Goal: Task Accomplishment & Management: Use online tool/utility

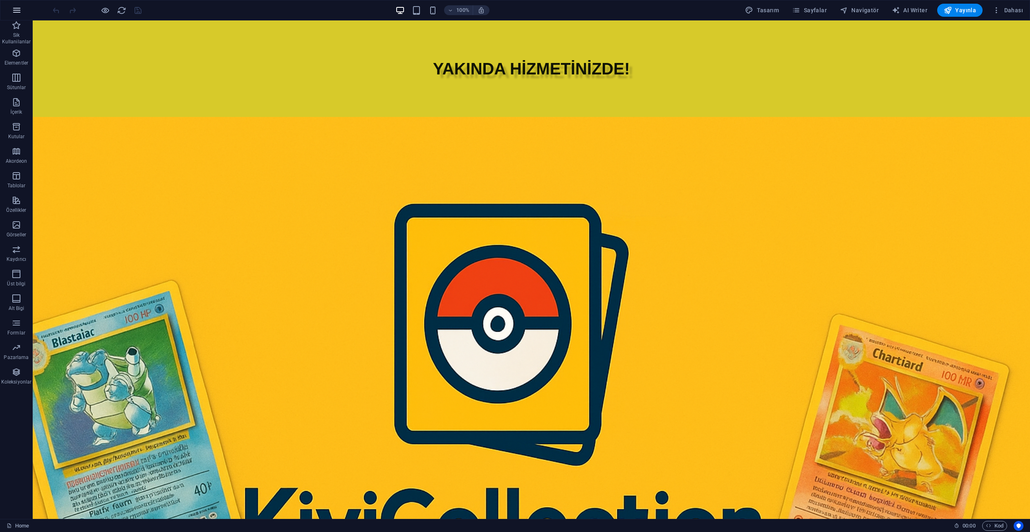
click at [16, 8] on icon "button" at bounding box center [17, 10] width 10 height 10
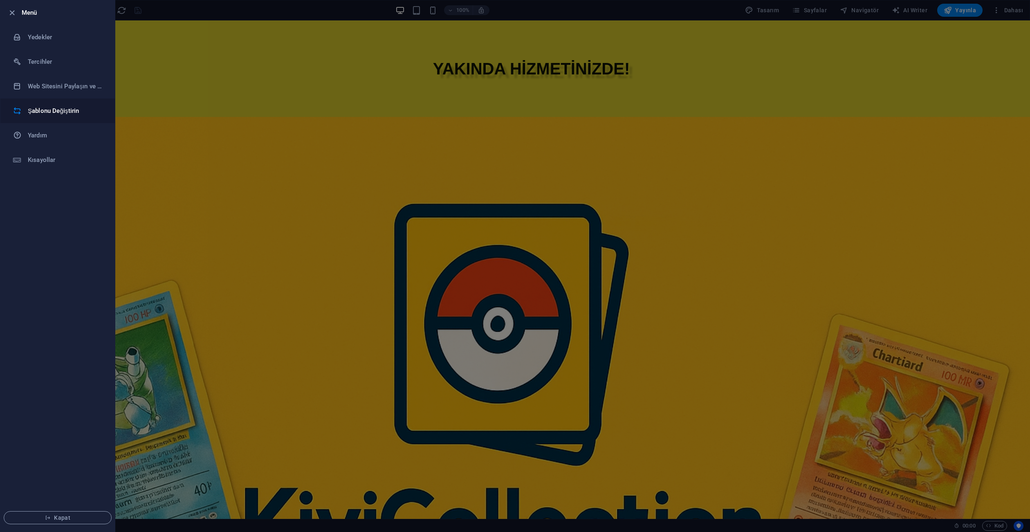
click at [51, 108] on h6 "Şablonu Değiştirin" at bounding box center [66, 111] width 76 height 10
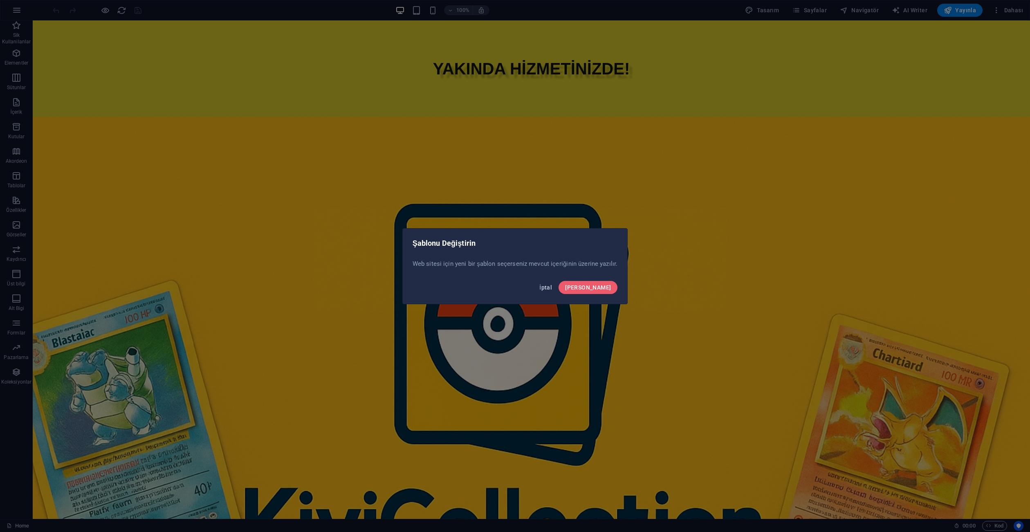
click at [552, 285] on span "İptal" at bounding box center [545, 287] width 13 height 7
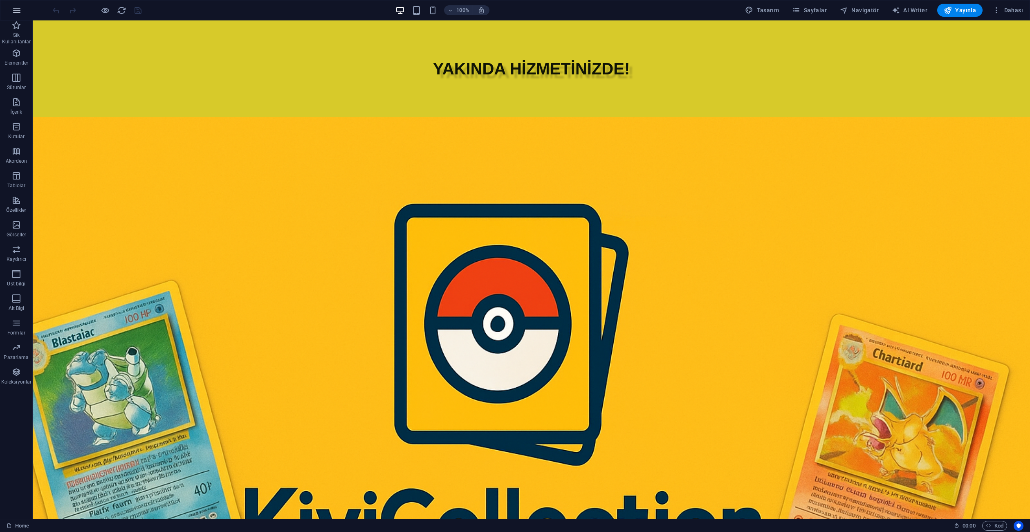
click at [16, 9] on icon "button" at bounding box center [17, 10] width 10 height 10
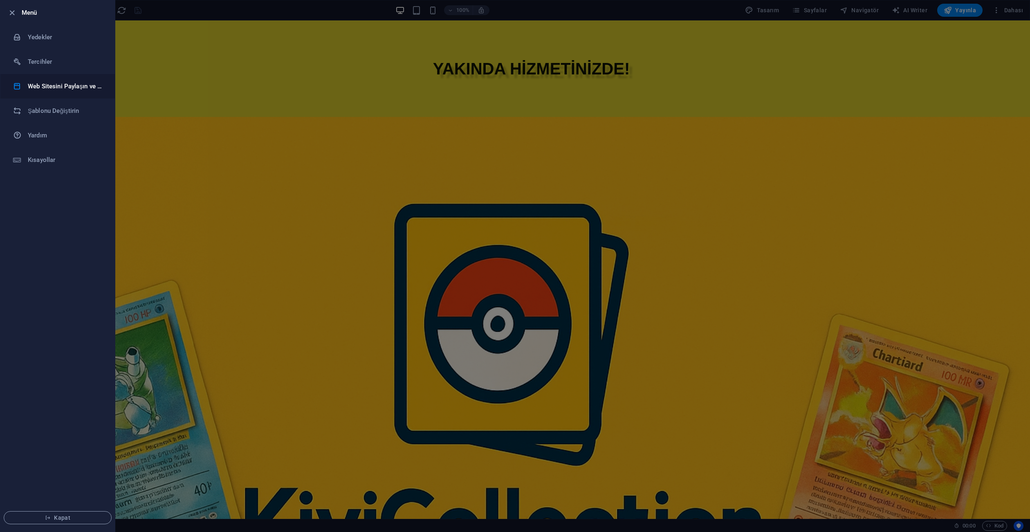
click at [49, 82] on h6 "Web Sitesini Paylaşın ve Kopyalayın" at bounding box center [66, 86] width 76 height 10
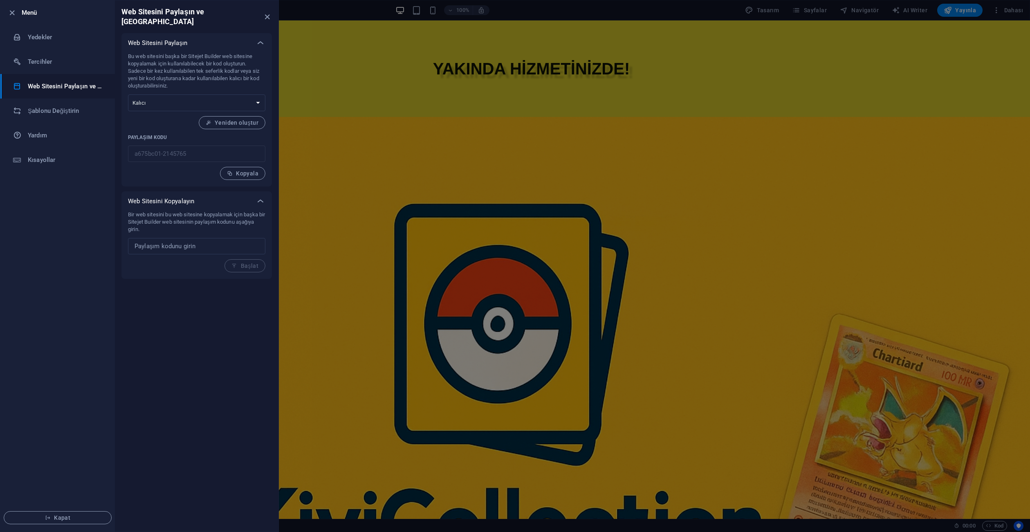
click at [267, 12] on icon "close" at bounding box center [266, 16] width 9 height 9
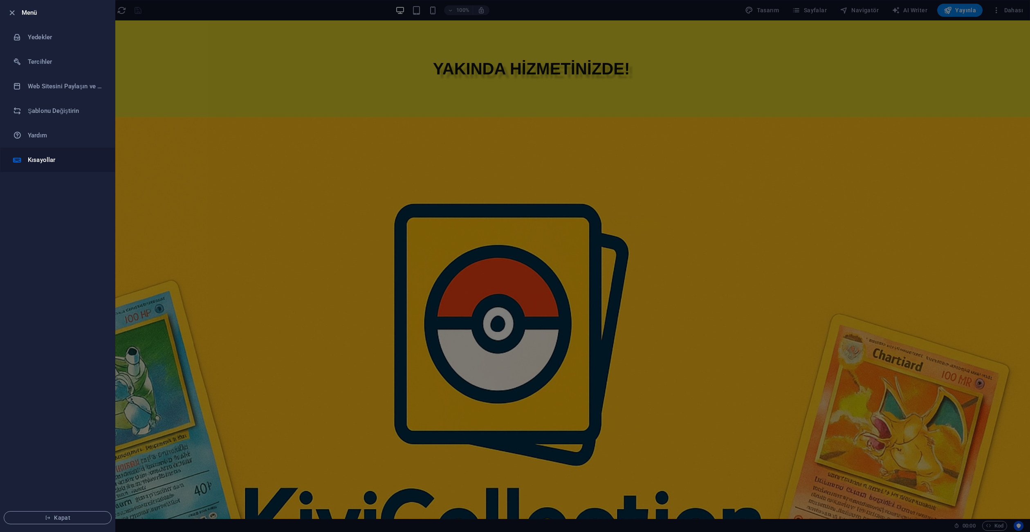
click at [47, 154] on li "Kısayollar" at bounding box center [57, 160] width 114 height 25
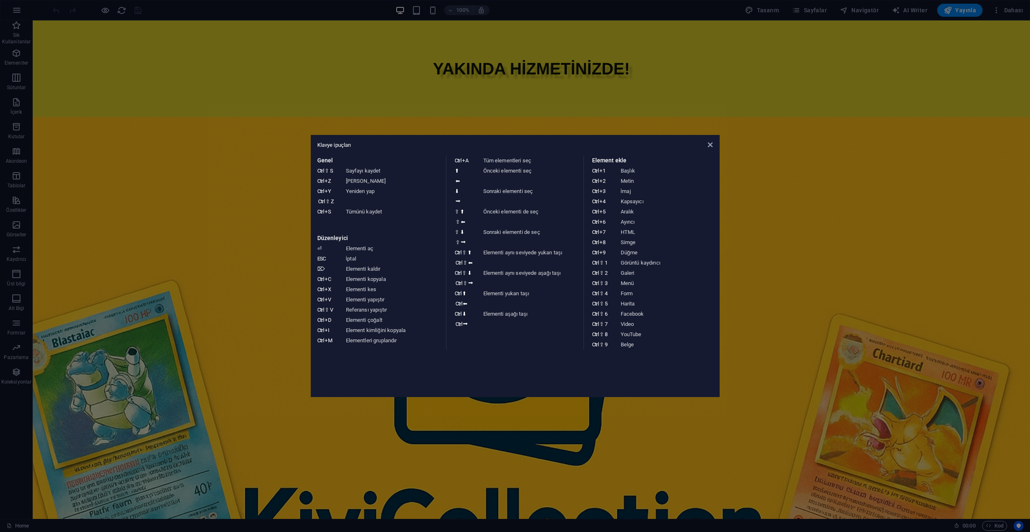
click at [717, 146] on div "Klavye ipuçları Genel Ctrl ⇧ S Sayfayı kaydet Ctrl Z Geri Al Ctrl Y Ctrl ⇧ Z Ye…" at bounding box center [515, 266] width 409 height 262
click at [709, 145] on icon at bounding box center [710, 144] width 5 height 7
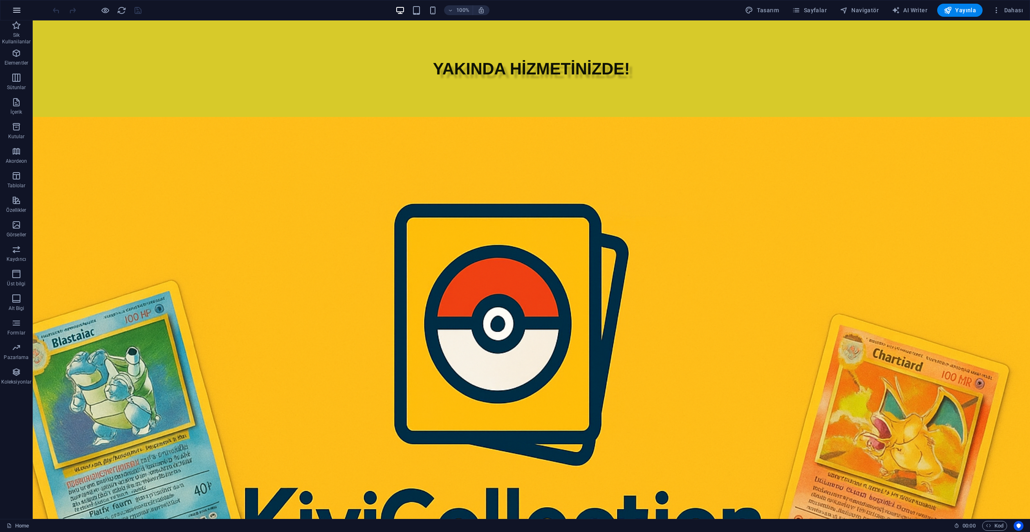
click at [18, 11] on icon "button" at bounding box center [17, 10] width 10 height 10
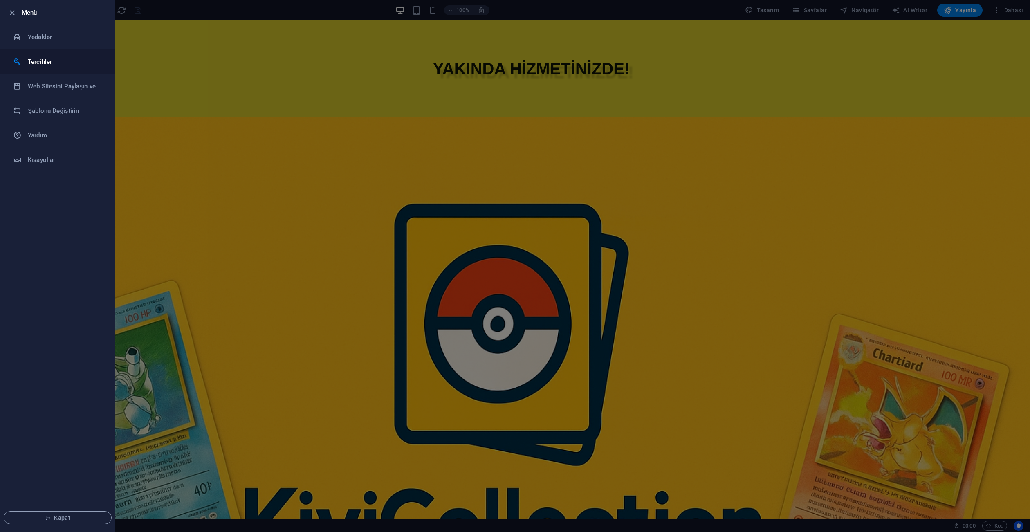
click at [52, 61] on h6 "Tercihler" at bounding box center [66, 62] width 76 height 10
select select "tr"
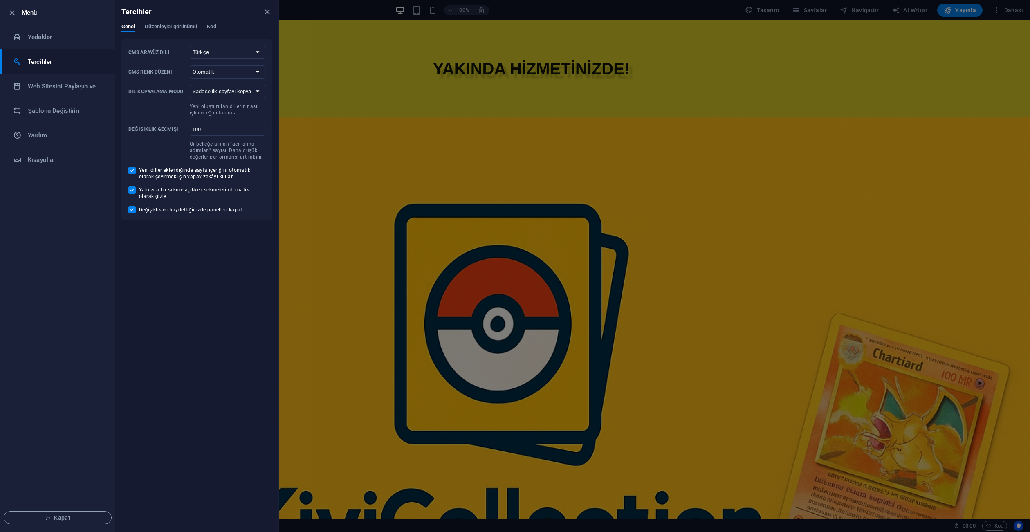
click at [306, 237] on div at bounding box center [515, 266] width 1030 height 532
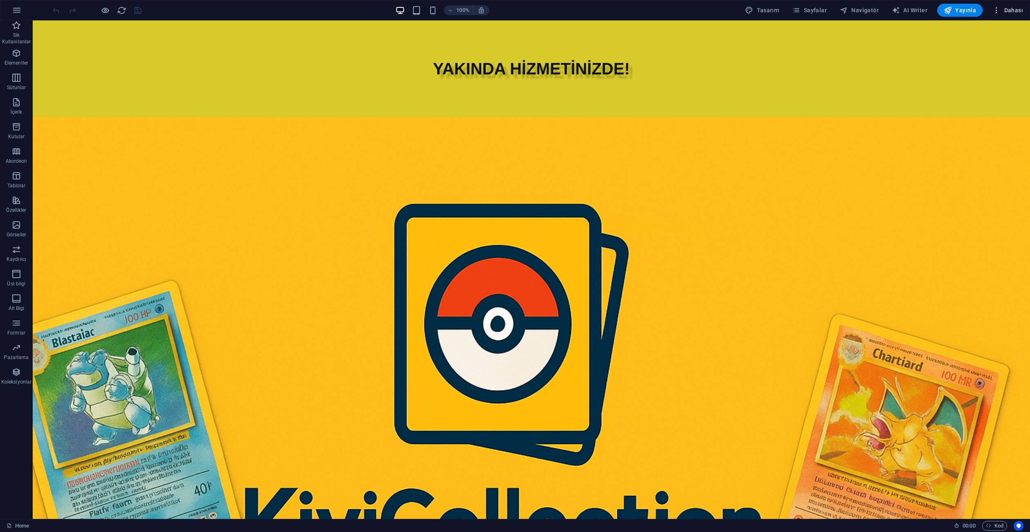
click at [1010, 11] on span "Dahası" at bounding box center [1007, 10] width 31 height 8
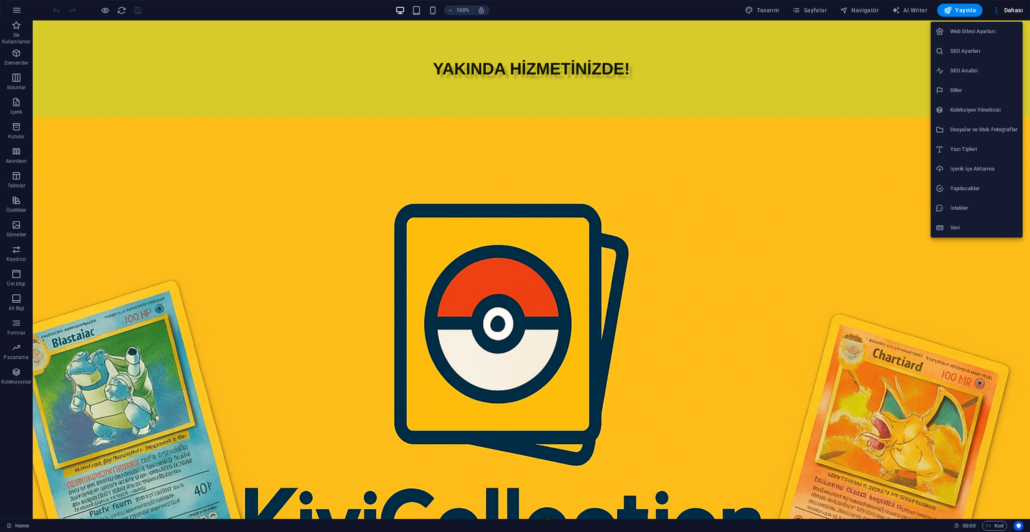
click at [966, 31] on h6 "Web Sitesi Ayarları" at bounding box center [983, 32] width 67 height 10
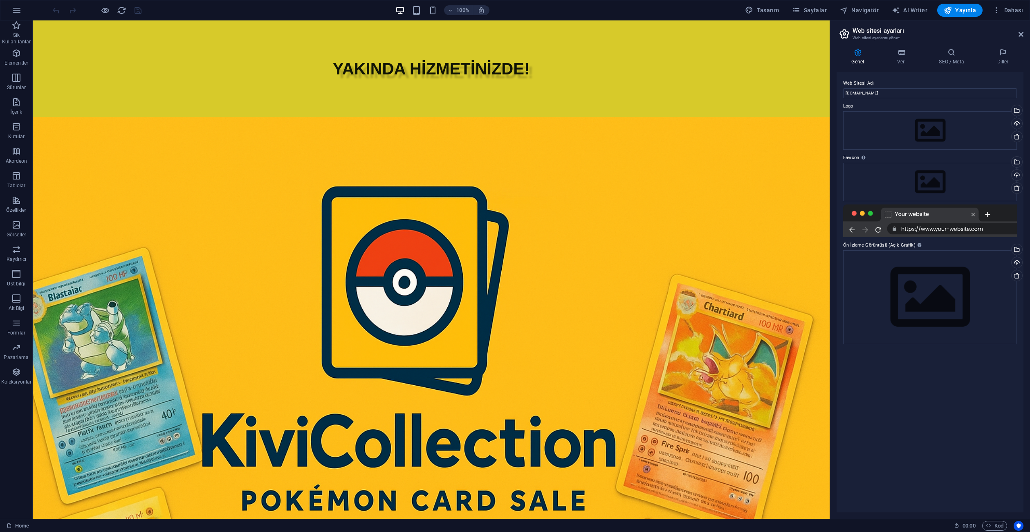
click at [961, 228] on div at bounding box center [930, 220] width 174 height 33
click at [909, 49] on icon at bounding box center [901, 52] width 38 height 8
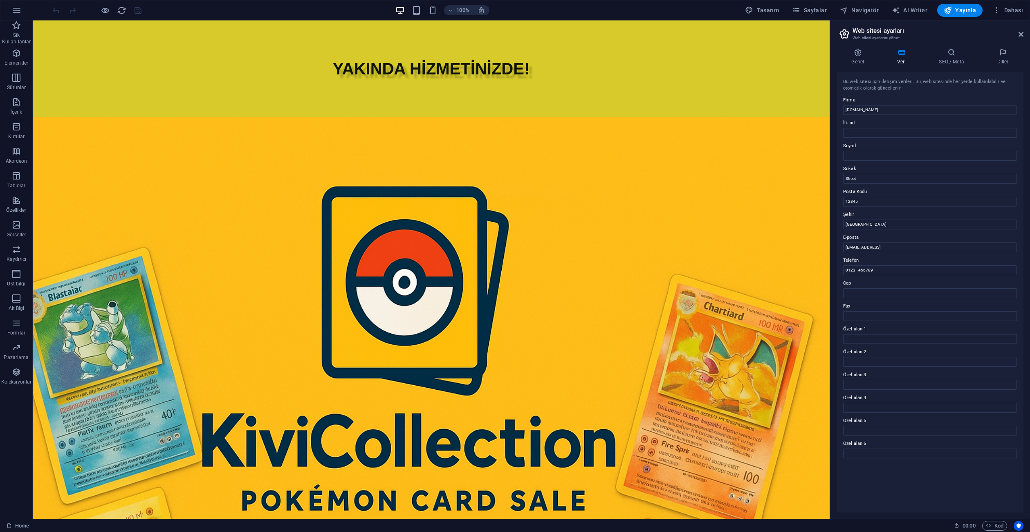
click at [949, 67] on div "Genel Veri SEO / Meta Diller Web Sitesi Adı kivicollection.com Logo Dosyaları b…" at bounding box center [929, 280] width 187 height 464
click at [1026, 29] on aside "Web sitesi ayarları Web sitesi ayarlarını yönet Genel Veri SEO / Meta Diller We…" at bounding box center [929, 269] width 200 height 498
click at [1023, 32] on aside "Web sitesi ayarları Web sitesi ayarlarını yönet Genel Veri SEO / Meta Diller We…" at bounding box center [929, 269] width 200 height 498
click at [1021, 34] on icon at bounding box center [1020, 34] width 5 height 7
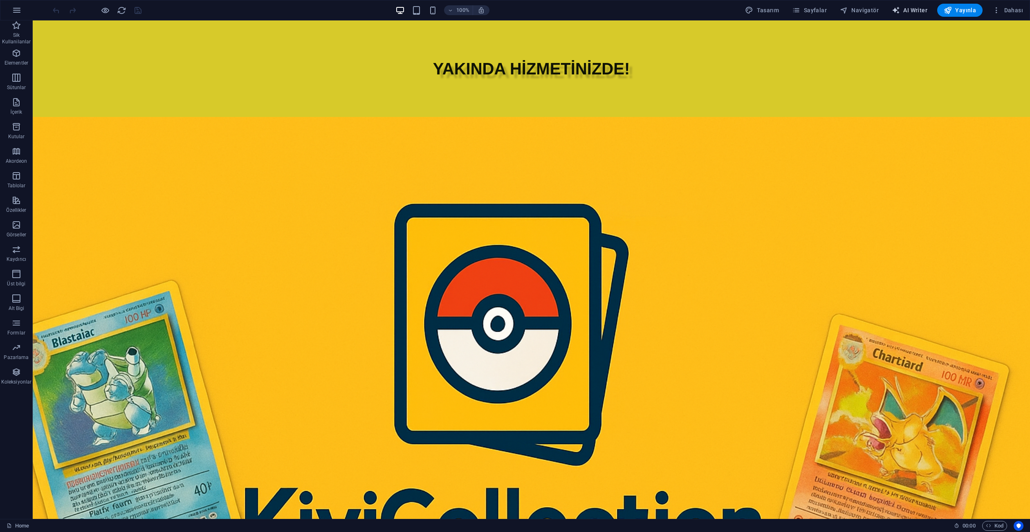
click at [907, 7] on span "AI Writer" at bounding box center [909, 10] width 36 height 8
select select "English"
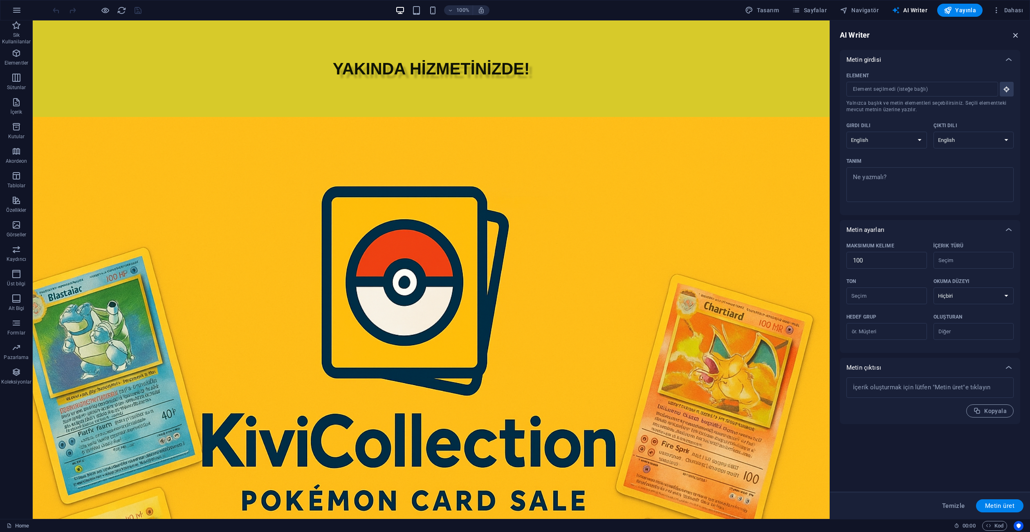
click at [1018, 36] on icon "button" at bounding box center [1015, 35] width 9 height 9
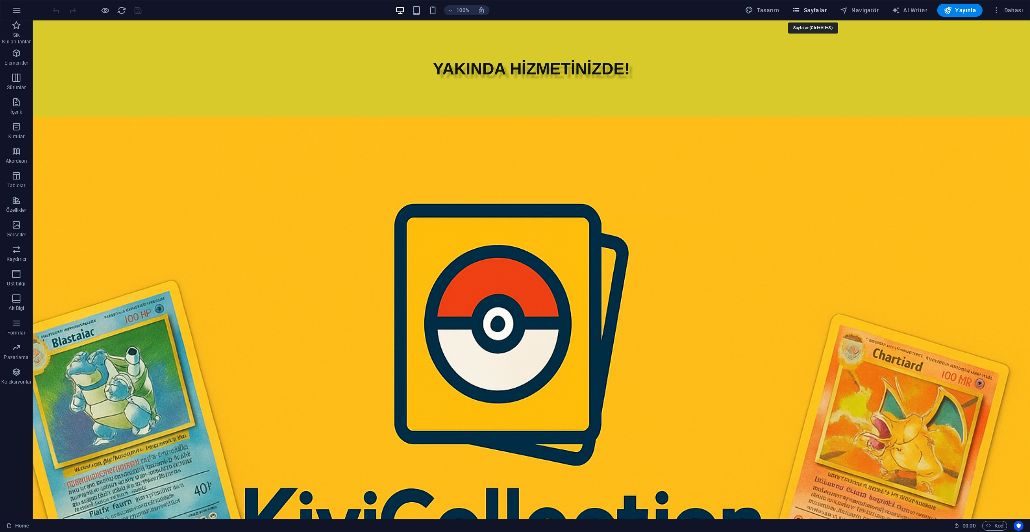
click at [820, 10] on span "Sayfalar" at bounding box center [809, 10] width 35 height 8
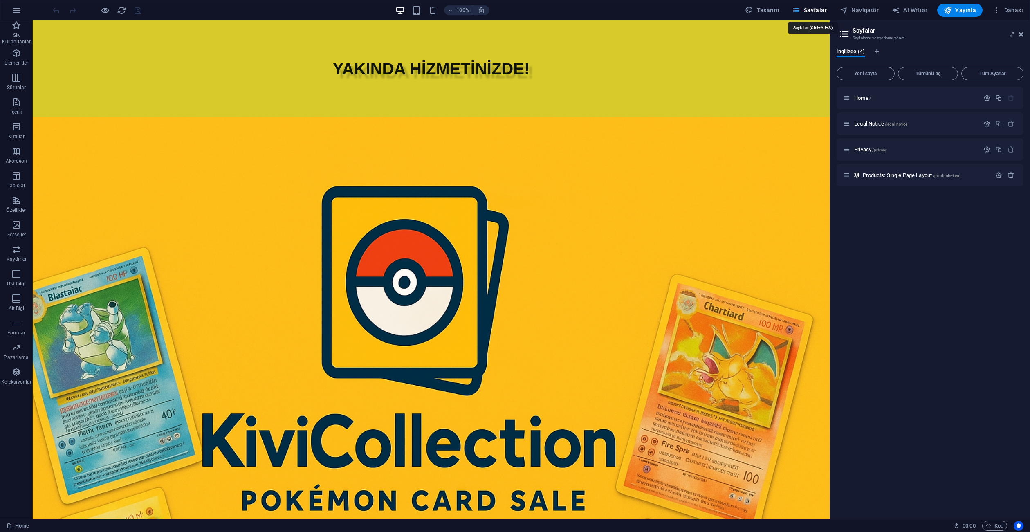
click at [816, 10] on span "Sayfalar" at bounding box center [809, 10] width 35 height 8
click at [1019, 35] on icon at bounding box center [1020, 34] width 5 height 7
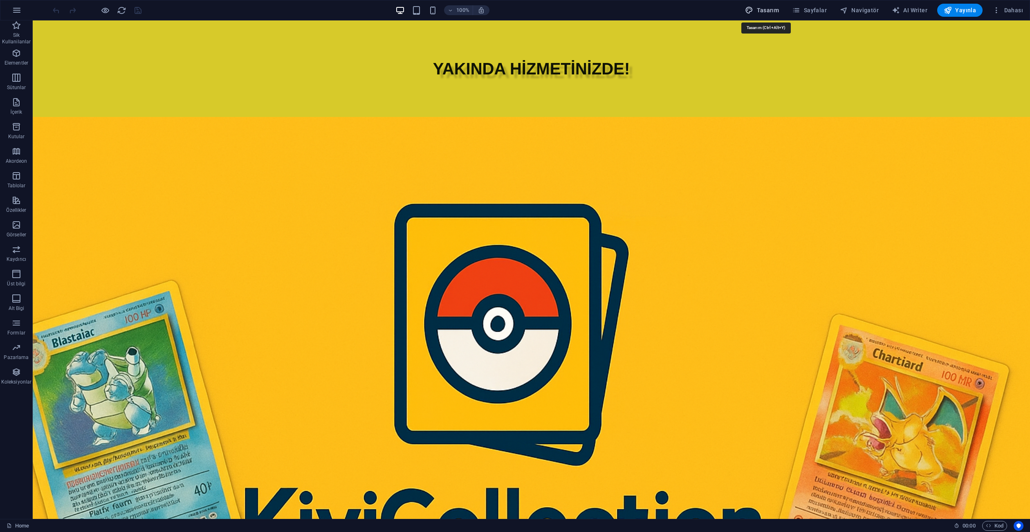
click at [771, 7] on span "Tasarım" at bounding box center [762, 10] width 34 height 8
select select "px"
select select "800"
select select "px"
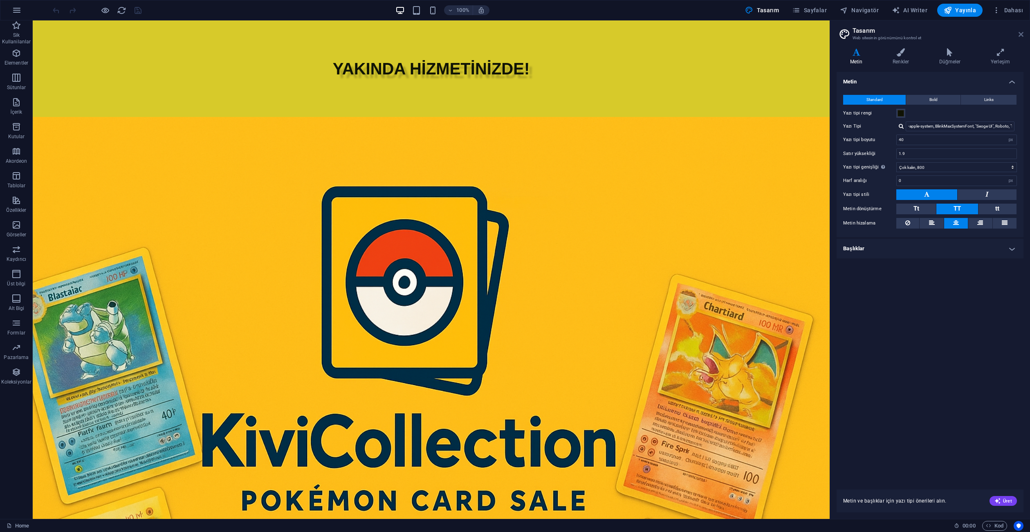
click at [1021, 34] on icon at bounding box center [1020, 34] width 5 height 7
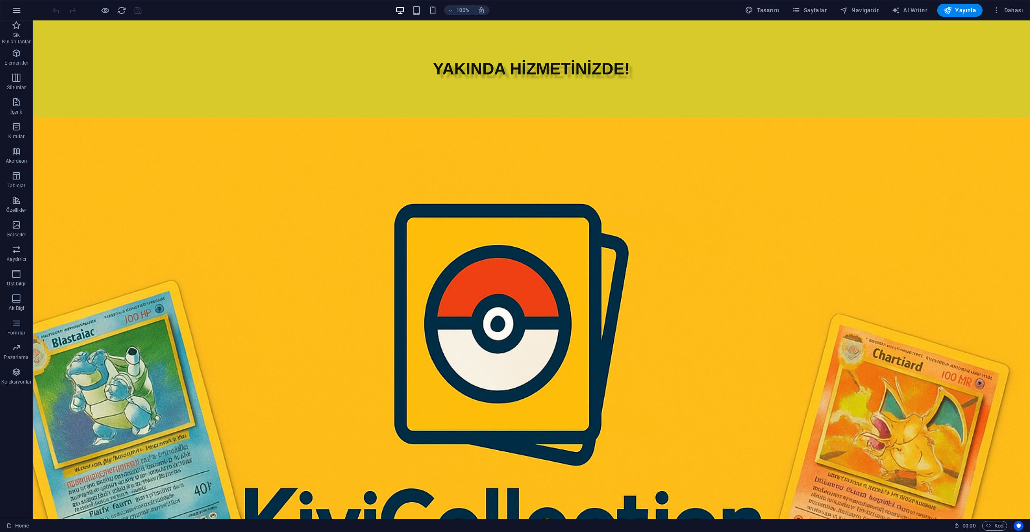
click at [16, 10] on icon "button" at bounding box center [17, 10] width 10 height 10
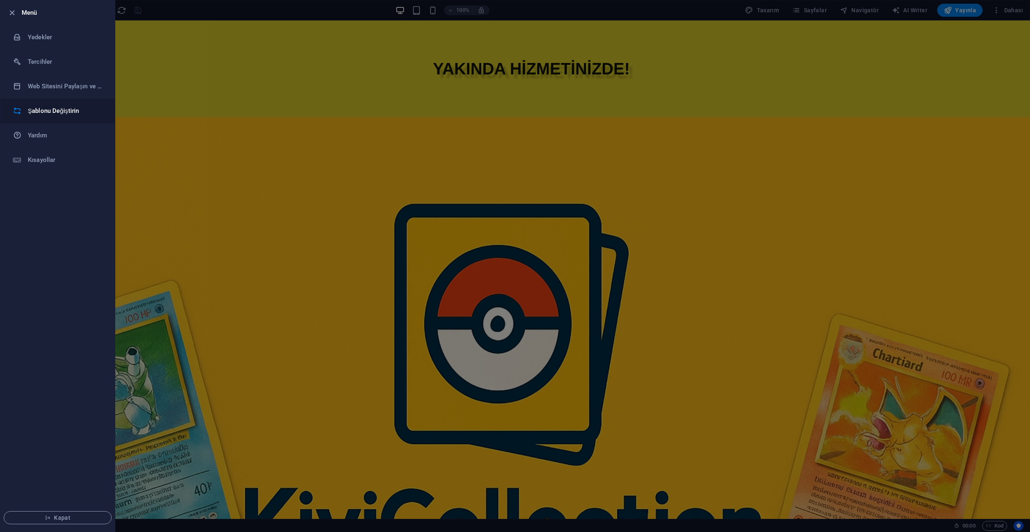
click at [50, 110] on h6 "Şablonu Değiştirin" at bounding box center [66, 111] width 76 height 10
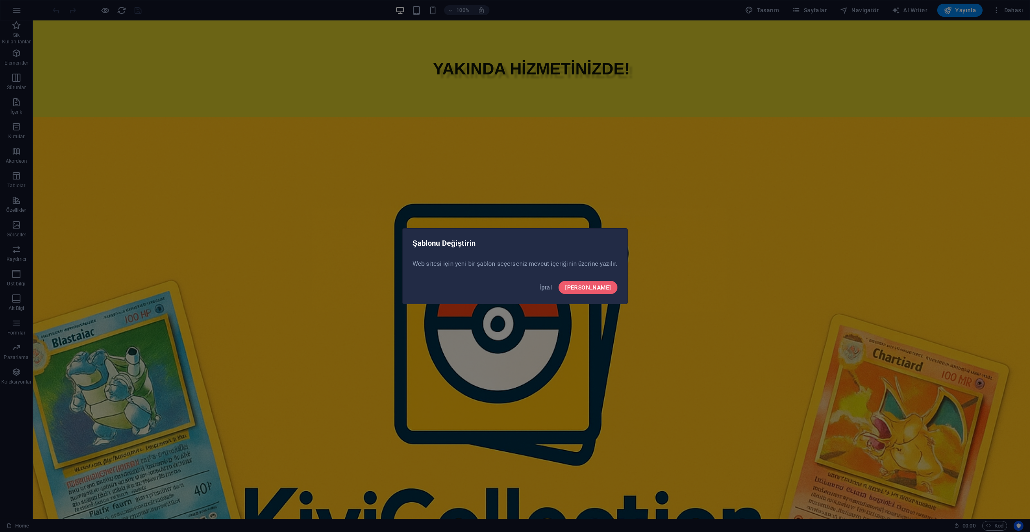
click at [598, 294] on div "İptal Onayla" at bounding box center [515, 290] width 225 height 28
click at [598, 291] on button "Onayla" at bounding box center [587, 287] width 59 height 13
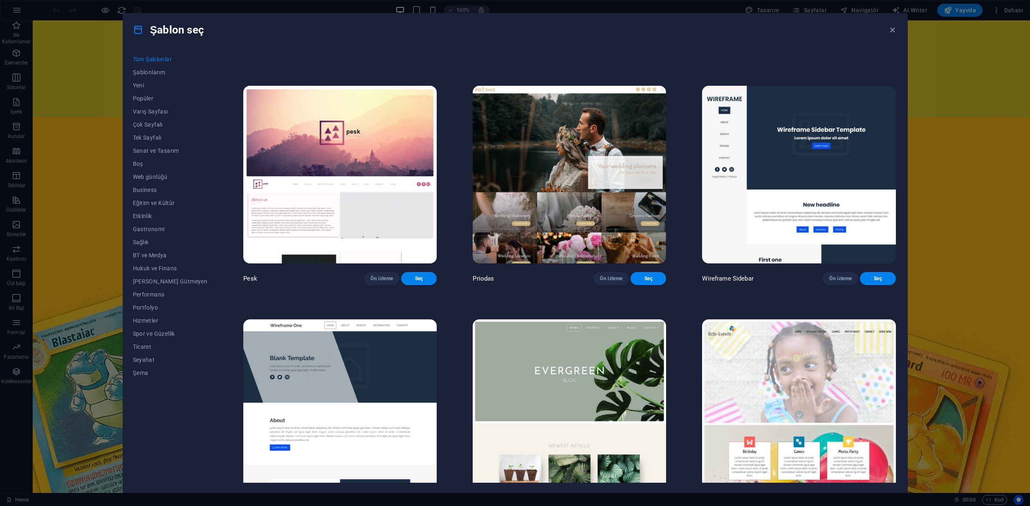
scroll to position [1758, 0]
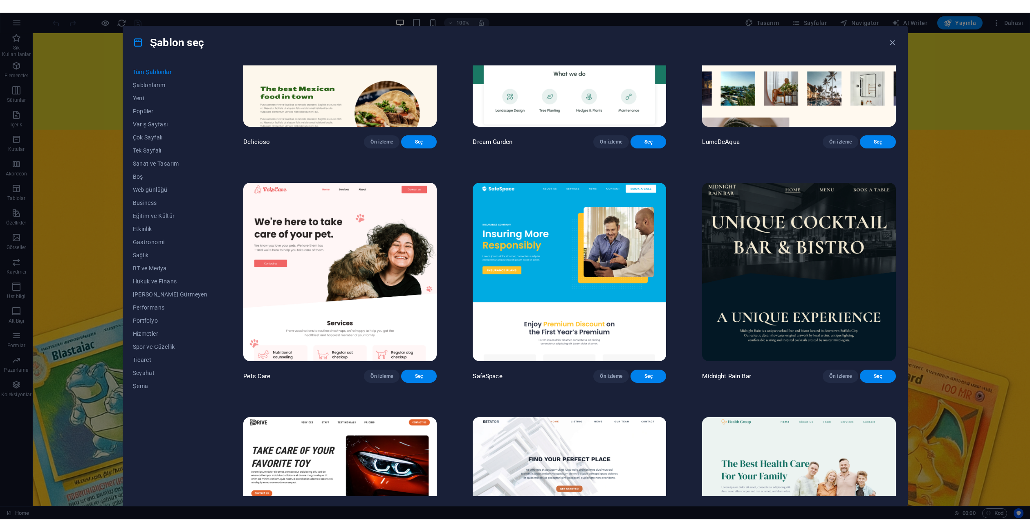
scroll to position [701, 0]
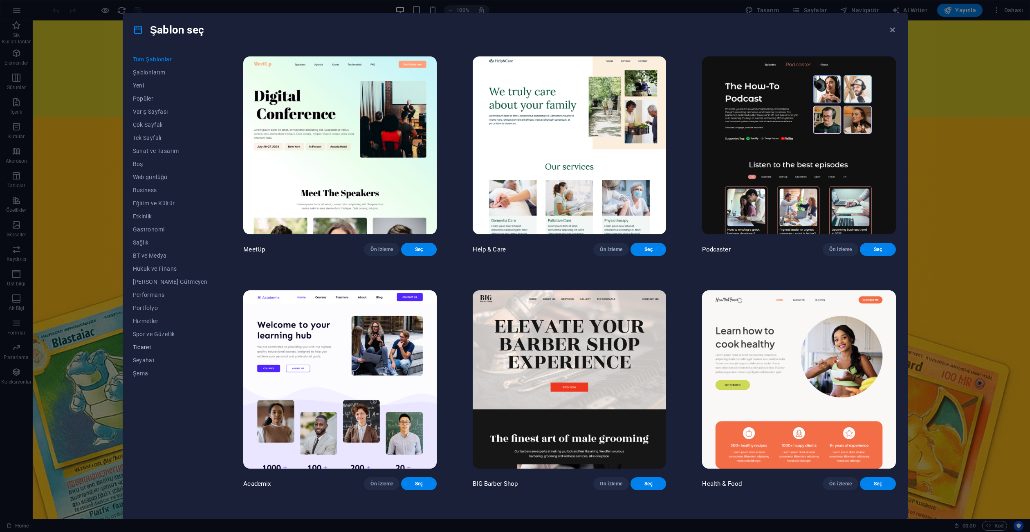
click at [140, 347] on span "Ticaret" at bounding box center [170, 347] width 75 height 7
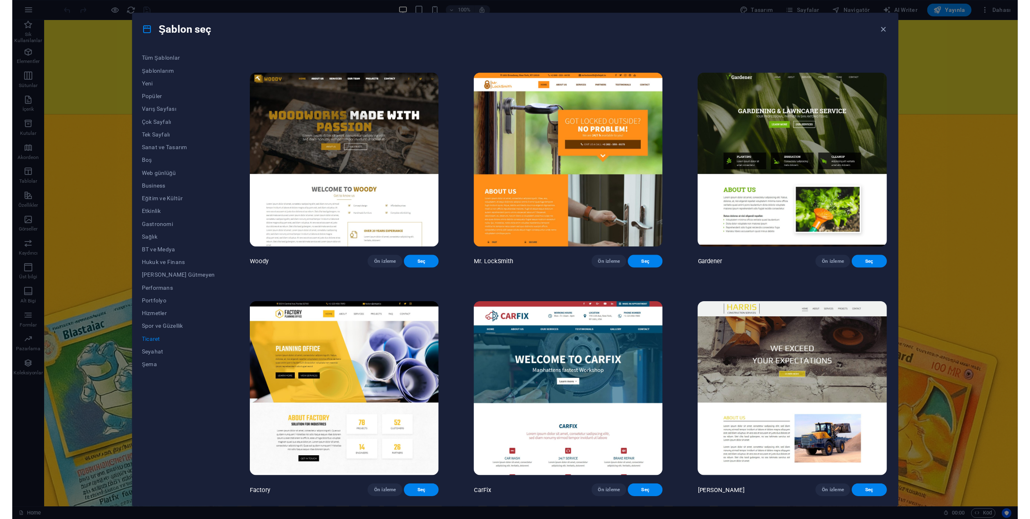
scroll to position [228, 0]
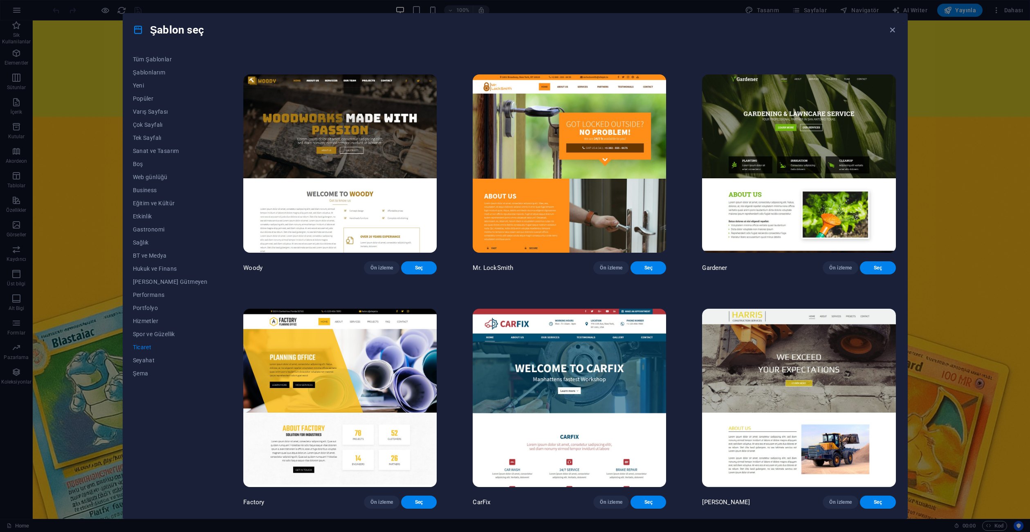
click at [453, 285] on div "WePaint Ön izleme Seç Handyman Ön izleme Seç Max Roofer Ön izleme Seç Woody Ön …" at bounding box center [569, 174] width 655 height 670
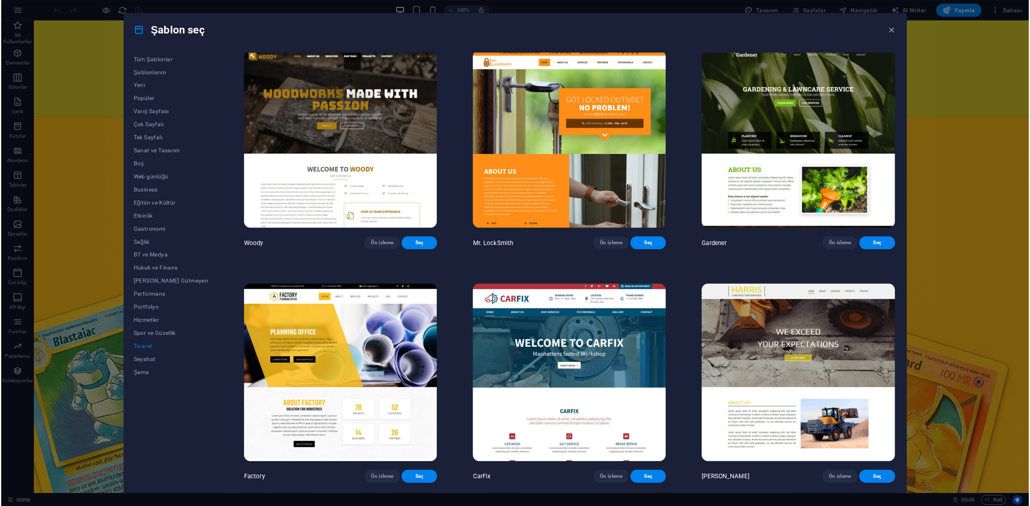
scroll to position [253, 0]
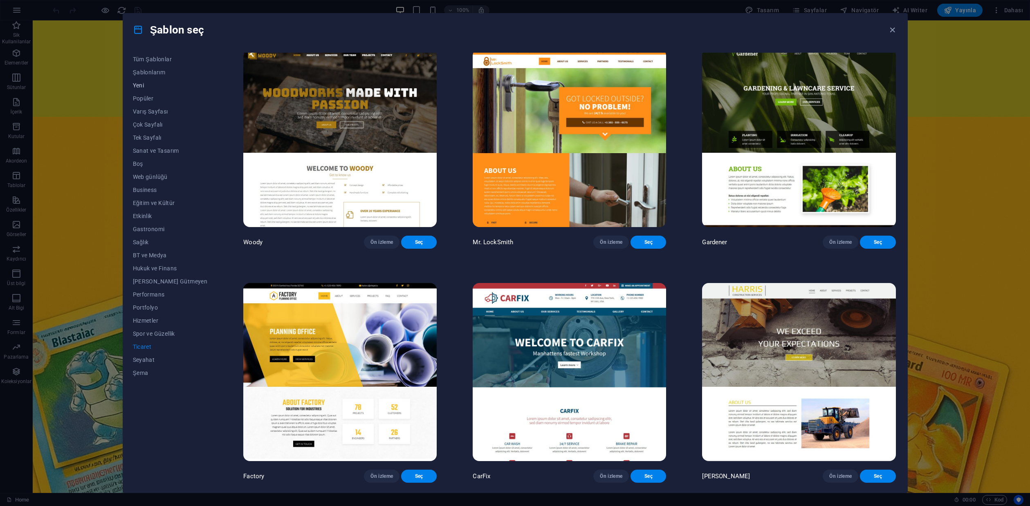
click at [139, 82] on span "Yeni" at bounding box center [170, 85] width 75 height 7
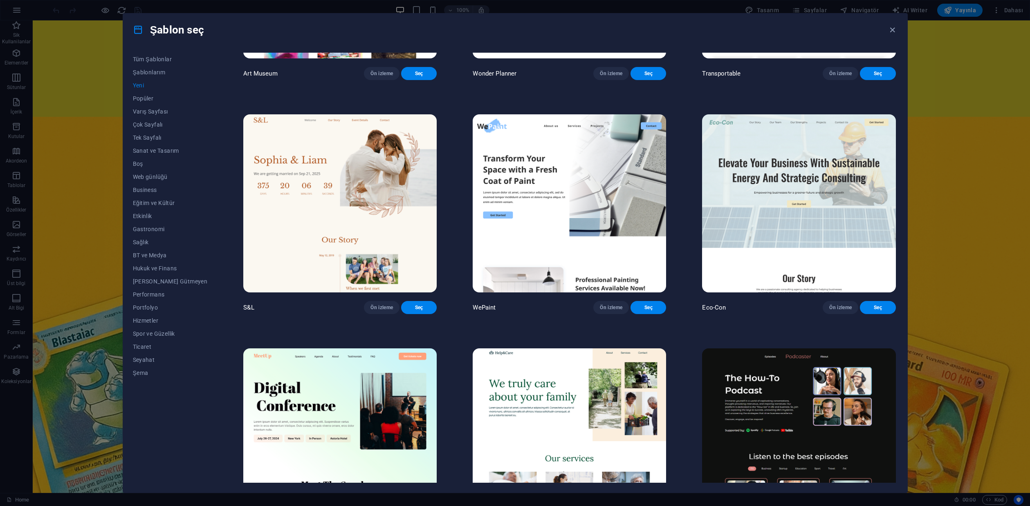
scroll to position [409, 0]
click at [444, 336] on div "SugarDough Ön izleme Seç RepairIT Ön izleme Seç Peoneera Ön izleme Seç Art Muse…" at bounding box center [569, 213] width 655 height 1138
click at [168, 58] on span "Tüm Şablonlar" at bounding box center [170, 59] width 75 height 7
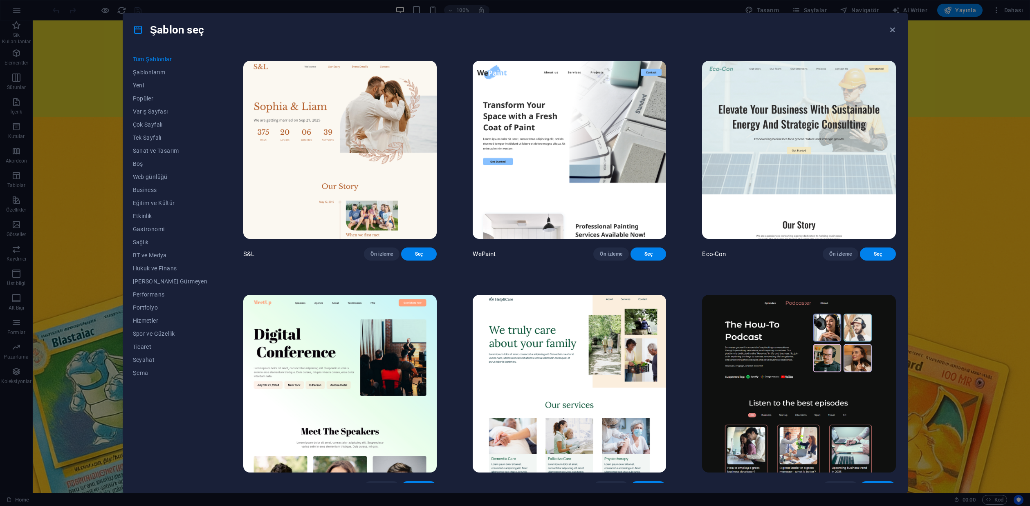
scroll to position [701, 0]
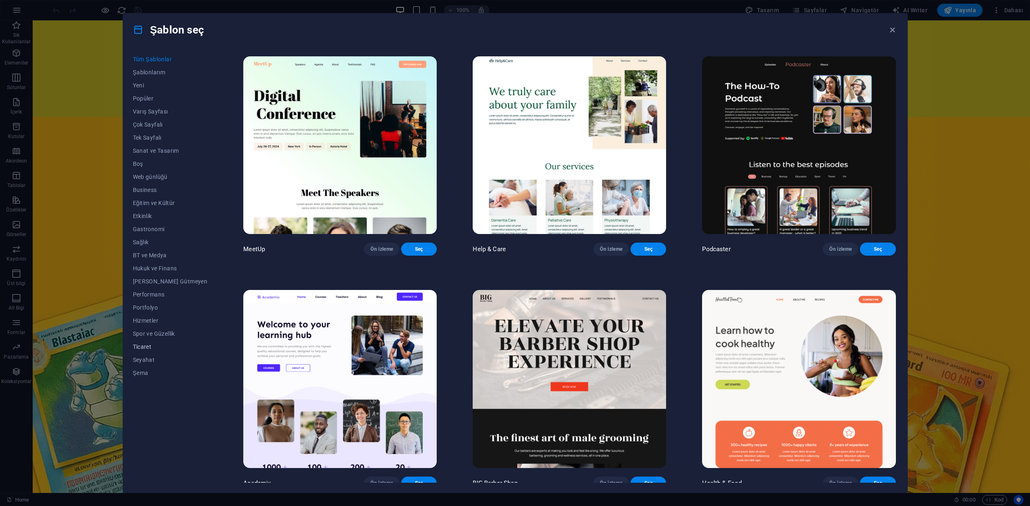
click at [141, 348] on span "Ticaret" at bounding box center [170, 347] width 75 height 7
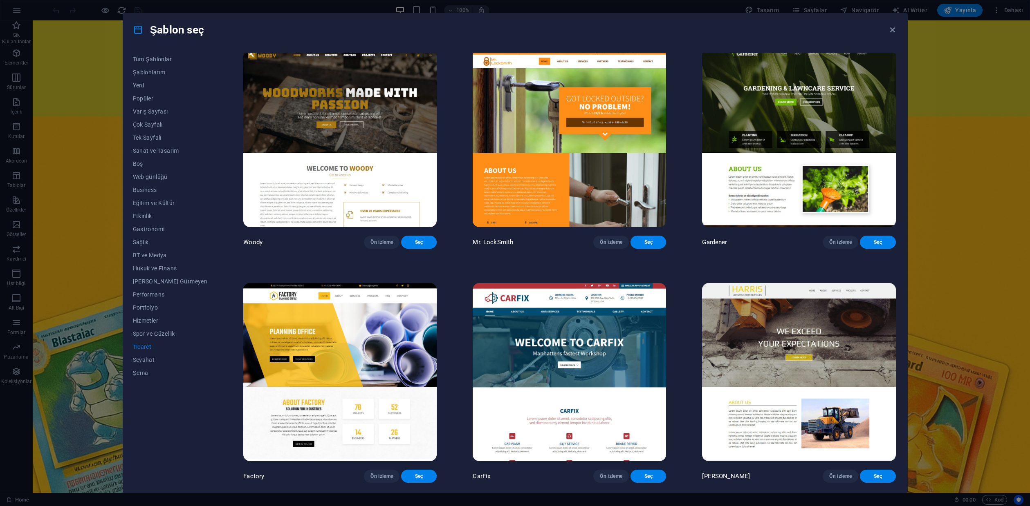
scroll to position [253, 0]
click at [601, 475] on span "Ön izleme" at bounding box center [611, 476] width 22 height 7
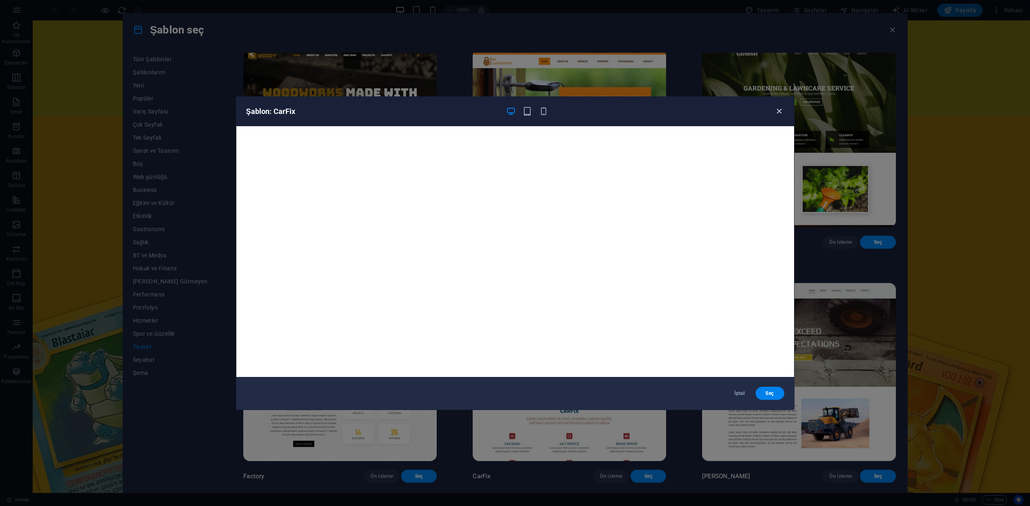
click at [779, 108] on icon "button" at bounding box center [778, 111] width 9 height 9
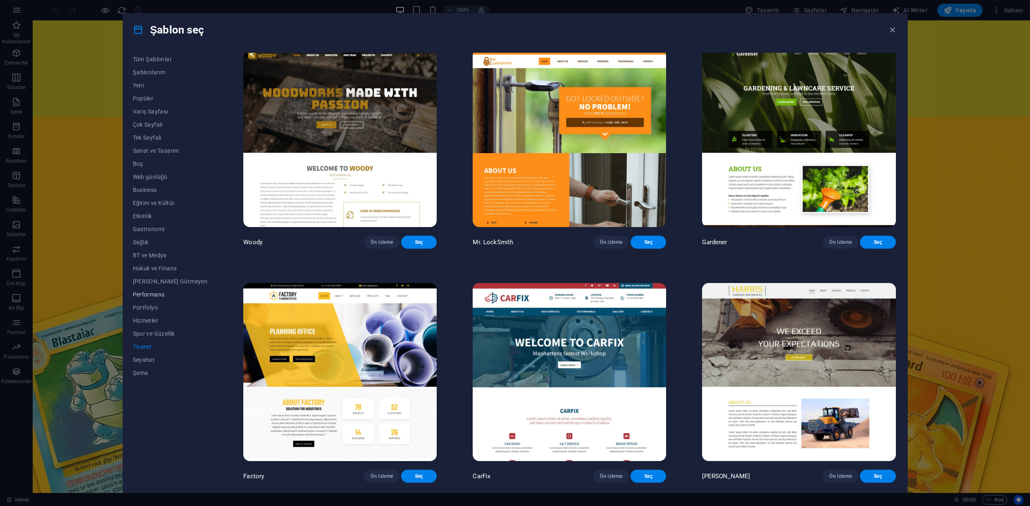
click at [152, 296] on span "Performans" at bounding box center [170, 294] width 75 height 7
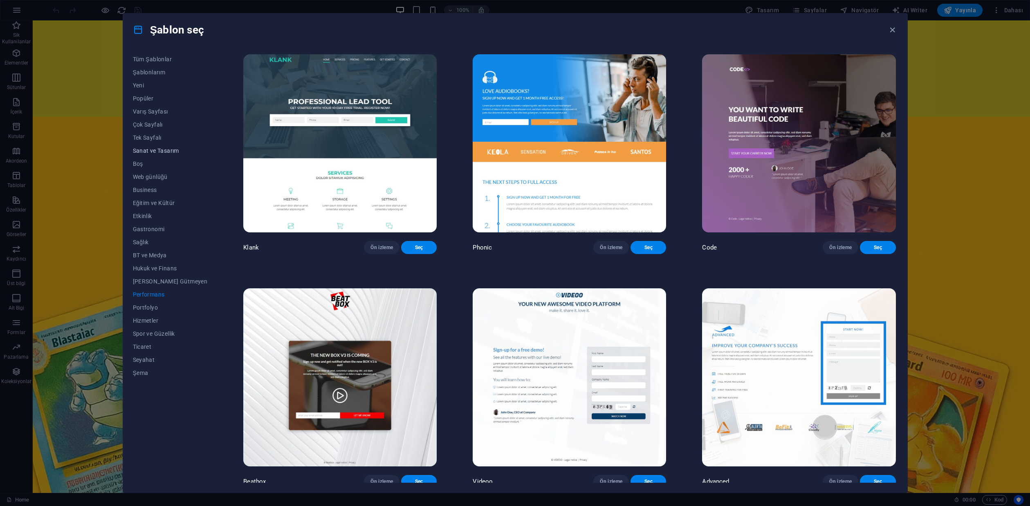
click at [157, 151] on span "Sanat ve Tasarım" at bounding box center [170, 151] width 75 height 7
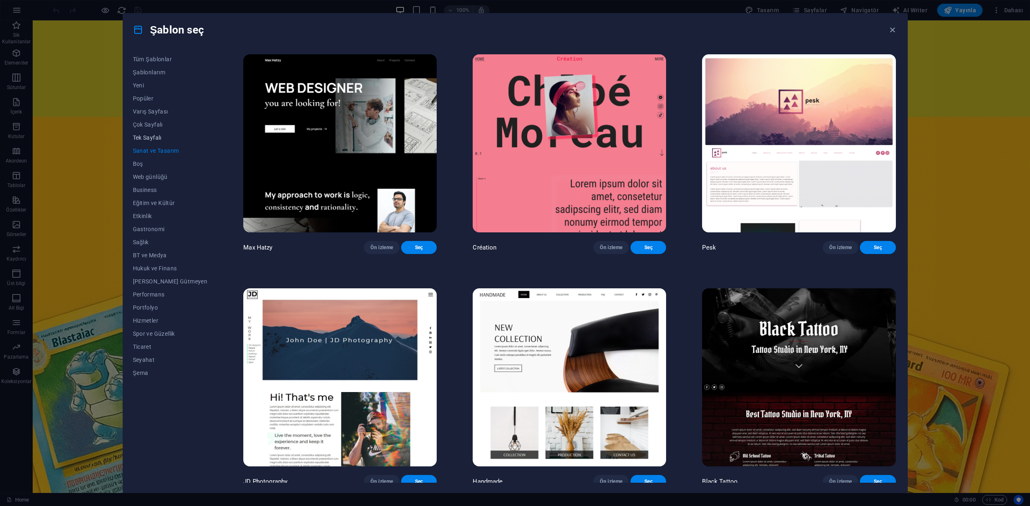
click at [147, 139] on span "Tek Sayfalı" at bounding box center [170, 137] width 75 height 7
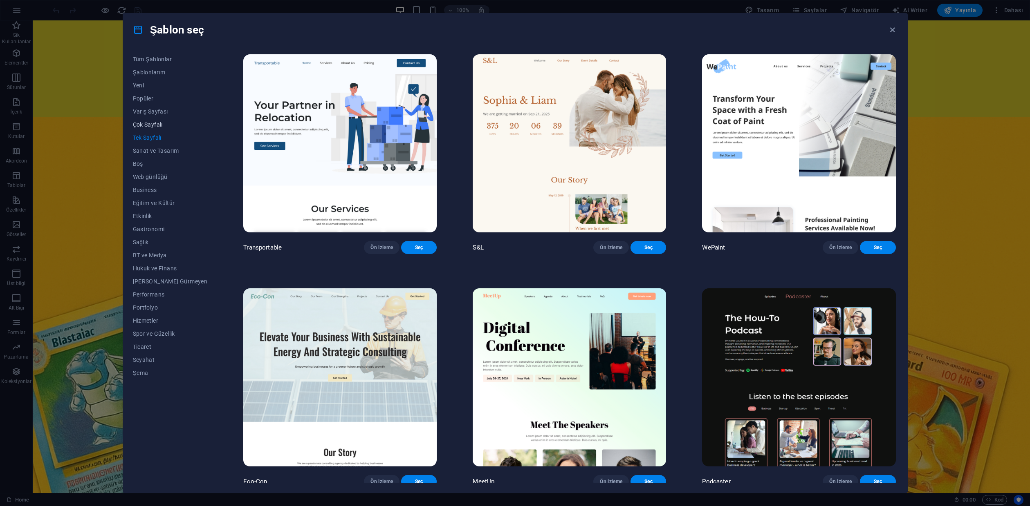
click at [149, 125] on span "Çok Sayfalı" at bounding box center [170, 124] width 75 height 7
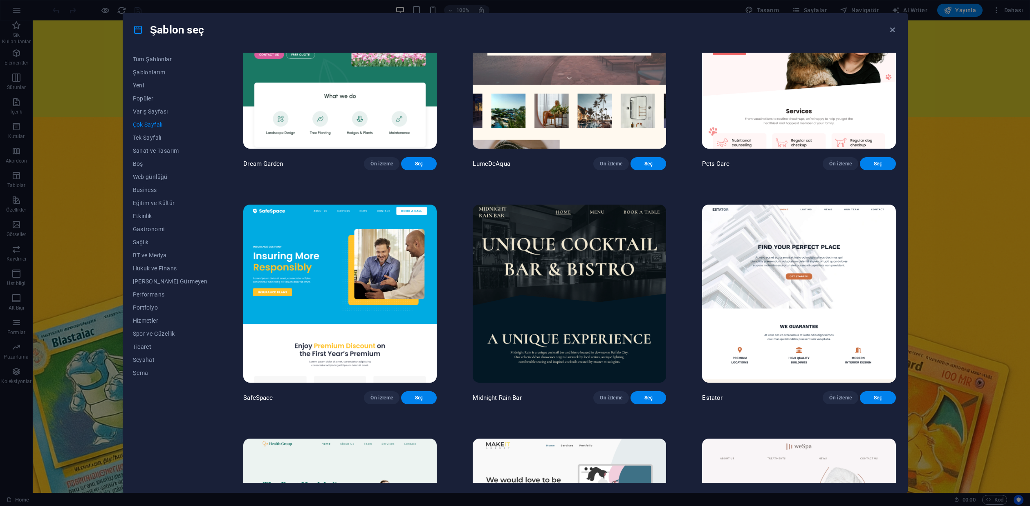
scroll to position [1145, 0]
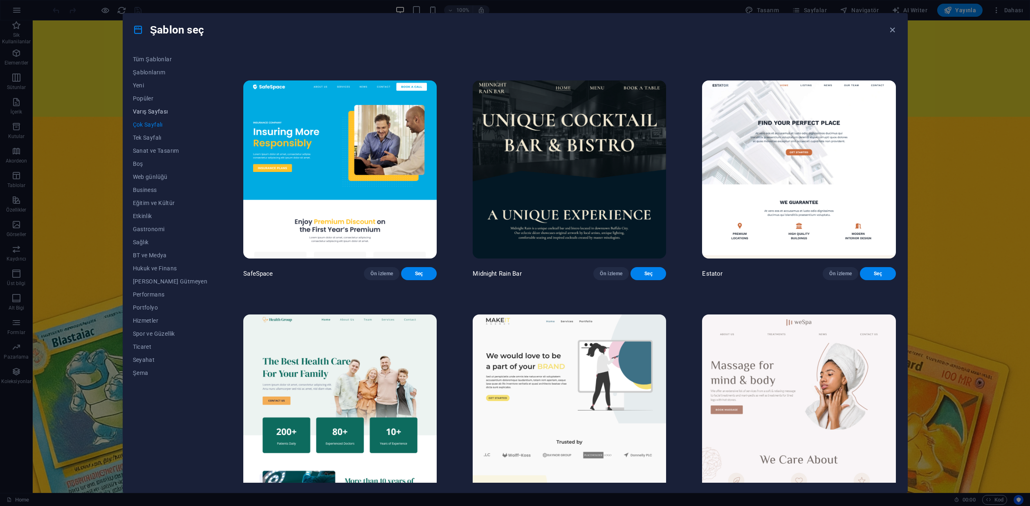
click at [151, 110] on span "Varış Sayfası" at bounding box center [170, 111] width 75 height 7
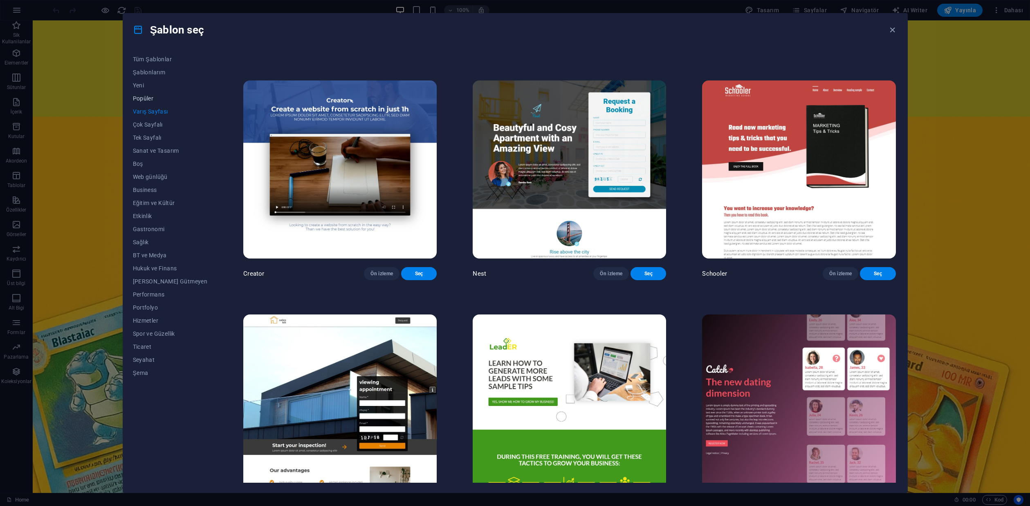
click at [150, 99] on span "Popüler" at bounding box center [170, 98] width 75 height 7
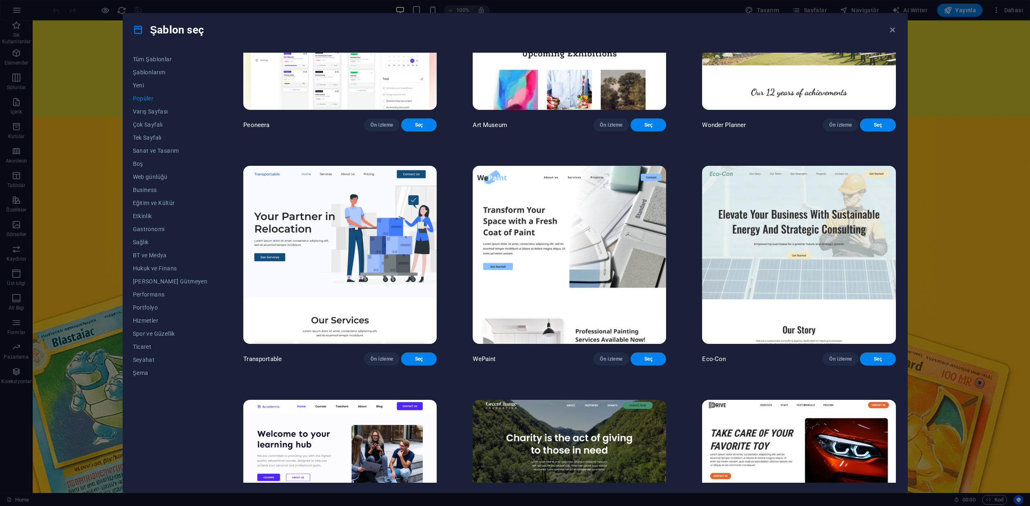
scroll to position [0, 0]
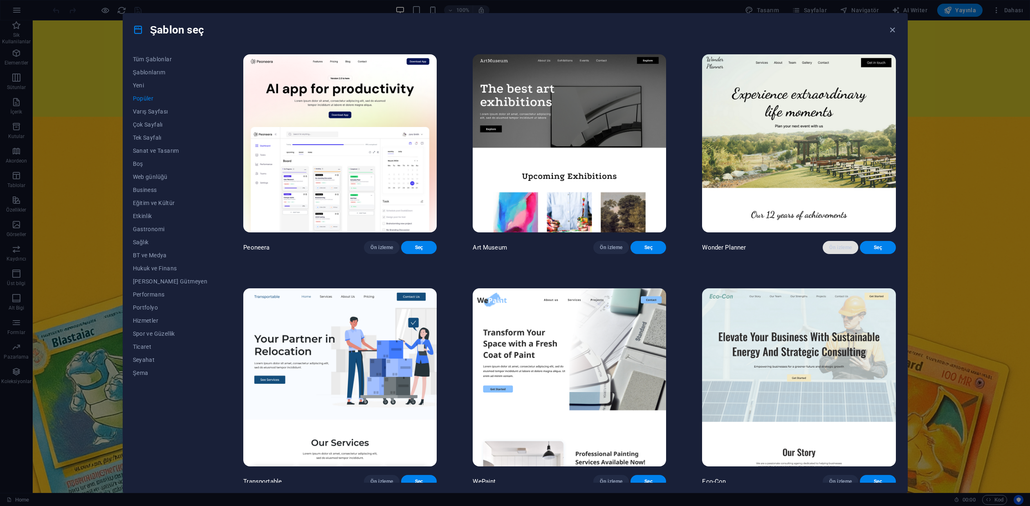
click at [834, 251] on span "Ön izleme" at bounding box center [840, 247] width 22 height 7
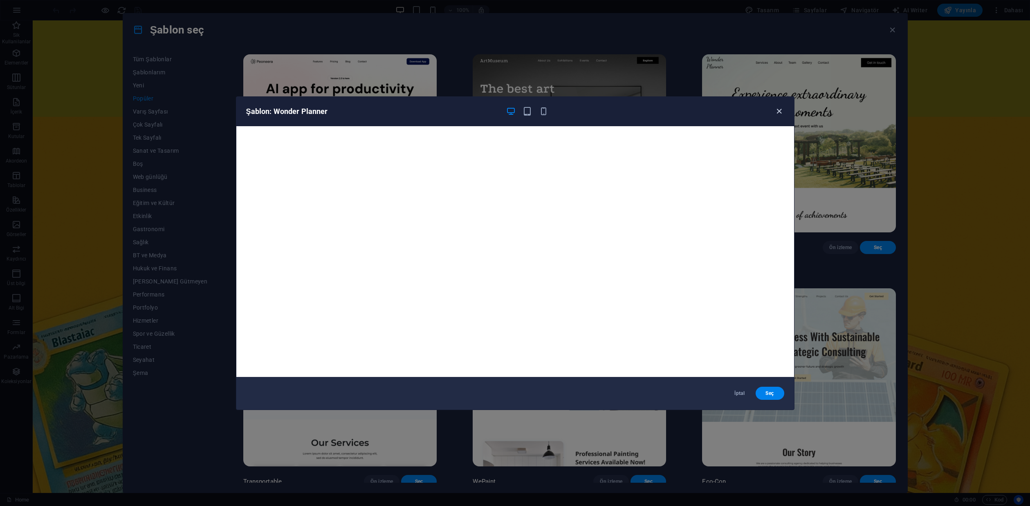
click at [780, 111] on icon "button" at bounding box center [778, 111] width 9 height 9
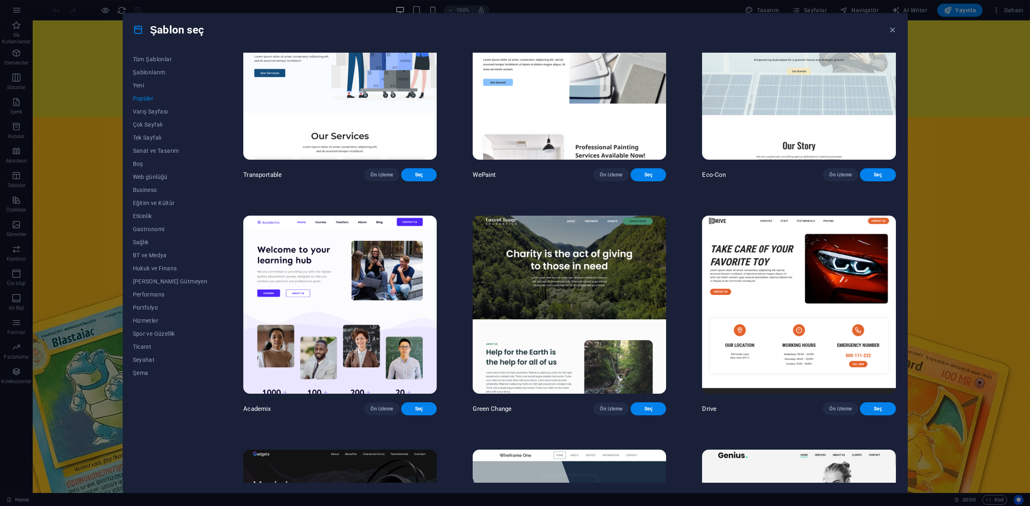
scroll to position [409, 0]
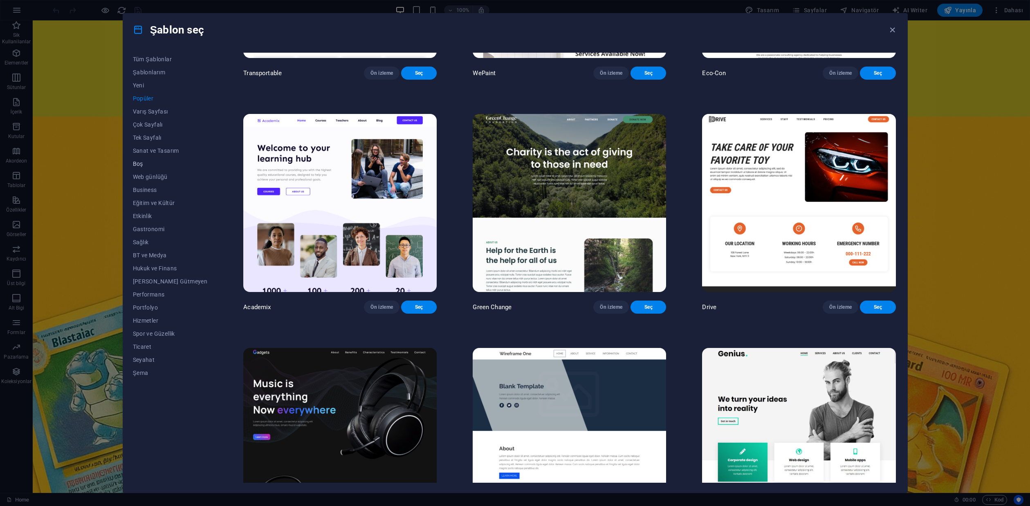
click at [140, 166] on span "Boş" at bounding box center [170, 164] width 75 height 7
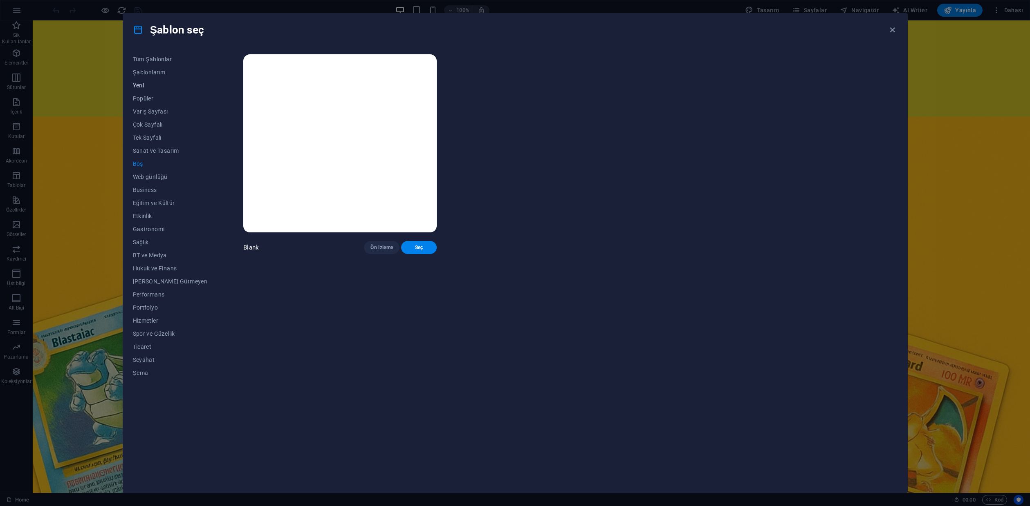
click at [143, 86] on span "Yeni" at bounding box center [170, 85] width 75 height 7
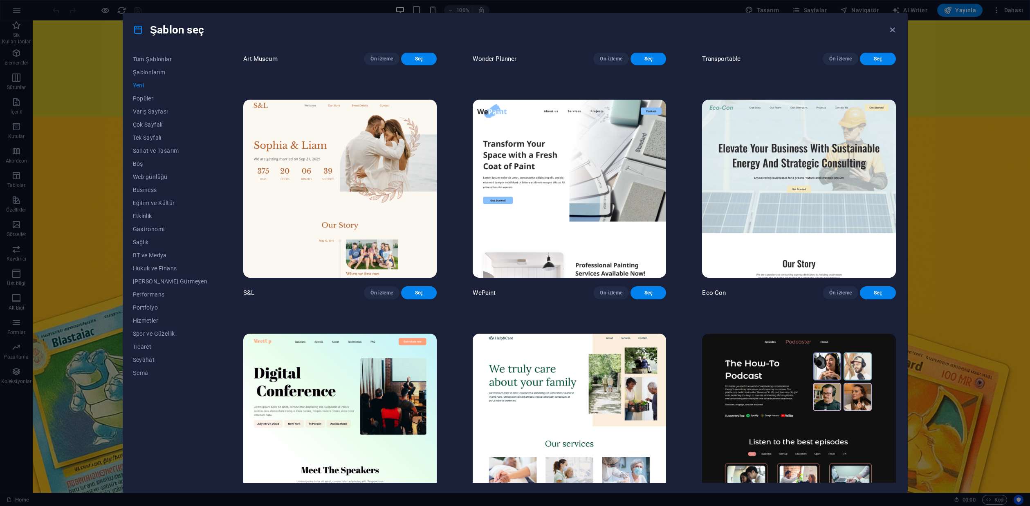
scroll to position [531, 0]
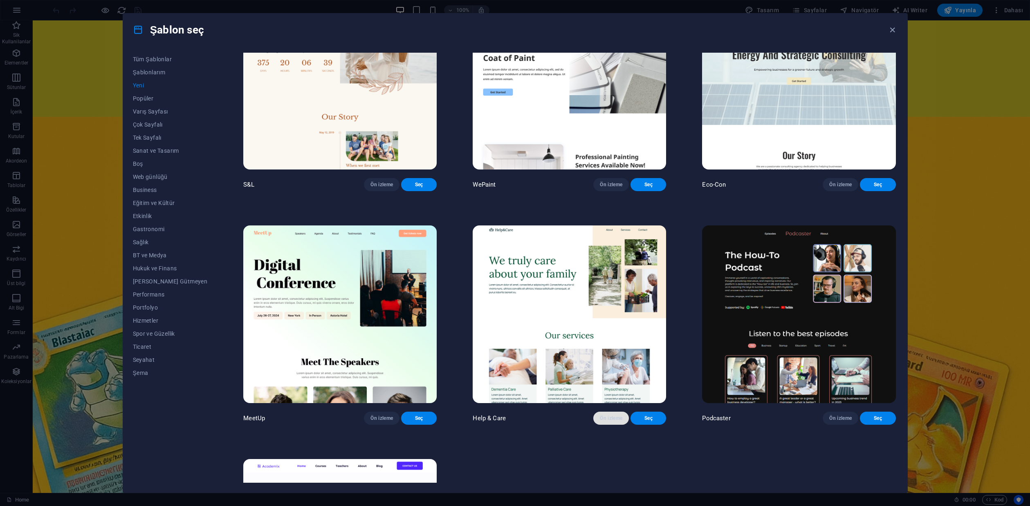
click at [605, 422] on span "Ön izleme" at bounding box center [611, 418] width 22 height 7
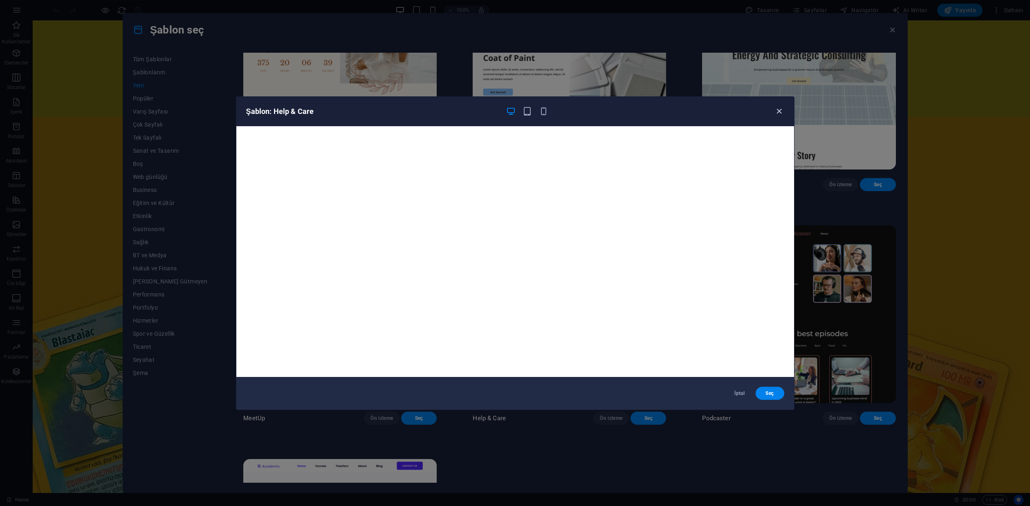
click at [779, 111] on icon "button" at bounding box center [778, 111] width 9 height 9
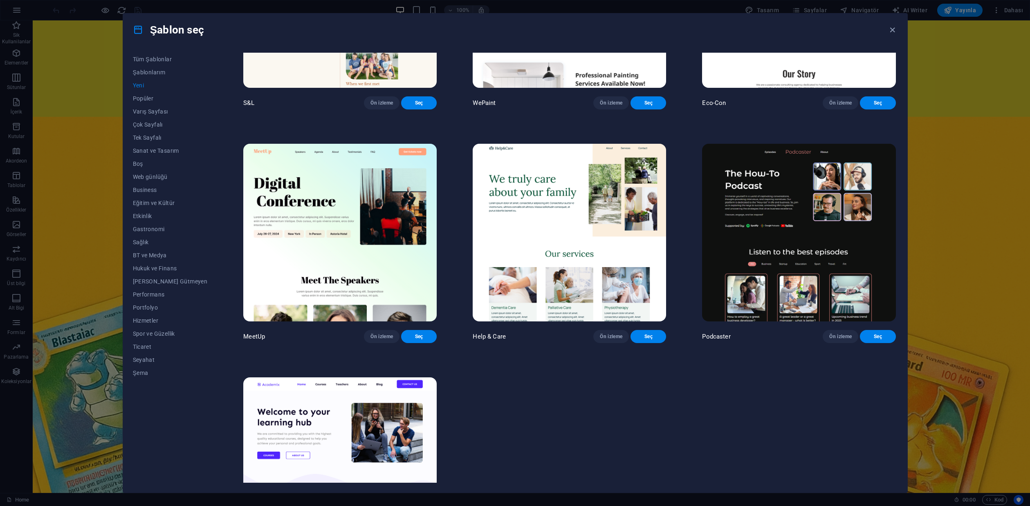
scroll to position [730, 0]
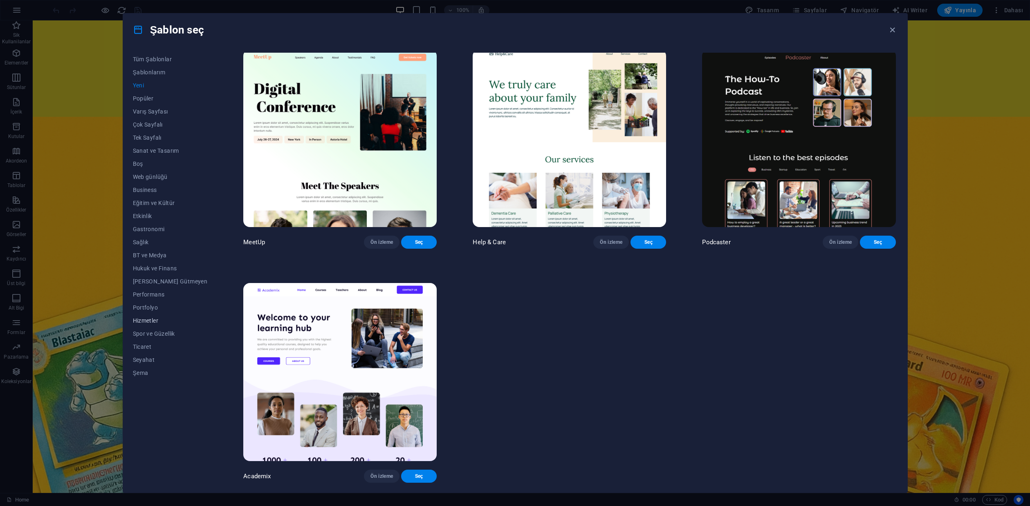
click at [143, 320] on span "Hizmetler" at bounding box center [170, 321] width 75 height 7
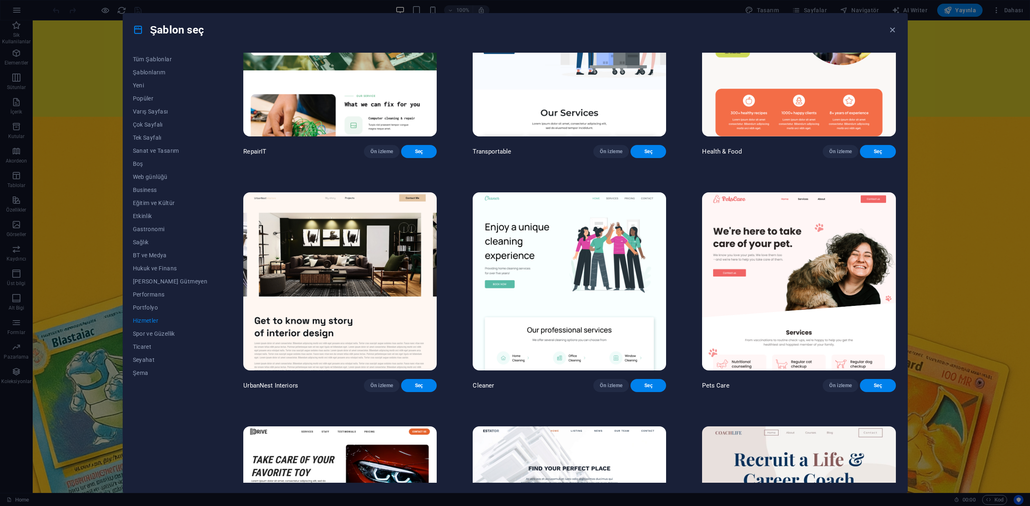
scroll to position [204, 0]
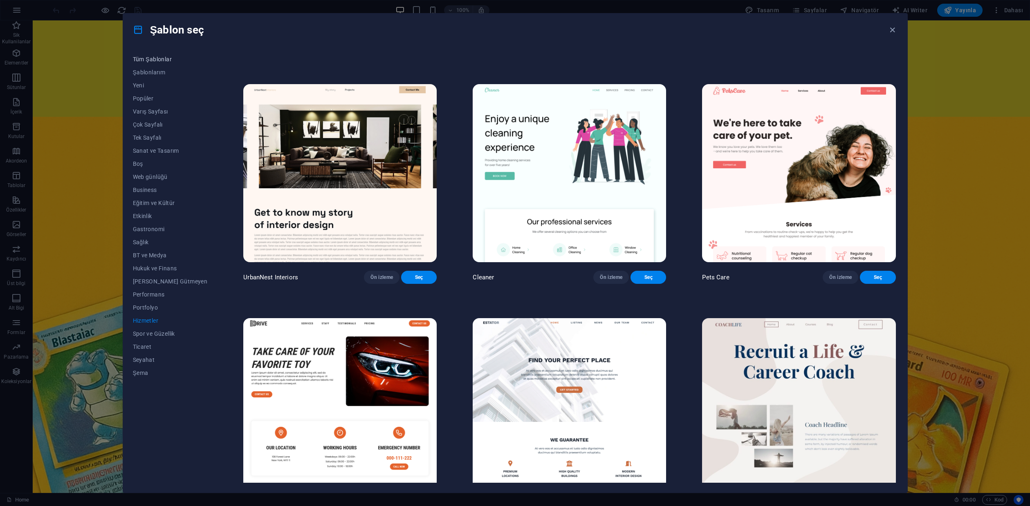
click at [143, 54] on button "Tüm Şablonlar" at bounding box center [170, 59] width 75 height 13
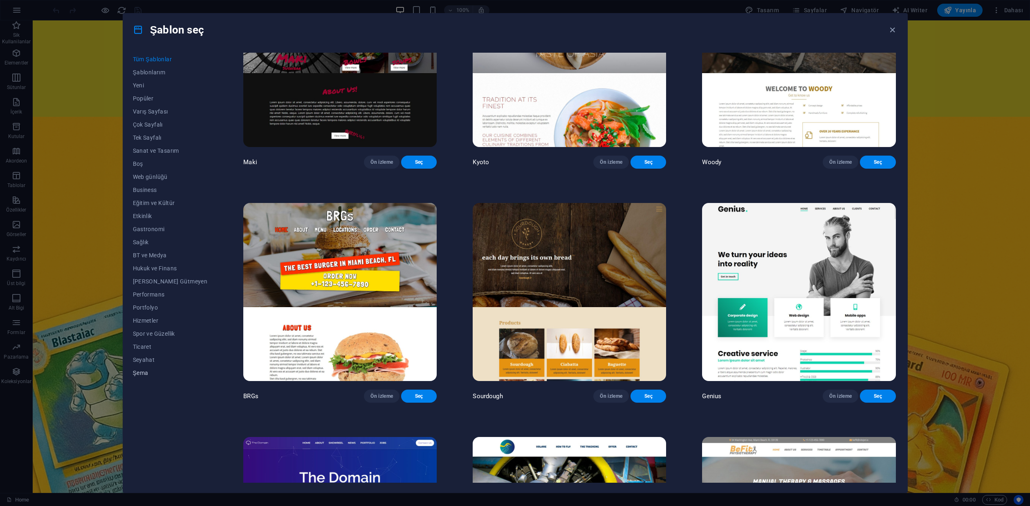
click at [146, 372] on span "Şema" at bounding box center [170, 373] width 75 height 7
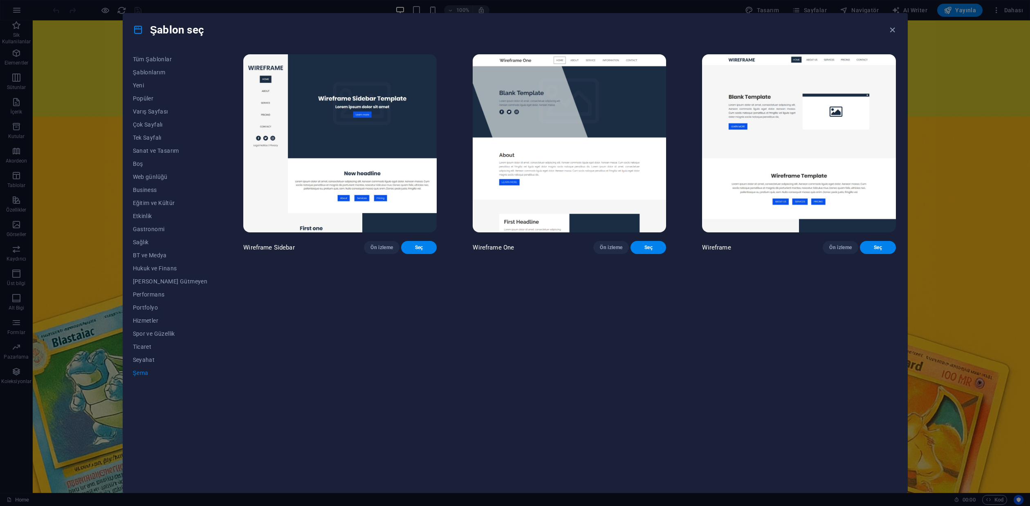
scroll to position [0, 0]
click at [140, 360] on span "Seyahat" at bounding box center [170, 360] width 75 height 7
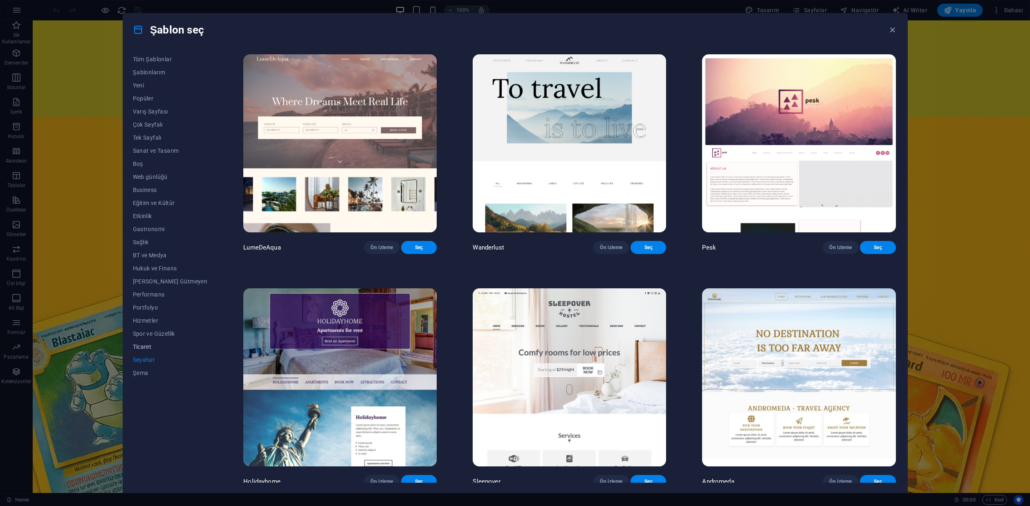
click at [146, 346] on span "Ticaret" at bounding box center [170, 347] width 75 height 7
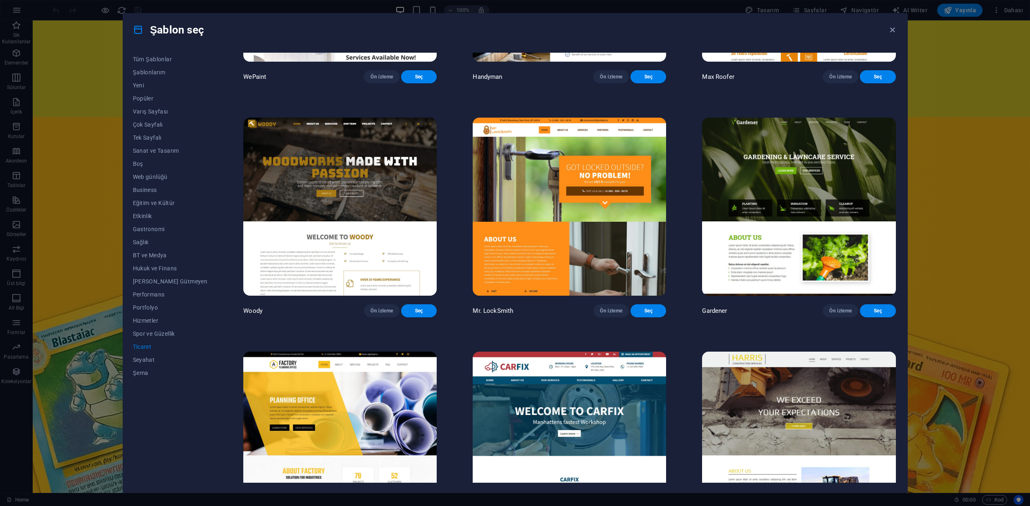
scroll to position [253, 0]
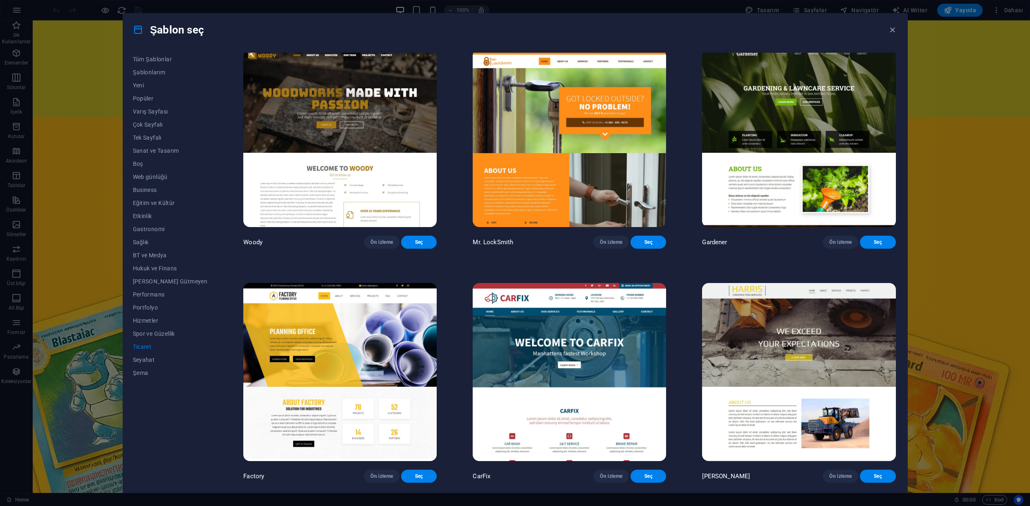
click at [777, 311] on img at bounding box center [798, 372] width 193 height 178
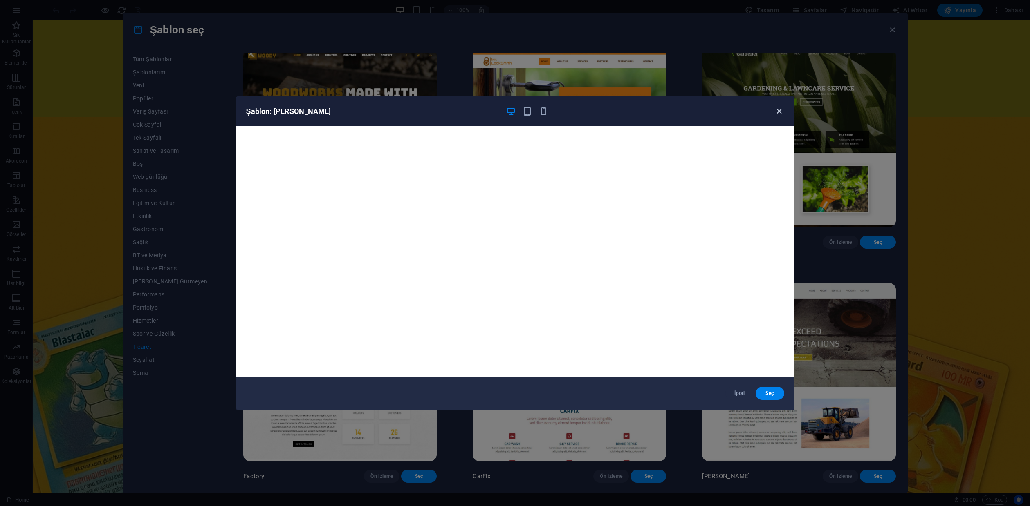
click at [780, 110] on icon "button" at bounding box center [778, 111] width 9 height 9
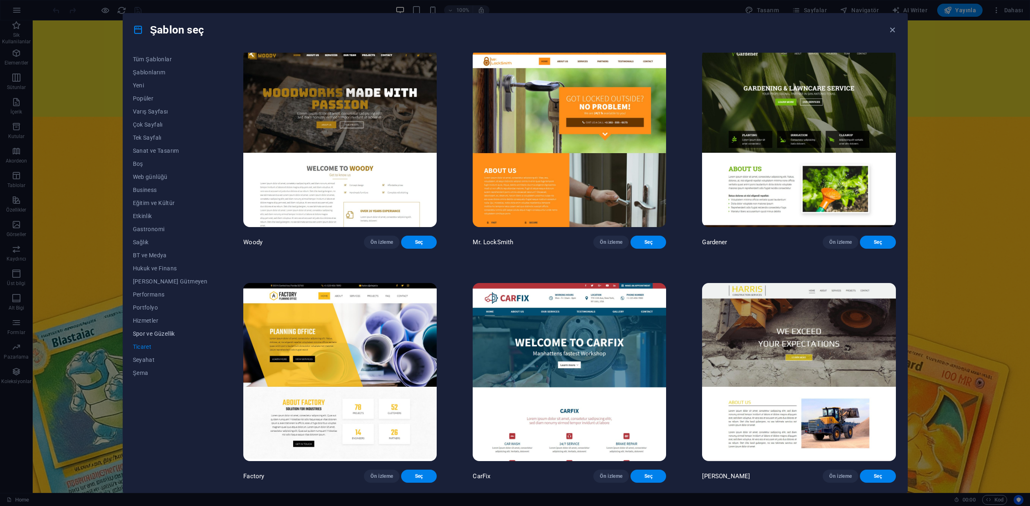
click at [147, 333] on span "Spor ve Güzellik" at bounding box center [170, 334] width 75 height 7
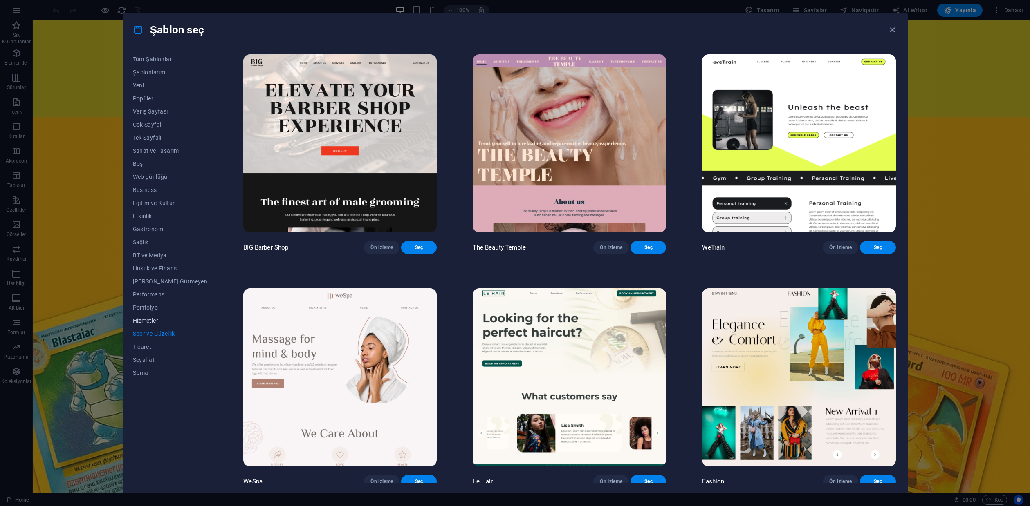
click at [148, 316] on button "Hizmetler" at bounding box center [170, 320] width 75 height 13
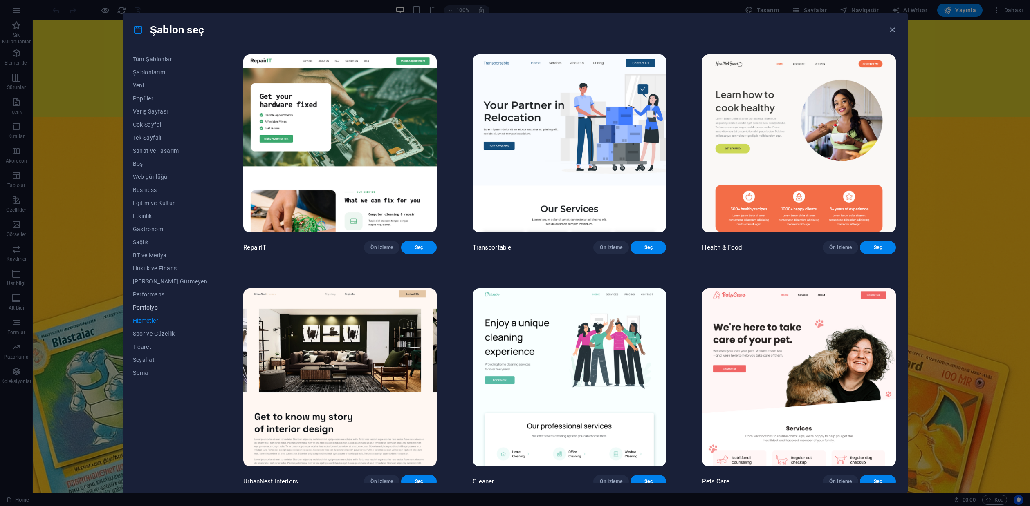
click at [150, 309] on span "Portfolyo" at bounding box center [170, 308] width 75 height 7
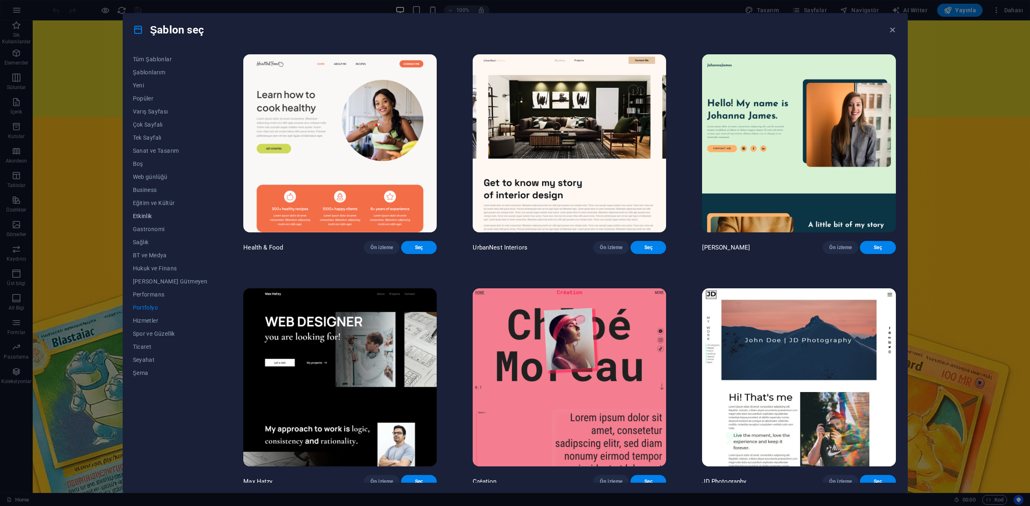
click at [149, 219] on span "Etkinlik" at bounding box center [170, 216] width 75 height 7
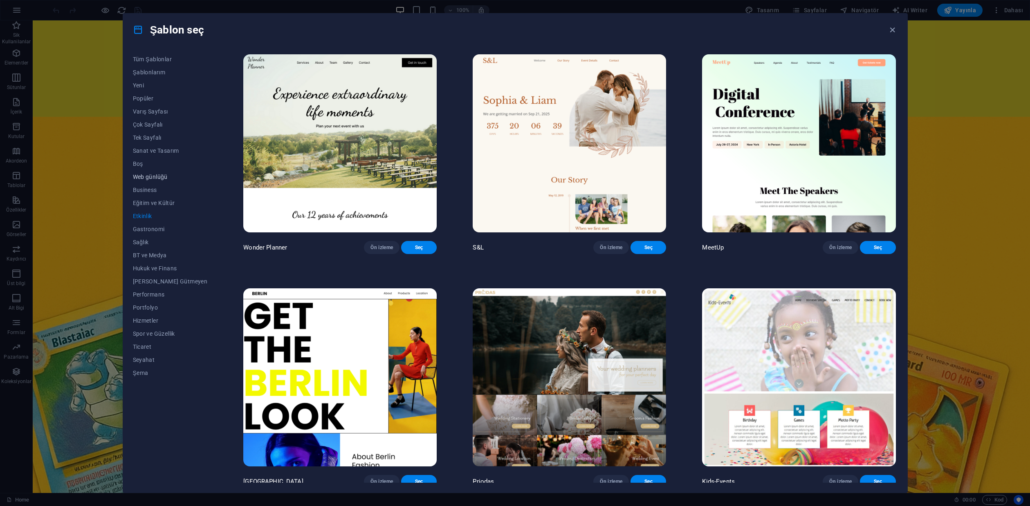
click at [153, 180] on span "Web günlüğü" at bounding box center [170, 177] width 75 height 7
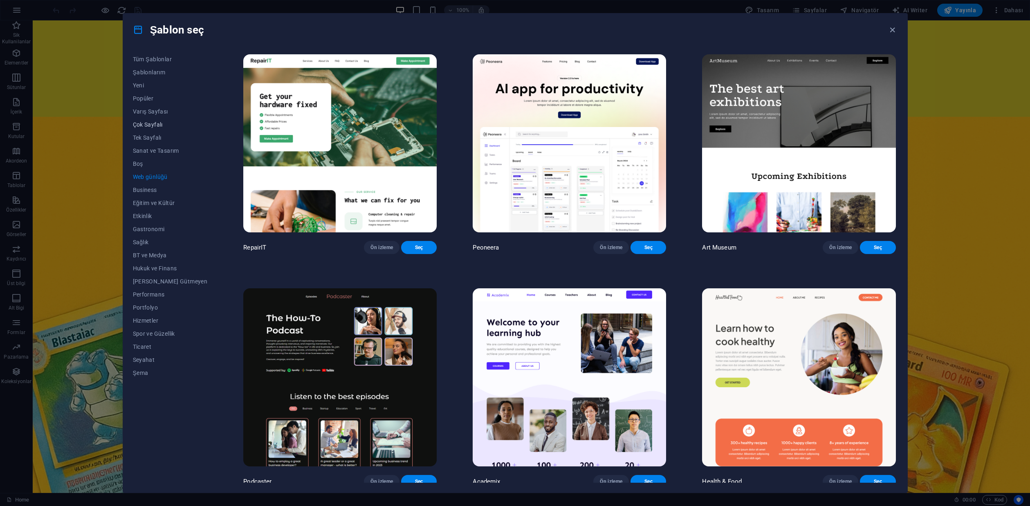
click at [152, 130] on button "Çok Sayfalı" at bounding box center [170, 124] width 75 height 13
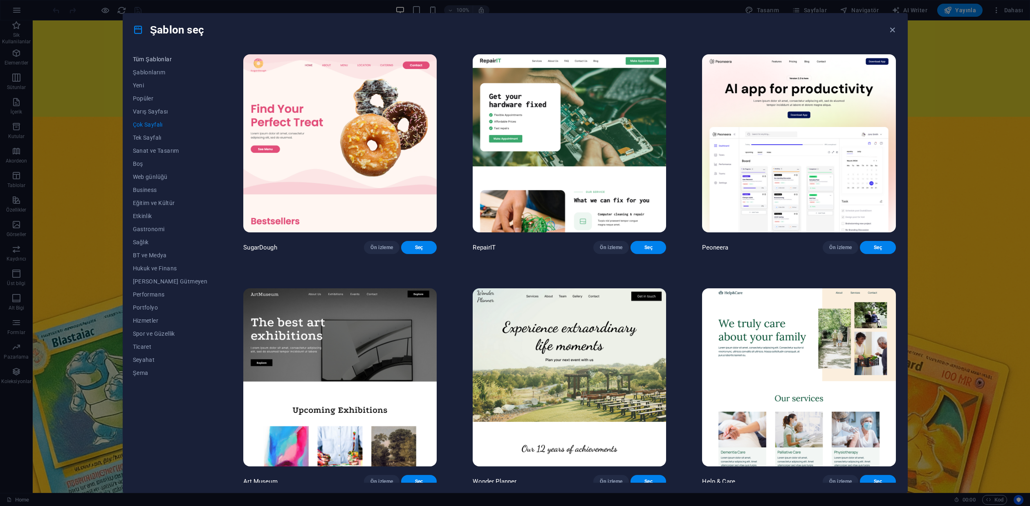
click at [165, 59] on span "Tüm Şablonlar" at bounding box center [170, 59] width 75 height 7
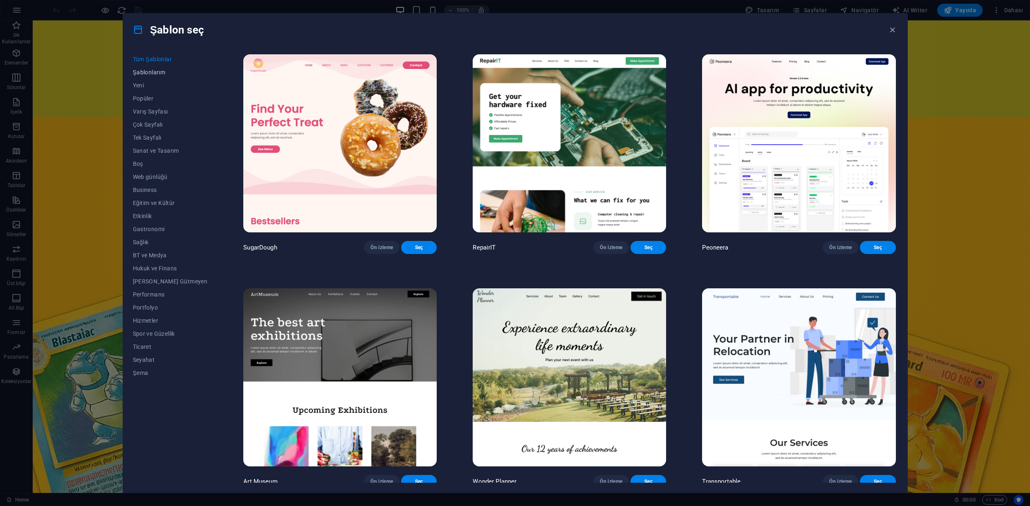
click at [161, 69] on span "Şablonlarım" at bounding box center [170, 72] width 75 height 7
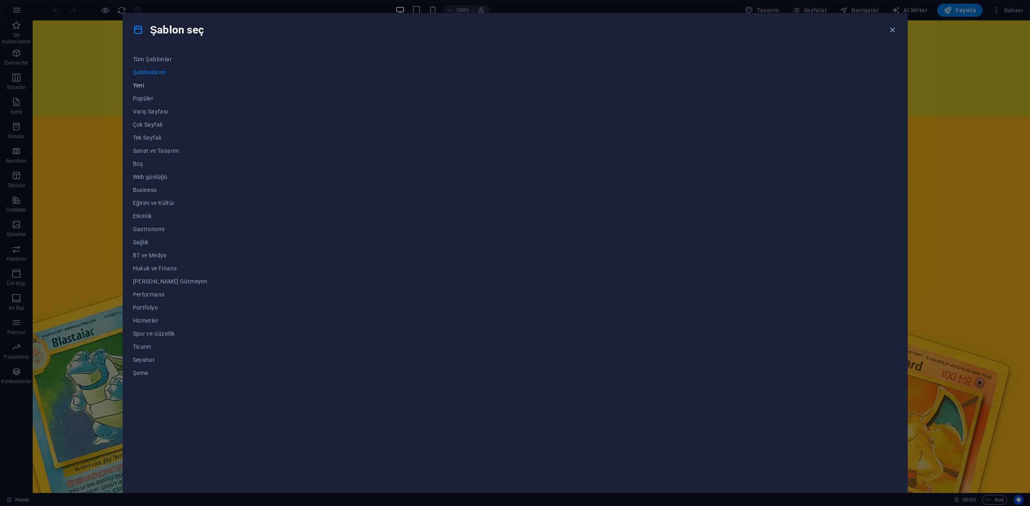
click at [146, 81] on button "Yeni" at bounding box center [170, 85] width 75 height 13
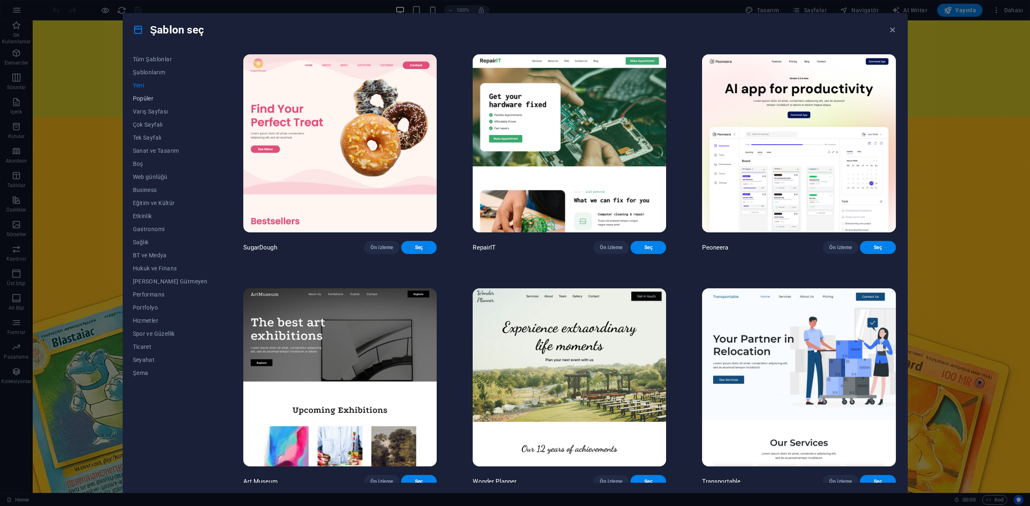
click at [147, 101] on span "Popüler" at bounding box center [170, 98] width 75 height 7
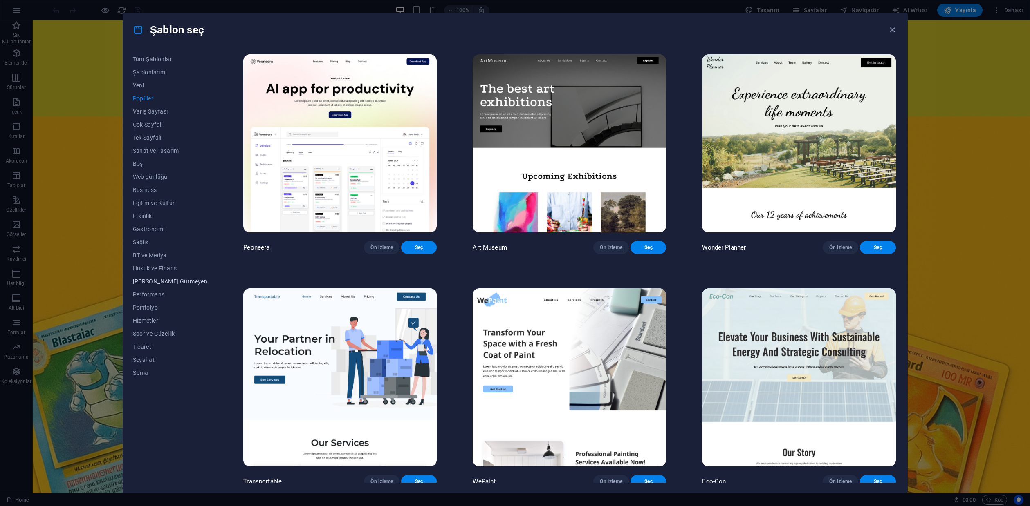
click at [181, 278] on button "Kâr Amacı Gütmeyen" at bounding box center [170, 281] width 75 height 13
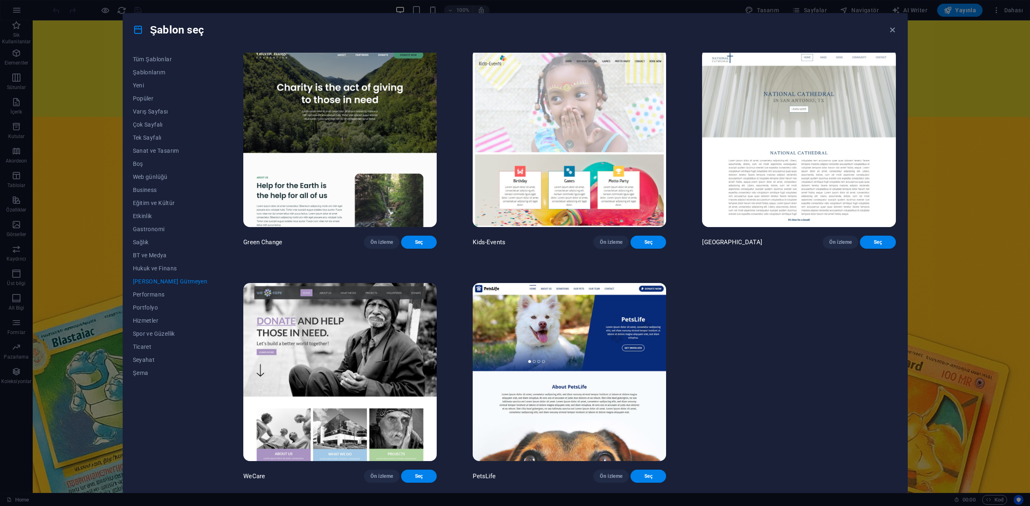
scroll to position [14, 0]
click at [149, 295] on span "Performans" at bounding box center [170, 294] width 75 height 7
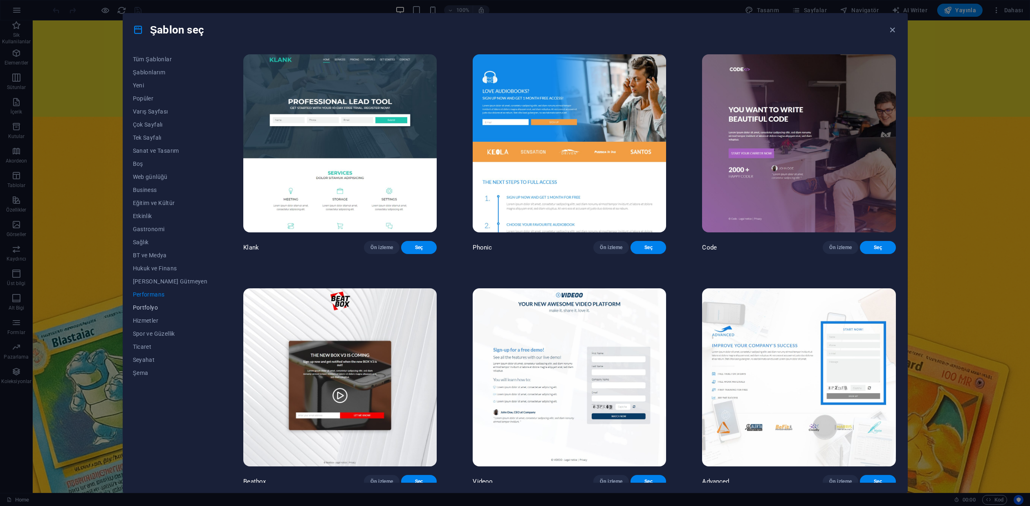
click at [147, 305] on span "Portfolyo" at bounding box center [170, 308] width 75 height 7
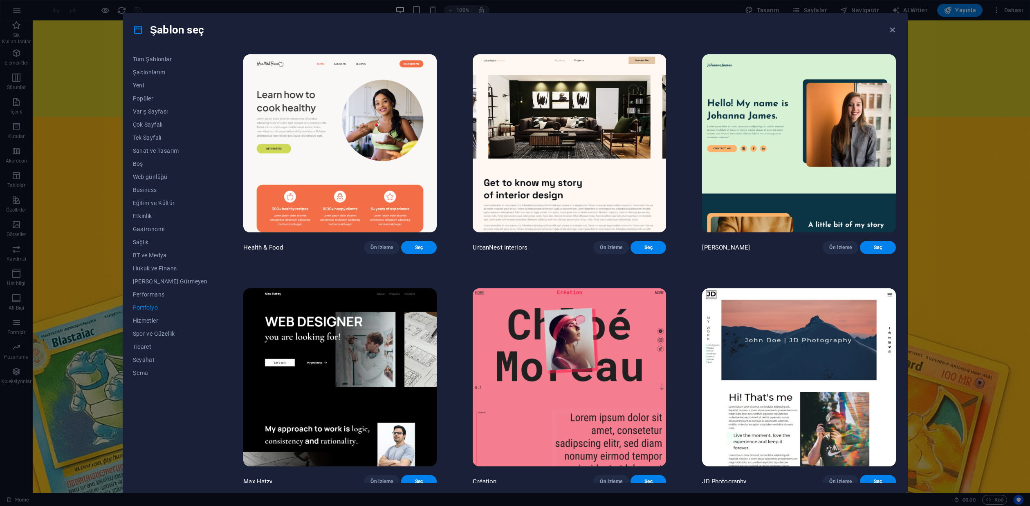
click at [149, 311] on button "Portfolyo" at bounding box center [170, 307] width 75 height 13
click at [147, 318] on span "Hizmetler" at bounding box center [170, 321] width 75 height 7
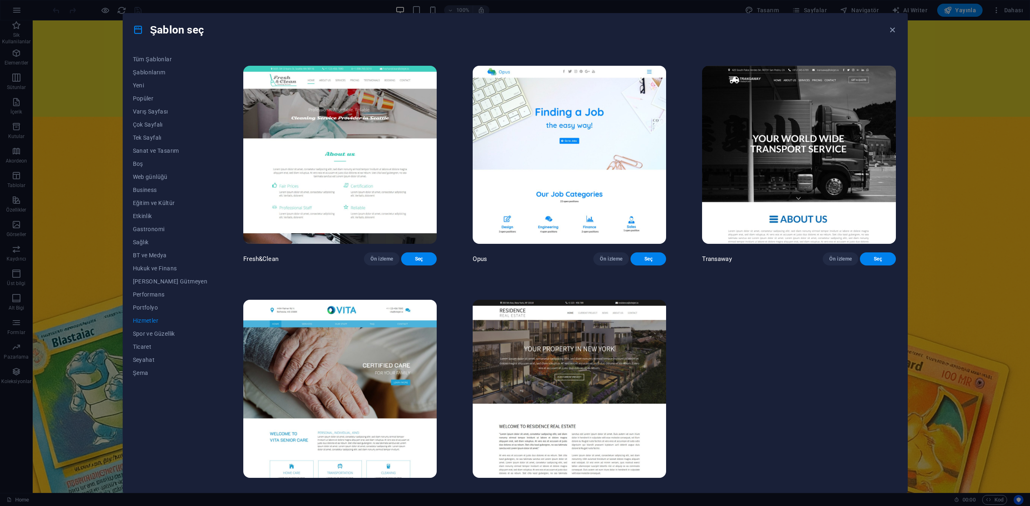
scroll to position [1208, 0]
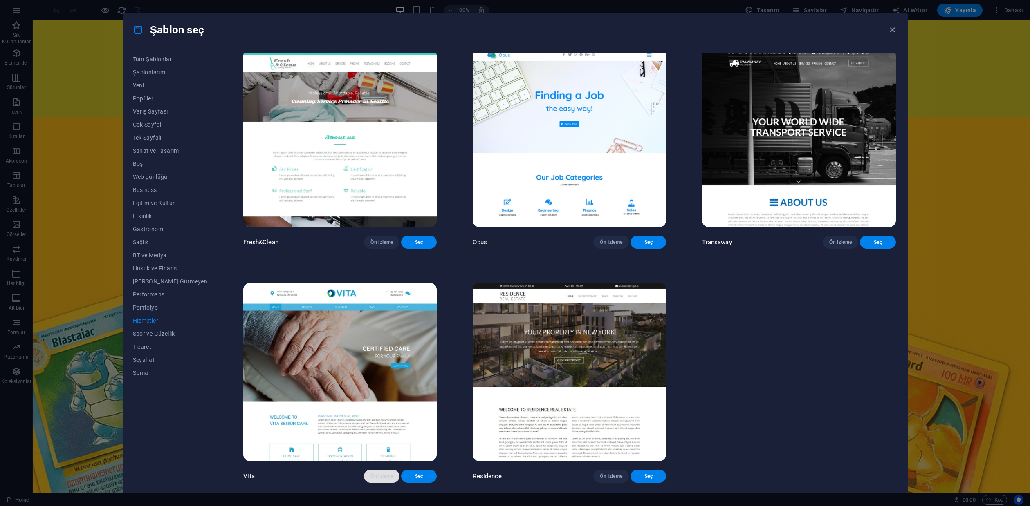
click at [375, 481] on button "Ön izleme" at bounding box center [382, 476] width 36 height 13
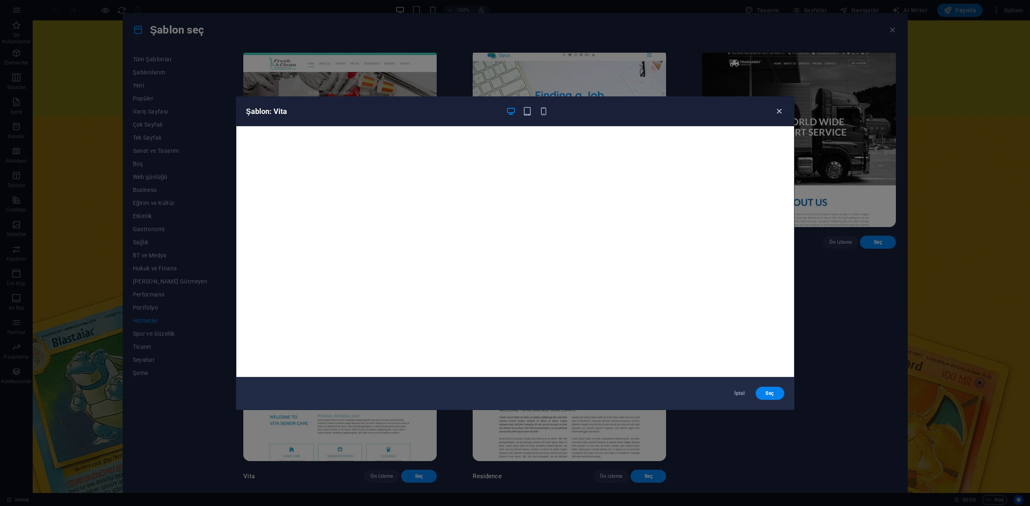
click at [778, 112] on icon "button" at bounding box center [778, 111] width 9 height 9
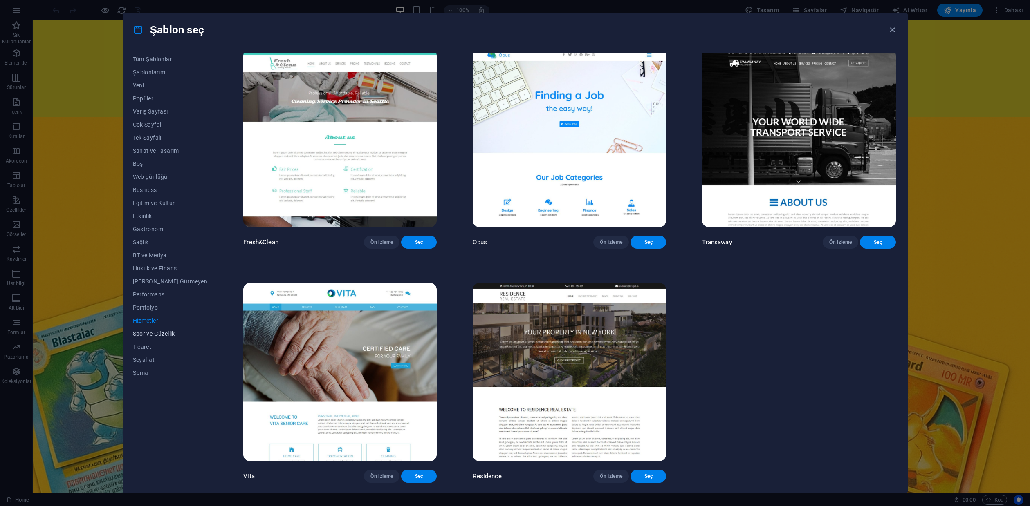
click at [172, 334] on span "Spor ve Güzellik" at bounding box center [170, 334] width 75 height 7
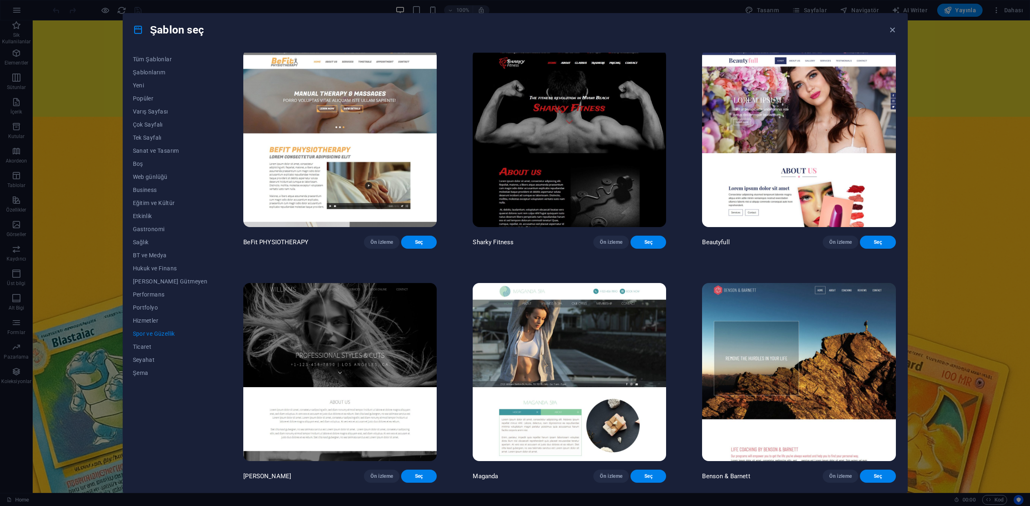
scroll to position [0, 0]
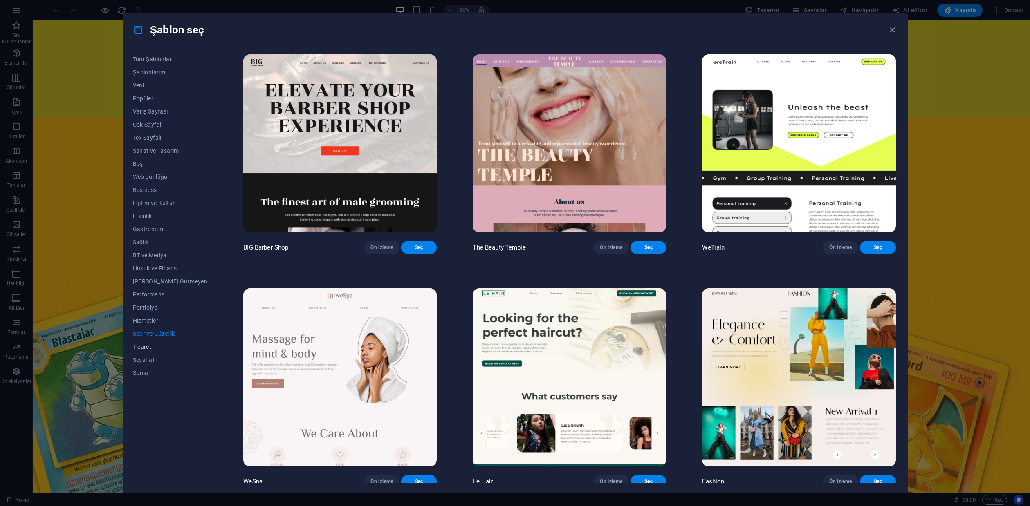
click at [143, 349] on span "Ticaret" at bounding box center [170, 347] width 75 height 7
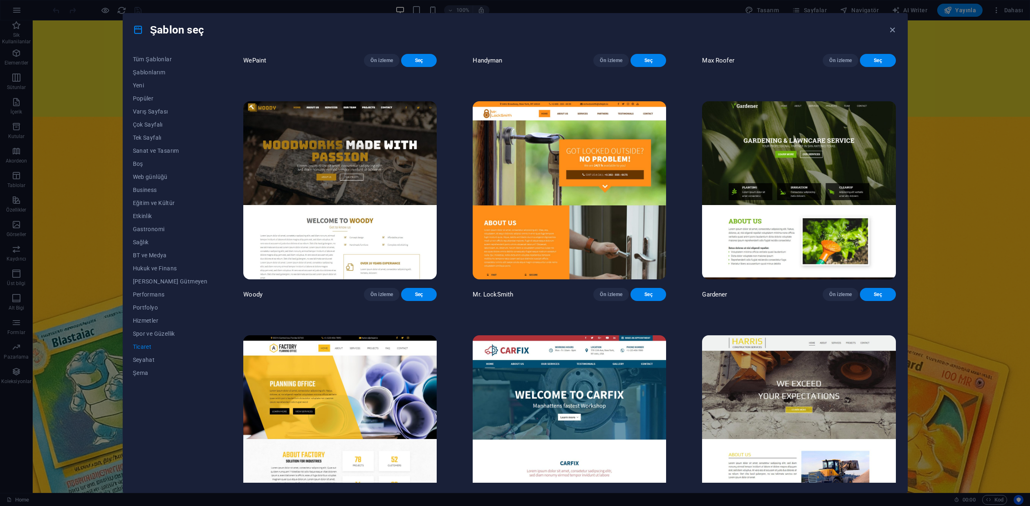
scroll to position [253, 0]
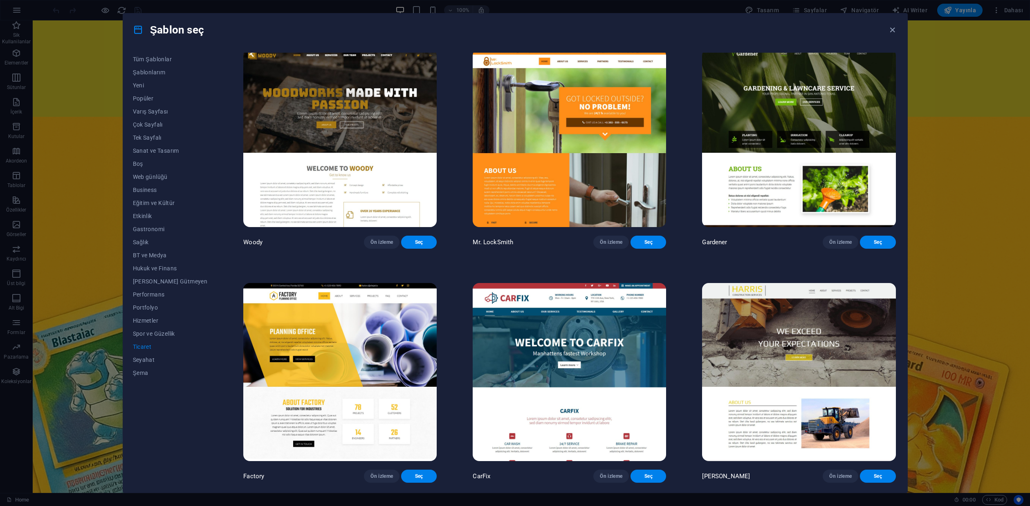
click at [332, 329] on img at bounding box center [339, 372] width 193 height 178
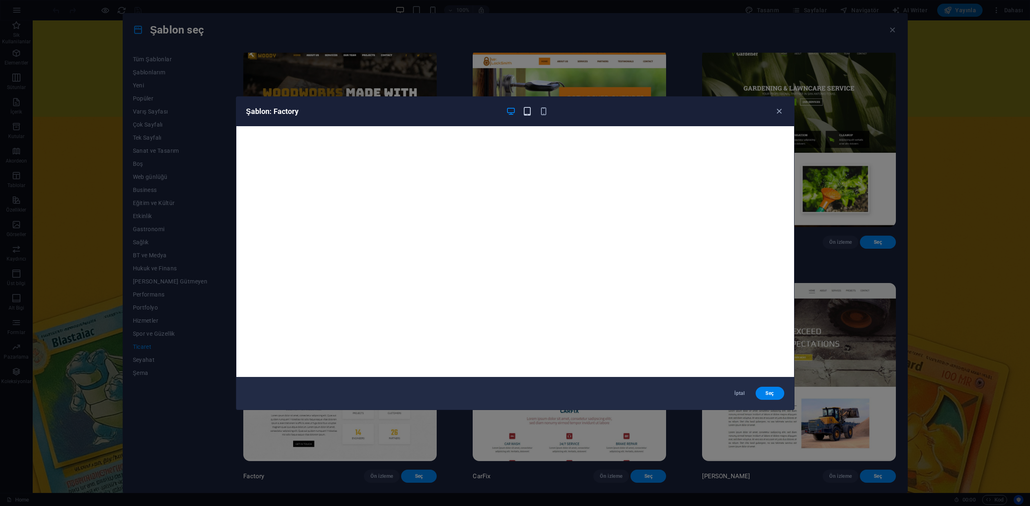
click at [528, 112] on icon "button" at bounding box center [526, 111] width 9 height 9
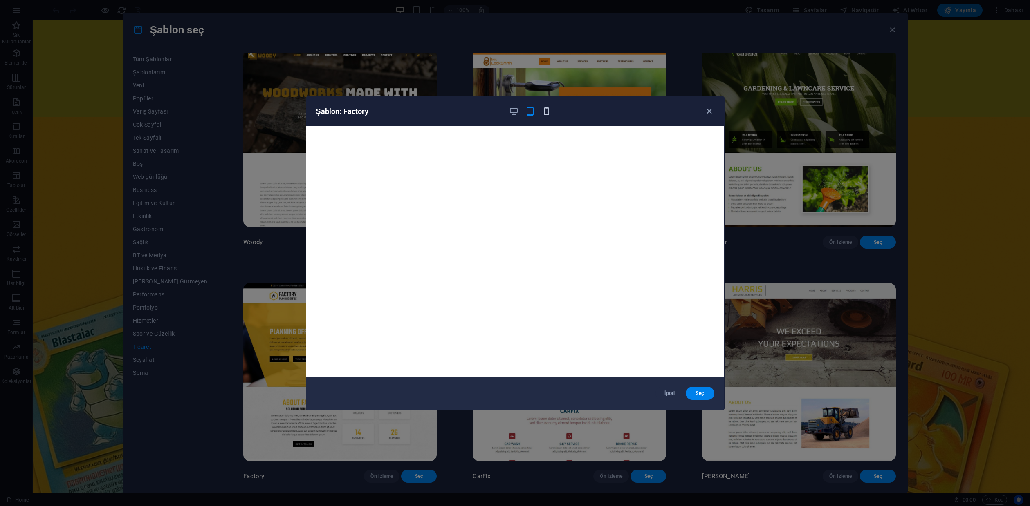
click at [544, 113] on icon "button" at bounding box center [546, 111] width 9 height 9
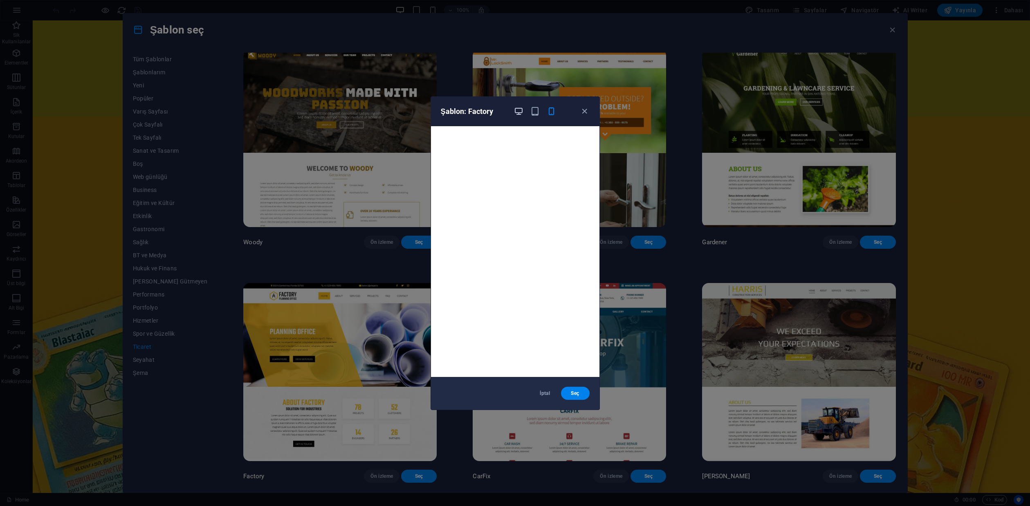
click at [517, 114] on icon "button" at bounding box center [518, 111] width 9 height 9
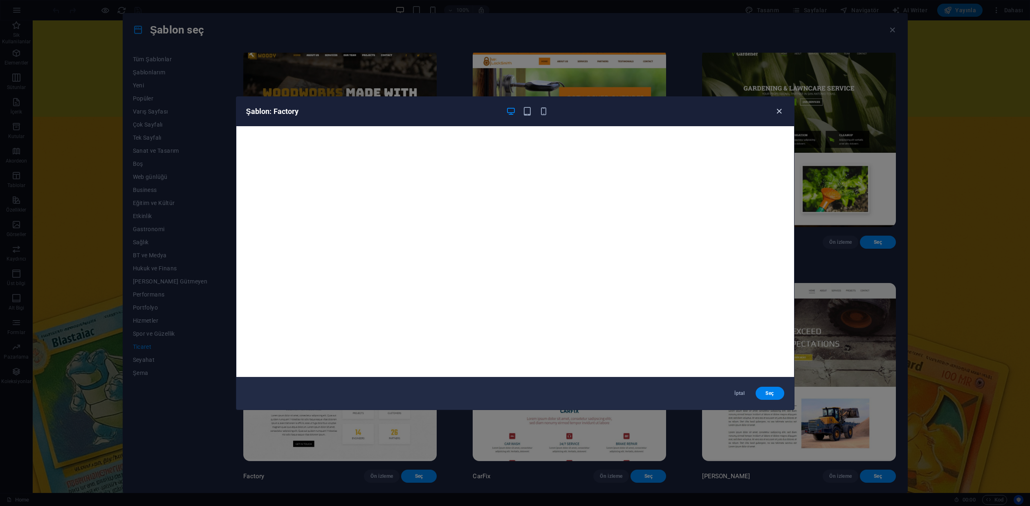
click at [779, 113] on icon "button" at bounding box center [778, 111] width 9 height 9
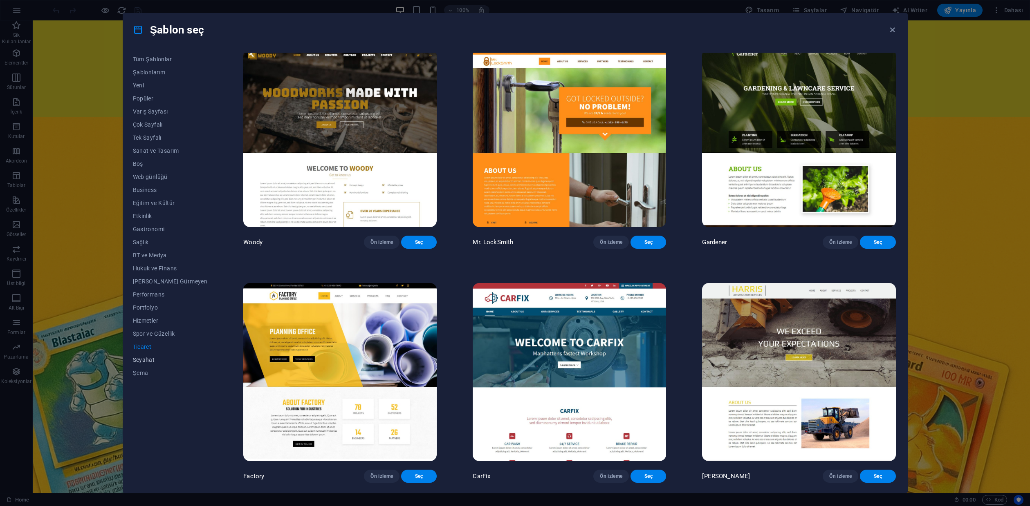
click at [147, 358] on span "Seyahat" at bounding box center [170, 360] width 75 height 7
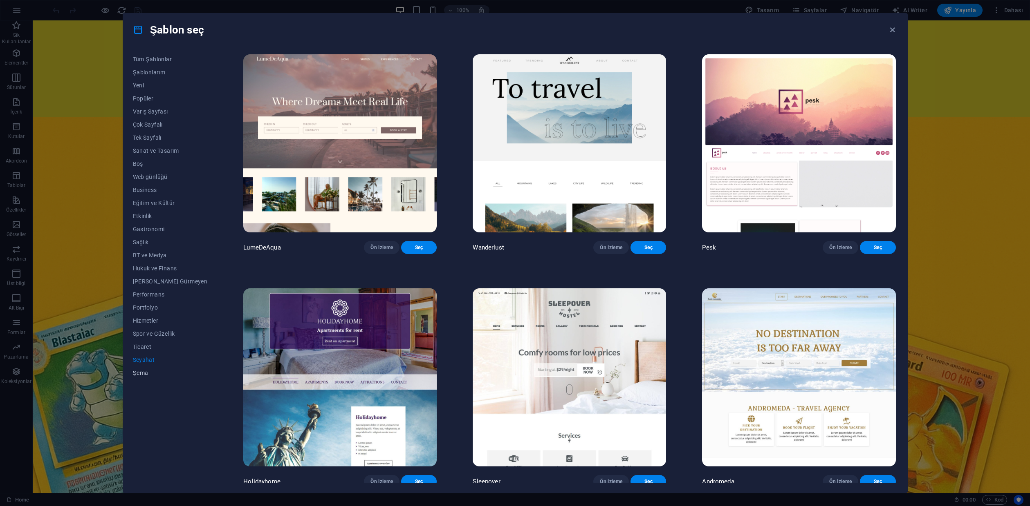
click at [140, 373] on span "Şema" at bounding box center [170, 373] width 75 height 7
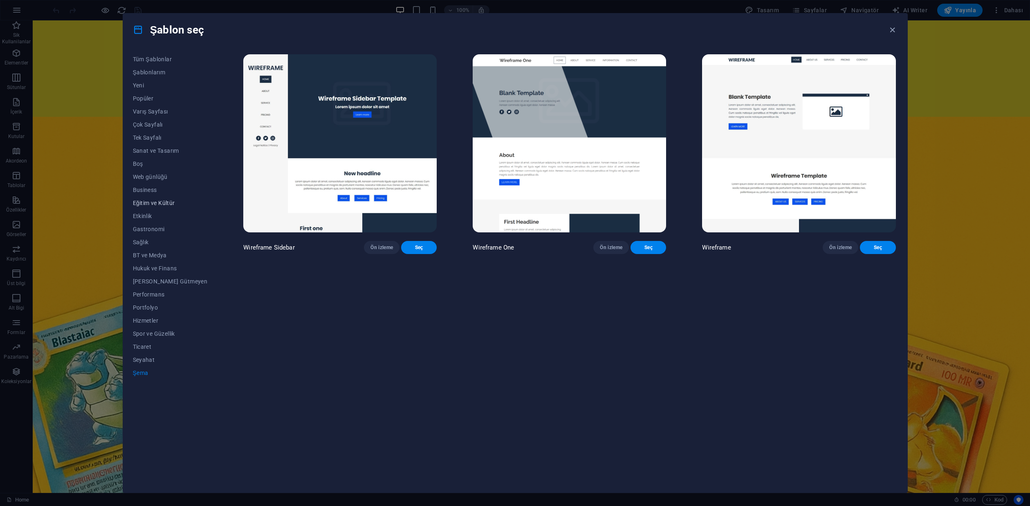
click at [152, 204] on span "Eğitim ve Kültür" at bounding box center [170, 203] width 75 height 7
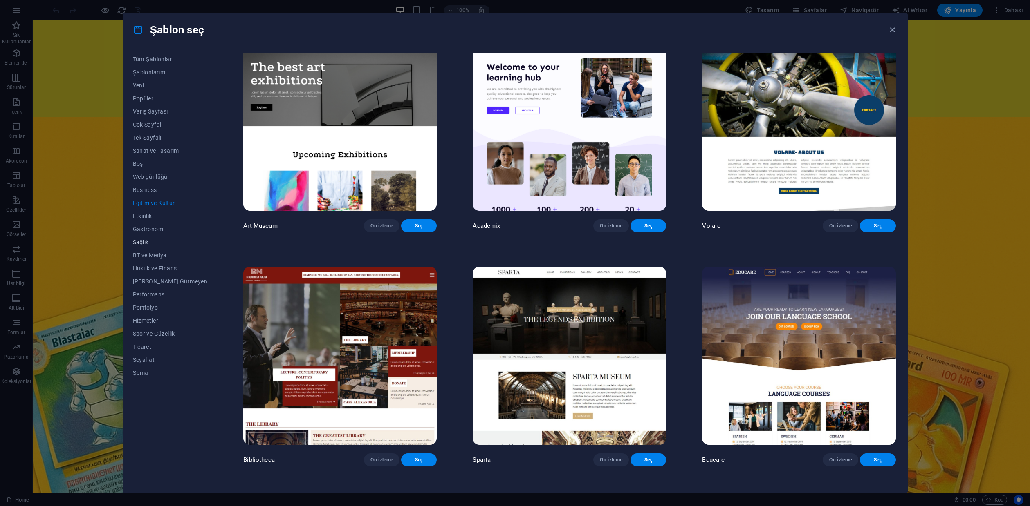
scroll to position [8, 0]
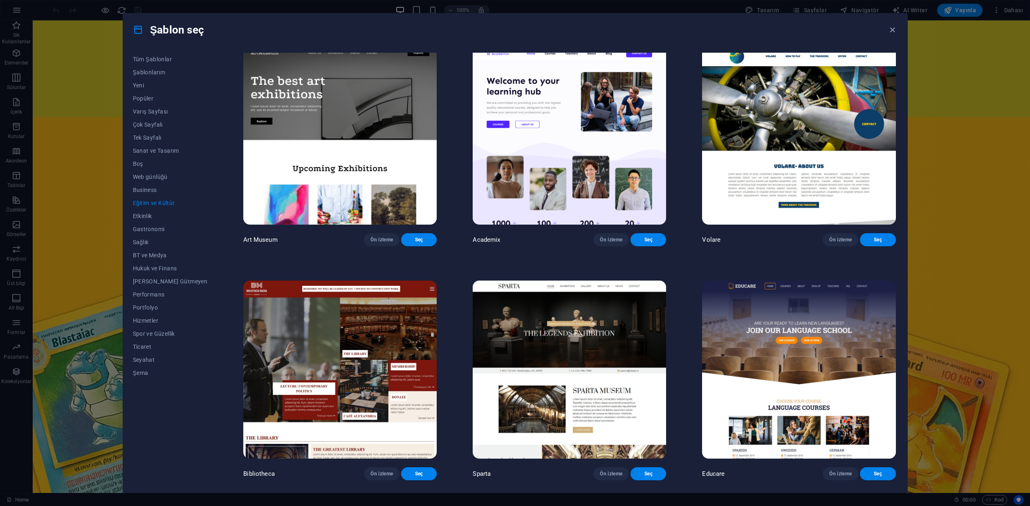
click at [69, 169] on div "Şablon seç Tüm Şablonlar Şablonlarım Yeni Popüler Varış Sayfası Çok Sayfalı Tek…" at bounding box center [515, 253] width 1030 height 506
click at [153, 61] on span "Tüm Şablonlar" at bounding box center [170, 59] width 75 height 7
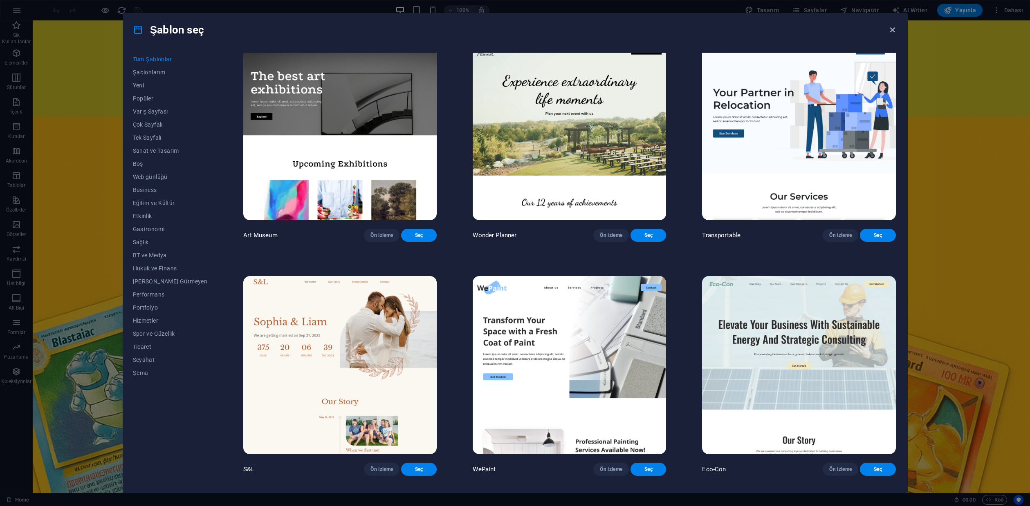
drag, startPoint x: 894, startPoint y: 31, endPoint x: 843, endPoint y: 32, distance: 50.7
click at [894, 31] on icon "button" at bounding box center [891, 29] width 9 height 9
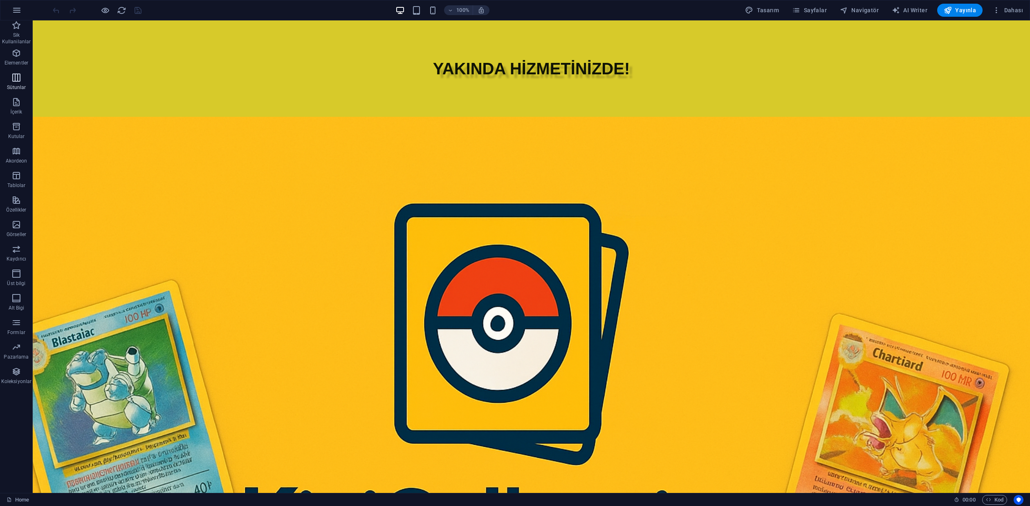
click at [17, 82] on icon "button" at bounding box center [16, 78] width 10 height 10
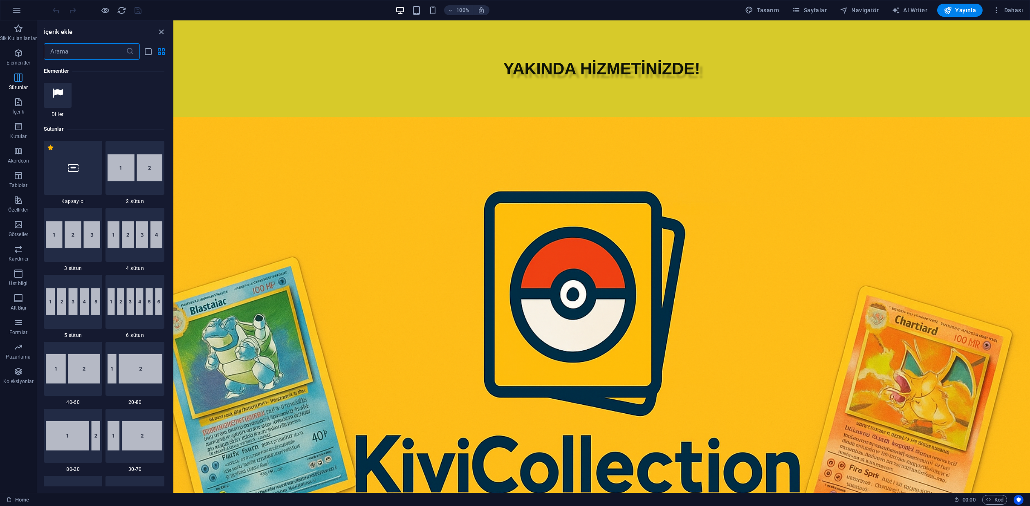
scroll to position [405, 0]
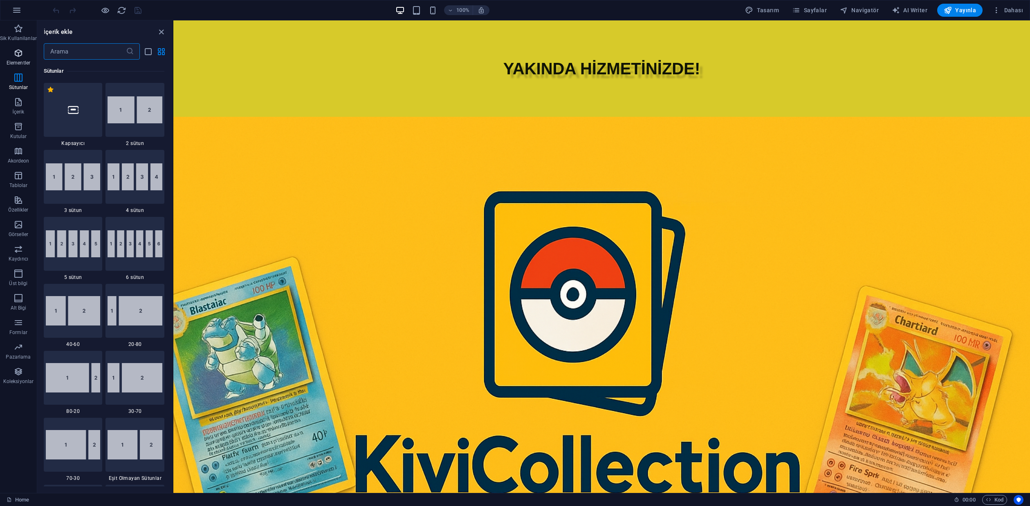
click at [22, 54] on icon "button" at bounding box center [18, 53] width 10 height 10
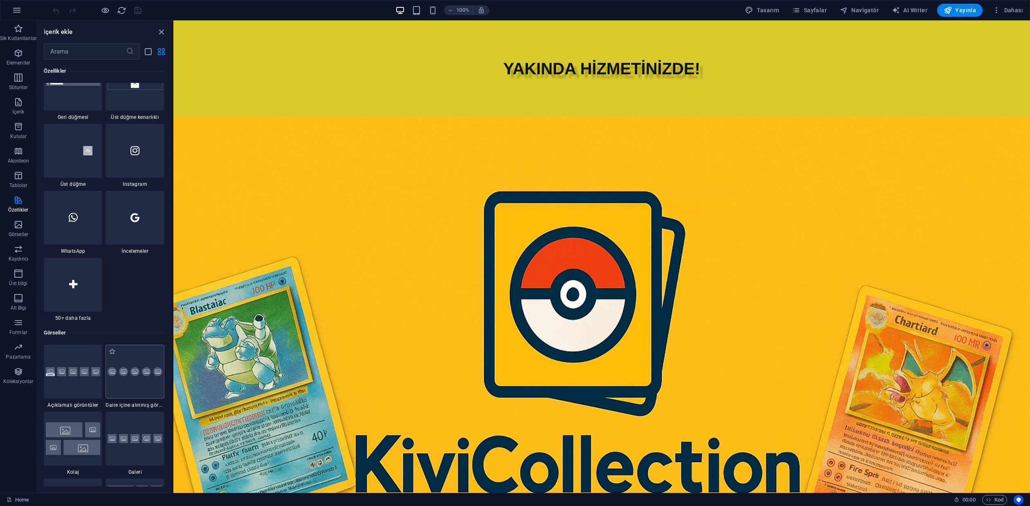
scroll to position [3883, 0]
click at [69, 284] on icon at bounding box center [73, 284] width 8 height 11
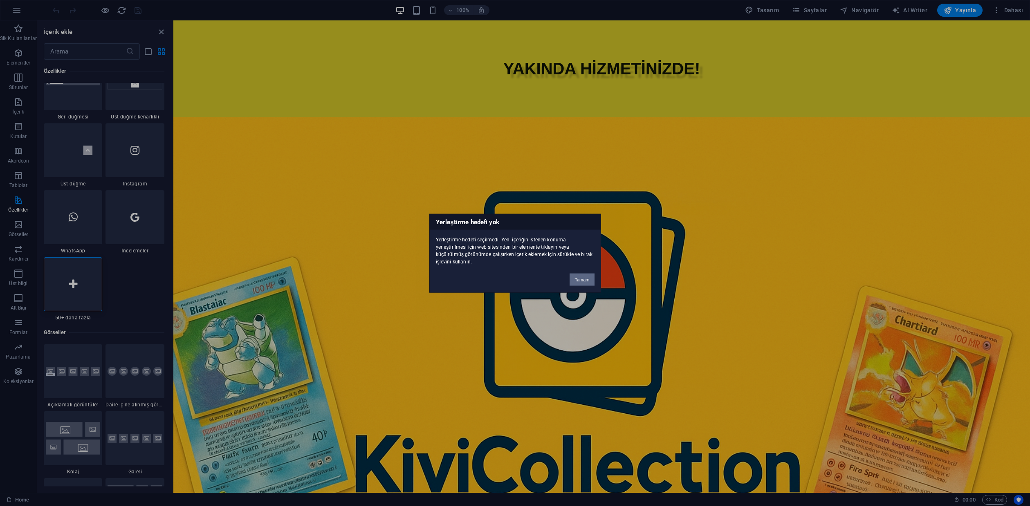
click at [584, 278] on button "Tamam" at bounding box center [581, 279] width 25 height 12
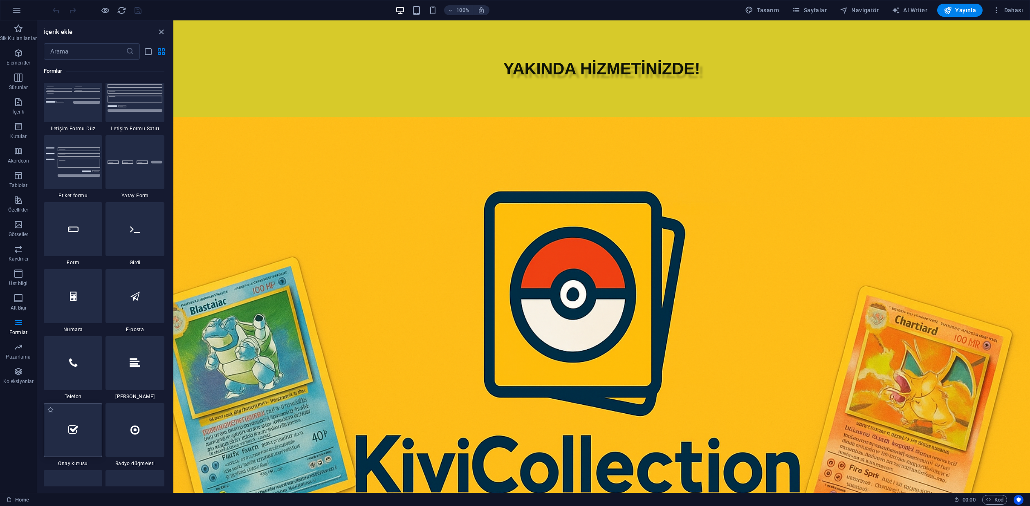
scroll to position [6009, 0]
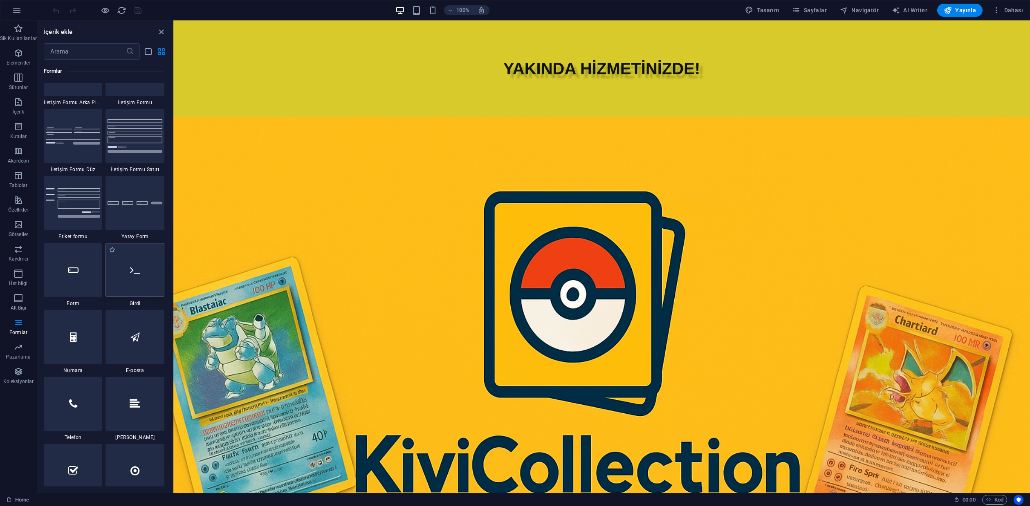
click at [137, 272] on icon at bounding box center [135, 270] width 10 height 11
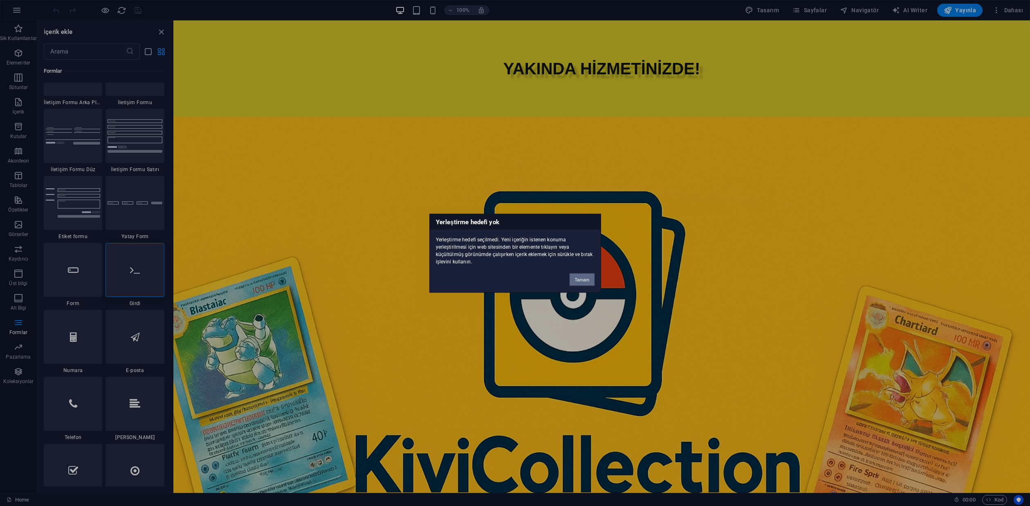
click at [579, 280] on button "Tamam" at bounding box center [581, 279] width 25 height 12
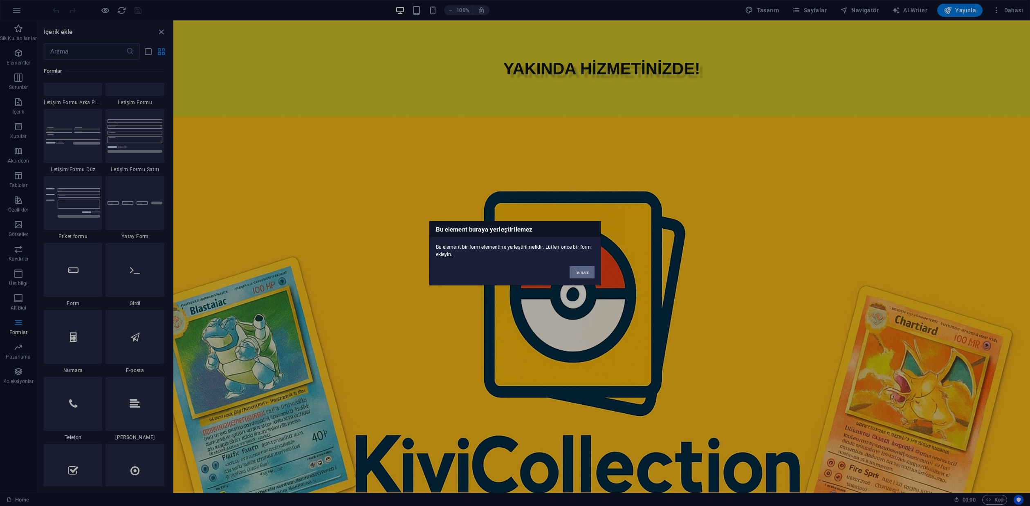
drag, startPoint x: 571, startPoint y: 271, endPoint x: 14, endPoint y: 240, distance: 557.6
click at [571, 271] on button "Tamam" at bounding box center [581, 272] width 25 height 12
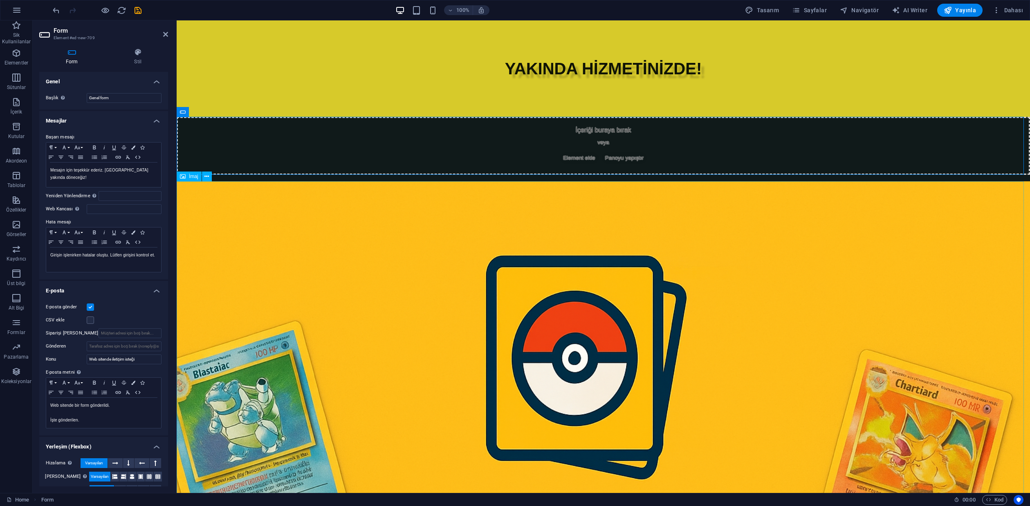
click at [603, 132] on div "İçeriği buraya bırak veya Element ekle Panoyu yapıştır" at bounding box center [603, 146] width 853 height 58
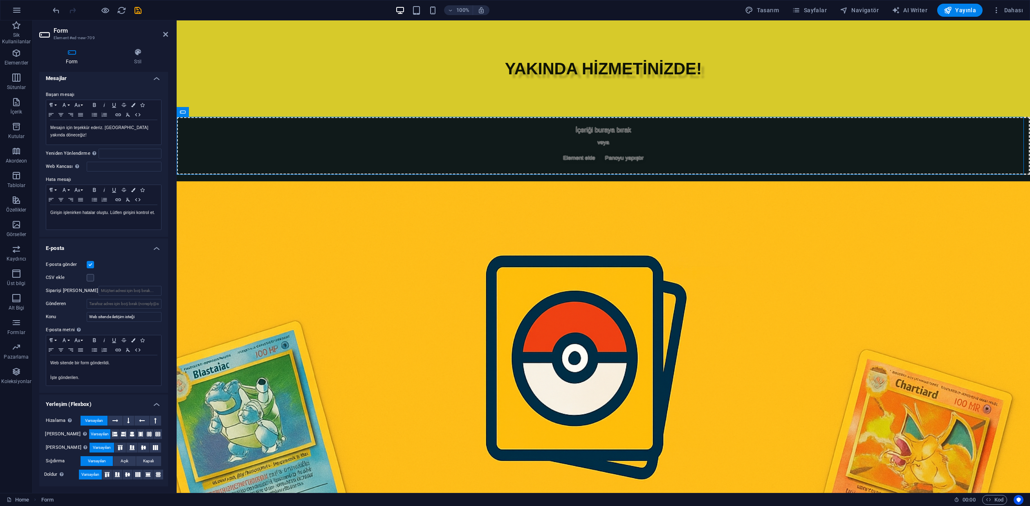
scroll to position [0, 0]
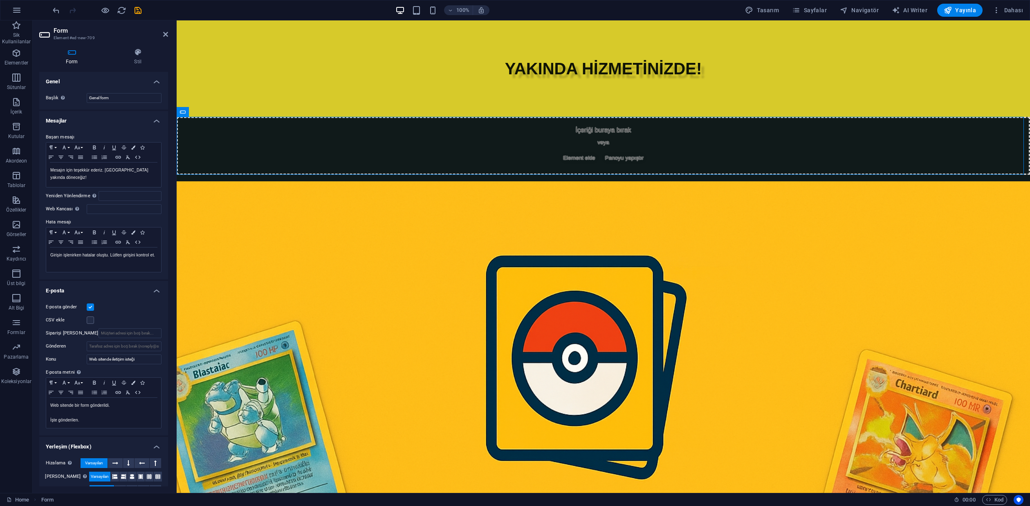
click at [367, 158] on div "İçeriği buraya bırak veya Element ekle Panoyu yapıştır" at bounding box center [603, 146] width 853 height 58
drag, startPoint x: 345, startPoint y: 135, endPoint x: 601, endPoint y: 168, distance: 257.6
click at [710, 161] on div "İçeriği buraya bırak veya Element ekle Panoyu yapıştır" at bounding box center [603, 146] width 853 height 58
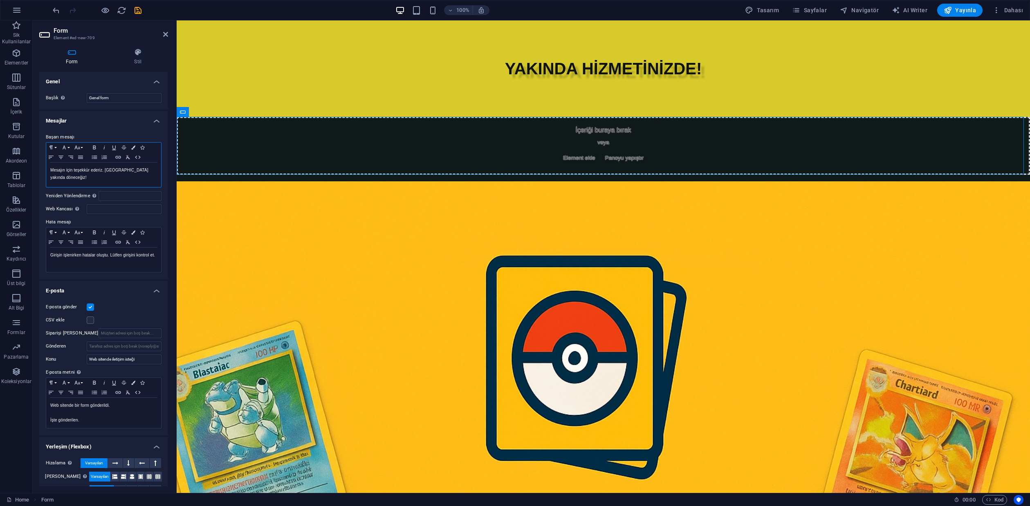
click at [154, 170] on p "Mesajın için teşekkür ederiz. Sana yakında döneceğiz!" at bounding box center [103, 174] width 107 height 15
click at [147, 178] on div "Mesajın için teşekkür ederiz. Sana yakında döneceğiz!" at bounding box center [103, 175] width 115 height 25
click at [165, 33] on icon at bounding box center [165, 34] width 5 height 7
click at [426, 136] on div "İçeriği buraya bırak veya Element ekle Panoyu yapıştır" at bounding box center [603, 146] width 853 height 58
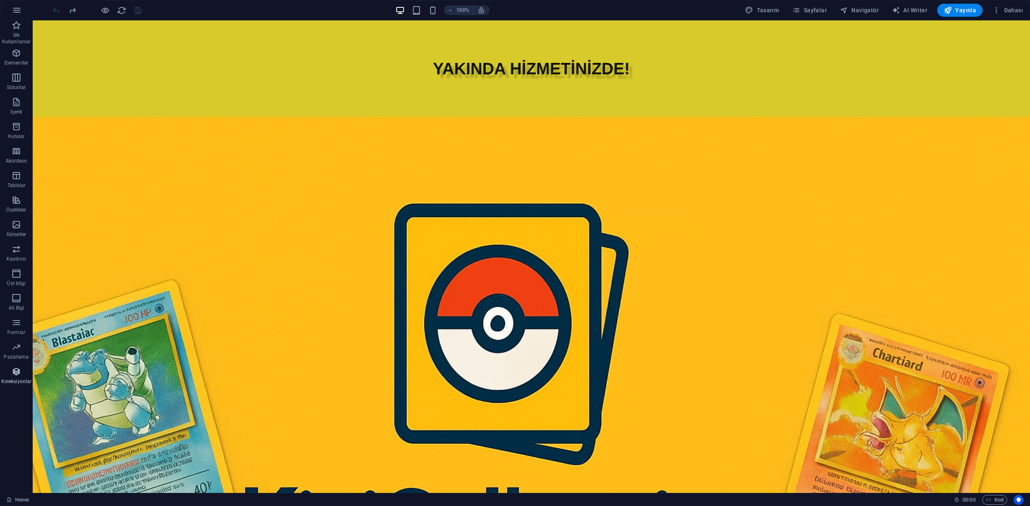
click at [14, 374] on icon "button" at bounding box center [16, 372] width 10 height 10
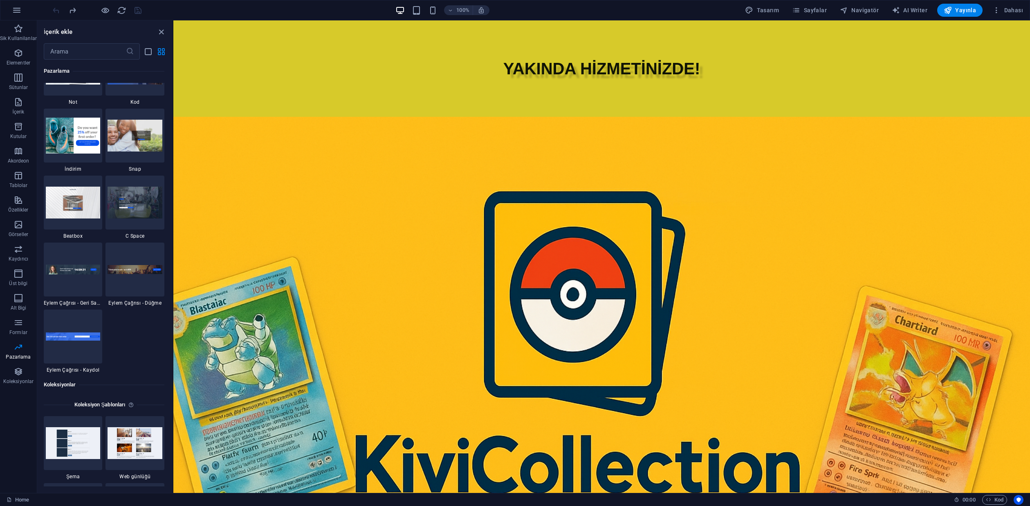
scroll to position [7156, 0]
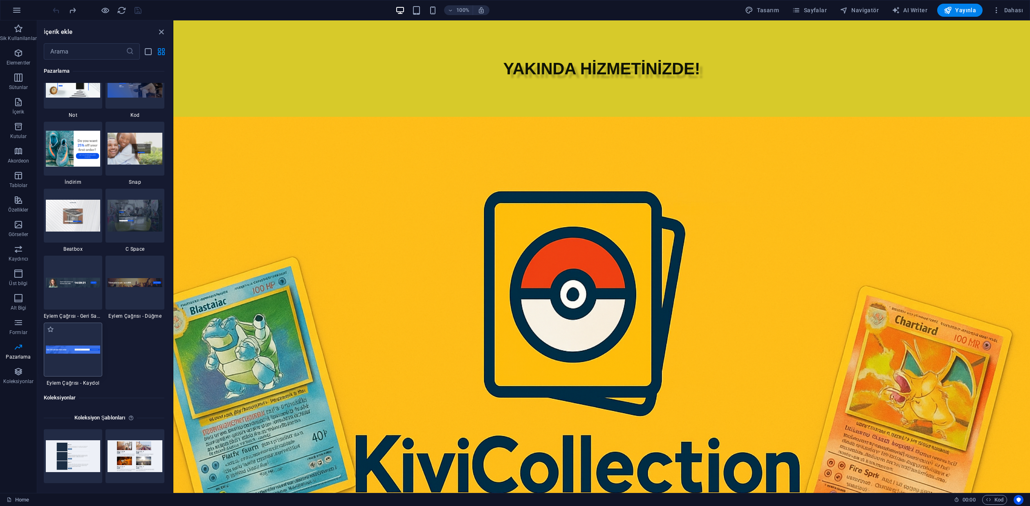
click at [84, 362] on div at bounding box center [73, 350] width 59 height 54
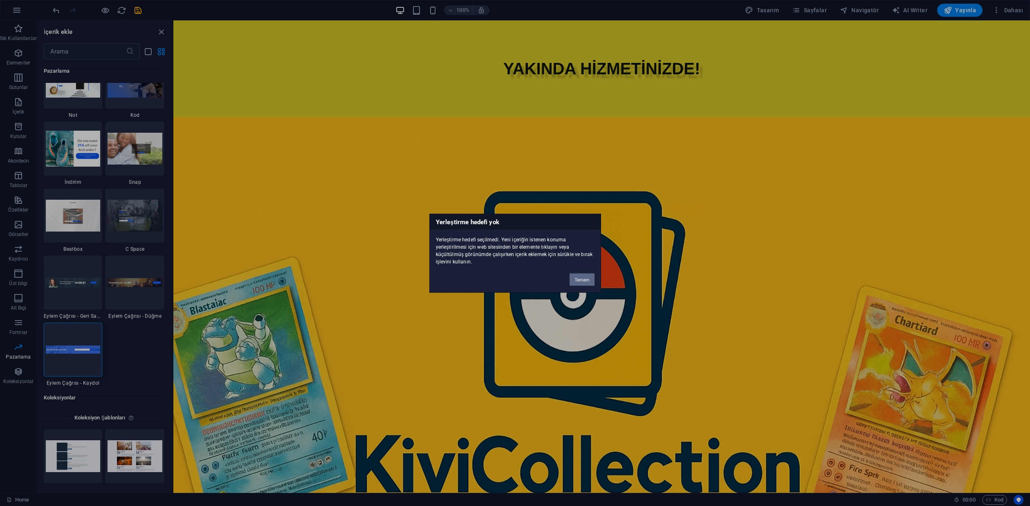
click at [579, 282] on button "Tamam" at bounding box center [581, 279] width 25 height 12
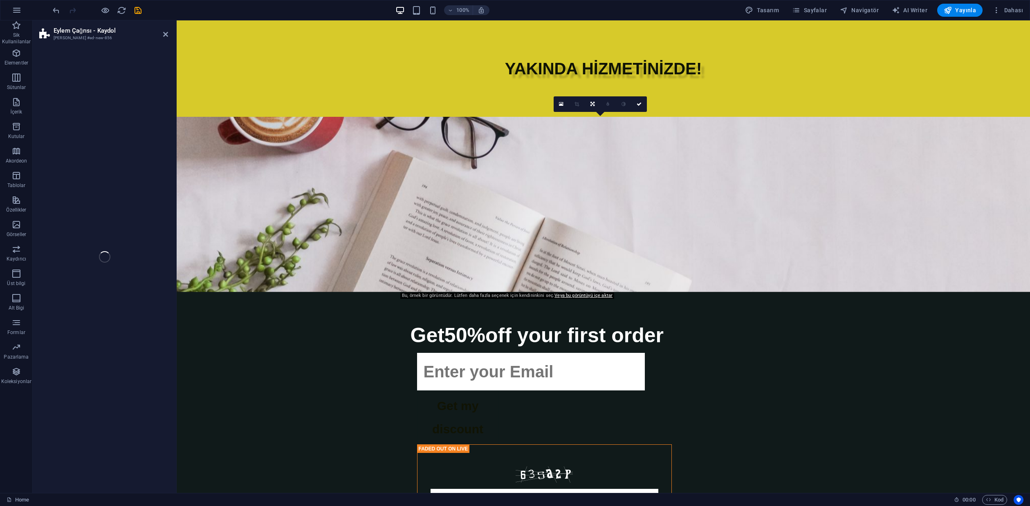
select select "rem"
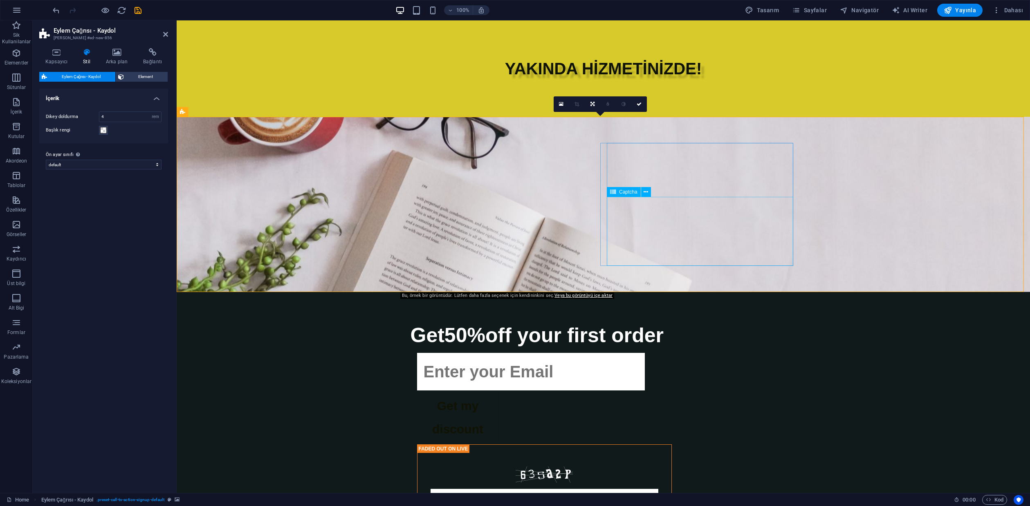
click at [849, 225] on figure at bounding box center [603, 204] width 853 height 175
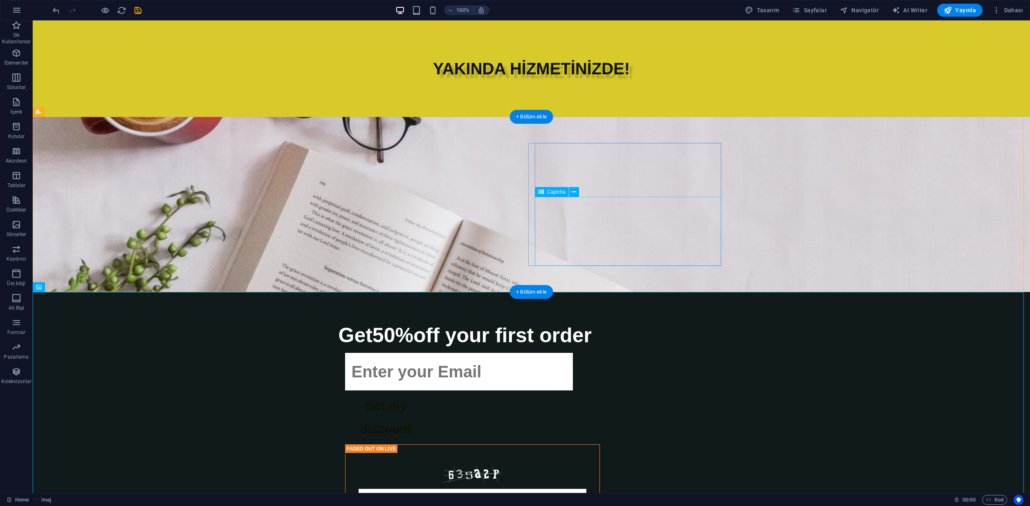
click at [600, 445] on div "Unreadable? Regenerate" at bounding box center [472, 508] width 255 height 127
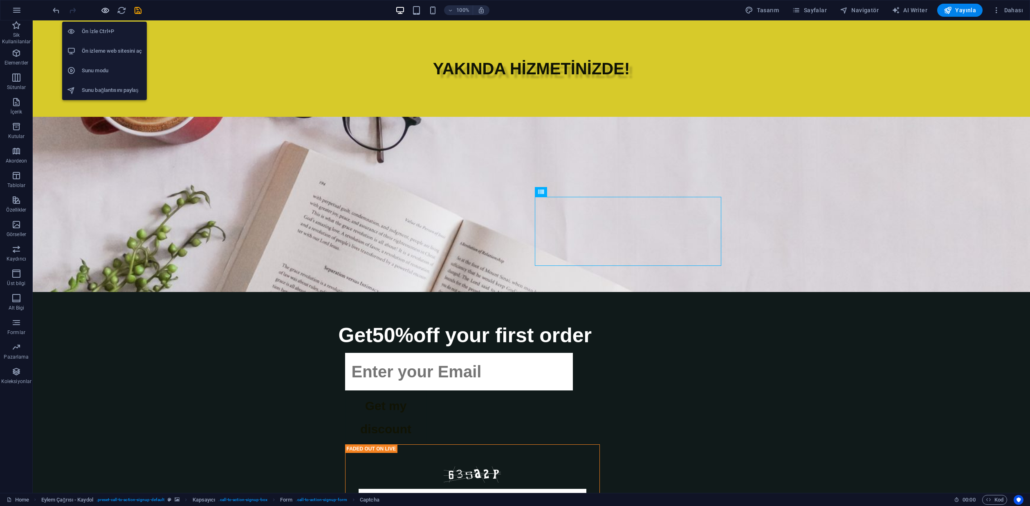
click at [105, 12] on icon "button" at bounding box center [105, 10] width 9 height 9
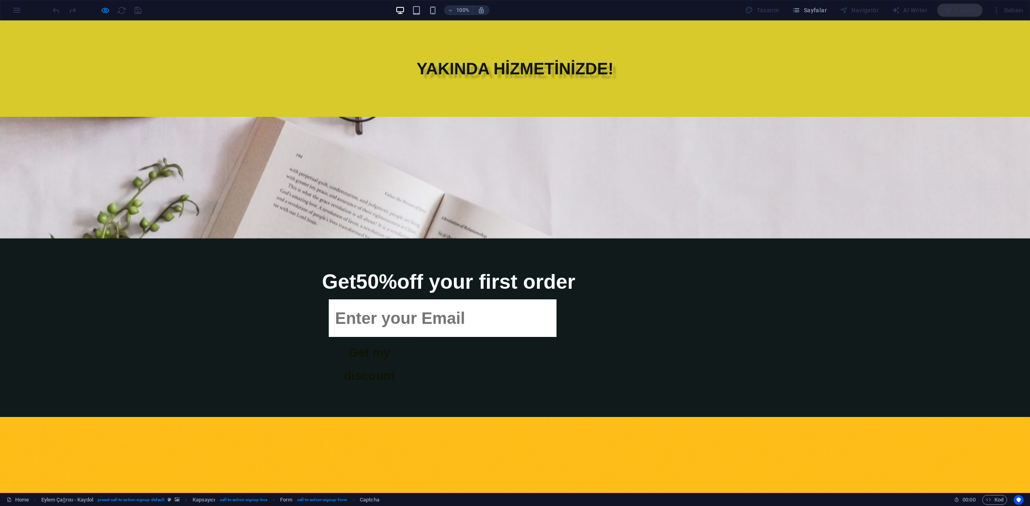
click at [556, 300] on input "email" at bounding box center [443, 319] width 228 height 38
click at [410, 337] on button "Get my discount" at bounding box center [370, 364] width 82 height 54
click at [503, 265] on h2 "Get 50% off your first order" at bounding box center [448, 282] width 253 height 35
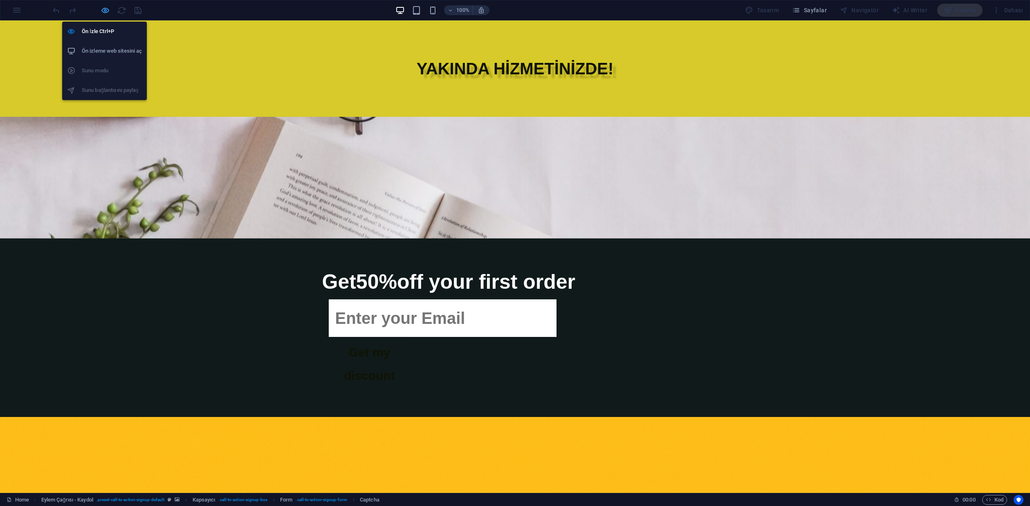
click at [103, 11] on icon "button" at bounding box center [105, 10] width 9 height 9
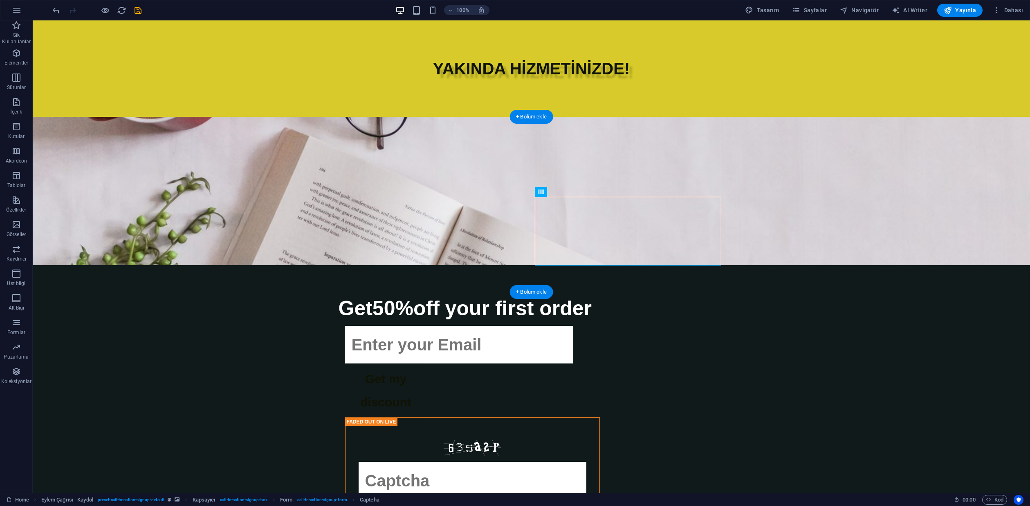
click at [264, 199] on figure at bounding box center [531, 191] width 997 height 148
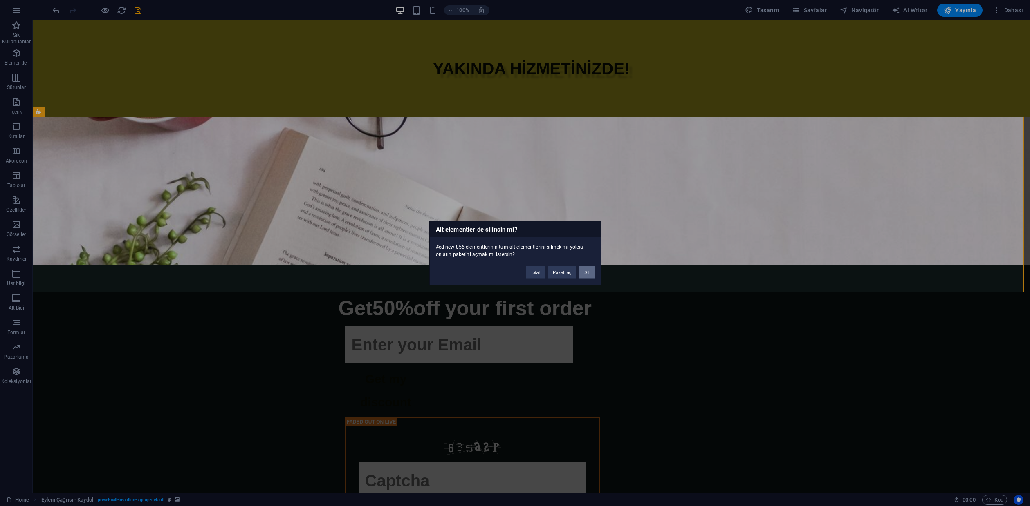
click at [584, 272] on button "Sil" at bounding box center [586, 272] width 15 height 12
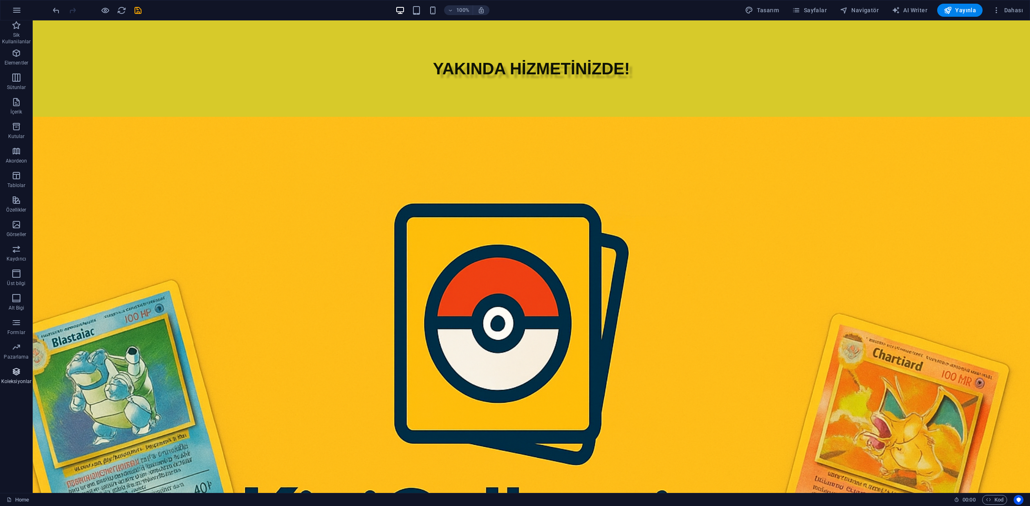
click at [20, 374] on icon "button" at bounding box center [16, 372] width 10 height 10
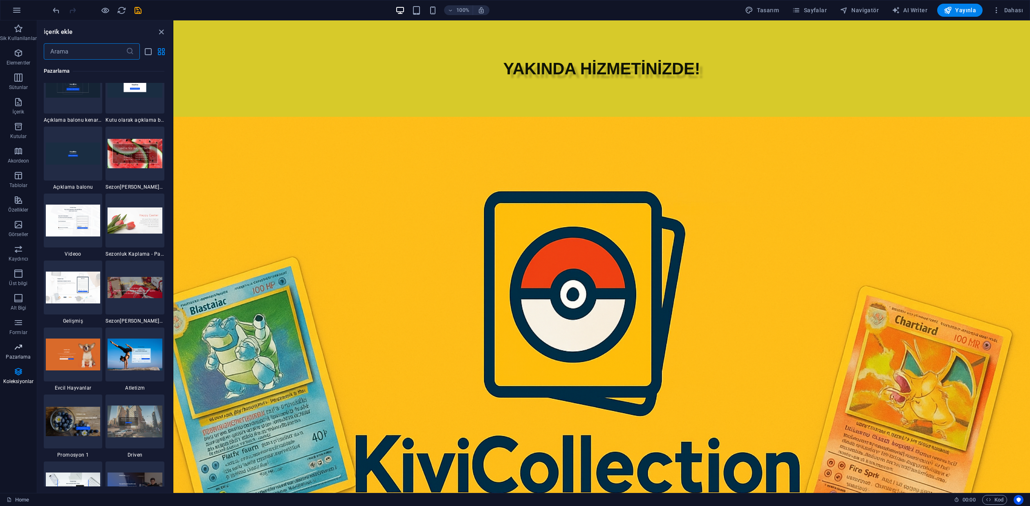
click at [18, 361] on span "Pazarlama" at bounding box center [18, 353] width 37 height 20
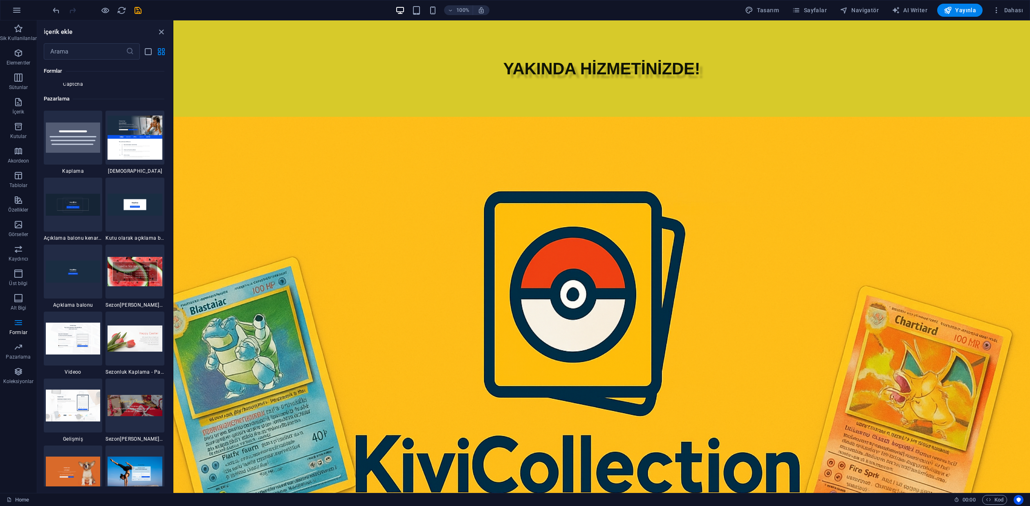
scroll to position [6617, 0]
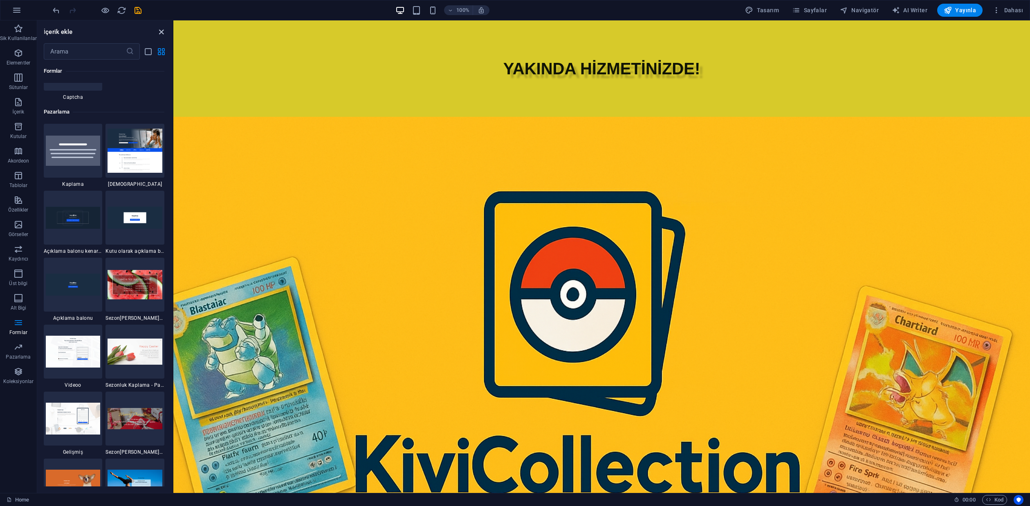
drag, startPoint x: 163, startPoint y: 30, endPoint x: 130, endPoint y: 9, distance: 38.9
click at [163, 30] on icon "close panel" at bounding box center [161, 31] width 9 height 9
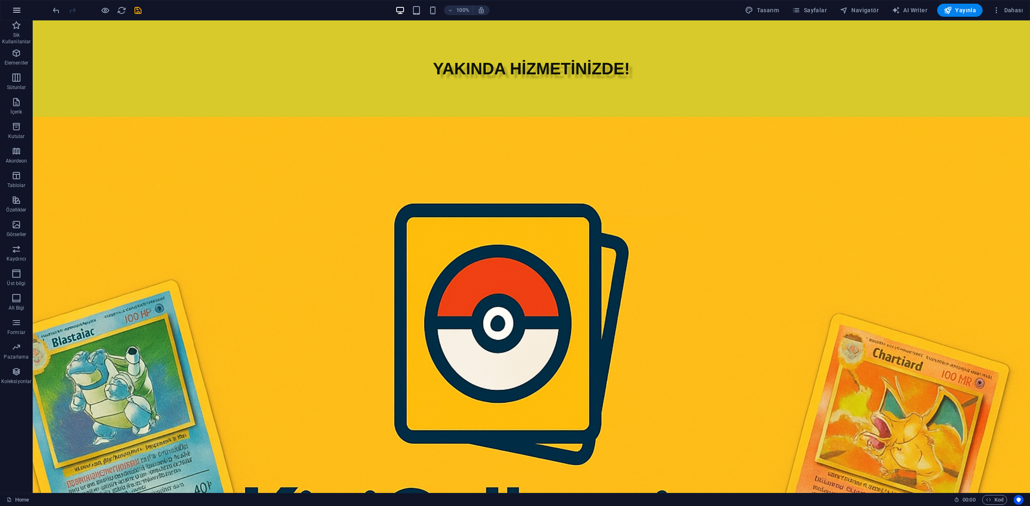
click at [15, 16] on button "button" at bounding box center [17, 10] width 20 height 20
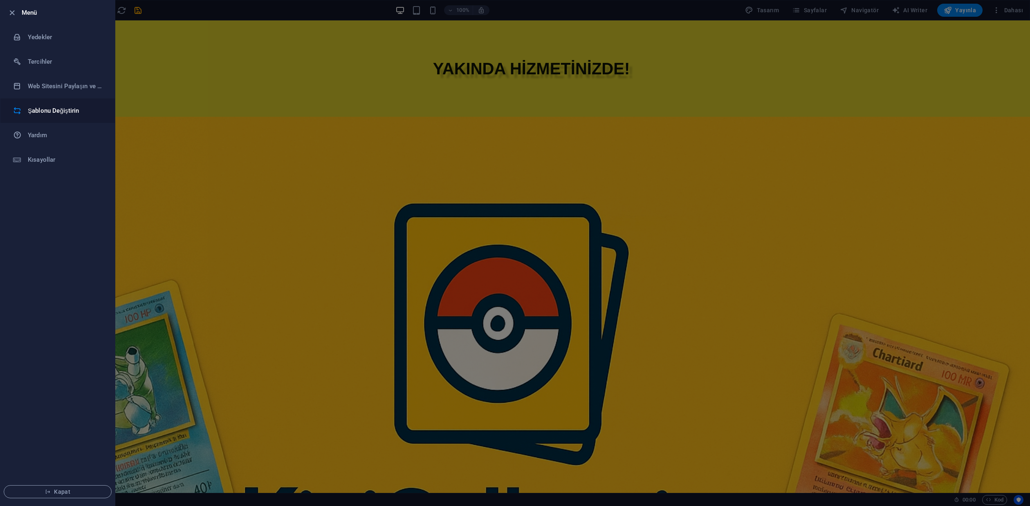
click at [63, 117] on li "Şablonu Değiştirin" at bounding box center [57, 111] width 114 height 25
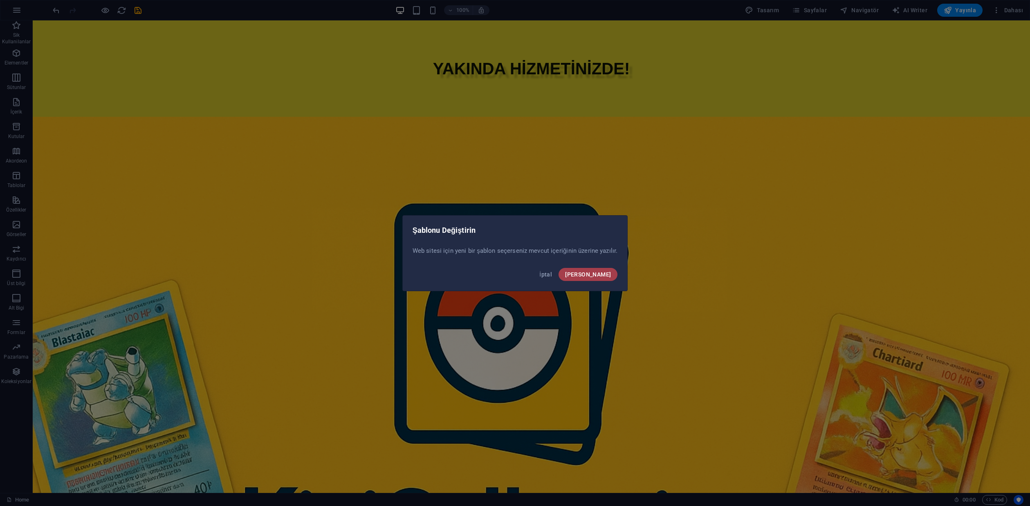
click at [602, 273] on span "Onayla" at bounding box center [588, 274] width 46 height 7
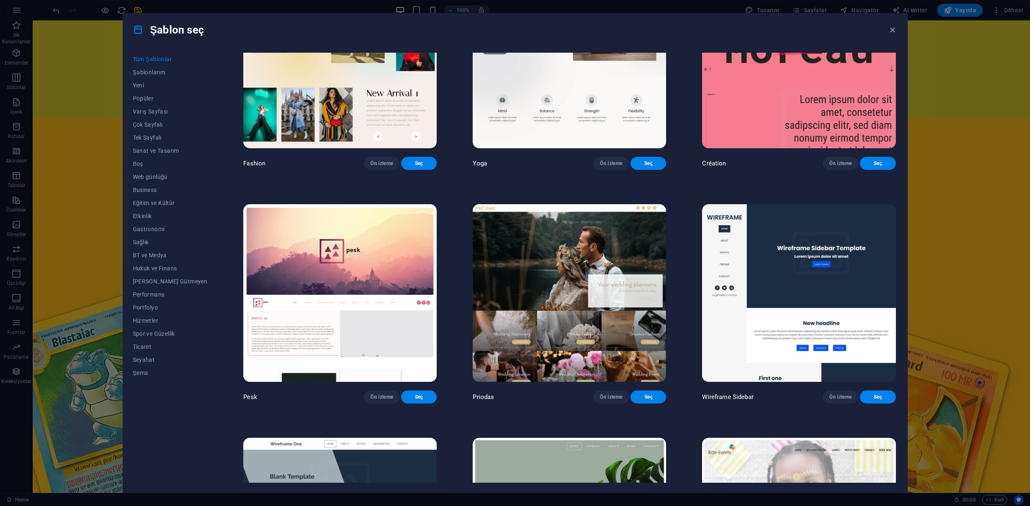
scroll to position [3597, 0]
drag, startPoint x: 330, startPoint y: 329, endPoint x: 156, endPoint y: 305, distance: 176.3
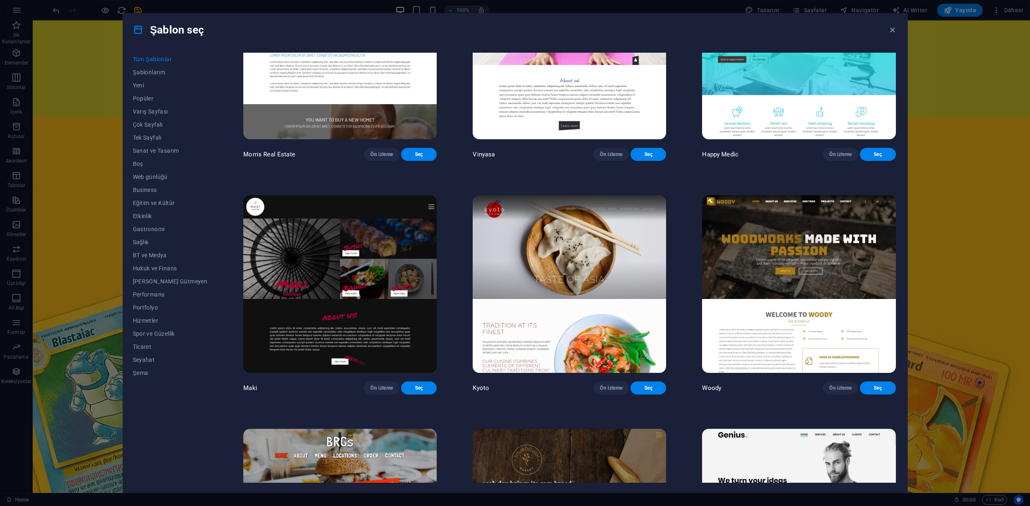
scroll to position [5109, 0]
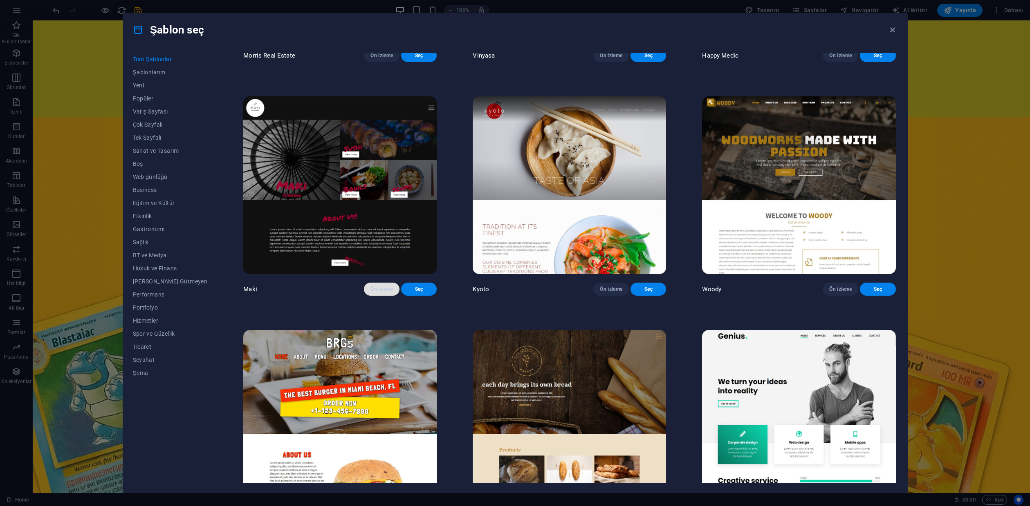
click at [370, 293] on span "Ön izleme" at bounding box center [381, 289] width 22 height 7
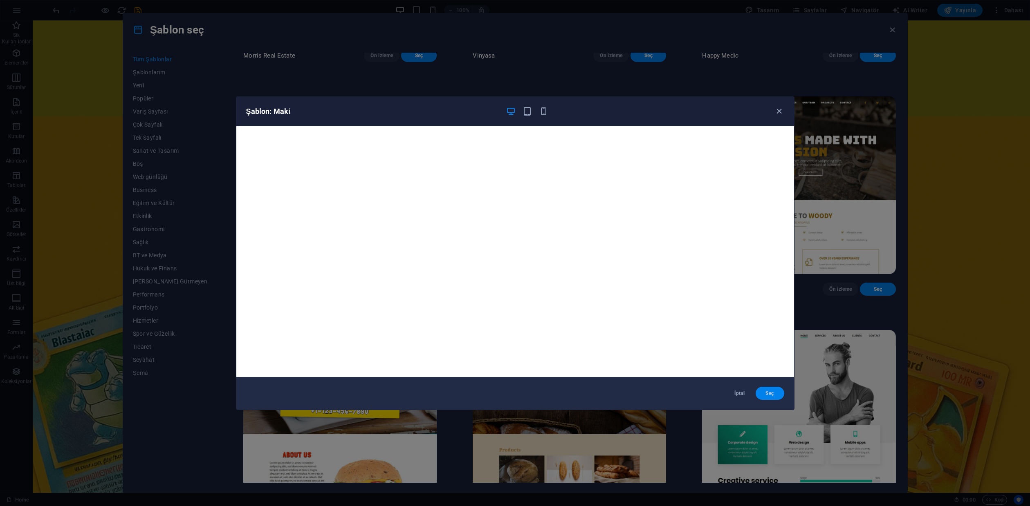
click at [770, 395] on span "Seç" at bounding box center [770, 393] width 16 height 7
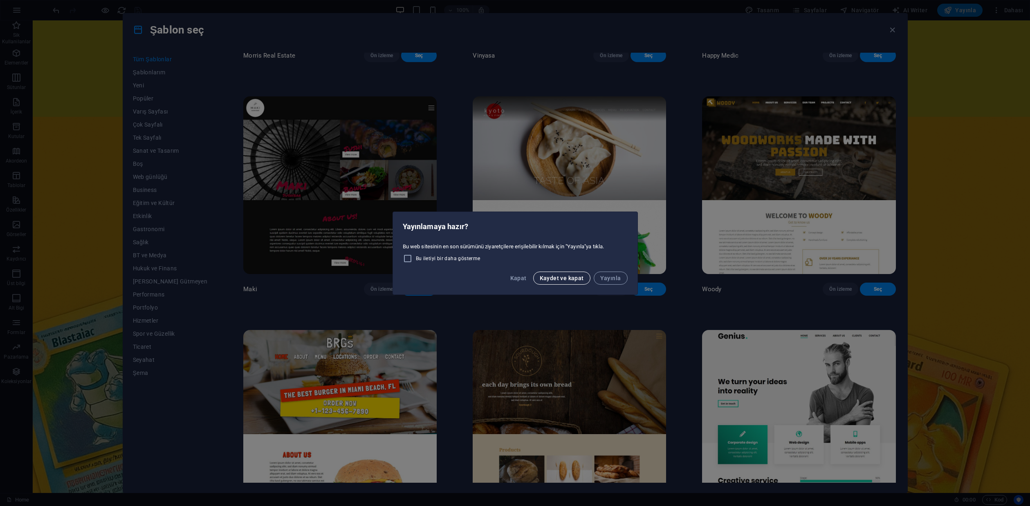
click at [571, 280] on span "Kaydet ve kapat" at bounding box center [562, 278] width 44 height 7
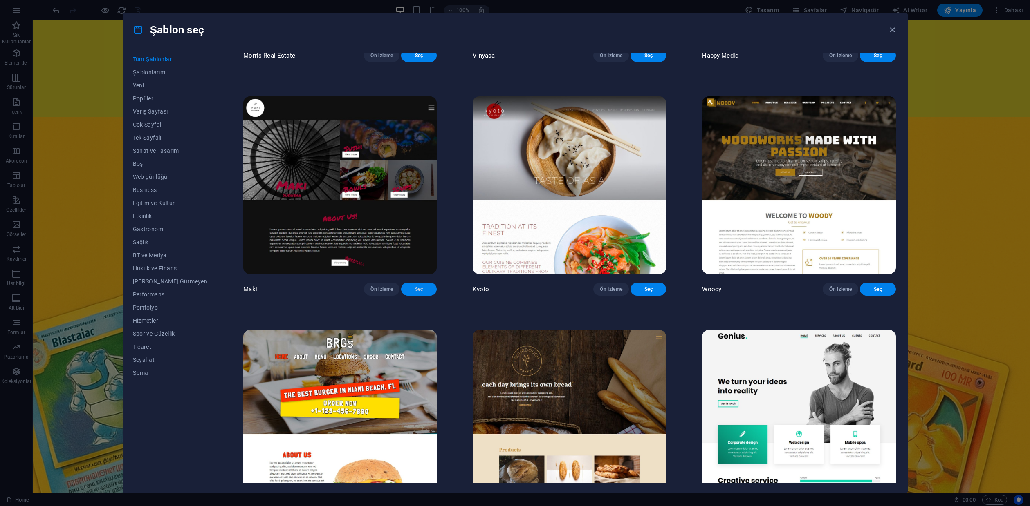
click at [408, 293] on span "Seç" at bounding box center [419, 289] width 22 height 7
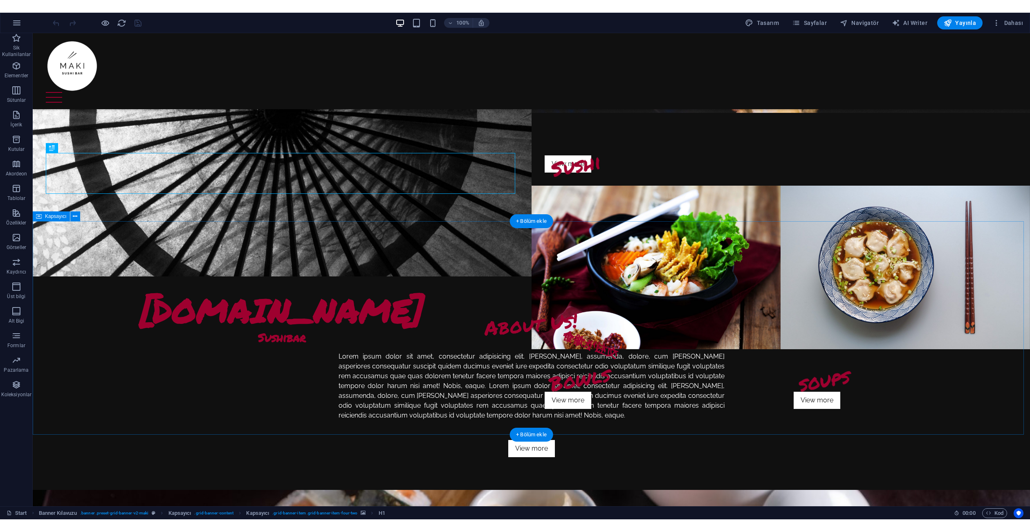
scroll to position [82, 0]
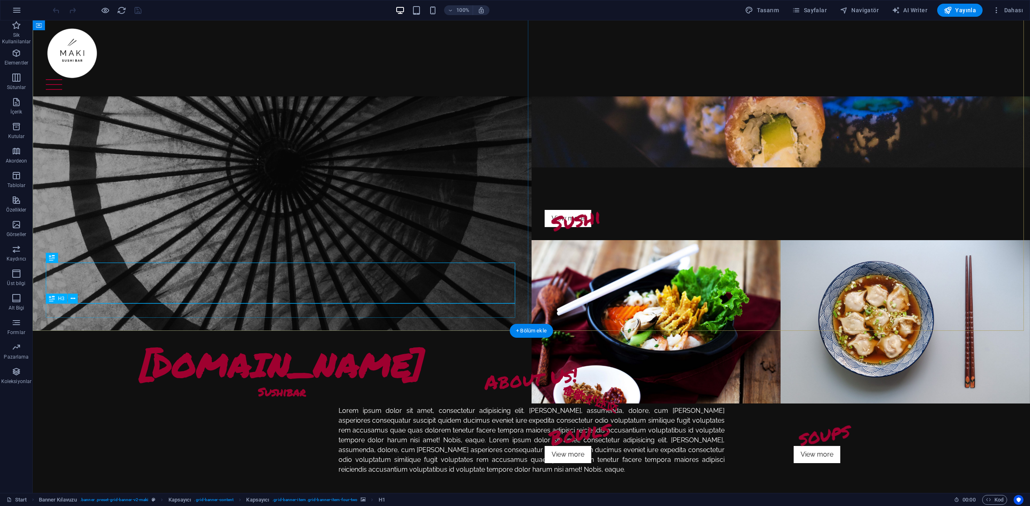
click at [290, 385] on div "Sushibar" at bounding box center [282, 392] width 473 height 14
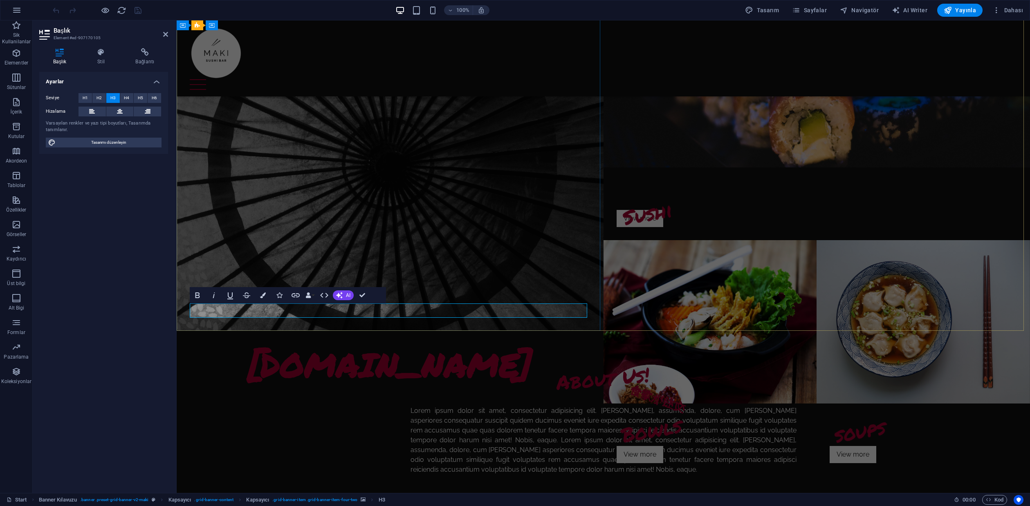
click at [438, 248] on figure at bounding box center [390, 167] width 427 height 327
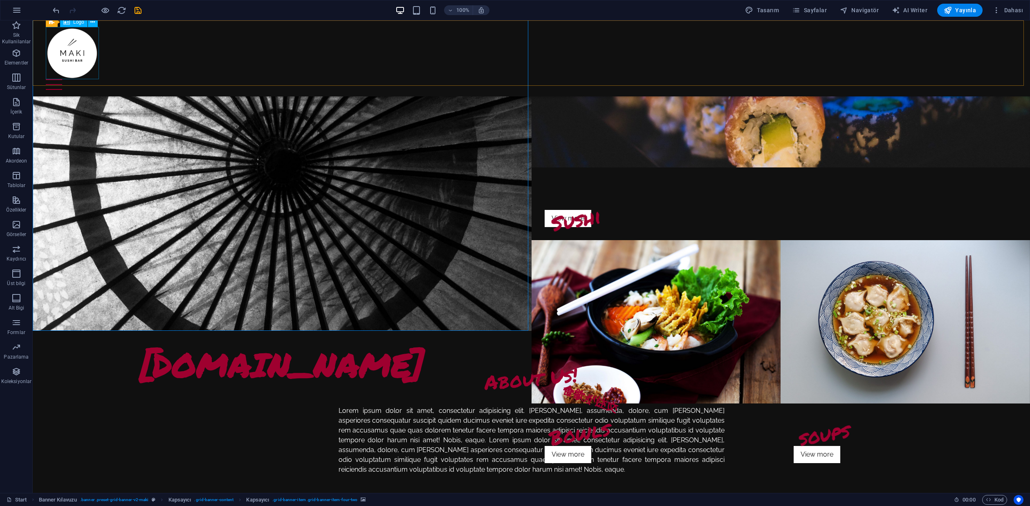
click at [77, 56] on div at bounding box center [531, 53] width 971 height 52
click at [74, 56] on div at bounding box center [531, 53] width 971 height 52
select select "px"
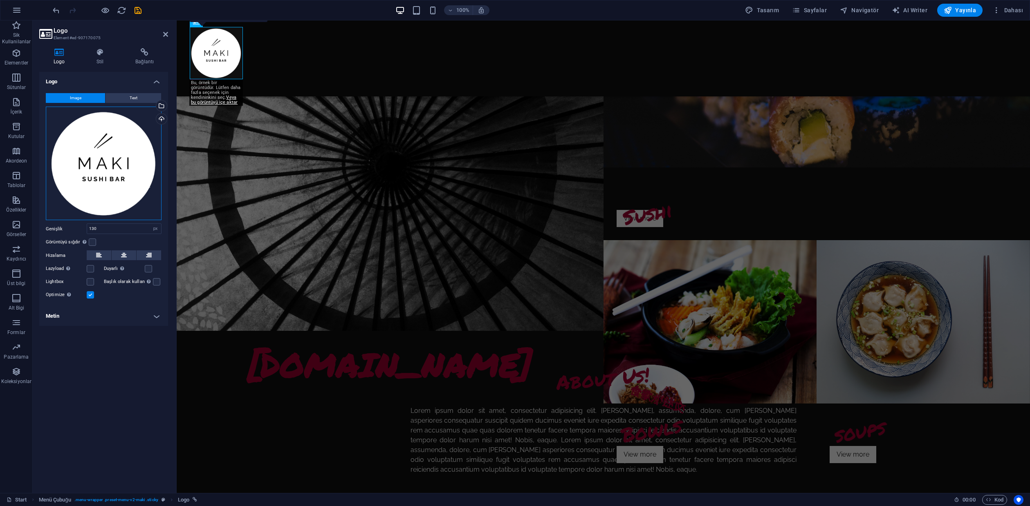
click at [133, 140] on div "Dosyaları buraya sürükleyin, dosyaları seçmek için tıklayın veya Dosyalardan ya…" at bounding box center [104, 164] width 116 height 114
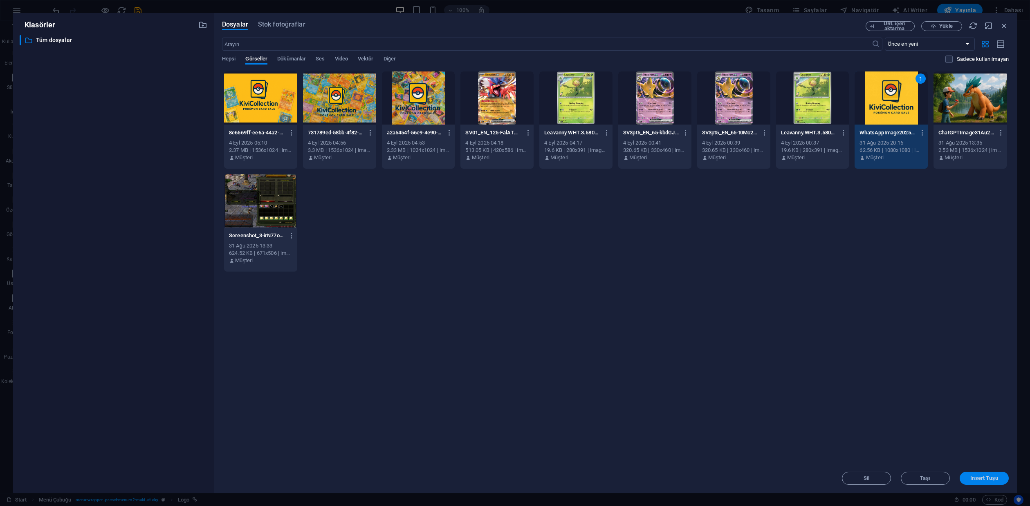
drag, startPoint x: 974, startPoint y: 481, endPoint x: 796, endPoint y: 461, distance: 179.0
click at [974, 481] on span "Insert Tuşu" at bounding box center [983, 478] width 27 height 5
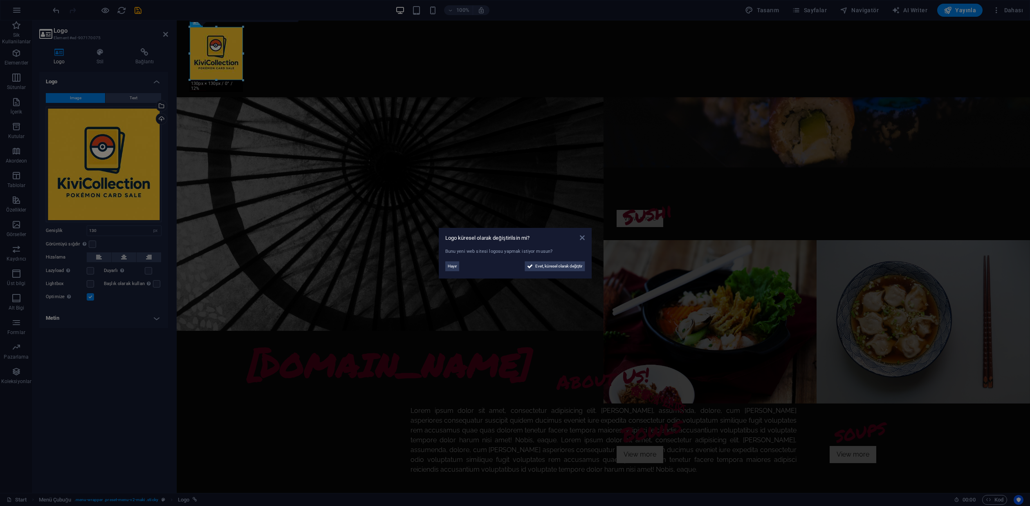
drag, startPoint x: 582, startPoint y: 236, endPoint x: 395, endPoint y: 223, distance: 188.1
click at [582, 236] on icon at bounding box center [582, 238] width 5 height 7
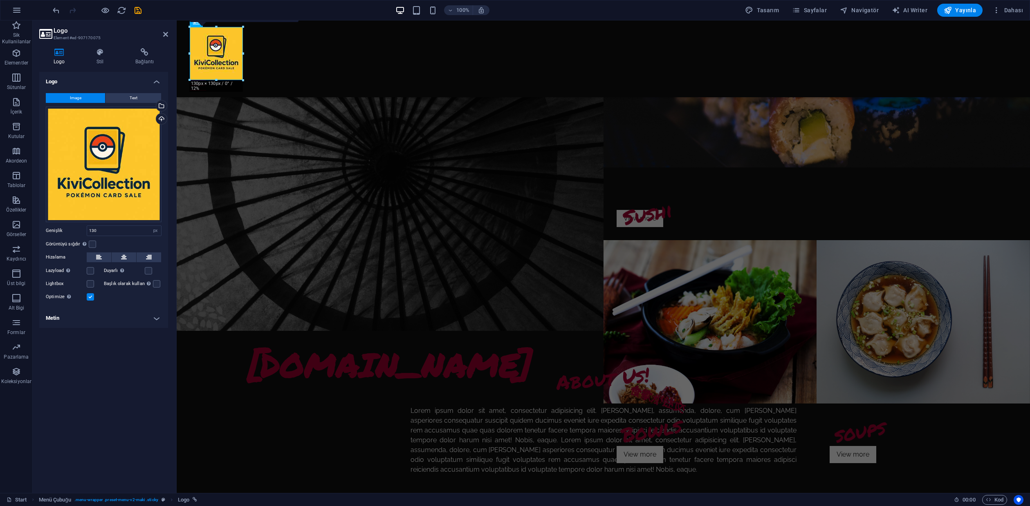
click at [282, 133] on figure at bounding box center [390, 167] width 427 height 327
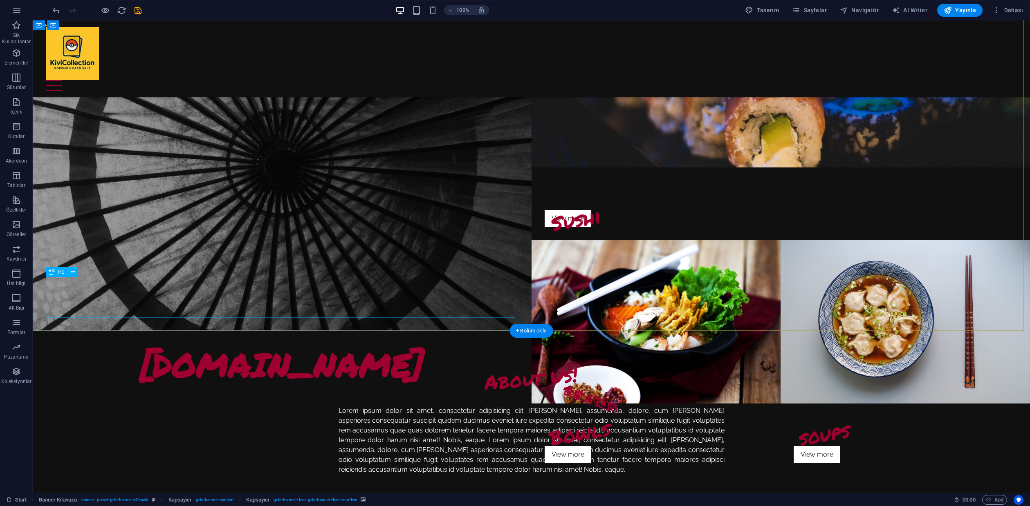
click at [296, 344] on div "[DOMAIN_NAME]" at bounding box center [282, 364] width 473 height 41
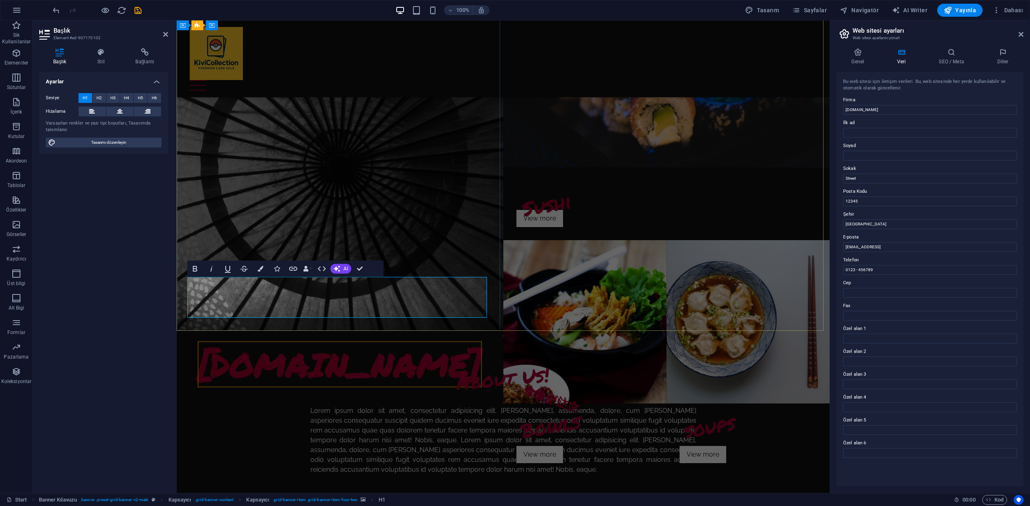
click at [302, 341] on span "[DOMAIN_NAME]" at bounding box center [339, 364] width 284 height 47
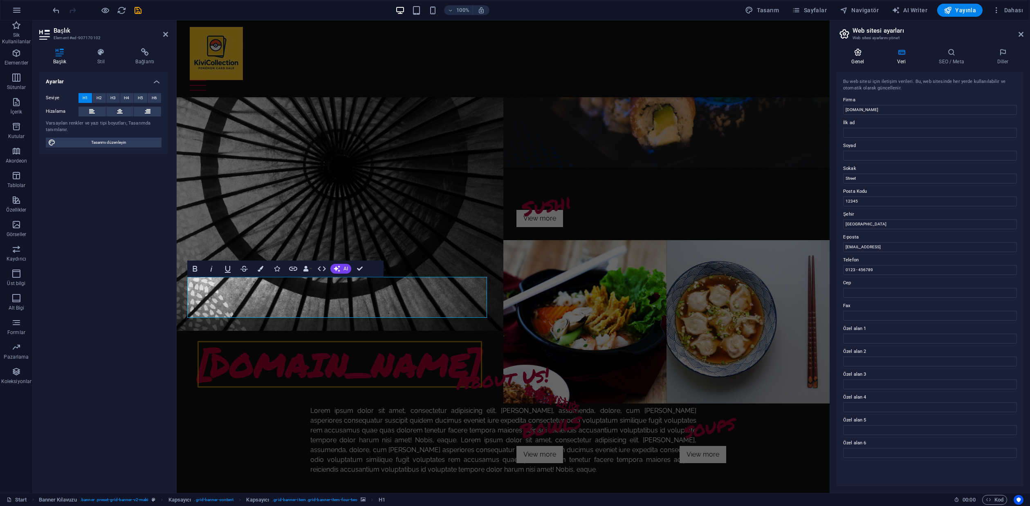
click at [855, 65] on h4 "Genel" at bounding box center [859, 56] width 46 height 17
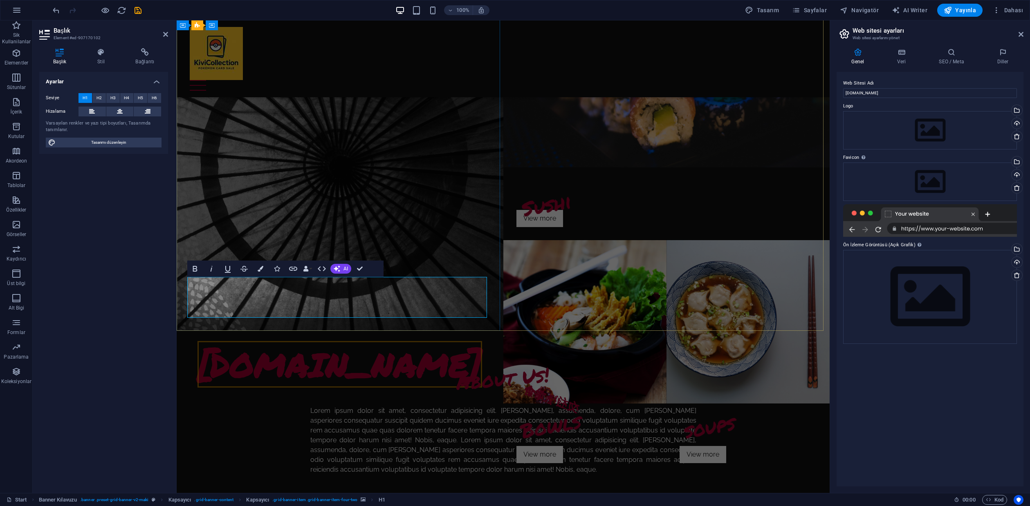
click at [417, 341] on span "[DOMAIN_NAME]" at bounding box center [339, 364] width 284 height 47
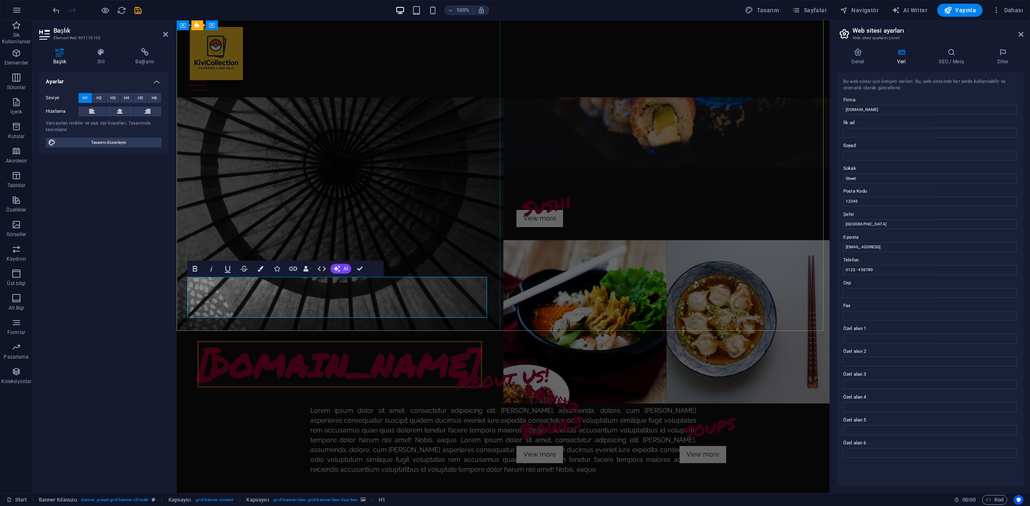
click at [417, 341] on span "[DOMAIN_NAME]" at bounding box center [339, 364] width 284 height 47
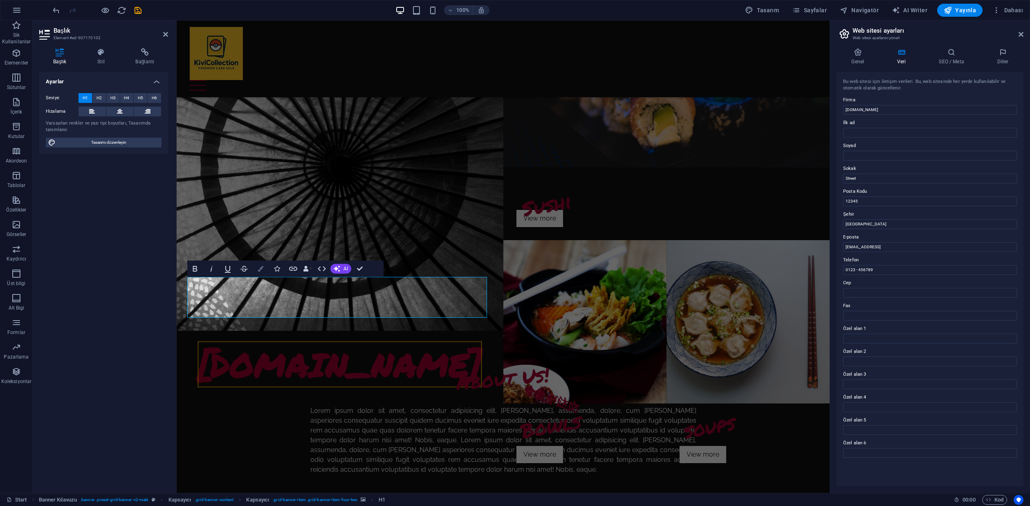
click at [264, 267] on button "Colors" at bounding box center [261, 269] width 16 height 16
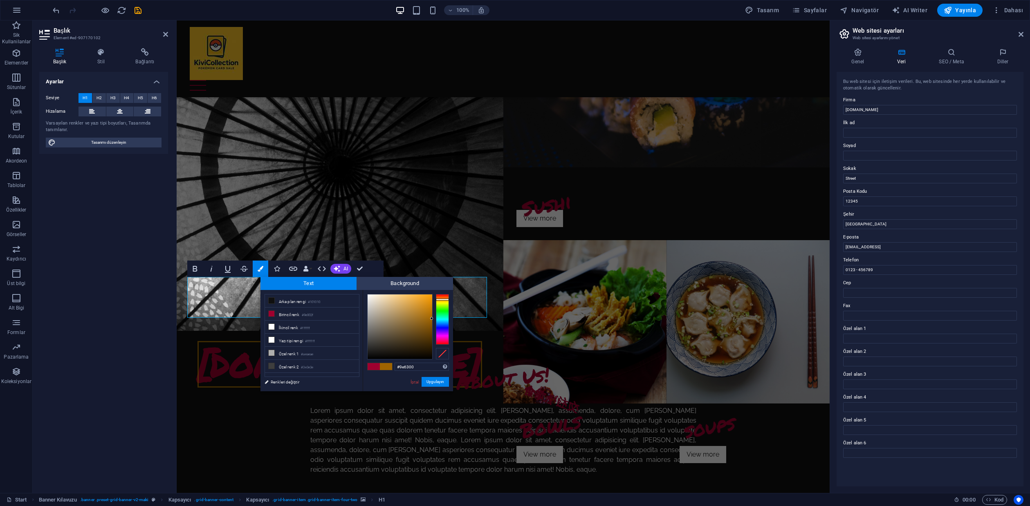
click at [442, 300] on div at bounding box center [442, 319] width 13 height 51
type input "#d68d14"
click at [426, 305] on div at bounding box center [399, 327] width 65 height 65
click at [440, 384] on button "Uygulayın" at bounding box center [434, 382] width 27 height 10
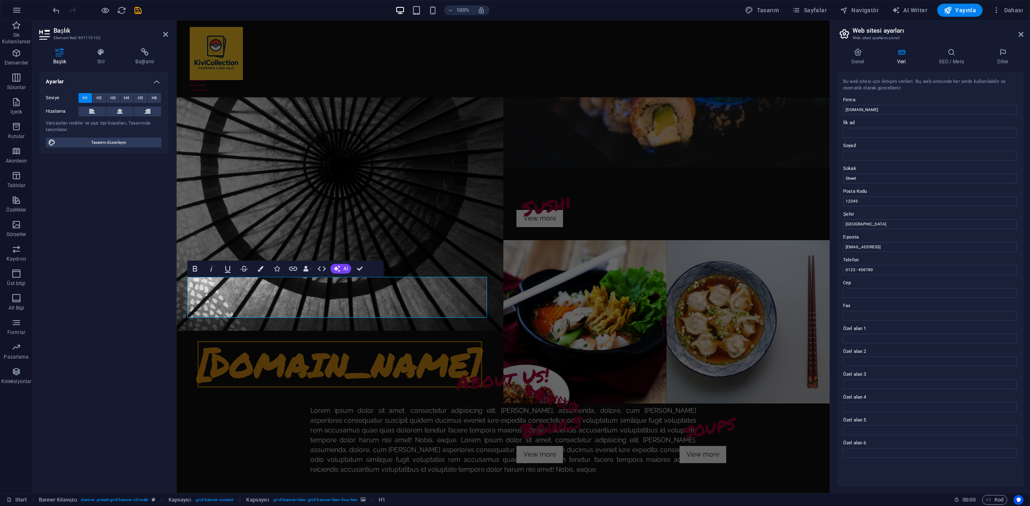
click at [105, 305] on div "Ayarlar Seviye H1 H2 H3 H4 H5 H6 Hizalama Varsayılan renkler ve yazı tipi boyut…" at bounding box center [103, 279] width 129 height 415
click at [111, 296] on div "Ayarlar Seviye H1 H2 H3 H4 H5 H6 Hizalama Varsayılan renkler ve yazı tipi boyut…" at bounding box center [103, 279] width 129 height 415
drag, startPoint x: 111, startPoint y: 296, endPoint x: 40, endPoint y: 228, distance: 97.7
click at [111, 296] on div "Ayarlar Seviye H1 H2 H3 H4 H5 H6 Hizalama Varsayılan renkler ve yazı tipi boyut…" at bounding box center [103, 279] width 129 height 415
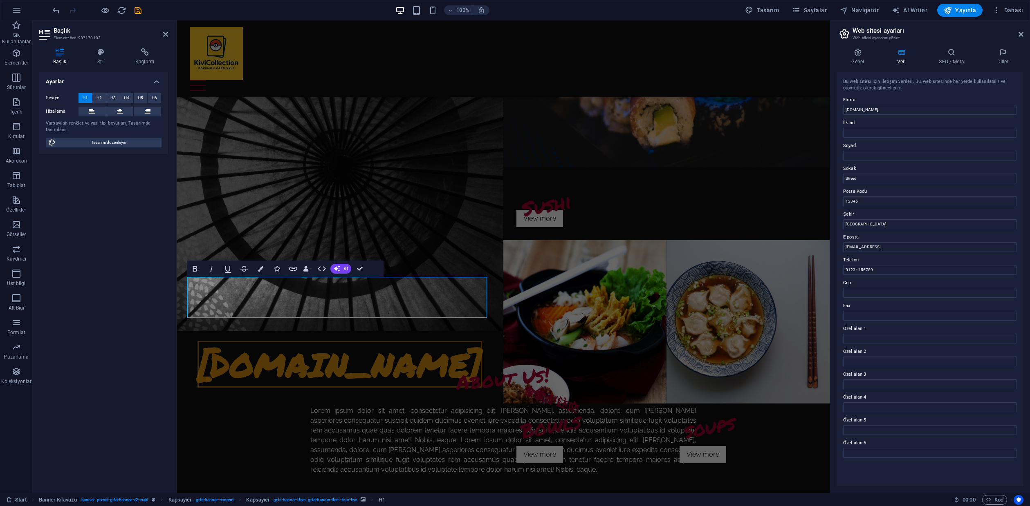
click at [287, 222] on figure at bounding box center [340, 167] width 327 height 327
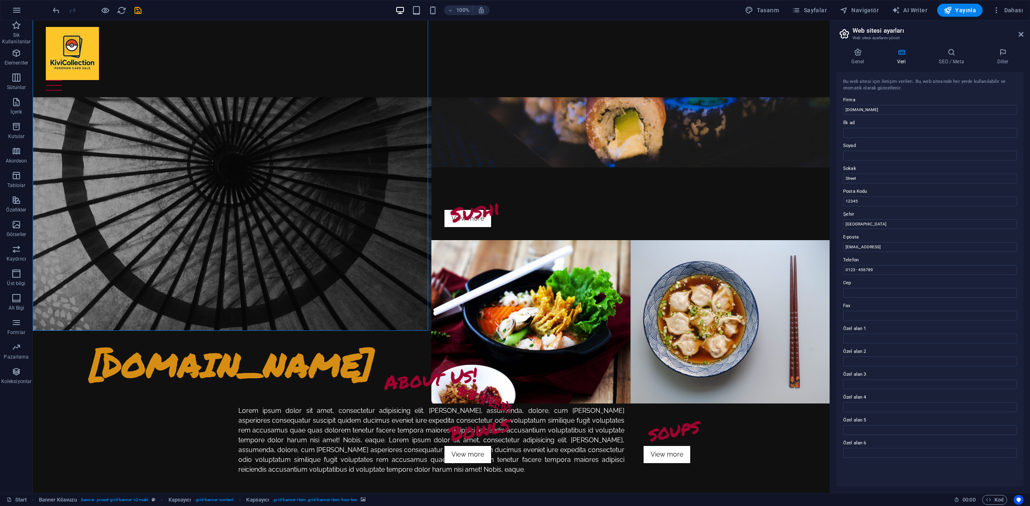
click at [335, 205] on figure at bounding box center [232, 167] width 399 height 327
click at [252, 168] on figure at bounding box center [232, 167] width 399 height 327
click at [296, 185] on figure at bounding box center [232, 167] width 399 height 327
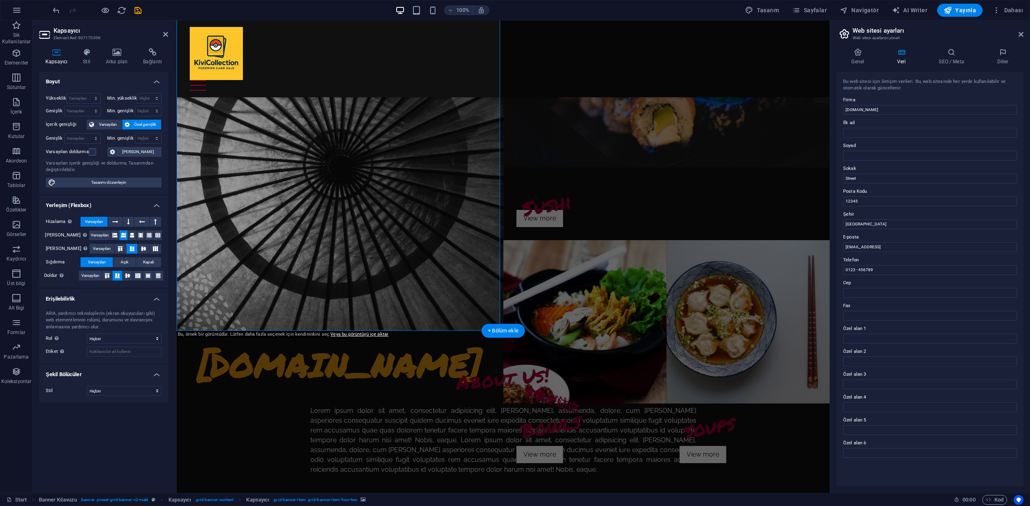
click at [305, 187] on figure at bounding box center [340, 167] width 327 height 327
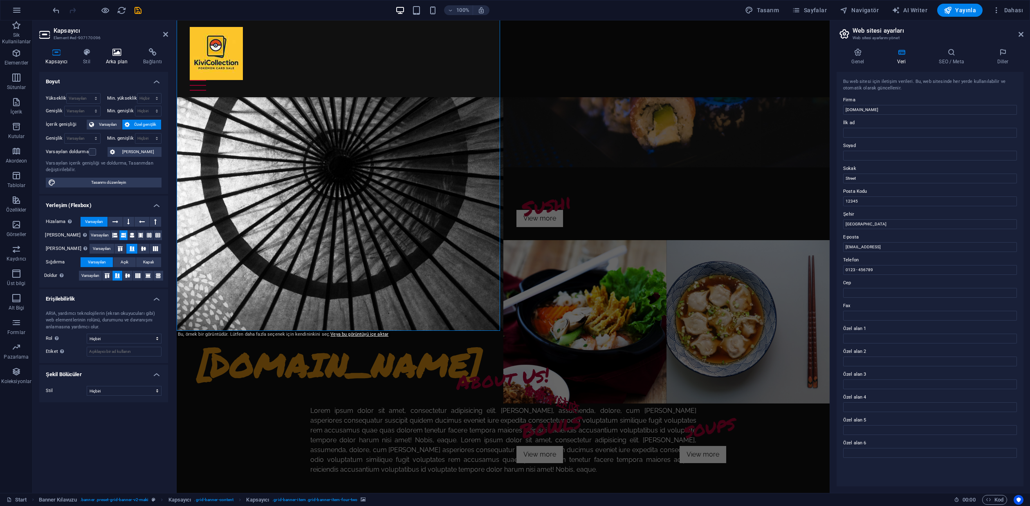
click at [121, 59] on h4 "Arka plan" at bounding box center [118, 56] width 37 height 17
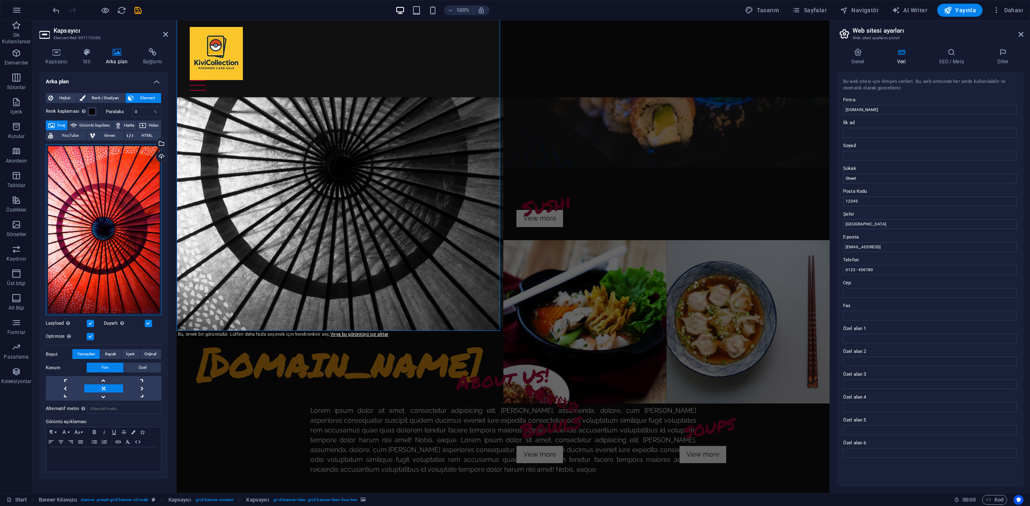
click at [111, 228] on div "Dosyaları buraya sürükleyin, dosyaları seçmek için tıklayın veya Dosyalardan ya…" at bounding box center [104, 230] width 116 height 172
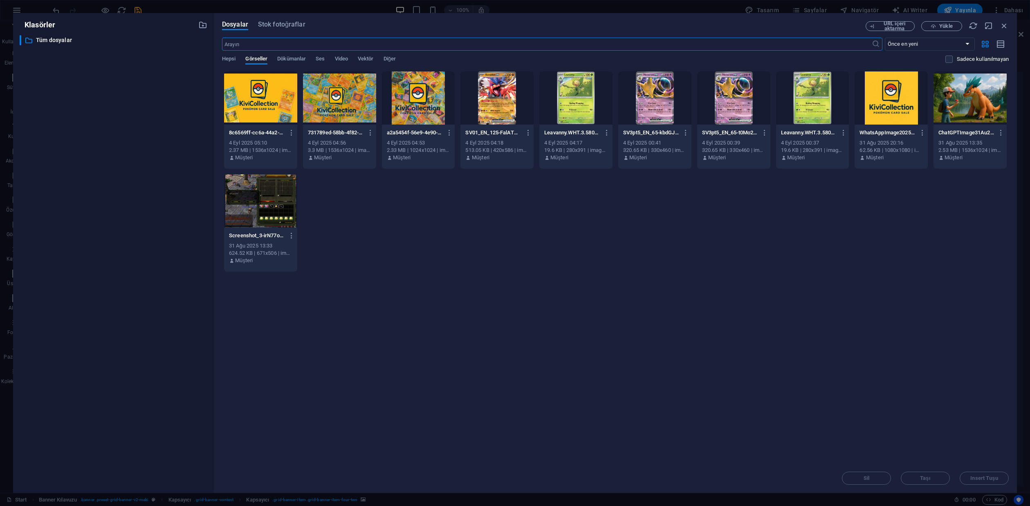
click at [343, 105] on div at bounding box center [339, 98] width 73 height 53
click at [981, 479] on span "Insert Tuşu" at bounding box center [983, 478] width 27 height 5
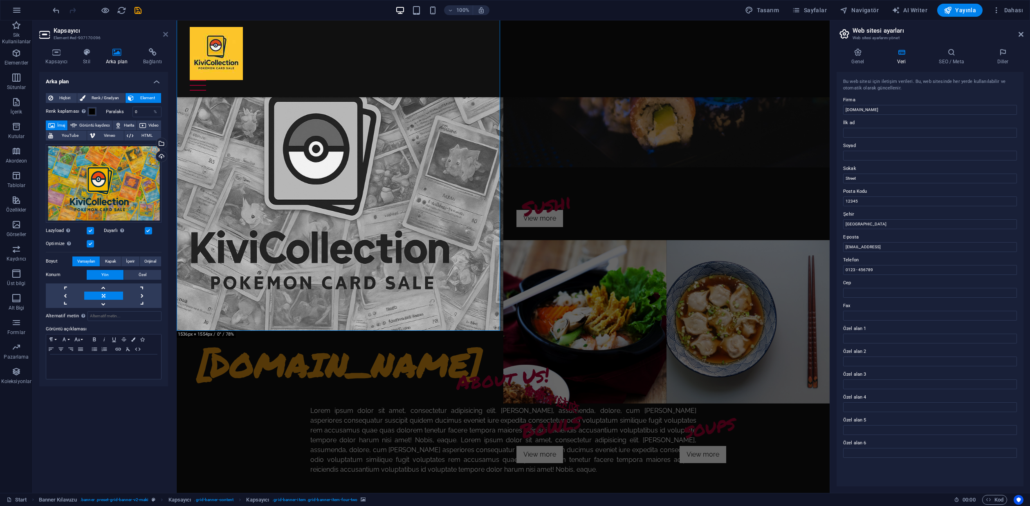
click at [166, 32] on icon at bounding box center [165, 34] width 5 height 7
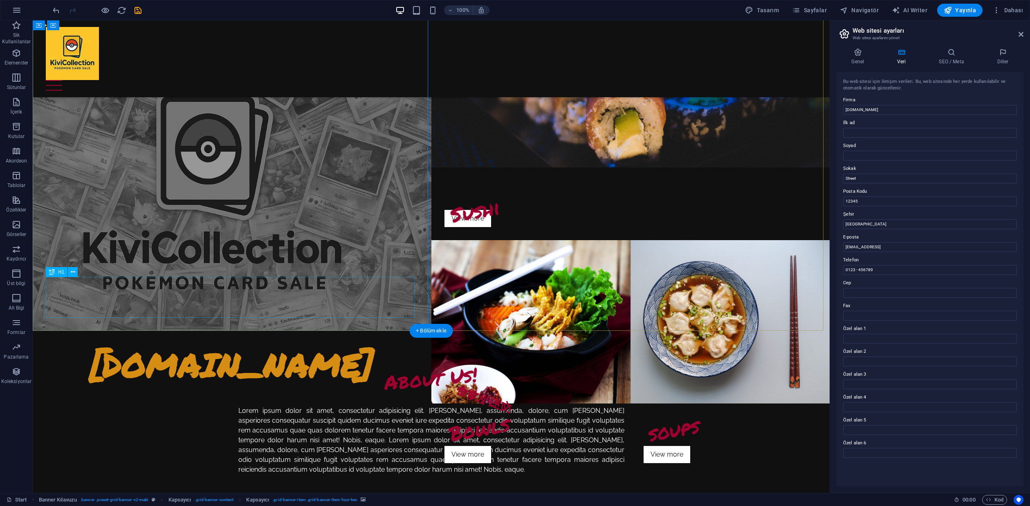
click at [253, 341] on span "[DOMAIN_NAME]" at bounding box center [232, 364] width 284 height 47
click at [110, 298] on div "[DOMAIN_NAME]" at bounding box center [232, 240] width 399 height 473
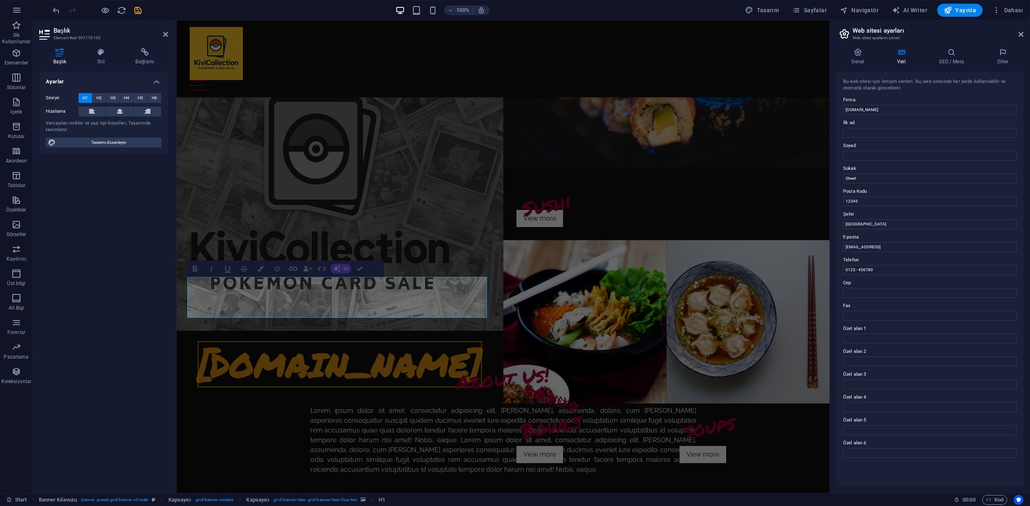
click at [446, 204] on figure at bounding box center [340, 167] width 327 height 327
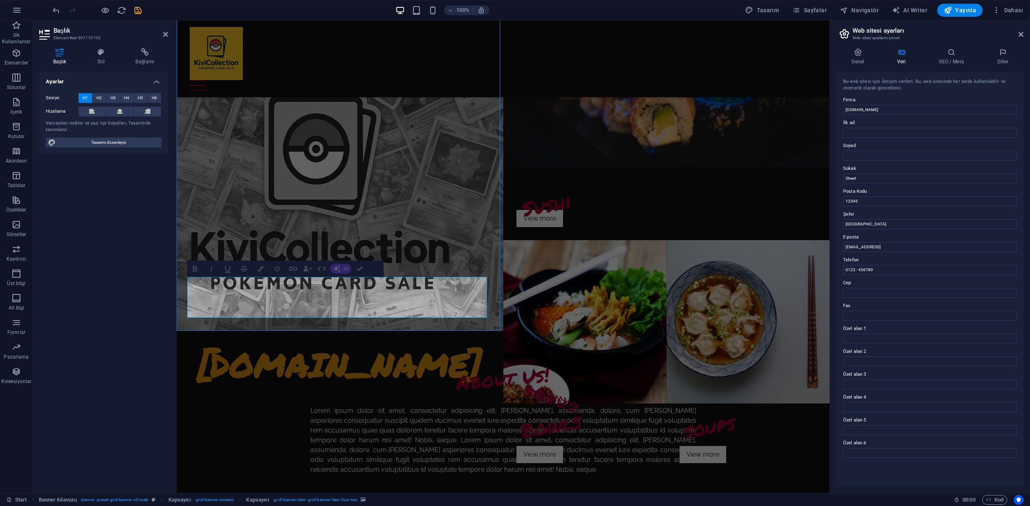
click at [490, 344] on div "[DOMAIN_NAME]" at bounding box center [340, 364] width 300 height 41
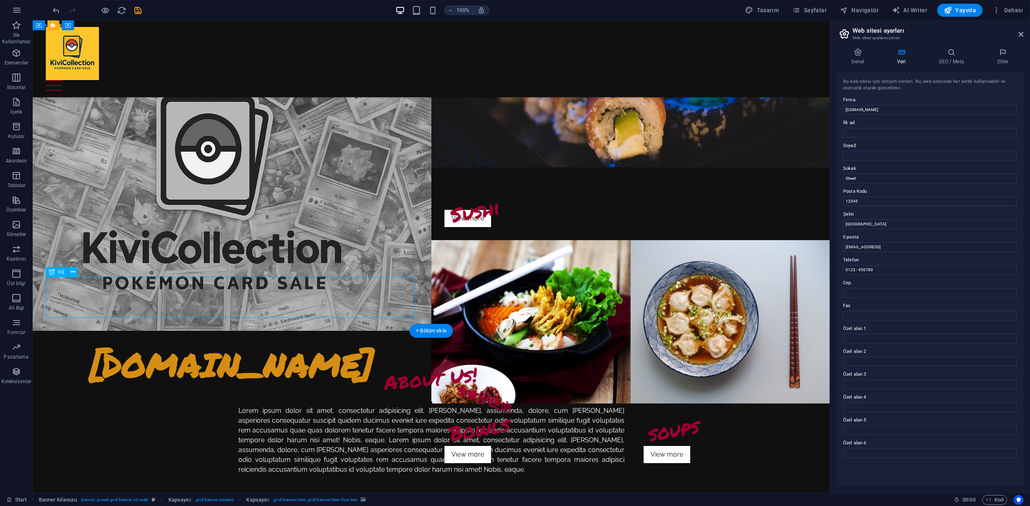
click at [400, 344] on div "[DOMAIN_NAME]" at bounding box center [232, 364] width 372 height 41
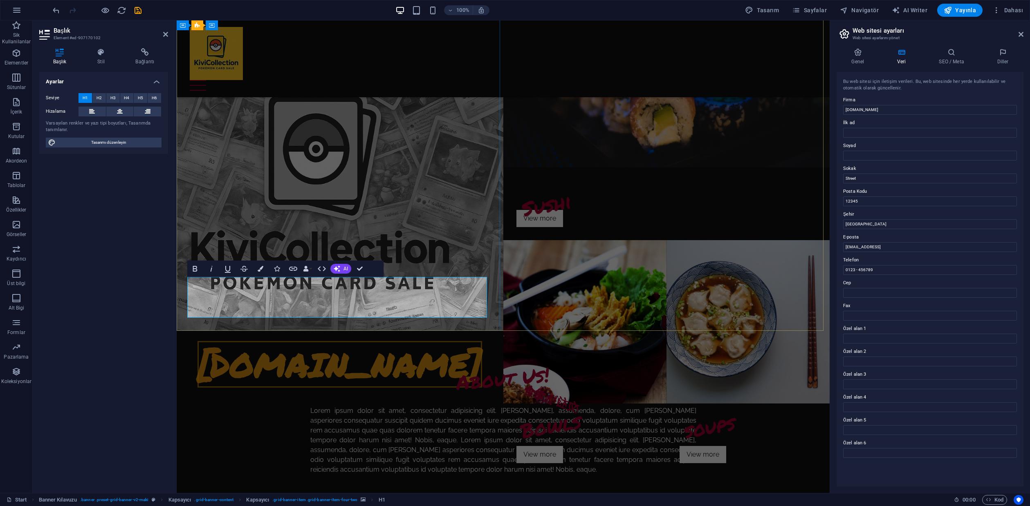
click at [399, 341] on span "[DOMAIN_NAME]" at bounding box center [339, 364] width 284 height 47
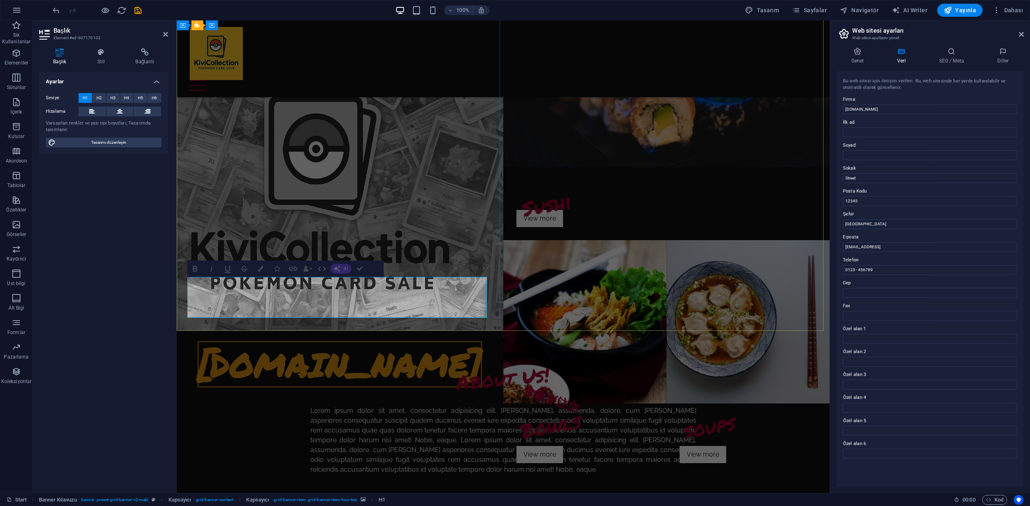
click at [399, 341] on span "[DOMAIN_NAME]" at bounding box center [339, 364] width 284 height 47
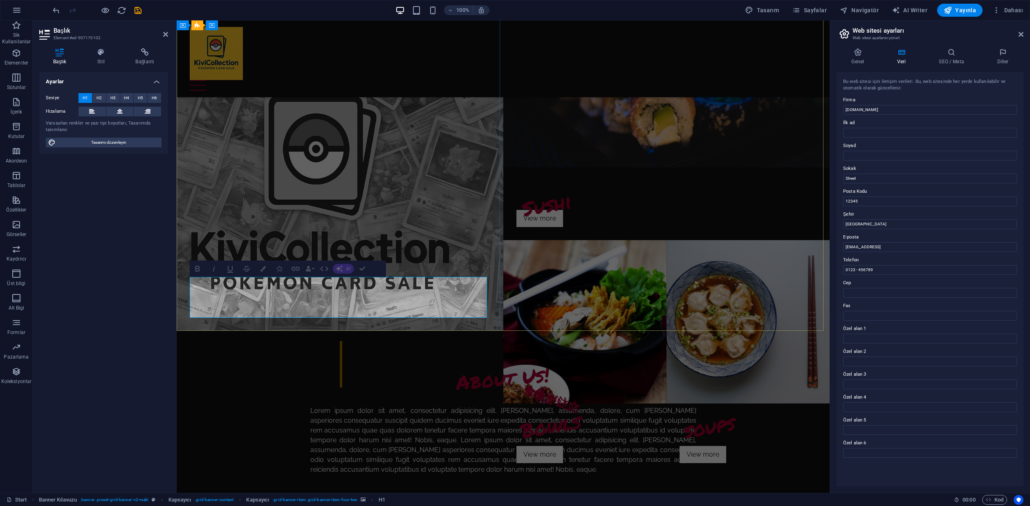
click at [470, 195] on figure at bounding box center [340, 167] width 327 height 327
click at [503, 217] on figure at bounding box center [340, 167] width 327 height 327
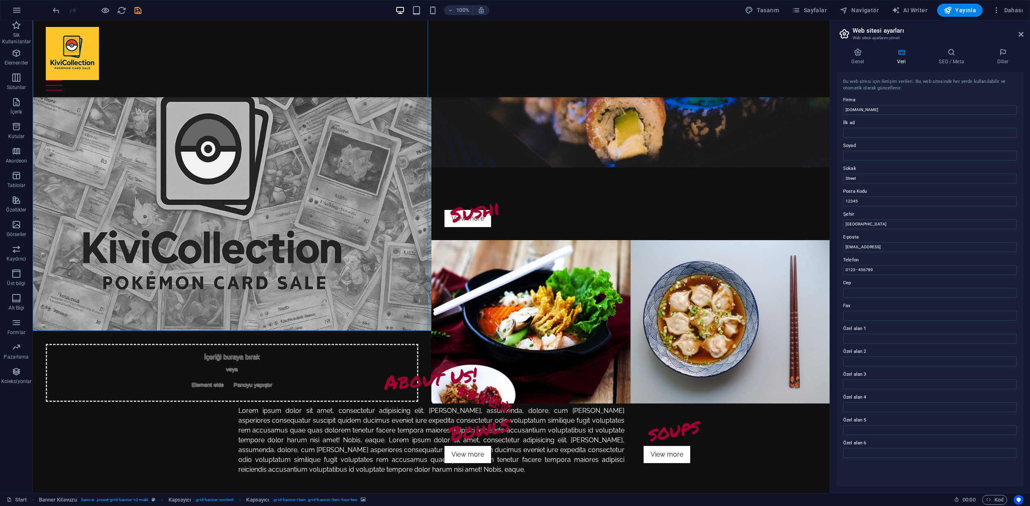
click at [332, 242] on figure at bounding box center [232, 167] width 399 height 327
click at [400, 178] on figure at bounding box center [232, 167] width 399 height 327
click at [204, 411] on div "About Us! Lorem ipsum dolor sit amet, consectetur adipisicing elit. Libero, ass…" at bounding box center [431, 437] width 797 height 213
click at [260, 85] on div "Home About Sushi Bowls Soups Contact" at bounding box center [431, 58] width 797 height 77
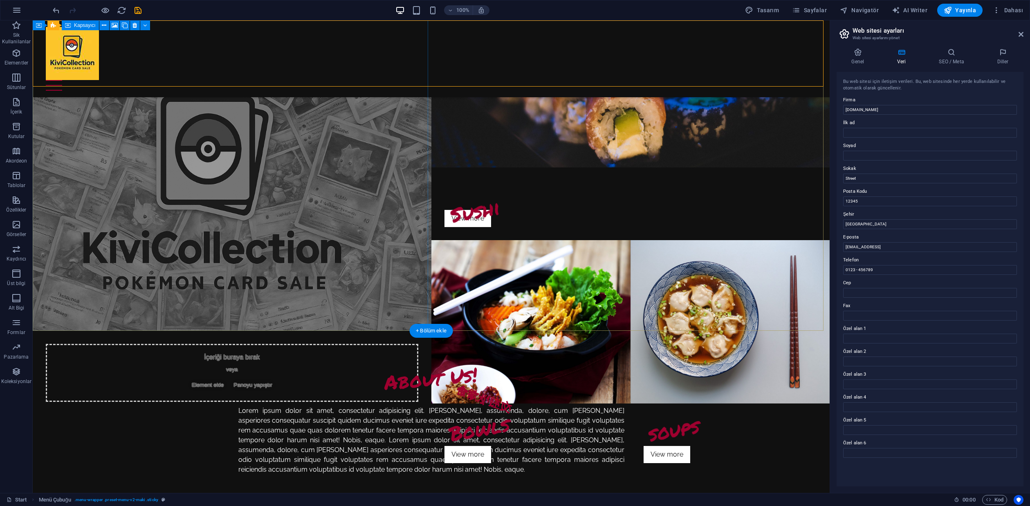
click at [301, 344] on div "İçeriği buraya bırak veya Element ekle Panoyu yapıştır" at bounding box center [232, 373] width 372 height 58
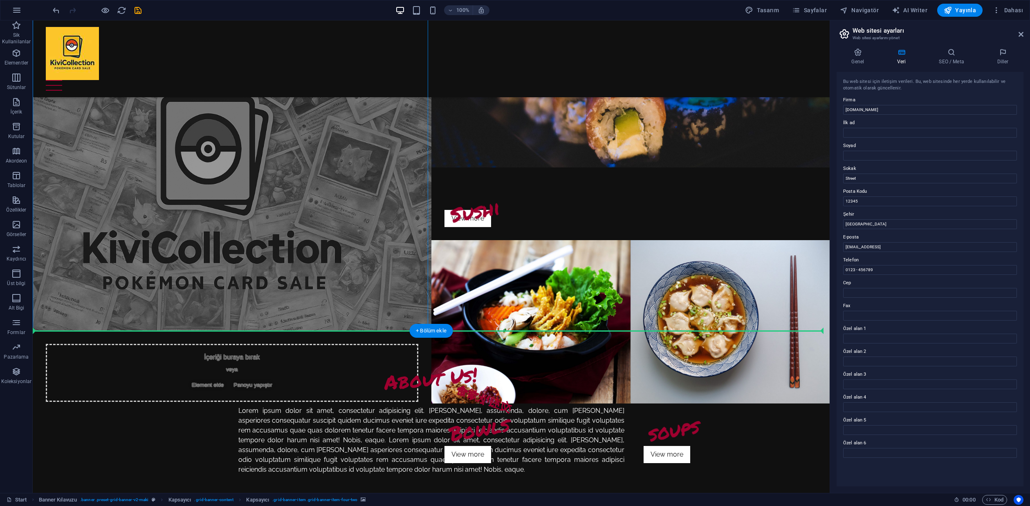
drag, startPoint x: 333, startPoint y: 302, endPoint x: 309, endPoint y: 337, distance: 42.1
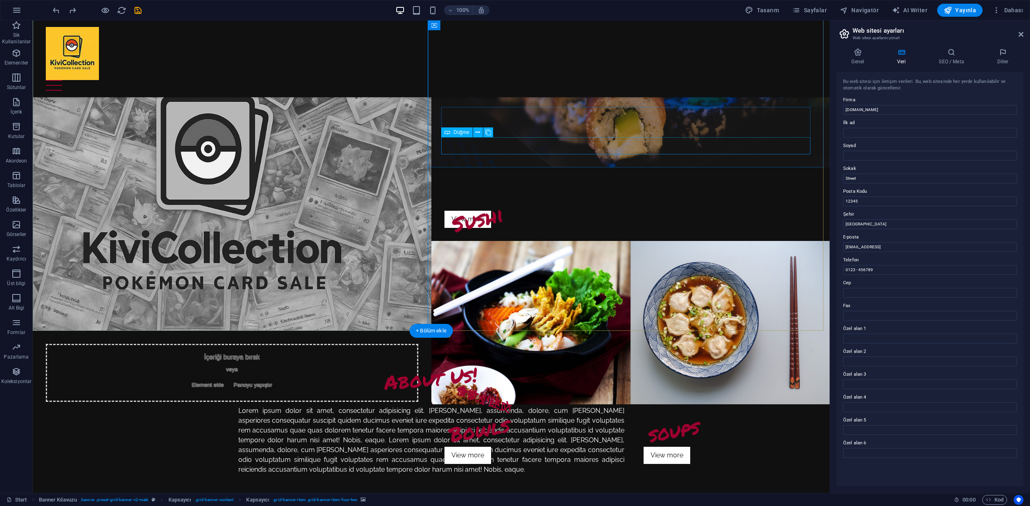
click at [477, 211] on div "View more" at bounding box center [630, 219] width 372 height 17
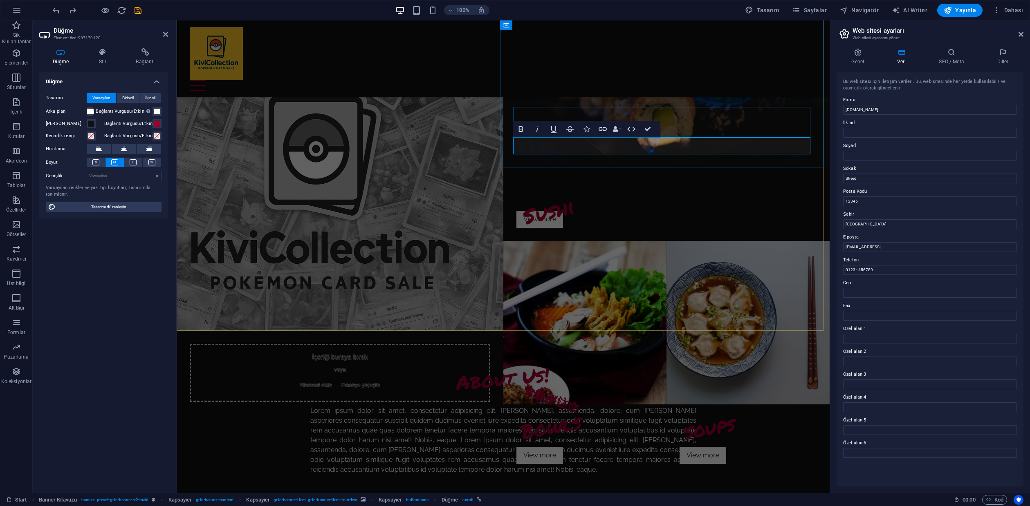
click at [568, 211] on div "View more" at bounding box center [666, 219] width 300 height 17
click at [561, 211] on div "View more" at bounding box center [666, 219] width 300 height 17
click at [558, 211] on link "View more" at bounding box center [539, 219] width 47 height 17
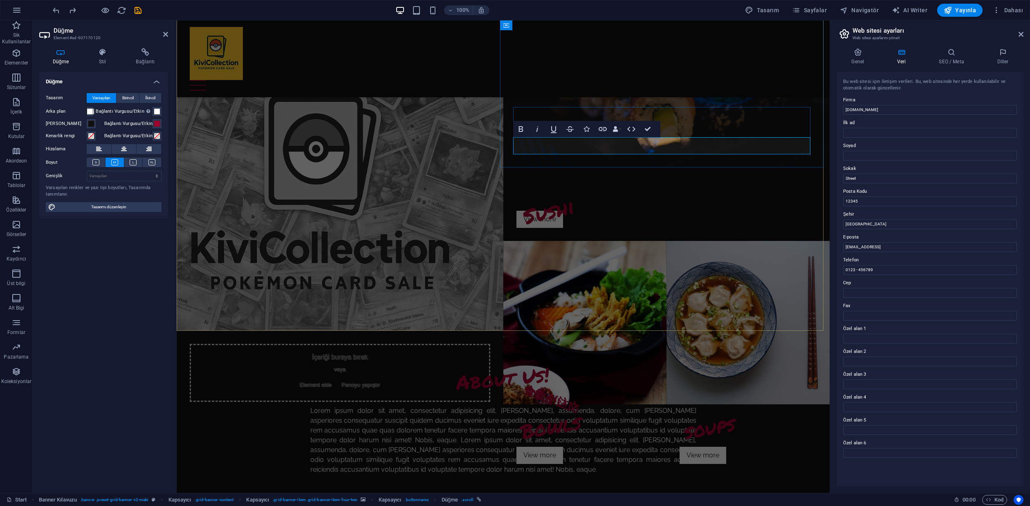
click at [567, 211] on div "View more" at bounding box center [666, 219] width 300 height 17
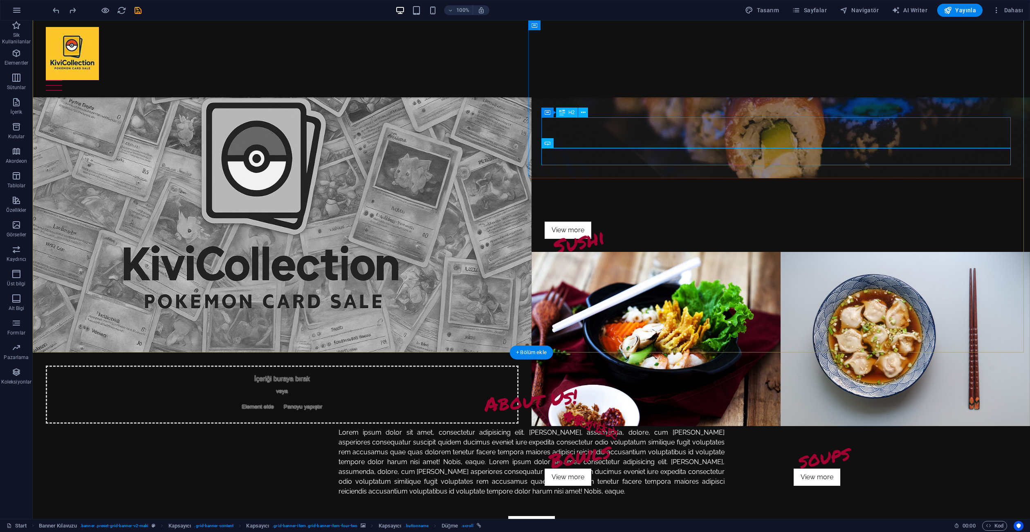
click at [596, 191] on div "Sushi" at bounding box center [780, 206] width 473 height 30
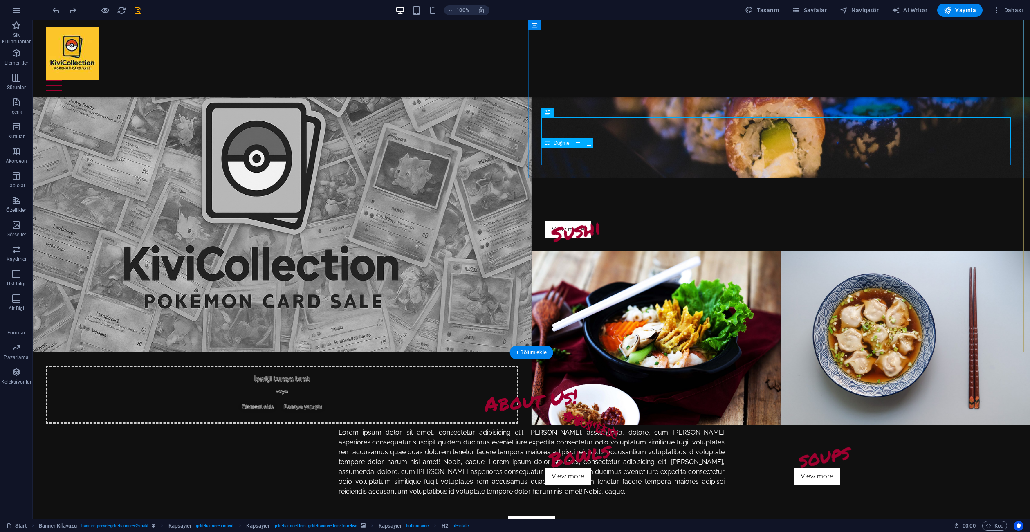
click at [603, 221] on div "View more" at bounding box center [780, 229] width 473 height 17
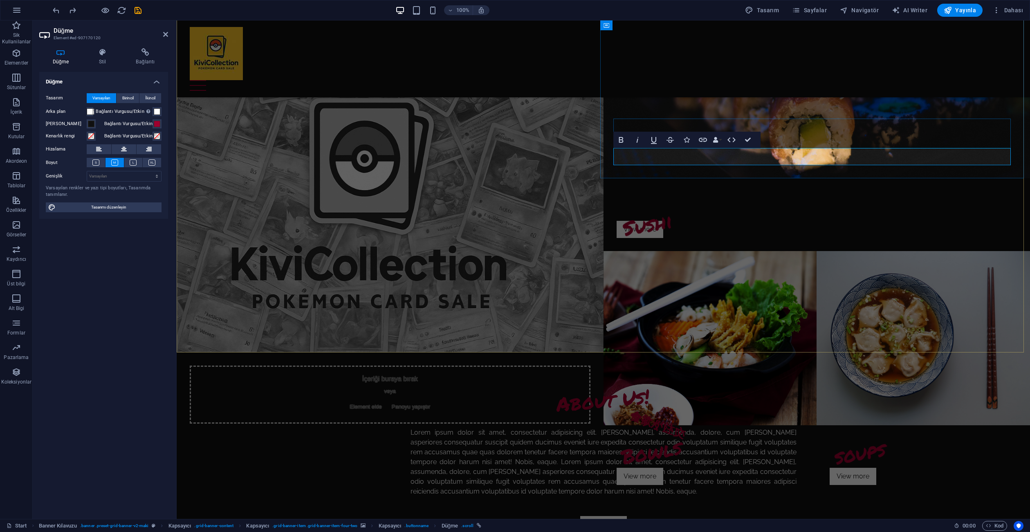
click at [670, 221] on div "View more" at bounding box center [816, 229] width 401 height 17
click at [676, 191] on div "Sushi" at bounding box center [816, 205] width 401 height 29
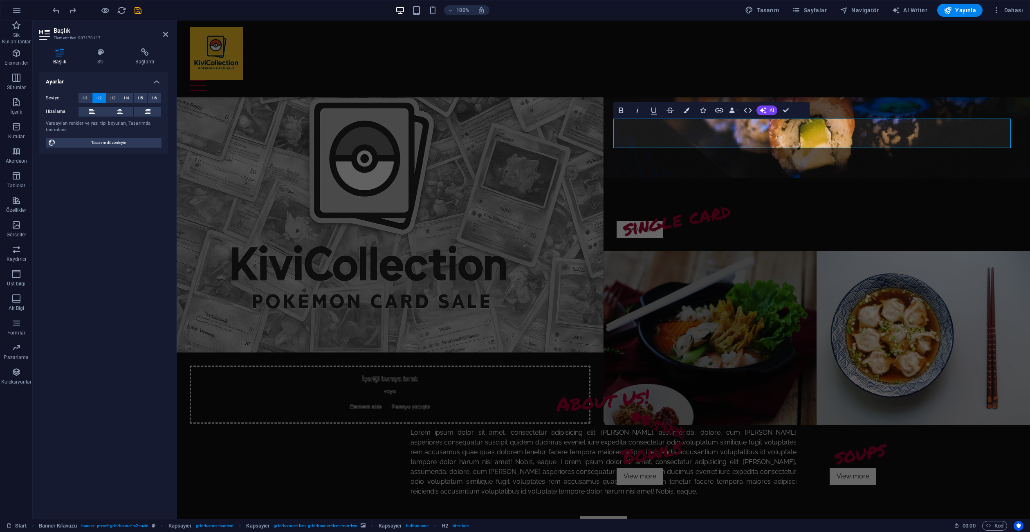
click at [713, 251] on figure at bounding box center [709, 338] width 213 height 174
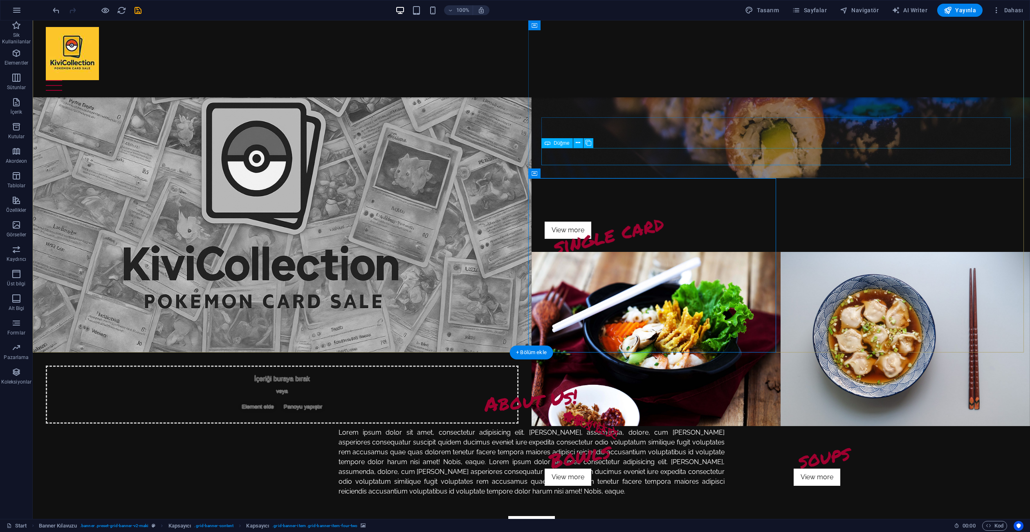
click at [566, 222] on div "View more" at bounding box center [780, 230] width 473 height 17
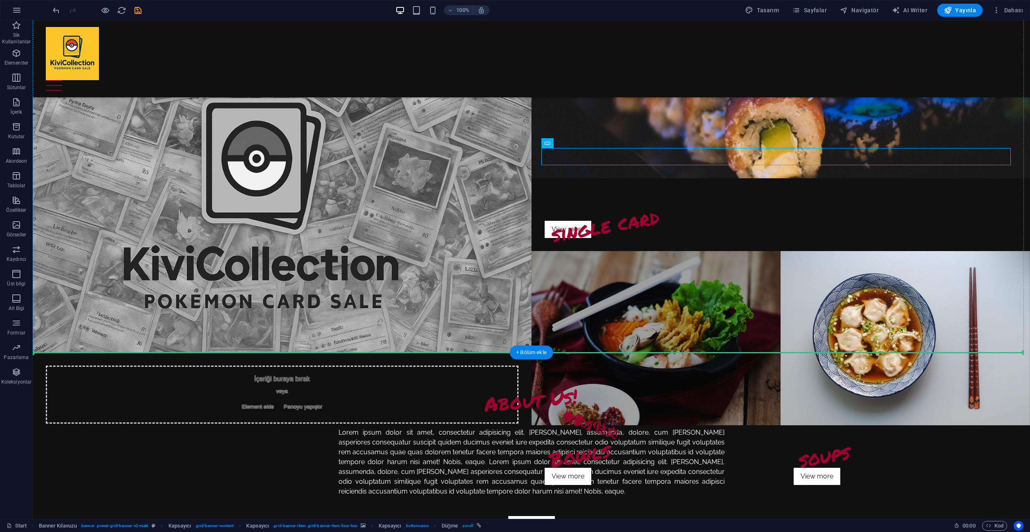
drag, startPoint x: 551, startPoint y: 155, endPoint x: 555, endPoint y: 214, distance: 59.0
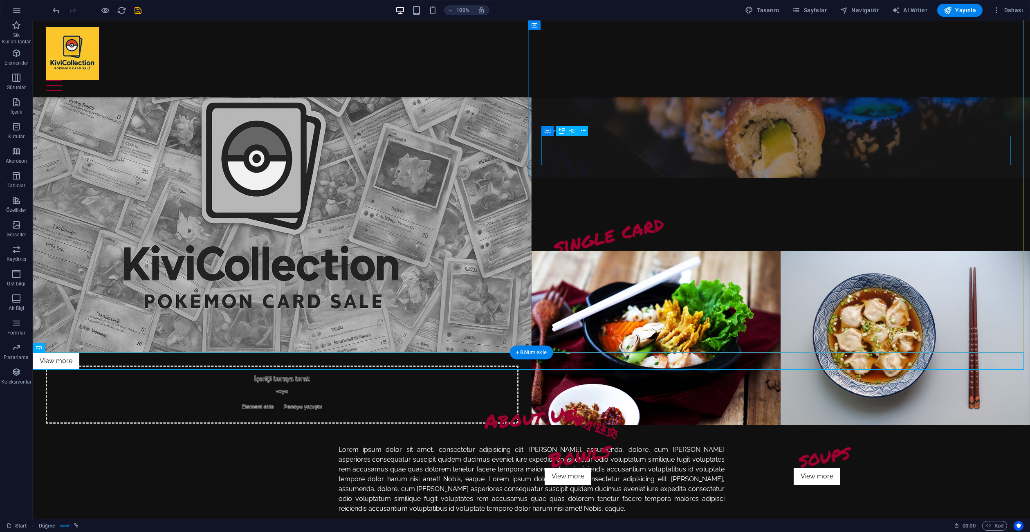
drag, startPoint x: 600, startPoint y: 173, endPoint x: 581, endPoint y: 148, distance: 31.6
click at [581, 148] on div "single card" at bounding box center [780, 127] width 499 height 247
click at [627, 170] on figure at bounding box center [780, 91] width 499 height 174
drag, startPoint x: 622, startPoint y: 172, endPoint x: 599, endPoint y: 150, distance: 32.1
click at [599, 150] on div "single card" at bounding box center [780, 127] width 499 height 247
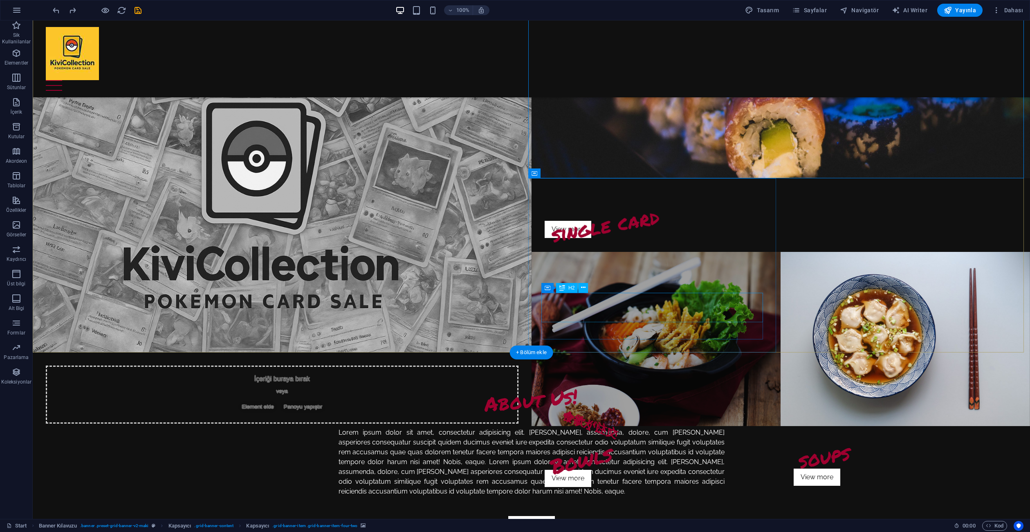
click at [586, 439] on div "Bowls" at bounding box center [655, 454] width 223 height 30
click at [442, 365] on div "İçeriği buraya bırak veya Element ekle Panoyu yapıştır" at bounding box center [282, 394] width 473 height 58
click at [615, 439] on div "Bowls" at bounding box center [655, 454] width 223 height 30
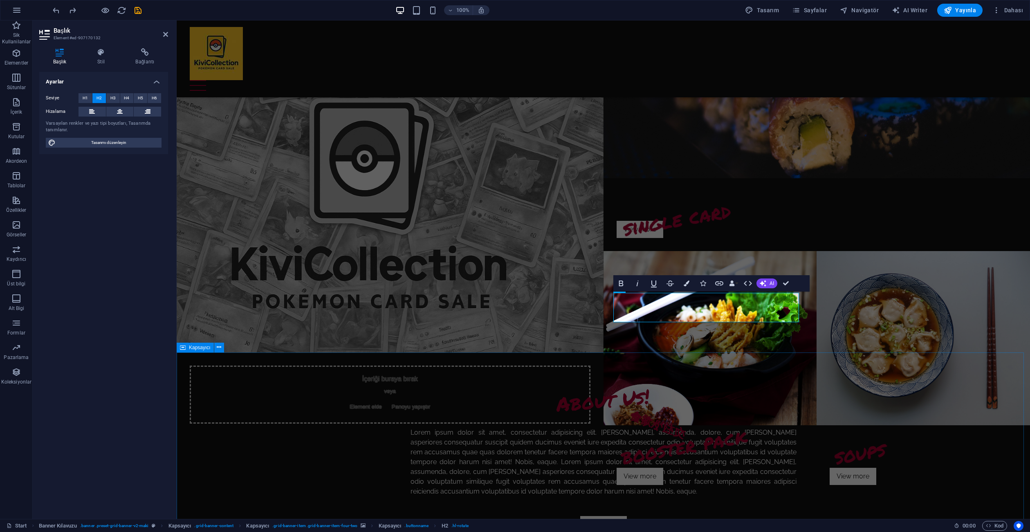
click at [797, 390] on div "About Us! Lorem ipsum dolor sit amet, consectetur adipisicing elit. Libero, ass…" at bounding box center [603, 458] width 853 height 213
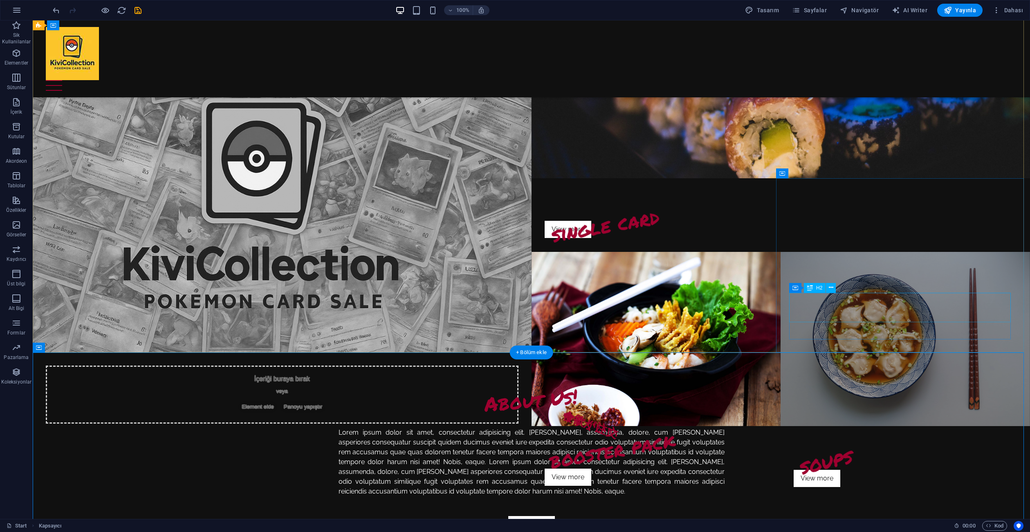
click at [824, 439] on div "soups" at bounding box center [904, 454] width 223 height 30
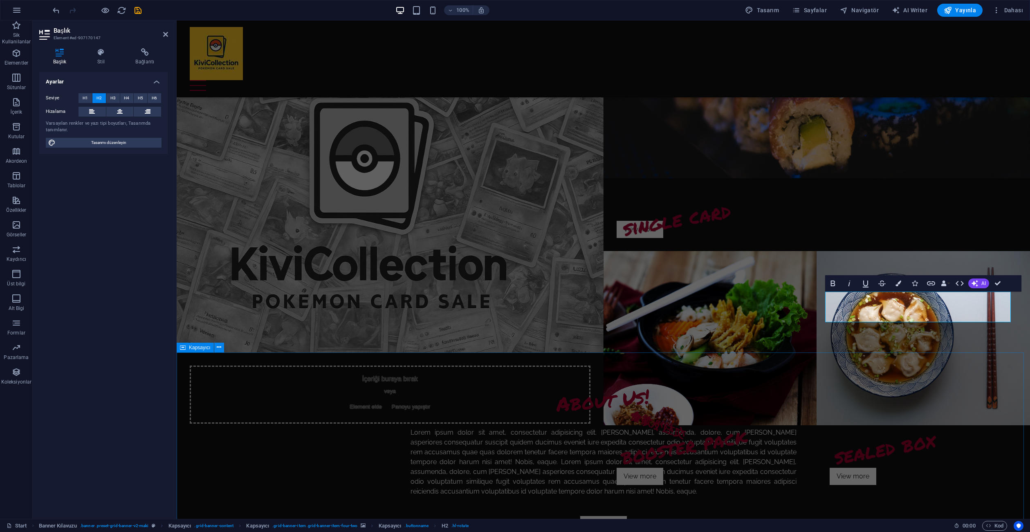
click at [876, 376] on div "About Us! Lorem ipsum dolor sit amet, consectetur adipisicing elit. Libero, ass…" at bounding box center [603, 458] width 853 height 213
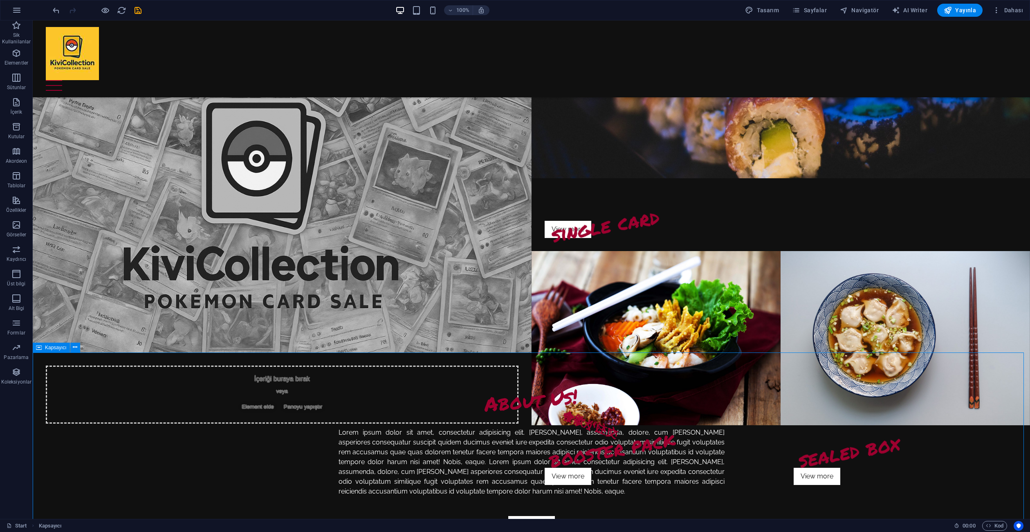
click at [874, 381] on div "About Us! Lorem ipsum dolor sit amet, consectetur adipisicing elit. Libero, ass…" at bounding box center [531, 458] width 997 height 213
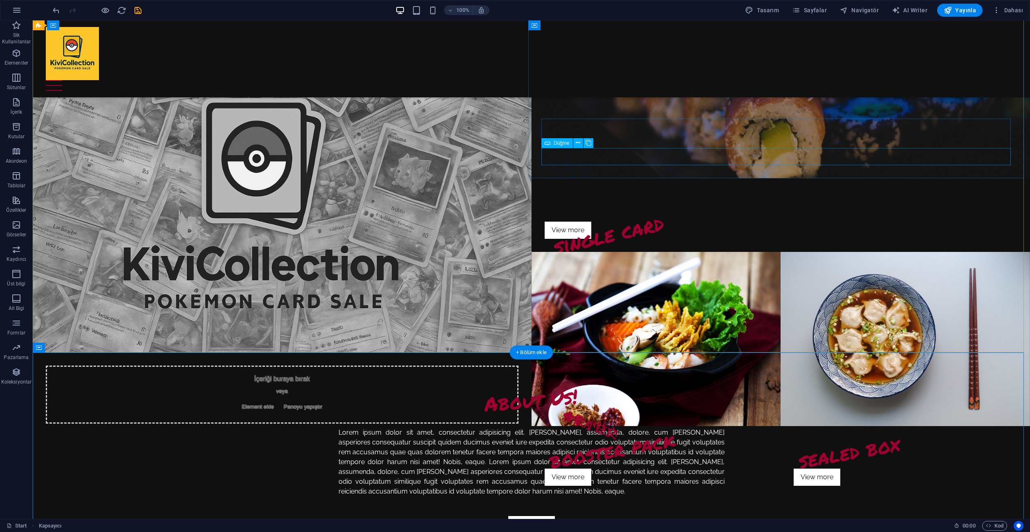
click at [619, 222] on div "View more" at bounding box center [780, 230] width 473 height 17
click at [635, 191] on div "single card" at bounding box center [780, 206] width 473 height 30
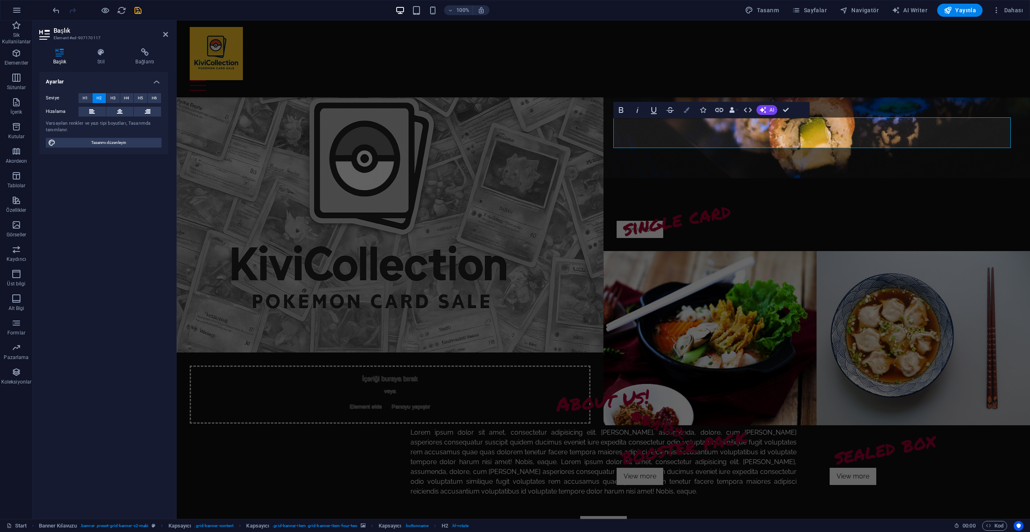
click at [690, 109] on button "Colors" at bounding box center [687, 110] width 16 height 16
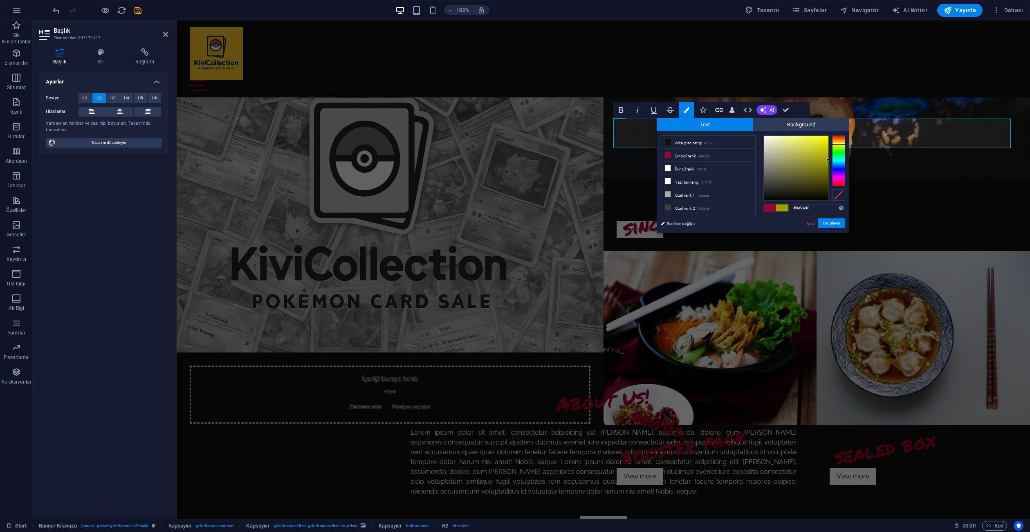
type input "#9e9600"
drag, startPoint x: 840, startPoint y: 147, endPoint x: 837, endPoint y: 143, distance: 5.2
click at [837, 143] on div at bounding box center [838, 160] width 13 height 51
drag, startPoint x: 815, startPoint y: 209, endPoint x: 748, endPoint y: 206, distance: 66.3
click at [748, 206] on div "less Arka plan rengi #101010 Birincil renk #9e002f İkincil renk #ffffff Yazı ti…" at bounding box center [752, 181] width 193 height 101
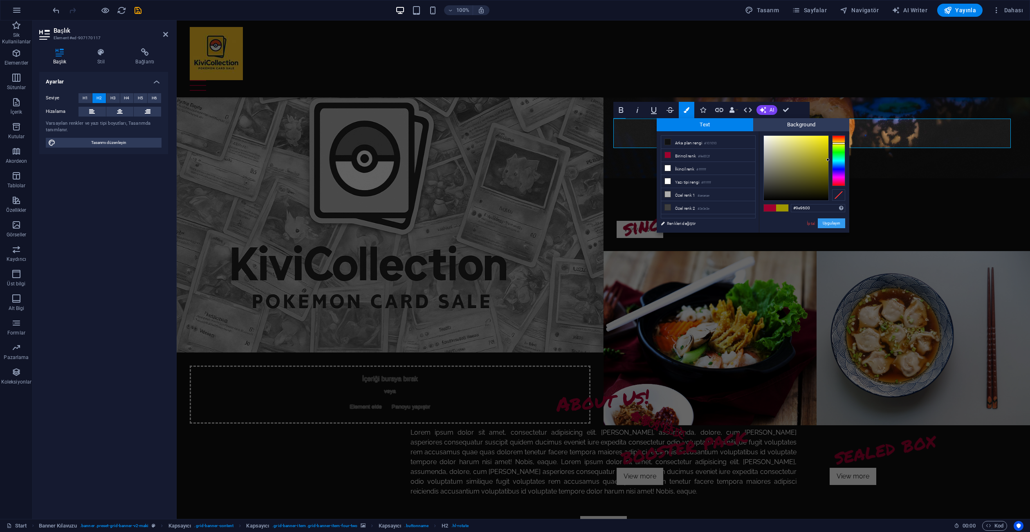
click at [836, 221] on button "Uygulayın" at bounding box center [831, 223] width 27 height 10
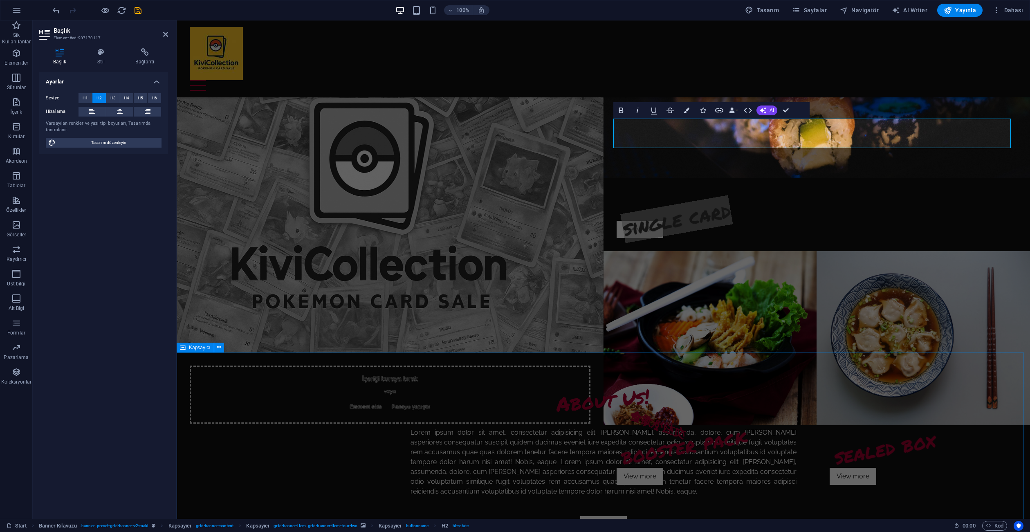
click at [867, 435] on div "About Us! Lorem ipsum dolor sit amet, consectetur adipisicing elit. Libero, ass…" at bounding box center [603, 458] width 853 height 213
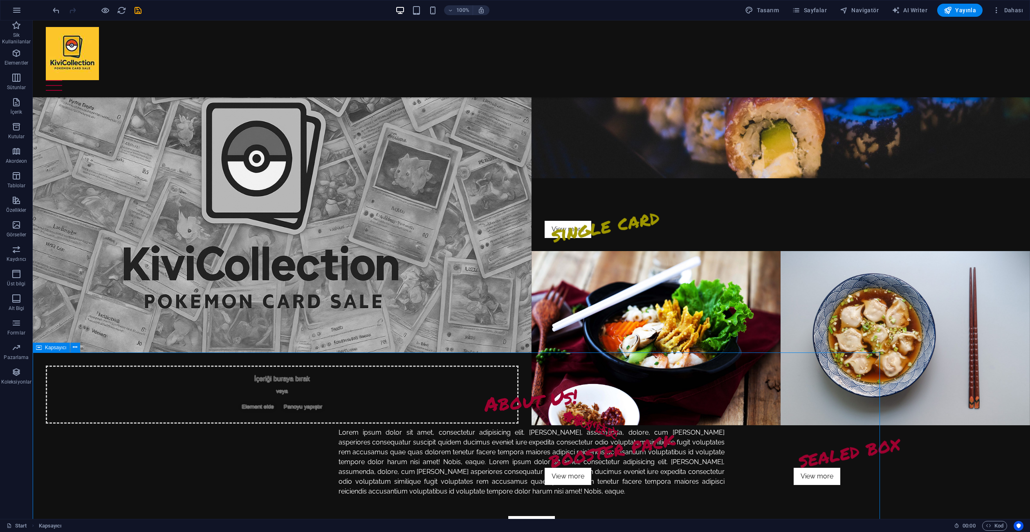
click at [868, 430] on div "About Us! Lorem ipsum dolor sit amet, consectetur adipisicing elit. Libero, ass…" at bounding box center [531, 458] width 997 height 213
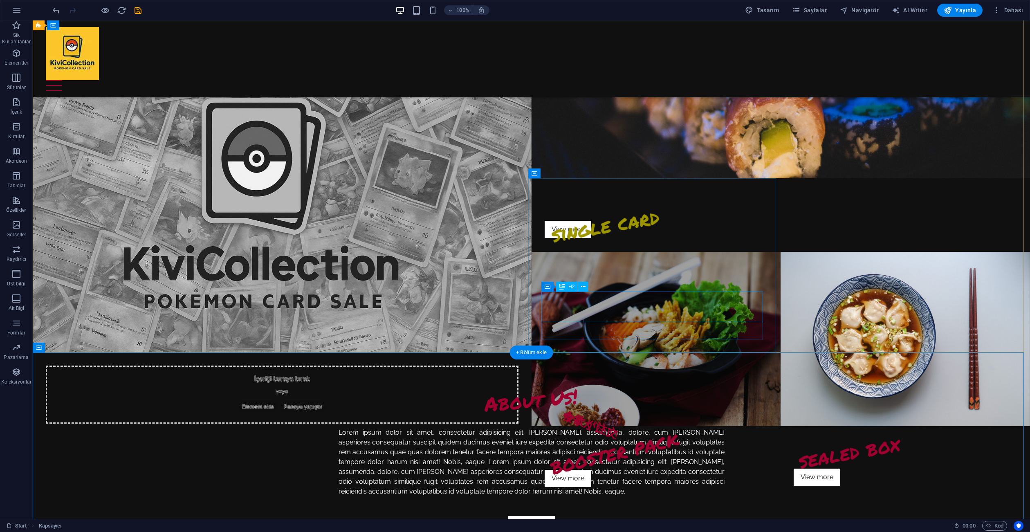
click at [617, 439] on div "booster pack" at bounding box center [655, 454] width 223 height 30
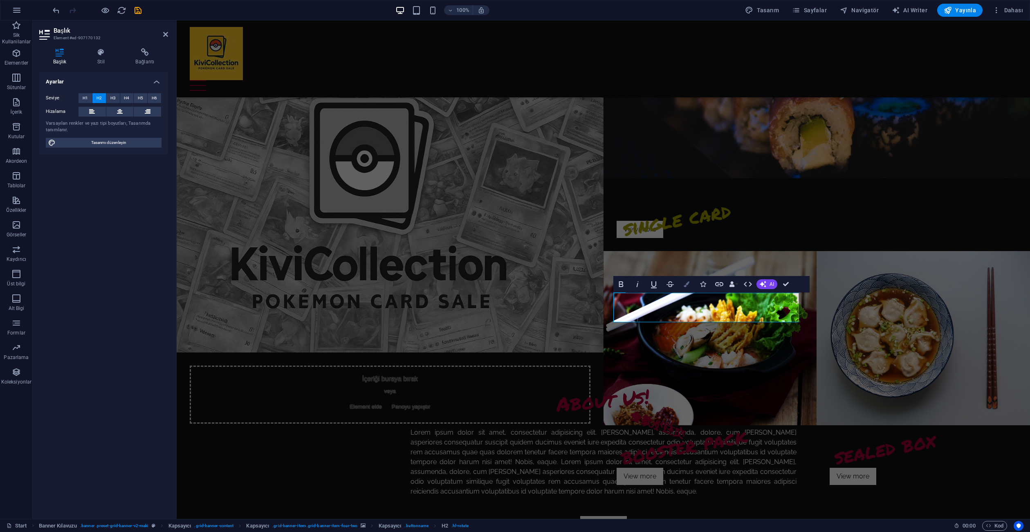
click at [685, 287] on icon "button" at bounding box center [686, 284] width 6 height 6
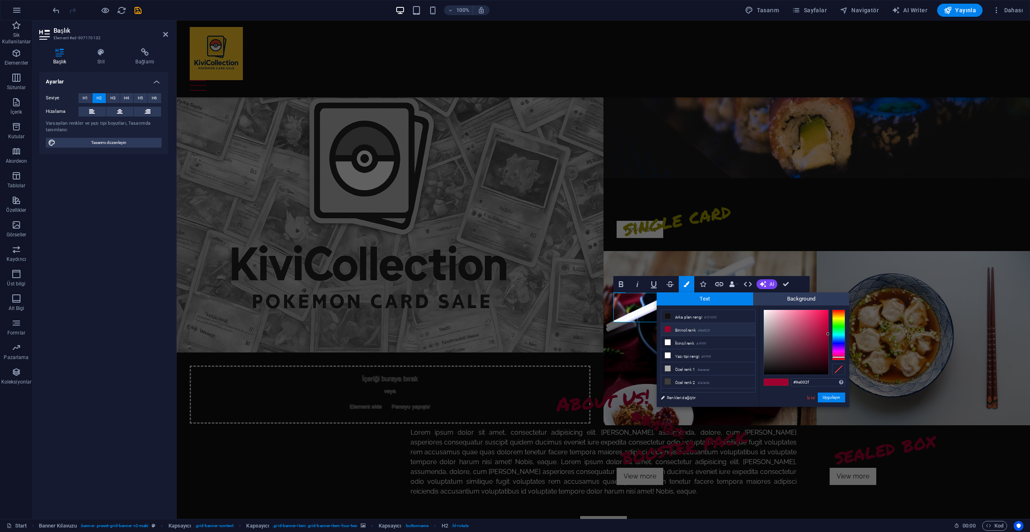
drag, startPoint x: 816, startPoint y: 384, endPoint x: 774, endPoint y: 384, distance: 41.7
click at [776, 384] on div "#9e002f Desteklenen biçimler #0852ed rgb(8, 82, 237) rgba(8, 82, 237, %90) hsv(…" at bounding box center [804, 415] width 90 height 220
type input "#9e9600"
click at [838, 399] on button "Uygulayın" at bounding box center [831, 397] width 27 height 10
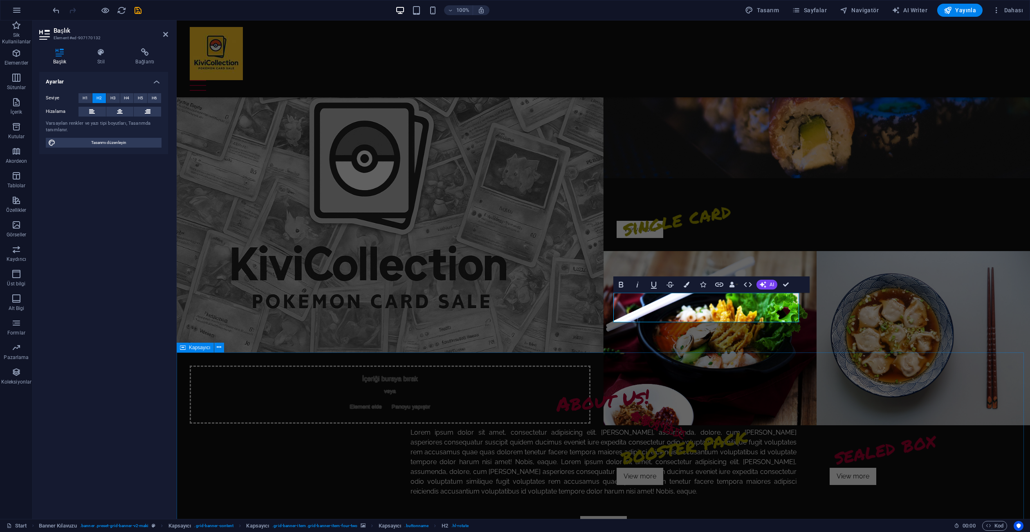
click at [865, 380] on div "About Us! Lorem ipsum dolor sit amet, consectetur adipisicing elit. Libero, ass…" at bounding box center [603, 458] width 853 height 213
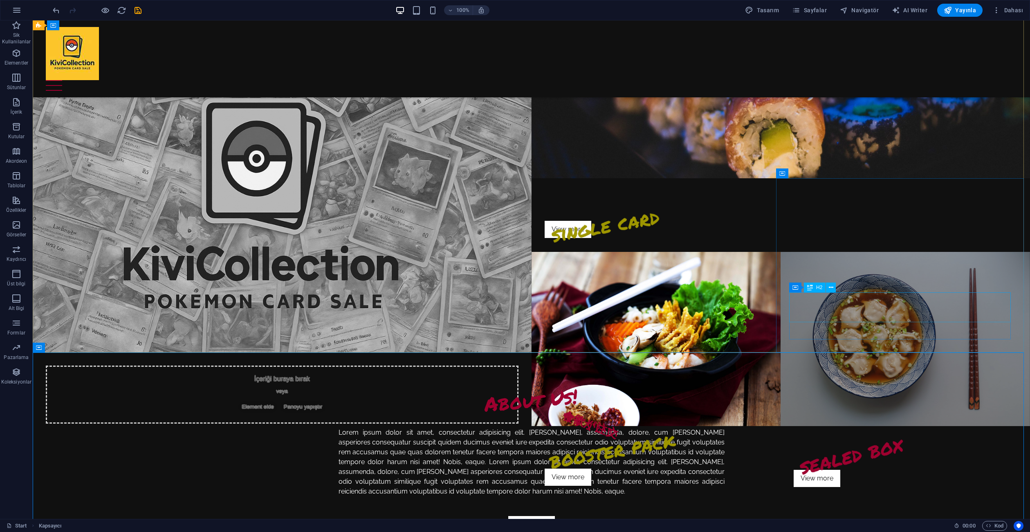
click at [863, 439] on div "sealed box" at bounding box center [904, 454] width 223 height 30
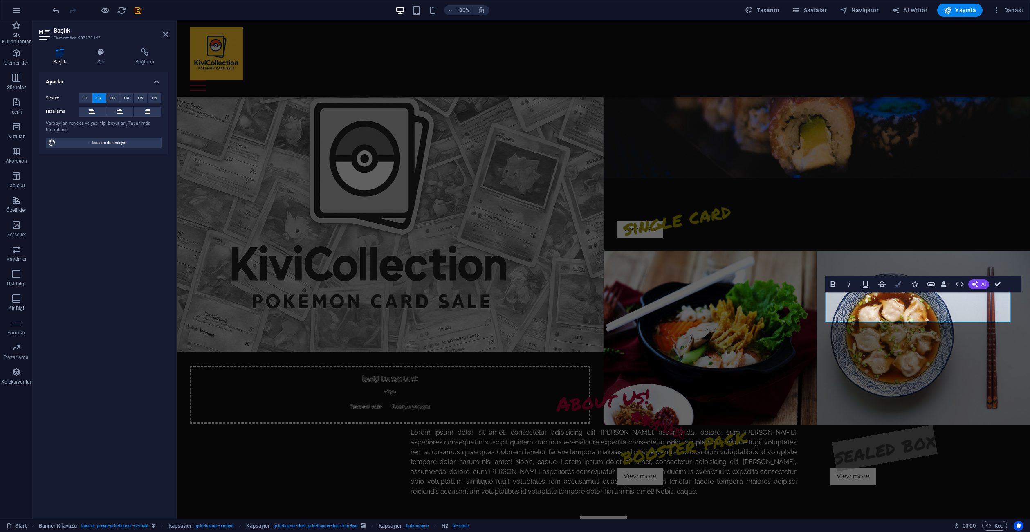
click at [896, 280] on button "Colors" at bounding box center [898, 284] width 16 height 16
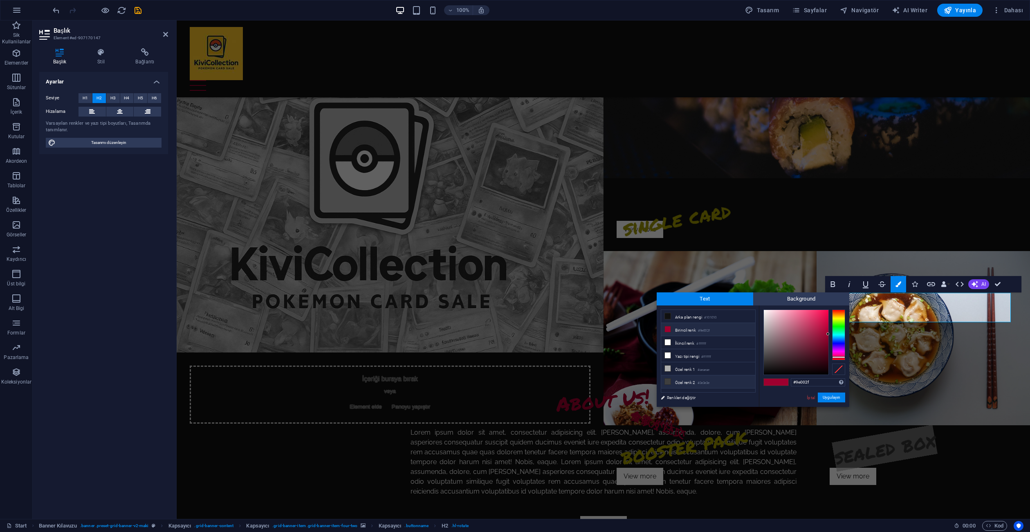
drag, startPoint x: 823, startPoint y: 380, endPoint x: 708, endPoint y: 376, distance: 115.4
click at [701, 376] on div "less Arka plan rengi #101010 Birincil renk #9e002f İkincil renk #ffffff Yazı ti…" at bounding box center [752, 355] width 193 height 101
type input "#9e9600"
drag, startPoint x: 841, startPoint y: 397, endPoint x: 664, endPoint y: 376, distance: 178.2
click at [841, 397] on button "Uygulayın" at bounding box center [831, 397] width 27 height 10
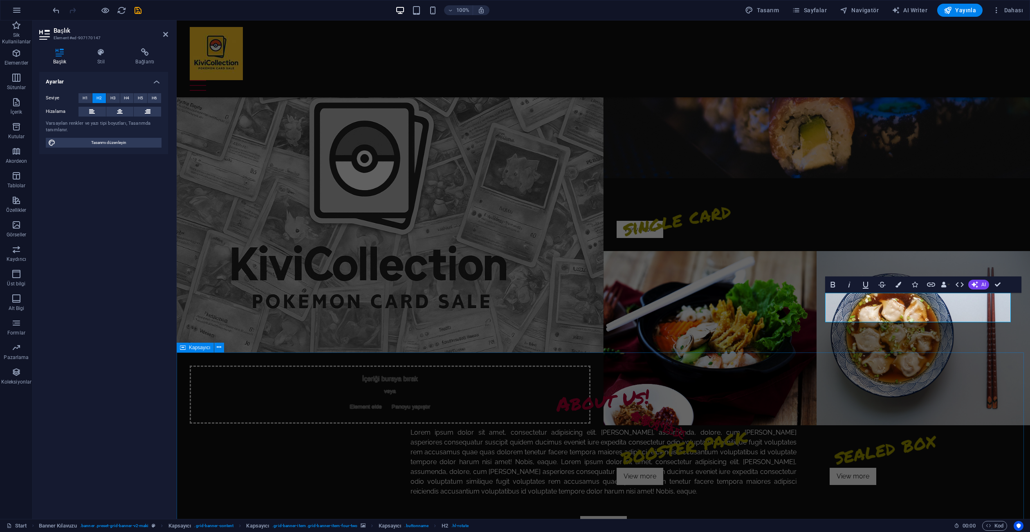
click at [871, 395] on div "About Us! Lorem ipsum dolor sit amet, consectetur adipisicing elit. Libero, ass…" at bounding box center [603, 458] width 853 height 213
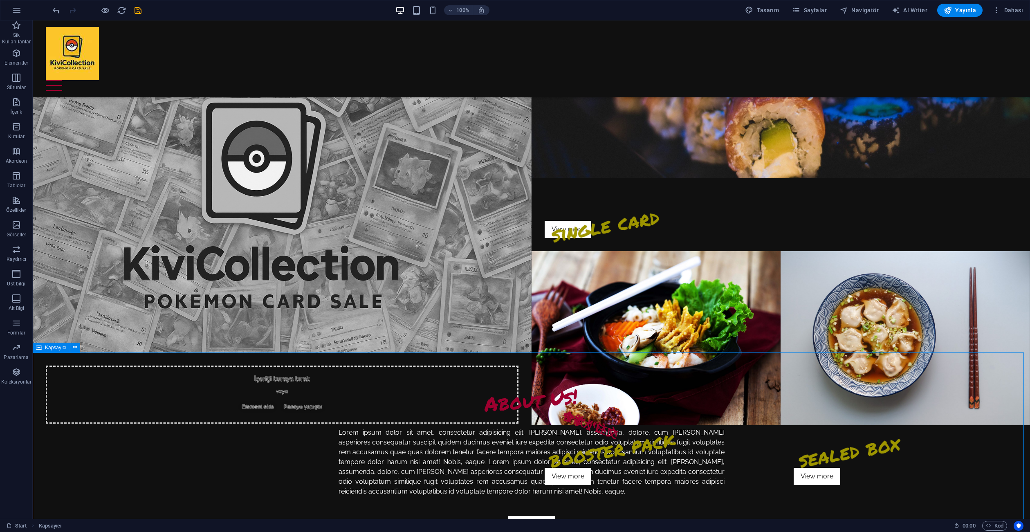
click at [873, 394] on div "About Us! Lorem ipsum dolor sit amet, consectetur adipisicing elit. Libero, ass…" at bounding box center [531, 458] width 997 height 213
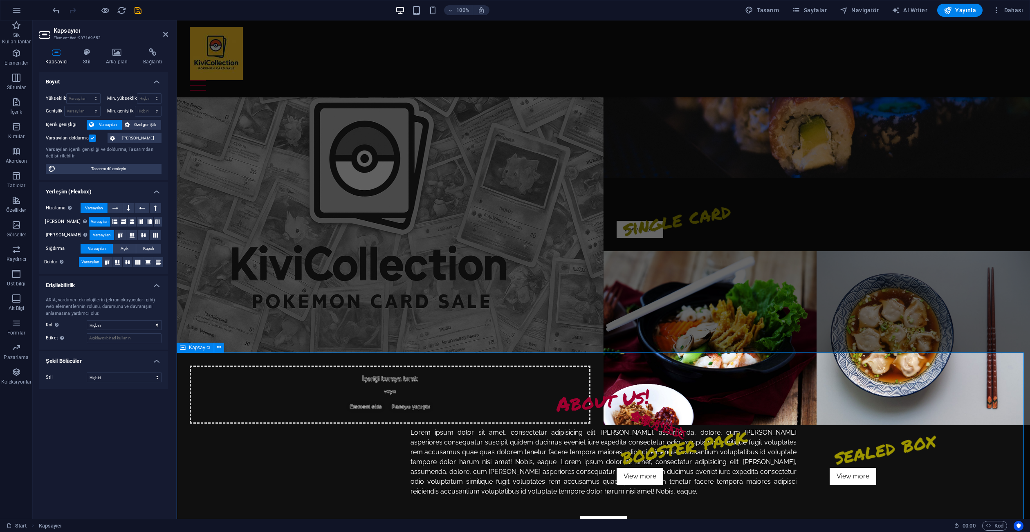
click at [863, 395] on div "About Us! Lorem ipsum dolor sit amet, consectetur adipisicing elit. Libero, ass…" at bounding box center [603, 458] width 853 height 213
click at [721, 382] on div "About Us! Lorem ipsum dolor sit amet, consectetur adipisicing elit. Libero, ass…" at bounding box center [603, 458] width 853 height 213
click at [836, 459] on div "About Us! Lorem ipsum dolor sit amet, consectetur adipisicing elit. Libero, ass…" at bounding box center [603, 458] width 853 height 213
click at [612, 403] on div "About Us!" at bounding box center [603, 406] width 386 height 43
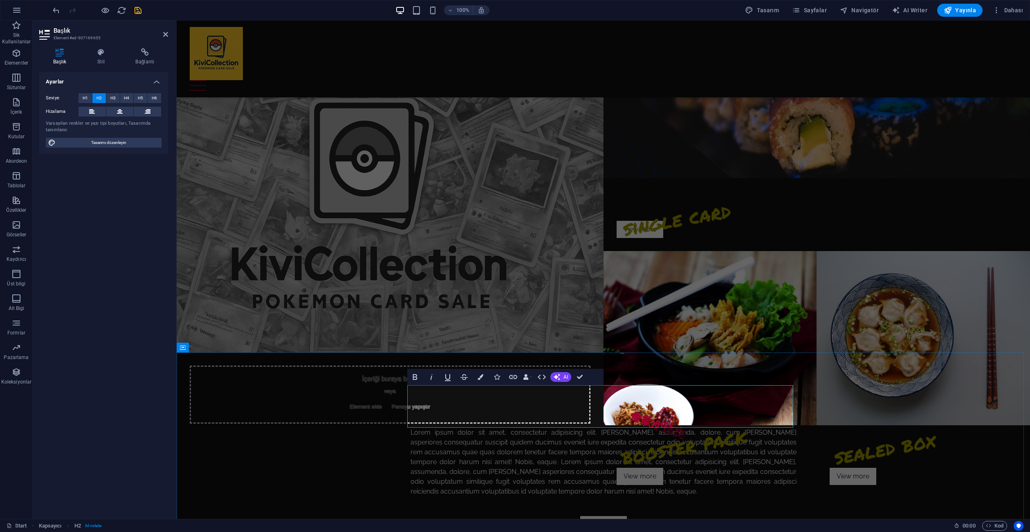
click at [852, 422] on div "​ Lorem ipsum dolor sit amet, consectetur adipisicing elit. Libero, assumenda, …" at bounding box center [603, 458] width 853 height 213
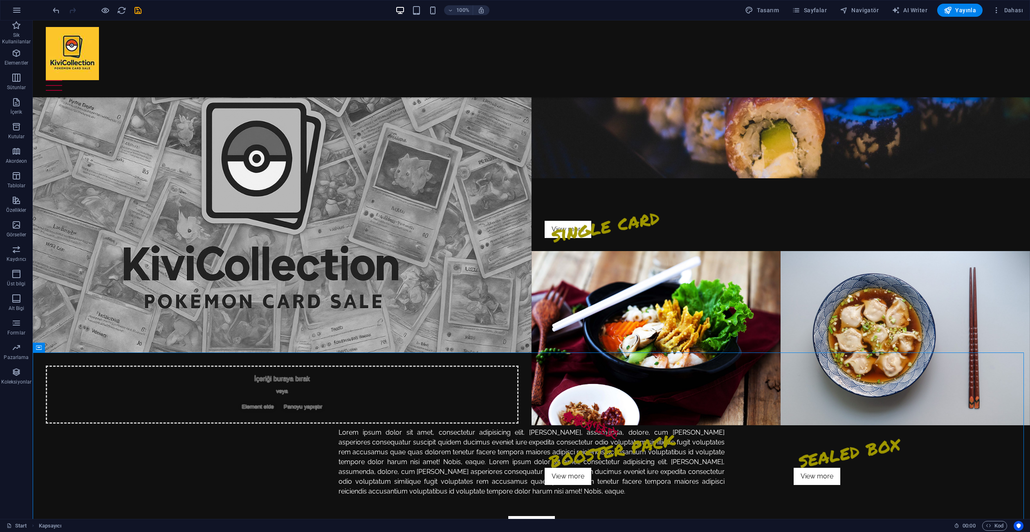
click at [841, 426] on div "​ Lorem ipsum dolor sit amet, consectetur adipisicing elit. Libero, assumenda, …" at bounding box center [531, 458] width 997 height 213
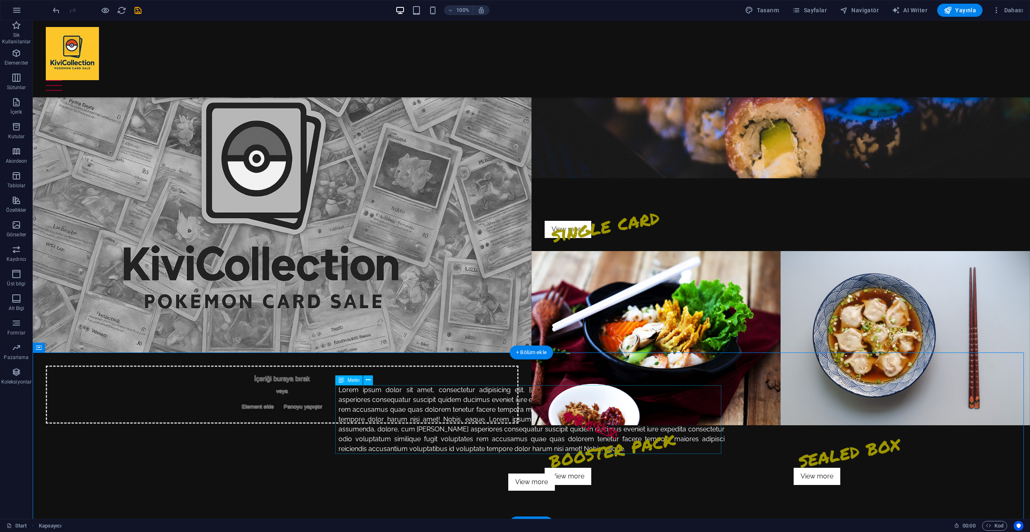
click at [546, 418] on div "Lorem ipsum dolor sit amet, consectetur adipisicing elit. Libero, assumenda, do…" at bounding box center [531, 419] width 386 height 69
click at [402, 418] on p "Lorem ipsum dolor sit amet, consectetur adipisicing elit. Libero, assumenda, do…" at bounding box center [531, 419] width 386 height 69
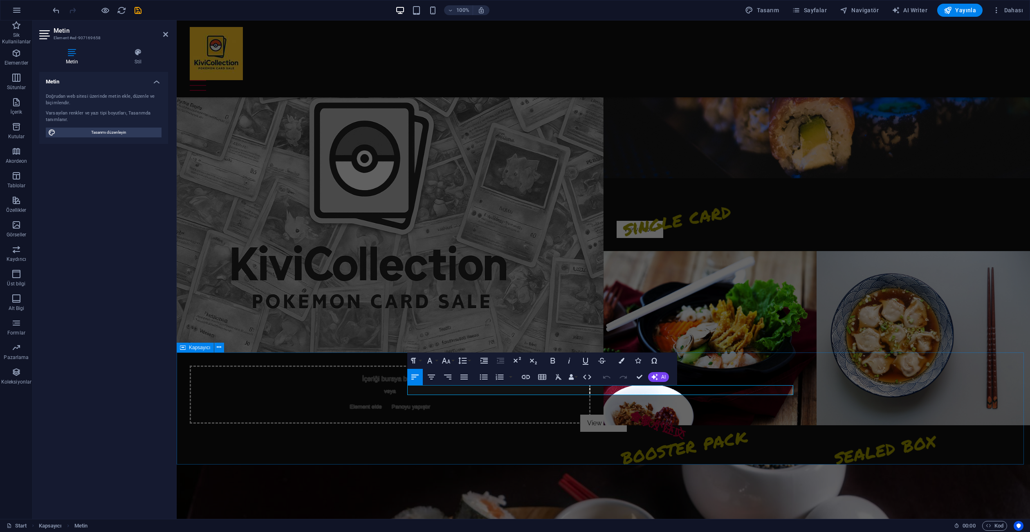
click at [874, 414] on div "食欲がいい View more" at bounding box center [603, 408] width 853 height 112
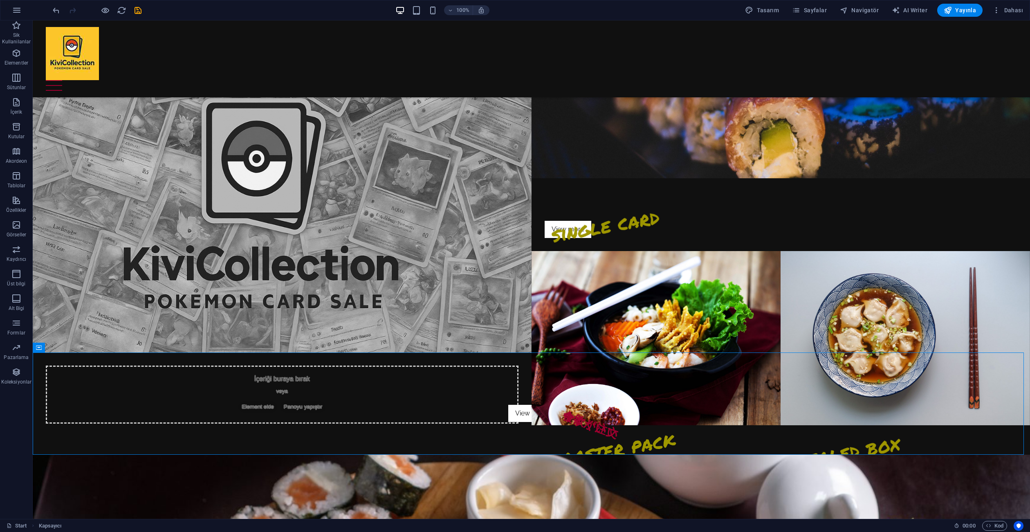
click at [665, 426] on div "食欲がいい View more" at bounding box center [531, 403] width 997 height 102
click at [582, 412] on div "View more" at bounding box center [531, 413] width 386 height 17
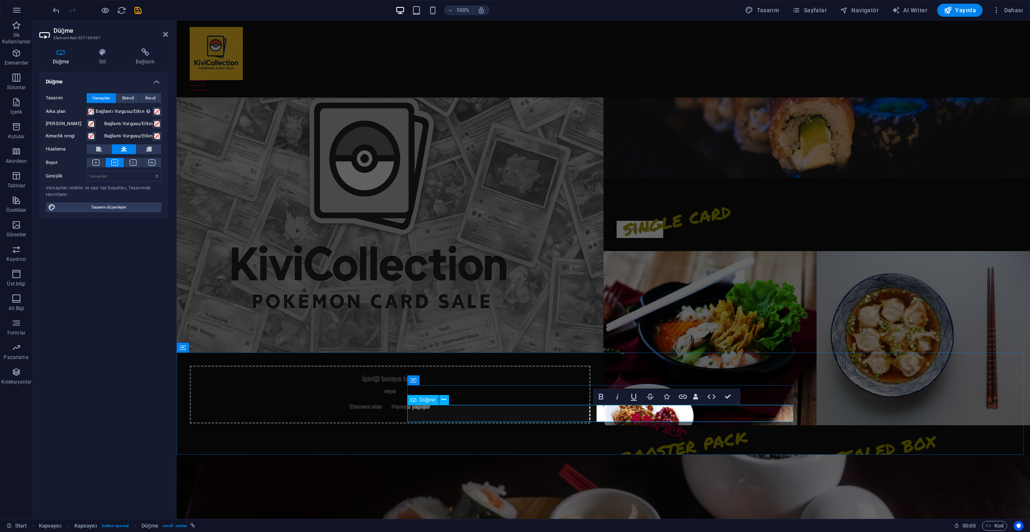
click at [659, 414] on div "​" at bounding box center [603, 413] width 386 height 17
click at [659, 413] on div "​" at bounding box center [603, 413] width 386 height 17
click at [686, 407] on div "​" at bounding box center [603, 413] width 386 height 17
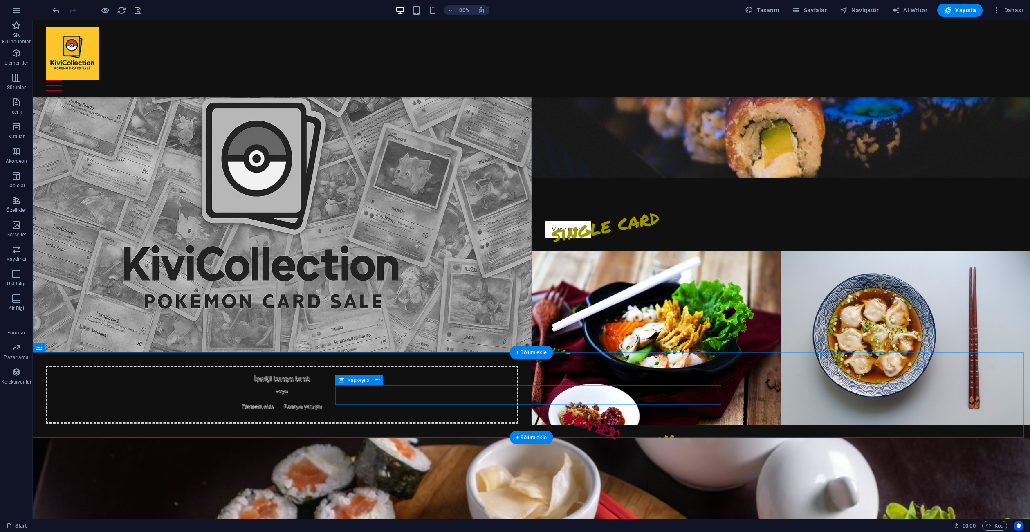
click at [571, 394] on div "食欲がいい" at bounding box center [531, 395] width 386 height 20
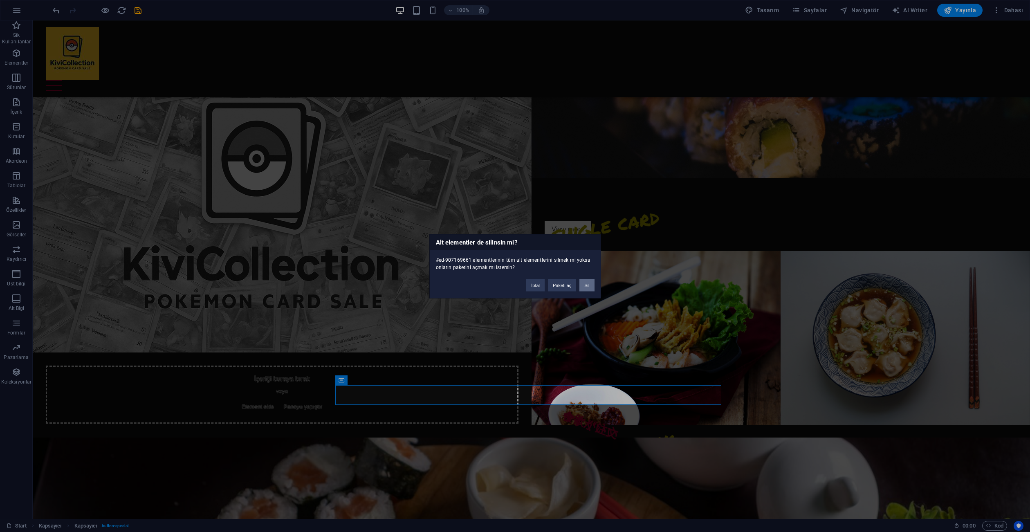
click at [584, 283] on button "Sil" at bounding box center [586, 285] width 15 height 12
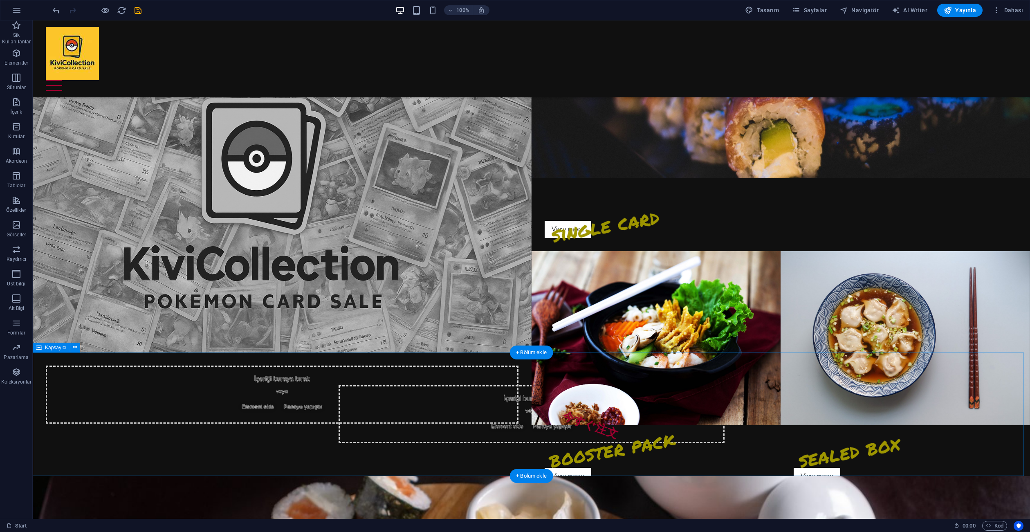
click at [778, 417] on div "İçeriği buraya bırak veya Element ekle Panoyu yapıştır" at bounding box center [531, 413] width 997 height 123
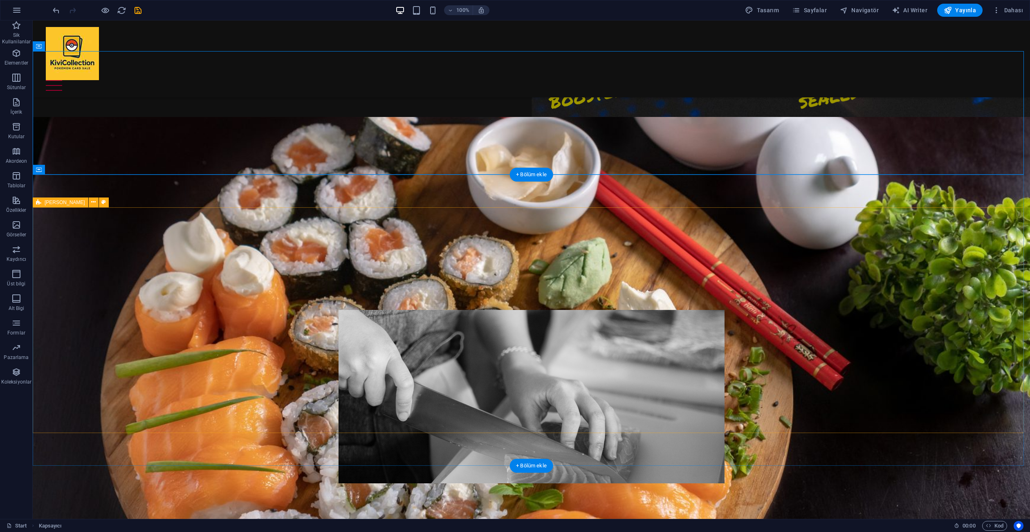
scroll to position [450, 0]
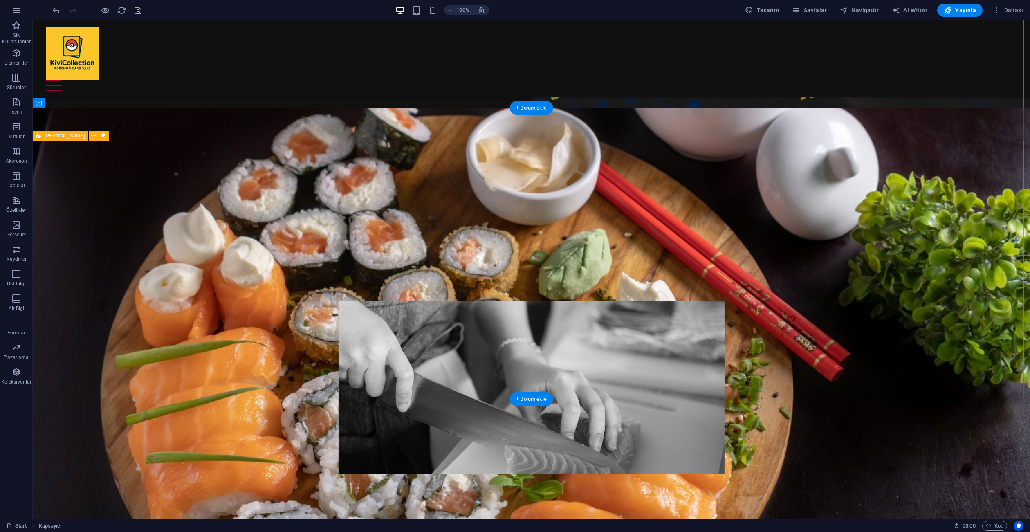
click at [778, 293] on div "Production Lorem ipsum dolor sit amet, consectetuer adipiscing elit. Aenean com…" at bounding box center [531, 321] width 997 height 360
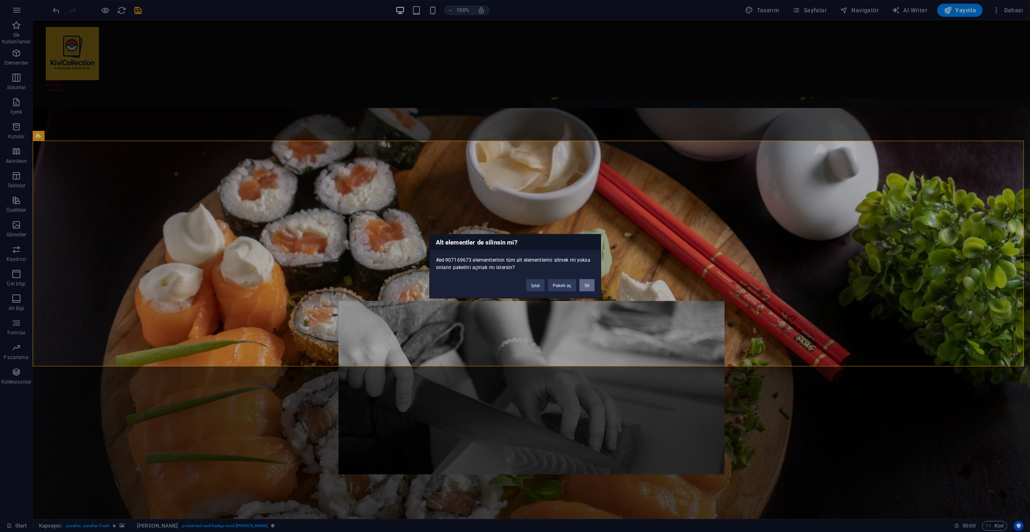
click at [598, 282] on div "İptal Paketi aç Sil" at bounding box center [560, 281] width 80 height 21
click at [592, 288] on button "Sil" at bounding box center [586, 285] width 15 height 12
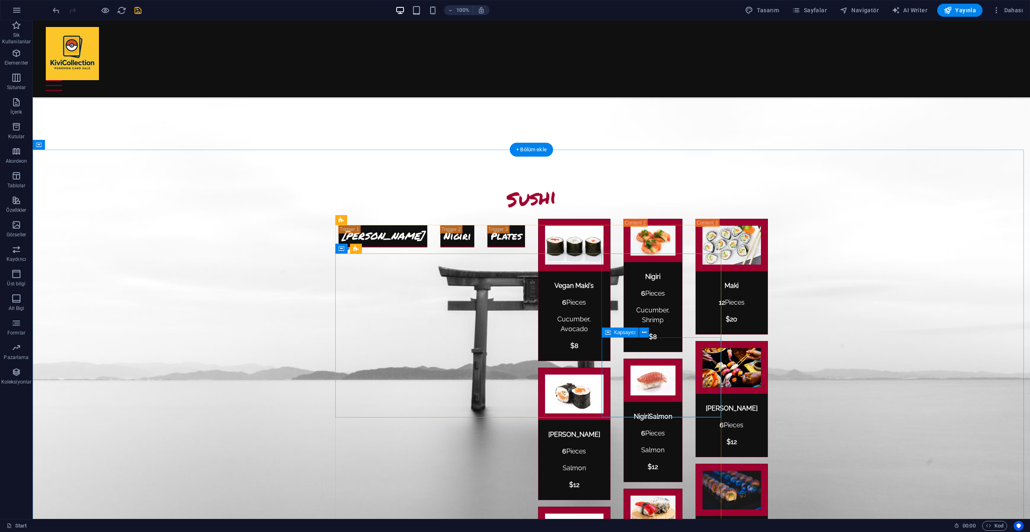
scroll to position [654, 0]
click at [427, 234] on div "Maki Maki" at bounding box center [382, 436] width 89 height 423
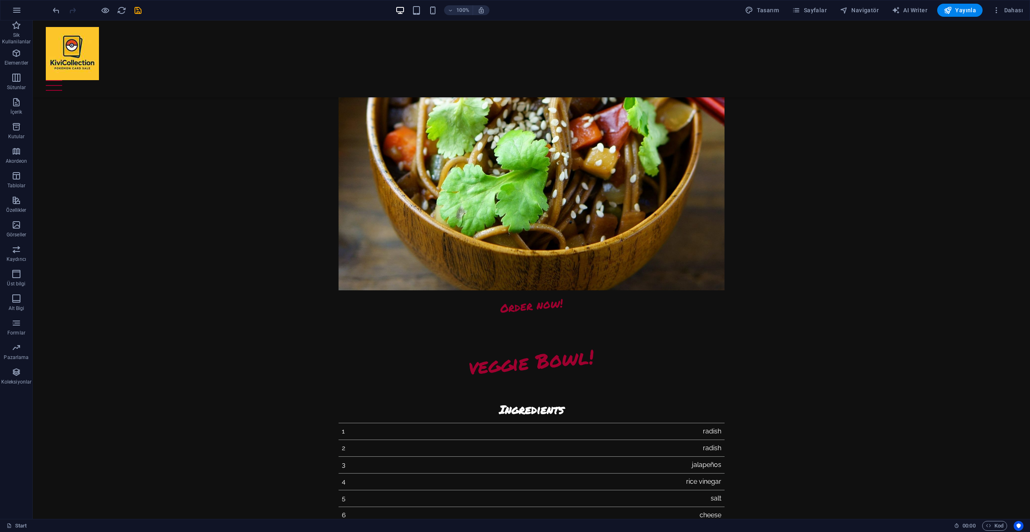
scroll to position [2007, 0]
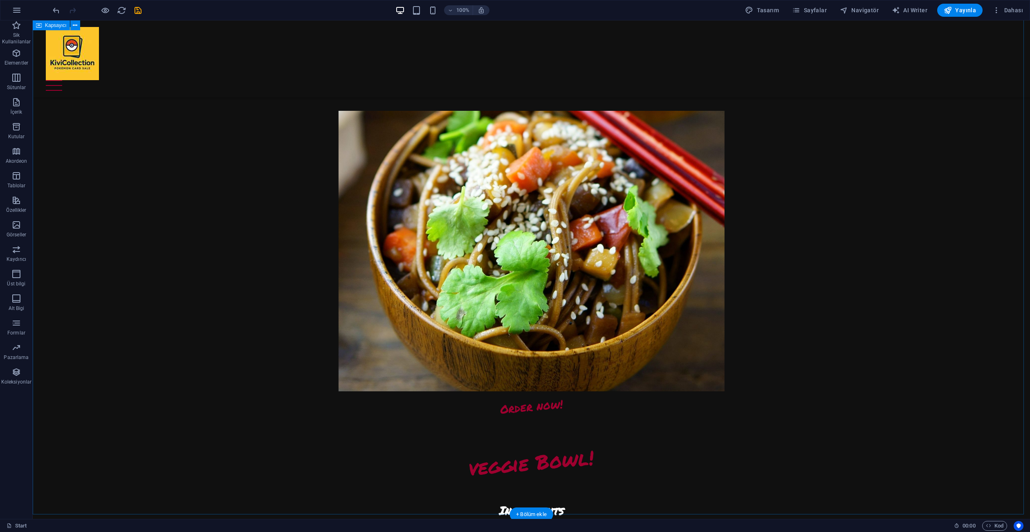
click at [797, 345] on div "Order now! Japanese Bowl! Ingredients 1 radish 2 jalapeños 3 rice vinegar 4 sal…" at bounding box center [531, 420] width 997 height 1864
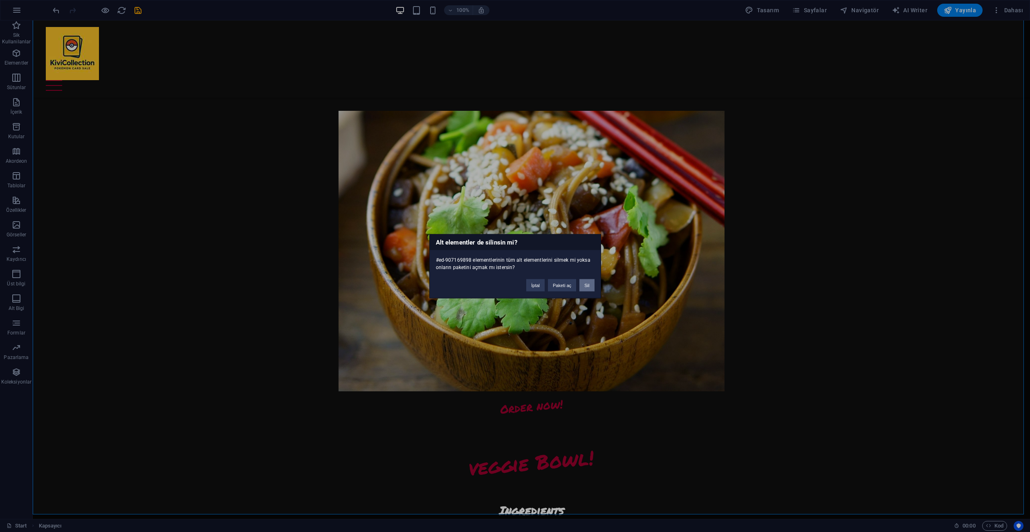
click at [591, 283] on button "Sil" at bounding box center [586, 285] width 15 height 12
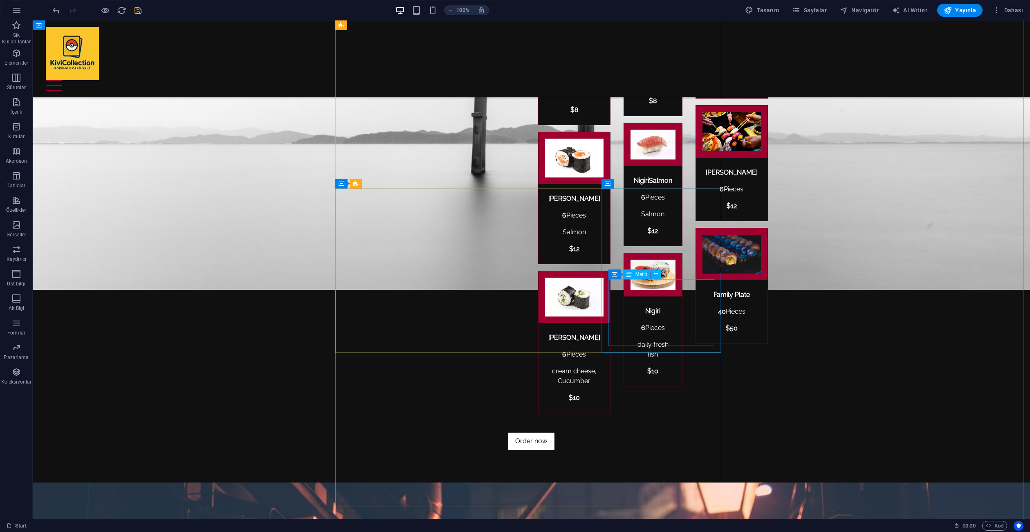
scroll to position [870, 0]
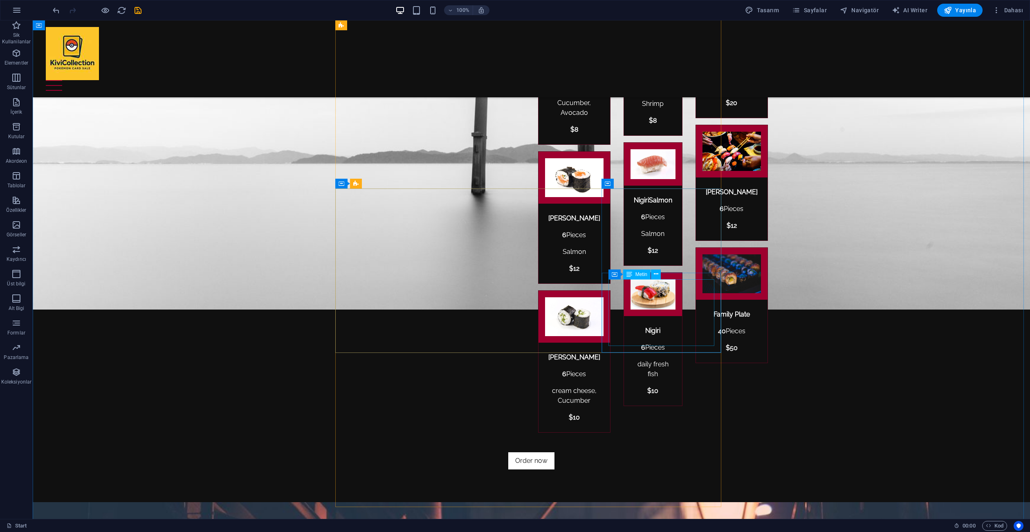
click at [842, 307] on div "Sushi Maki Maki Vegan Maki's 6 Pieces Cucumber, Avocado $ 8 Salmon Maki's 6 Pie…" at bounding box center [531, 218] width 997 height 568
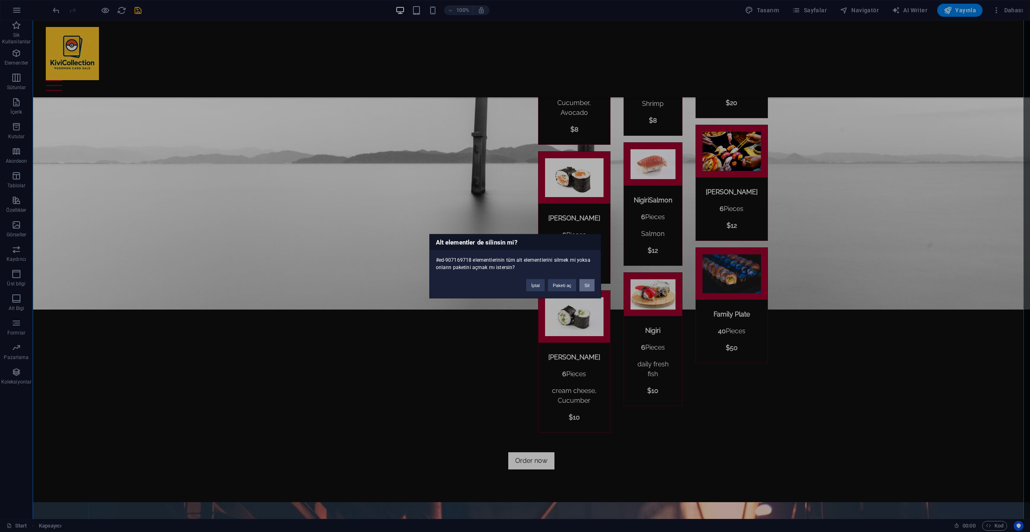
click at [582, 285] on button "Sil" at bounding box center [586, 285] width 15 height 12
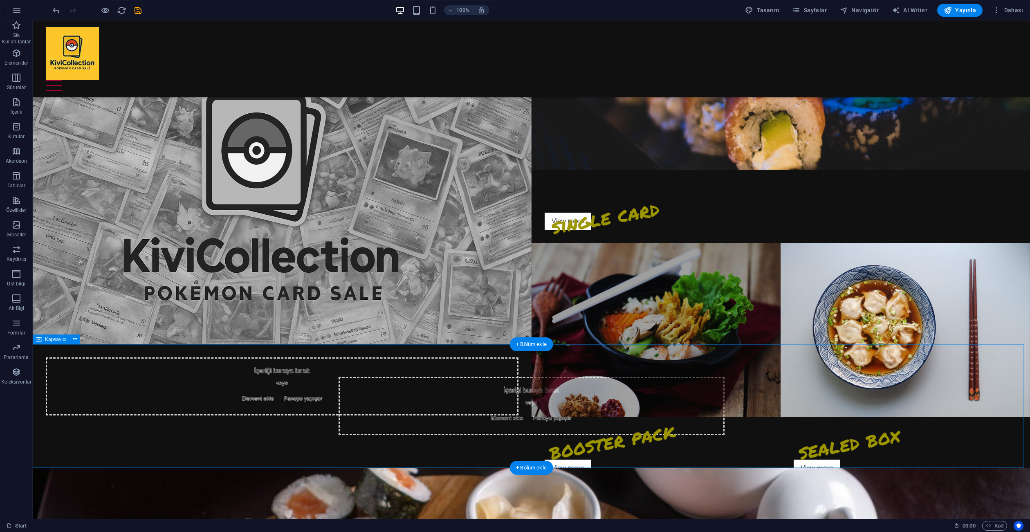
scroll to position [0, 0]
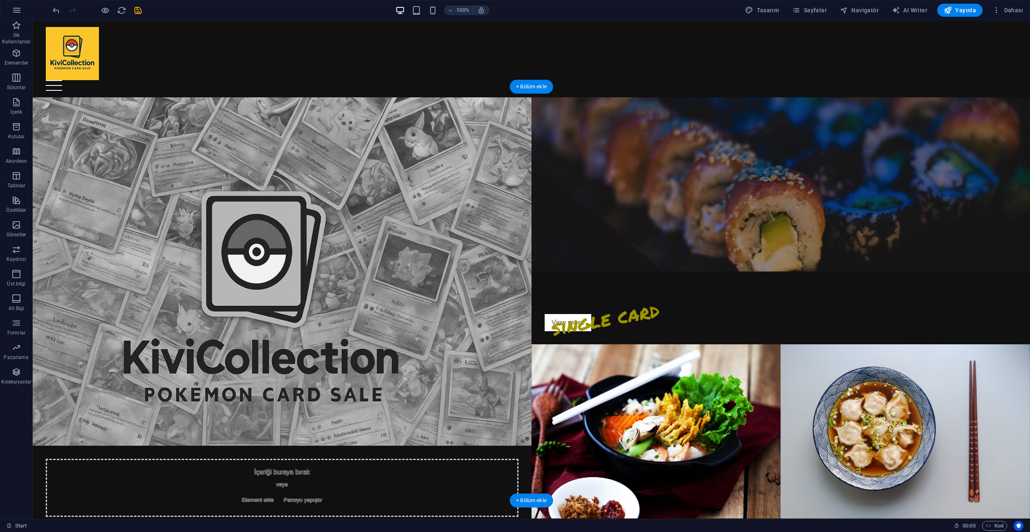
click at [726, 127] on figure at bounding box center [780, 184] width 499 height 174
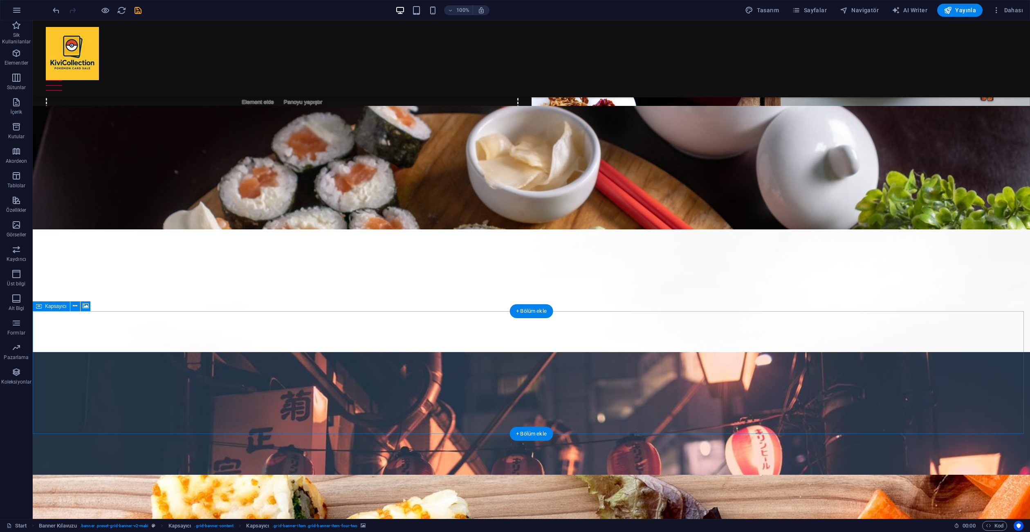
scroll to position [450, 0]
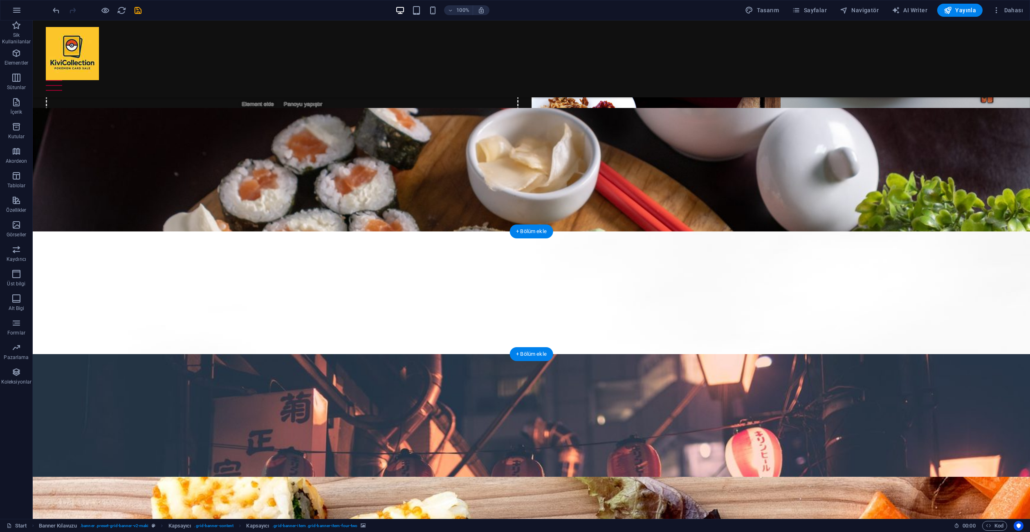
click at [660, 301] on figure at bounding box center [531, 480] width 997 height 498
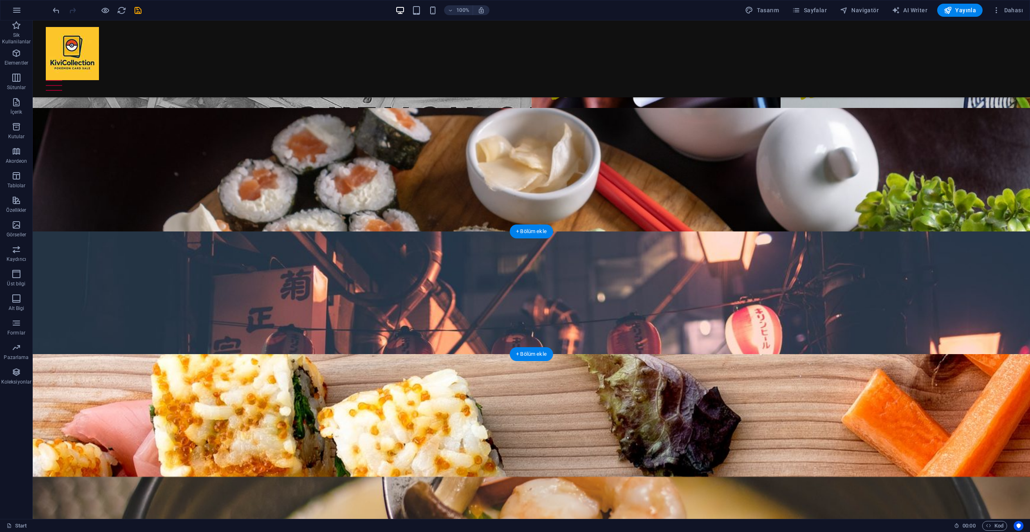
click at [647, 312] on figure at bounding box center [531, 480] width 997 height 498
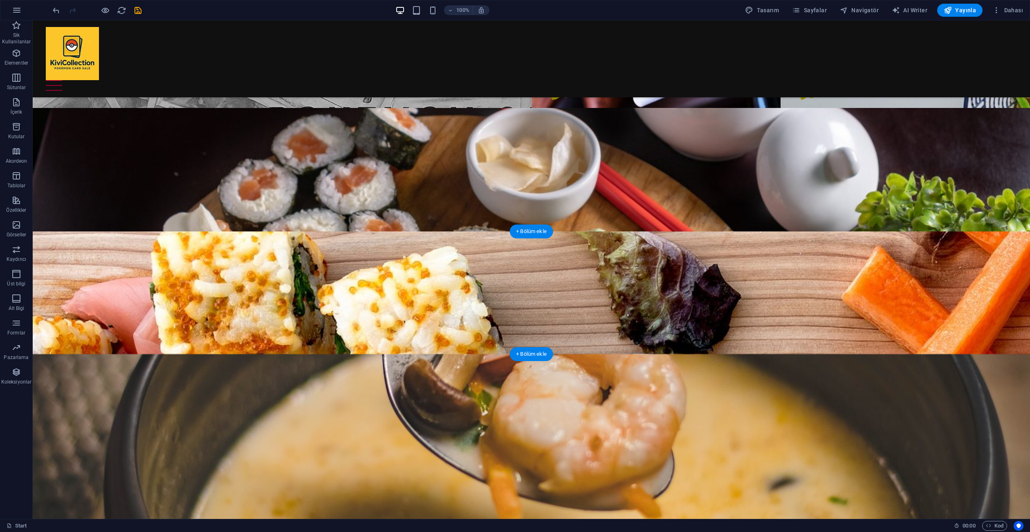
click at [629, 323] on figure at bounding box center [531, 480] width 997 height 498
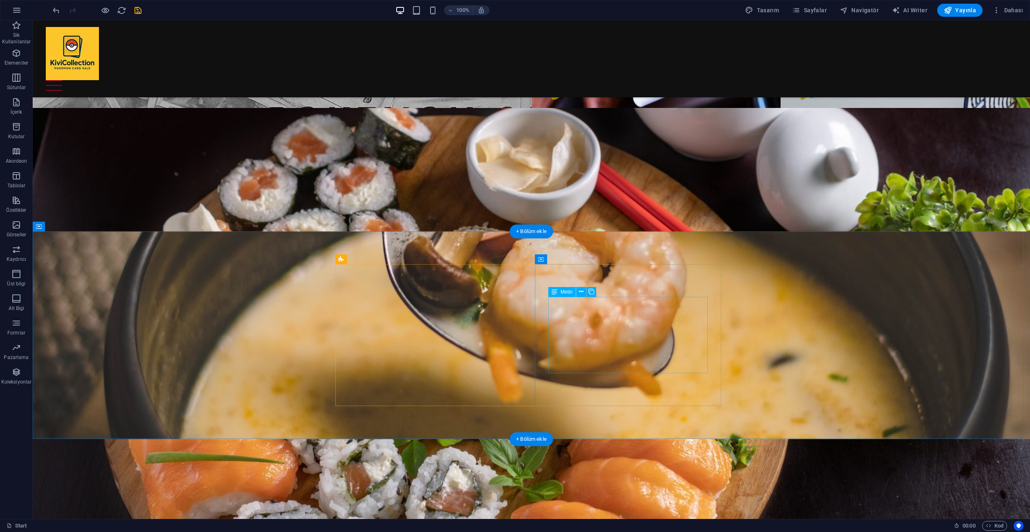
click at [707, 250] on figure at bounding box center [531, 335] width 997 height 208
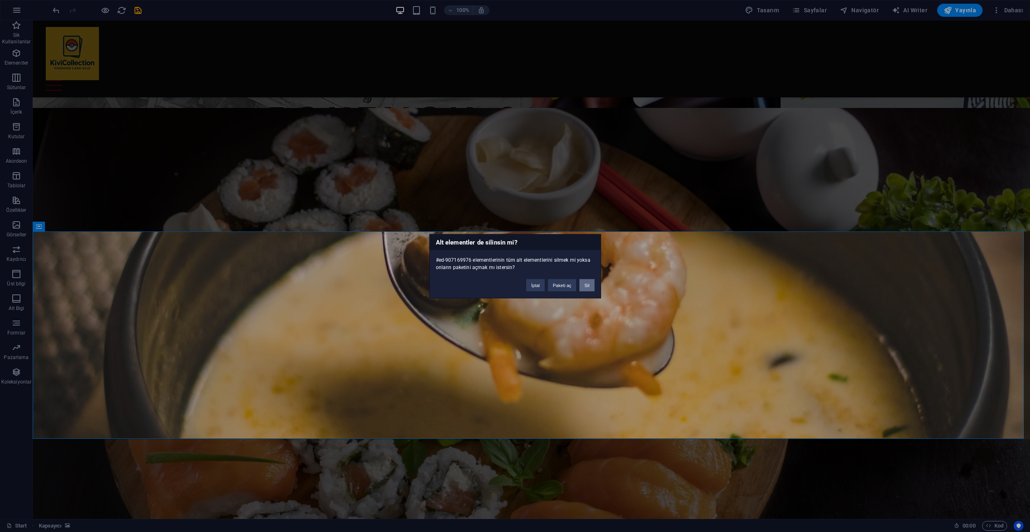
click at [592, 286] on button "Sil" at bounding box center [586, 285] width 15 height 12
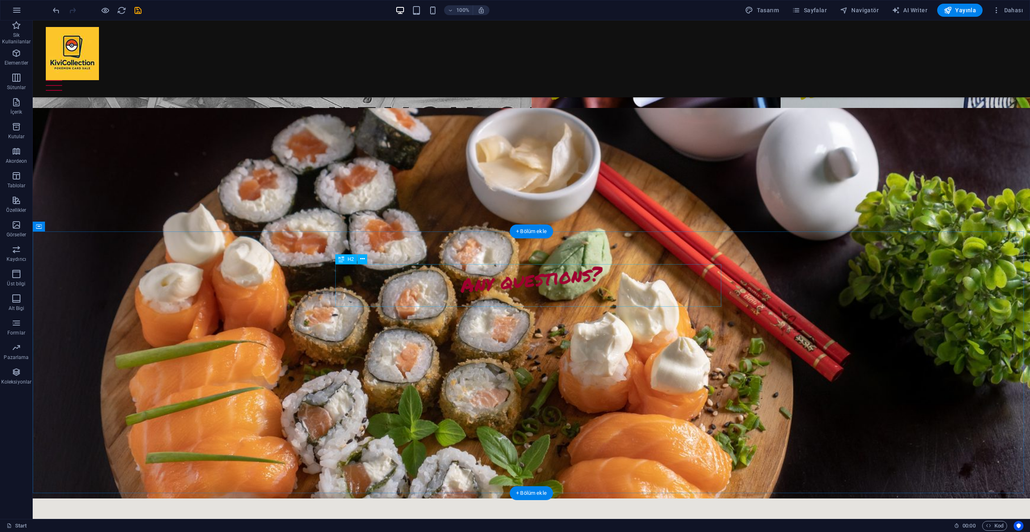
click at [792, 258] on div "Any questions? I have read and understand the privacy policy. Okunaksız mı? Yen…" at bounding box center [531, 364] width 997 height 267
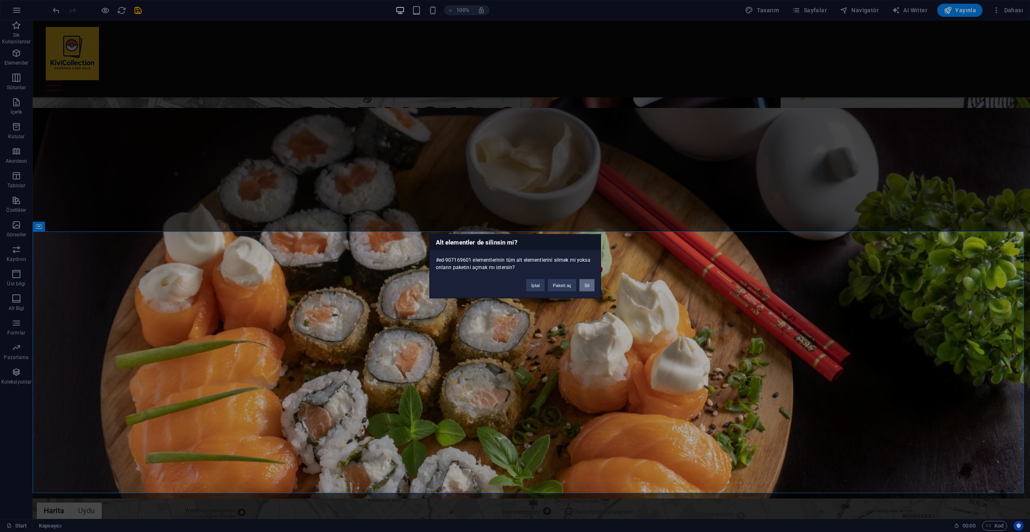
click at [586, 284] on button "Sil" at bounding box center [586, 285] width 15 height 12
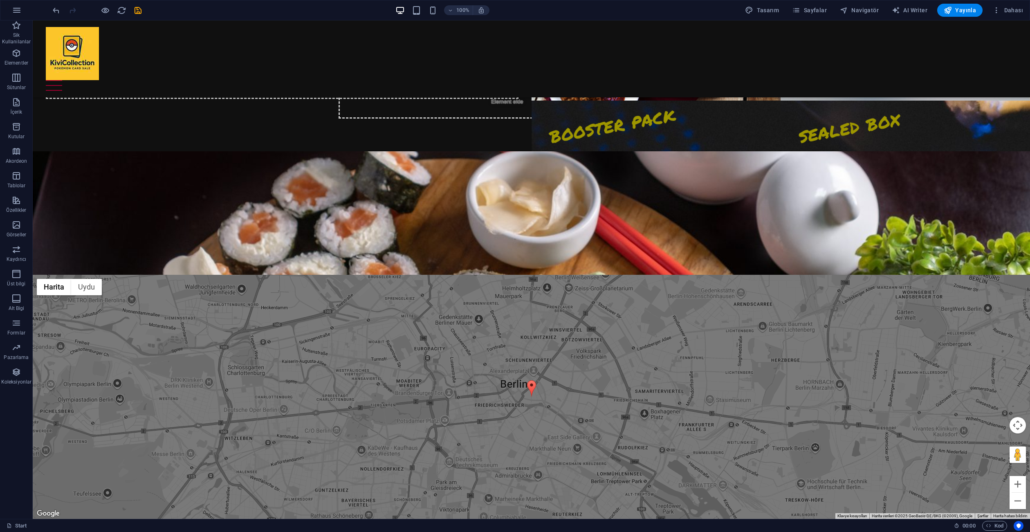
click at [726, 307] on div "← Sola git → Sağa git ↑ Yukarı git ↓ Aşağı git + Yakınlaştır - Uzaklaştır Home …" at bounding box center [531, 397] width 997 height 244
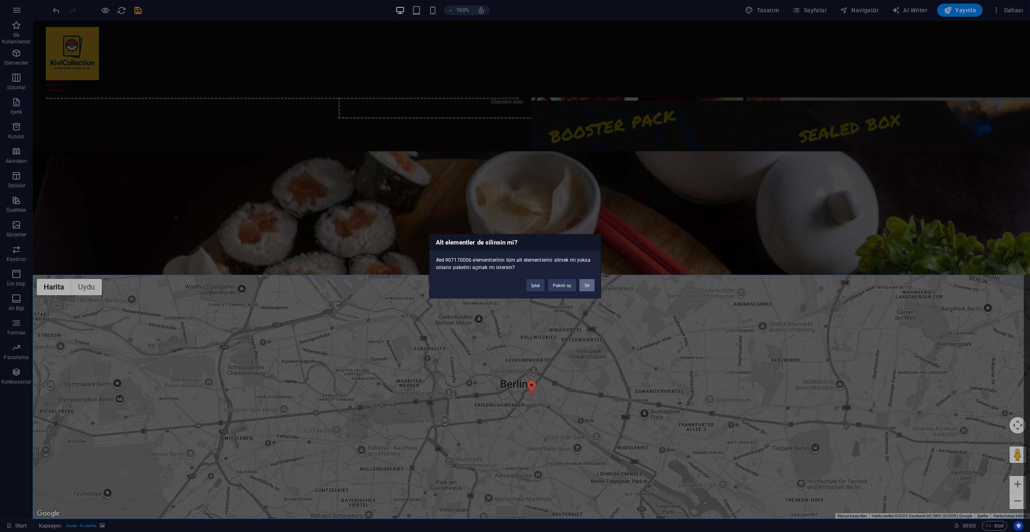
click at [582, 282] on button "Sil" at bounding box center [586, 285] width 15 height 12
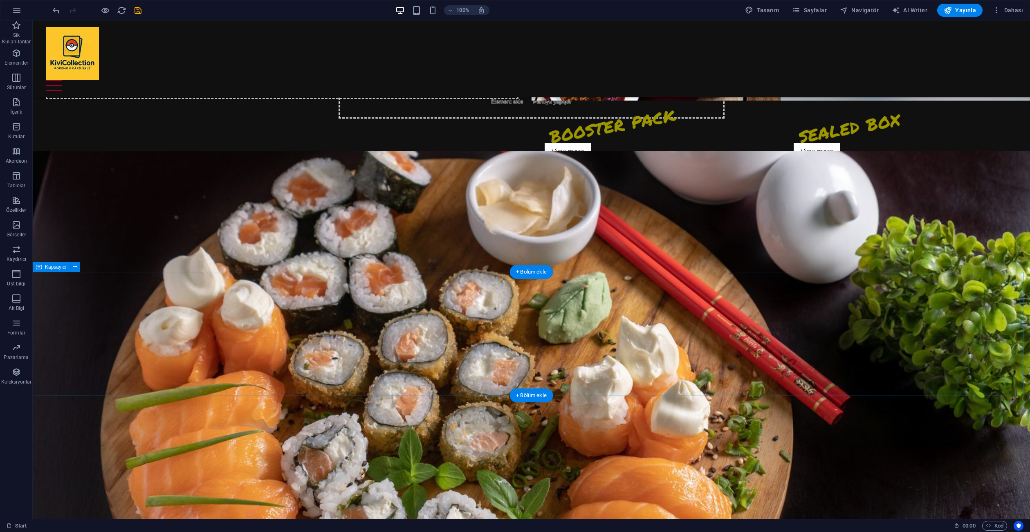
scroll to position [162, 0]
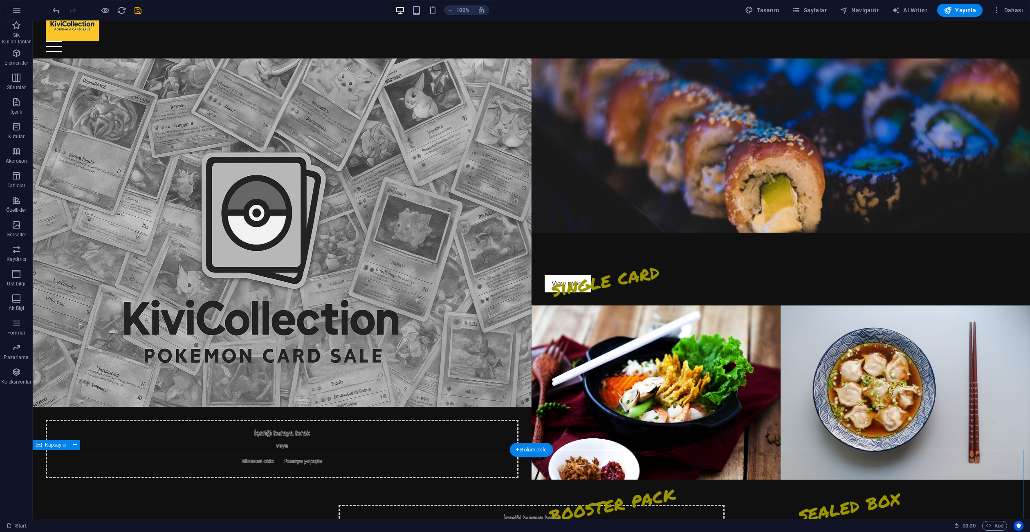
scroll to position [43, 0]
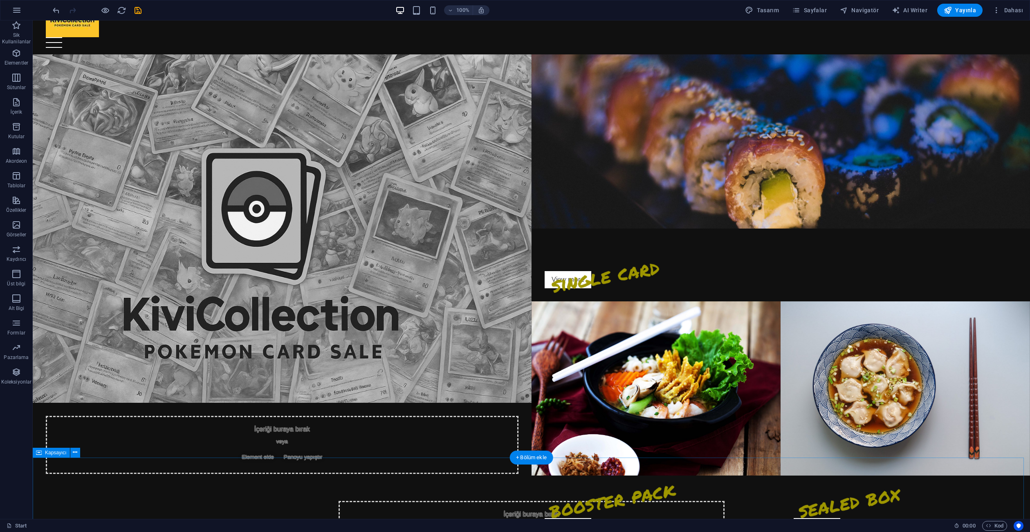
click at [851, 482] on div "İçeriği buraya bırak veya Element ekle Panoyu yapıştır" at bounding box center [531, 529] width 997 height 123
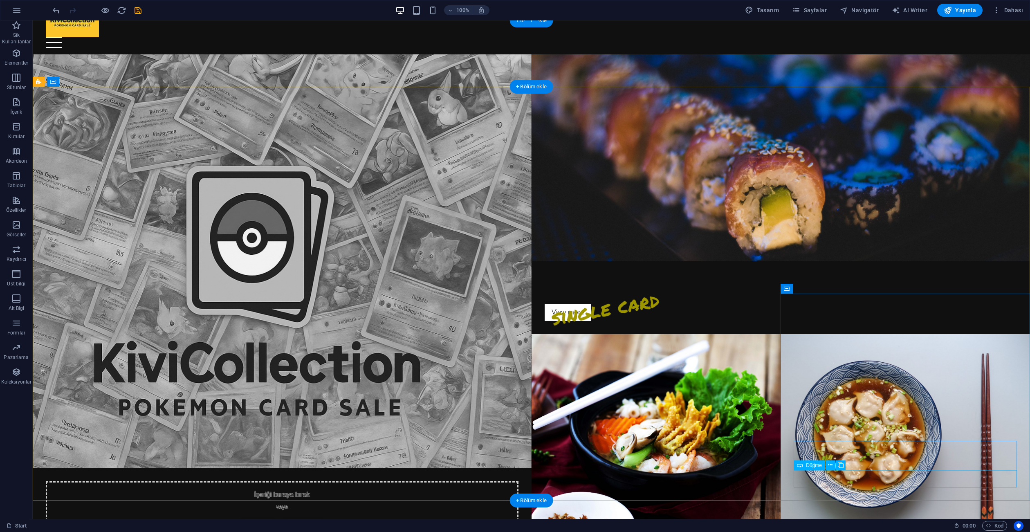
scroll to position [0, 0]
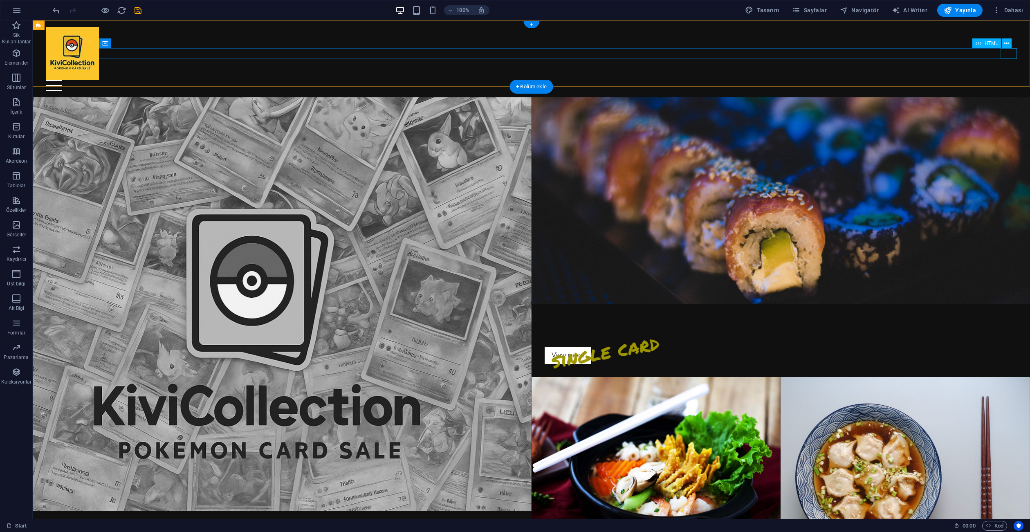
click at [1009, 80] on div at bounding box center [531, 85] width 971 height 11
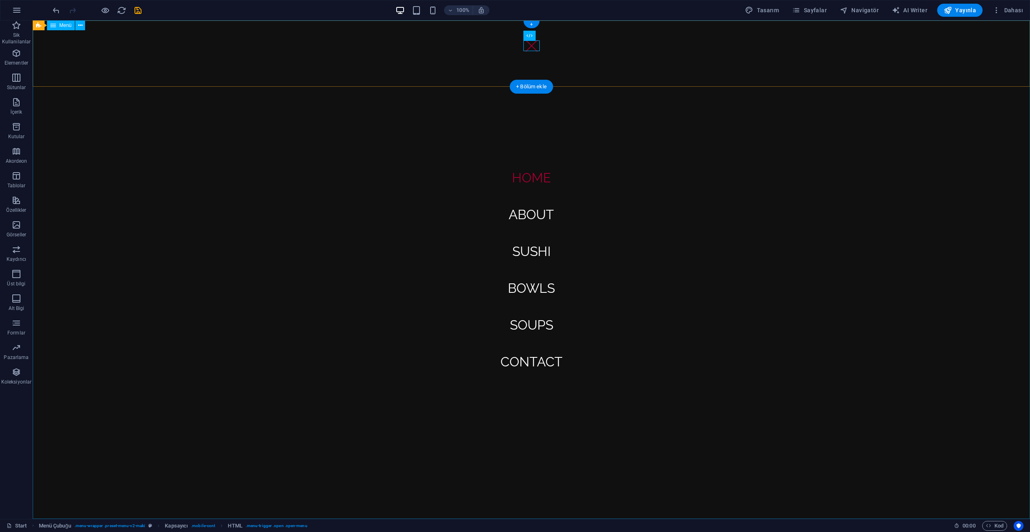
click at [534, 177] on nav "Home About Sushi Bowls Soups Contact" at bounding box center [531, 269] width 997 height 498
click at [529, 215] on nav "Home About Sushi Bowls Soups Contact" at bounding box center [531, 269] width 997 height 498
select select
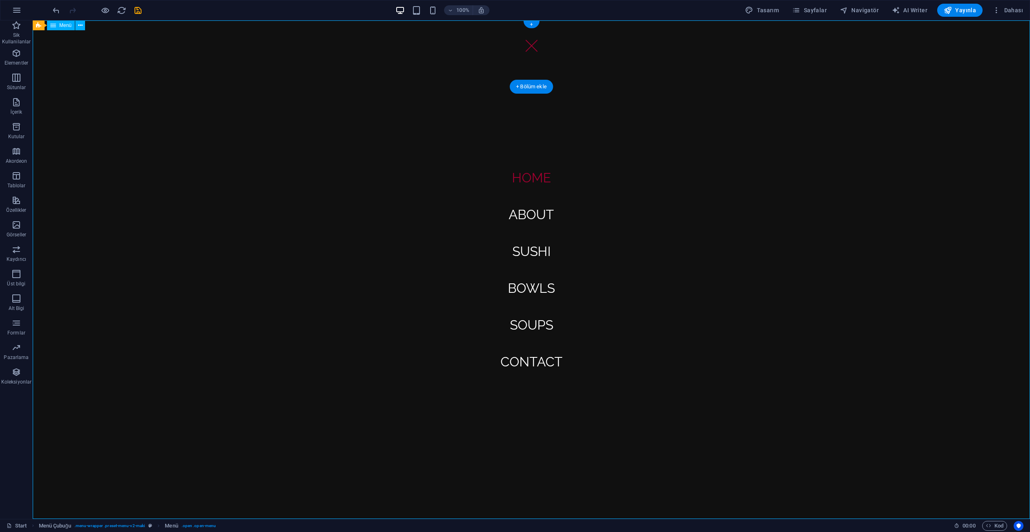
select select
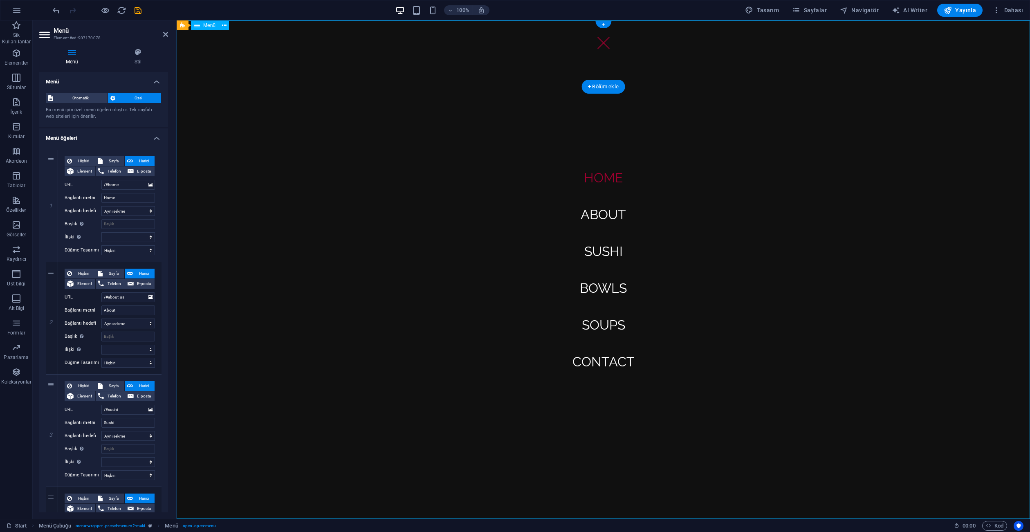
click at [596, 214] on nav "Home About Sushi Bowls Soups Contact" at bounding box center [603, 269] width 853 height 498
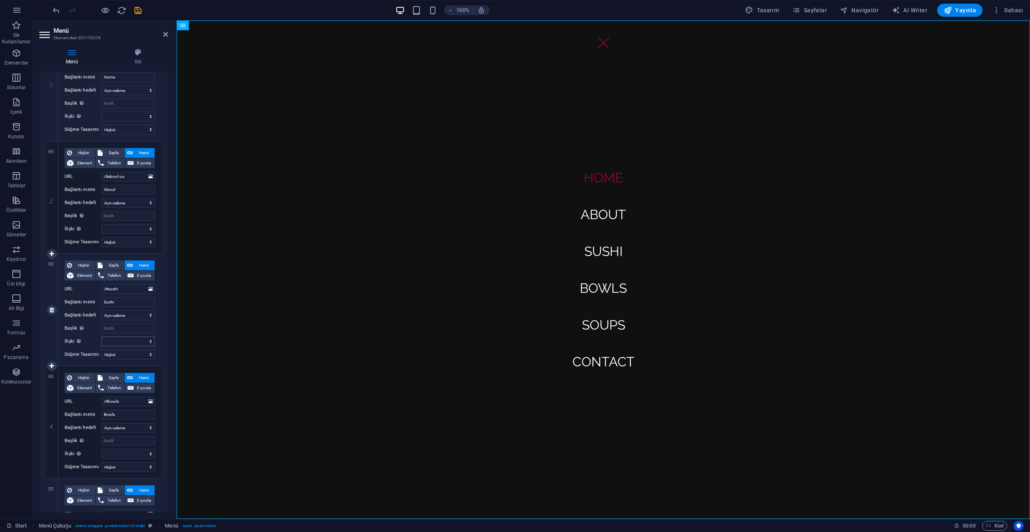
scroll to position [204, 0]
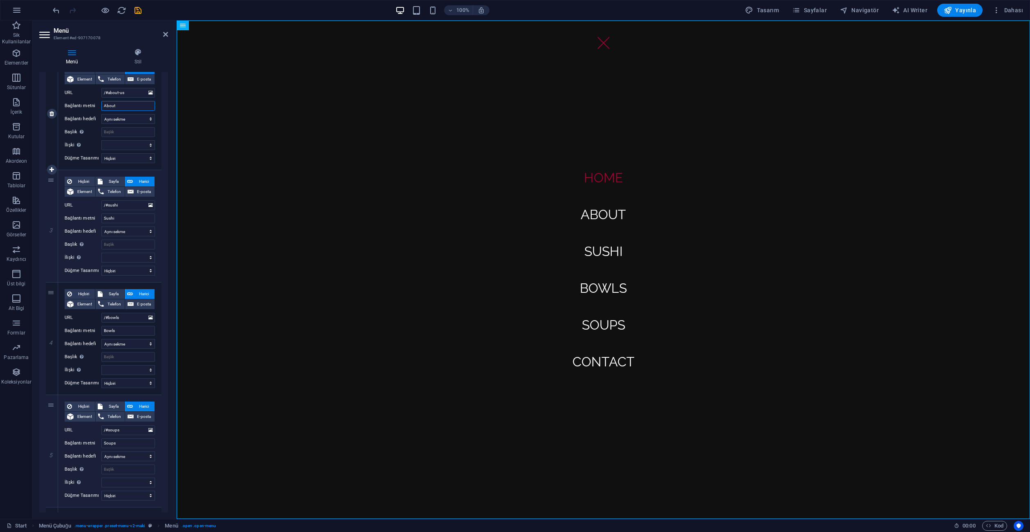
drag, startPoint x: 135, startPoint y: 105, endPoint x: 48, endPoint y: 101, distance: 87.1
click at [48, 101] on div "2 Hiçbiri Sayfa Harici Element Telefon E-posta Sayfa Start Subpage Legal Notice…" at bounding box center [104, 114] width 116 height 112
type input "pac"
select select
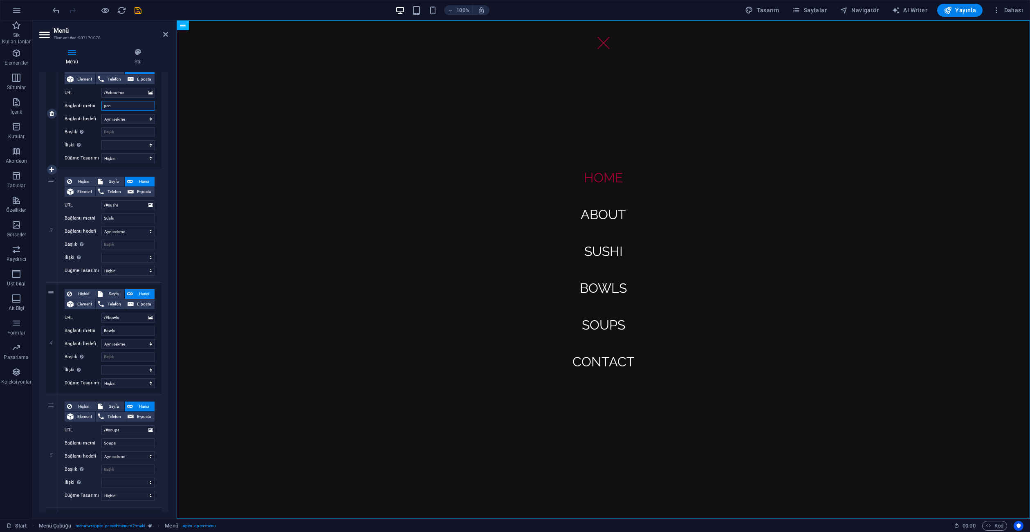
select select
type input "p"
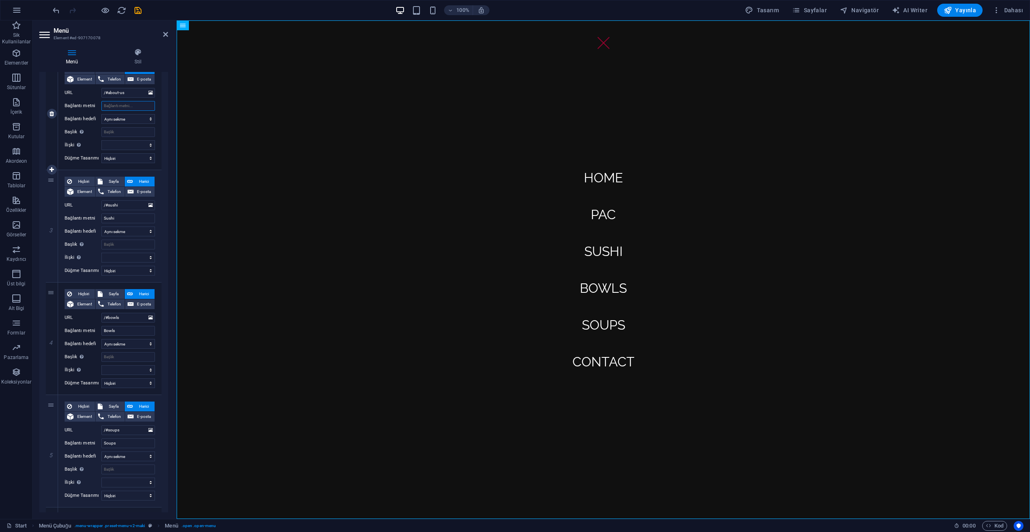
type input "A"
type input "O"
type input "PACK"
select select
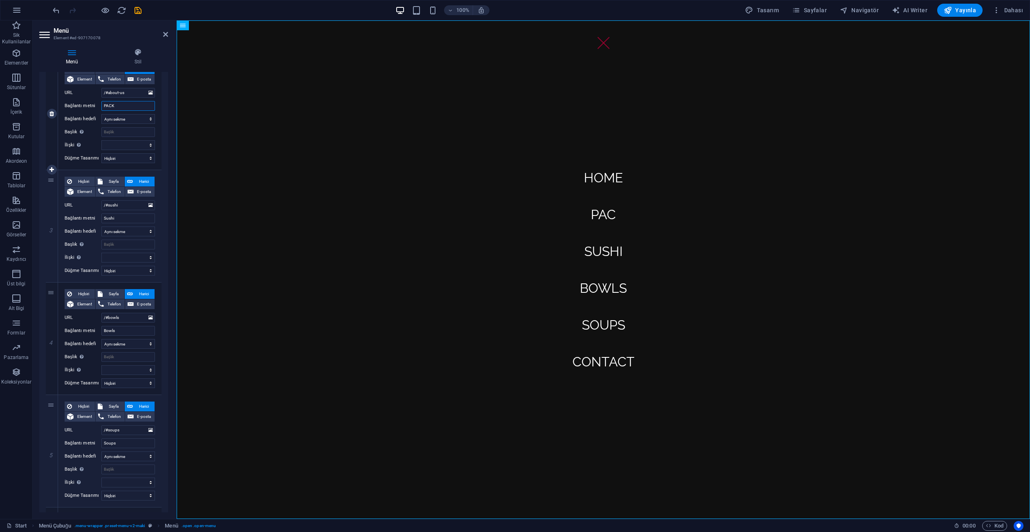
select select
type input "PACK"
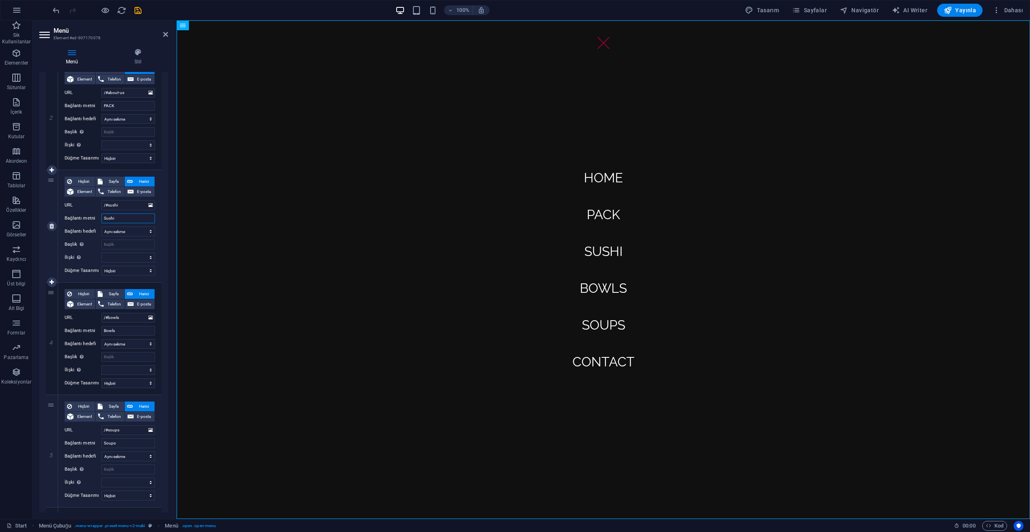
drag, startPoint x: 129, startPoint y: 218, endPoint x: 67, endPoint y: 217, distance: 61.7
click at [67, 217] on div "Bağlantı metni Sushi" at bounding box center [110, 218] width 90 height 10
type input "SİNGLE CARD"
select select
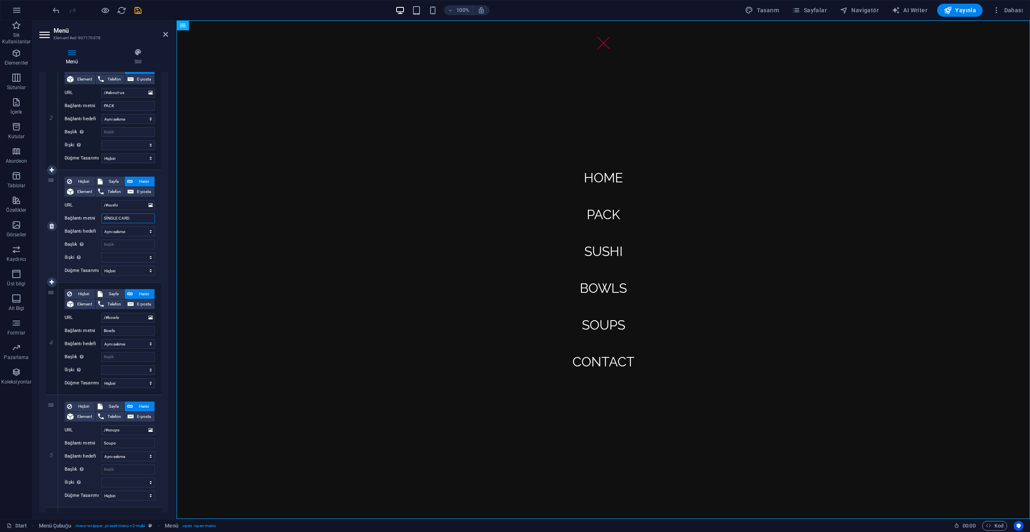
select select
type input "SİNGLE CARD"
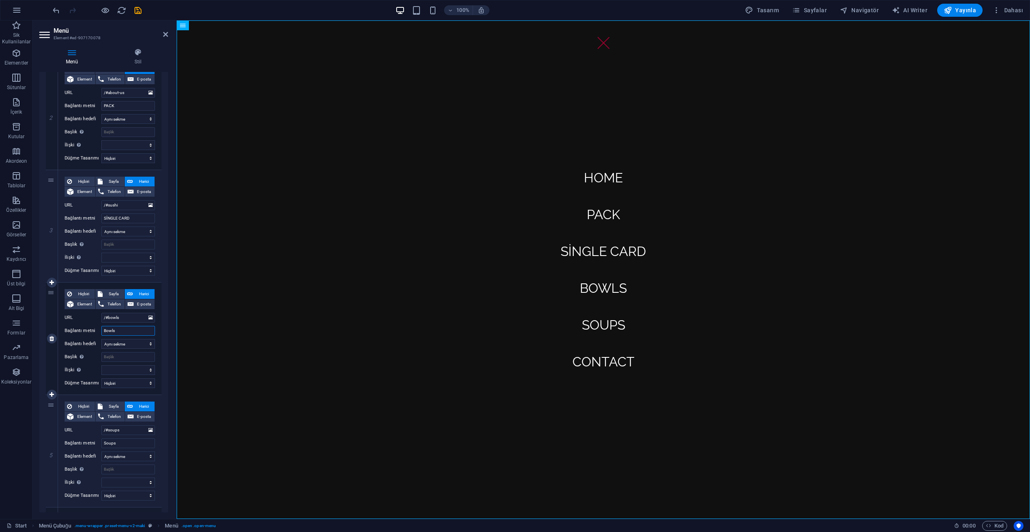
click at [127, 327] on input "Bowls" at bounding box center [128, 331] width 54 height 10
type input "SEE"
select select
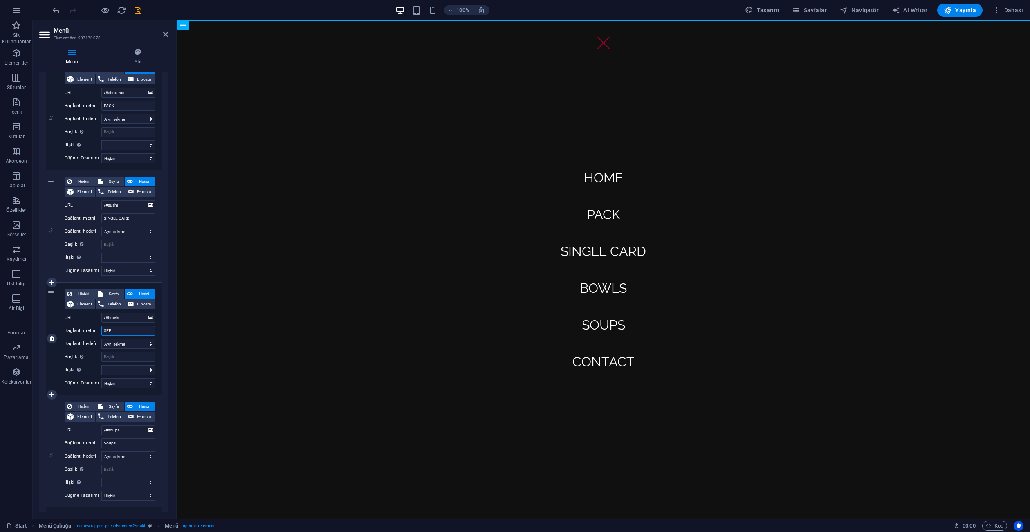
select select
type input "SEALED"
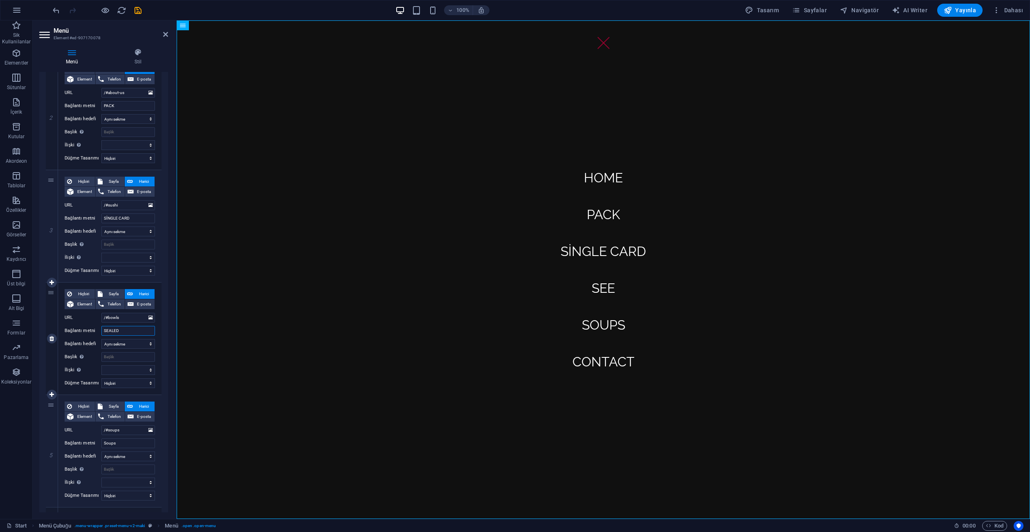
select select
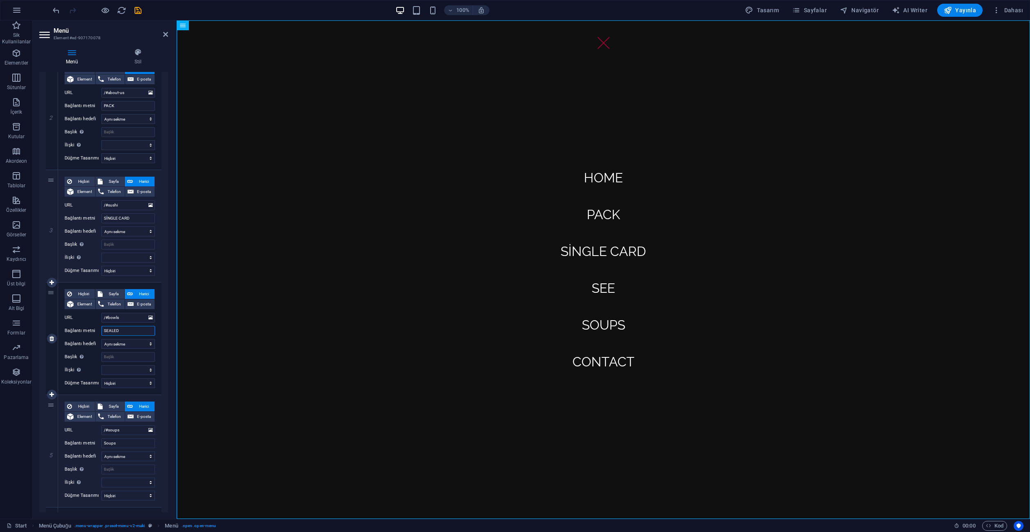
select select
type input "SEALED"
click at [126, 443] on input "Soups" at bounding box center [128, 443] width 54 height 10
type input "BOOSTER BOZ"
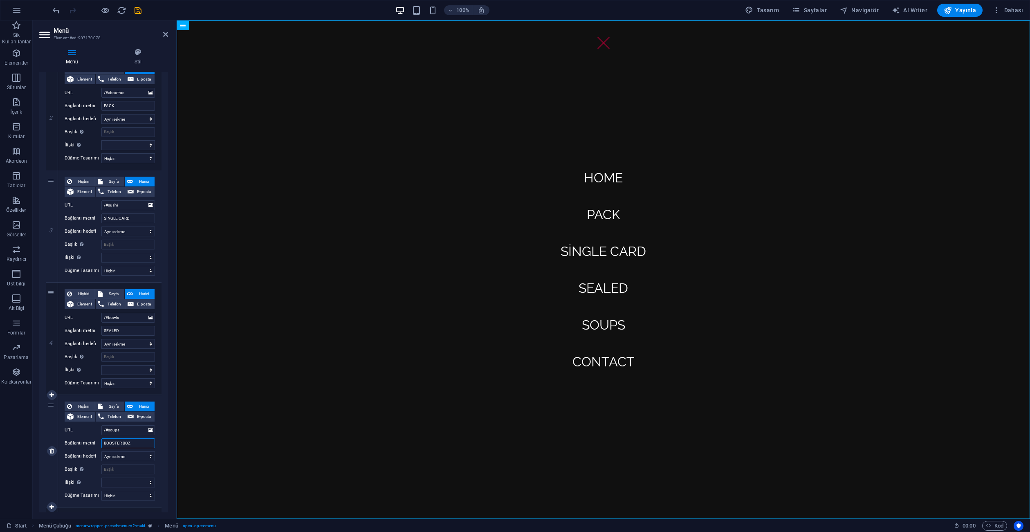
select select
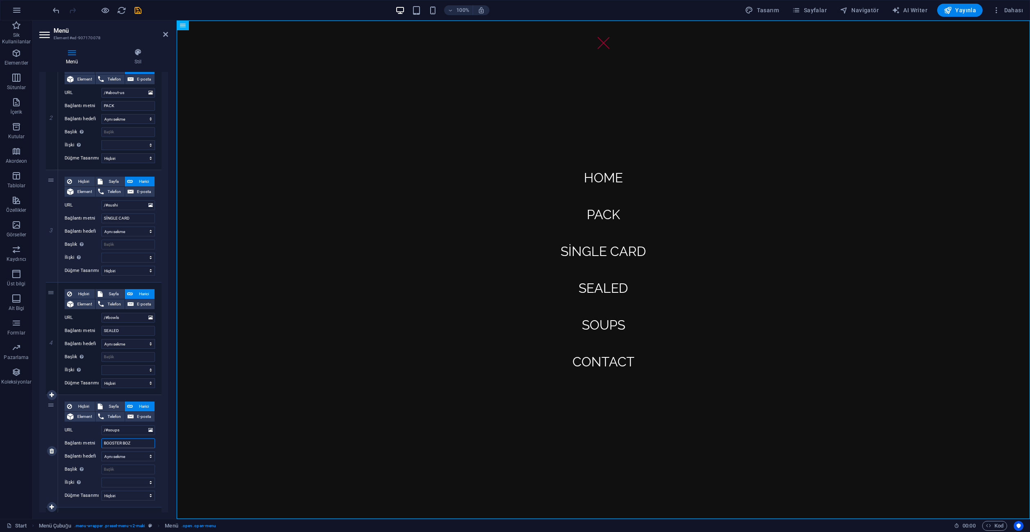
select select
type input "BOOSTER BOX"
select select
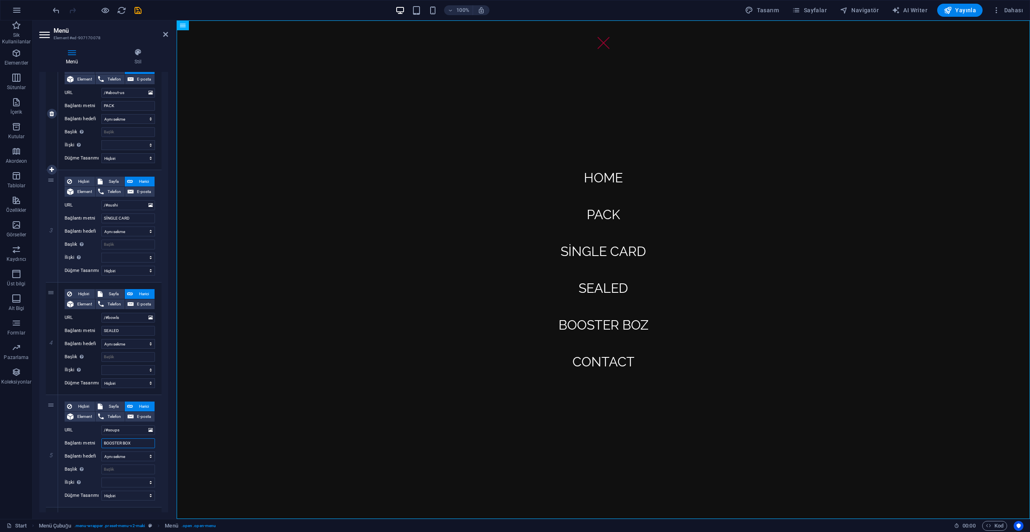
select select
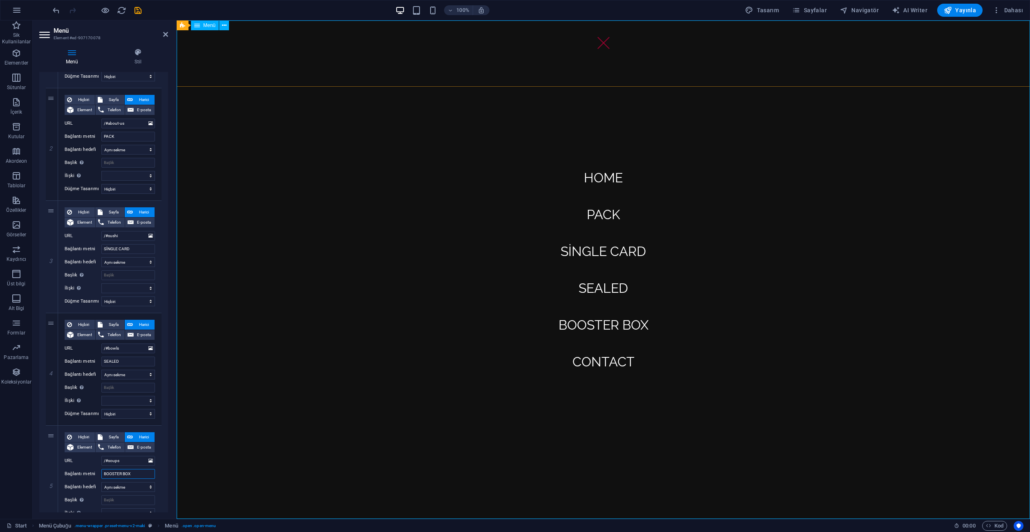
scroll to position [164, 0]
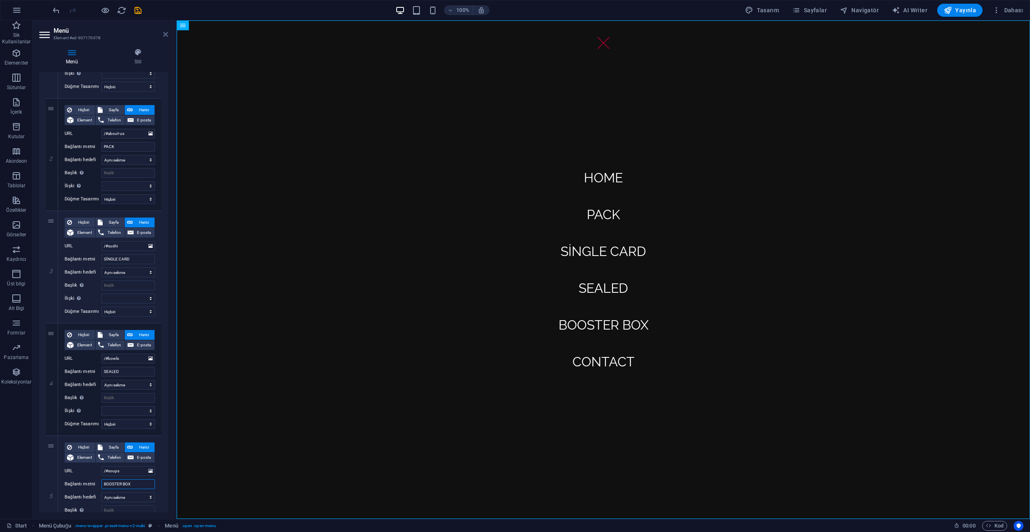
type input "BOOSTER BOX"
click at [164, 33] on icon at bounding box center [165, 34] width 5 height 7
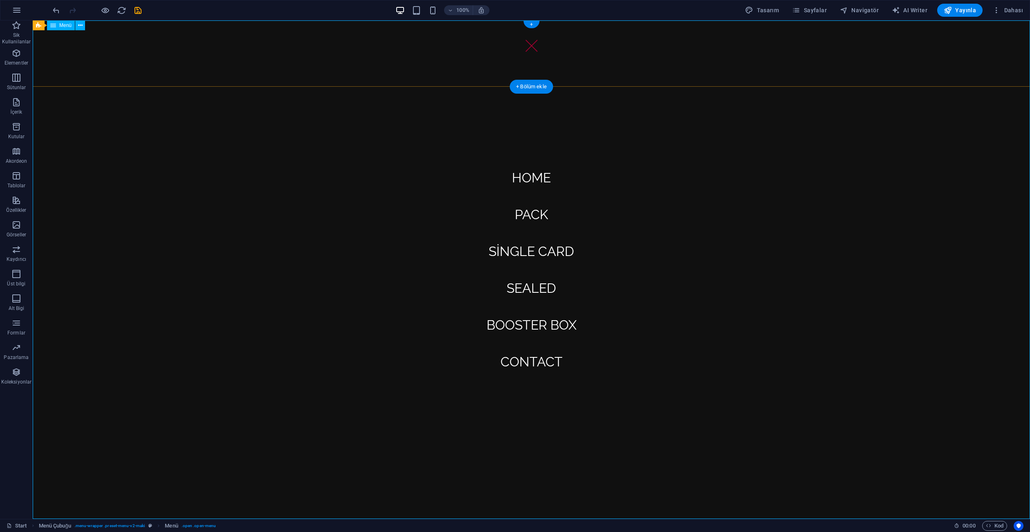
click at [700, 195] on nav "Home PACK SİNGLE CARD SEALED BOOSTER BOX Contact" at bounding box center [531, 269] width 997 height 498
click at [667, 64] on nav "Home PACK SİNGLE CARD SEALED BOOSTER BOX Contact" at bounding box center [531, 269] width 997 height 498
click at [530, 40] on icon at bounding box center [529, 36] width 6 height 10
click at [528, 46] on div at bounding box center [531, 45] width 16 height 11
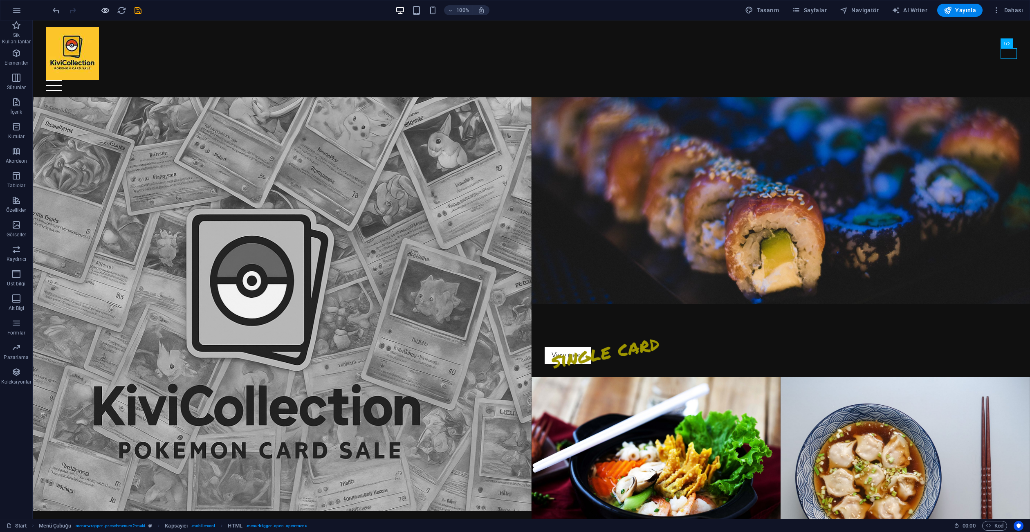
click at [109, 12] on icon "button" at bounding box center [105, 10] width 9 height 9
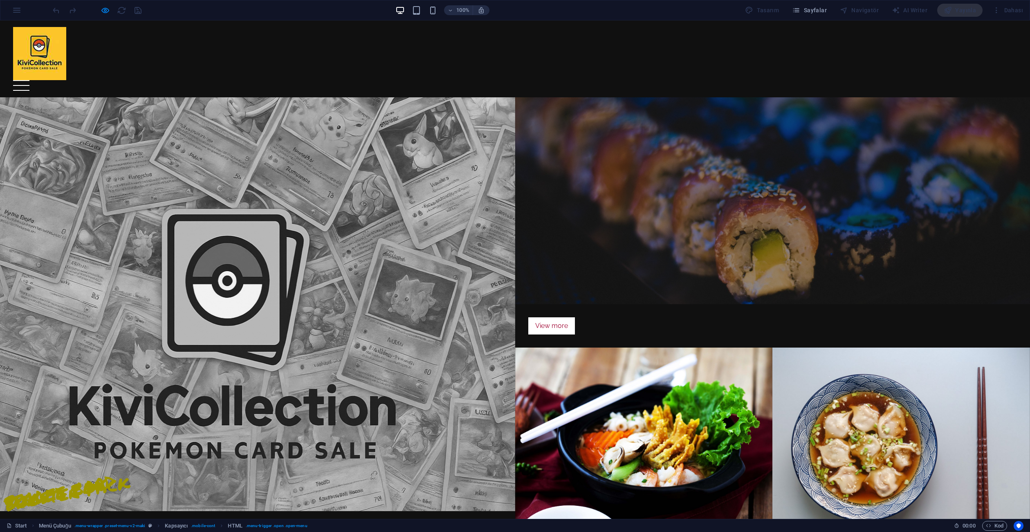
click at [566, 317] on link "View more" at bounding box center [551, 325] width 47 height 17
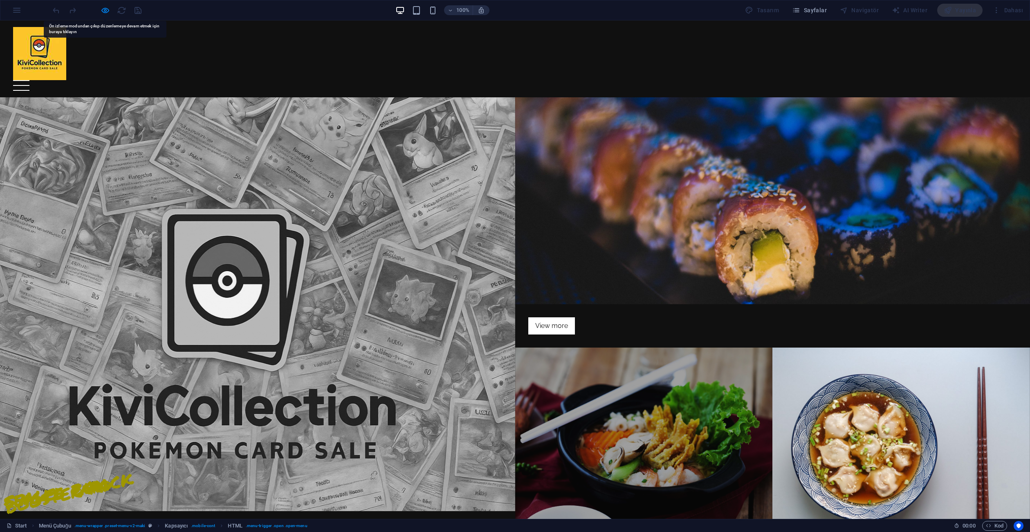
click at [136, 482] on h2 "booster pack" at bounding box center [69, 491] width 134 height 59
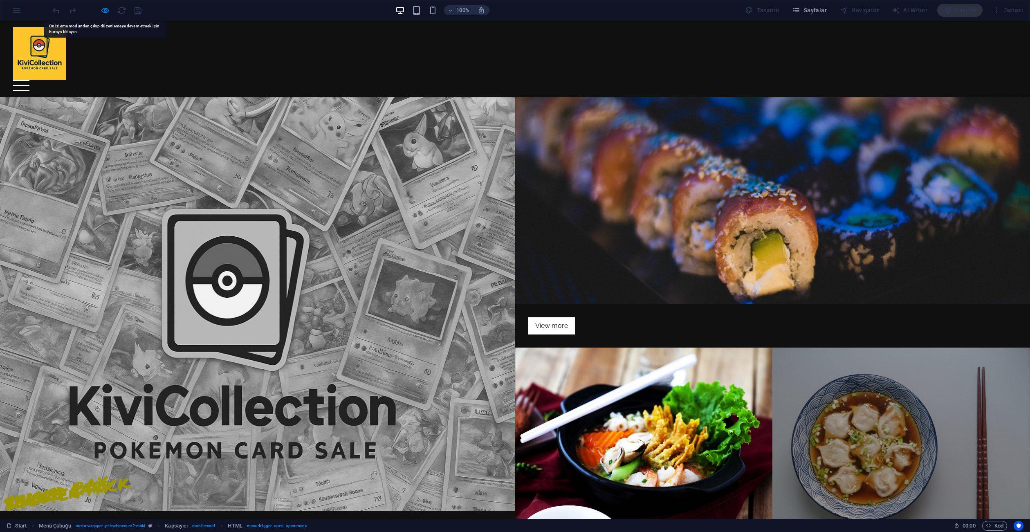
click at [110, 482] on h2 "sealed box" at bounding box center [55, 491] width 109 height 53
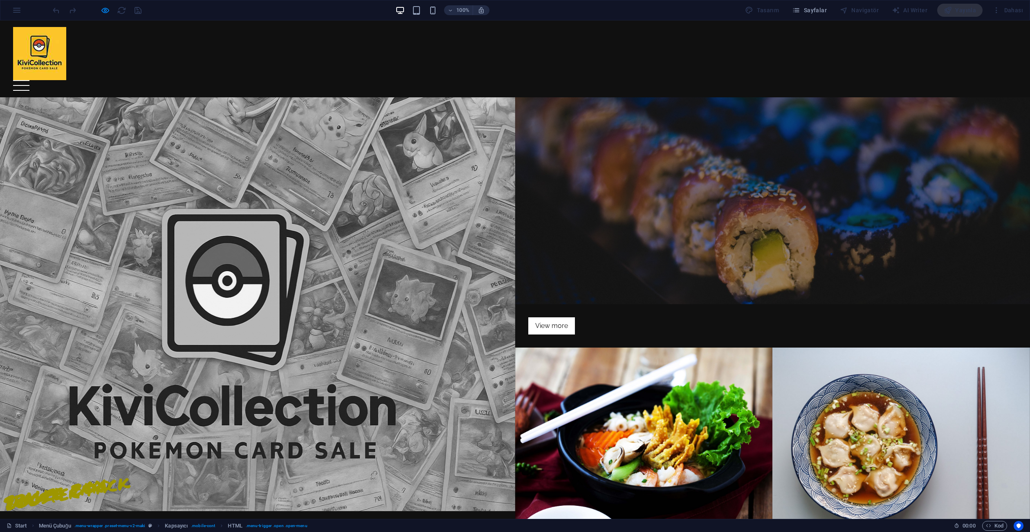
click at [686, 182] on div at bounding box center [772, 200] width 515 height 207
click at [768, 179] on div at bounding box center [772, 200] width 515 height 207
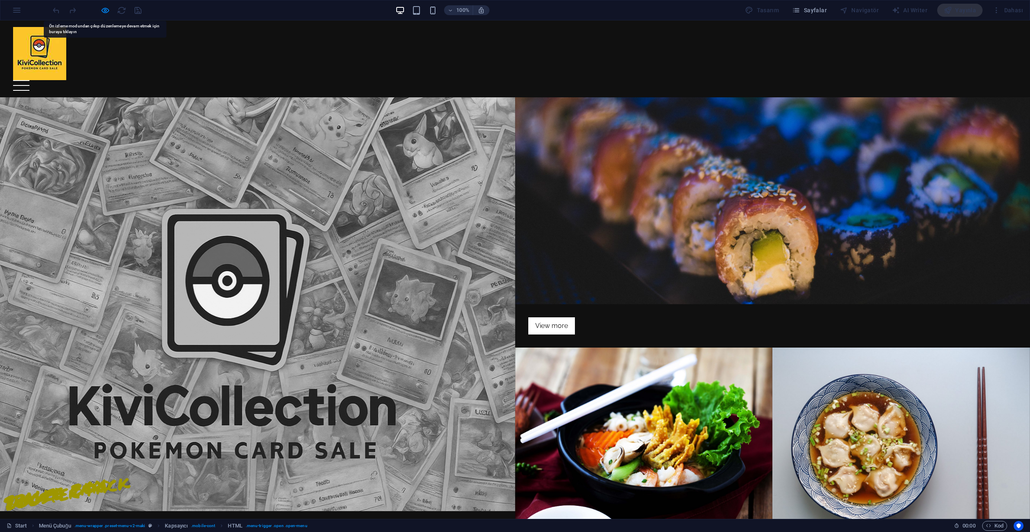
click at [464, 60] on header "Home PACK SİNGLE CARD SEALED BOOSTER BOX Contact" at bounding box center [515, 58] width 1030 height 77
click at [109, 16] on div at bounding box center [97, 10] width 92 height 13
drag, startPoint x: 104, startPoint y: 13, endPoint x: 123, endPoint y: 19, distance: 19.5
click at [104, 13] on icon "button" at bounding box center [105, 10] width 9 height 9
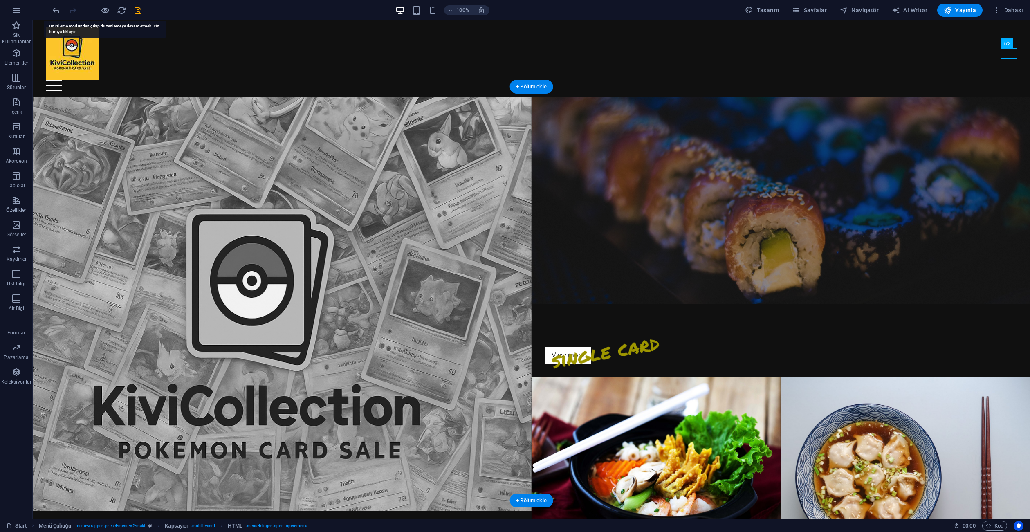
click at [706, 161] on figure at bounding box center [780, 200] width 499 height 207
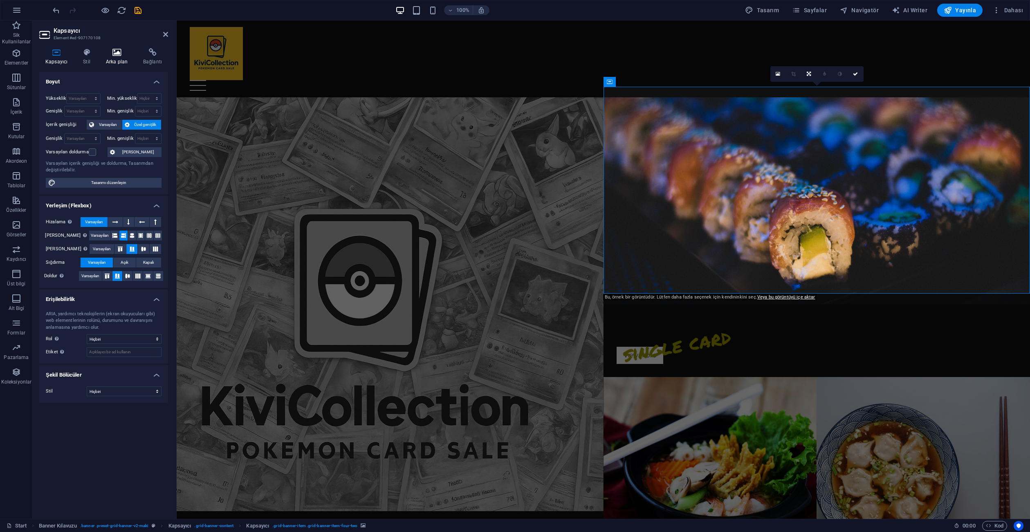
click at [115, 61] on h4 "Arka plan" at bounding box center [118, 56] width 37 height 17
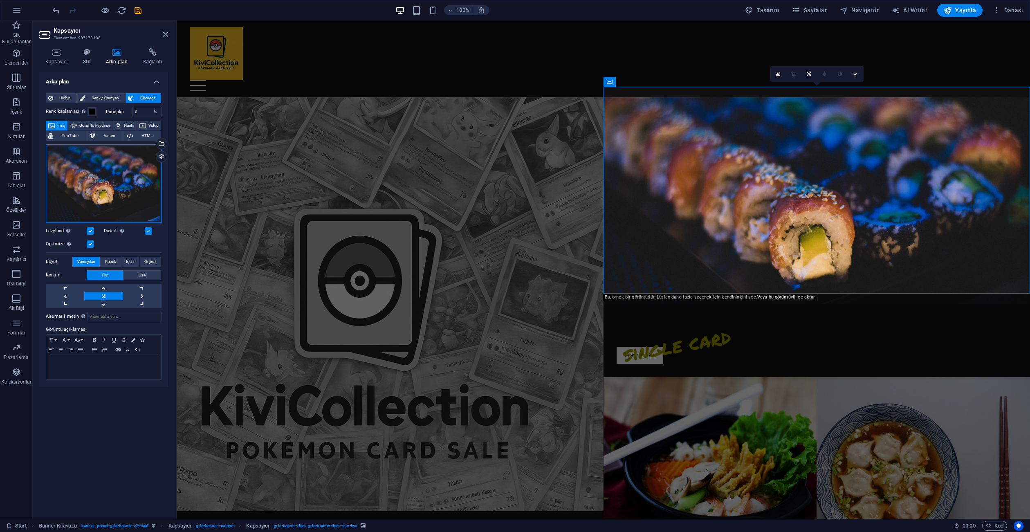
click at [129, 167] on div "Dosyaları buraya sürükleyin, dosyaları seçmek için tıklayın veya Dosyalardan ya…" at bounding box center [104, 183] width 116 height 78
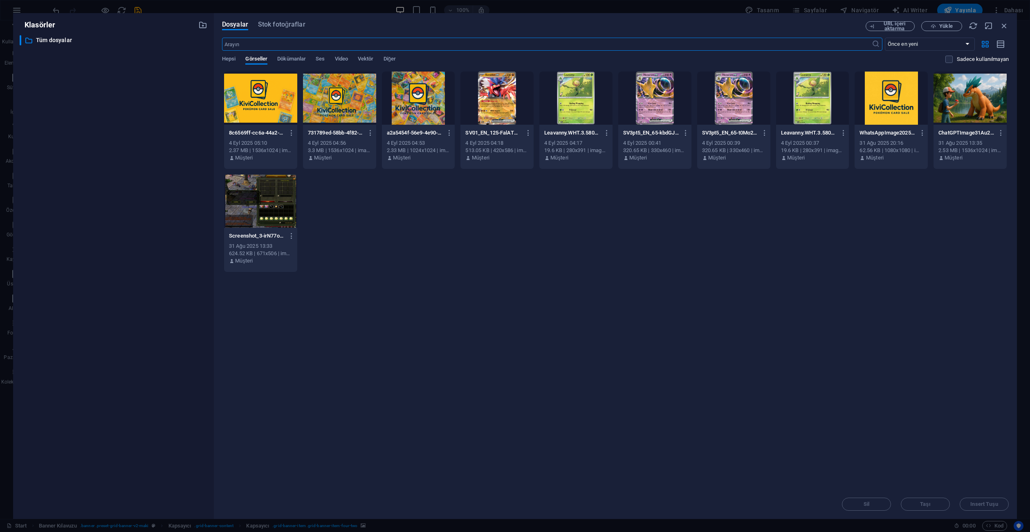
click at [656, 110] on div at bounding box center [654, 98] width 73 height 53
click at [971, 499] on button "Insert Tuşu" at bounding box center [983, 503] width 49 height 13
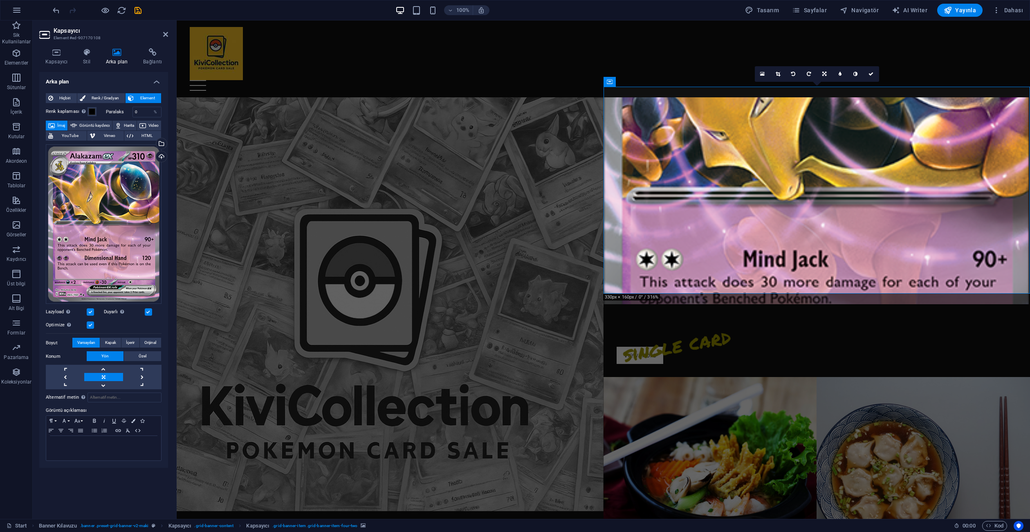
click at [92, 309] on label at bounding box center [90, 311] width 7 height 7
click at [0, 0] on input "Lazyload Sayfa yüklendikten sonra görüntülerin yüklenmesi, sayfa hızını artırır." at bounding box center [0, 0] width 0 height 0
click at [91, 323] on label at bounding box center [90, 324] width 7 height 7
click at [0, 0] on input "Optimize Görseller, sayfa hızını iyileştirmek için sıkıştırılmıştır." at bounding box center [0, 0] width 0 height 0
click at [92, 325] on label at bounding box center [90, 324] width 7 height 7
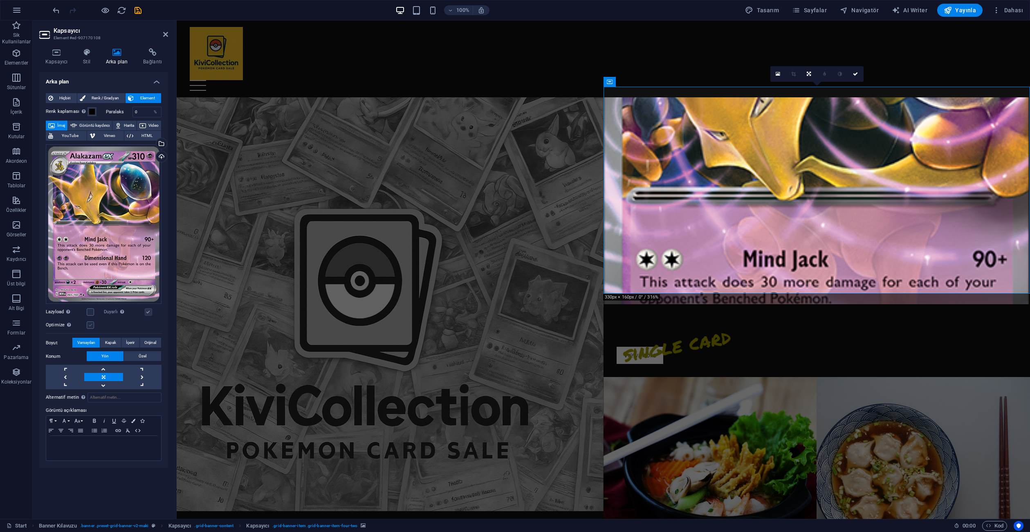
click at [0, 0] on input "Optimize Görseller, sayfa hızını iyileştirmek için sıkıştırılmıştır." at bounding box center [0, 0] width 0 height 0
click at [93, 309] on label at bounding box center [90, 311] width 7 height 7
click at [0, 0] on input "Lazyload Sayfa yüklendikten sonra görüntülerin yüklenmesi, sayfa hızını artırır." at bounding box center [0, 0] width 0 height 0
click at [91, 311] on label at bounding box center [90, 311] width 7 height 7
click at [0, 0] on input "Lazyload Sayfa yüklendikten sonra görüntülerin yüklenmesi, sayfa hızını artırır." at bounding box center [0, 0] width 0 height 0
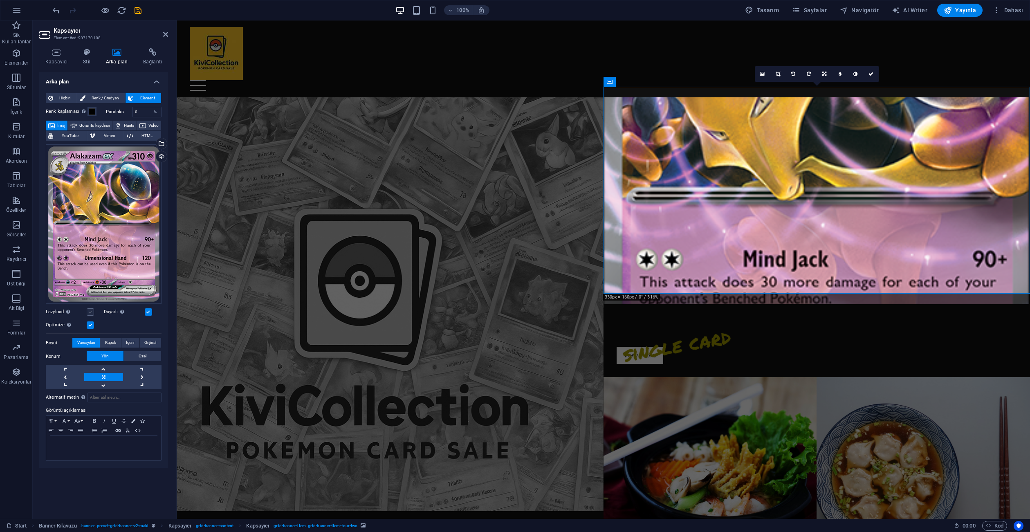
click at [89, 309] on label at bounding box center [90, 311] width 7 height 7
click at [0, 0] on input "Lazyload Sayfa yüklendikten sonra görüntülerin yüklenmesi, sayfa hızını artırır." at bounding box center [0, 0] width 0 height 0
click at [94, 324] on label at bounding box center [90, 324] width 7 height 7
click at [0, 0] on input "Optimize Görseller, sayfa hızını iyileştirmek için sıkıştırılmıştır." at bounding box center [0, 0] width 0 height 0
click at [92, 315] on label at bounding box center [90, 311] width 7 height 7
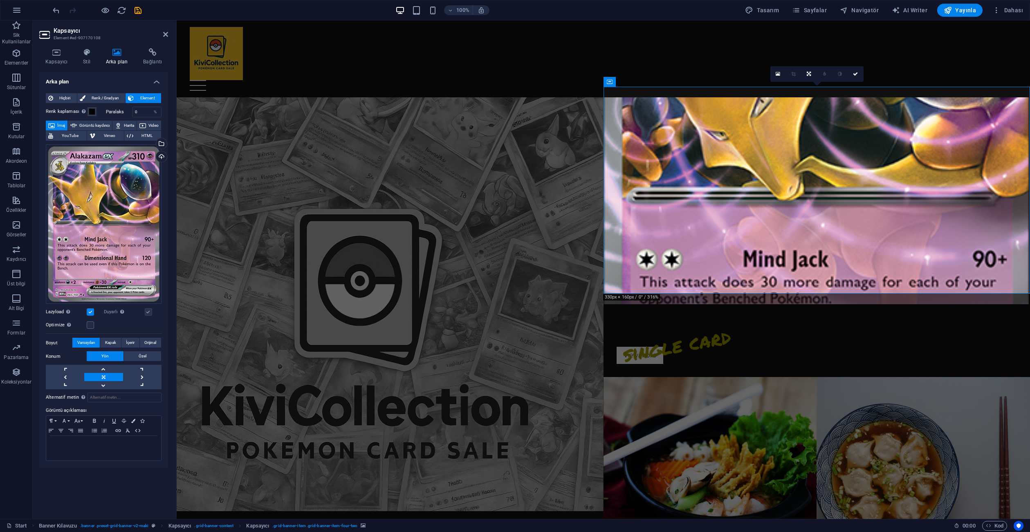
click at [0, 0] on input "Lazyload Sayfa yüklendikten sonra görüntülerin yüklenmesi, sayfa hızını artırır." at bounding box center [0, 0] width 0 height 0
click at [90, 314] on label at bounding box center [90, 311] width 7 height 7
click at [0, 0] on input "Lazyload Sayfa yüklendikten sonra görüntülerin yüklenmesi, sayfa hızını artırır." at bounding box center [0, 0] width 0 height 0
click at [89, 310] on label at bounding box center [90, 311] width 7 height 7
click at [0, 0] on input "Lazyload Sayfa yüklendikten sonra görüntülerin yüklenmesi, sayfa hızını artırır." at bounding box center [0, 0] width 0 height 0
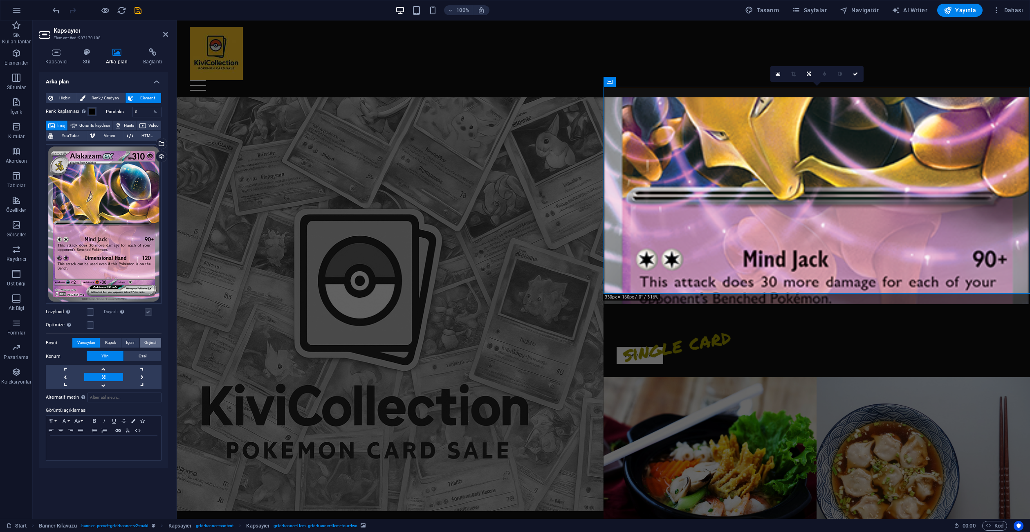
click at [144, 341] on button "Orijinal" at bounding box center [150, 343] width 21 height 10
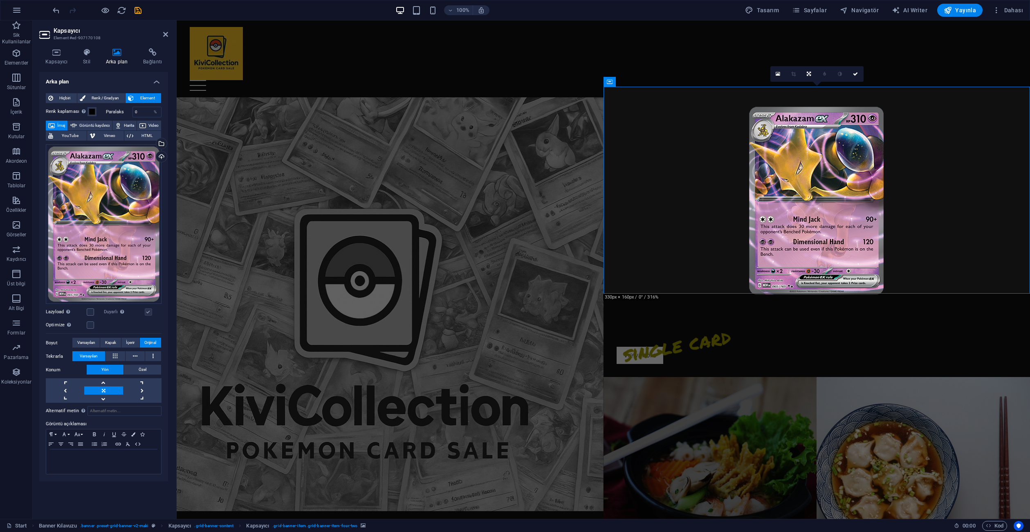
click at [708, 377] on figure at bounding box center [709, 480] width 213 height 207
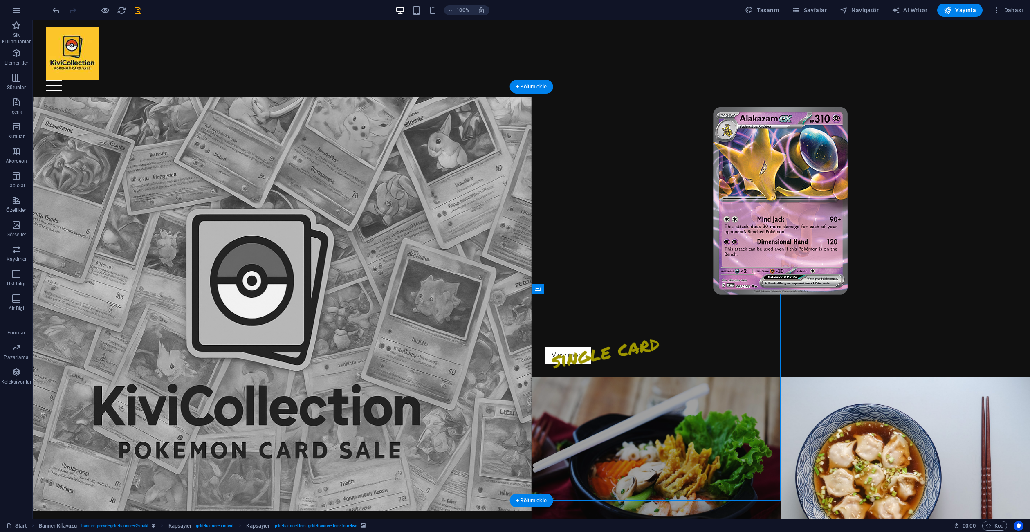
click at [647, 385] on figure at bounding box center [655, 480] width 249 height 207
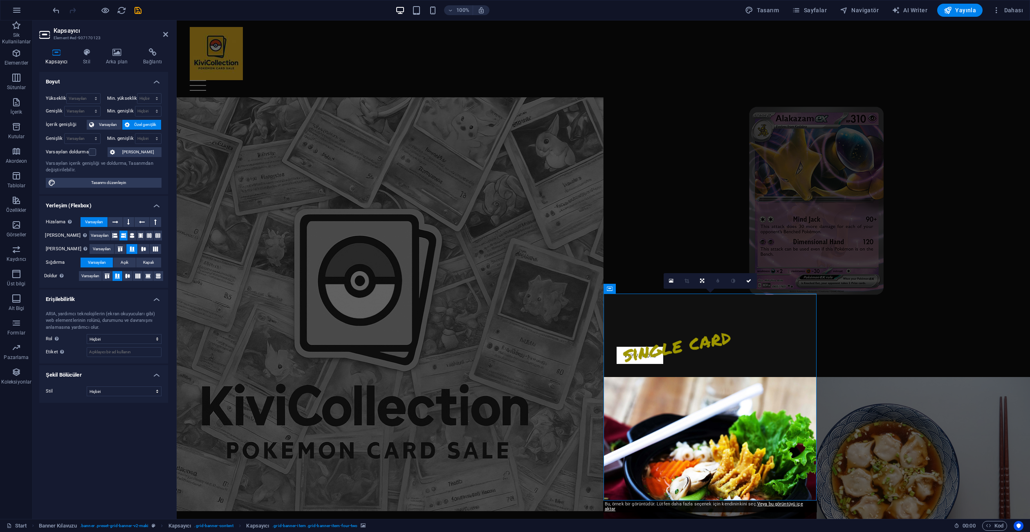
click at [681, 150] on figure at bounding box center [816, 200] width 427 height 207
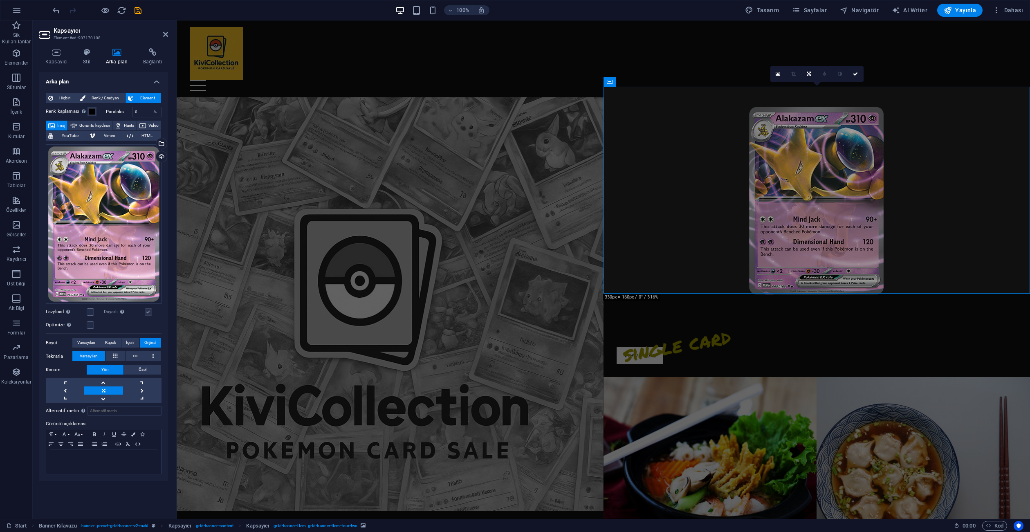
click at [681, 150] on figure at bounding box center [816, 200] width 427 height 207
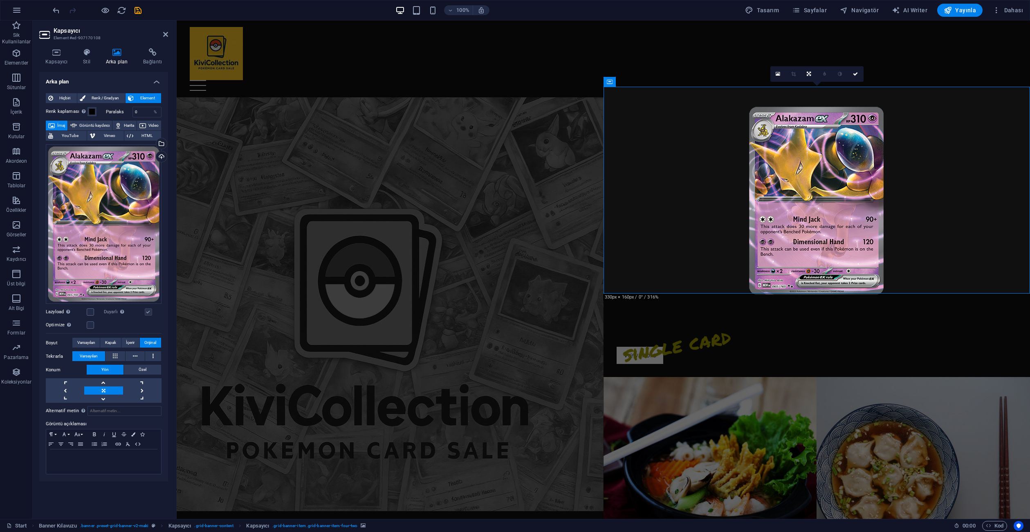
click at [177, 213] on figure at bounding box center [390, 304] width 427 height 414
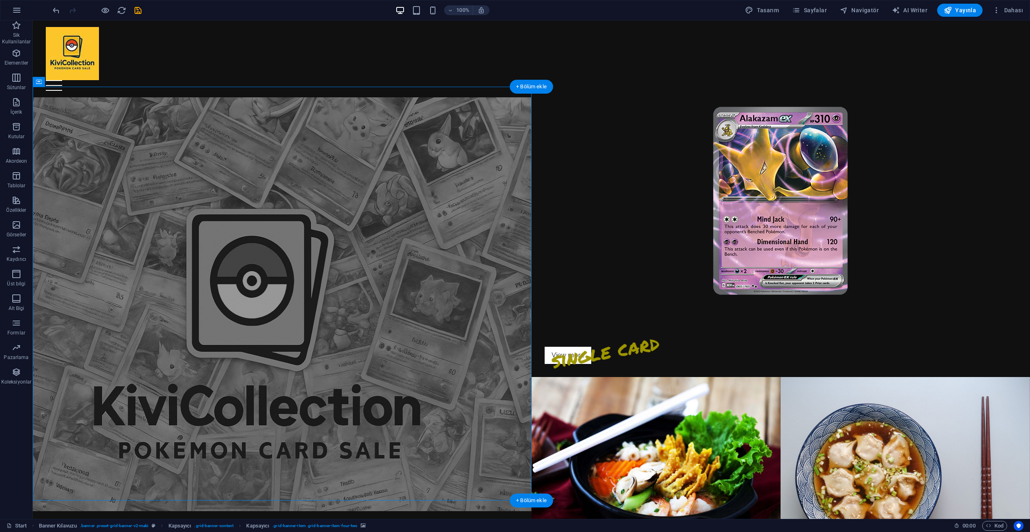
click at [142, 203] on figure at bounding box center [282, 304] width 499 height 414
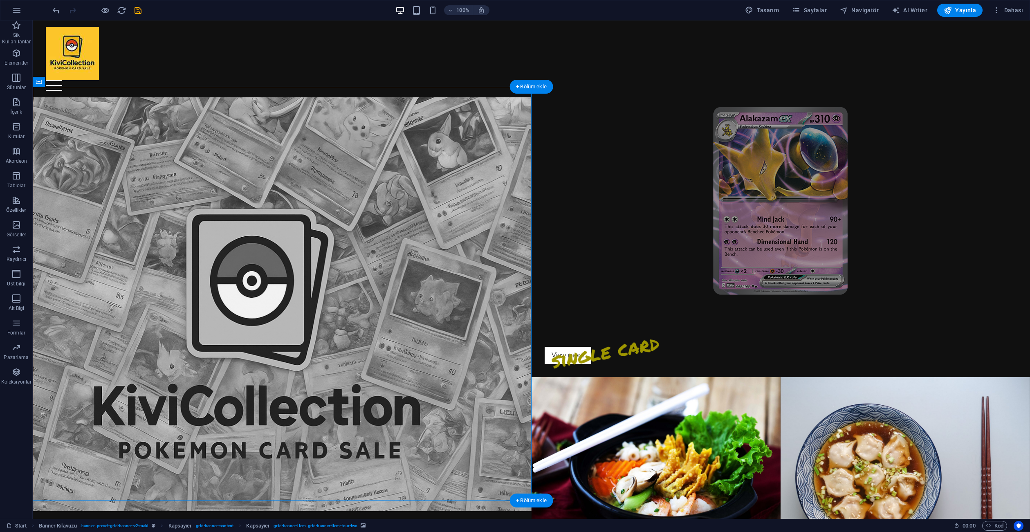
click at [647, 185] on figure at bounding box center [780, 200] width 499 height 207
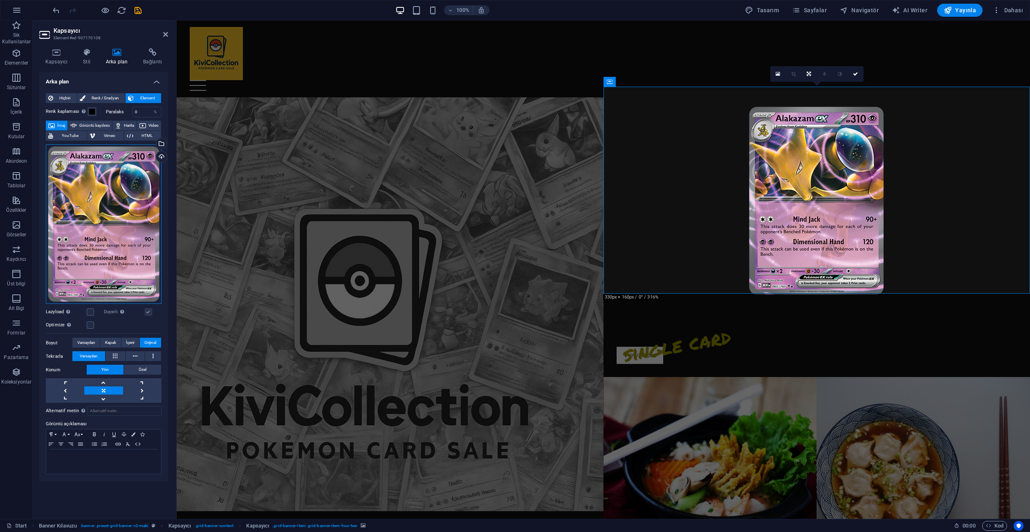
click at [132, 217] on div "Dosyaları buraya sürükleyin, dosyaları seçmek için tıklayın veya Dosyalardan ya…" at bounding box center [104, 224] width 116 height 160
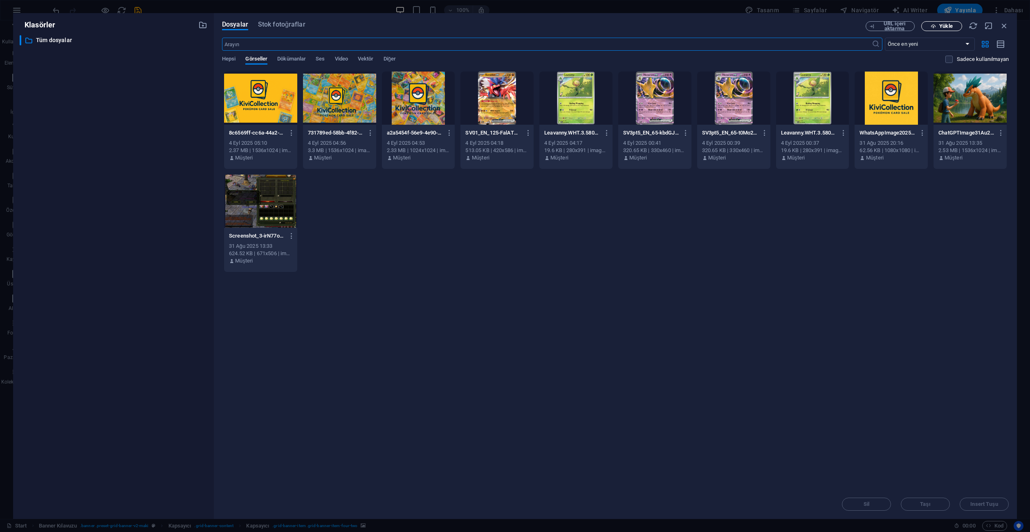
click at [946, 24] on span "Yükle" at bounding box center [945, 26] width 13 height 5
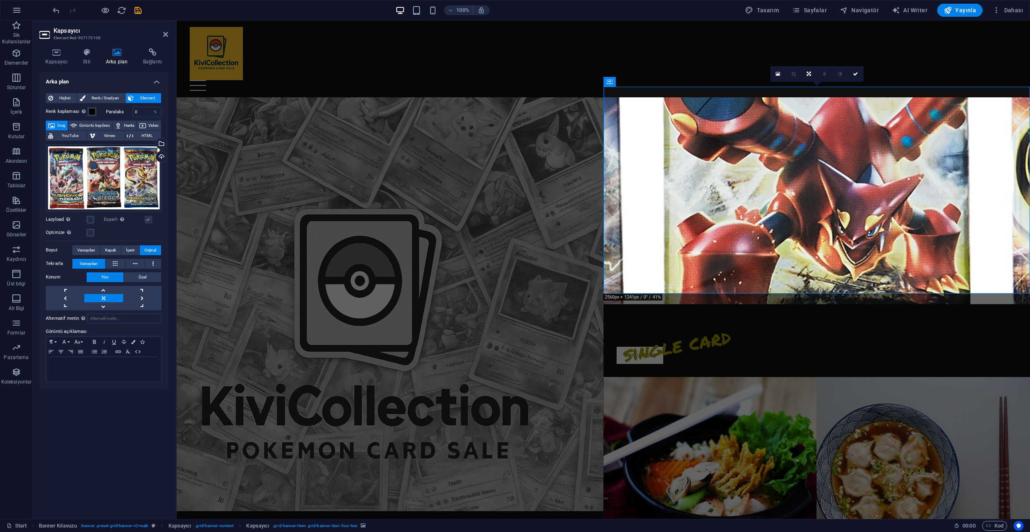
click at [95, 229] on div "Optimize Görseller, sayfa hızını iyileştirmek için sıkıştırılmıştır." at bounding box center [104, 233] width 116 height 10
click at [92, 231] on label at bounding box center [90, 232] width 7 height 7
click at [0, 0] on input "Optimize Görseller, sayfa hızını iyileştirmek için sıkıştırılmıştır." at bounding box center [0, 0] width 0 height 0
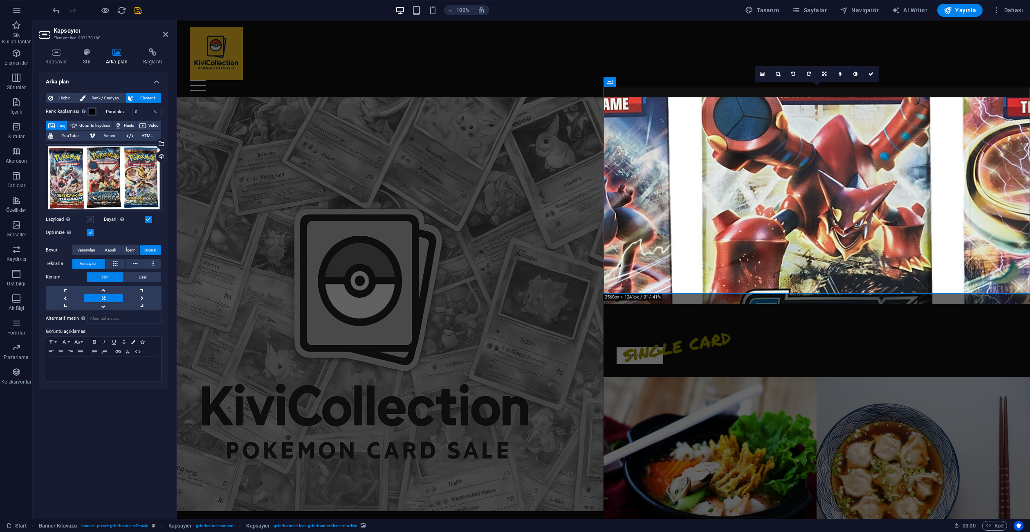
click at [92, 221] on label at bounding box center [90, 219] width 7 height 7
click at [0, 0] on input "Lazyload Sayfa yüklendikten sonra görüntülerin yüklenmesi, sayfa hızını artırır." at bounding box center [0, 0] width 0 height 0
click at [150, 250] on span "Orijinal" at bounding box center [150, 250] width 12 height 10
click at [134, 248] on span "İçerir" at bounding box center [130, 250] width 9 height 10
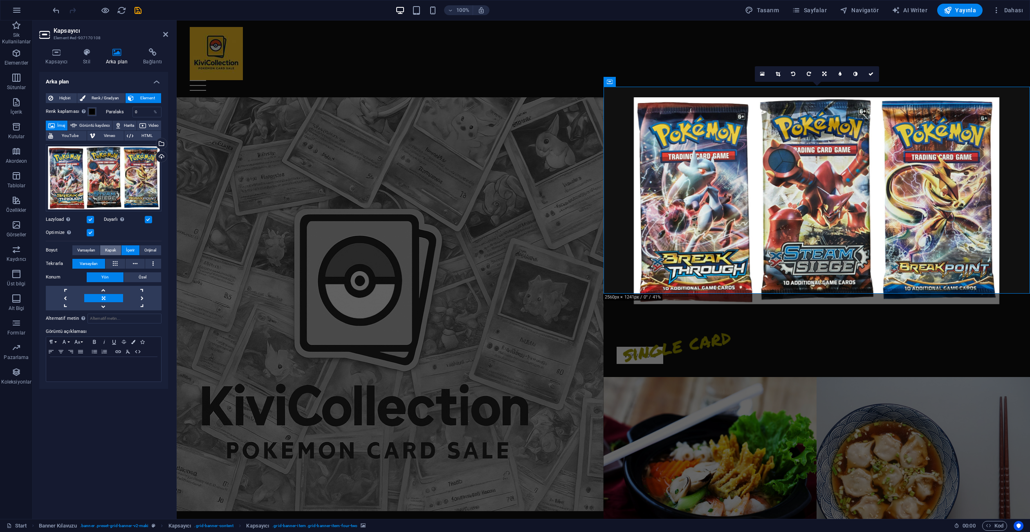
click at [114, 249] on span "Kapak" at bounding box center [110, 250] width 11 height 10
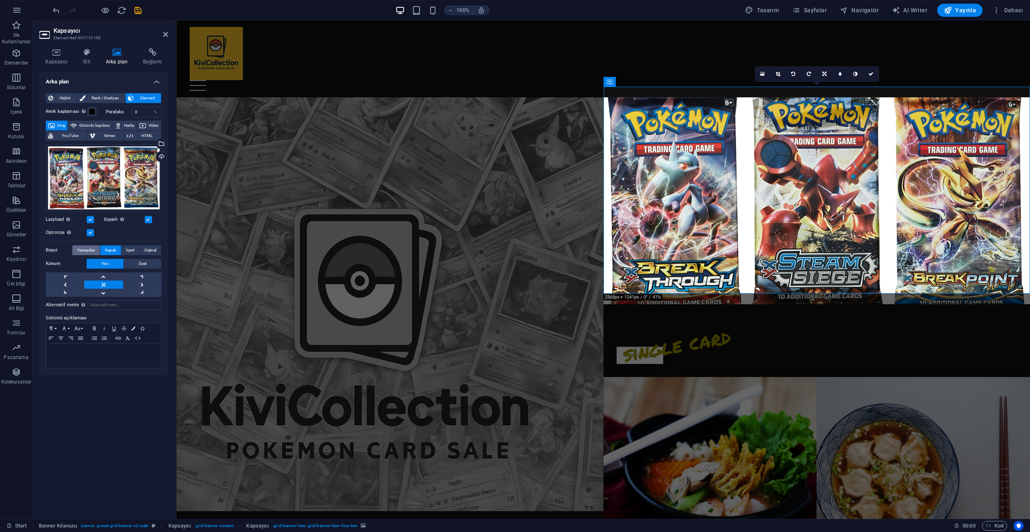
click at [98, 249] on button "Varsayılan" at bounding box center [85, 250] width 27 height 10
click at [96, 249] on button "Varsayılan" at bounding box center [85, 250] width 27 height 10
click at [116, 248] on button "Kapak" at bounding box center [110, 250] width 20 height 10
click at [132, 247] on span "İçerir" at bounding box center [130, 250] width 9 height 10
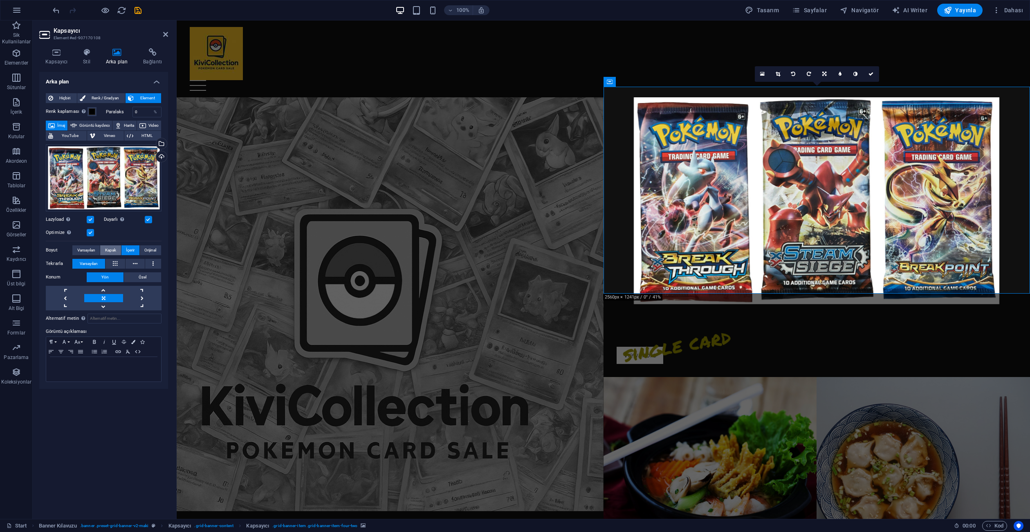
click at [112, 248] on span "Kapak" at bounding box center [110, 250] width 11 height 10
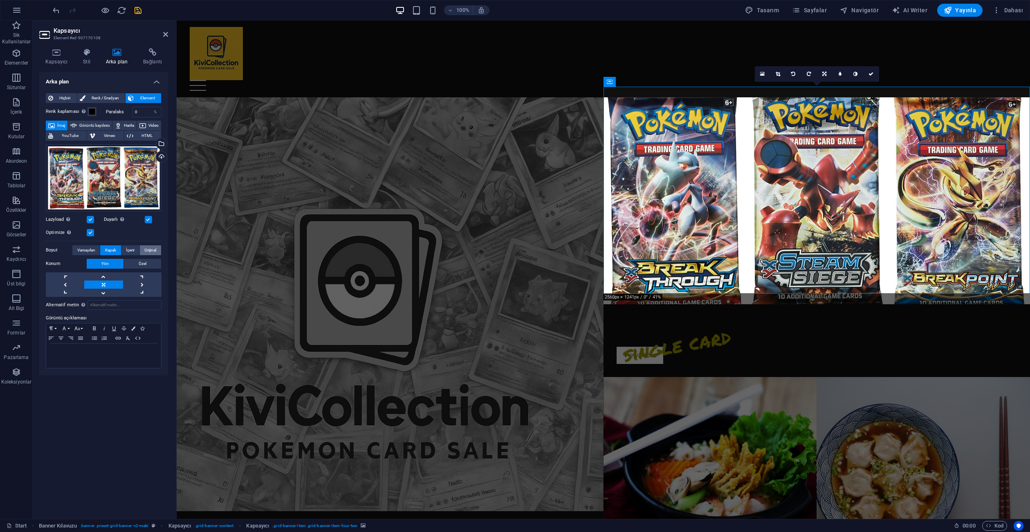
click at [150, 249] on span "Orijinal" at bounding box center [150, 250] width 12 height 10
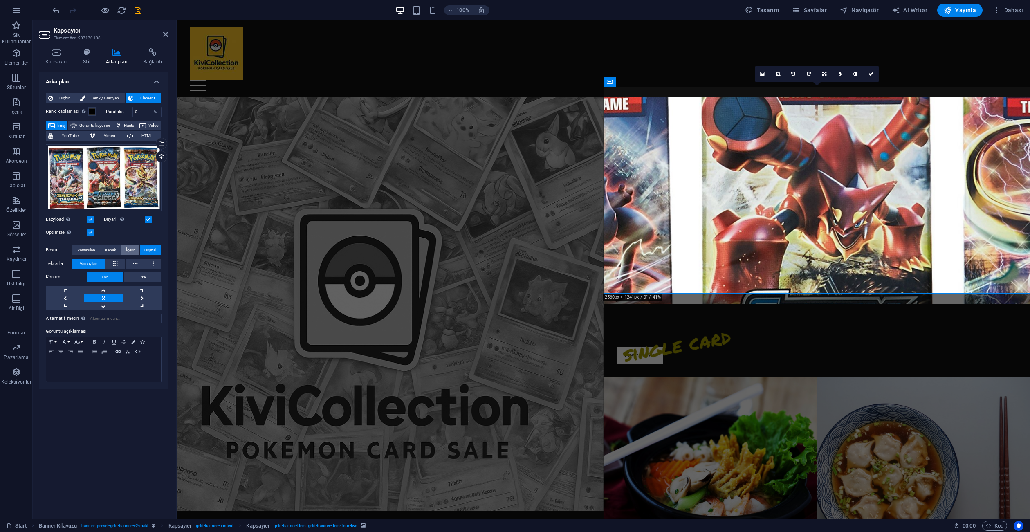
click at [135, 249] on button "İçerir" at bounding box center [130, 250] width 18 height 10
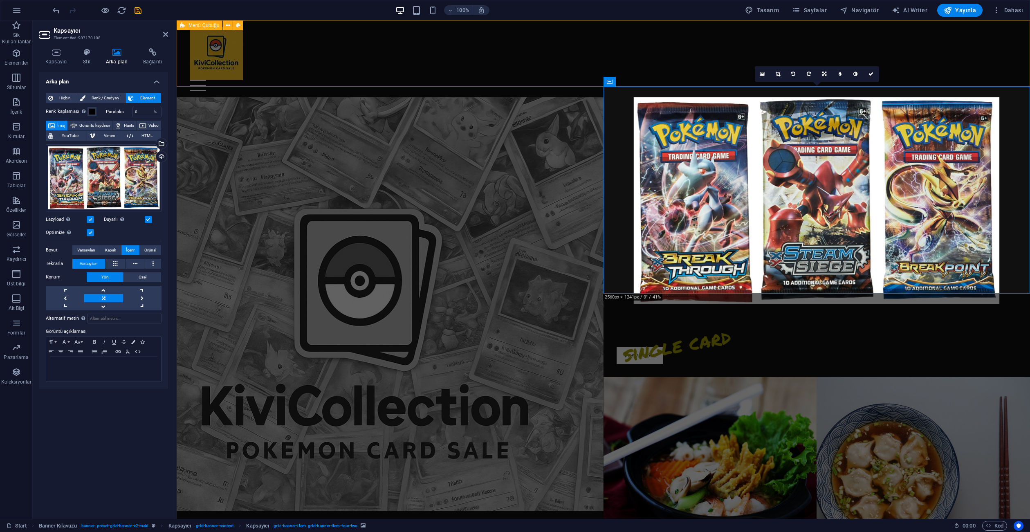
click at [428, 66] on div "Home PACK SİNGLE CARD SEALED BOOSTER BOX Contact" at bounding box center [603, 58] width 853 height 77
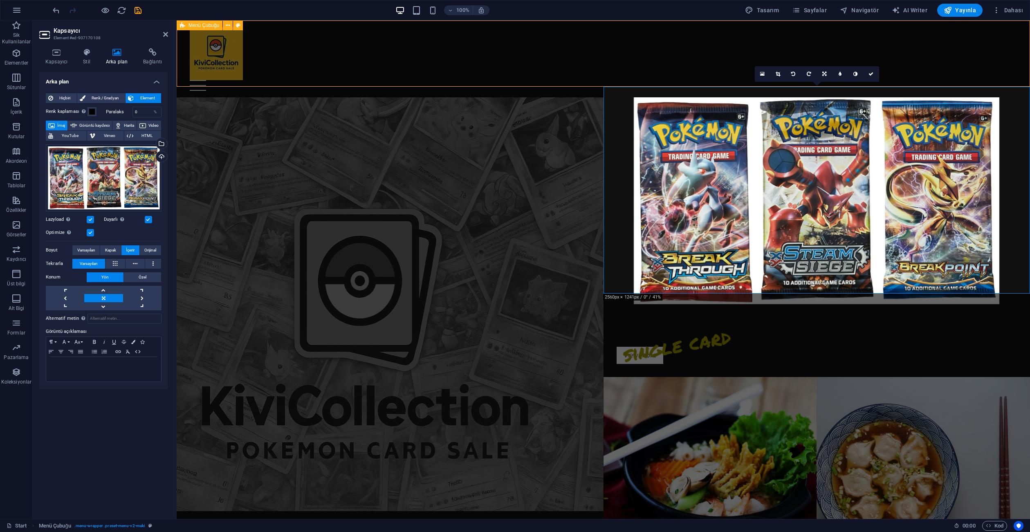
click at [482, 324] on figure at bounding box center [390, 304] width 427 height 414
select select "header"
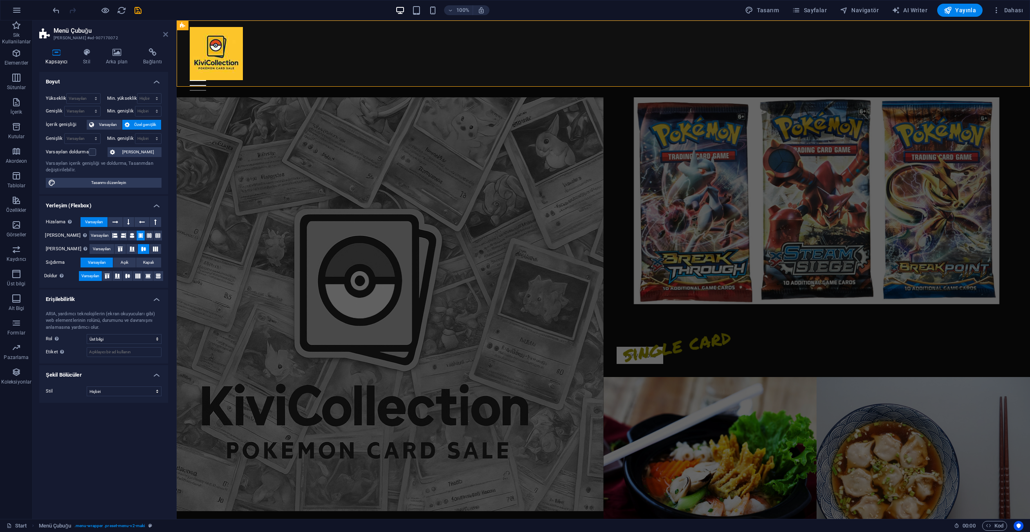
click at [165, 34] on icon at bounding box center [165, 34] width 5 height 7
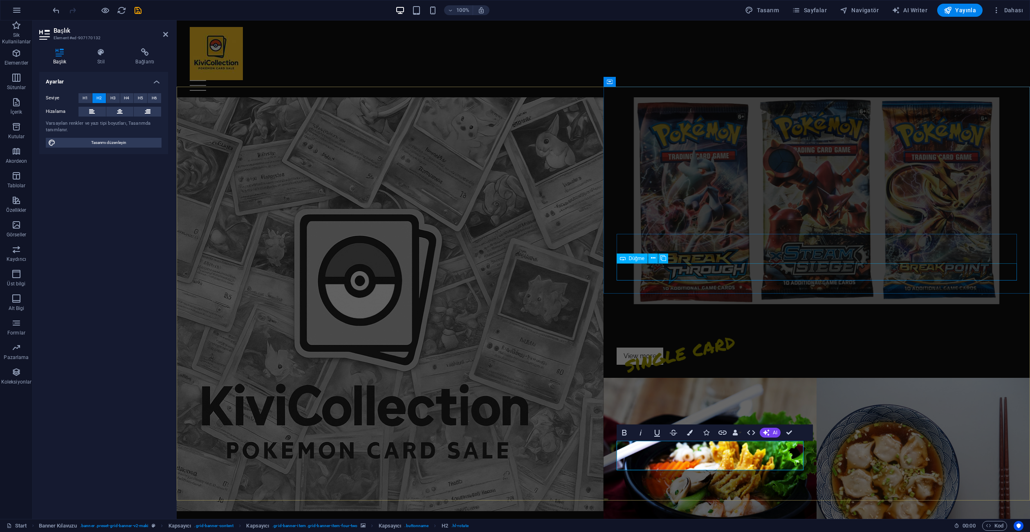
click at [650, 347] on div "View more" at bounding box center [816, 355] width 401 height 17
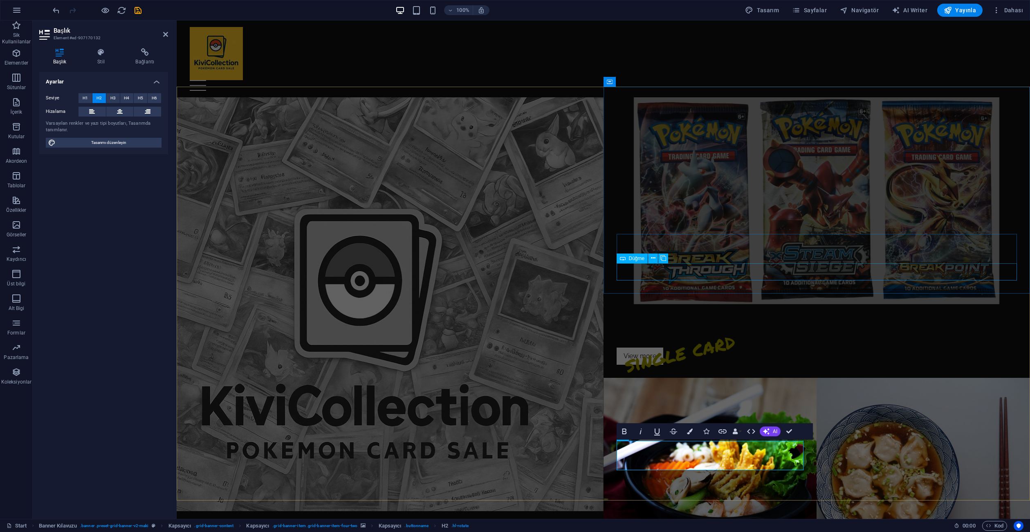
click at [689, 347] on div "View more" at bounding box center [816, 355] width 401 height 17
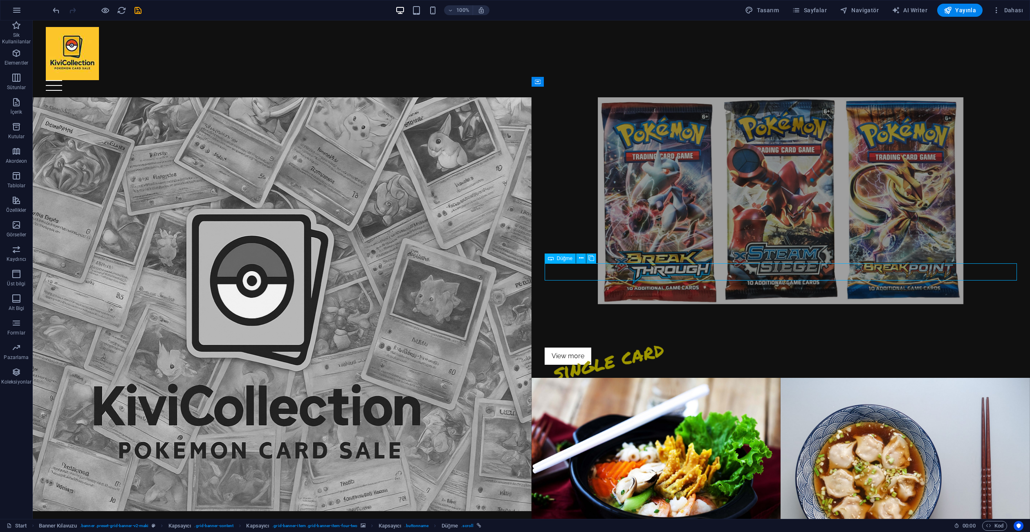
click at [697, 347] on div "View more" at bounding box center [780, 355] width 473 height 17
click at [645, 317] on div "single card" at bounding box center [780, 332] width 473 height 30
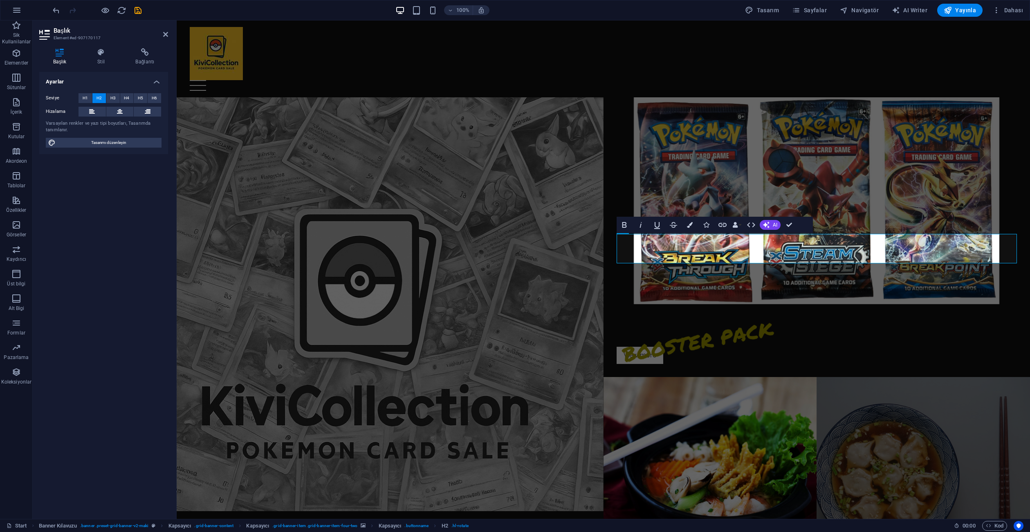
click at [880, 403] on figure at bounding box center [922, 480] width 213 height 207
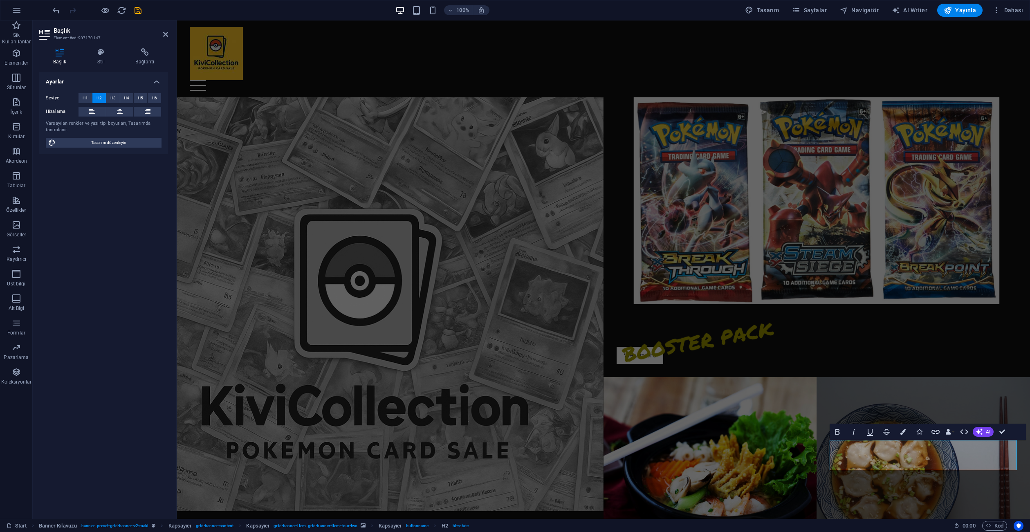
click at [937, 384] on figure at bounding box center [922, 480] width 213 height 207
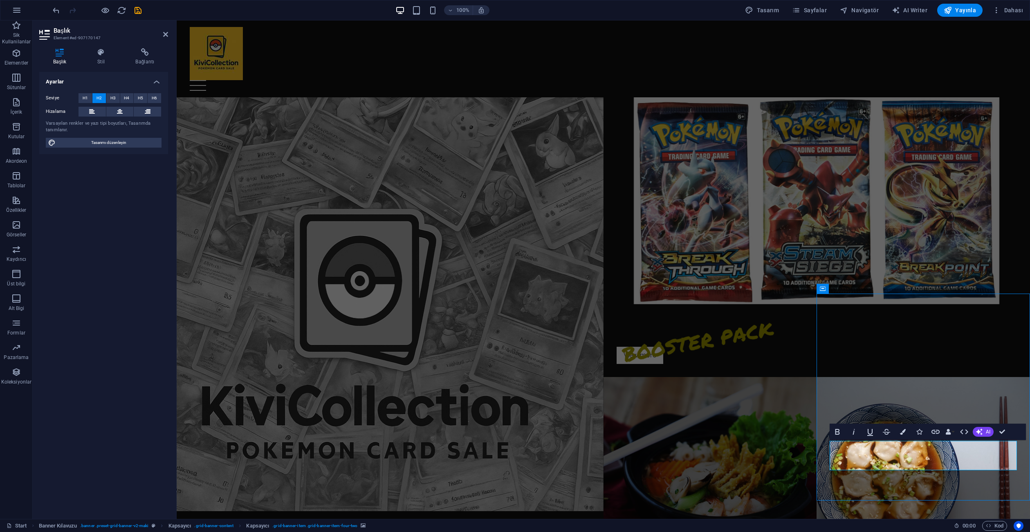
click at [817, 377] on figure at bounding box center [709, 480] width 213 height 207
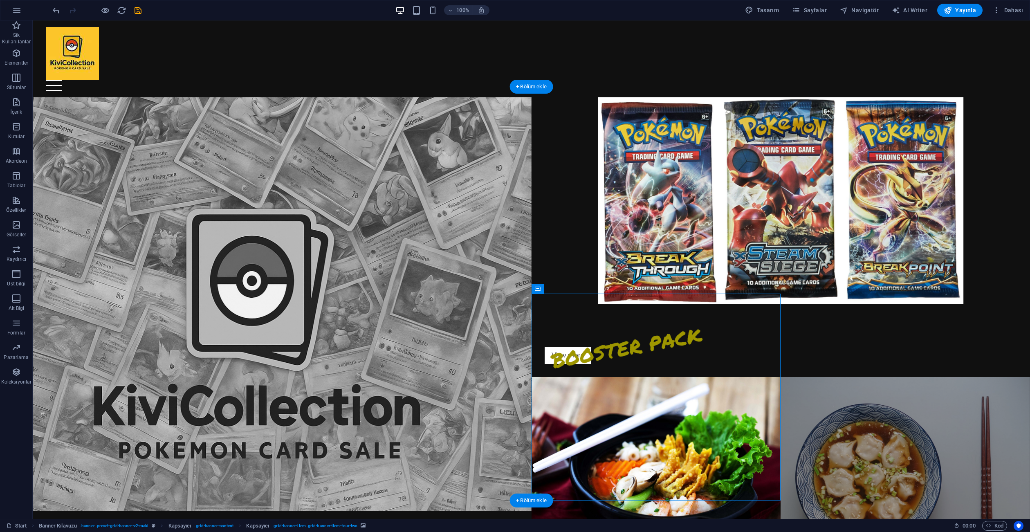
click at [835, 377] on figure at bounding box center [904, 480] width 249 height 207
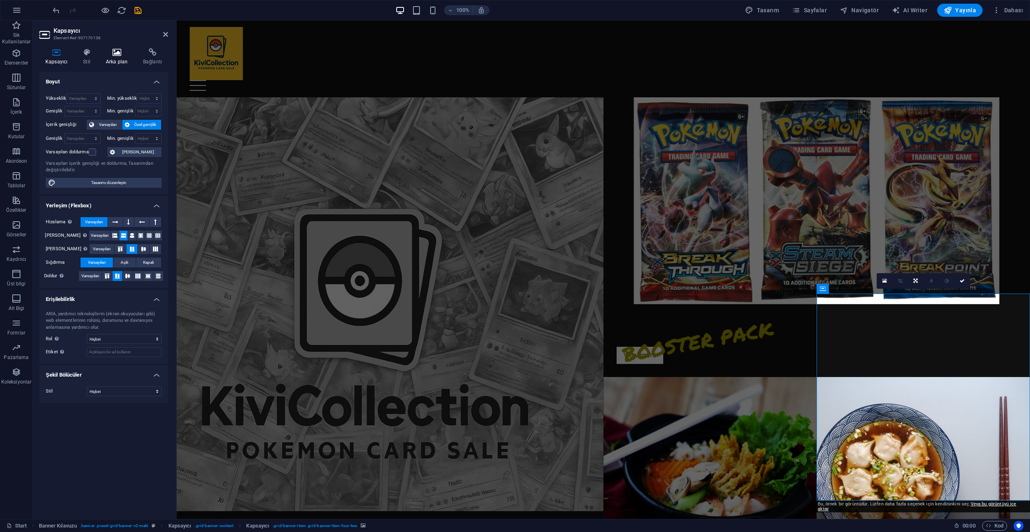
click at [116, 54] on icon at bounding box center [117, 52] width 34 height 8
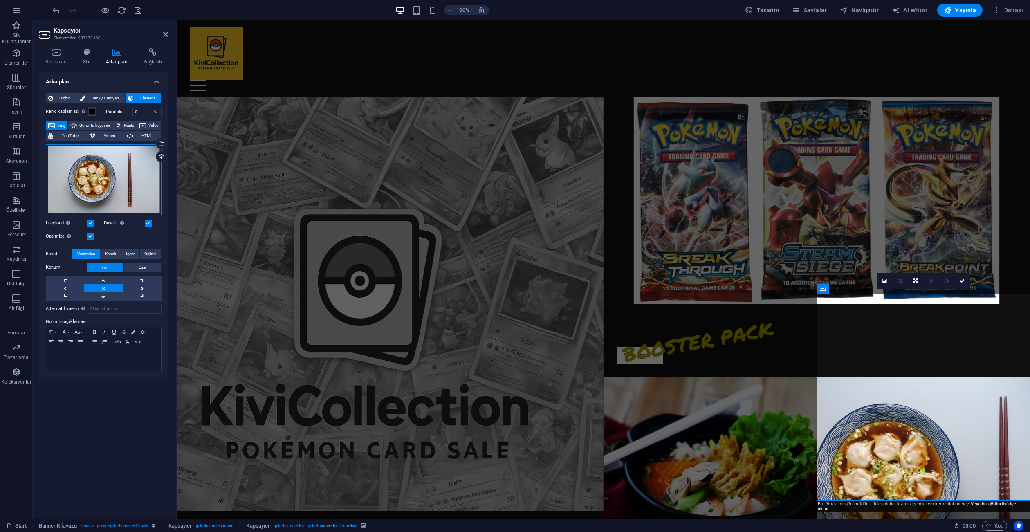
click at [103, 171] on div "Dosyaları buraya sürükleyin, dosyaları seçmek için tıklayın veya Dosyalardan ya…" at bounding box center [104, 179] width 116 height 71
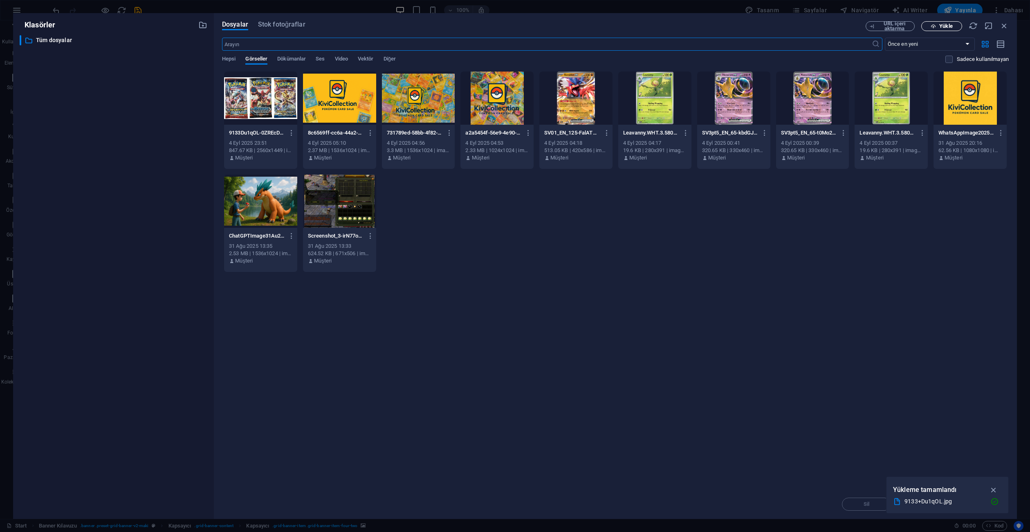
click at [941, 29] on span "Yükle" at bounding box center [945, 26] width 13 height 5
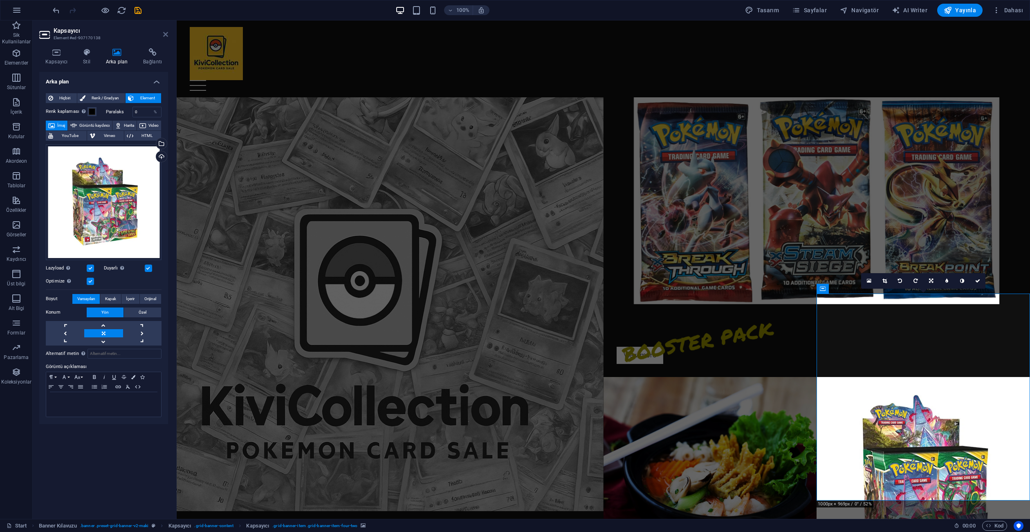
click at [163, 35] on icon at bounding box center [165, 34] width 5 height 7
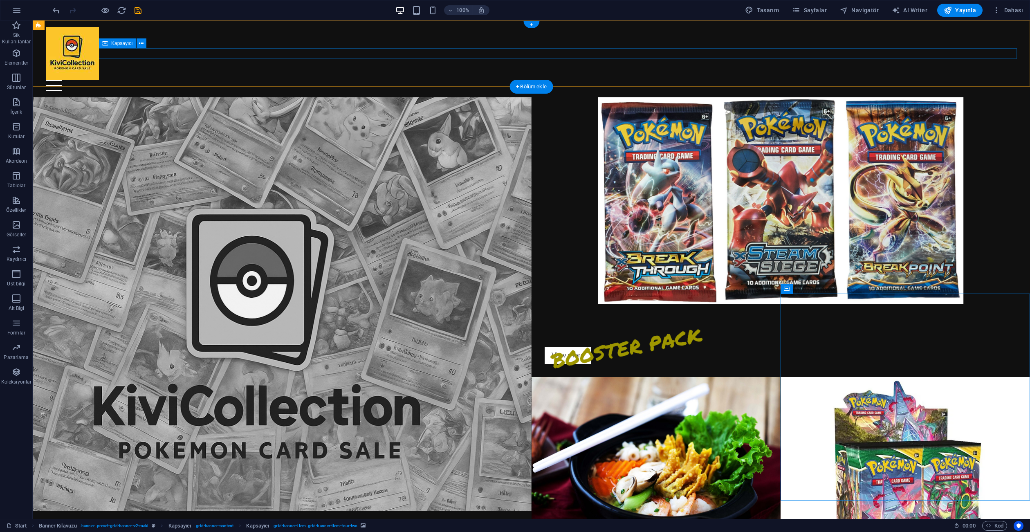
click at [412, 80] on div at bounding box center [531, 85] width 971 height 11
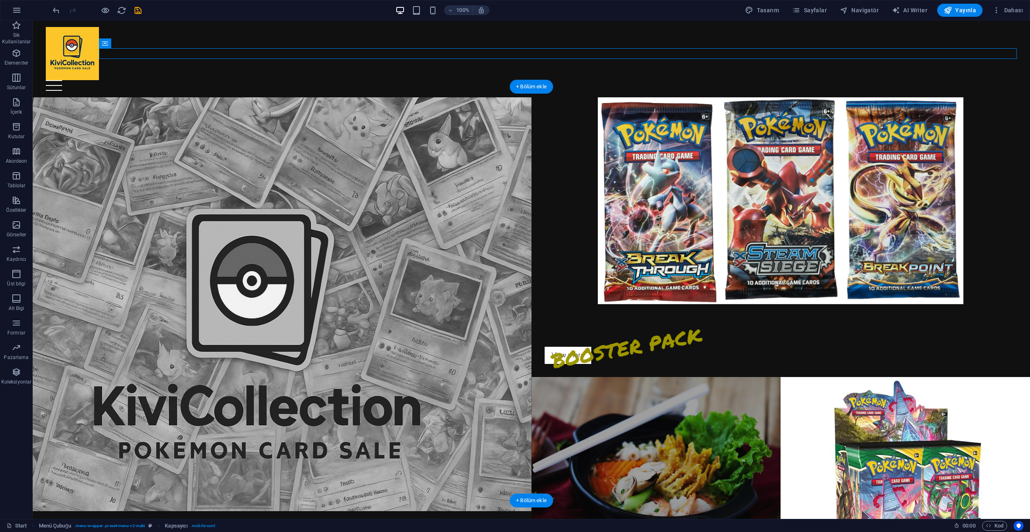
click at [656, 391] on figure at bounding box center [655, 480] width 249 height 207
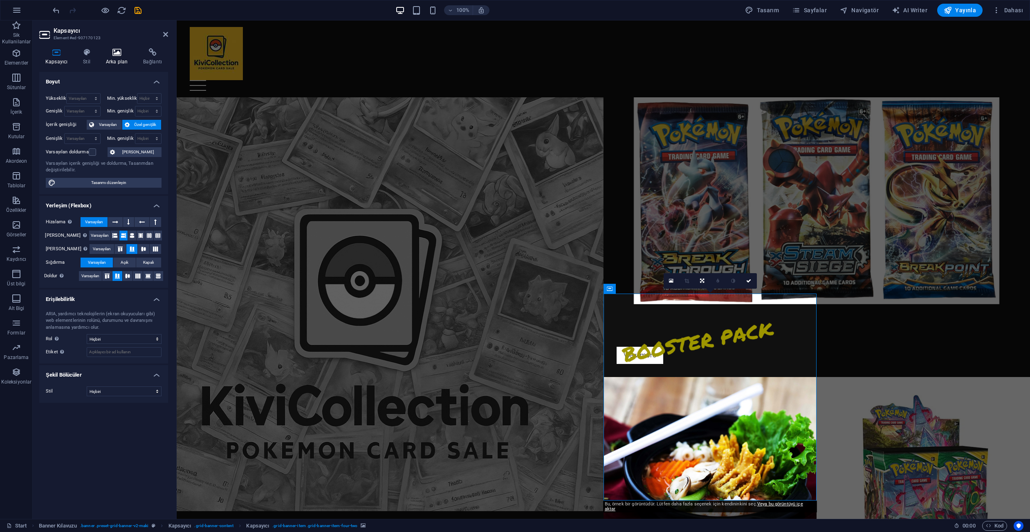
click at [125, 57] on h4 "Arka plan" at bounding box center [118, 56] width 37 height 17
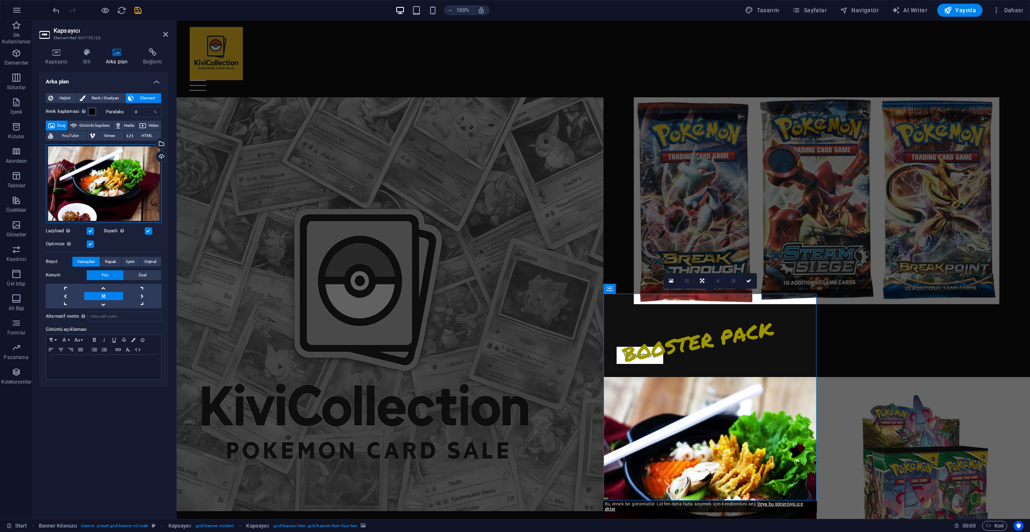
click at [122, 165] on div "Dosyaları buraya sürükleyin, dosyaları seçmek için tıklayın veya Dosyalardan ya…" at bounding box center [104, 183] width 116 height 78
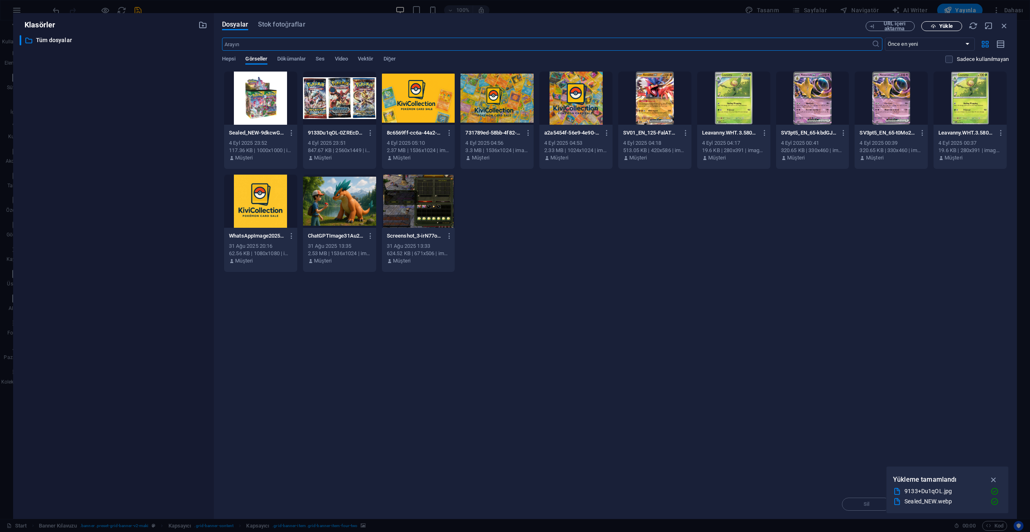
click at [945, 25] on span "Yükle" at bounding box center [945, 26] width 13 height 5
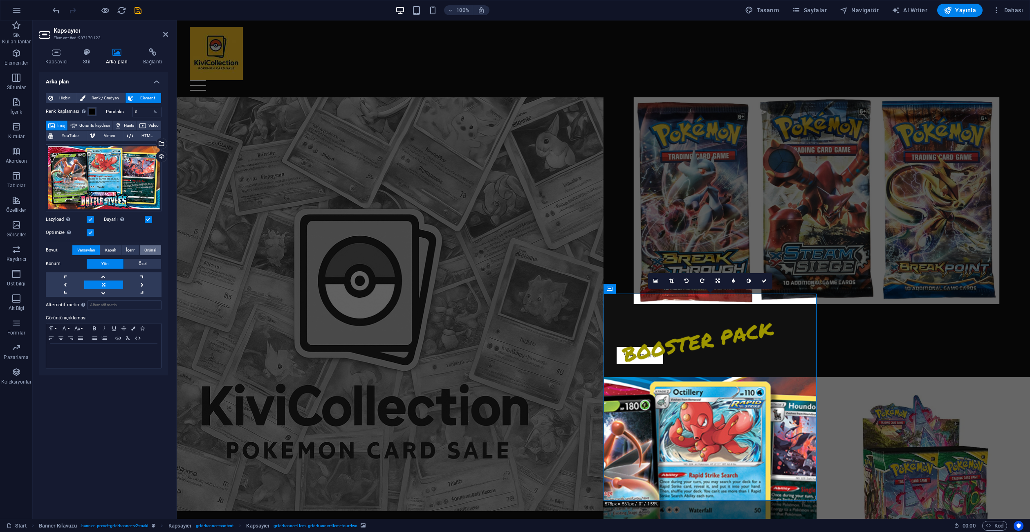
click at [150, 245] on span "Orijinal" at bounding box center [150, 250] width 12 height 10
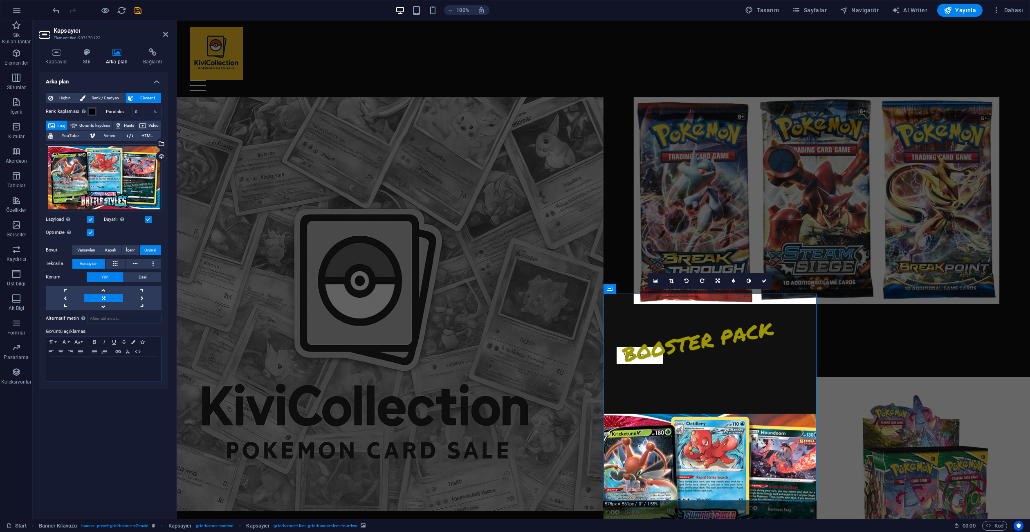
click at [161, 36] on header "Kapsayıcı Element #ed-907170123" at bounding box center [103, 30] width 129 height 21
click at [161, 35] on header "Kapsayıcı Element #ed-907170123" at bounding box center [103, 30] width 129 height 21
click at [163, 35] on icon at bounding box center [165, 34] width 5 height 7
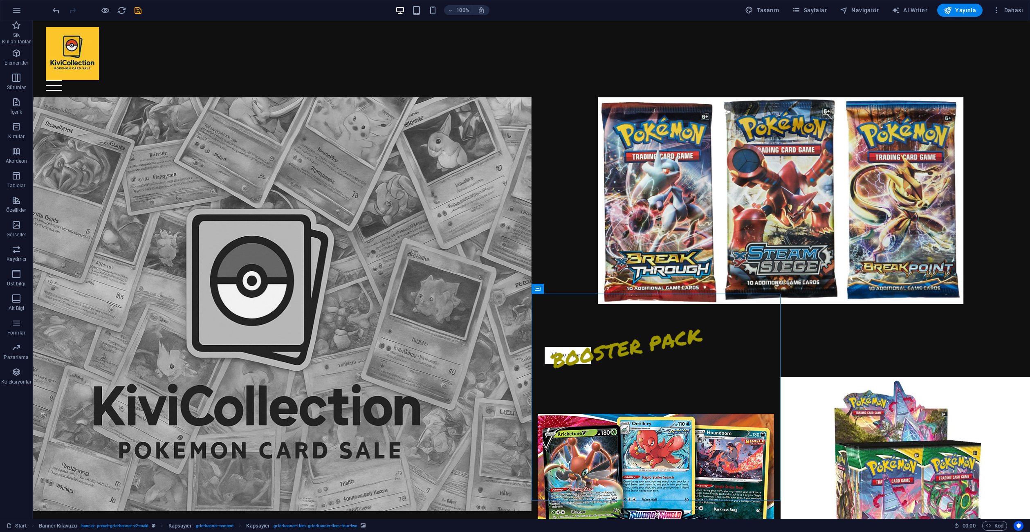
click at [604, 506] on html "Skip to main content Home PACK SİNGLE CARD SEALED BOOSTER BOX Contact İçeriği b…" at bounding box center [531, 265] width 997 height 491
click at [502, 80] on div at bounding box center [531, 85] width 971 height 11
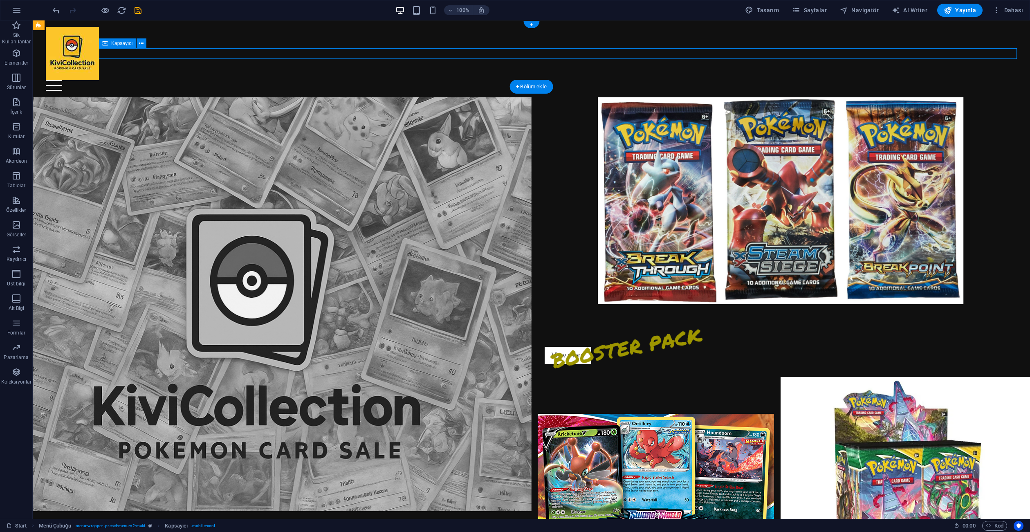
click at [502, 80] on div at bounding box center [531, 85] width 971 height 11
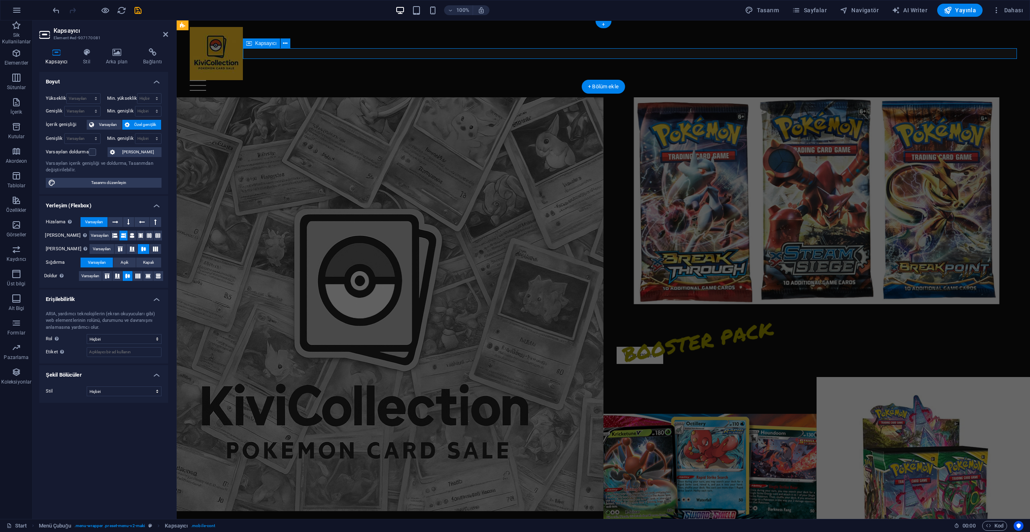
click at [502, 80] on div at bounding box center [603, 85] width 827 height 11
click at [165, 32] on icon at bounding box center [165, 34] width 5 height 7
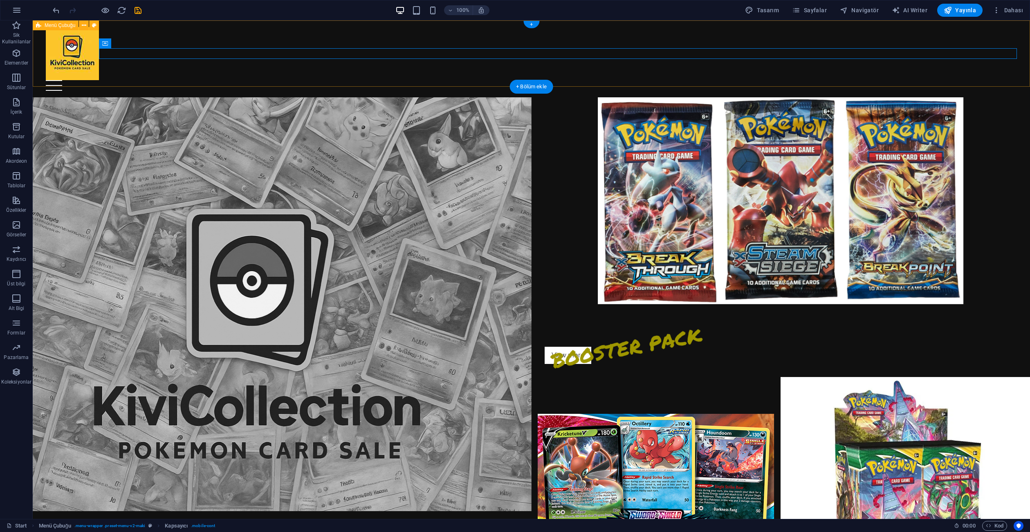
click at [551, 33] on div "Home PACK SİNGLE CARD SEALED BOOSTER BOX Contact" at bounding box center [531, 58] width 997 height 77
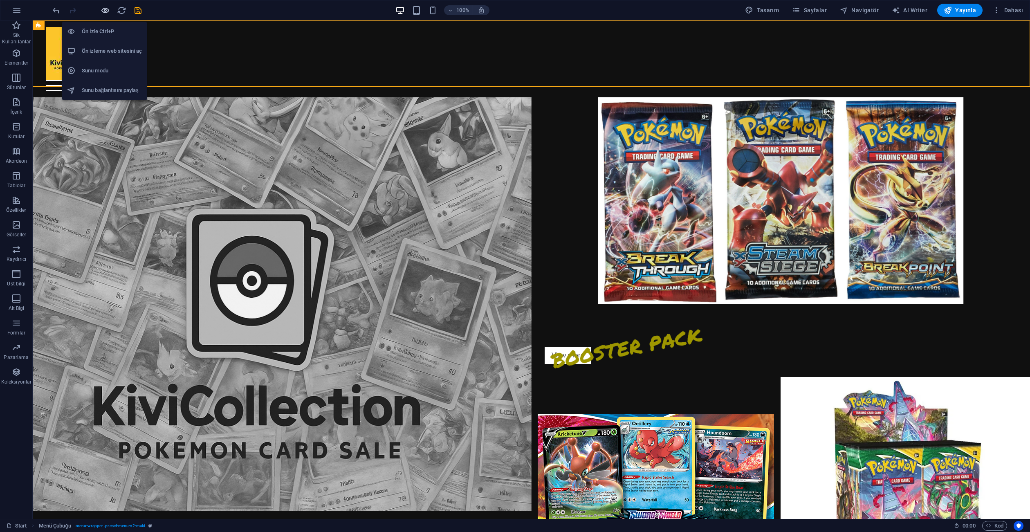
click at [106, 12] on icon "button" at bounding box center [105, 10] width 9 height 9
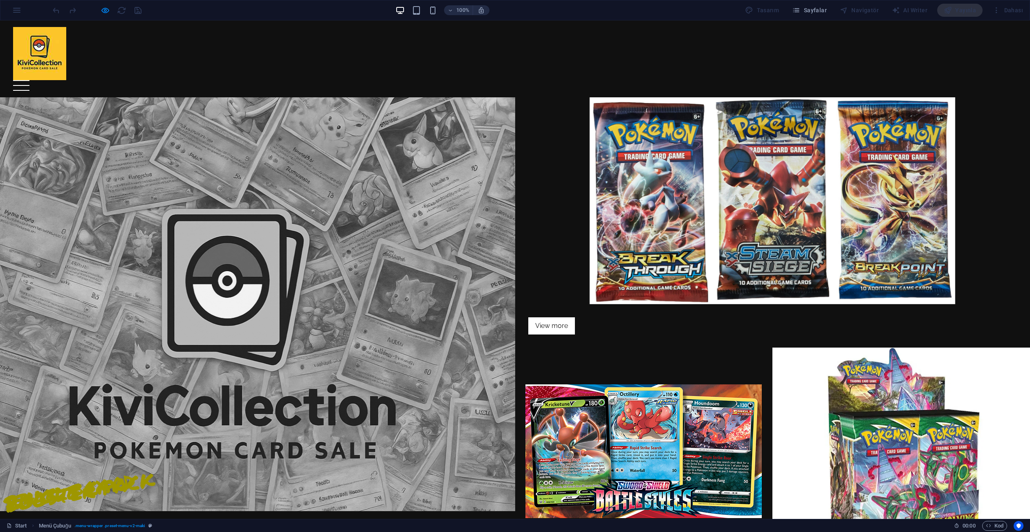
click at [29, 80] on div at bounding box center [21, 85] width 16 height 11
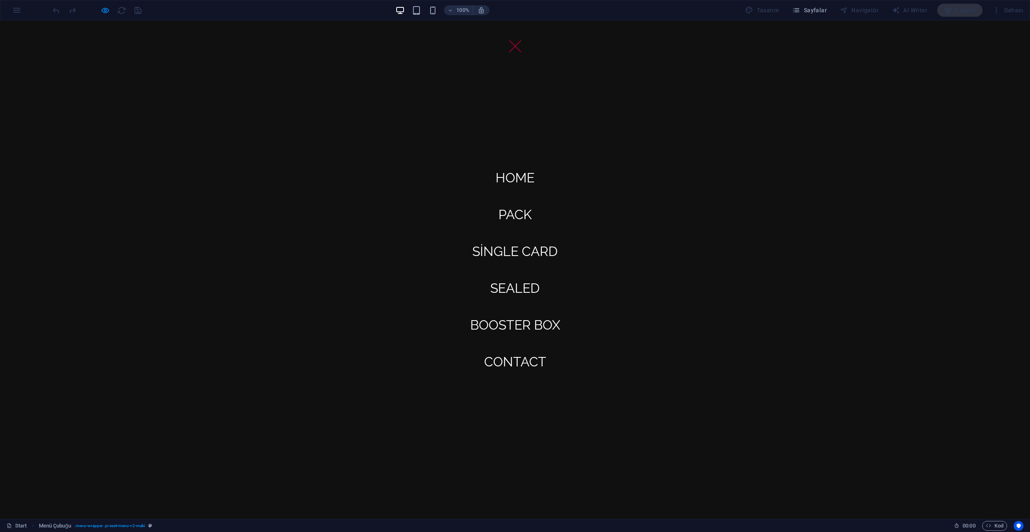
click at [514, 43] on div at bounding box center [515, 46] width 16 height 11
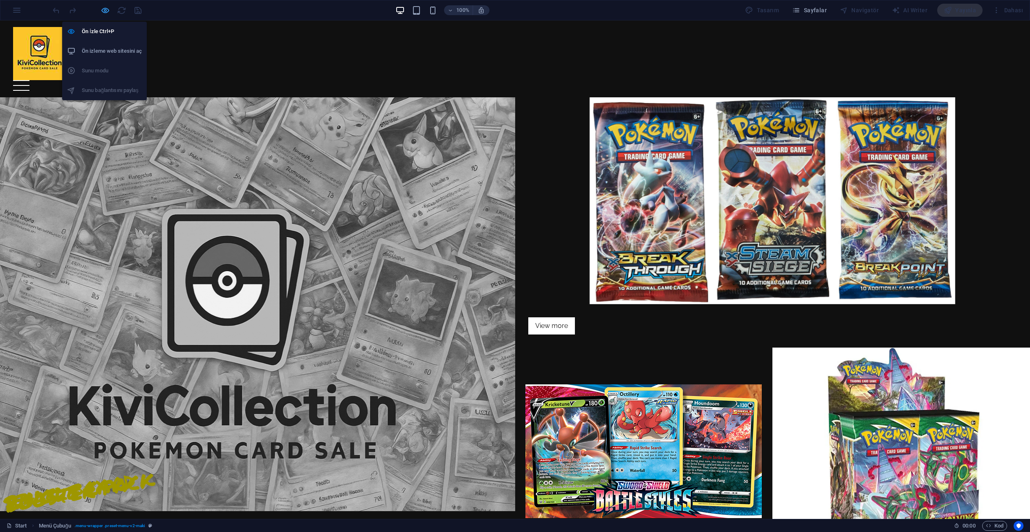
click at [102, 11] on icon "button" at bounding box center [105, 10] width 9 height 9
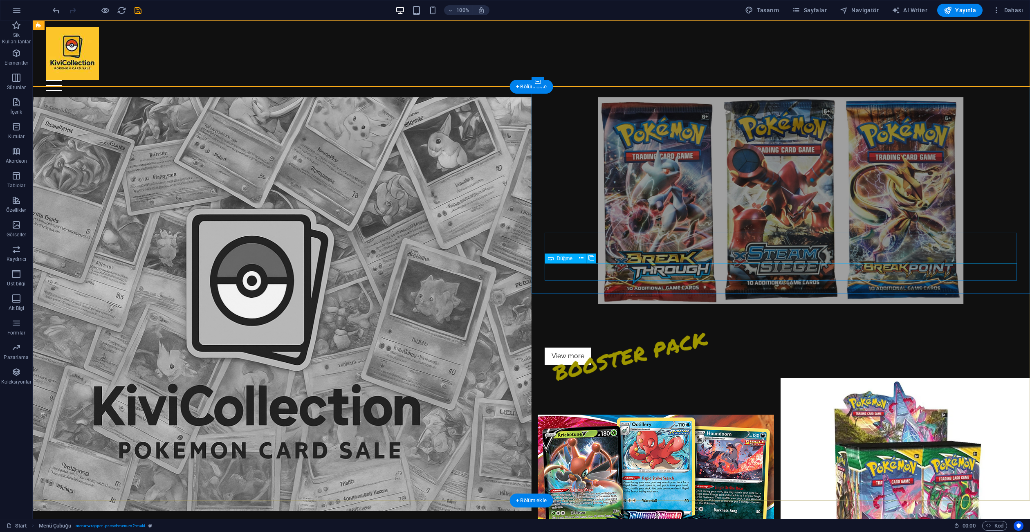
click at [565, 347] on div "View more" at bounding box center [780, 355] width 473 height 17
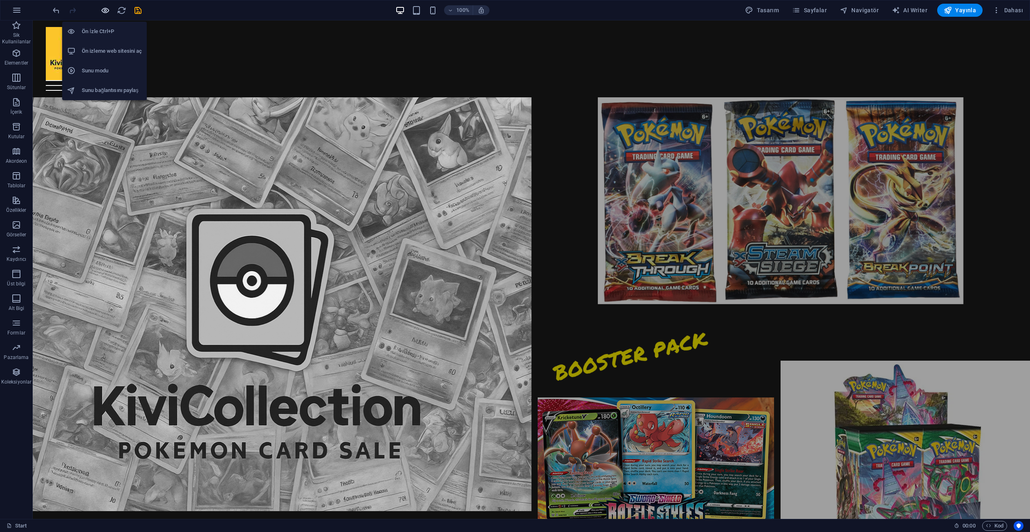
click at [107, 11] on icon "button" at bounding box center [105, 10] width 9 height 9
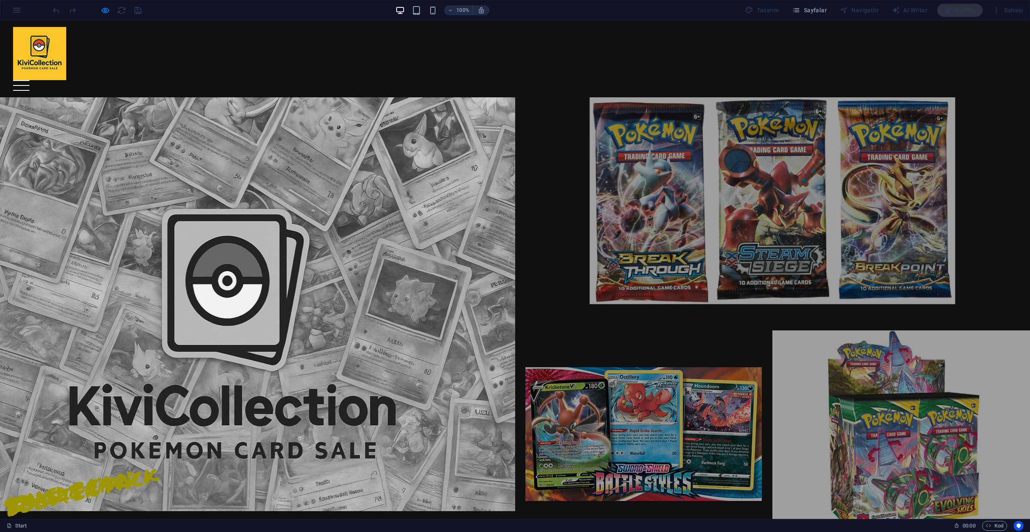
click at [16, 10] on div "100% Tasarım Sayfalar Navigatör AI Writer Yayınla Dahası" at bounding box center [514, 10] width 1029 height 20
click at [19, 10] on div "100% Tasarım Sayfalar Navigatör AI Writer Yayınla Dahası" at bounding box center [514, 10] width 1029 height 20
click at [109, 6] on icon "button" at bounding box center [105, 10] width 9 height 9
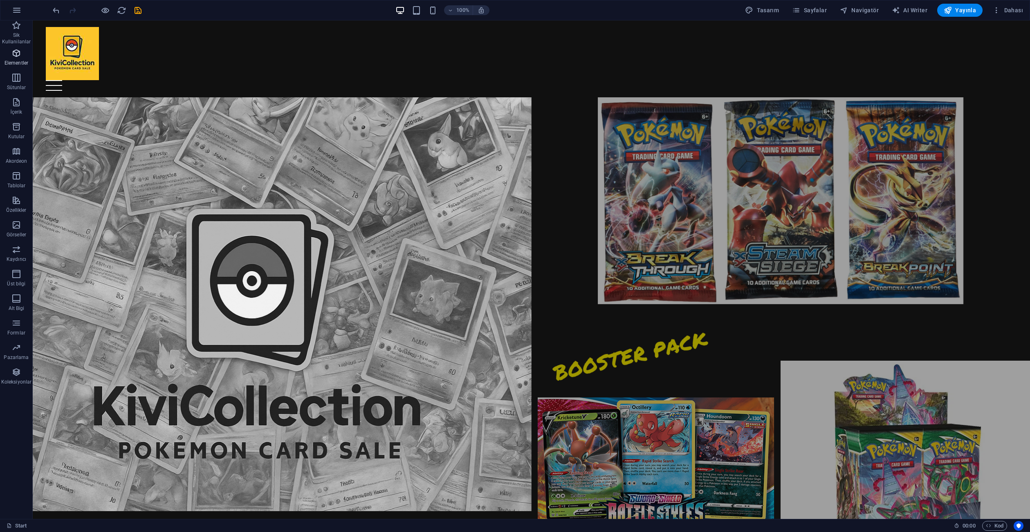
click at [13, 60] on p "Elementler" at bounding box center [16, 63] width 24 height 7
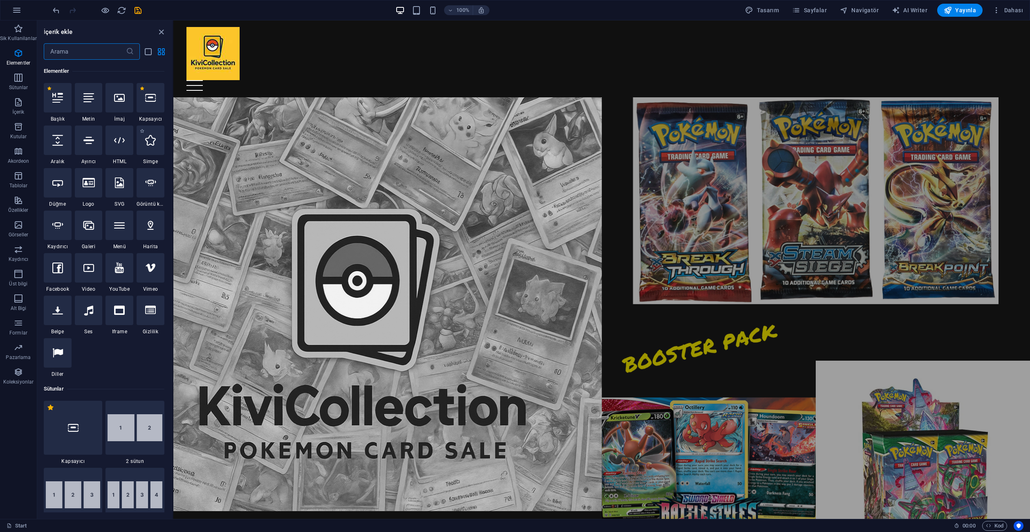
scroll to position [87, 0]
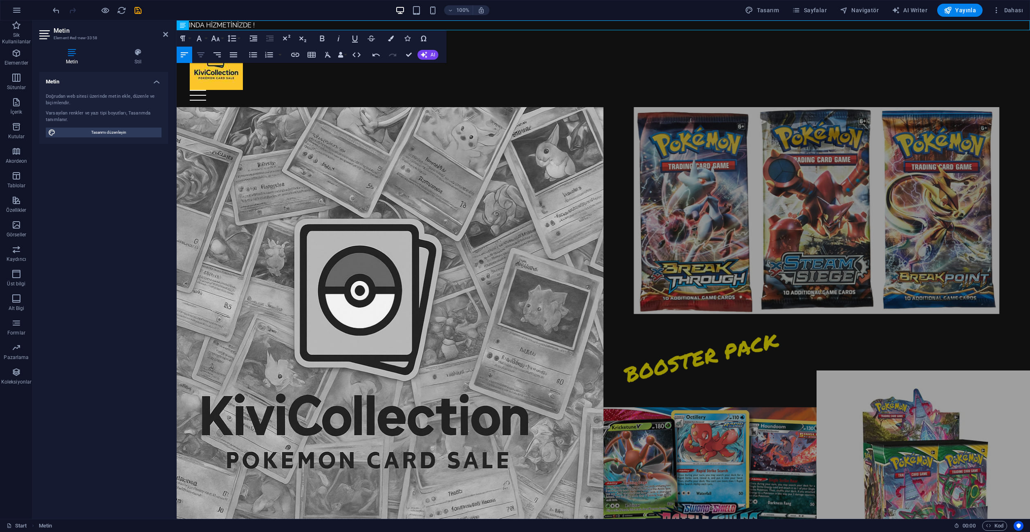
click at [203, 51] on icon "button" at bounding box center [201, 55] width 10 height 10
click at [320, 40] on icon "button" at bounding box center [322, 39] width 4 height 6
click at [612, 25] on p "YAKINDA HİZMETİNİZDE ! ​" at bounding box center [603, 25] width 853 height 10
click at [602, 29] on p "YAKINDA HİZMETİNİZDE ! ​" at bounding box center [603, 25] width 853 height 10
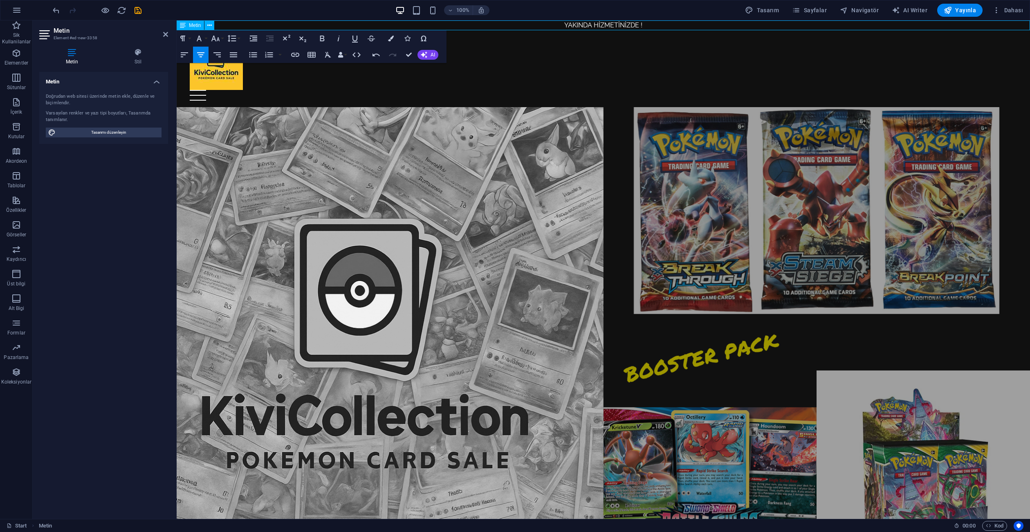
click at [598, 26] on p "YAKINDA HİZMETİNİZDE ! ​" at bounding box center [603, 25] width 853 height 10
click at [321, 37] on icon "button" at bounding box center [322, 39] width 10 height 10
click at [171, 25] on aside "Metin Element #ed-new-3358 Metin Stil Metin Doğrudan web sitesi üzerinde metin …" at bounding box center [105, 269] width 144 height 498
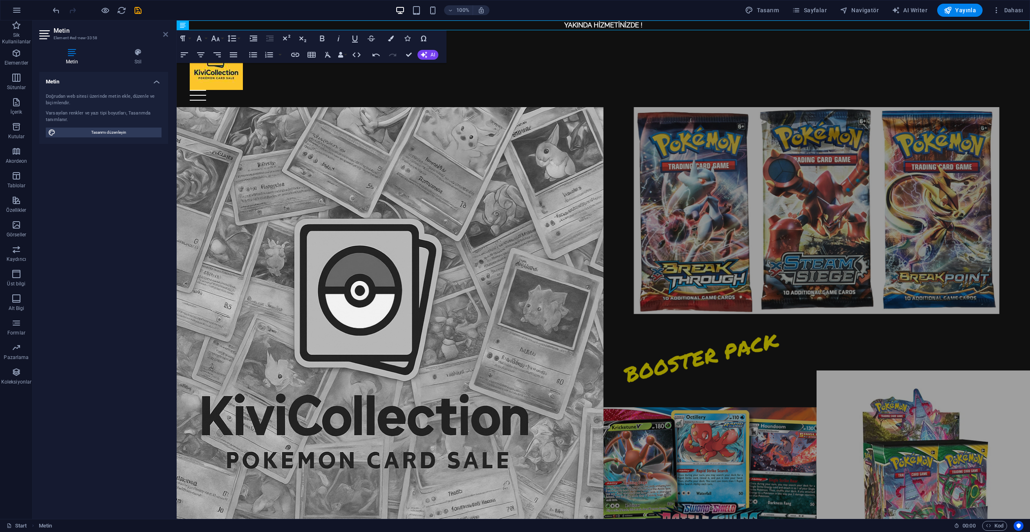
click at [168, 32] on icon at bounding box center [165, 34] width 5 height 7
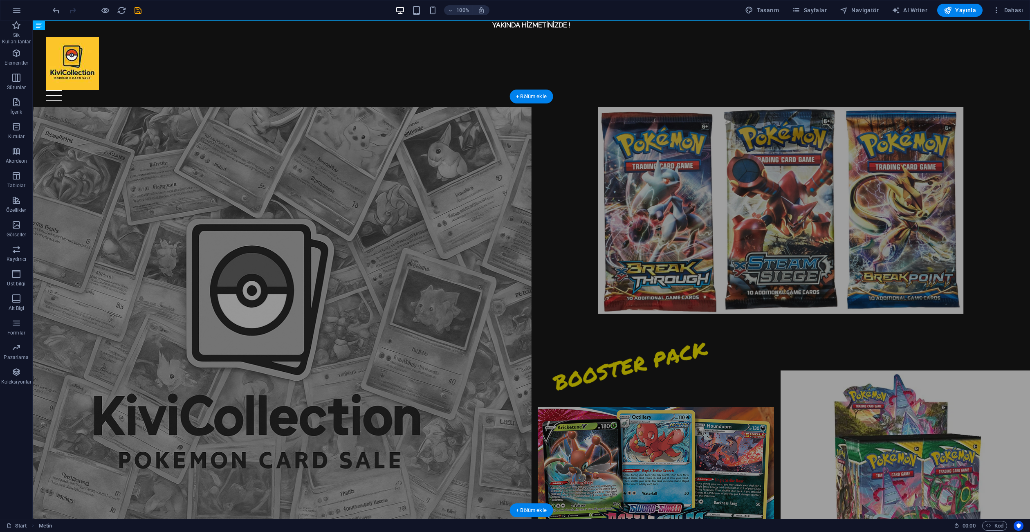
click at [464, 188] on figure at bounding box center [282, 314] width 499 height 414
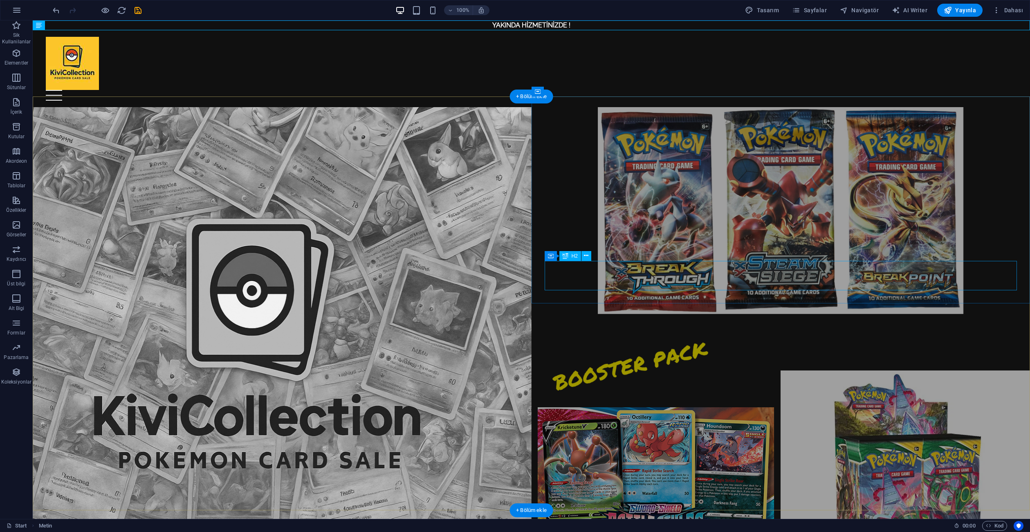
click at [586, 327] on div "BOOSTER PACK" at bounding box center [780, 342] width 473 height 30
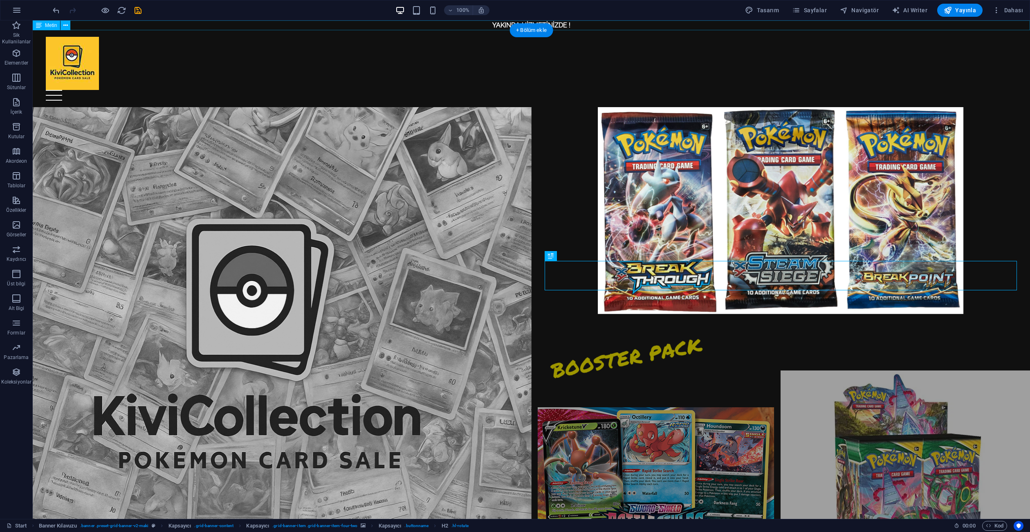
click at [560, 26] on div "YAKINDA HİZMETİNİZDE !" at bounding box center [531, 25] width 997 height 10
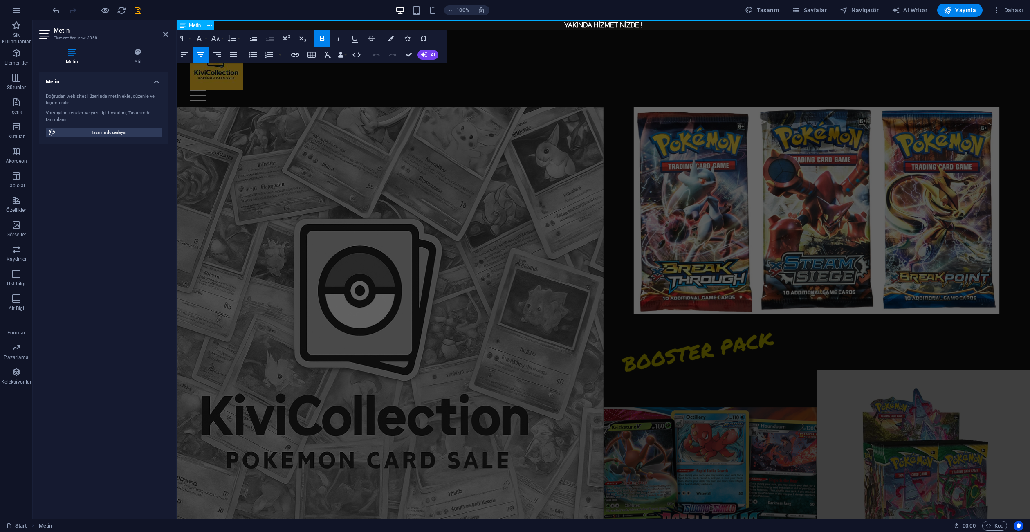
click at [562, 29] on p "YAKINDA HİZMETİNİZDE !" at bounding box center [603, 25] width 853 height 10
click at [144, 57] on h4 "Stil" at bounding box center [138, 56] width 60 height 17
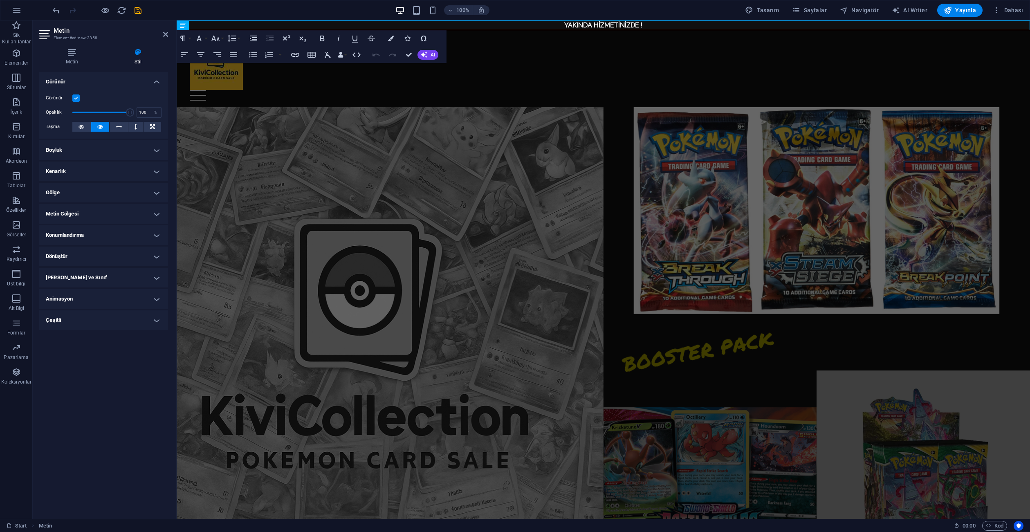
click at [83, 210] on h4 "Metin Gölgesi" at bounding box center [103, 214] width 129 height 20
click at [139, 228] on button "Dış" at bounding box center [145, 230] width 32 height 10
type input "2"
type input "4"
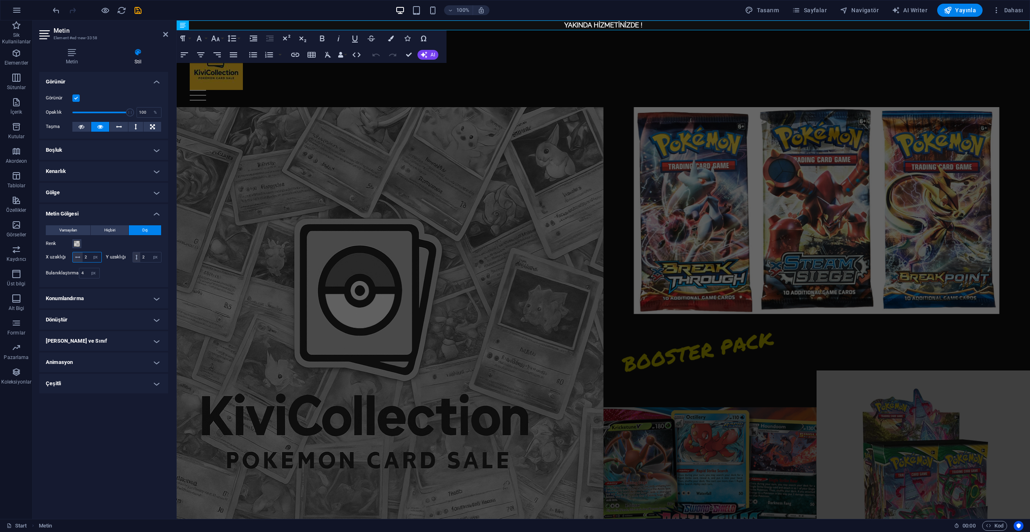
click at [87, 255] on input "2" at bounding box center [92, 257] width 19 height 10
type input "9"
click at [145, 256] on input "2" at bounding box center [150, 257] width 21 height 10
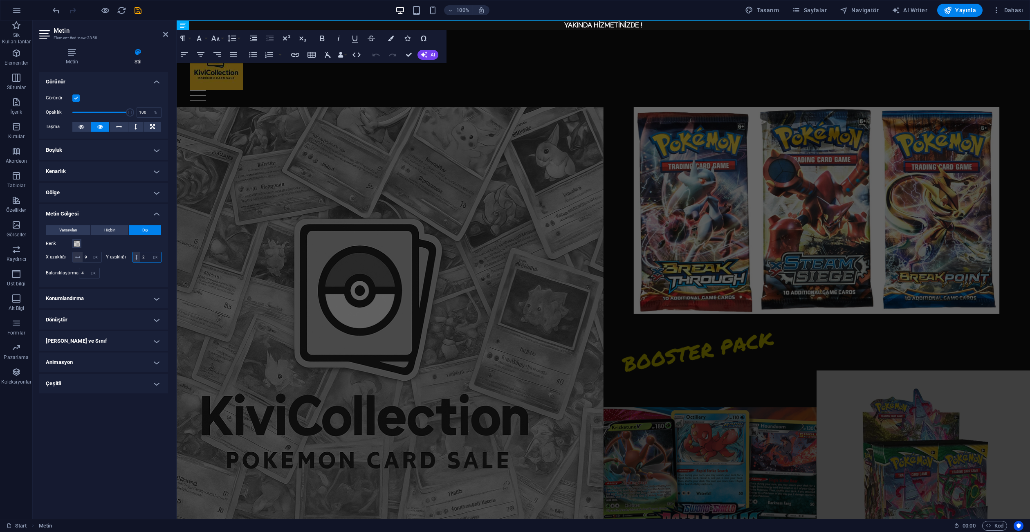
click at [145, 256] on input "2" at bounding box center [150, 257] width 21 height 10
type input "9"
click at [71, 365] on h4 "Animasyon" at bounding box center [103, 362] width 129 height 20
click at [78, 382] on select "Animasyon ekleme Göster / Gizle Yukarı/Aşağı kaydır Yakınlaştır/Uzaklaştır Sold…" at bounding box center [104, 387] width 116 height 10
select select "flash"
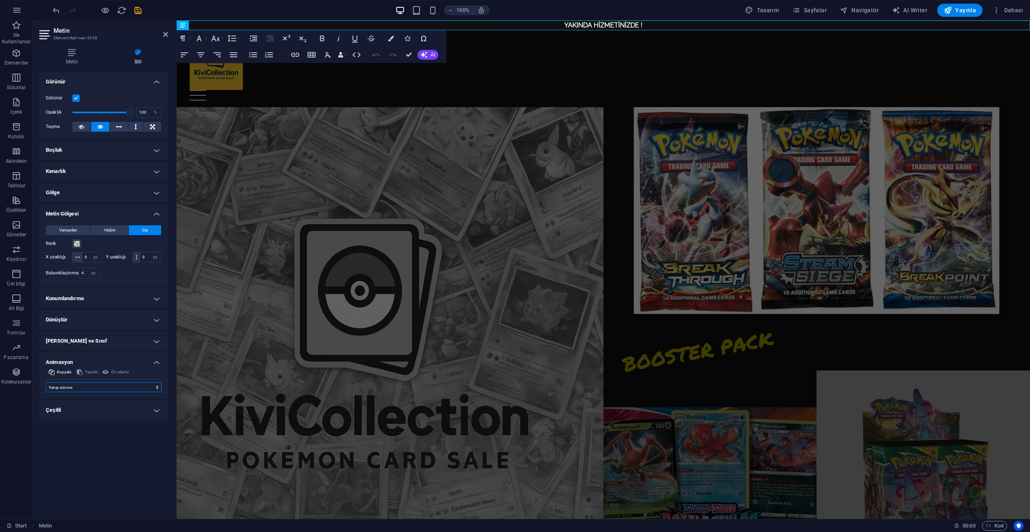
click at [46, 382] on select "Animasyon ekleme Göster / Gizle Yukarı/Aşağı kaydır Yakınlaştır/Uzaklaştır Sold…" at bounding box center [104, 387] width 116 height 10
select select "scroll"
click at [65, 45] on div "Metin Stil Metin Doğrudan web sitesi üzerinde metin ekle, düzenle ve biçimlendi…" at bounding box center [104, 280] width 142 height 477
click at [70, 52] on icon at bounding box center [71, 52] width 65 height 8
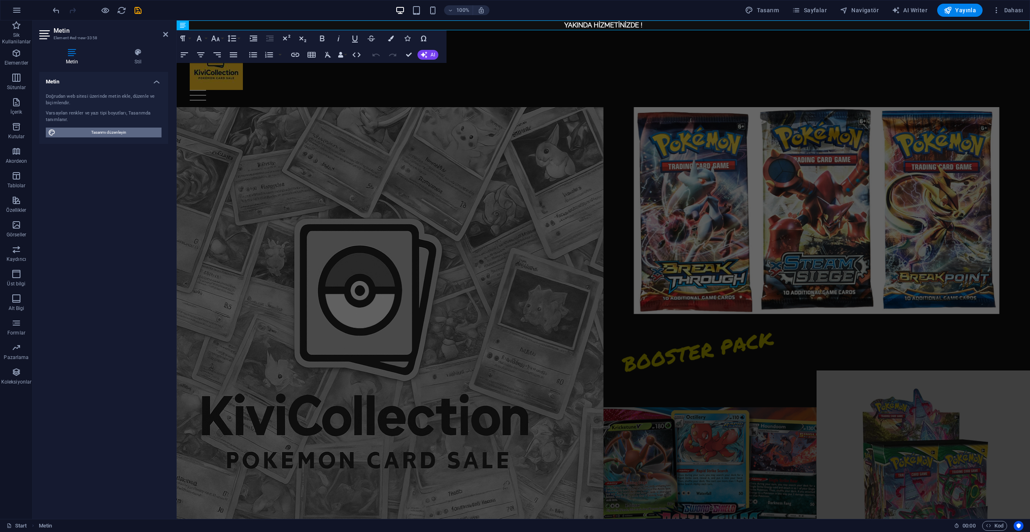
click at [97, 133] on span "Tasarımı düzenleyin" at bounding box center [108, 133] width 101 height 10
select select "px"
select select "300"
select select "px"
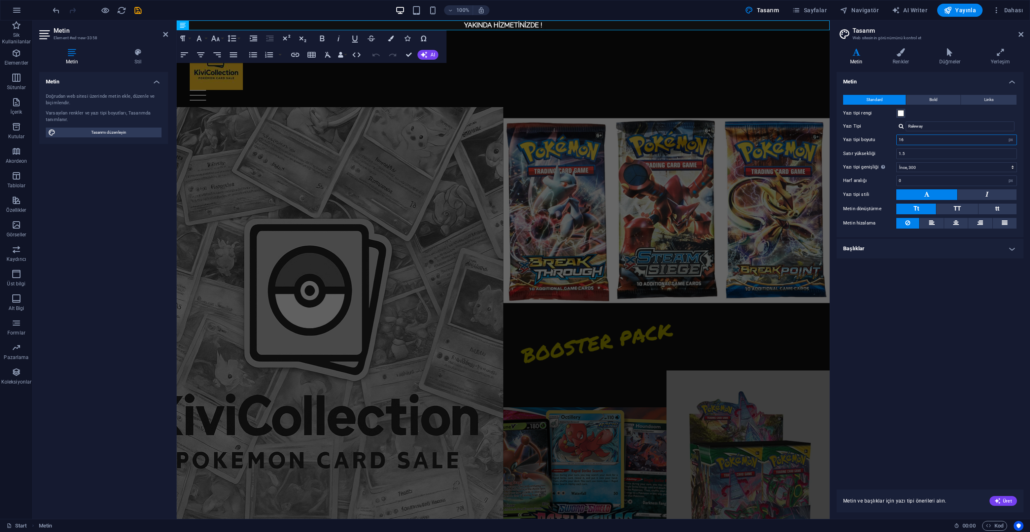
click at [912, 138] on input "16" at bounding box center [956, 140] width 120 height 10
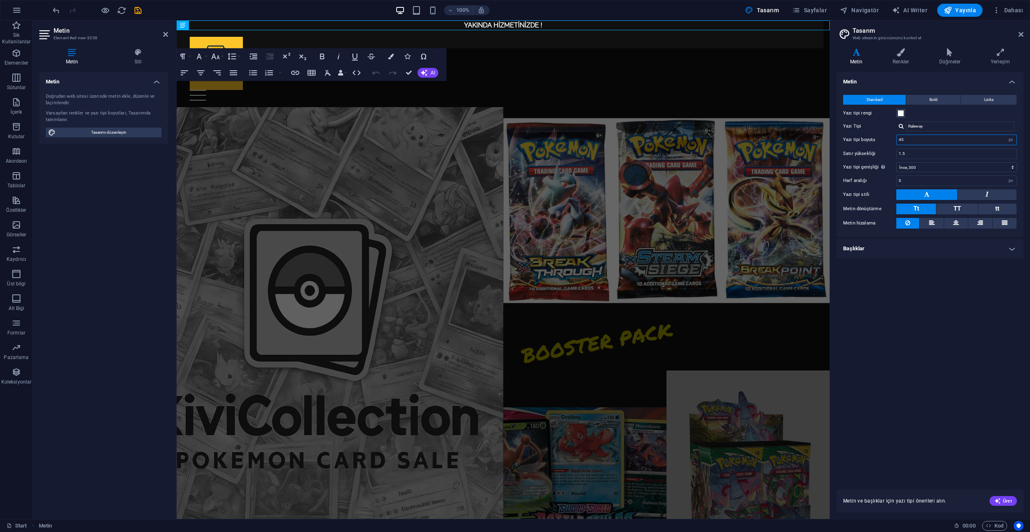
type input "45"
click at [913, 302] on div "Metin Standard Bold Links Yazı tipi rengi Yazı Tipi Raleway Yazı tipi boyutu 45…" at bounding box center [929, 276] width 187 height 408
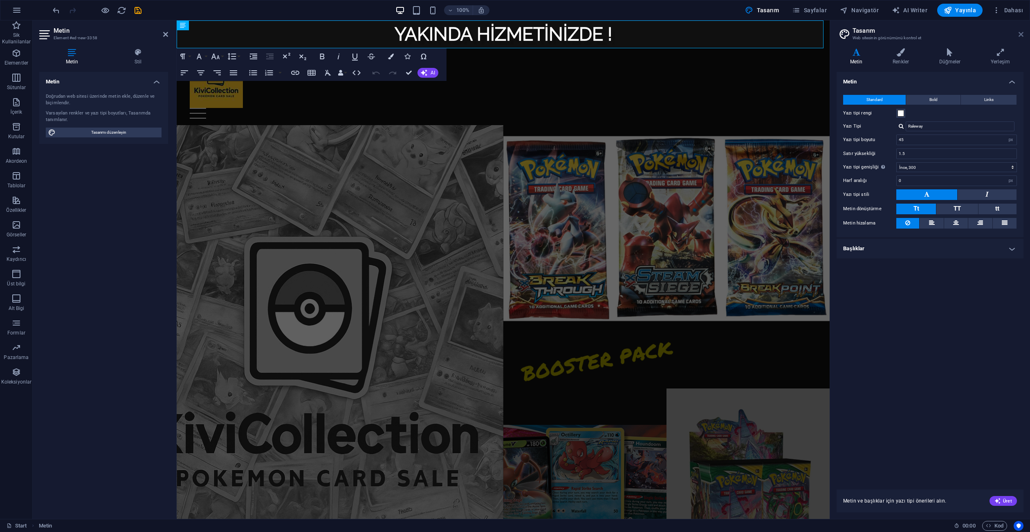
click at [1018, 34] on icon at bounding box center [1020, 34] width 5 height 7
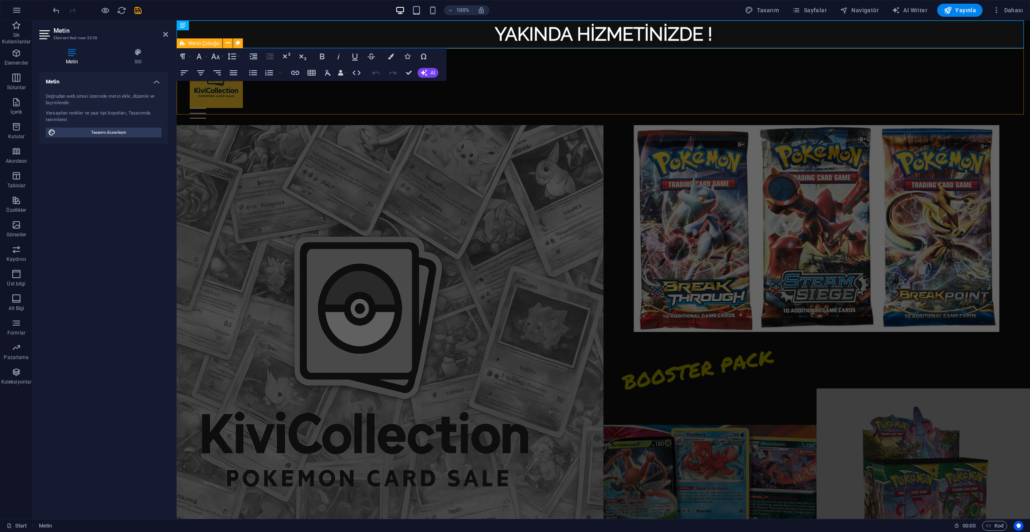
click at [629, 108] on div at bounding box center [603, 113] width 827 height 11
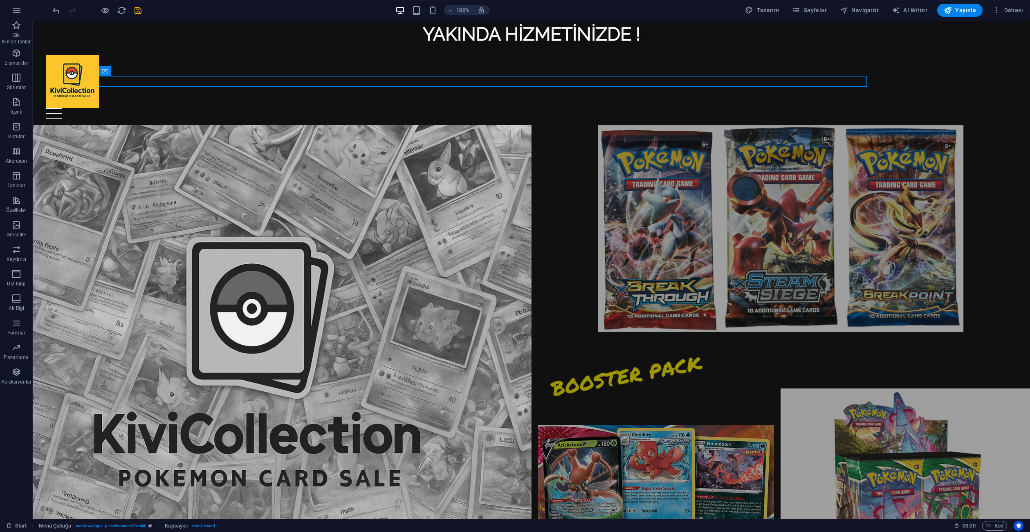
click at [600, 196] on figure at bounding box center [780, 228] width 499 height 207
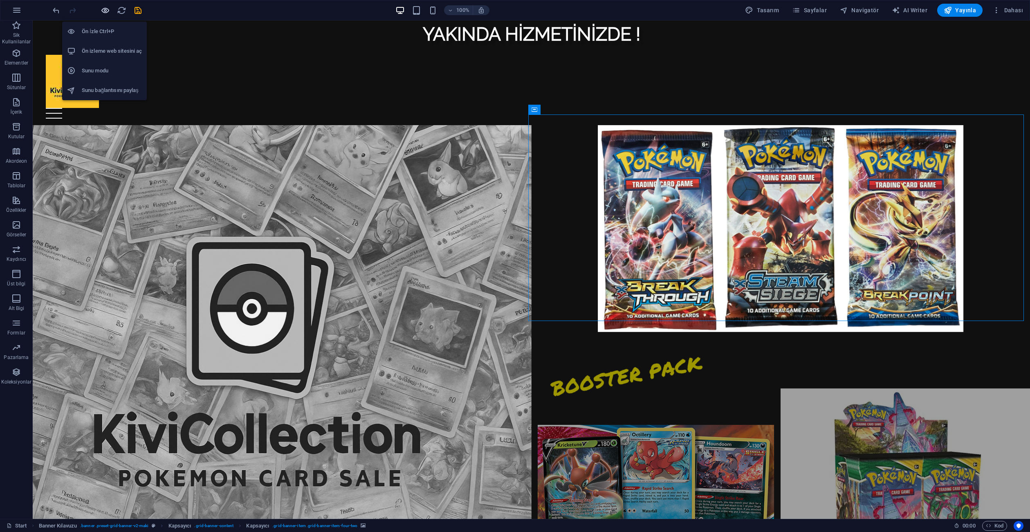
click at [109, 11] on icon "button" at bounding box center [105, 10] width 9 height 9
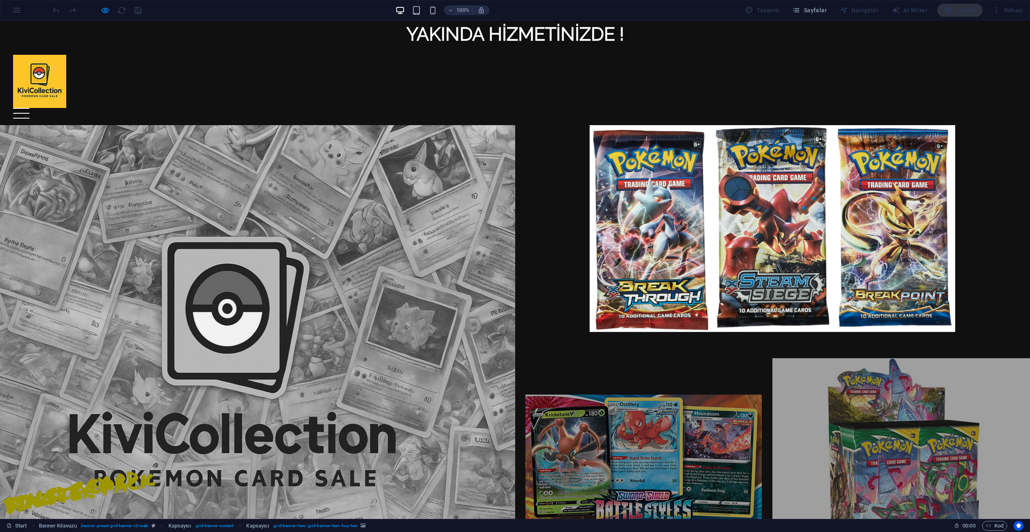
click at [50, 79] on img at bounding box center [39, 81] width 53 height 53
click at [105, 7] on icon "button" at bounding box center [105, 10] width 9 height 9
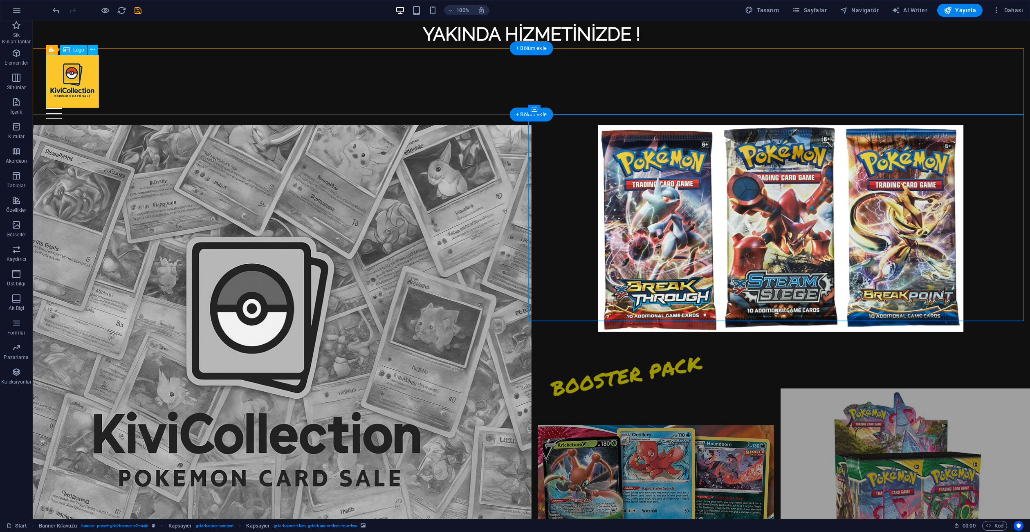
click at [57, 83] on div at bounding box center [531, 81] width 971 height 53
drag, startPoint x: 84, startPoint y: 90, endPoint x: 79, endPoint y: 90, distance: 5.0
click at [83, 90] on div at bounding box center [531, 81] width 971 height 53
click at [73, 88] on div at bounding box center [531, 81] width 971 height 53
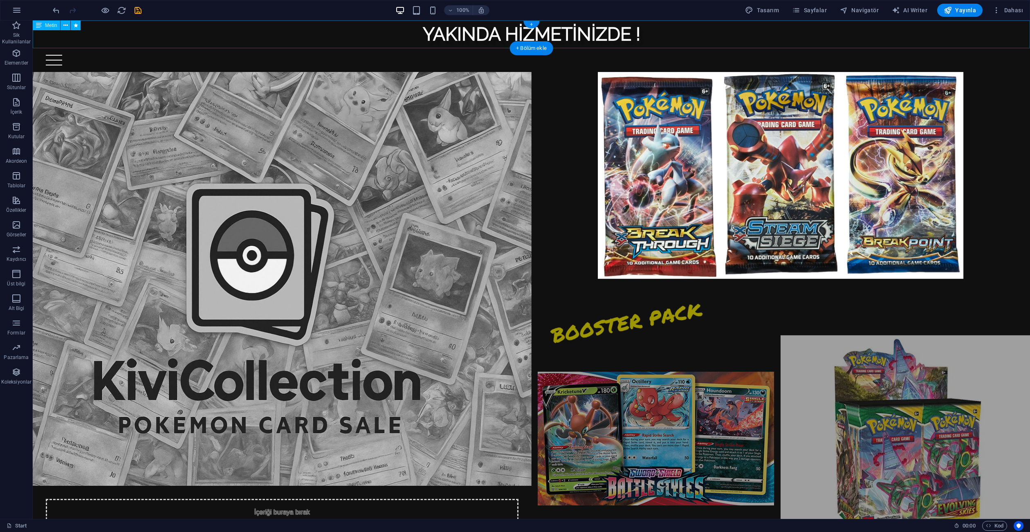
click at [476, 40] on div "YAKINDA HİZMETİNİZDE !" at bounding box center [531, 34] width 997 height 28
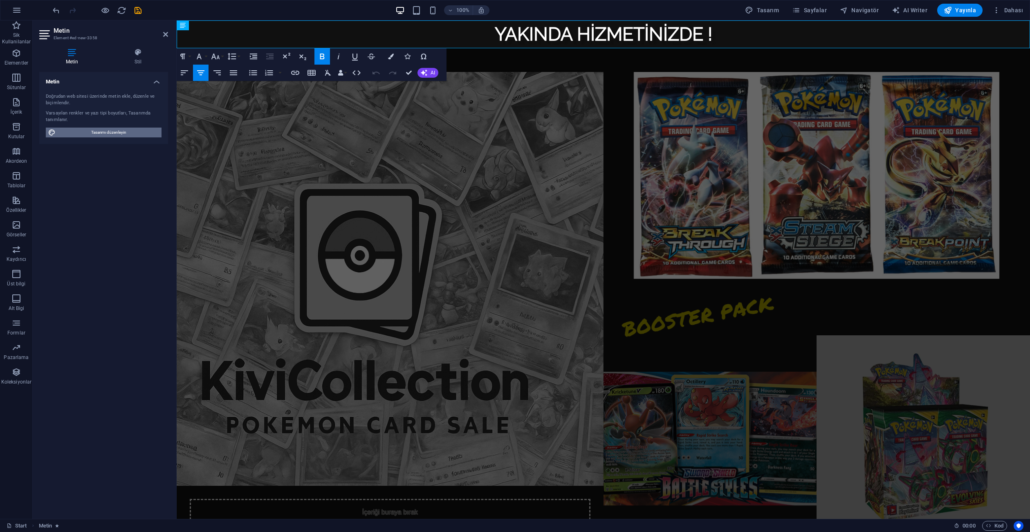
click at [97, 132] on span "Tasarımı düzenleyin" at bounding box center [108, 133] width 101 height 10
select select "px"
select select "300"
select select "px"
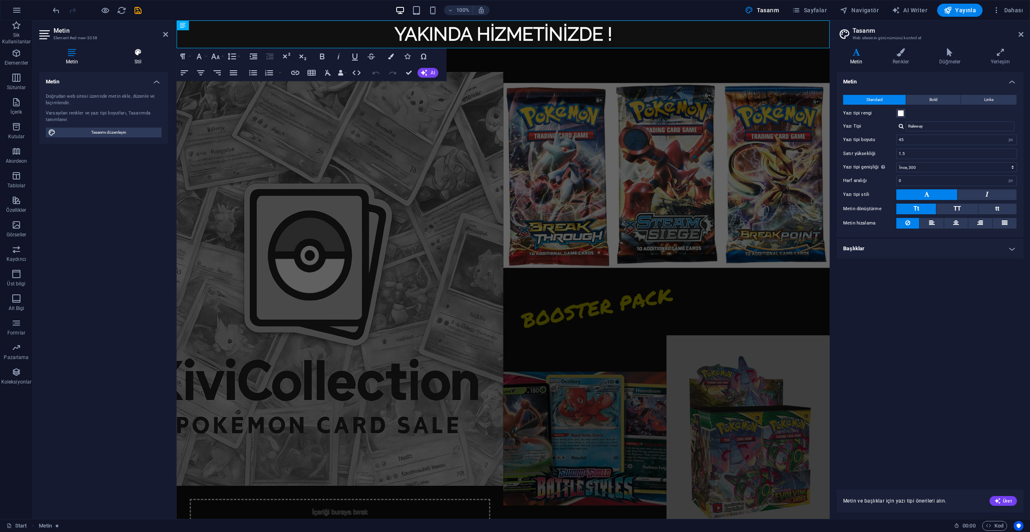
click at [136, 51] on icon at bounding box center [138, 52] width 60 height 8
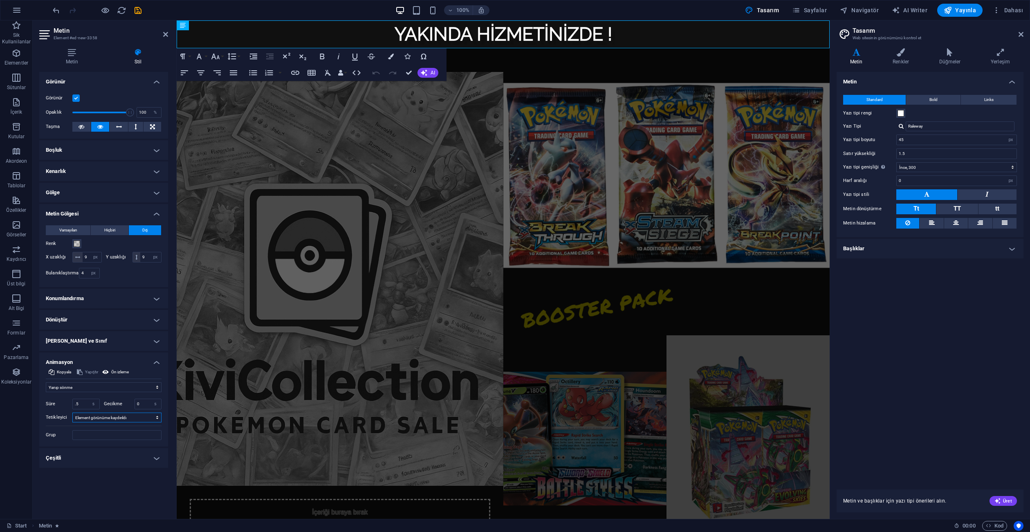
click at [100, 418] on select "Otomatik tetikleyici yok Sayfa yüklendiğinde Element görünüme kaydırıldı" at bounding box center [116, 417] width 89 height 10
click at [105, 419] on select "Otomatik tetikleyici yok Sayfa yüklendiğinde Element görünüme kaydırıldı" at bounding box center [116, 417] width 89 height 10
click at [85, 381] on div "Animasyon ekleme Göster / Gizle Yukarı/Aşağı kaydır Yakınlaştır/Uzaklaştır Sold…" at bounding box center [104, 409] width 116 height 61
click at [82, 388] on select "Animasyon ekleme Göster / Gizle Yukarı/Aşağı kaydır Yakınlaştır/Uzaklaştır Sold…" at bounding box center [104, 387] width 116 height 10
click at [46, 382] on select "Animasyon ekleme Göster / Gizle Yukarı/Aşağı kaydır Yakınlaştır/Uzaklaştır Sold…" at bounding box center [104, 387] width 116 height 10
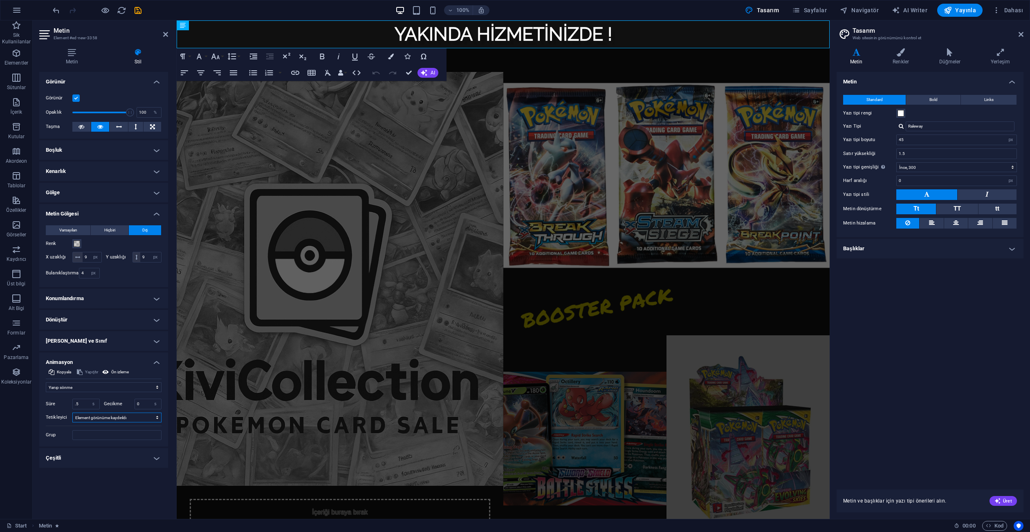
click at [92, 416] on select "Otomatik tetikleyici yok Sayfa yüklendiğinde Element görünüme kaydırıldı" at bounding box center [116, 417] width 89 height 10
click at [90, 391] on select "Animasyon ekleme Göster / Gizle Yukarı/Aşağı kaydır Yakınlaştır/Uzaklaştır Sold…" at bounding box center [104, 387] width 116 height 10
click at [46, 382] on select "Animasyon ekleme Göster / Gizle Yukarı/Aşağı kaydır Yakınlaştır/Uzaklaştır Sold…" at bounding box center [104, 387] width 116 height 10
click at [87, 385] on select "Animasyon ekleme Göster / Gizle Yukarı/Aşağı kaydır Yakınlaştır/Uzaklaştır Sold…" at bounding box center [104, 387] width 116 height 10
click at [46, 382] on select "Animasyon ekleme Göster / Gizle Yukarı/Aşağı kaydır Yakınlaştır/Uzaklaştır Sold…" at bounding box center [104, 387] width 116 height 10
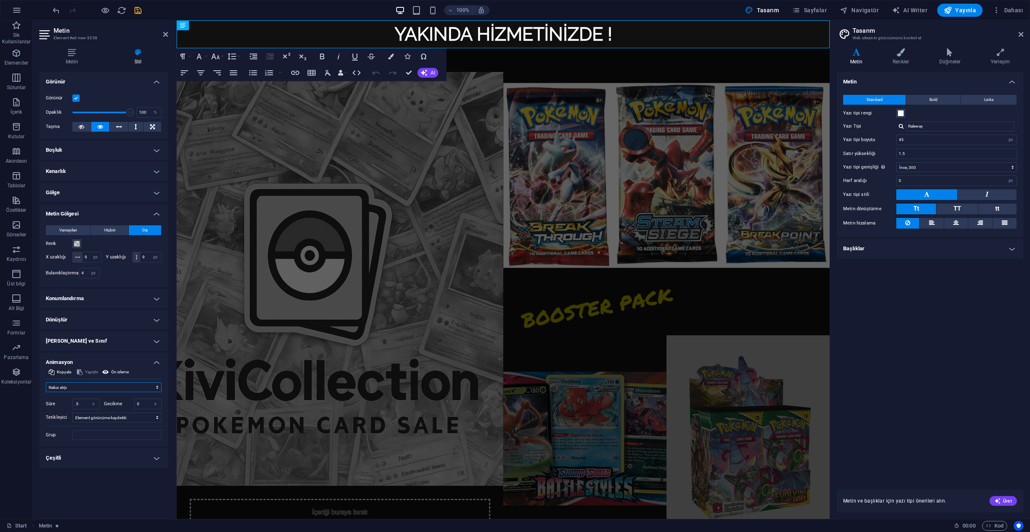
click at [77, 386] on select "Animasyon ekleme Göster / Gizle Yukarı/Aşağı kaydır Yakınlaştır/Uzaklaştır Sold…" at bounding box center [104, 387] width 116 height 10
select select "flash"
click at [46, 382] on select "Animasyon ekleme Göster / Gizle Yukarı/Aşağı kaydır Yakınlaştır/Uzaklaştır Sold…" at bounding box center [104, 387] width 116 height 10
click at [83, 403] on input ".5" at bounding box center [86, 404] width 27 height 10
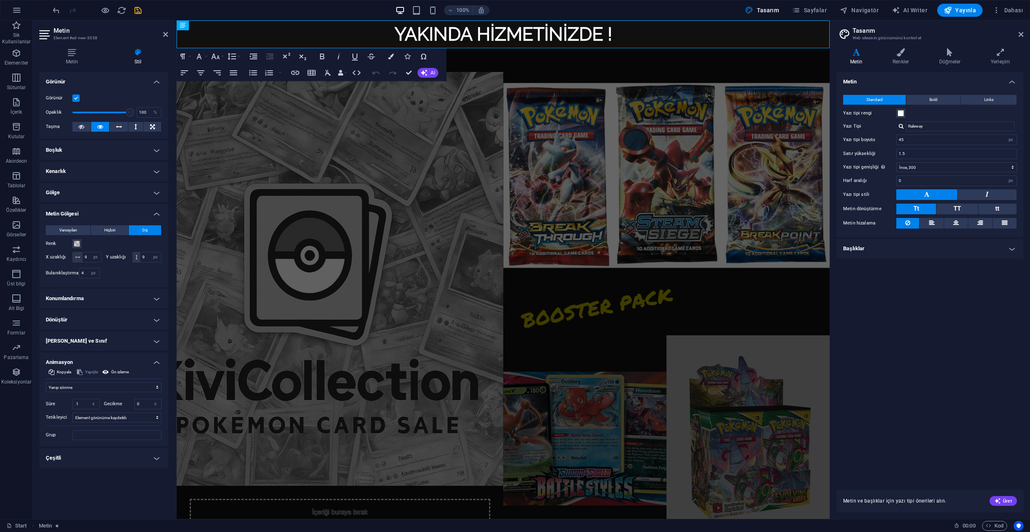
click at [84, 491] on div "Yerleşim Bu elementin yerleşim içinde nasıl genişlediği (Flexbox). Boyut Varsay…" at bounding box center [103, 292] width 129 height 440
click at [80, 405] on input ".1" at bounding box center [86, 404] width 27 height 10
click at [88, 488] on div "Yerleşim Bu elementin yerleşim içinde nasıl genişlediği (Flexbox). Boyut Varsay…" at bounding box center [103, 292] width 129 height 440
click at [83, 404] on input ".10" at bounding box center [86, 404] width 27 height 10
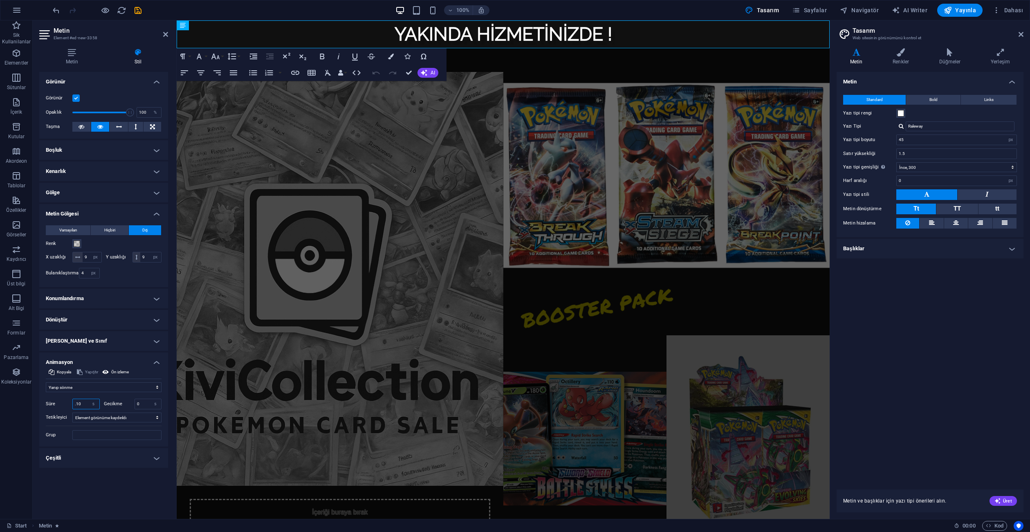
click at [83, 404] on input ".10" at bounding box center [86, 404] width 27 height 10
type input ".50"
click at [100, 474] on div "Yerleşim Bu elementin yerleşim içinde nasıl genişlediği (Flexbox). Boyut Varsay…" at bounding box center [103, 292] width 129 height 440
click at [165, 31] on icon at bounding box center [165, 34] width 5 height 7
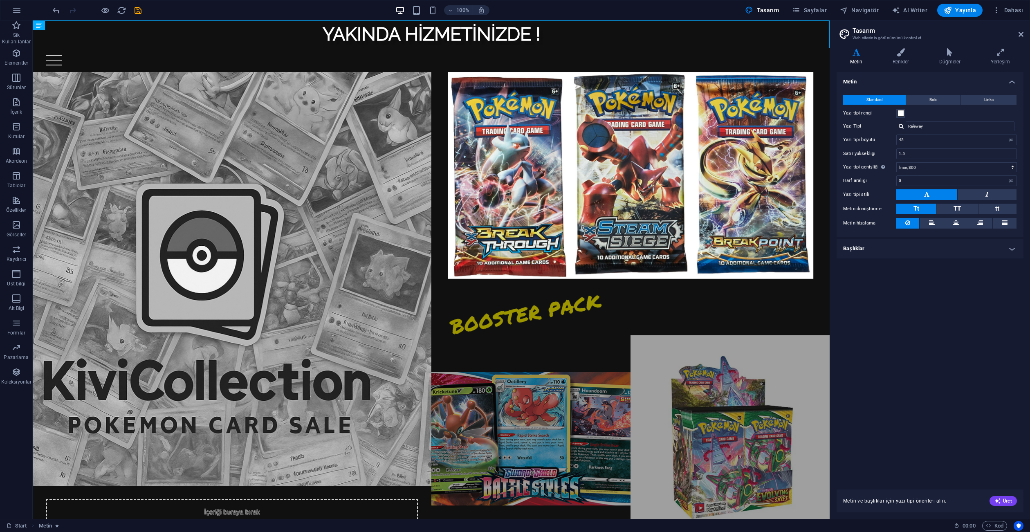
click at [503, 485] on html "Skip to main content YAKINDA HİZMETİNİZDE ! Home PACK SİNGLE CARD SEALED BOOSTE…" at bounding box center [431, 252] width 797 height 465
click at [1020, 34] on icon at bounding box center [1020, 34] width 5 height 7
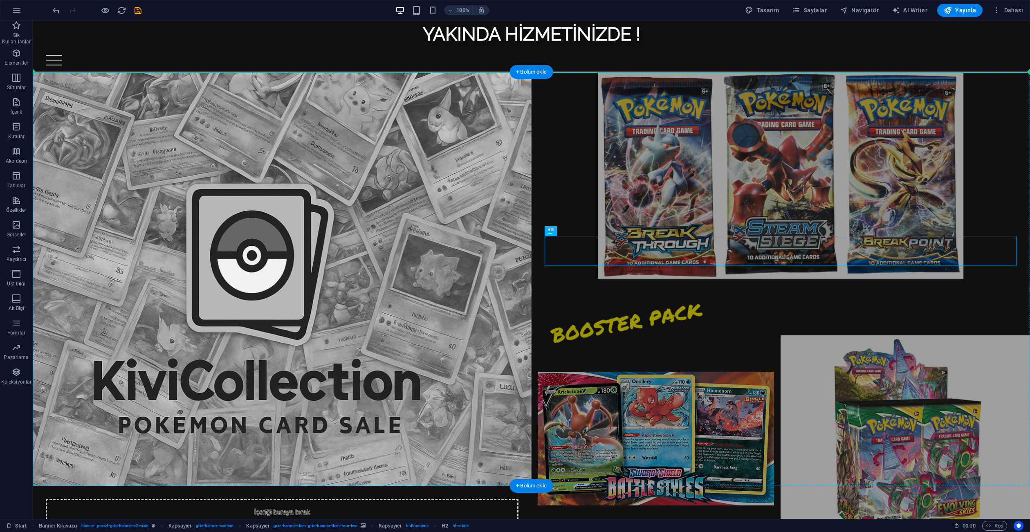
drag, startPoint x: 657, startPoint y: 257, endPoint x: 653, endPoint y: 226, distance: 31.0
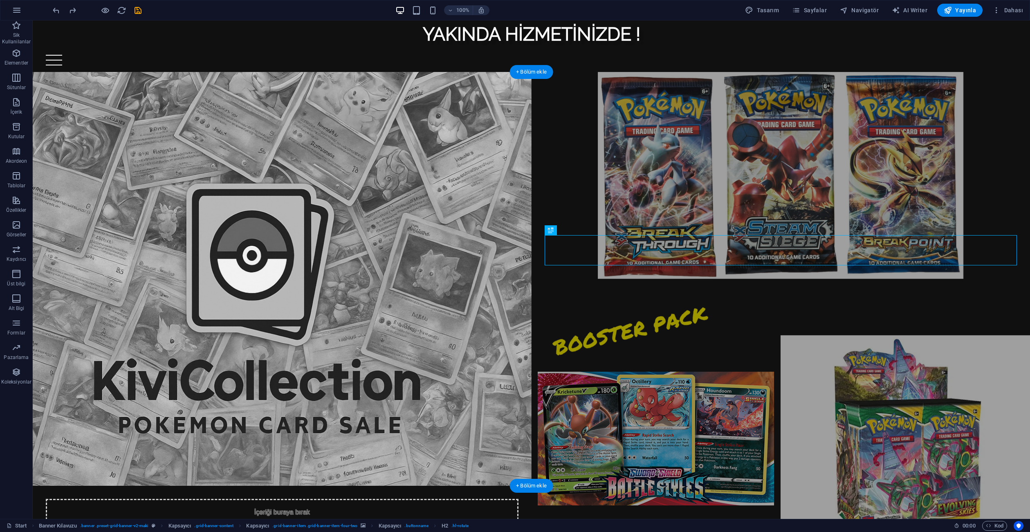
drag, startPoint x: 632, startPoint y: 262, endPoint x: 606, endPoint y: 261, distance: 25.8
click at [606, 292] on div "BOOSTER PACK" at bounding box center [780, 307] width 473 height 30
click at [651, 292] on div "BOOSTER PACK" at bounding box center [780, 307] width 473 height 30
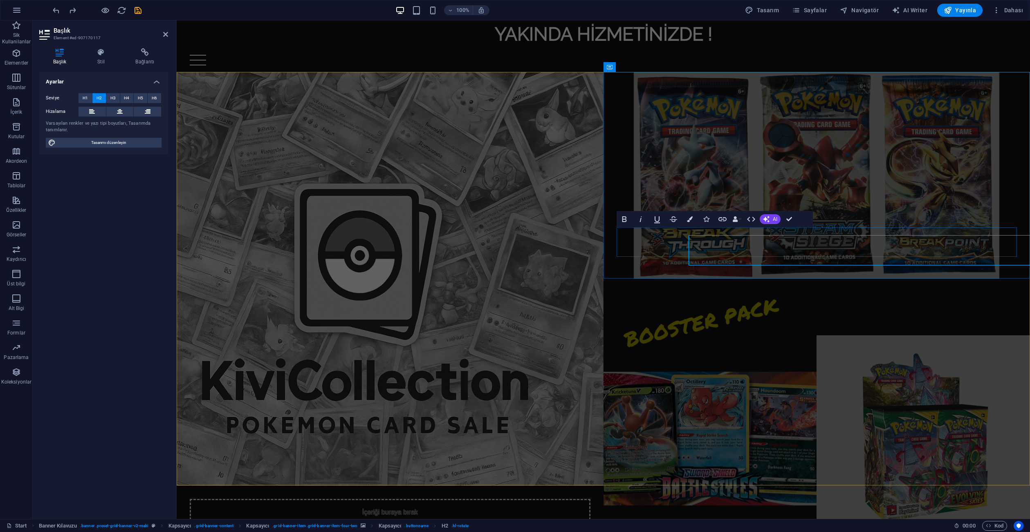
scroll to position [9, 0]
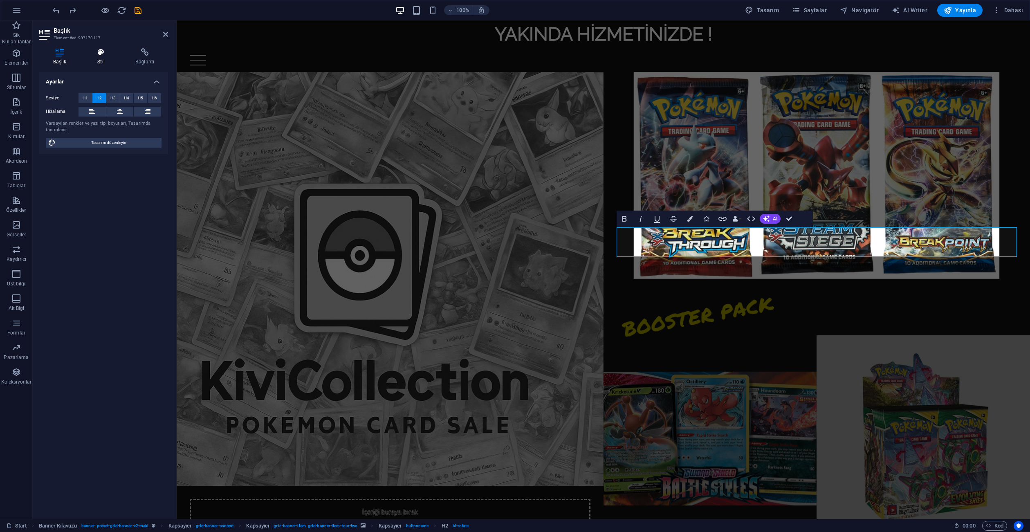
click at [105, 61] on h4 "Stil" at bounding box center [102, 56] width 38 height 17
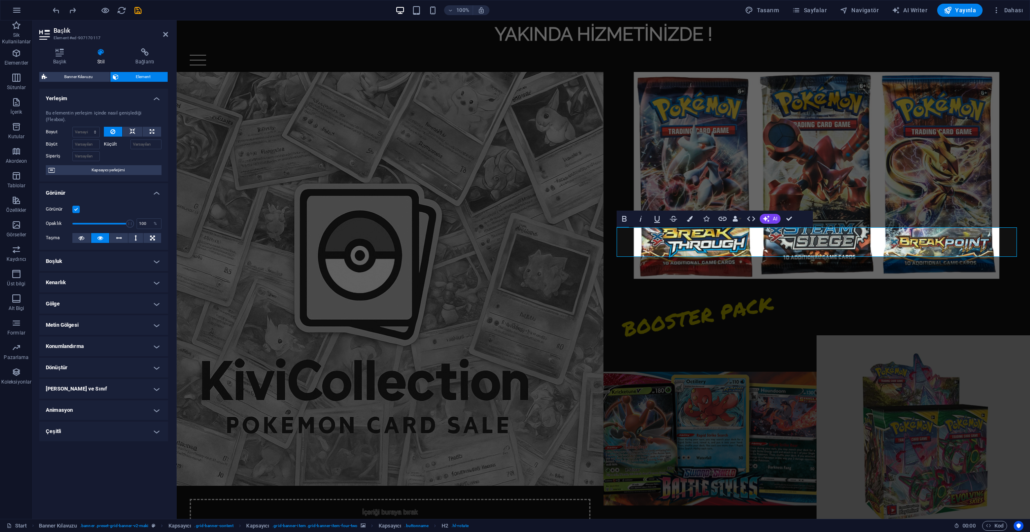
click at [104, 337] on h4 "Konumlandırma" at bounding box center [103, 346] width 129 height 20
click at [82, 358] on span "Statik" at bounding box center [80, 363] width 10 height 10
click at [101, 358] on span "Göreli" at bounding box center [97, 363] width 10 height 10
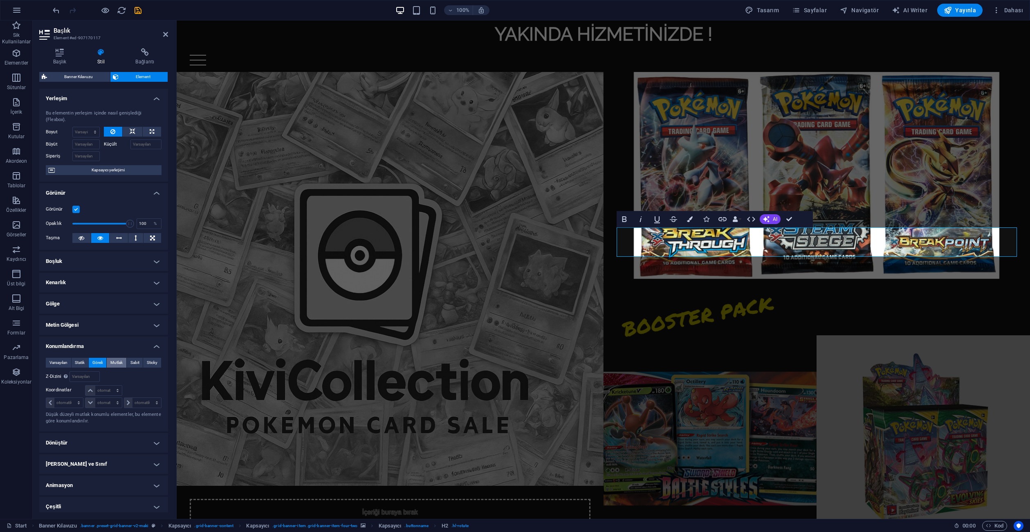
click at [125, 358] on button "Mutlak" at bounding box center [117, 363] width 20 height 10
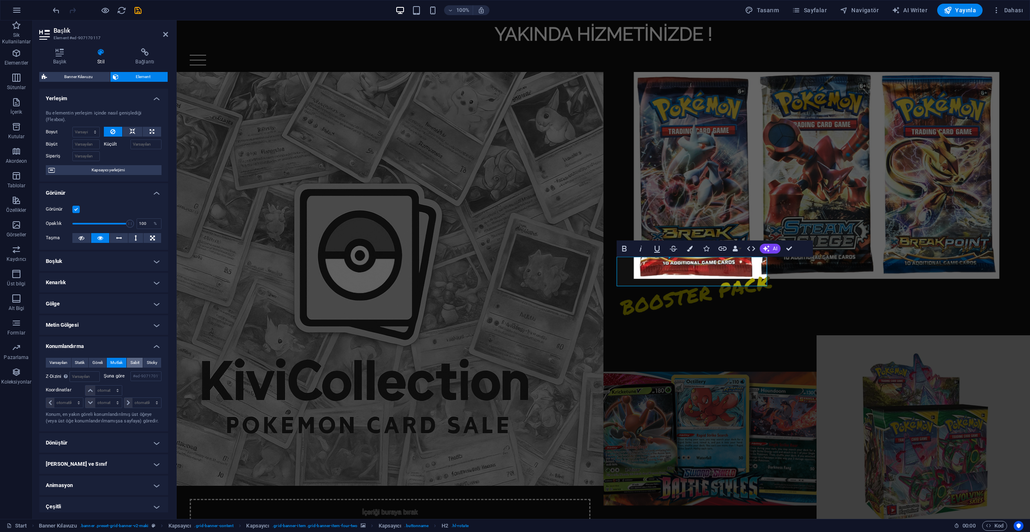
click at [134, 358] on span "Sabit" at bounding box center [134, 363] width 9 height 10
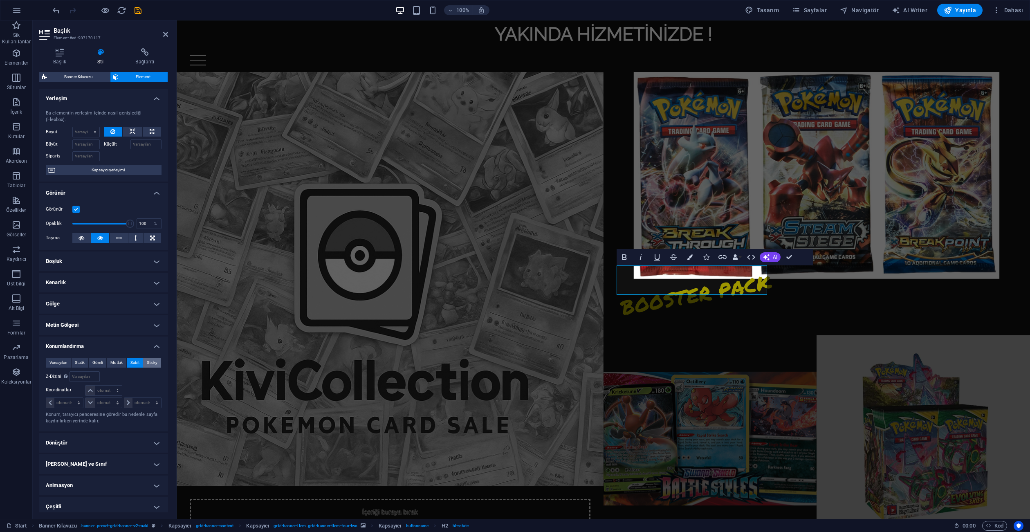
click at [153, 358] on span "Sticky" at bounding box center [152, 363] width 11 height 10
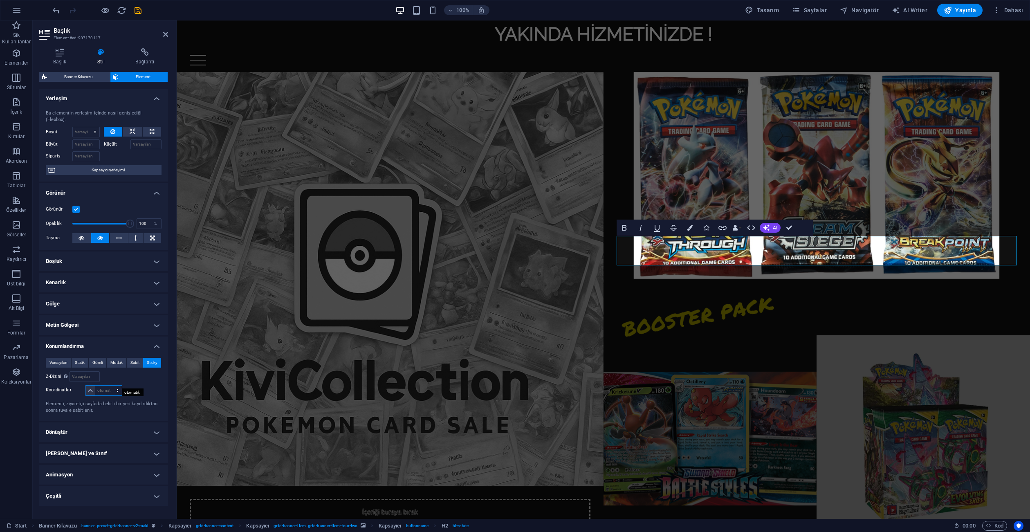
click at [105, 385] on select "otomatik px rem % em" at bounding box center [103, 390] width 36 height 10
select select "px"
click at [110, 385] on select "otomatik px rem % em" at bounding box center [103, 390] width 36 height 10
click at [142, 377] on div "Varsayılan Statik Göreli Mutlak Sabit Sticky Z-Dizini Element sırasını arkadan …" at bounding box center [104, 386] width 116 height 56
click at [102, 385] on input "200" at bounding box center [108, 390] width 26 height 10
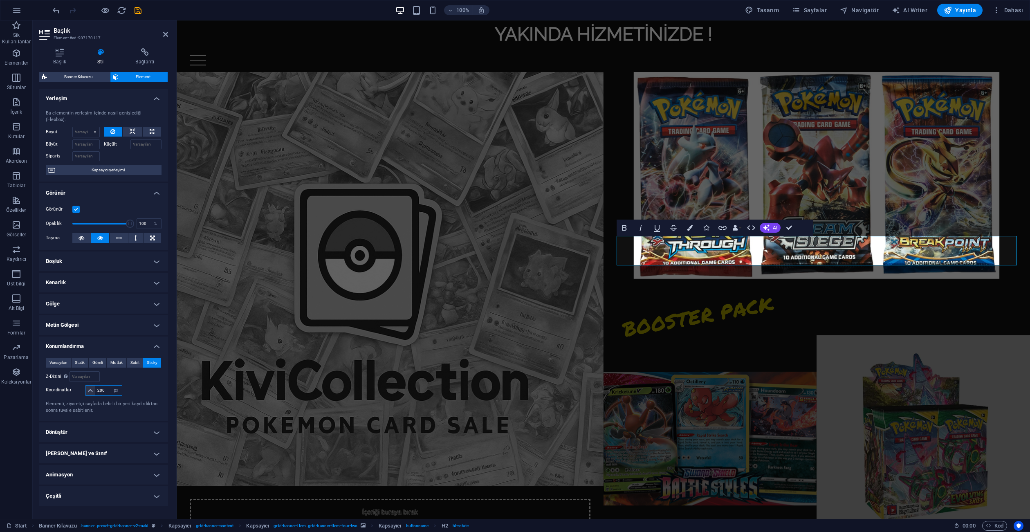
click at [102, 385] on input "200" at bounding box center [108, 390] width 26 height 10
type input "500"
click at [154, 385] on div at bounding box center [142, 390] width 38 height 11
click at [115, 385] on select "otomatik px rem % em" at bounding box center [115, 390] width 11 height 10
select select "auto"
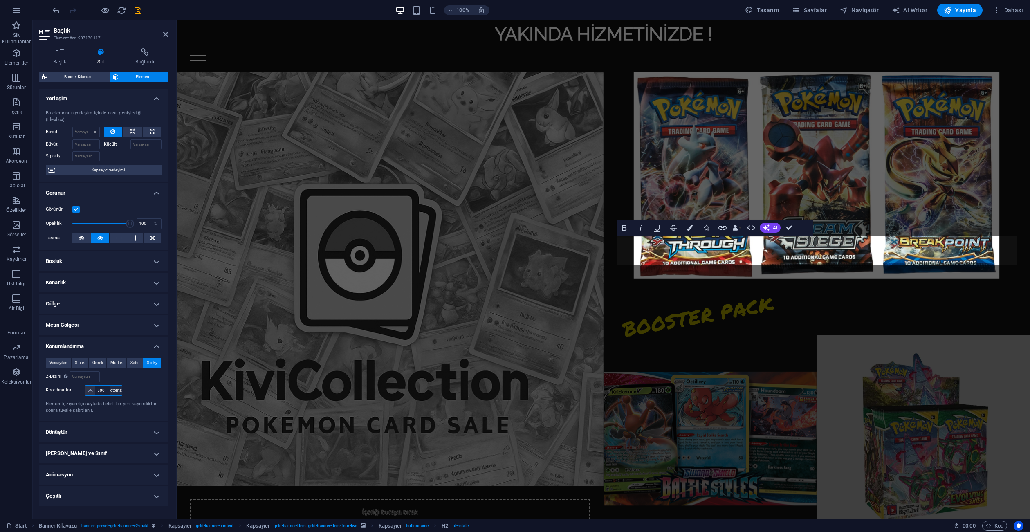
click at [110, 385] on select "otomatik px rem % em" at bounding box center [115, 390] width 11 height 10
select select "DISABLED_OPTION_VALUE"
drag, startPoint x: 143, startPoint y: 350, endPoint x: 137, endPoint y: 350, distance: 5.3
click at [143, 351] on div "Varsayılan Statik Göreli Mutlak Sabit Sticky Z-Dizini Element sırasını arkadan …" at bounding box center [103, 385] width 129 height 69
click at [119, 358] on span "Mutlak" at bounding box center [116, 363] width 12 height 10
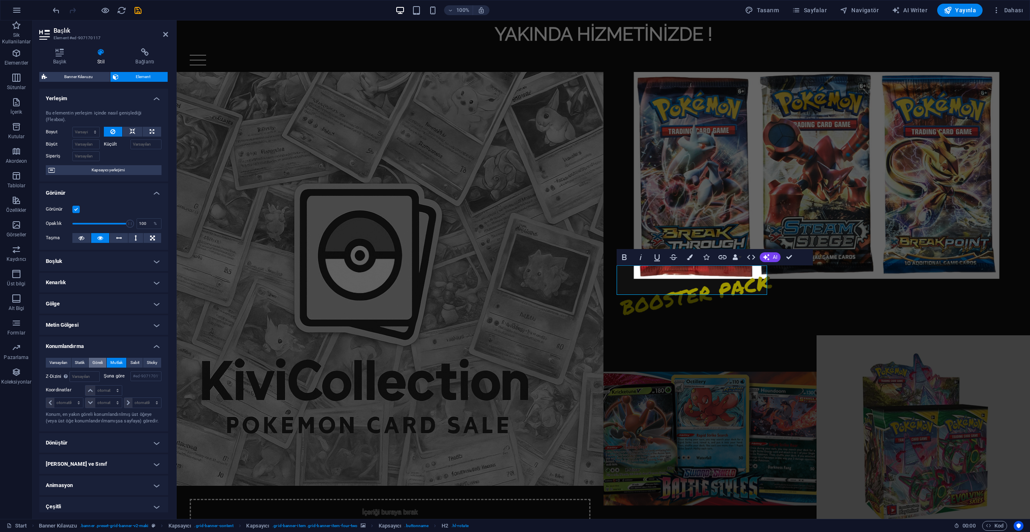
click at [101, 358] on span "Göreli" at bounding box center [97, 363] width 10 height 10
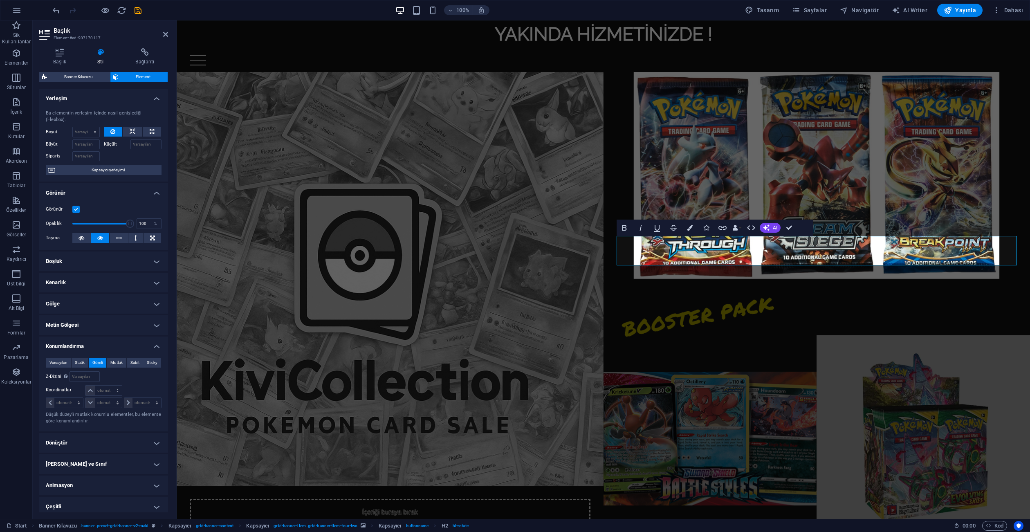
click at [161, 34] on h2 "Başlık" at bounding box center [111, 30] width 114 height 7
click at [167, 34] on icon at bounding box center [165, 34] width 5 height 7
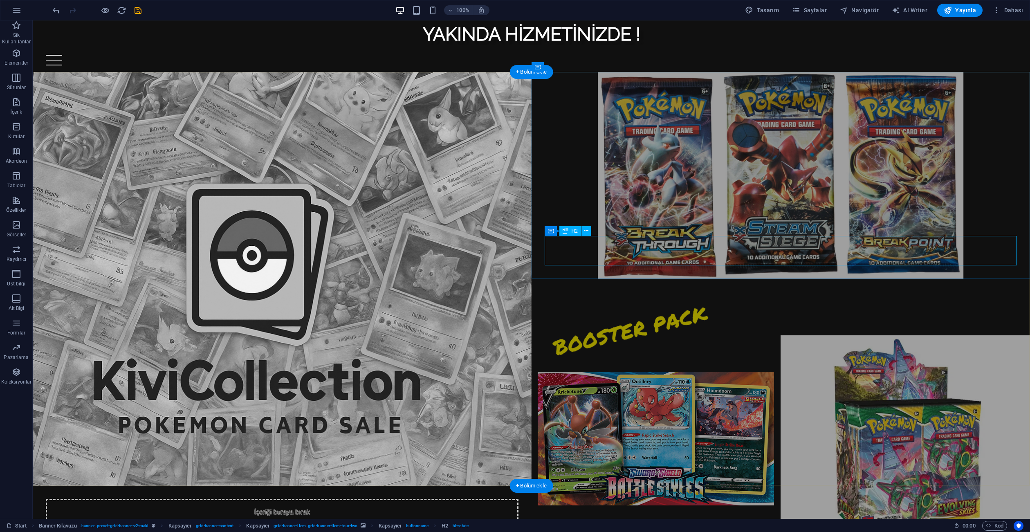
click at [660, 292] on div "BOOSTER PACK" at bounding box center [780, 307] width 473 height 30
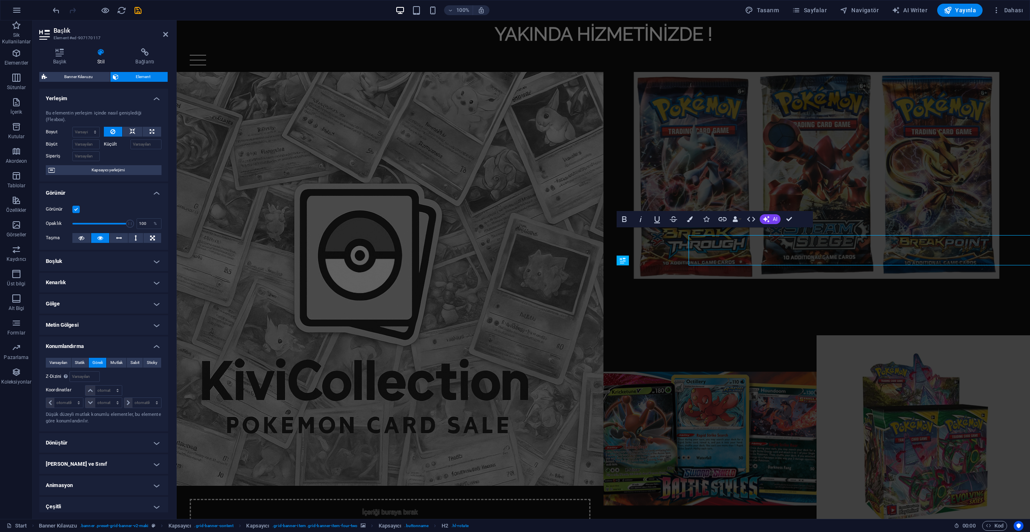
scroll to position [9, 0]
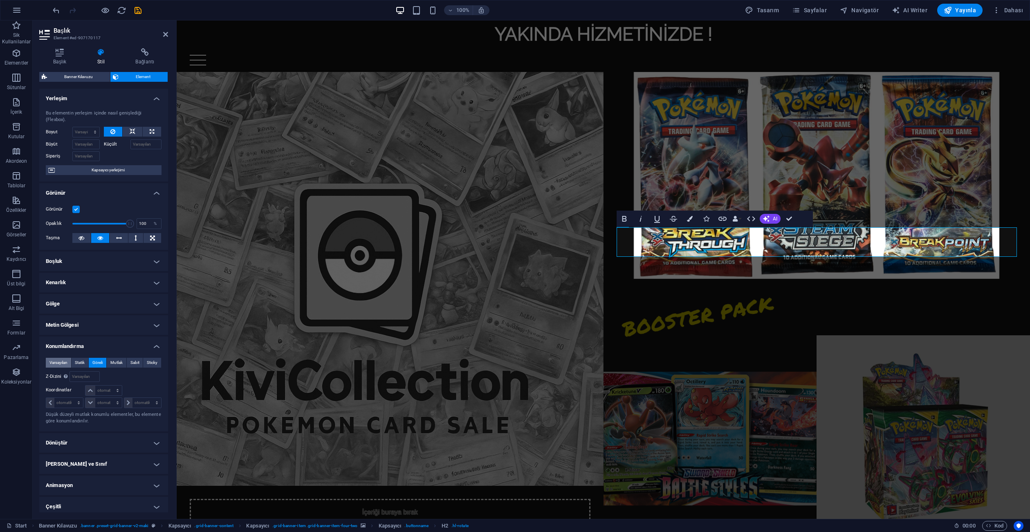
click at [54, 358] on span "Varsayılan" at bounding box center [58, 363] width 18 height 10
click at [82, 358] on span "Statik" at bounding box center [80, 363] width 10 height 10
click at [94, 358] on span "Göreli" at bounding box center [97, 363] width 10 height 10
click at [106, 385] on select "otomatik px rem % em" at bounding box center [103, 390] width 36 height 10
select select "px"
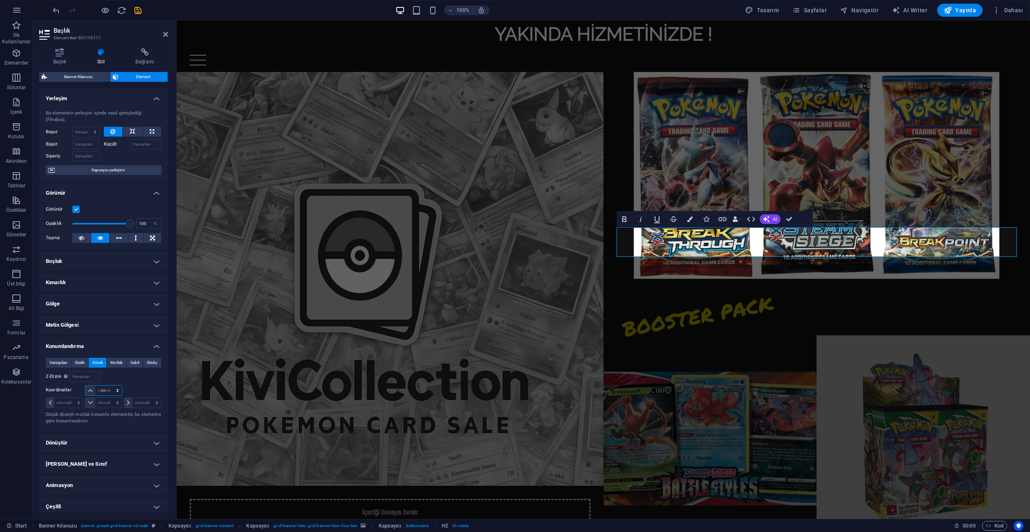
click at [110, 385] on select "otomatik px rem % em" at bounding box center [103, 390] width 36 height 10
click at [105, 385] on input "0" at bounding box center [108, 390] width 26 height 10
click at [144, 375] on div "Şuna göre #ed-907170114" at bounding box center [133, 376] width 58 height 11
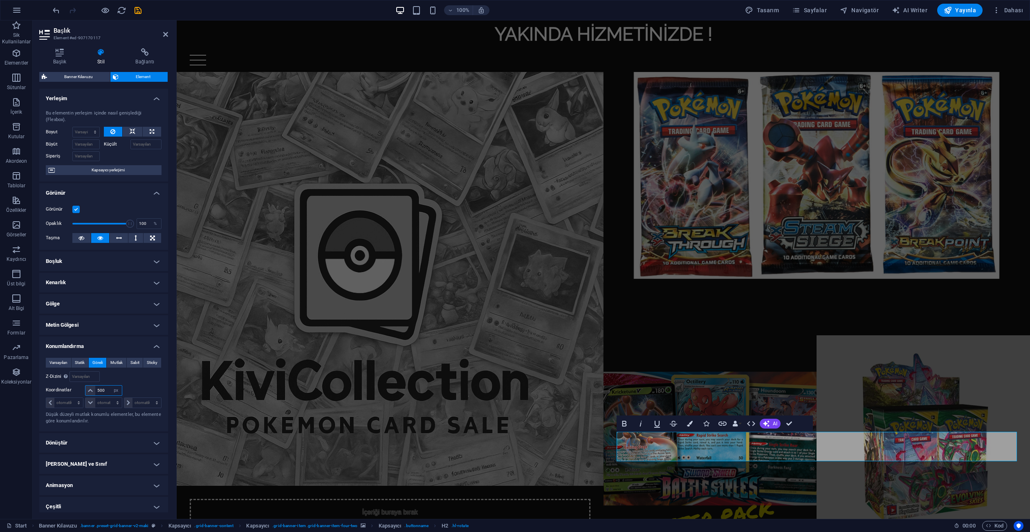
click at [107, 385] on input "500" at bounding box center [108, 390] width 26 height 10
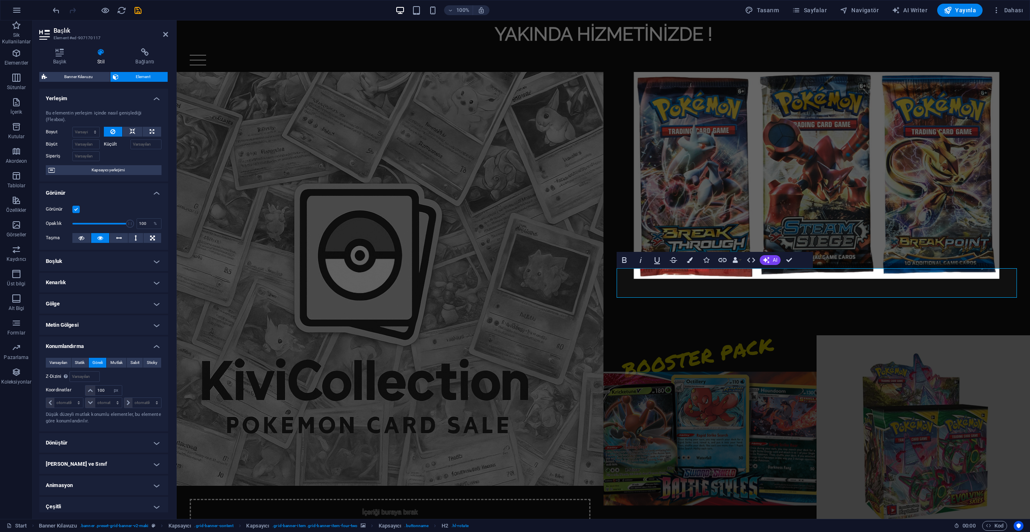
click at [143, 377] on div "Varsayılan Statik Göreli Mutlak Sabit Sticky Z-Dizini Element sırasını arkadan …" at bounding box center [104, 391] width 116 height 67
click at [102, 385] on input "100" at bounding box center [108, 390] width 26 height 10
click at [135, 373] on div "Şuna göre #ed-907170114" at bounding box center [133, 376] width 58 height 11
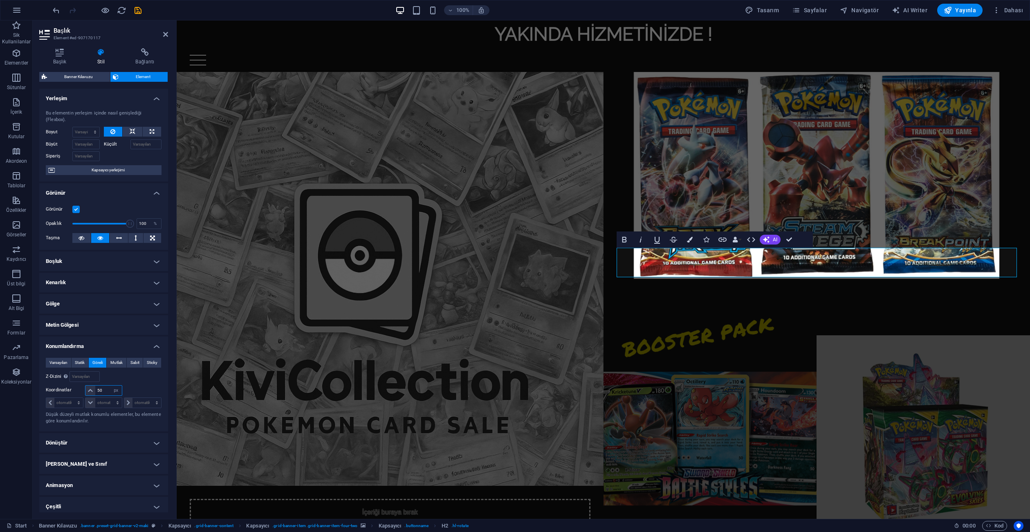
click at [104, 385] on input "50" at bounding box center [108, 390] width 26 height 10
click at [141, 376] on div "Varsayılan Statik Göreli Mutlak Sabit Sticky Z-Dizini Element sırasını arkadan …" at bounding box center [104, 391] width 116 height 67
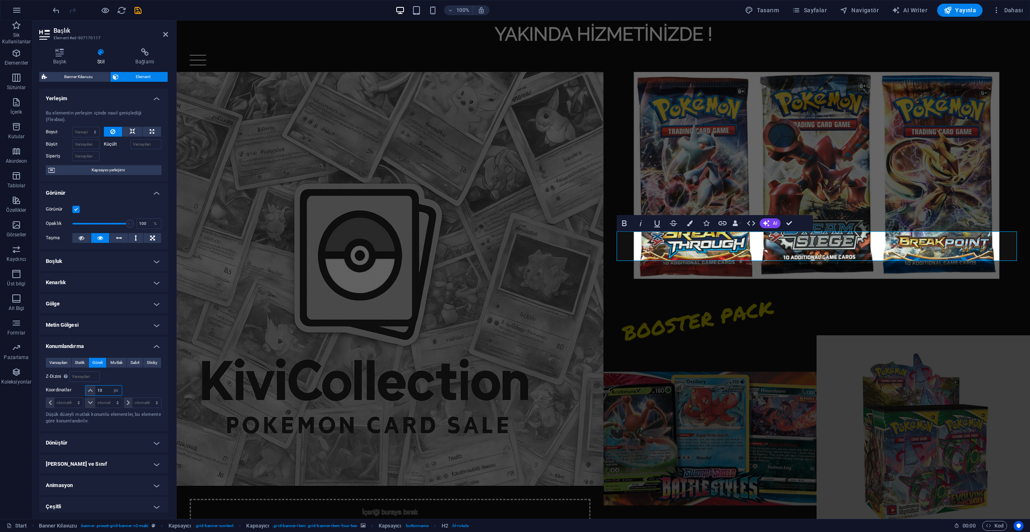
click at [103, 385] on input "10" at bounding box center [108, 390] width 26 height 10
click at [132, 376] on div "Varsayılan Statik Göreli Mutlak Sabit Sticky Z-Dizini Element sırasını arkadan …" at bounding box center [104, 391] width 116 height 67
click at [108, 385] on input "5" at bounding box center [108, 390] width 26 height 10
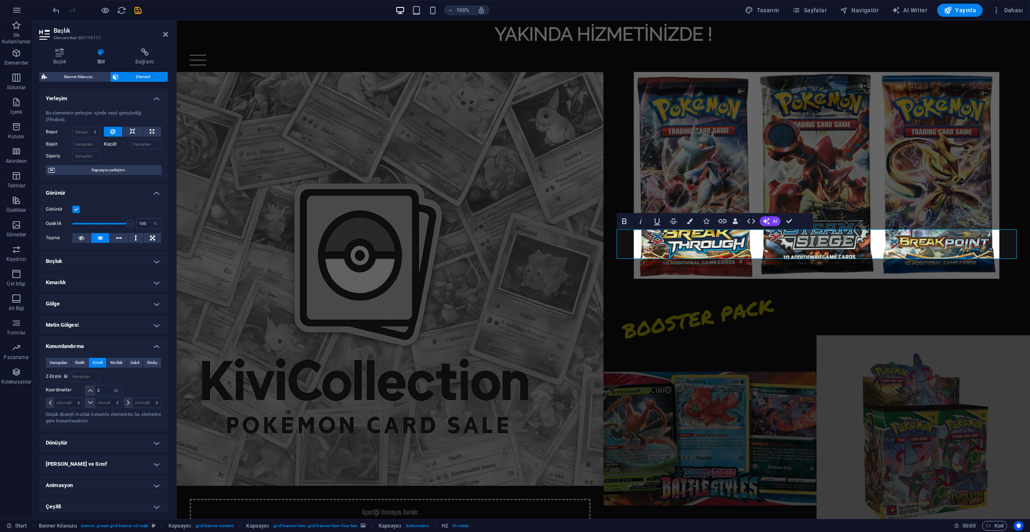
click at [146, 374] on div "Şuna göre #ed-907170114" at bounding box center [133, 376] width 58 height 11
click at [103, 385] on input "2" at bounding box center [108, 390] width 26 height 10
click at [138, 375] on div "Şuna göre #ed-907170114" at bounding box center [133, 376] width 58 height 11
click at [101, 385] on input "1" at bounding box center [108, 390] width 26 height 10
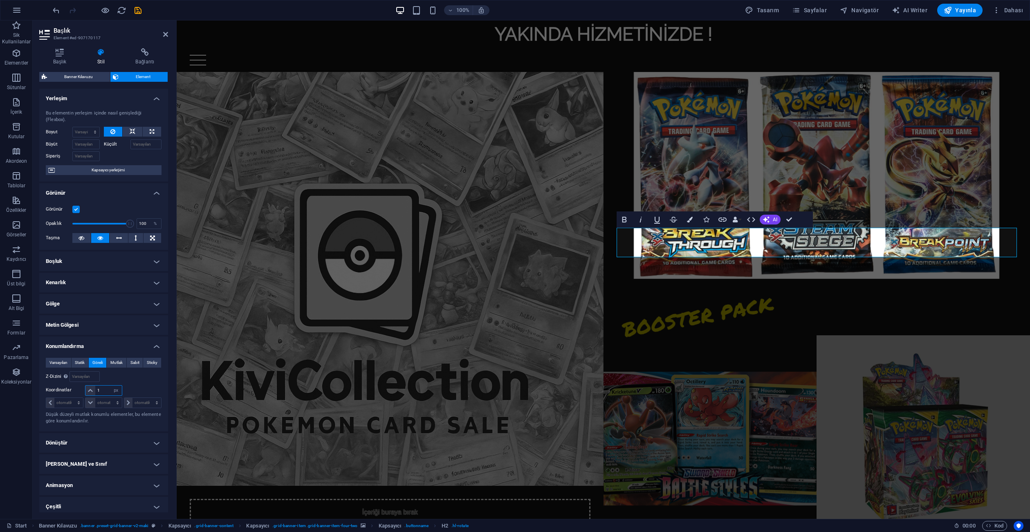
click at [101, 385] on input "1" at bounding box center [108, 390] width 26 height 10
type input "1"
click at [141, 385] on div at bounding box center [142, 390] width 38 height 11
click at [164, 32] on icon at bounding box center [165, 34] width 5 height 7
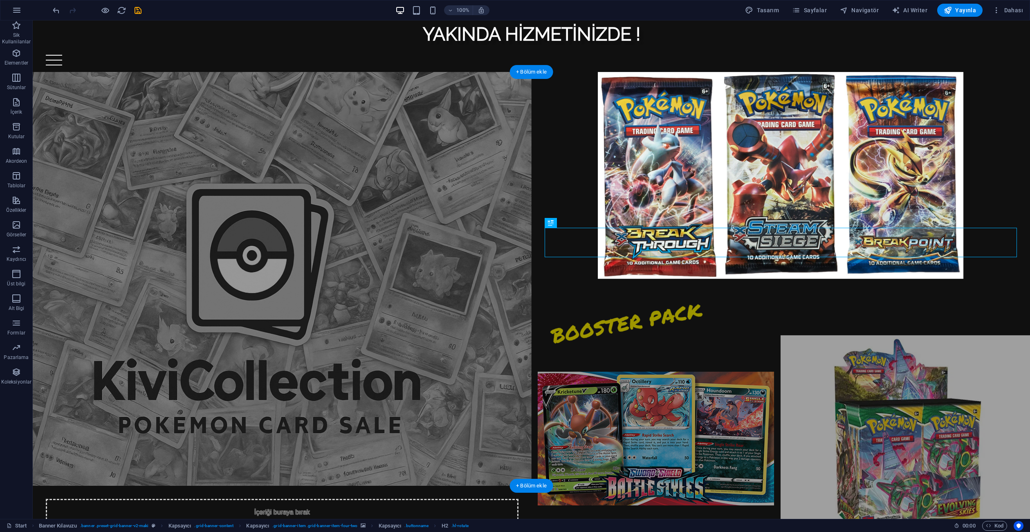
click at [376, 158] on figure at bounding box center [282, 279] width 499 height 414
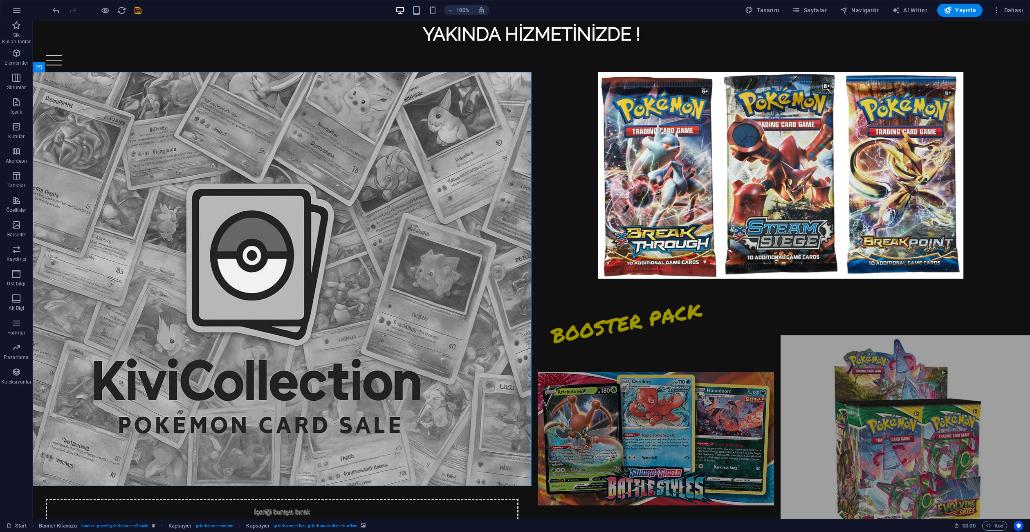
click at [608, 485] on html "Skip to main content YAKINDA HİZMETİNİZDE ! Home PACK SİNGLE CARD SEALED BOOSTE…" at bounding box center [531, 252] width 997 height 465
click at [104, 10] on icon "button" at bounding box center [105, 10] width 9 height 9
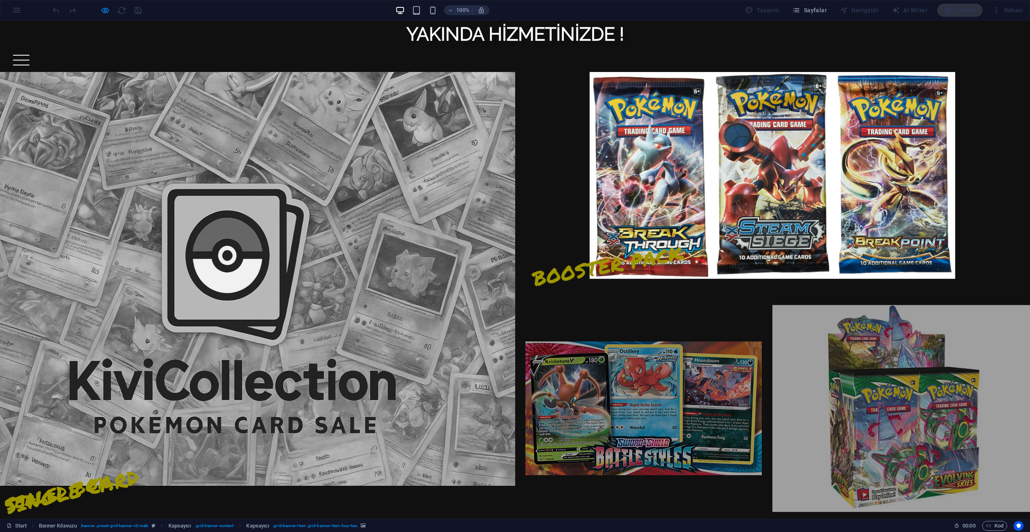
click at [502, 35] on strong "YAKINDA HİZMETİNİZDE !" at bounding box center [514, 34] width 217 height 22
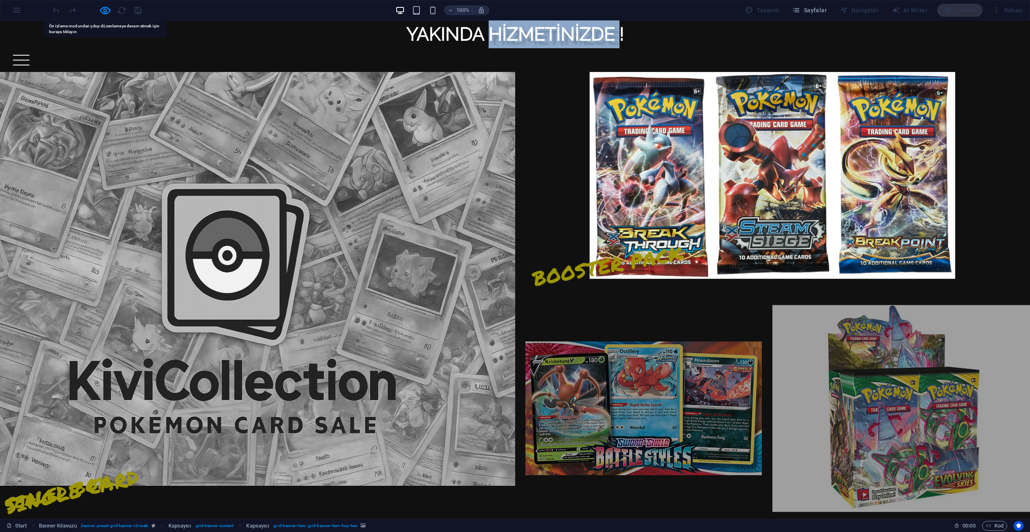
click at [502, 35] on strong "YAKINDA HİZMETİNİZDE !" at bounding box center [514, 34] width 217 height 22
click at [110, 8] on icon "button" at bounding box center [105, 10] width 9 height 9
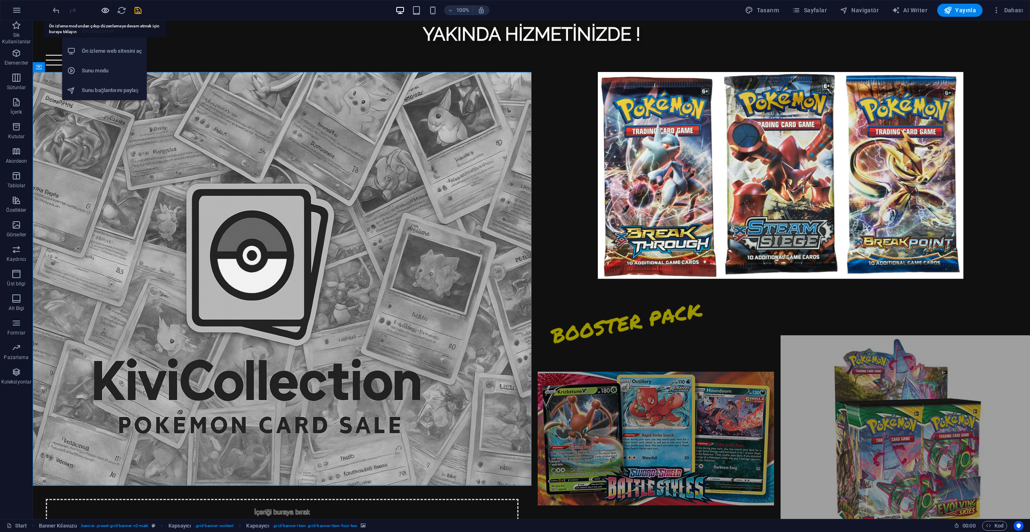
click at [106, 8] on icon "button" at bounding box center [105, 10] width 9 height 9
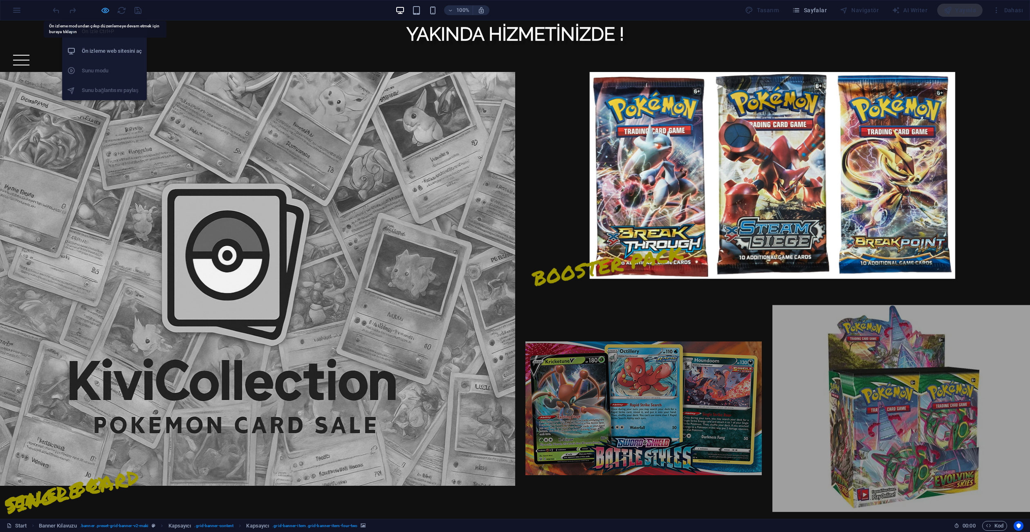
click at [106, 13] on icon "button" at bounding box center [105, 10] width 9 height 9
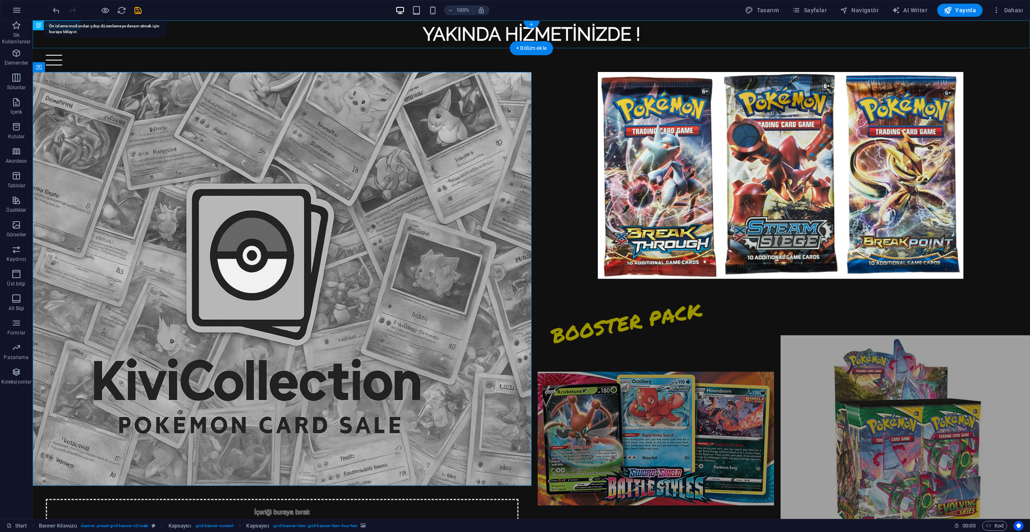
click at [475, 41] on div "YAKINDA HİZMETİNİZDE !" at bounding box center [531, 34] width 997 height 28
select select "px"
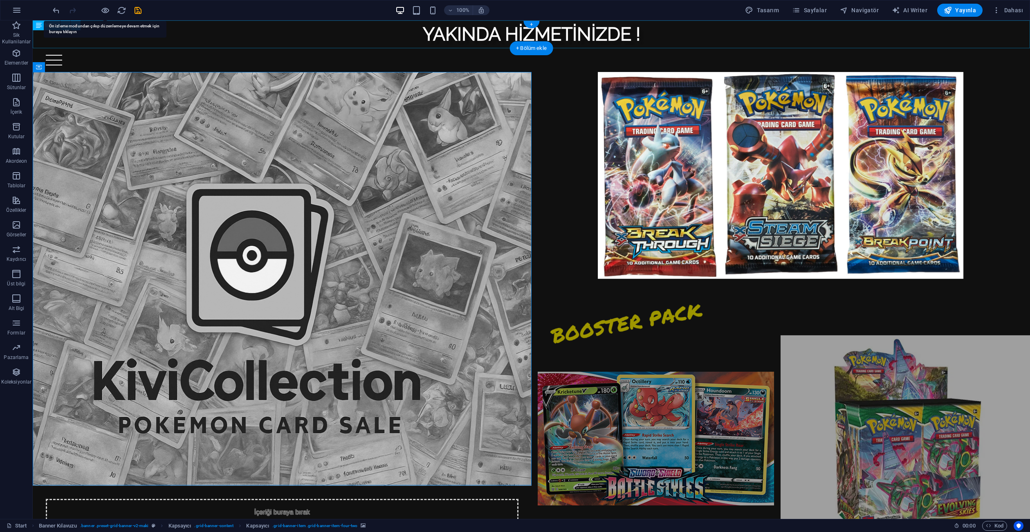
select select "flash"
select select "s"
select select "scroll"
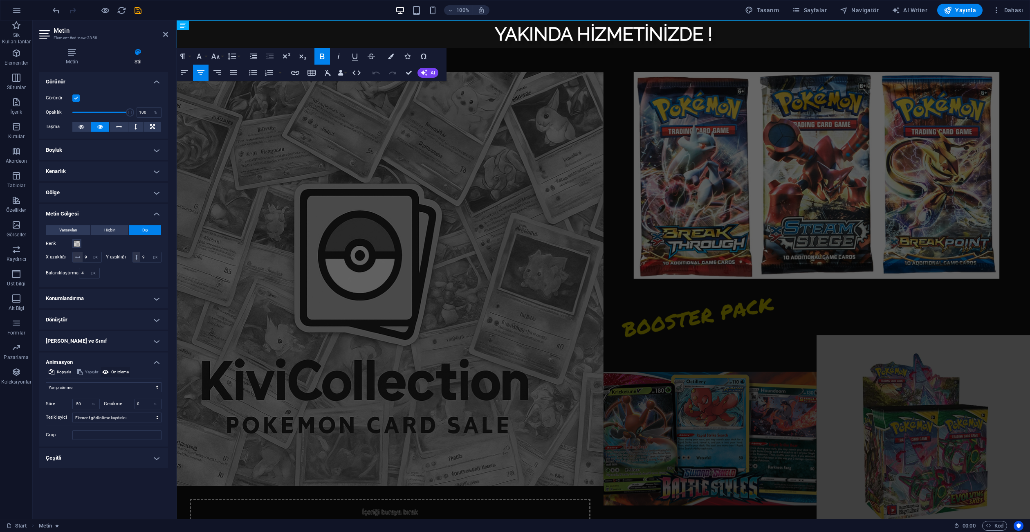
click at [116, 373] on span "Ön izleme" at bounding box center [120, 372] width 18 height 10
click at [90, 439] on input "Grup" at bounding box center [116, 435] width 89 height 10
click at [90, 457] on h4 "Çeşitli" at bounding box center [103, 458] width 129 height 20
click at [90, 457] on h4 "Çeşitli" at bounding box center [103, 455] width 129 height 15
click at [90, 457] on h4 "Çeşitli" at bounding box center [103, 458] width 129 height 20
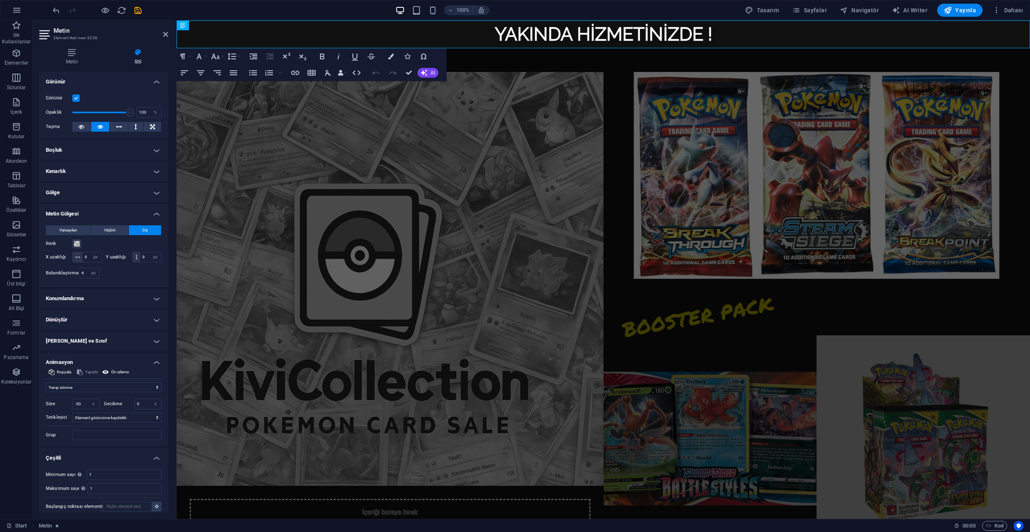
click at [90, 457] on h4 "Çeşitli" at bounding box center [103, 455] width 129 height 15
click at [70, 56] on h4 "Metin" at bounding box center [73, 56] width 69 height 17
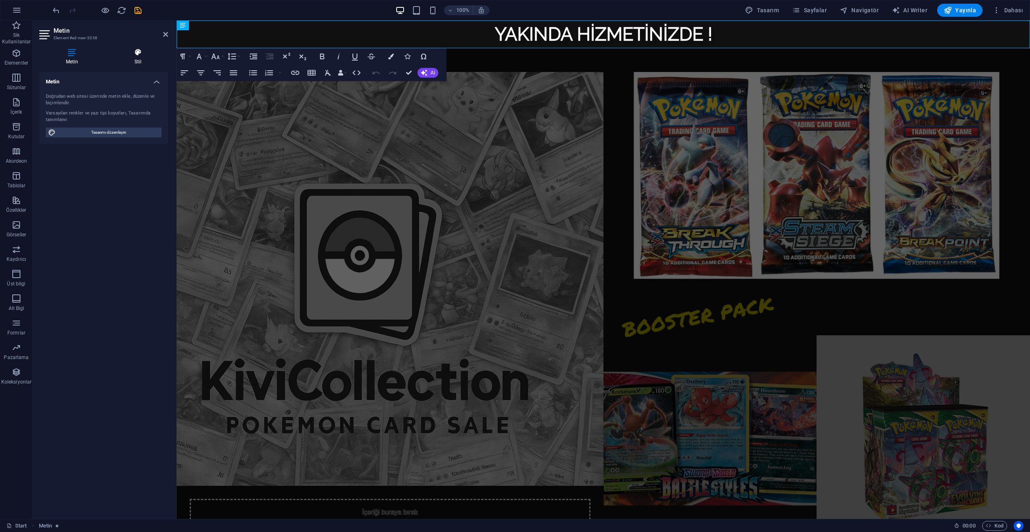
click at [148, 53] on icon at bounding box center [138, 52] width 60 height 8
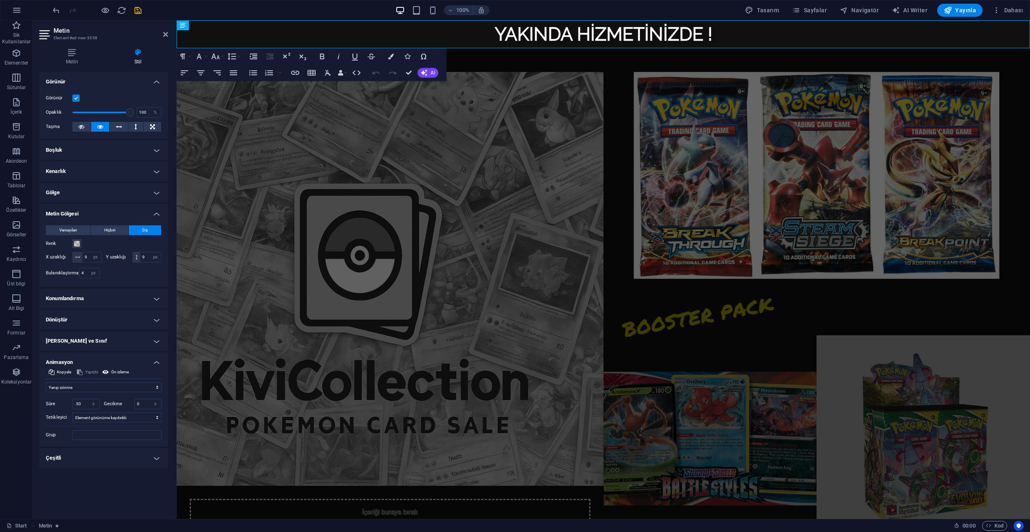
click at [166, 30] on h2 "Metin" at bounding box center [111, 30] width 114 height 7
click at [166, 34] on icon at bounding box center [165, 34] width 5 height 7
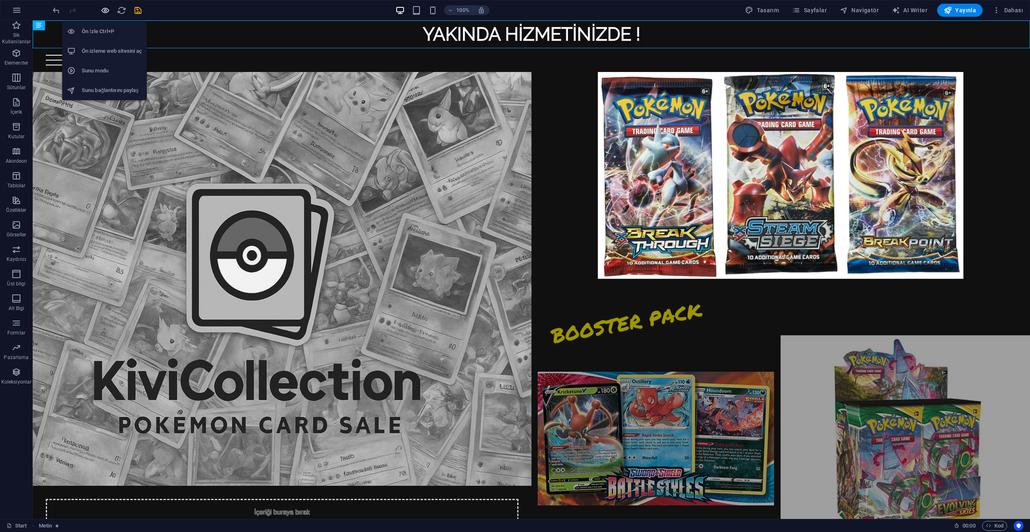
click at [106, 7] on icon "button" at bounding box center [105, 10] width 9 height 9
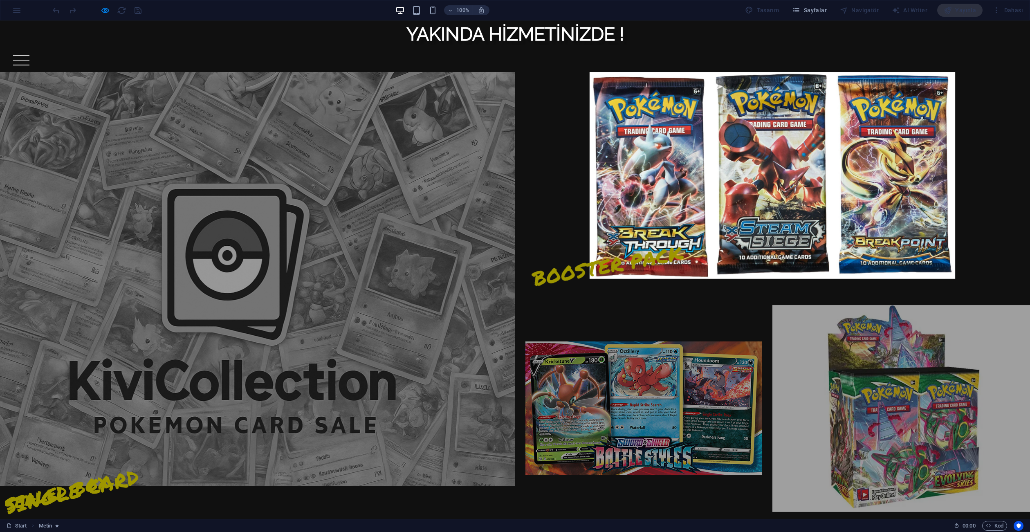
click at [297, 130] on div at bounding box center [257, 279] width 515 height 414
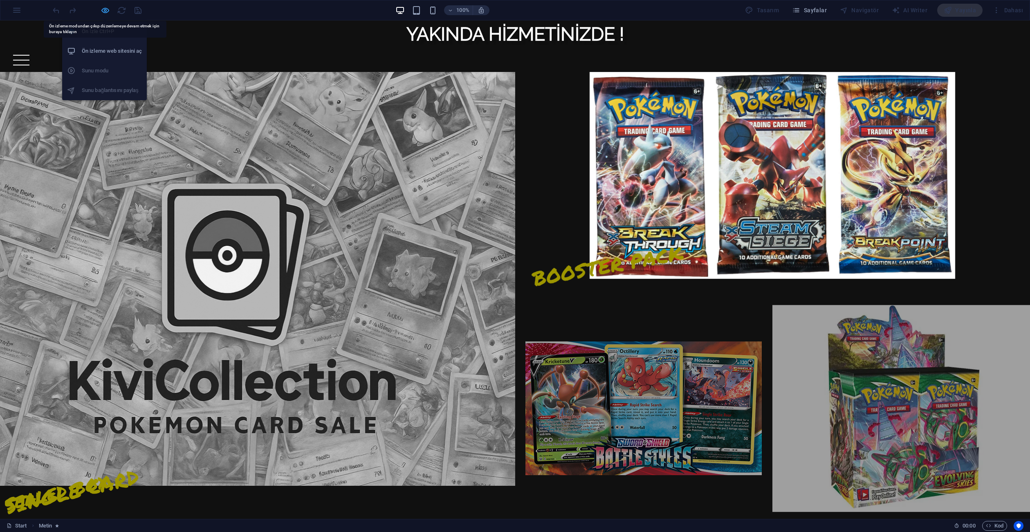
click at [101, 10] on icon "button" at bounding box center [105, 10] width 9 height 9
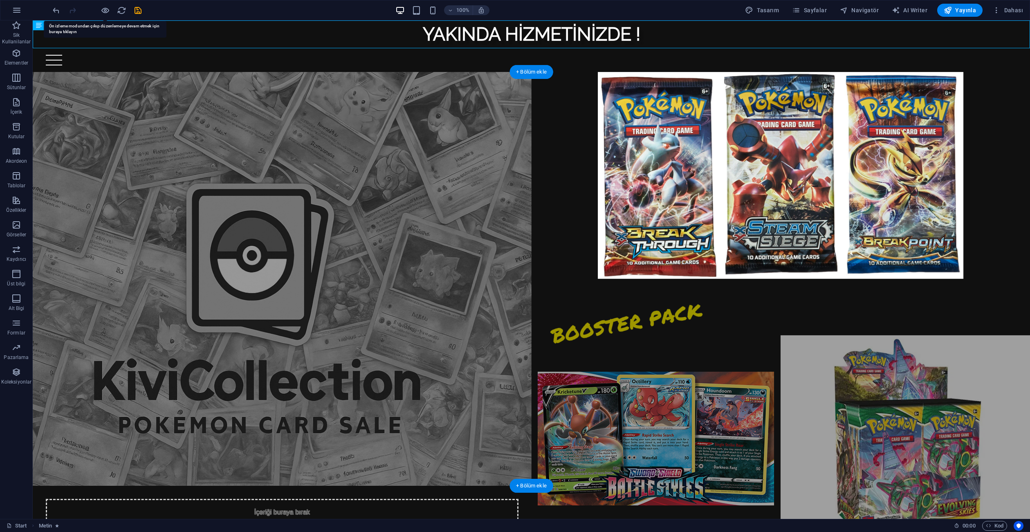
click at [296, 143] on figure at bounding box center [282, 279] width 499 height 414
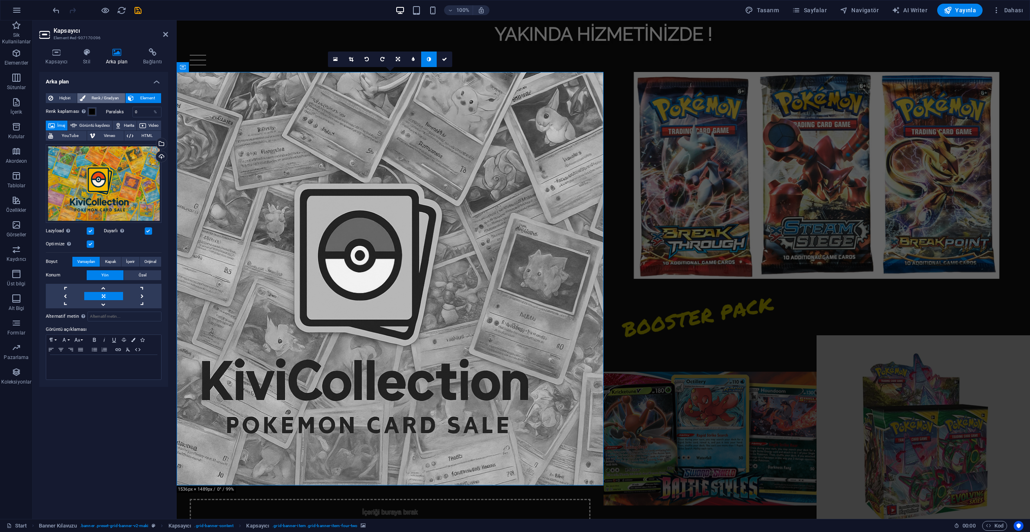
click at [108, 96] on span "Renk / Gradyan" at bounding box center [105, 98] width 35 height 10
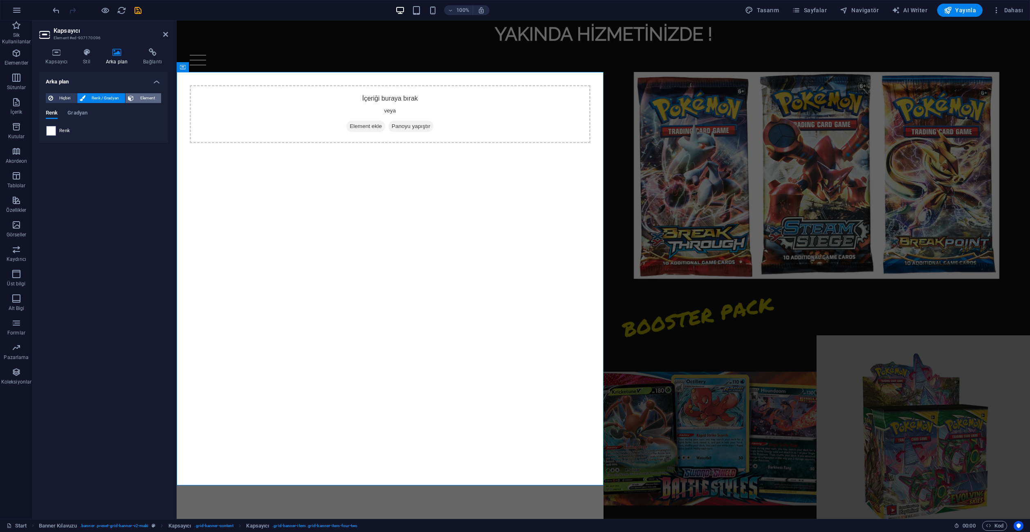
click at [136, 100] on button "Element" at bounding box center [143, 98] width 36 height 10
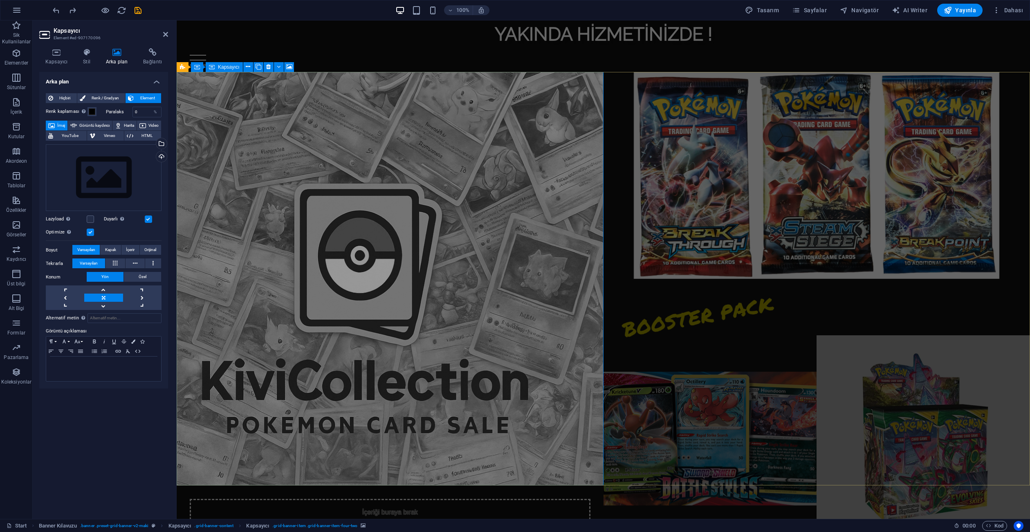
click at [231, 194] on figure at bounding box center [390, 279] width 427 height 414
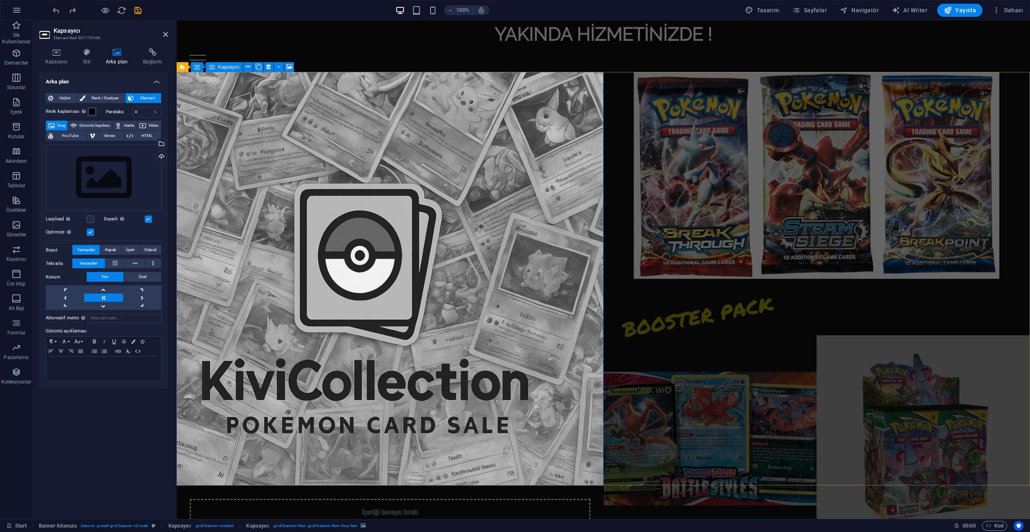
click at [62, 125] on span "İmaj" at bounding box center [61, 126] width 8 height 10
click at [396, 63] on div at bounding box center [603, 60] width 827 height 11
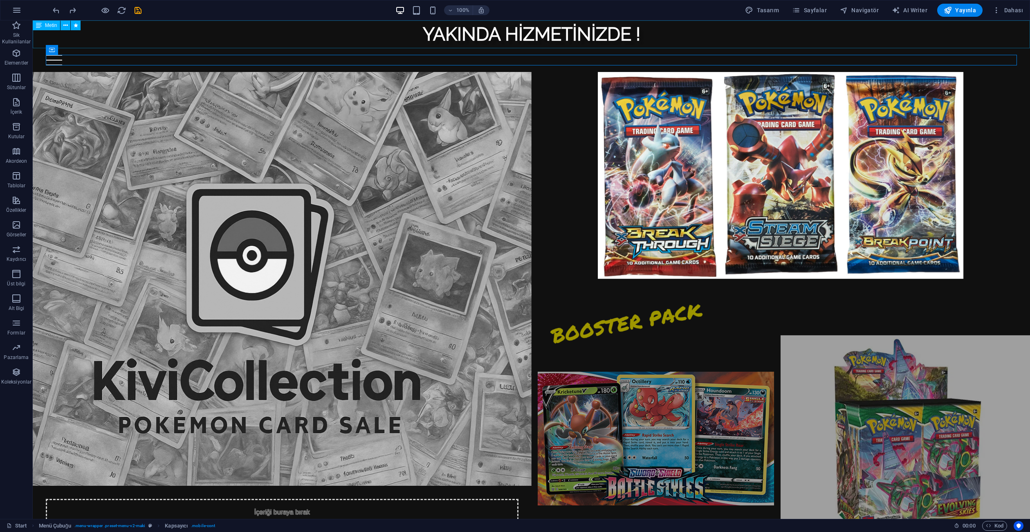
click at [329, 33] on div "YAKINDA HİZMETİNİZDE !" at bounding box center [531, 34] width 997 height 28
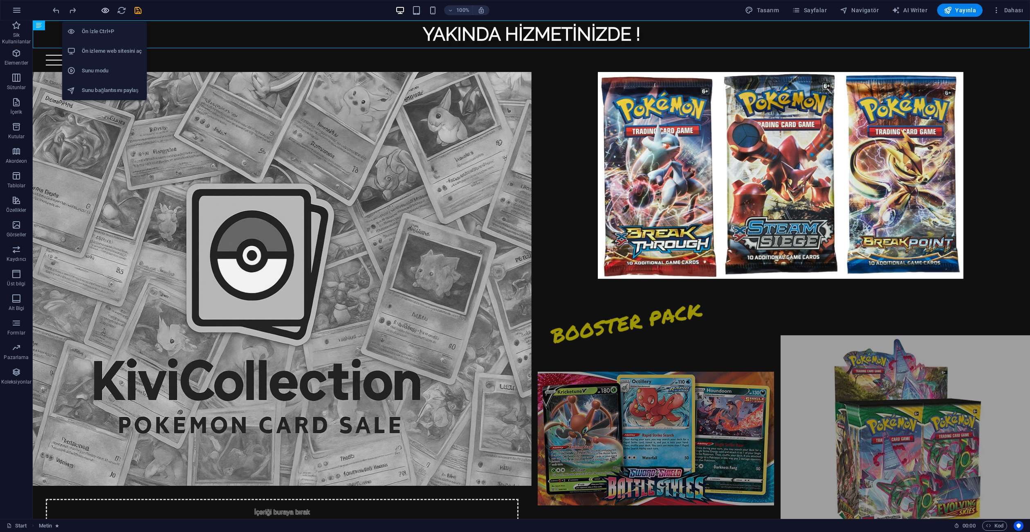
click at [103, 11] on icon "button" at bounding box center [105, 10] width 9 height 9
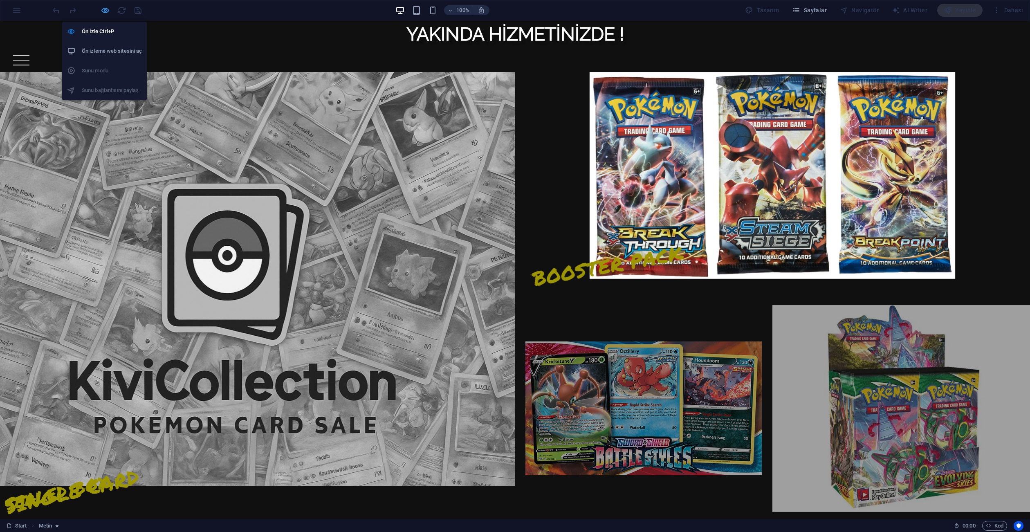
click at [103, 11] on icon "button" at bounding box center [105, 10] width 9 height 9
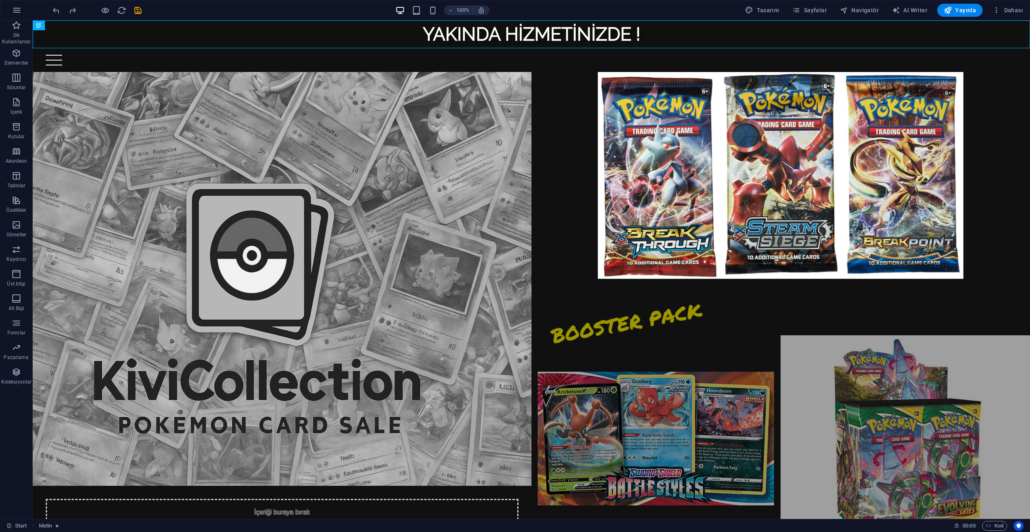
click at [273, 485] on html "Skip to main content YAKINDA HİZMETİNİZDE ! Home PACK SİNGLE CARD SEALED BOOSTE…" at bounding box center [531, 252] width 997 height 465
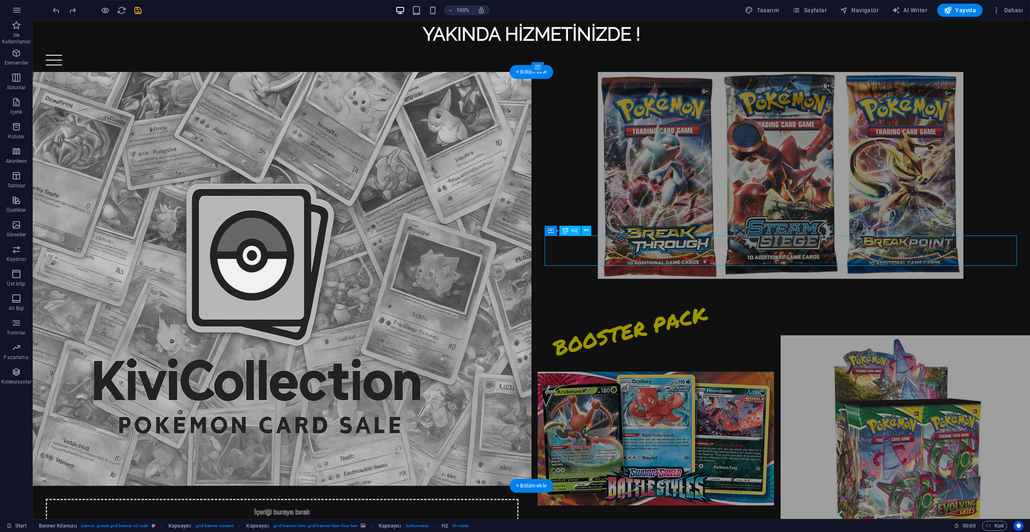
drag, startPoint x: 641, startPoint y: 259, endPoint x: 634, endPoint y: 246, distance: 15.2
click at [644, 292] on div "BOOSTER PACK" at bounding box center [780, 307] width 473 height 30
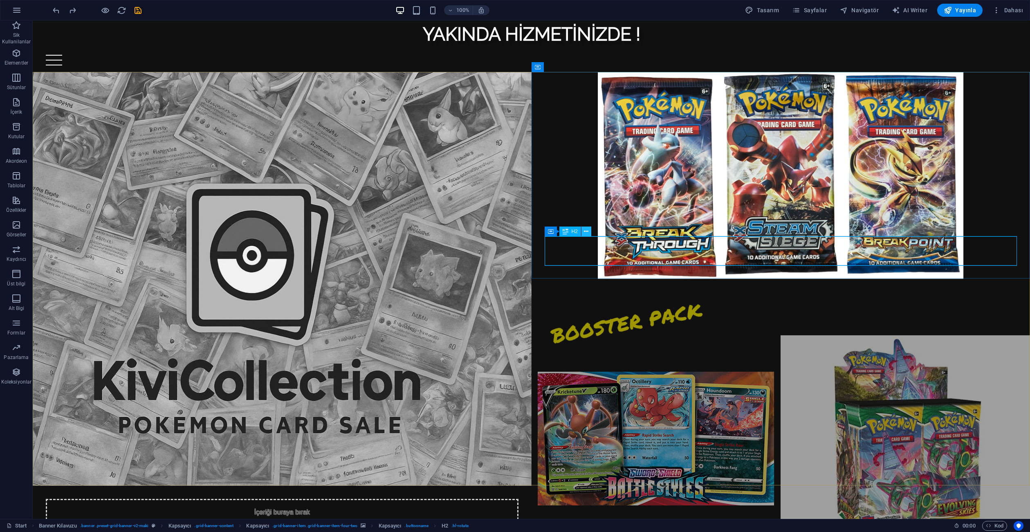
click at [584, 229] on icon at bounding box center [586, 231] width 4 height 9
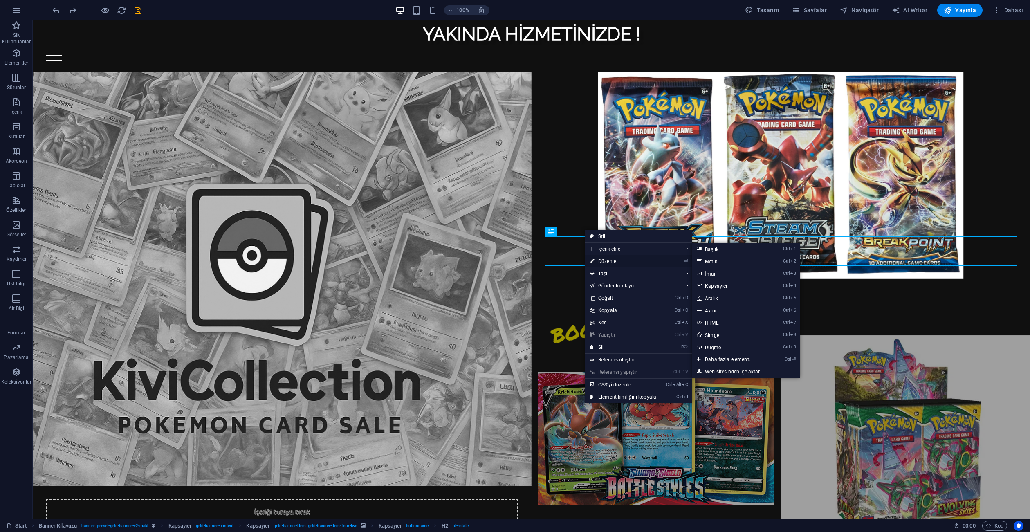
drag, startPoint x: 605, startPoint y: 258, endPoint x: 428, endPoint y: 237, distance: 177.8
click at [605, 258] on link "⏎ Düzenle" at bounding box center [623, 261] width 76 height 12
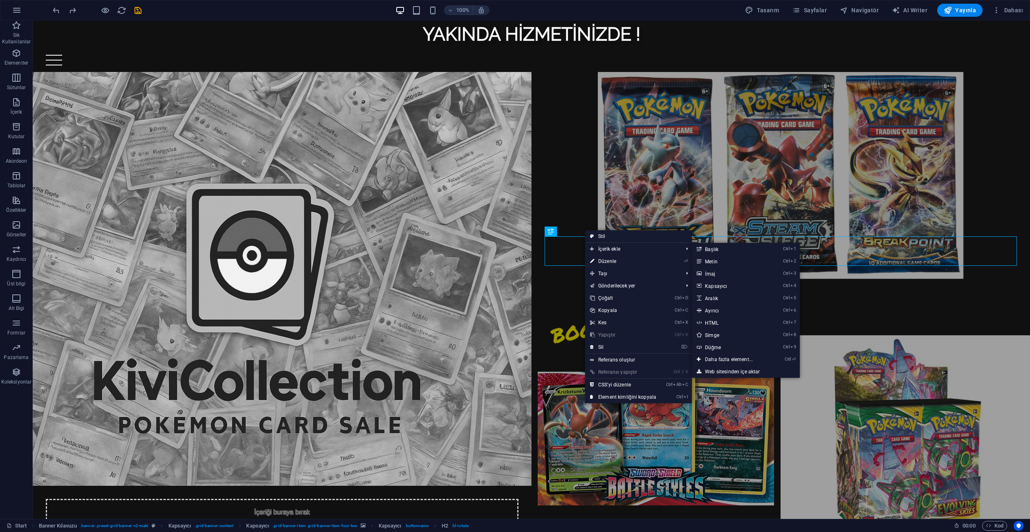
scroll to position [9, 0]
select select "px"
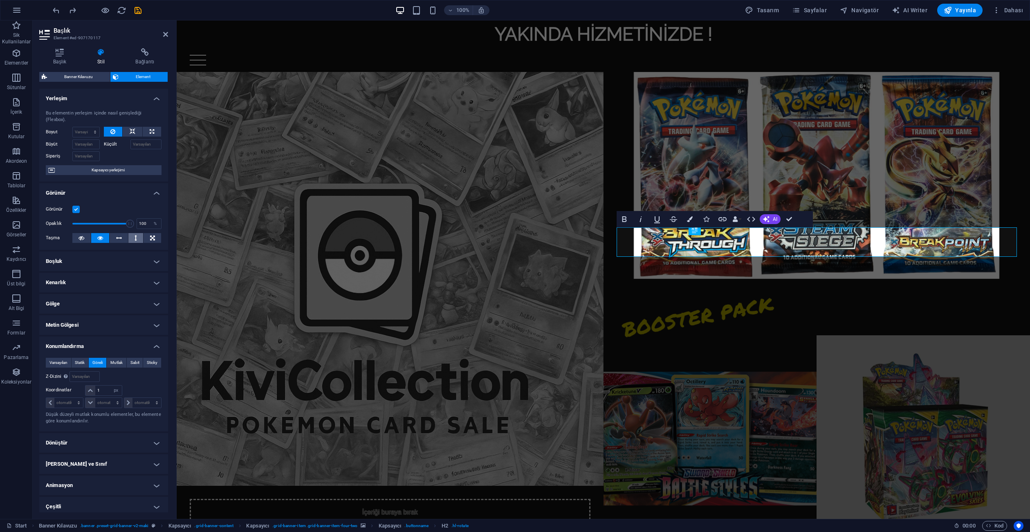
click at [128, 233] on button at bounding box center [135, 238] width 15 height 10
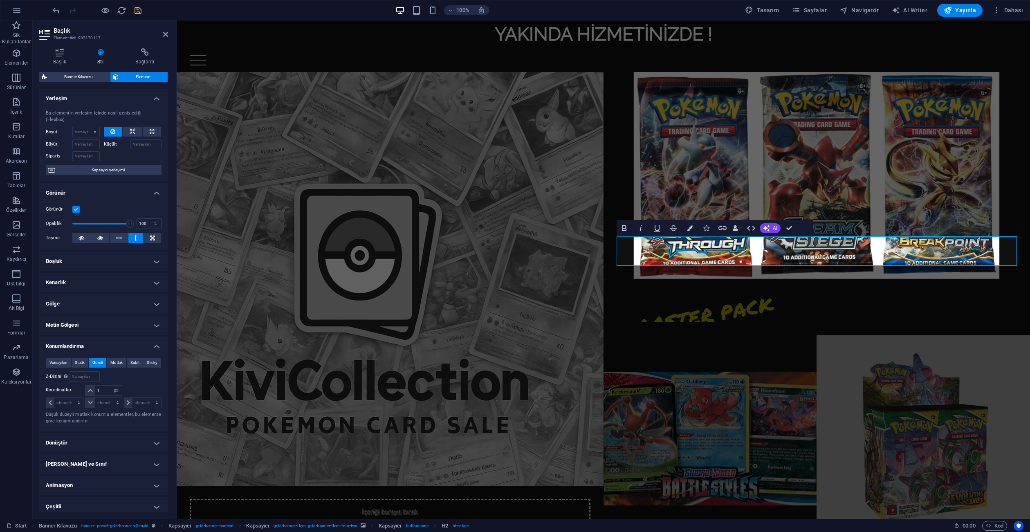
scroll to position [0, 0]
click at [119, 233] on icon at bounding box center [119, 238] width 6 height 10
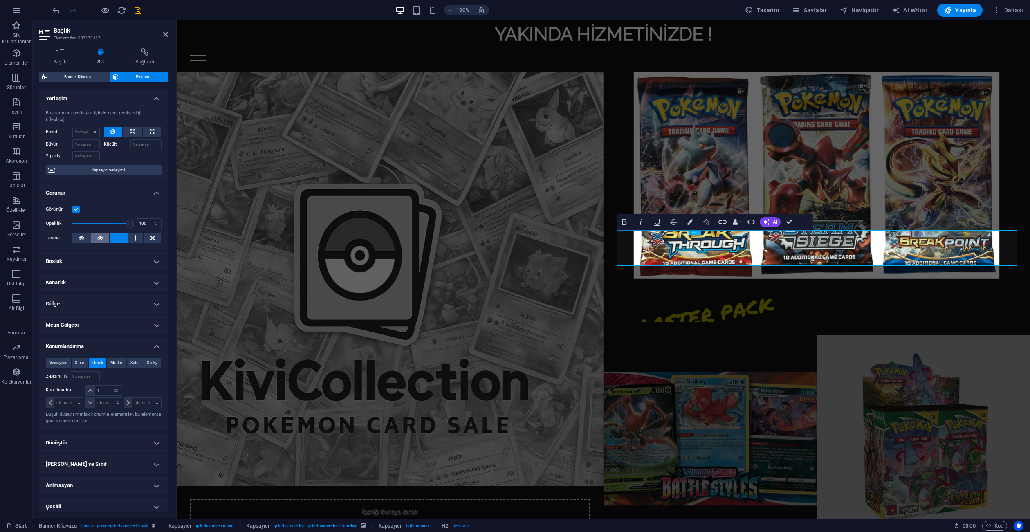
click at [109, 233] on button at bounding box center [100, 238] width 18 height 10
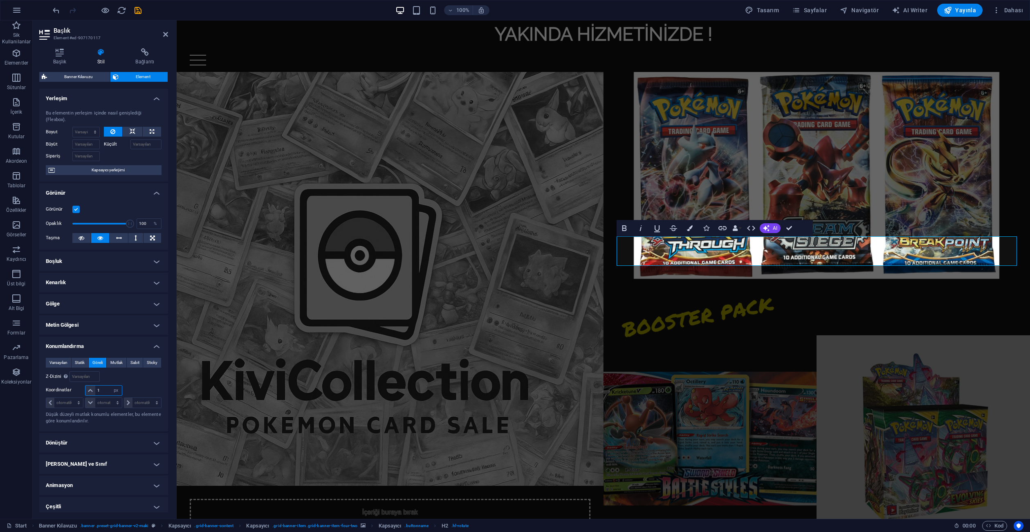
click at [103, 385] on input "1" at bounding box center [108, 390] width 26 height 10
type input "50"
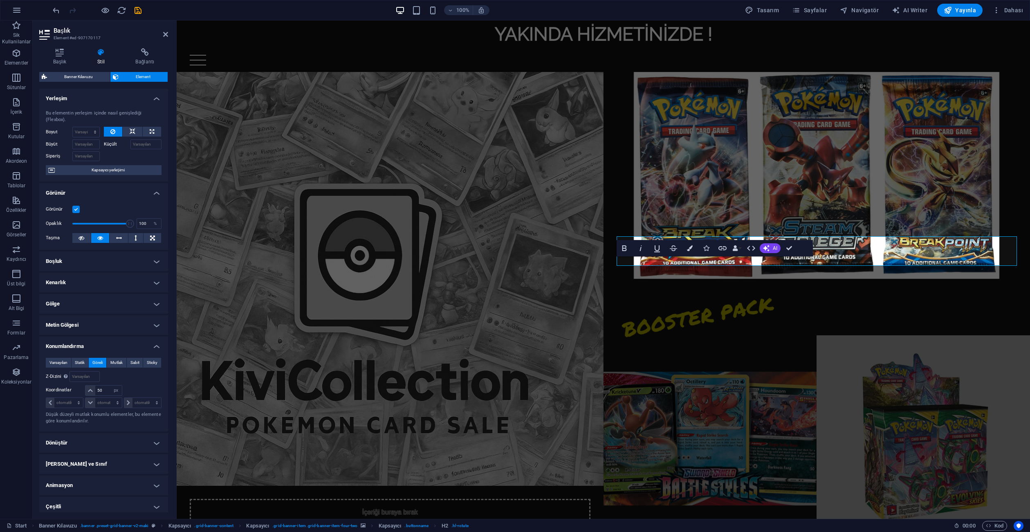
click at [150, 373] on div "Şuna göre #ed-907170114" at bounding box center [133, 376] width 58 height 11
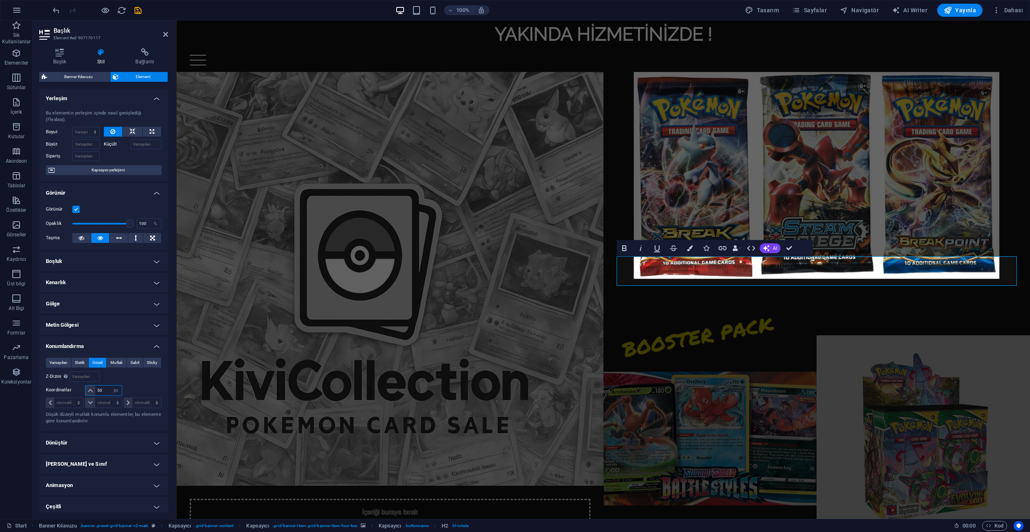
click at [107, 385] on input "50" at bounding box center [108, 390] width 26 height 10
type input "-50"
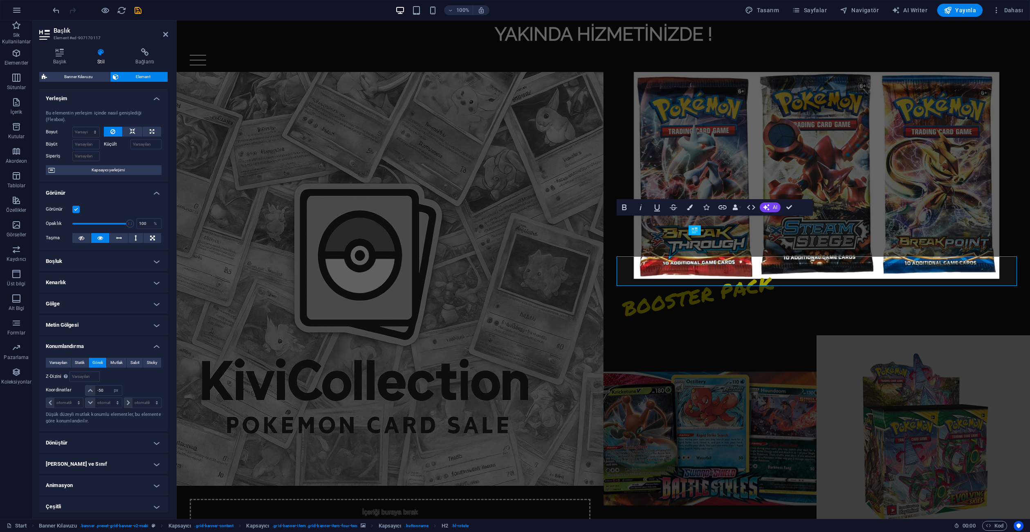
click at [143, 376] on div "Varsayılan Statik Göreli Mutlak Sabit Sticky Z-Dizini Element sırasını arkadan …" at bounding box center [104, 391] width 116 height 67
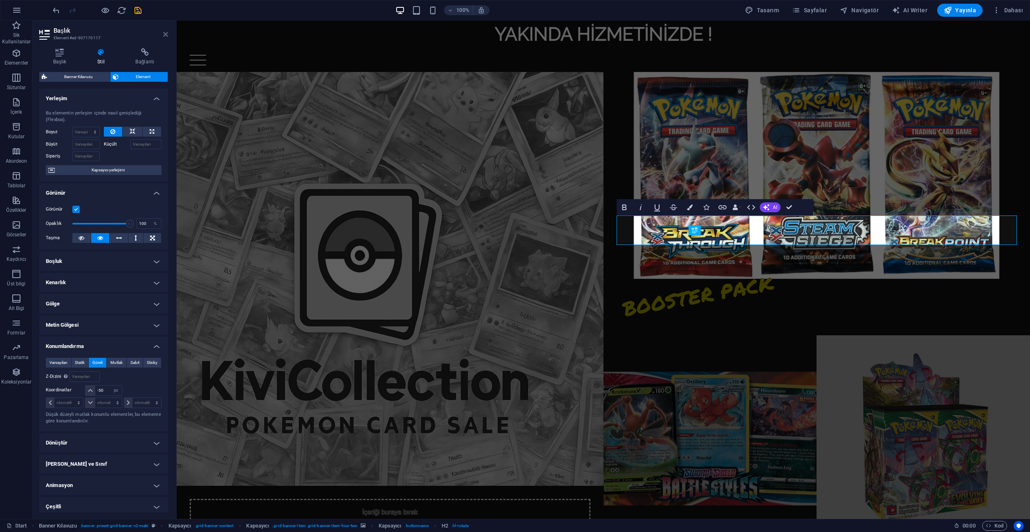
drag, startPoint x: 163, startPoint y: 34, endPoint x: 137, endPoint y: 19, distance: 30.2
click at [163, 34] on icon at bounding box center [165, 34] width 5 height 7
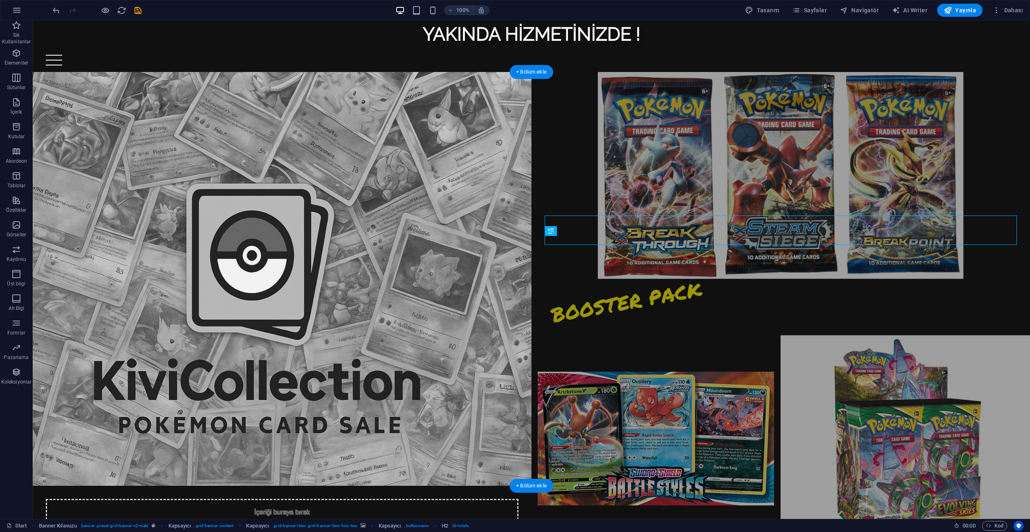
click at [554, 120] on figure at bounding box center [780, 175] width 499 height 207
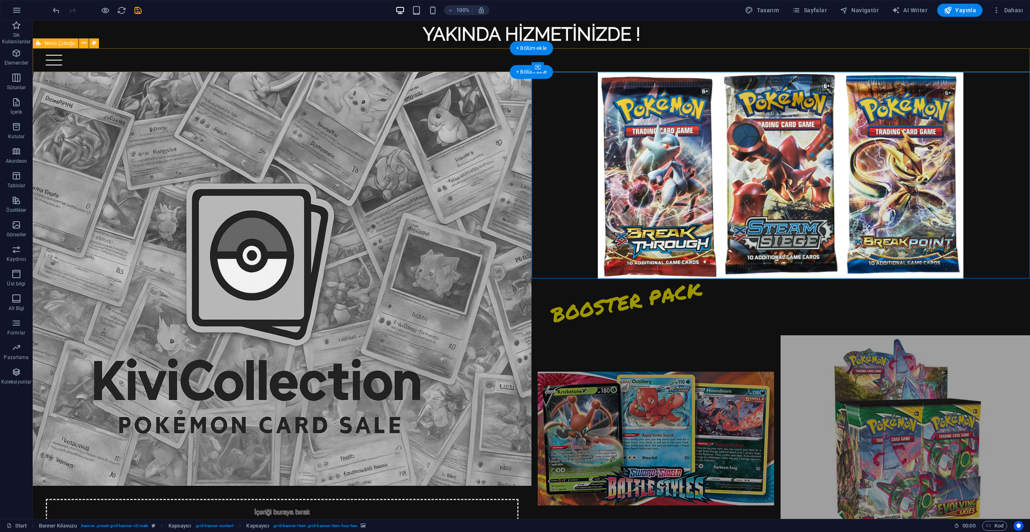
click at [367, 40] on div "YAKINDA HİZMETİNİZDE !" at bounding box center [531, 34] width 997 height 28
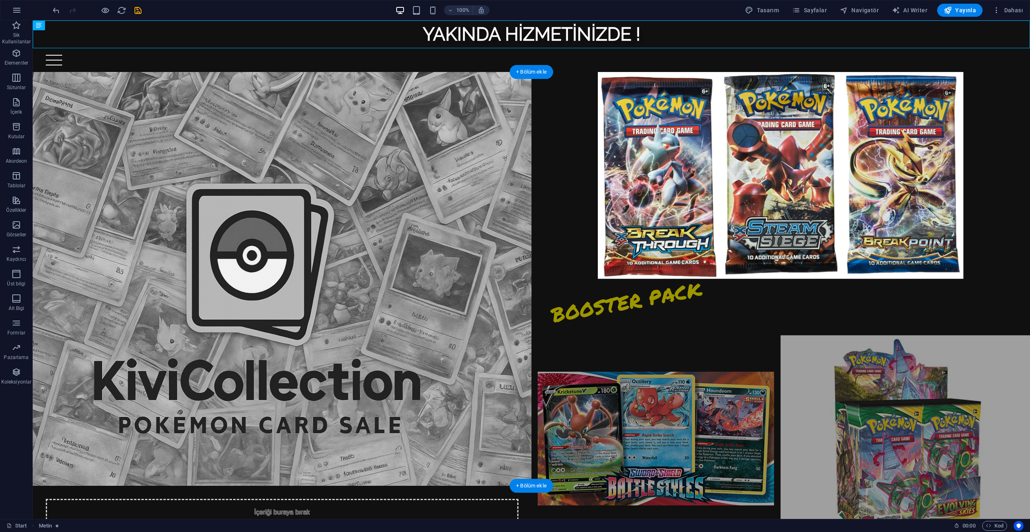
click at [822, 335] on figure at bounding box center [904, 438] width 249 height 207
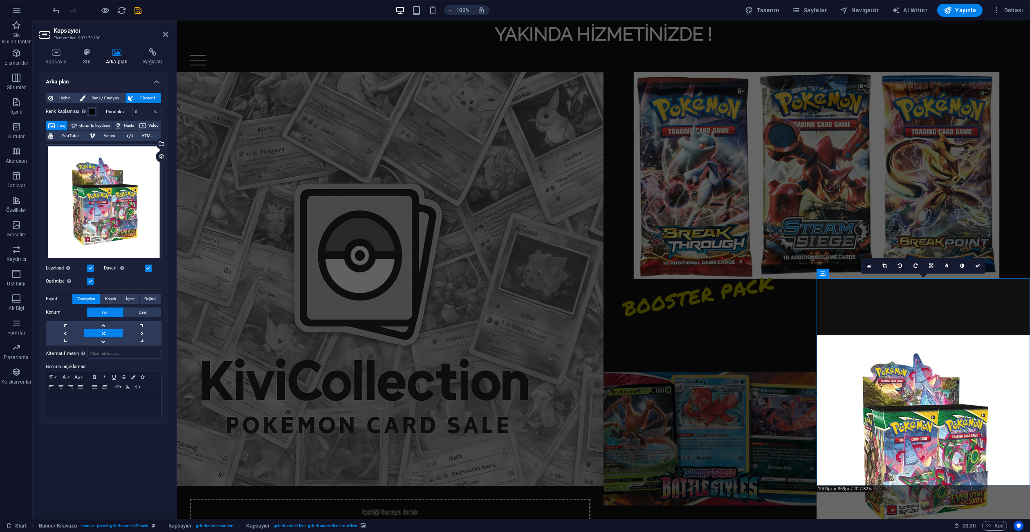
click at [169, 29] on aside "Kapsayıcı Element #ed-907170138 Kapsayıcı Stil Arka plan Bağlantı Boyut Yüksekl…" at bounding box center [105, 269] width 144 height 498
click at [166, 34] on aside "Kapsayıcı Element #ed-907170138 Kapsayıcı Stil Arka plan Bağlantı Boyut Yüksekl…" at bounding box center [105, 269] width 144 height 498
drag, startPoint x: 166, startPoint y: 34, endPoint x: 129, endPoint y: 2, distance: 48.9
click at [166, 34] on icon at bounding box center [165, 34] width 5 height 7
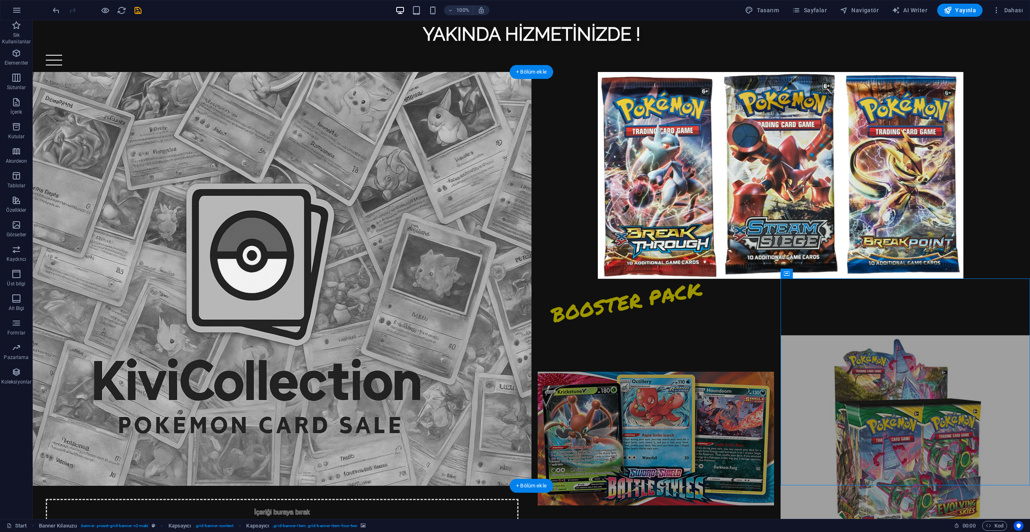
click at [878, 343] on figure at bounding box center [904, 438] width 249 height 207
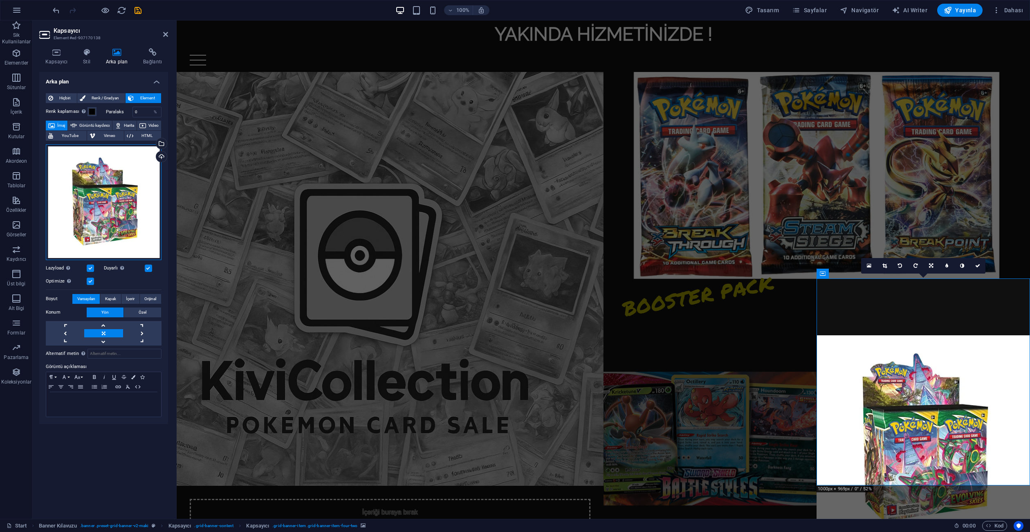
click at [105, 191] on div "Dosyaları buraya sürükleyin, dosyaları seçmek için tıklayın veya Dosyalardan ya…" at bounding box center [104, 202] width 116 height 116
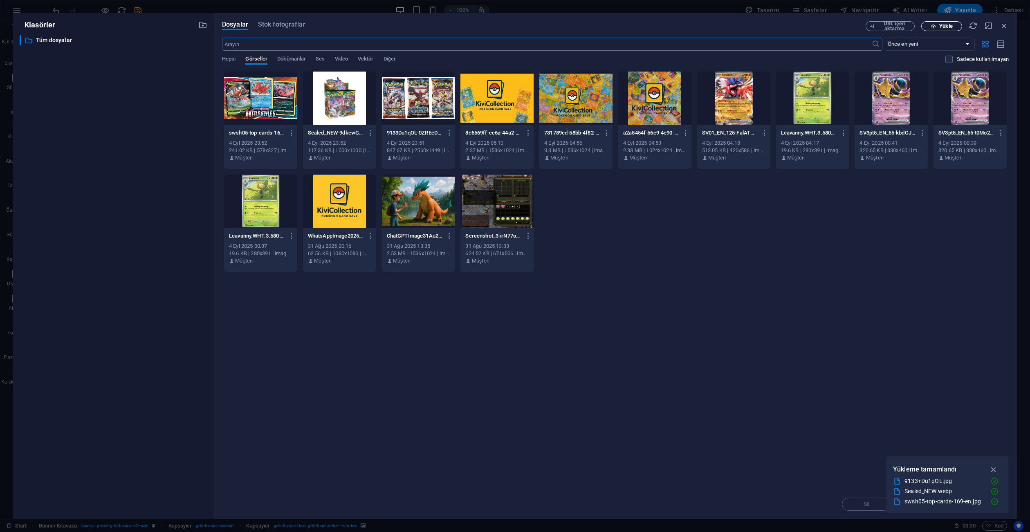
click at [948, 26] on span "Yükle" at bounding box center [945, 26] width 13 height 5
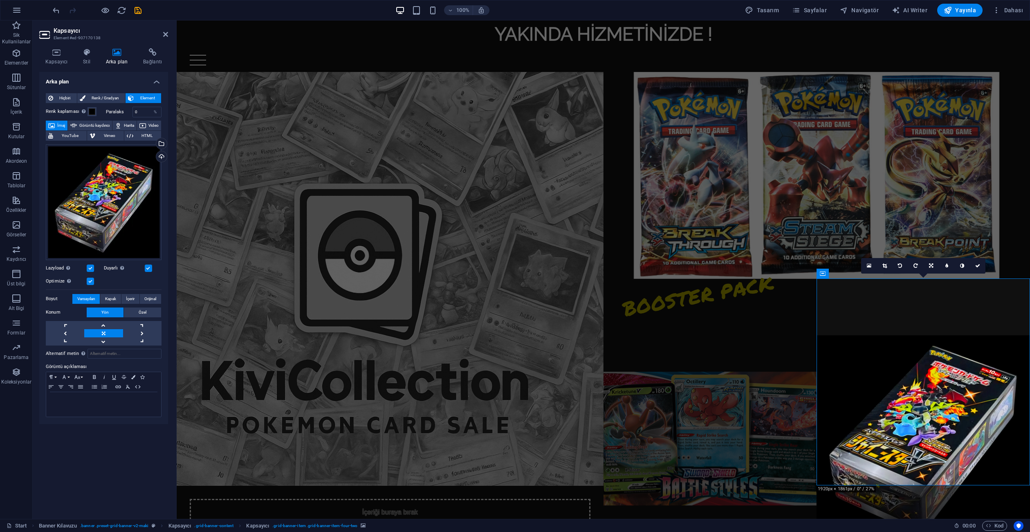
click at [160, 35] on header "Kapsayıcı Element #ed-907170138" at bounding box center [103, 30] width 129 height 21
click at [165, 34] on icon at bounding box center [165, 34] width 5 height 7
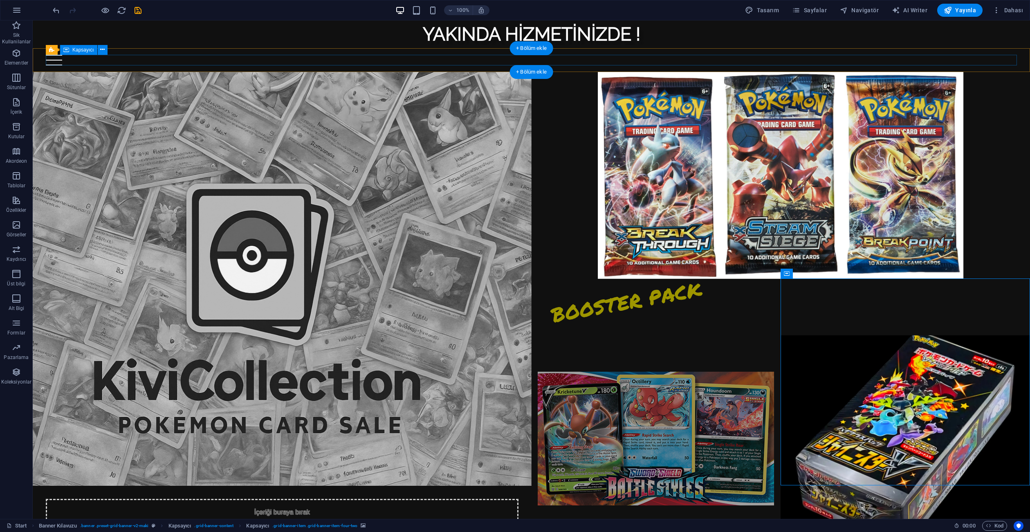
click at [304, 58] on div at bounding box center [531, 60] width 971 height 11
click at [108, 13] on icon "button" at bounding box center [105, 10] width 9 height 9
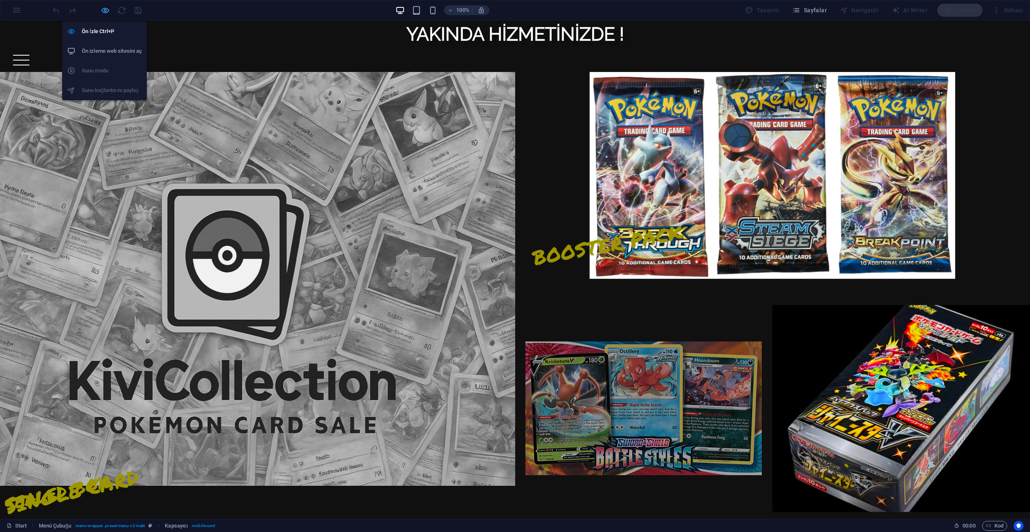
click at [105, 11] on icon "button" at bounding box center [105, 10] width 9 height 9
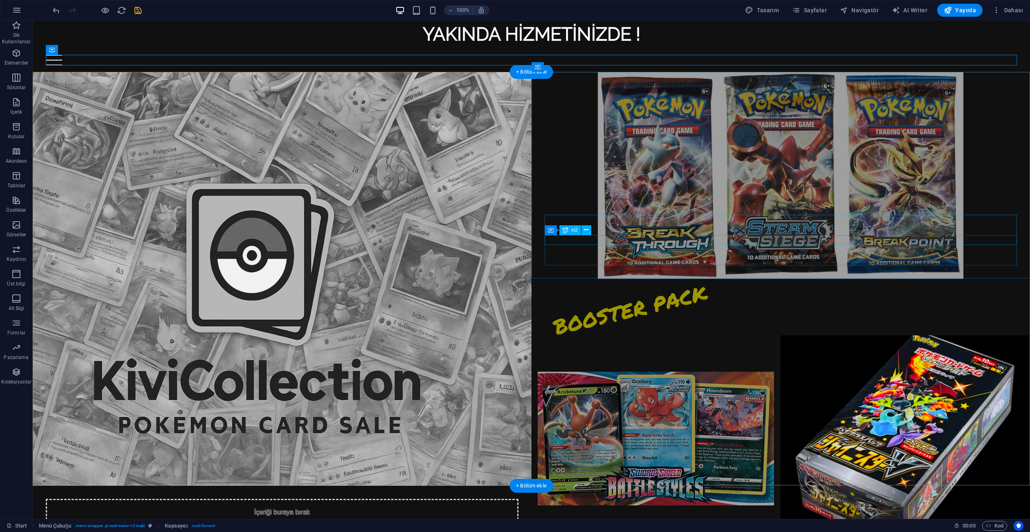
click at [613, 271] on div "BOOSTER PACK" at bounding box center [780, 286] width 473 height 30
select select "px"
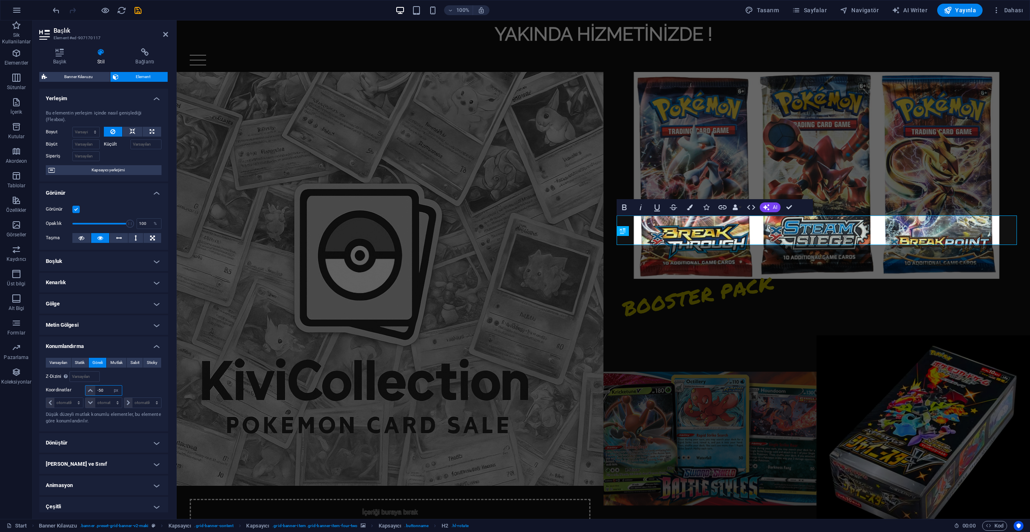
click at [107, 385] on input "-50" at bounding box center [108, 390] width 26 height 10
type input "-5"
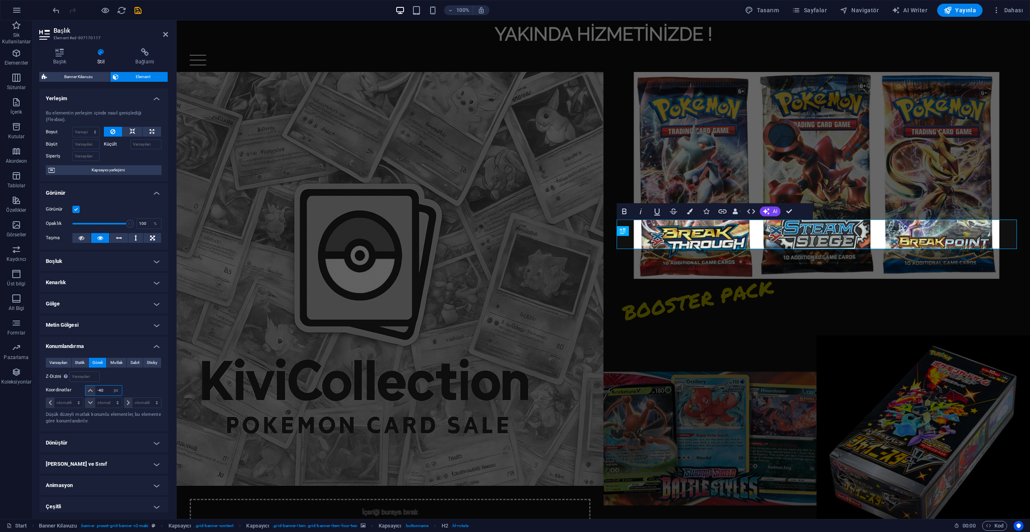
type input "-4"
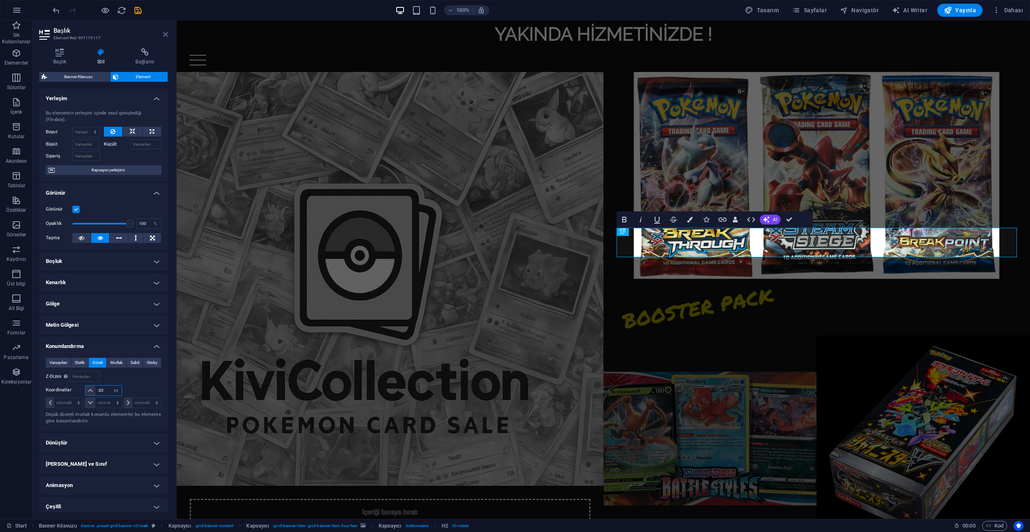
type input "-20"
click at [167, 38] on link at bounding box center [165, 34] width 5 height 7
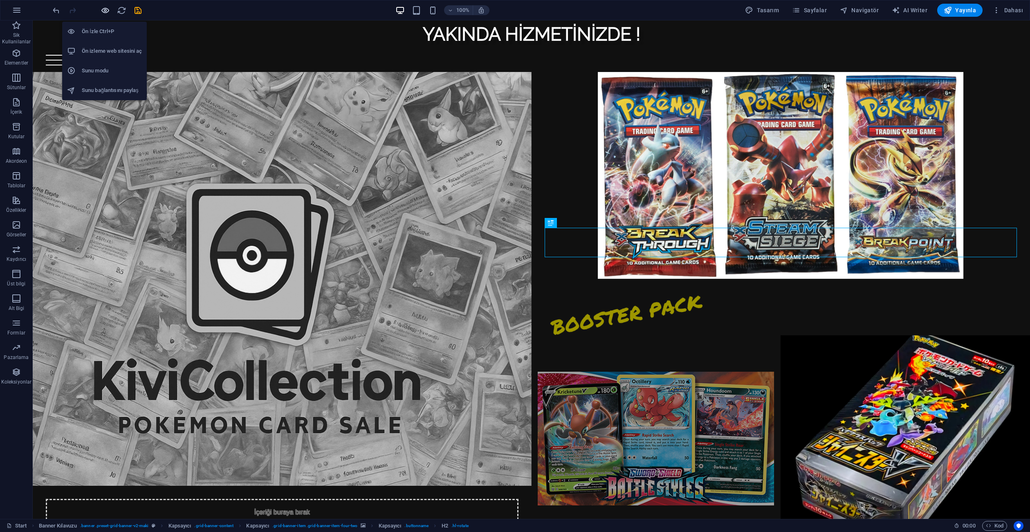
click at [108, 10] on icon "button" at bounding box center [105, 10] width 9 height 9
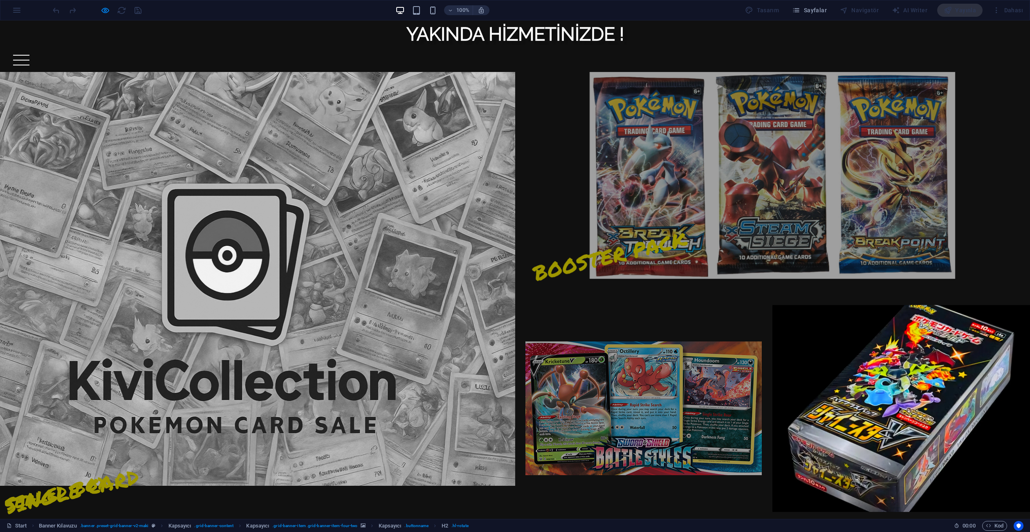
click at [612, 232] on span "BOOSTER PACK" at bounding box center [609, 256] width 159 height 64
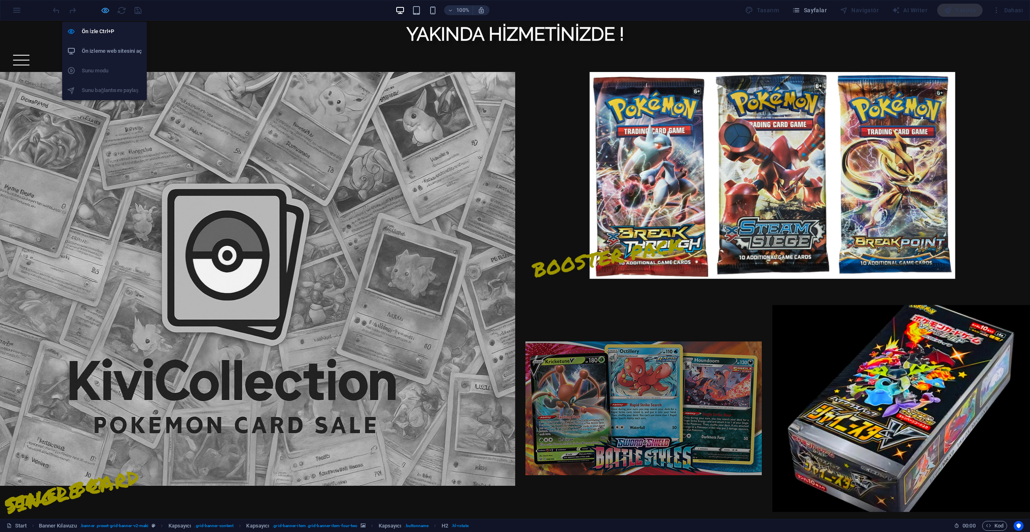
click at [103, 13] on icon "button" at bounding box center [105, 10] width 9 height 9
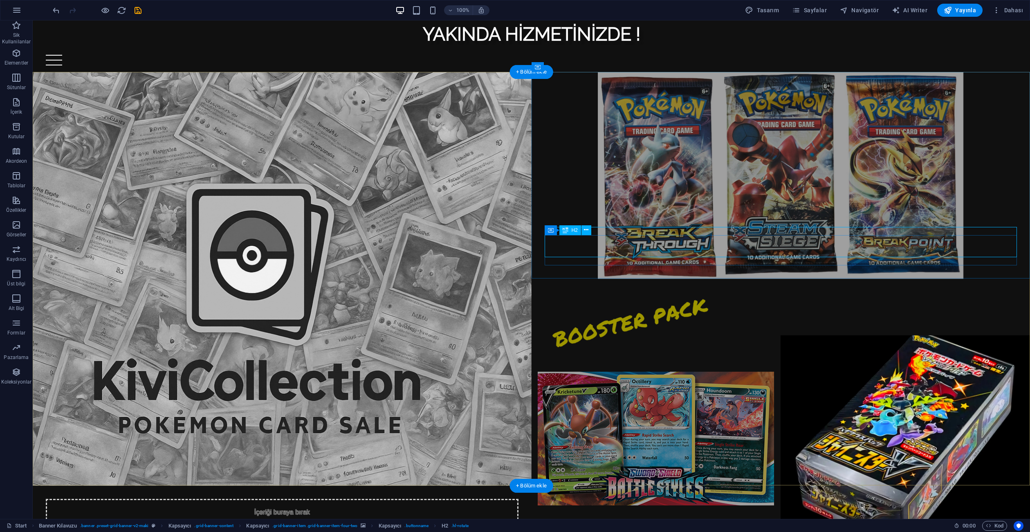
click at [624, 284] on div "BOOSTER PACK" at bounding box center [780, 299] width 473 height 30
select select "px"
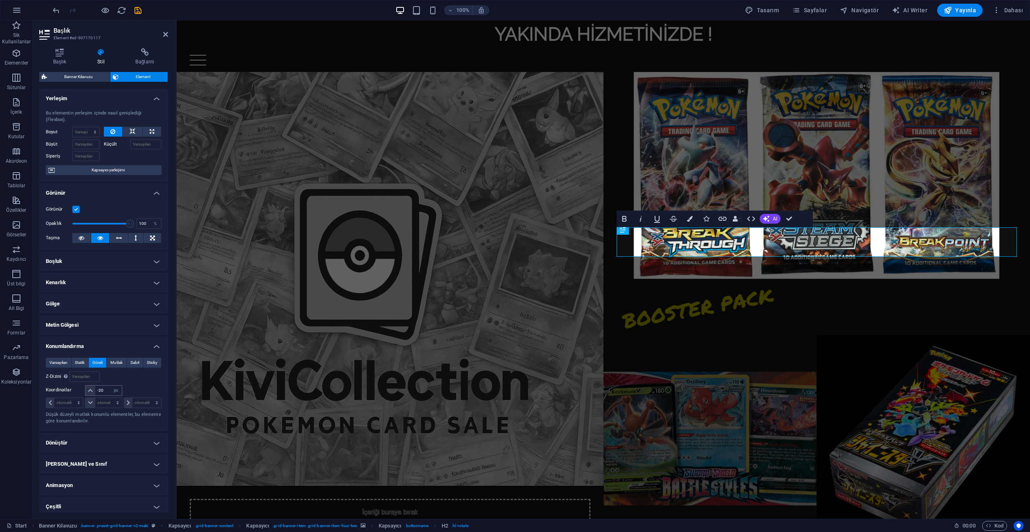
click at [105, 385] on input "-20" at bounding box center [108, 390] width 26 height 10
type input "-5"
click at [146, 371] on div "Şuna göre #ed-907170114" at bounding box center [133, 376] width 58 height 11
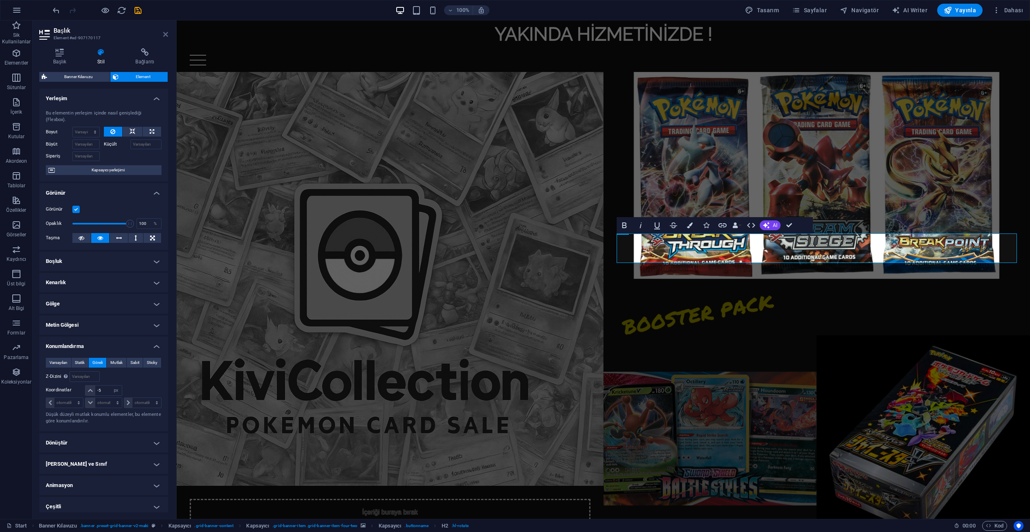
click at [168, 32] on icon at bounding box center [165, 34] width 5 height 7
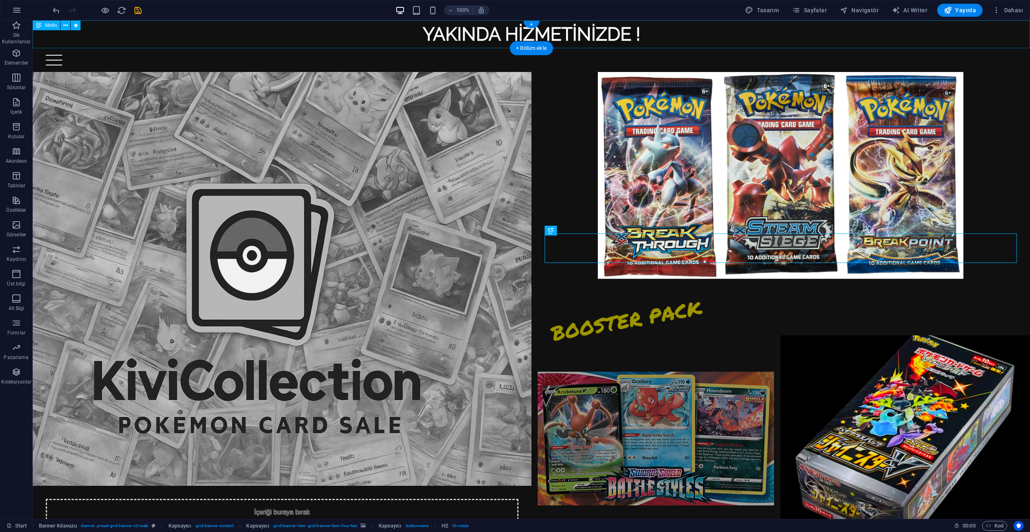
click at [295, 37] on div "YAKINDA HİZMETİNİZDE !" at bounding box center [531, 34] width 997 height 28
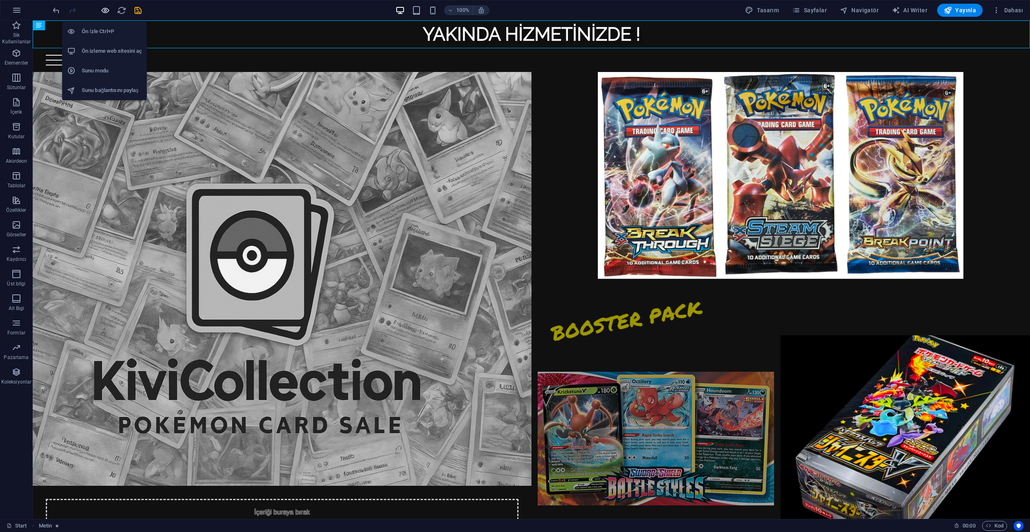
click at [104, 8] on icon "button" at bounding box center [105, 10] width 9 height 9
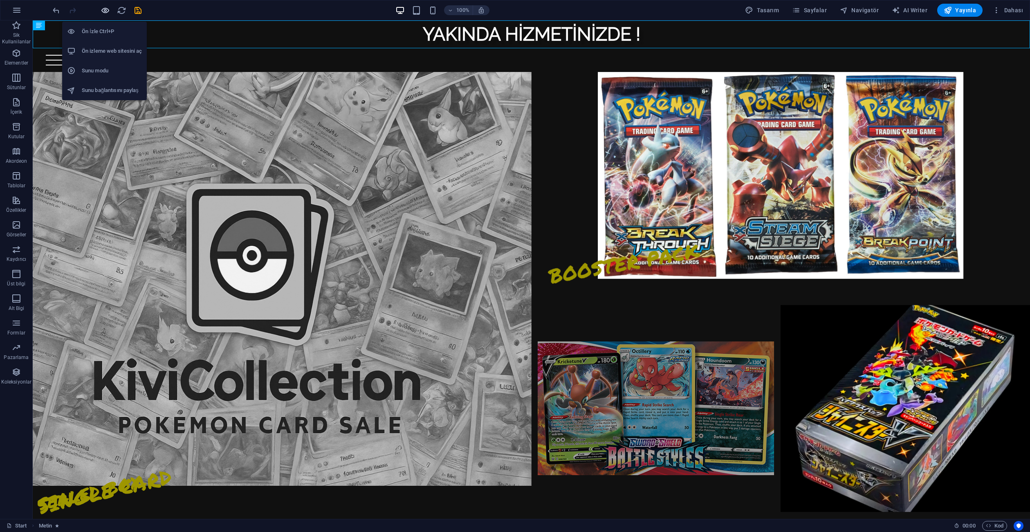
scroll to position [0, 0]
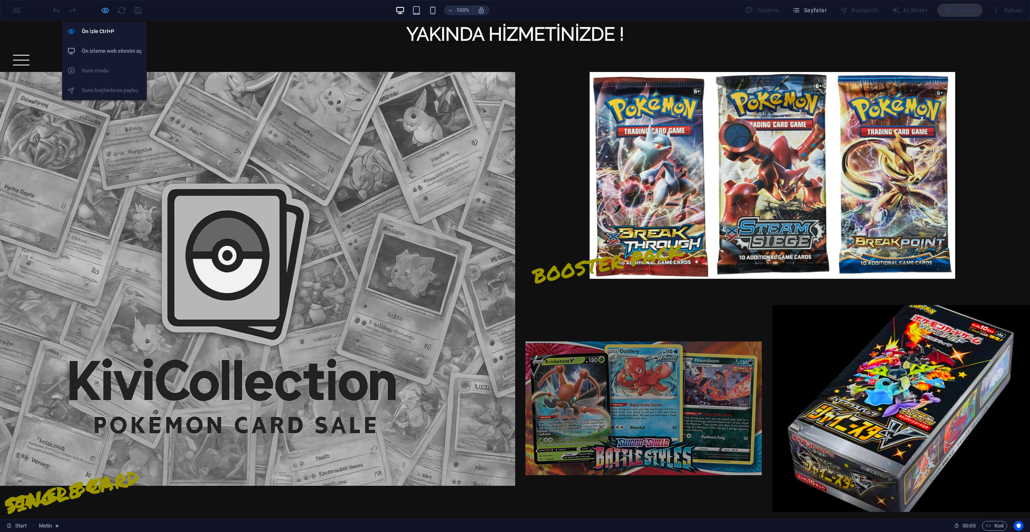
click at [101, 9] on icon "button" at bounding box center [105, 10] width 9 height 9
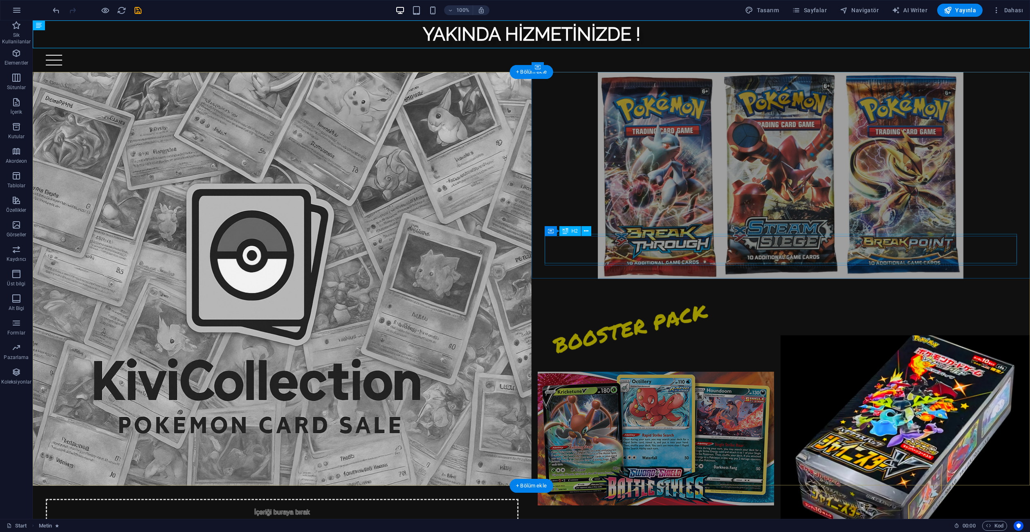
click at [607, 290] on div "BOOSTER PACK" at bounding box center [780, 305] width 473 height 30
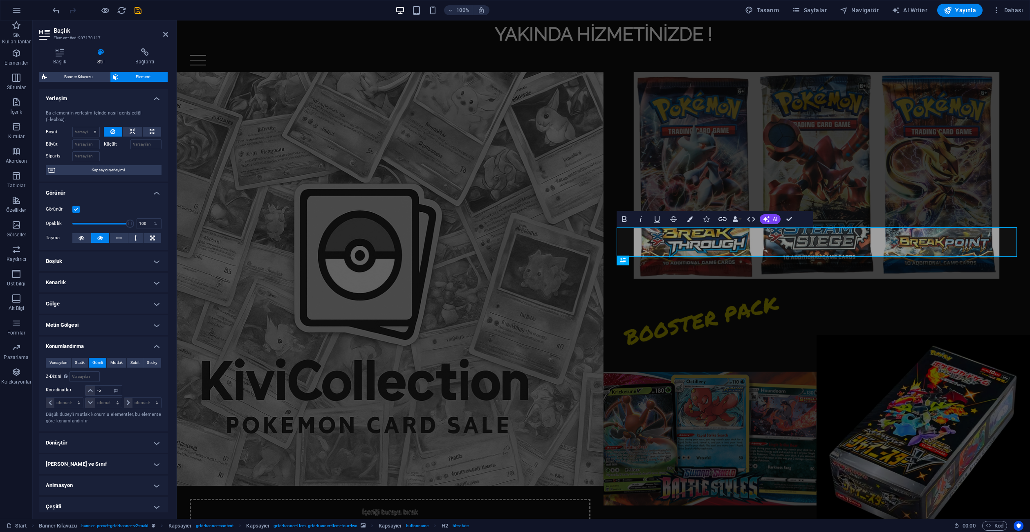
scroll to position [7, 0]
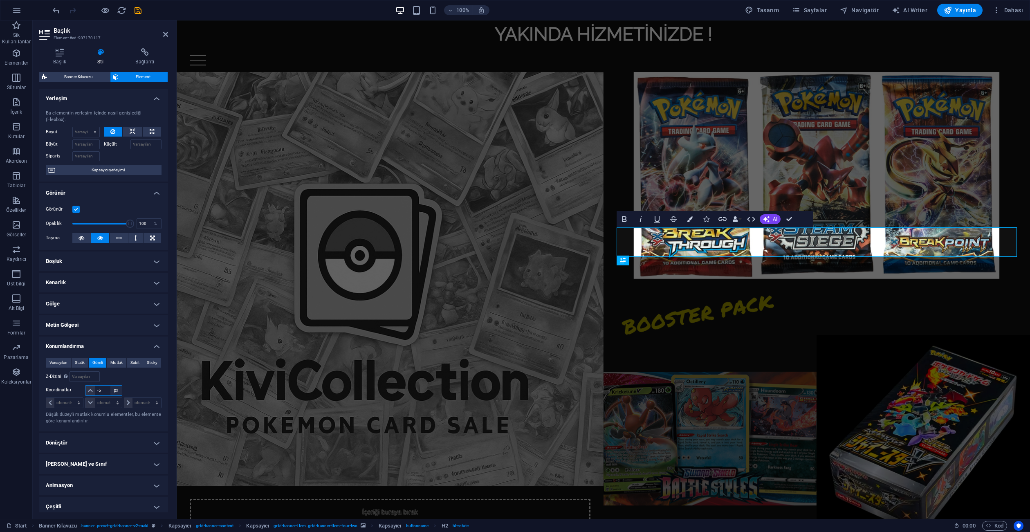
click at [116, 385] on select "otomatik px rem % em" at bounding box center [115, 390] width 11 height 10
select select "auto"
click at [110, 385] on select "otomatik px rem % em" at bounding box center [115, 390] width 11 height 10
select select "DISABLED_OPTION_VALUE"
click at [138, 377] on div "Varsayılan Statik Göreli Mutlak Sabit Sticky Z-Dizini Element sırasını arkadan …" at bounding box center [104, 391] width 116 height 67
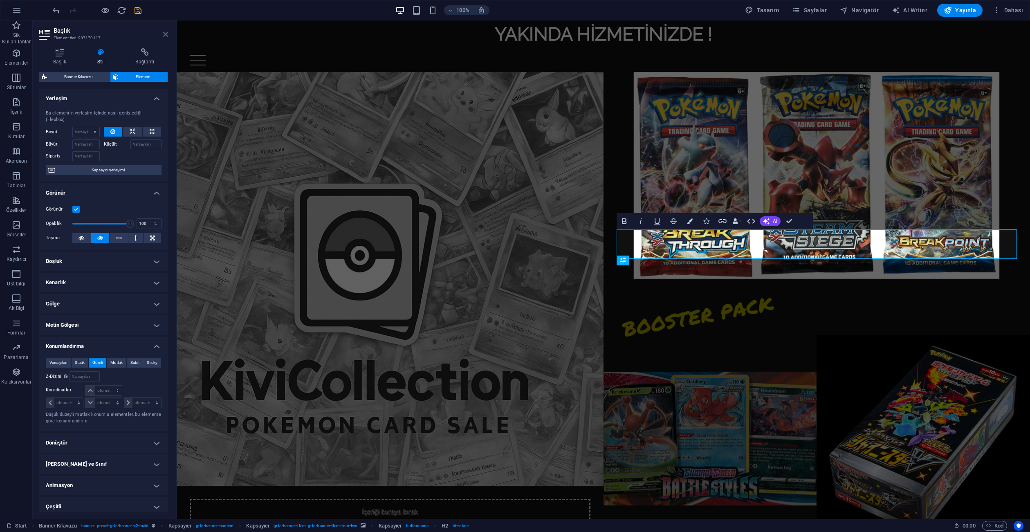
click at [164, 38] on link at bounding box center [165, 34] width 5 height 7
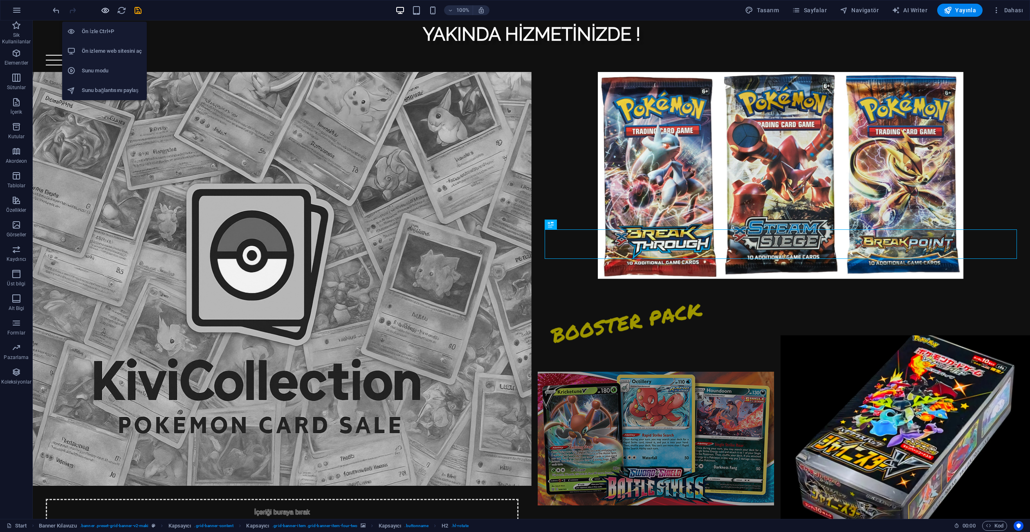
click at [106, 11] on icon "button" at bounding box center [105, 10] width 9 height 9
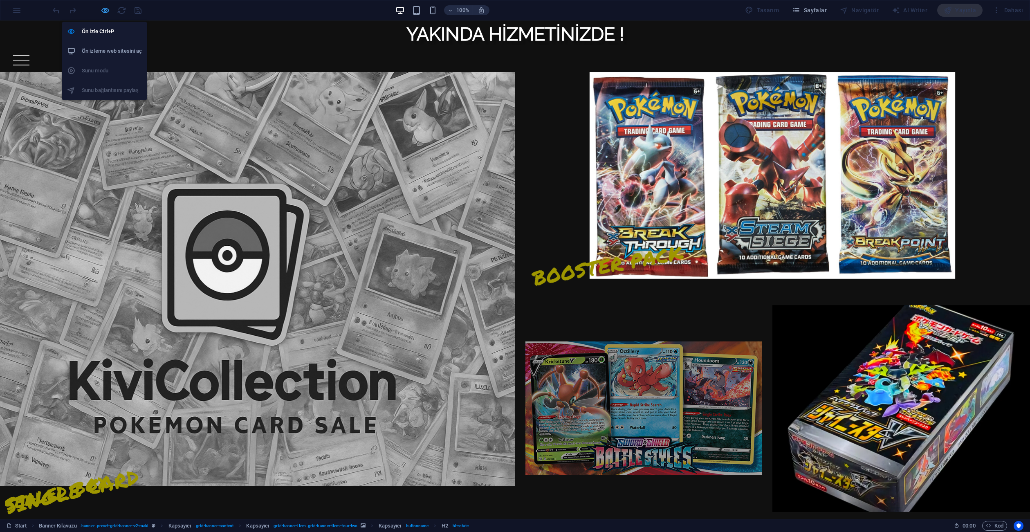
scroll to position [0, 0]
click at [1018, 61] on header "Home PACK SİNGLE CARD SEALED BOOSTER BOX Contact" at bounding box center [515, 60] width 1030 height 24
click at [29, 63] on div at bounding box center [21, 60] width 16 height 11
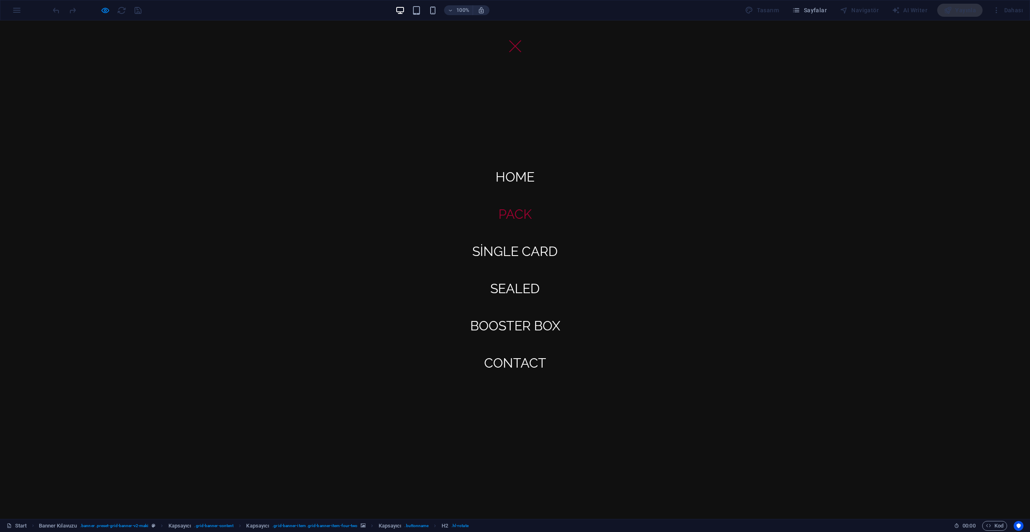
click at [505, 219] on link "PACK" at bounding box center [515, 214] width 47 height 26
click at [521, 244] on link "SİNGLE CARD" at bounding box center [515, 251] width 99 height 26
click at [518, 291] on link "SEALED" at bounding box center [515, 288] width 63 height 26
click at [517, 332] on link "BOOSTER BOX" at bounding box center [515, 326] width 103 height 26
click at [511, 357] on link "Contact" at bounding box center [514, 363] width 75 height 26
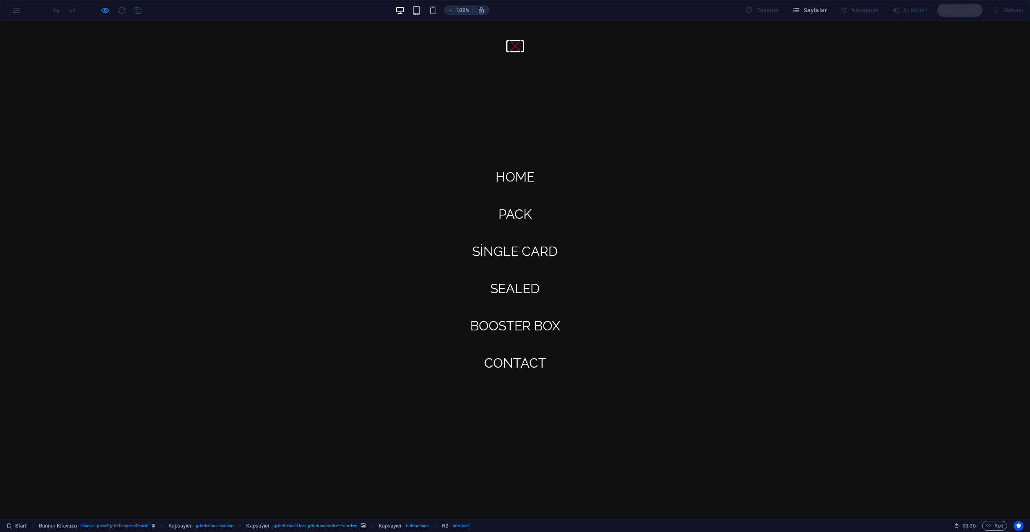
click at [511, 49] on button at bounding box center [515, 46] width 12 height 12
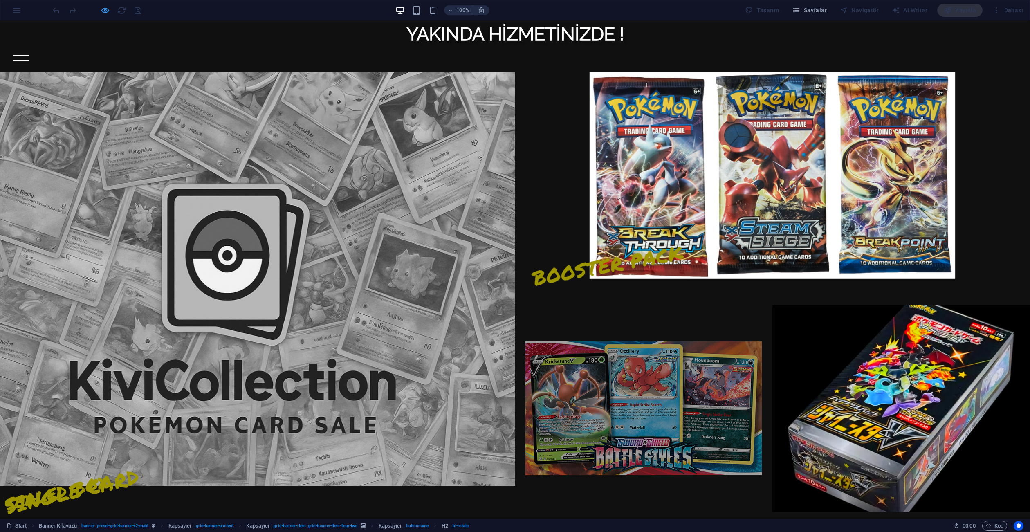
click at [106, 9] on icon "button" at bounding box center [105, 10] width 9 height 9
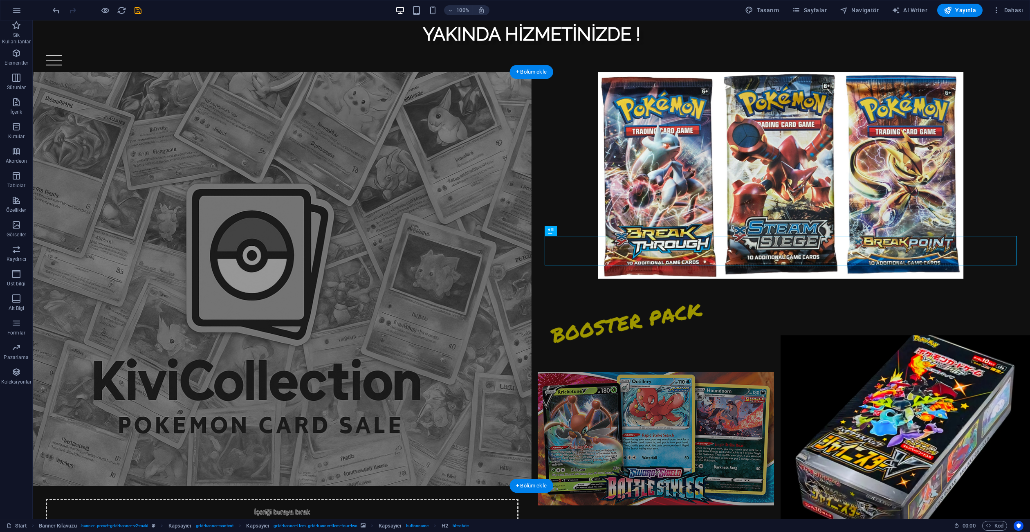
click at [394, 127] on figure at bounding box center [282, 279] width 499 height 414
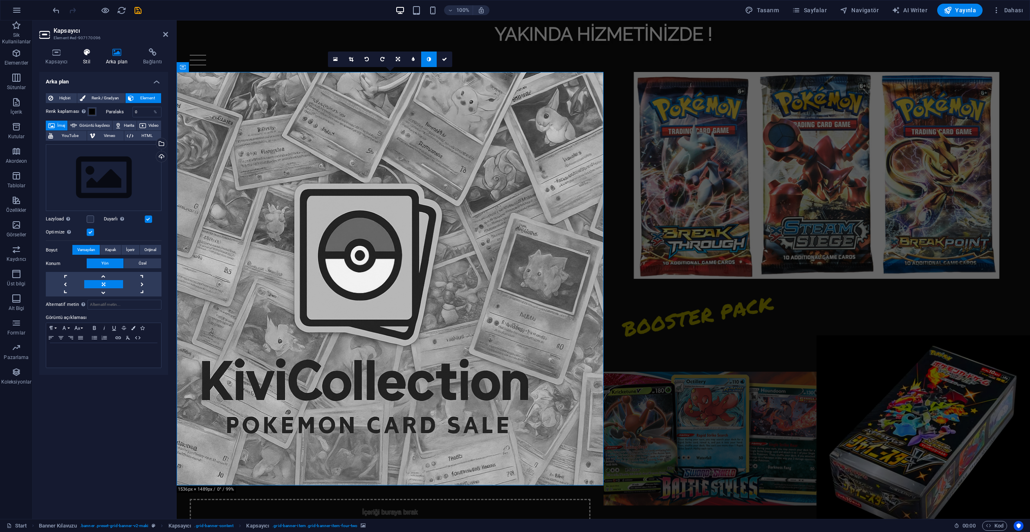
click at [85, 59] on h4 "Stil" at bounding box center [88, 56] width 23 height 17
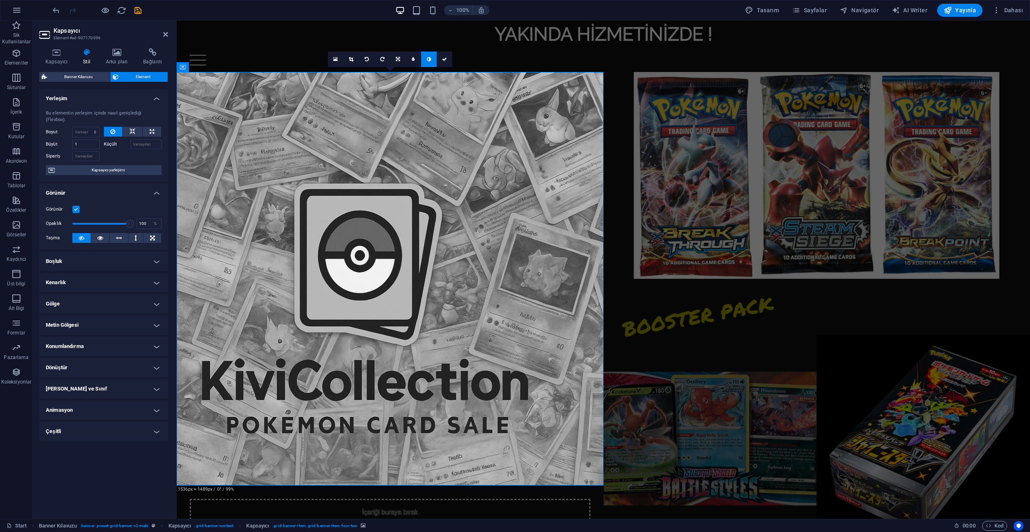
click at [105, 251] on h4 "Boşluk" at bounding box center [103, 261] width 129 height 20
click at [105, 251] on h4 "Boşluk" at bounding box center [103, 258] width 129 height 15
click at [129, 294] on h4 "Gölge" at bounding box center [103, 304] width 129 height 20
click at [129, 294] on h4 "Gölge" at bounding box center [103, 301] width 129 height 15
click at [114, 326] on h4 "Metin Gölgesi" at bounding box center [103, 325] width 129 height 20
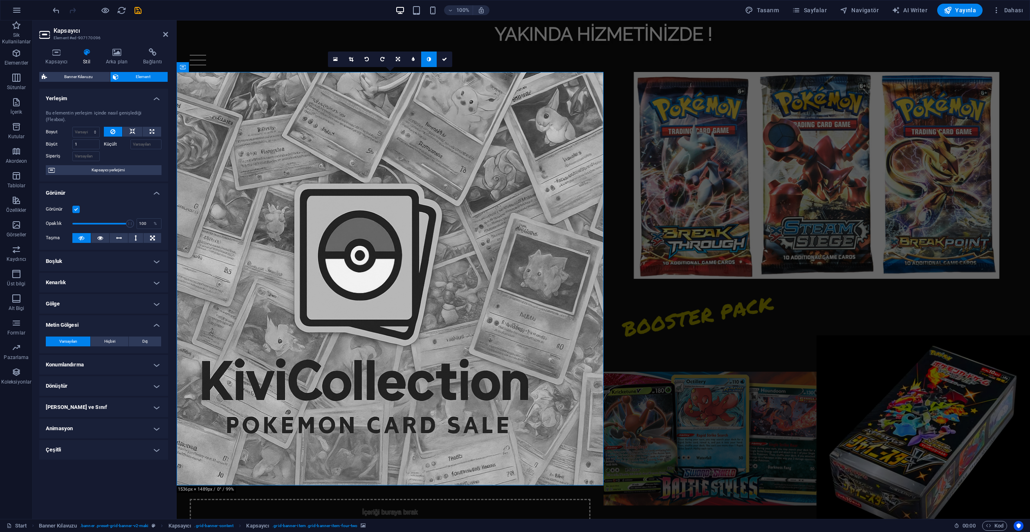
click at [111, 322] on h4 "Metin Gölgesi" at bounding box center [103, 322] width 129 height 15
click at [98, 344] on h4 "Konumlandırma" at bounding box center [103, 346] width 129 height 20
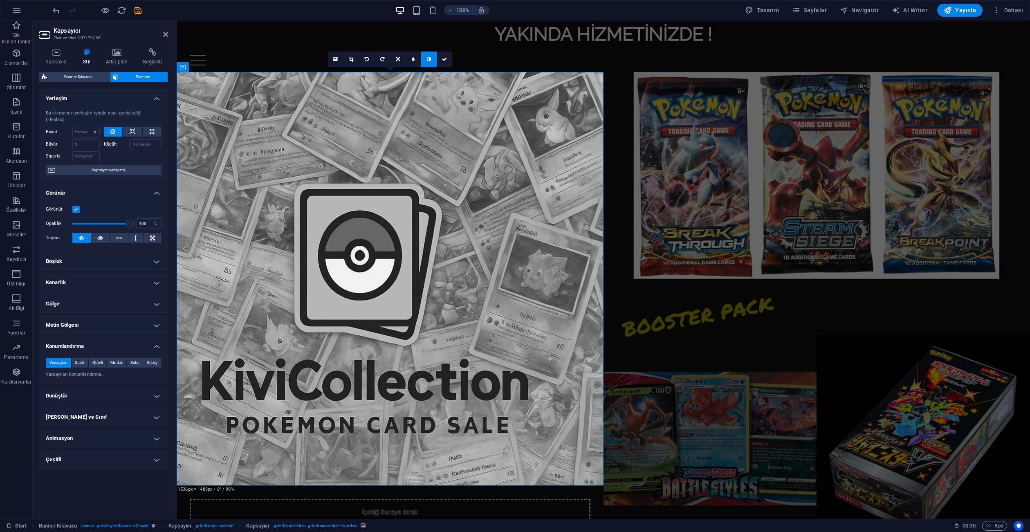
click at [98, 340] on h4 "Konumlandırma" at bounding box center [103, 343] width 129 height 15
click at [87, 365] on h4 "Dönüştür" at bounding box center [103, 368] width 129 height 20
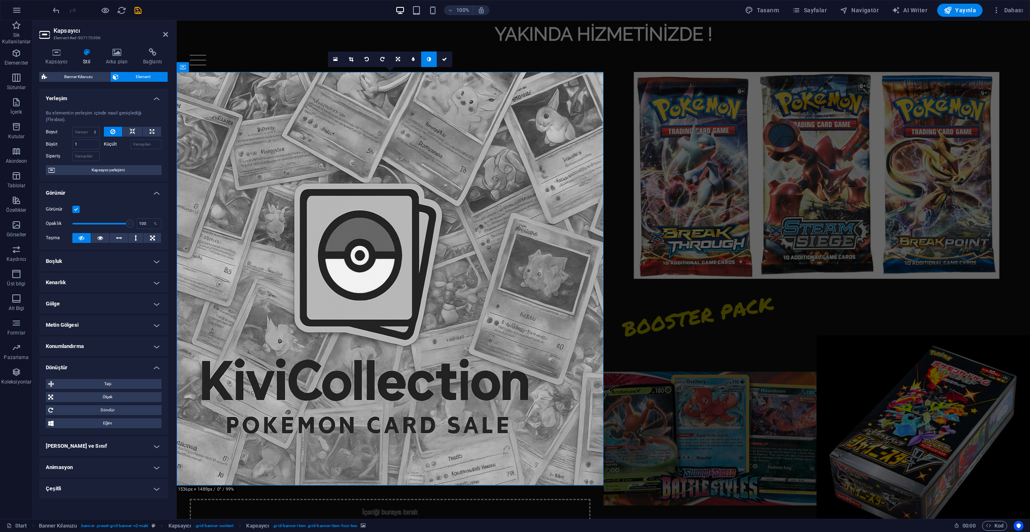
click at [86, 363] on h4 "Dönüştür" at bounding box center [103, 365] width 129 height 15
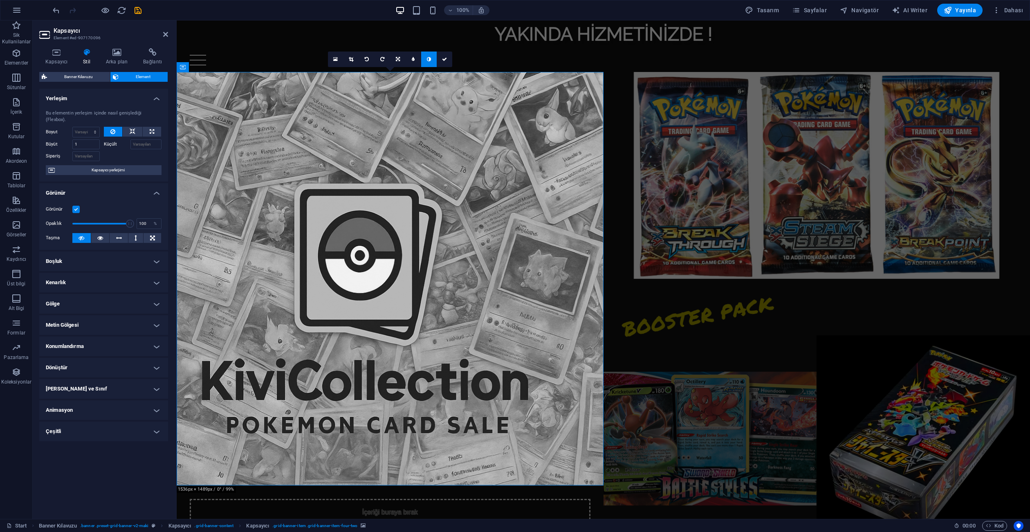
click at [84, 381] on h4 "[PERSON_NAME] ve Sınıf" at bounding box center [103, 389] width 129 height 20
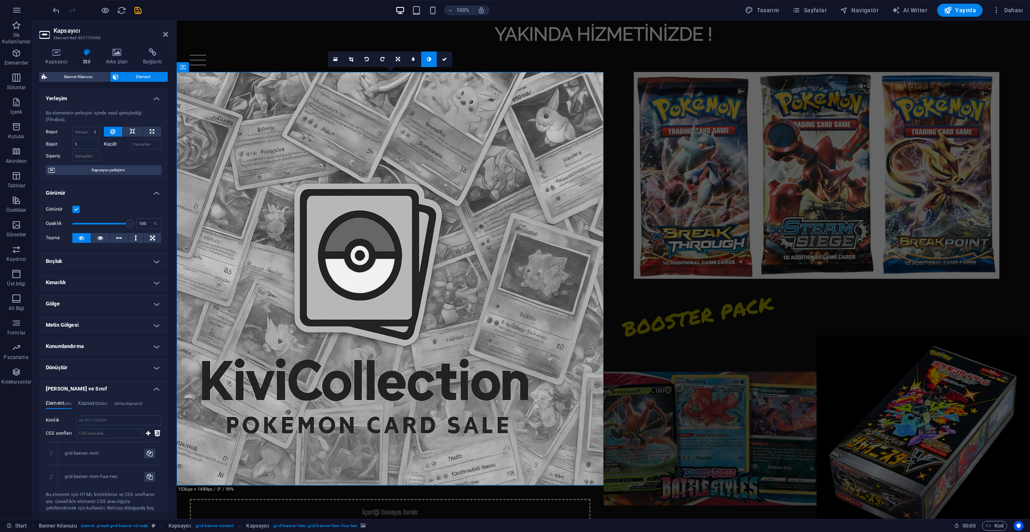
click at [86, 385] on h4 "[PERSON_NAME] ve Sınıf" at bounding box center [103, 386] width 129 height 15
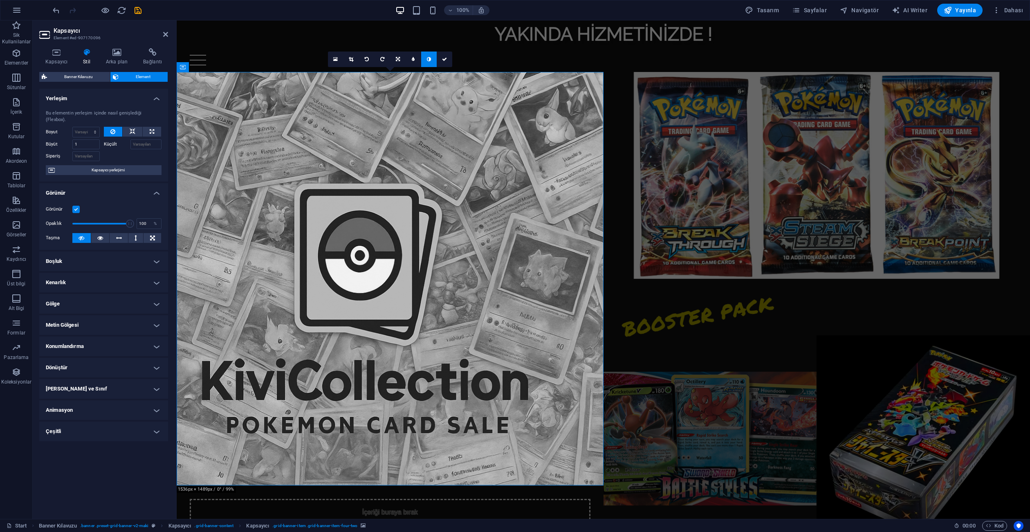
click at [87, 400] on h4 "Animasyon" at bounding box center [103, 410] width 129 height 20
click at [88, 400] on h4 "Animasyon" at bounding box center [103, 407] width 129 height 15
click at [89, 421] on h4 "Çeşitli" at bounding box center [103, 431] width 129 height 20
click at [90, 421] on h4 "Çeşitli" at bounding box center [103, 428] width 129 height 15
click at [90, 421] on h4 "Çeşitli" at bounding box center [103, 431] width 129 height 20
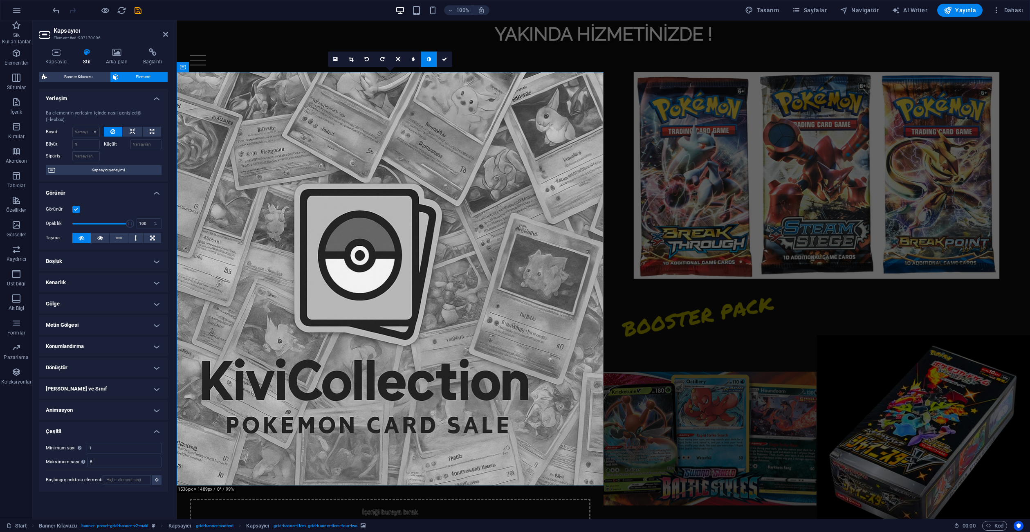
click at [90, 421] on h4 "Çeşitli" at bounding box center [103, 428] width 129 height 15
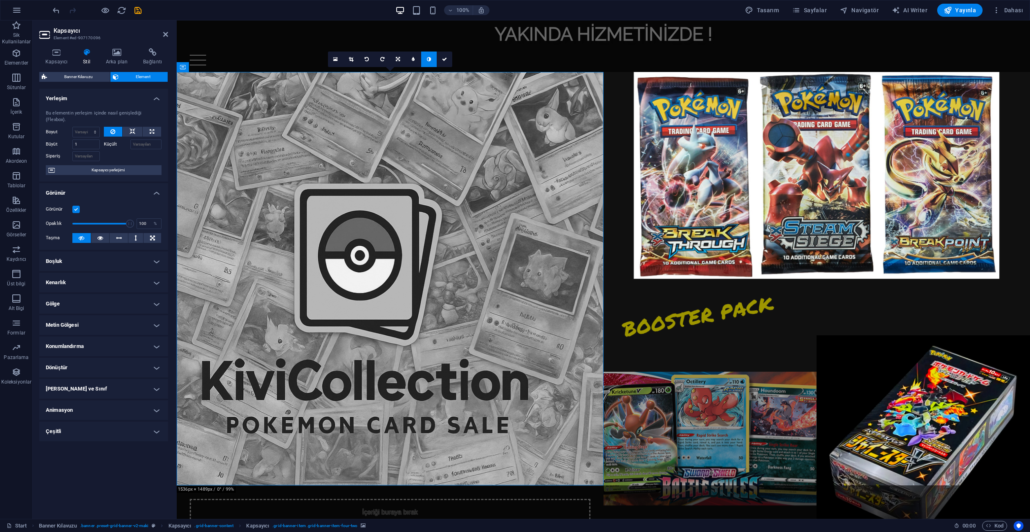
click at [94, 80] on span "Banner Kılavuzu" at bounding box center [78, 77] width 58 height 10
select select "vh"
select select "rem"
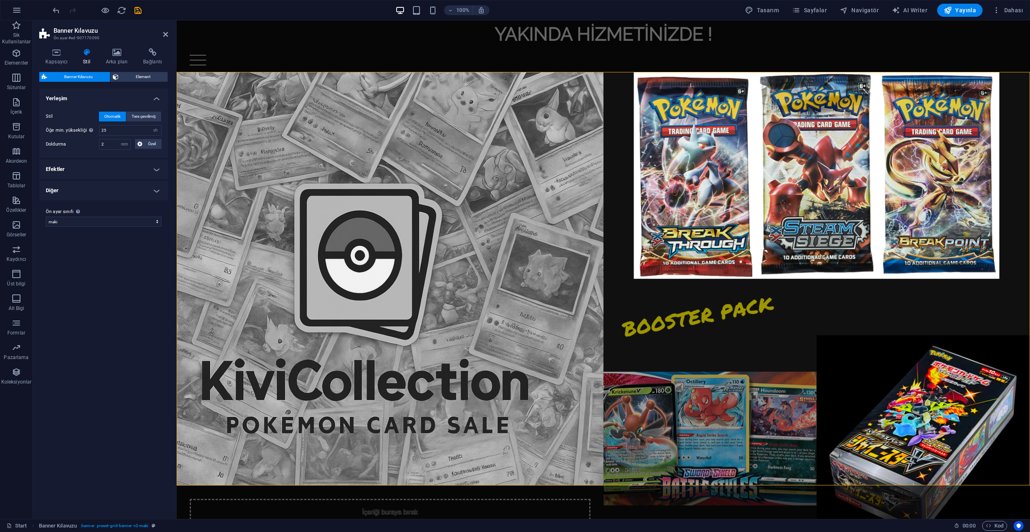
click at [92, 172] on h4 "Efektler" at bounding box center [103, 169] width 129 height 20
click at [105, 186] on label at bounding box center [102, 187] width 7 height 7
click at [0, 0] on input "Bağlantı vurgusu efekti" at bounding box center [0, 0] width 0 height 0
click at [103, 186] on label at bounding box center [102, 187] width 7 height 7
click at [0, 0] on input "Bağlantı vurgusu efekti" at bounding box center [0, 0] width 0 height 0
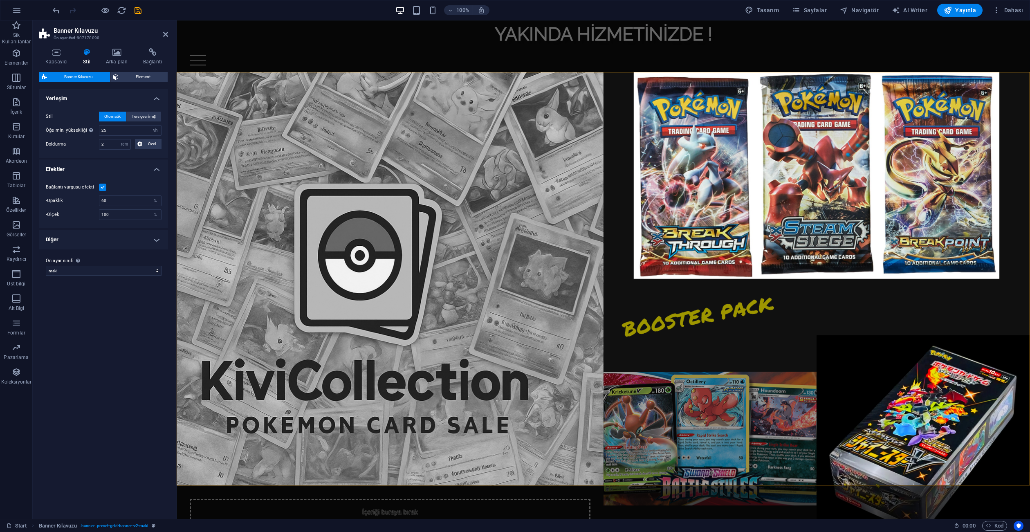
click at [108, 240] on h4 "Diğer" at bounding box center [103, 240] width 129 height 20
click at [140, 78] on span "Element" at bounding box center [143, 77] width 44 height 10
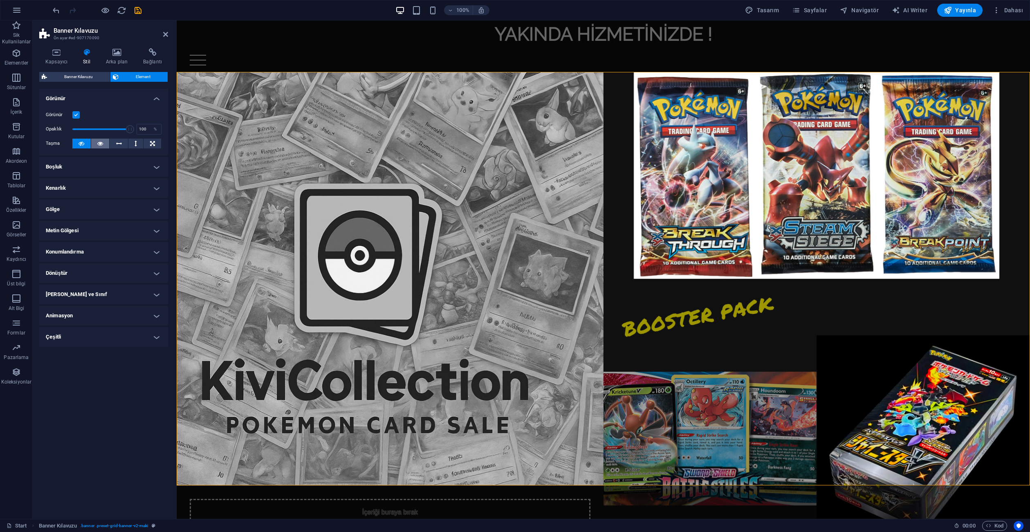
click at [100, 146] on icon at bounding box center [100, 144] width 6 height 10
click at [80, 143] on icon at bounding box center [81, 144] width 6 height 10
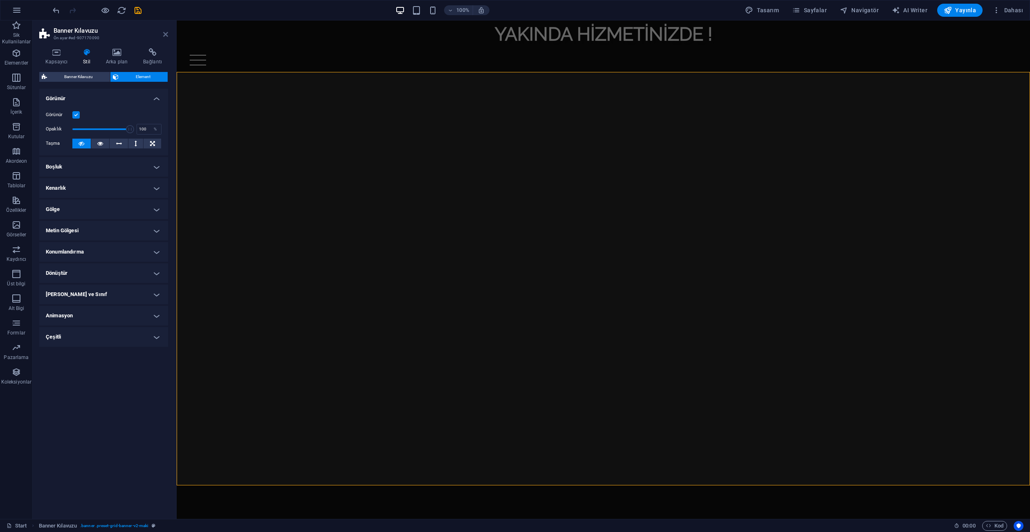
click at [166, 35] on icon at bounding box center [165, 34] width 5 height 7
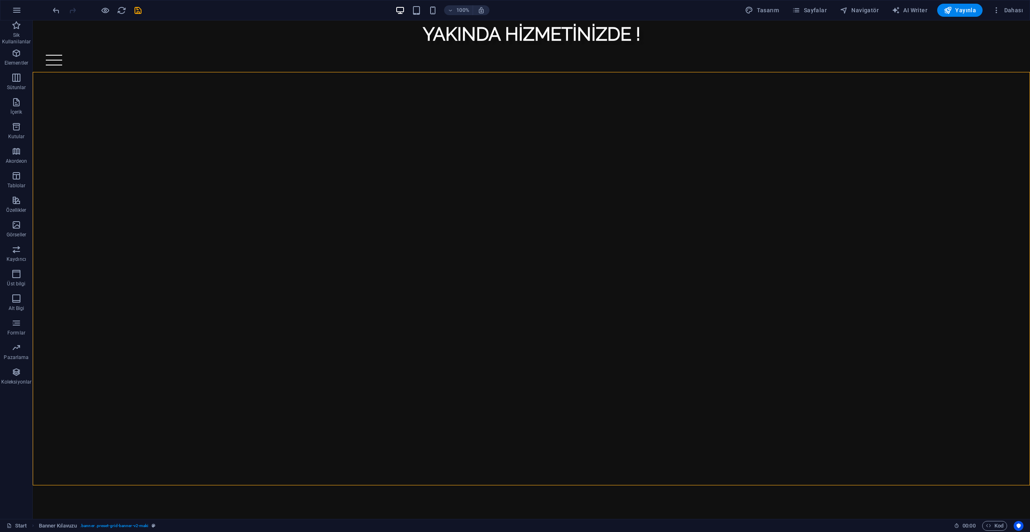
click at [345, 485] on html "Skip to main content YAKINDA HİZMETİNİZDE ! Home PACK SİNGLE CARD SEALED BOOSTE…" at bounding box center [531, 252] width 997 height 465
click at [435, 37] on div "YAKINDA HİZMETİNİZDE !" at bounding box center [531, 34] width 997 height 28
select select "px"
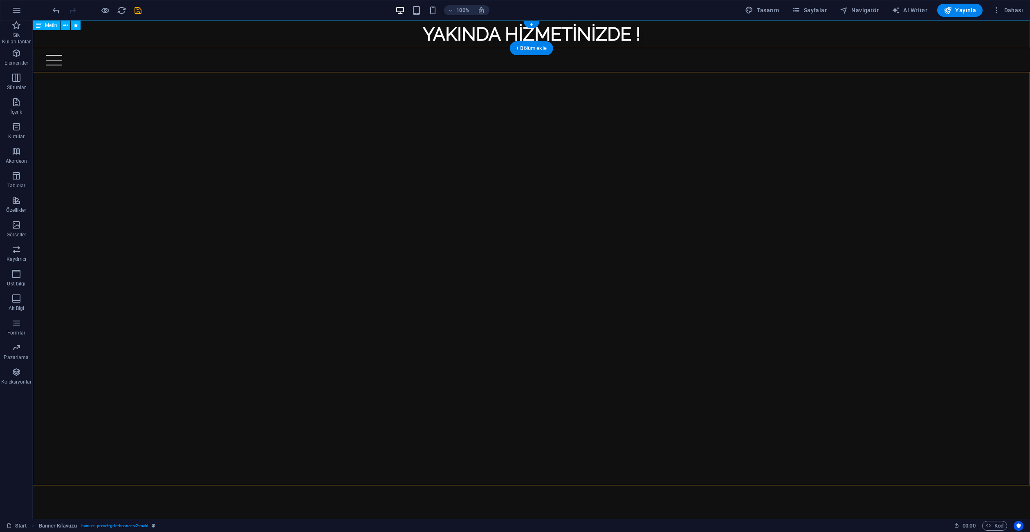
select select "px"
select select "flash"
select select "s"
select select "scroll"
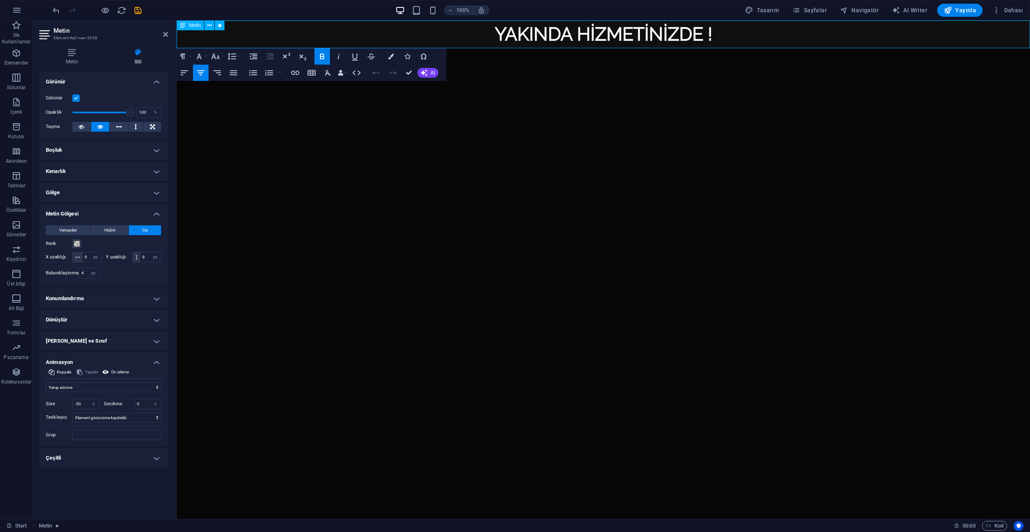
click at [509, 41] on strong "YAKINDA HİZMETİNİZDE !" at bounding box center [603, 34] width 217 height 22
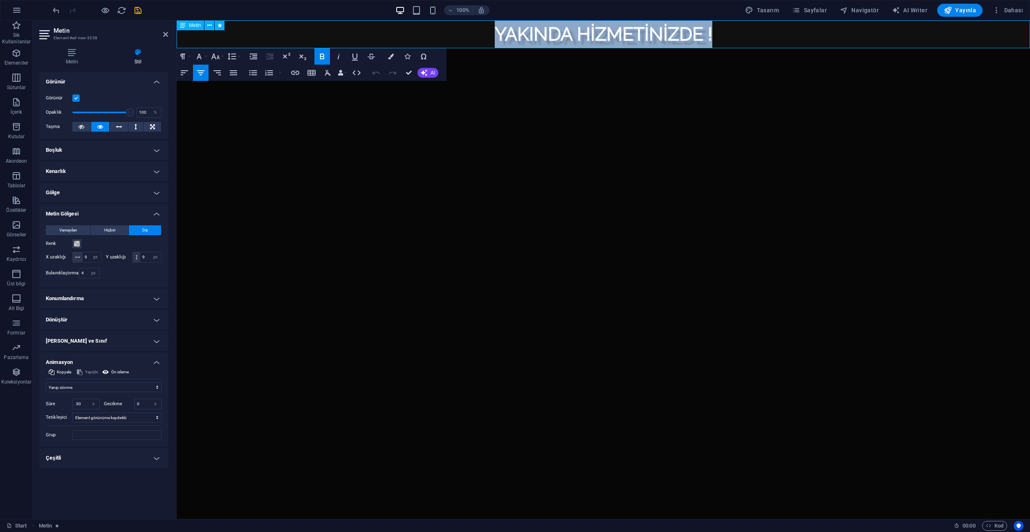
click at [509, 41] on strong "YAKINDA HİZMETİNİZDE !" at bounding box center [603, 34] width 217 height 22
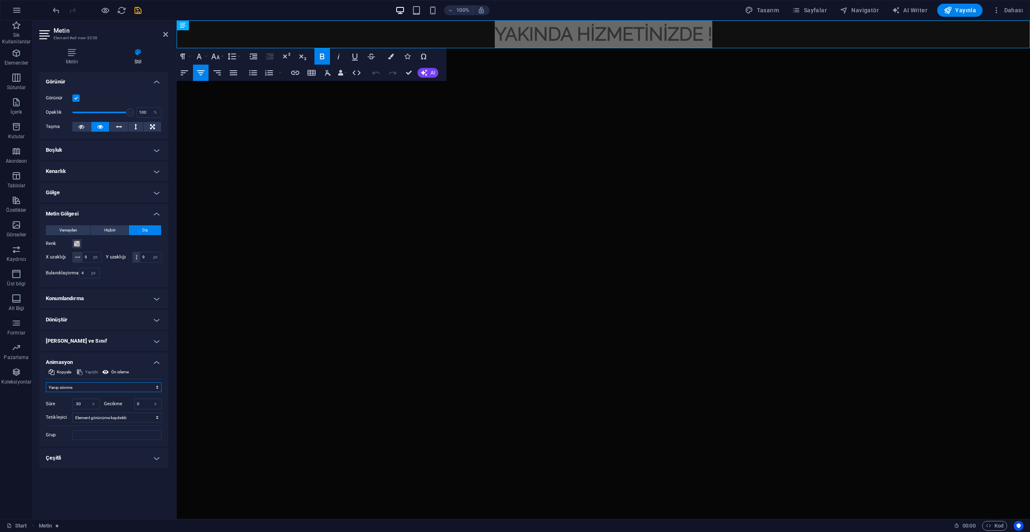
click at [85, 389] on select "Animasyon ekleme Göster / Gizle Yukarı/Aşağı kaydır Yakınlaştır/Uzaklaştır Sold…" at bounding box center [104, 387] width 116 height 10
click at [46, 382] on select "Animasyon ekleme Göster / Gizle Yukarı/Aşağı kaydır Yakınlaştır/Uzaklaştır Sold…" at bounding box center [104, 387] width 116 height 10
click at [85, 385] on select "Animasyon ekleme Göster / Gizle Yukarı/Aşağı kaydır Yakınlaştır/Uzaklaştır Sold…" at bounding box center [104, 387] width 116 height 10
click at [46, 382] on select "Animasyon ekleme Göster / Gizle Yukarı/Aşağı kaydır Yakınlaştır/Uzaklaştır Sold…" at bounding box center [104, 387] width 116 height 10
click at [94, 379] on div "Animasyon ekleme Göster / Gizle Yukarı/Aşağı kaydır Yakınlaştır/Uzaklaştır Sold…" at bounding box center [104, 409] width 116 height 61
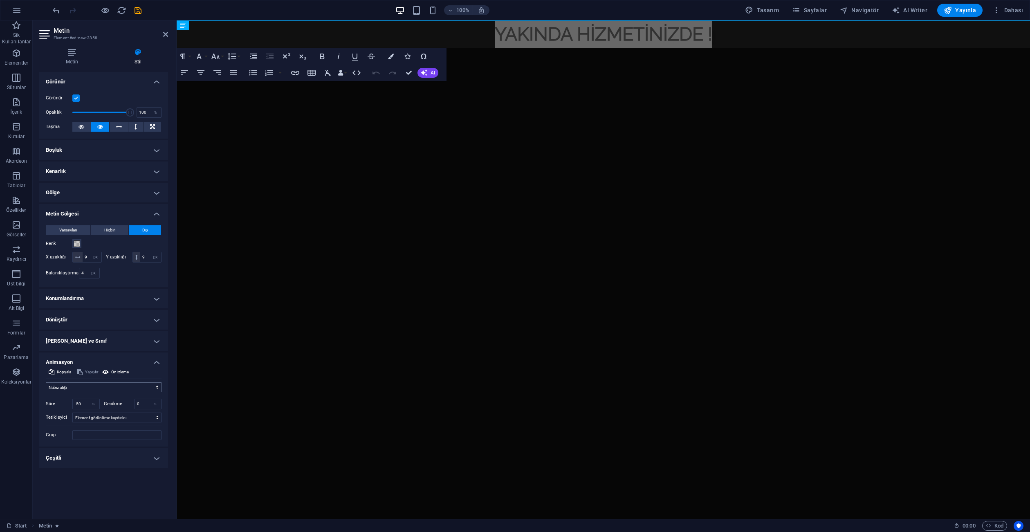
click at [93, 382] on div "Animasyon ekleme Göster / Gizle Yukarı/Aşağı kaydır Yakınlaştır/Uzaklaştır Sold…" at bounding box center [104, 409] width 116 height 61
click at [81, 389] on select "Animasyon ekleme Göster / Gizle Yukarı/Aşağı kaydır Yakınlaştır/Uzaklaştır Sold…" at bounding box center [104, 387] width 116 height 10
select select "flash"
click at [46, 382] on select "Animasyon ekleme Göster / Gizle Yukarı/Aşağı kaydır Yakınlaştır/Uzaklaştır Sold…" at bounding box center [104, 387] width 116 height 10
click at [87, 401] on input ".50" at bounding box center [86, 404] width 27 height 10
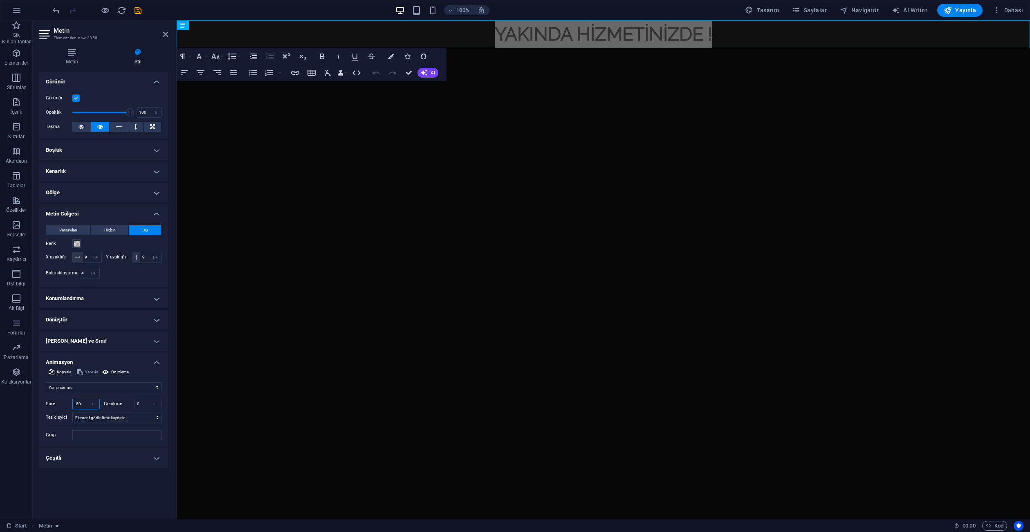
click at [87, 401] on input ".50" at bounding box center [86, 404] width 27 height 10
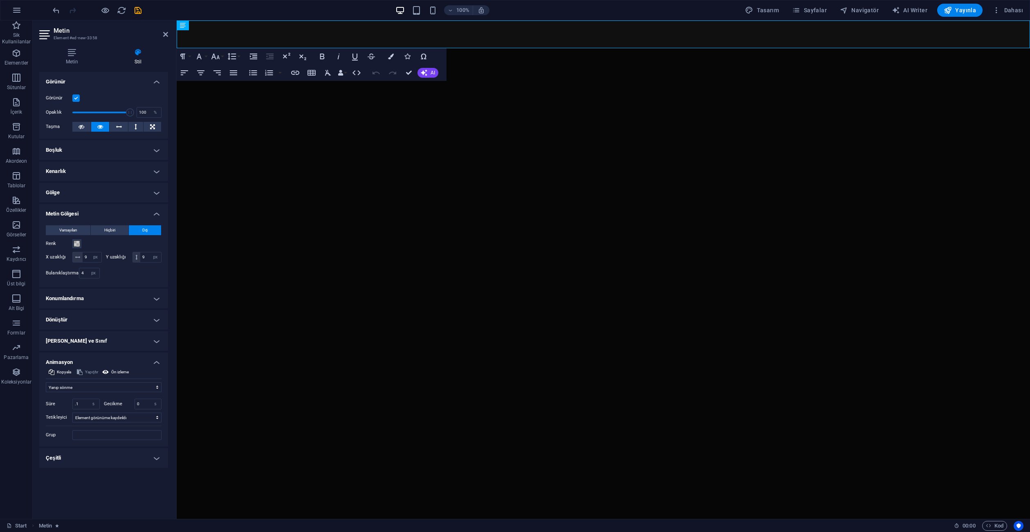
click at [103, 493] on div "Yerleşim Bu elementin yerleşim içinde nasıl genişlediği (Flexbox). Boyut Varsay…" at bounding box center [103, 292] width 129 height 440
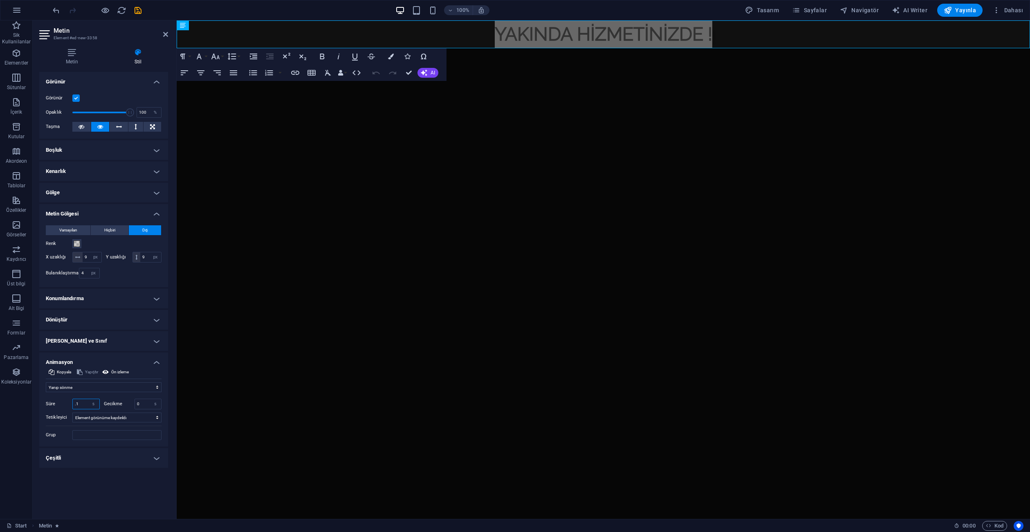
click at [78, 403] on input ".1" at bounding box center [86, 404] width 27 height 10
type input ".5"
click at [128, 489] on div "Yerleşim Bu elementin yerleşim içinde nasıl genişlediği (Flexbox). Boyut Varsay…" at bounding box center [103, 292] width 129 height 440
click at [85, 406] on input ".60" at bounding box center [86, 404] width 27 height 10
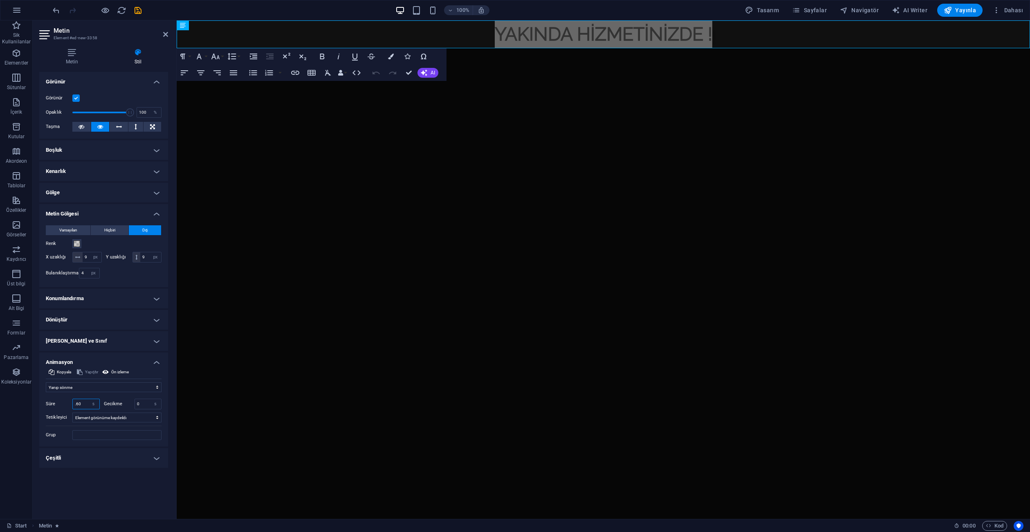
click at [85, 406] on input ".60" at bounding box center [86, 404] width 27 height 10
click at [99, 480] on div "Yerleşim Bu elementin yerleşim içinde nasıl genişlediği (Flexbox). Boyut Varsay…" at bounding box center [103, 292] width 129 height 440
click at [79, 404] on input ".600" at bounding box center [86, 404] width 27 height 10
click at [95, 481] on div "Yerleşim Bu elementin yerleşim içinde nasıl genişlediği (Flexbox). Boyut Varsay…" at bounding box center [103, 292] width 129 height 440
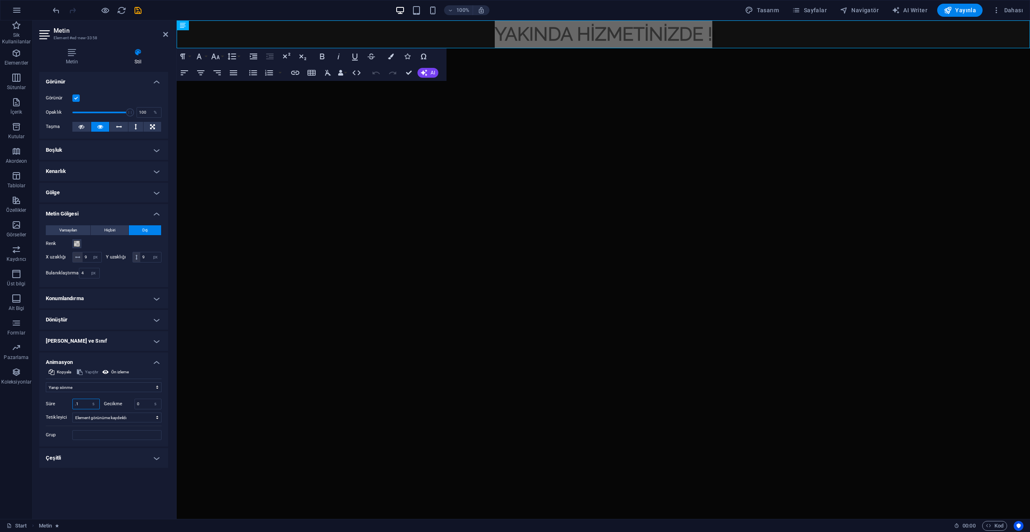
click at [83, 405] on input ".1" at bounding box center [86, 404] width 27 height 10
type input ".5"
click at [81, 462] on h4 "Çeşitli" at bounding box center [103, 458] width 129 height 20
click at [167, 34] on icon at bounding box center [165, 34] width 5 height 7
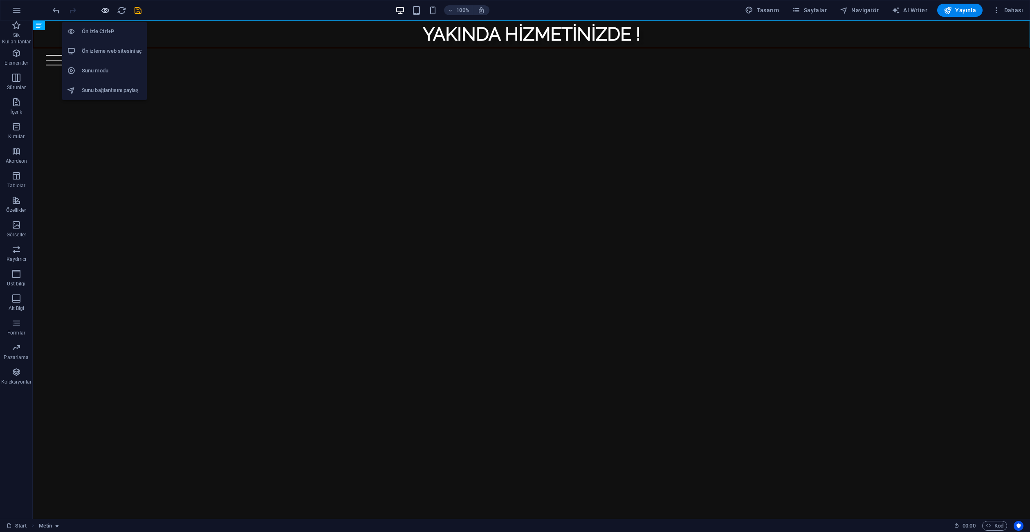
click at [107, 11] on icon "button" at bounding box center [105, 10] width 9 height 9
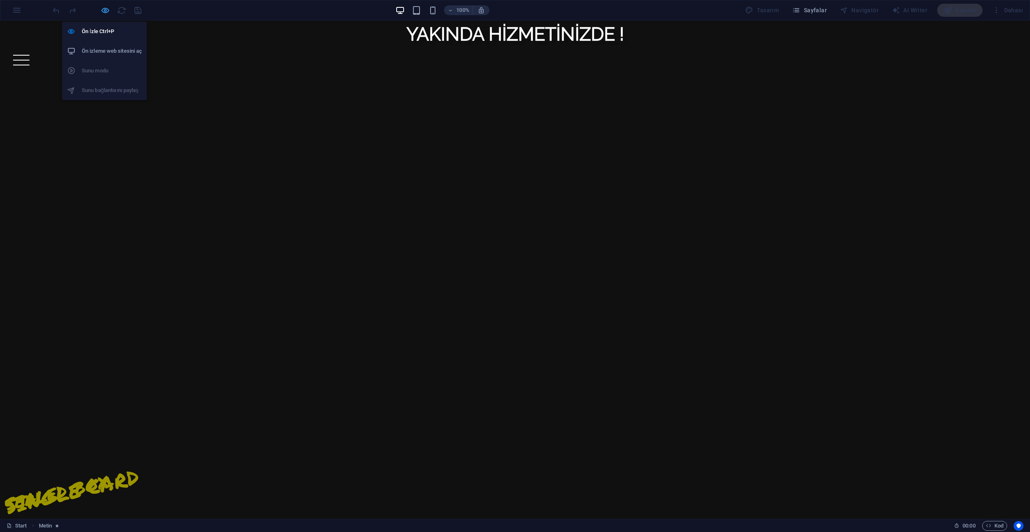
drag, startPoint x: 107, startPoint y: 11, endPoint x: 189, endPoint y: 5, distance: 82.4
click at [107, 11] on icon "button" at bounding box center [105, 10] width 9 height 9
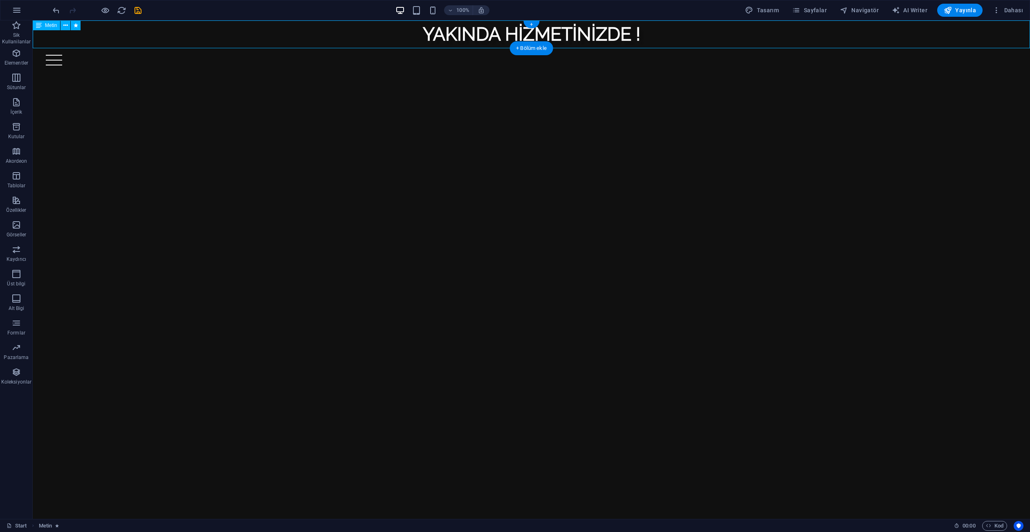
click at [463, 39] on div "YAKINDA HİZMETİNİZDE !" at bounding box center [531, 34] width 997 height 28
select select "px"
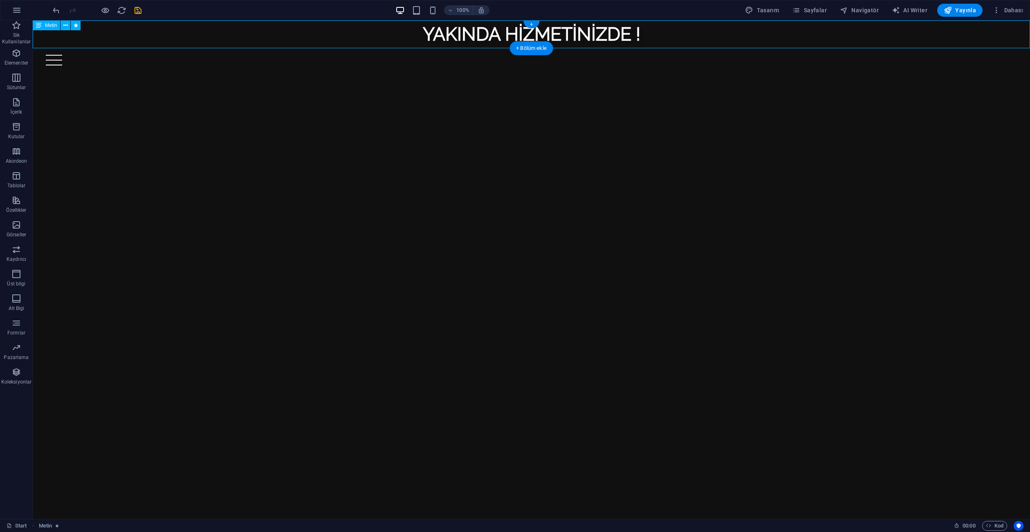
select select "flash"
select select "s"
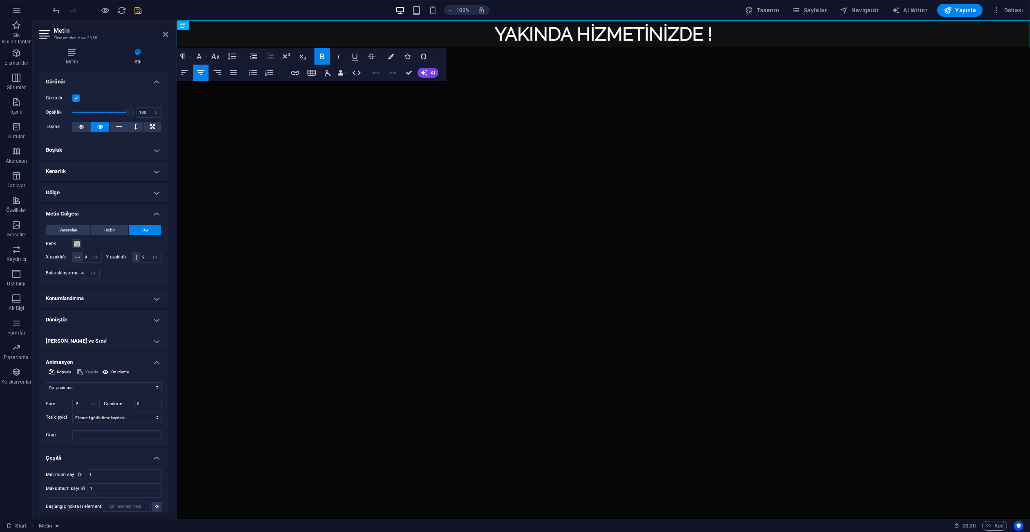
scroll to position [6, 0]
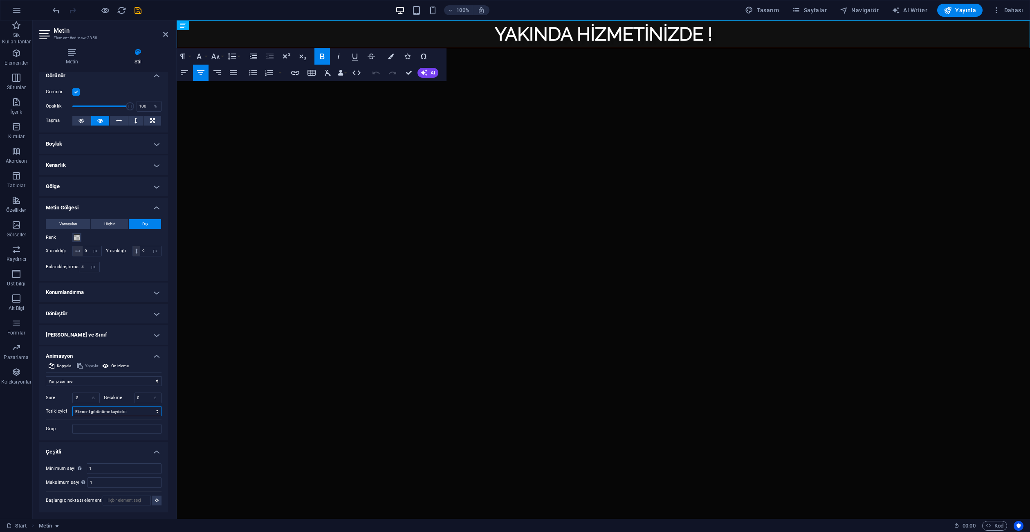
click at [105, 411] on select "Otomatik tetikleyici yok Sayfa yüklendiğinde Element görünüme kaydırıldı" at bounding box center [116, 411] width 89 height 10
click at [72, 406] on select "Otomatik tetikleyici yok Sayfa yüklendiğinde Element görünüme kaydırıldı" at bounding box center [116, 411] width 89 height 10
click at [117, 415] on select "Otomatik tetikleyici yok Sayfa yüklendiğinde Element görünüme kaydırıldı" at bounding box center [116, 411] width 89 height 10
click at [118, 414] on select "Otomatik tetikleyici yok Sayfa yüklendiğinde Element görünüme kaydırıldı" at bounding box center [116, 411] width 89 height 10
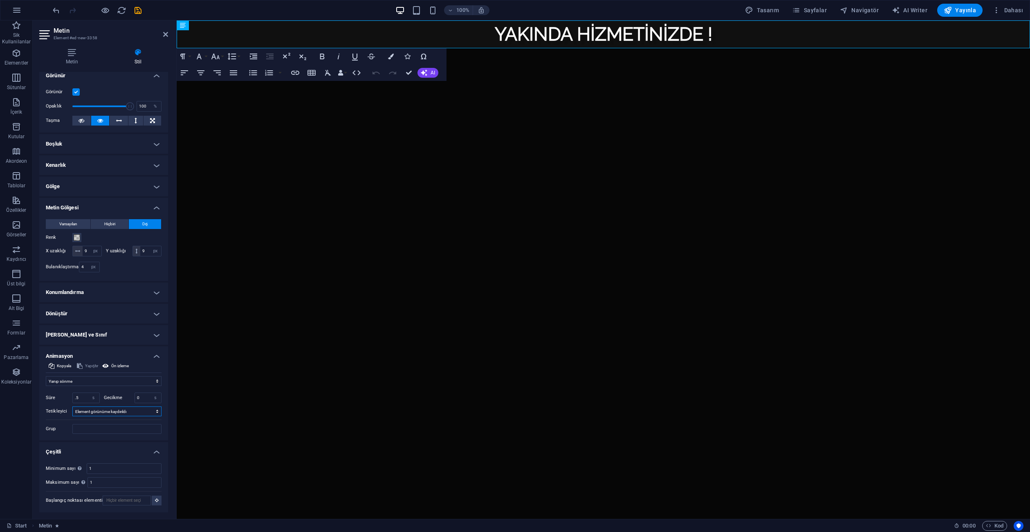
select select "onload"
click at [72, 406] on select "Otomatik tetikleyici yok Sayfa yüklendiğinde Element görünüme kaydırıldı" at bounding box center [116, 411] width 89 height 10
click at [108, 417] on div "Başlangıç Element gizlenir Element gösterilir Süre .5 s ms Gecikme 0 s ms Geniş…" at bounding box center [104, 410] width 116 height 48
click at [111, 415] on select "Otomatik tetikleyici yok Sayfa yüklendiğinde Element görünüme kaydırıldı" at bounding box center [116, 411] width 89 height 10
select select
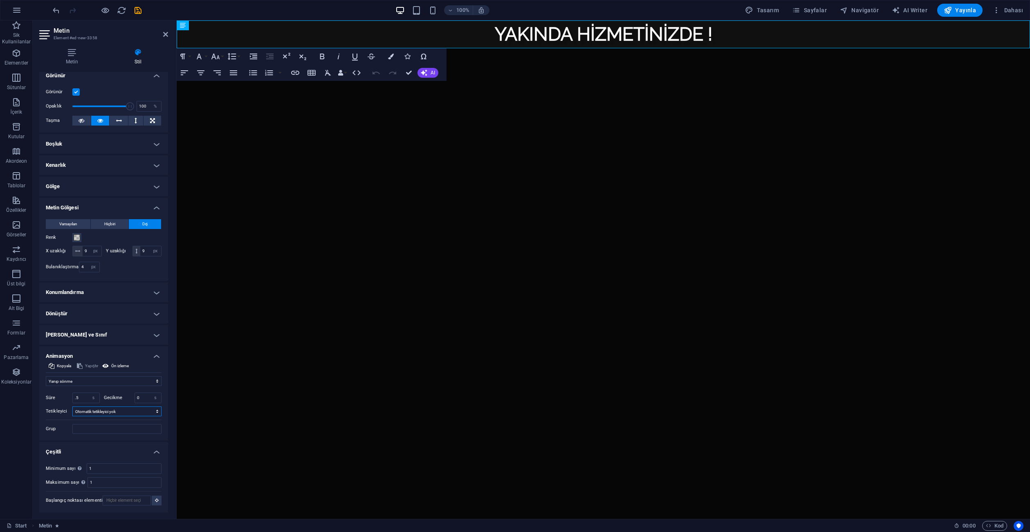
click at [72, 406] on select "Otomatik tetikleyici yok Sayfa yüklendiğinde Element görünüme kaydırıldı" at bounding box center [116, 411] width 89 height 10
click at [85, 398] on input ".5" at bounding box center [86, 398] width 27 height 10
type input ".80"
click at [64, 422] on div "Başlangıç Element gizlenir Element gösterilir Süre .80 s ms Gecikme 0 s ms Geni…" at bounding box center [104, 410] width 116 height 48
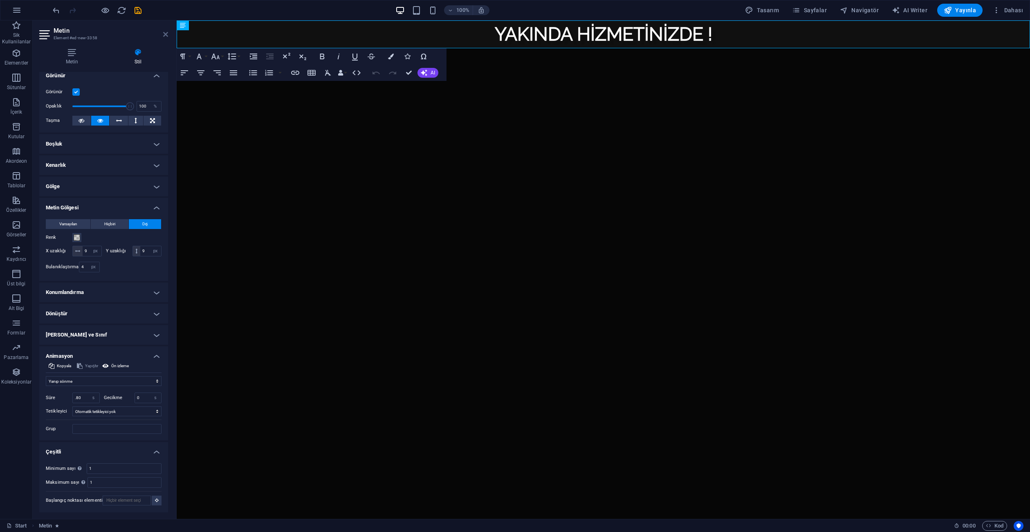
drag, startPoint x: 164, startPoint y: 33, endPoint x: 132, endPoint y: 13, distance: 38.3
click at [164, 33] on icon at bounding box center [165, 34] width 5 height 7
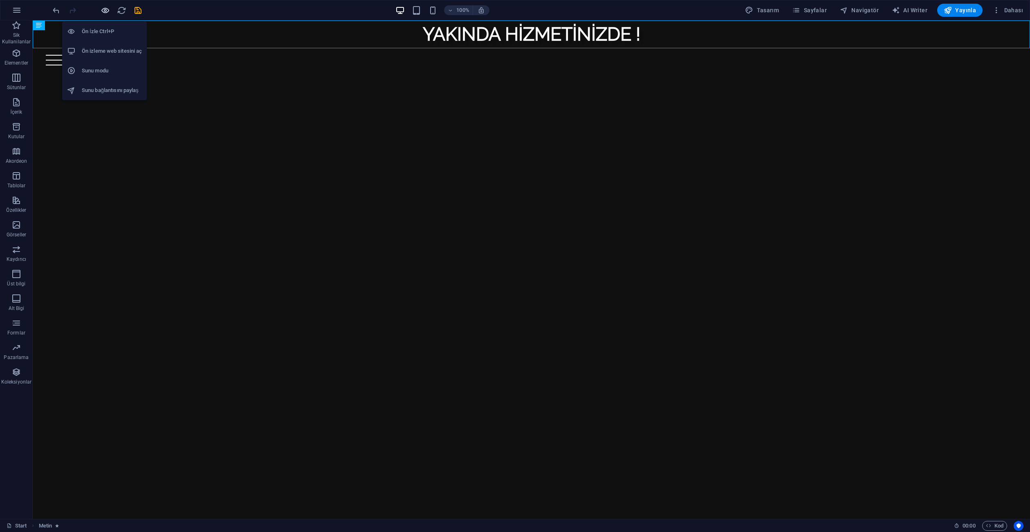
click at [106, 8] on icon "button" at bounding box center [105, 10] width 9 height 9
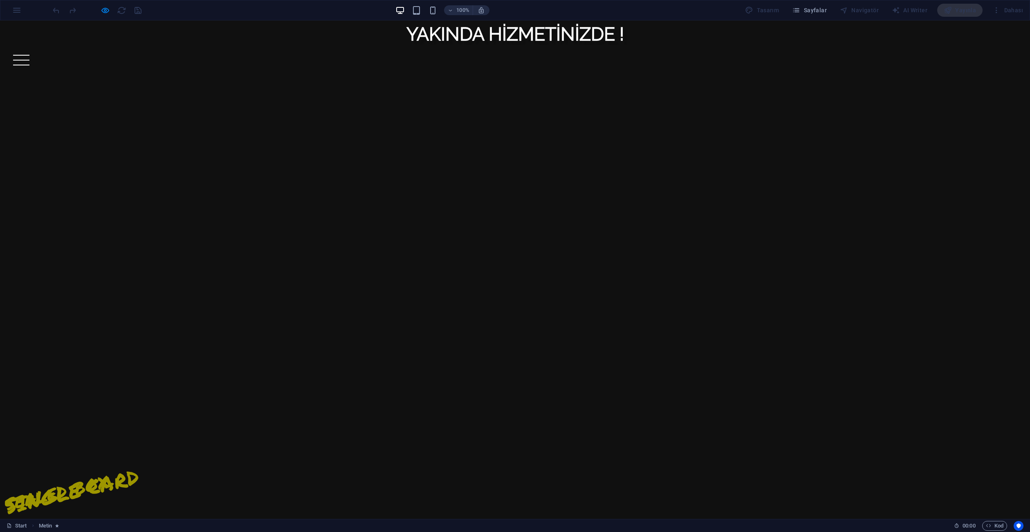
click at [965, 11] on div "Yayınla" at bounding box center [959, 10] width 45 height 13
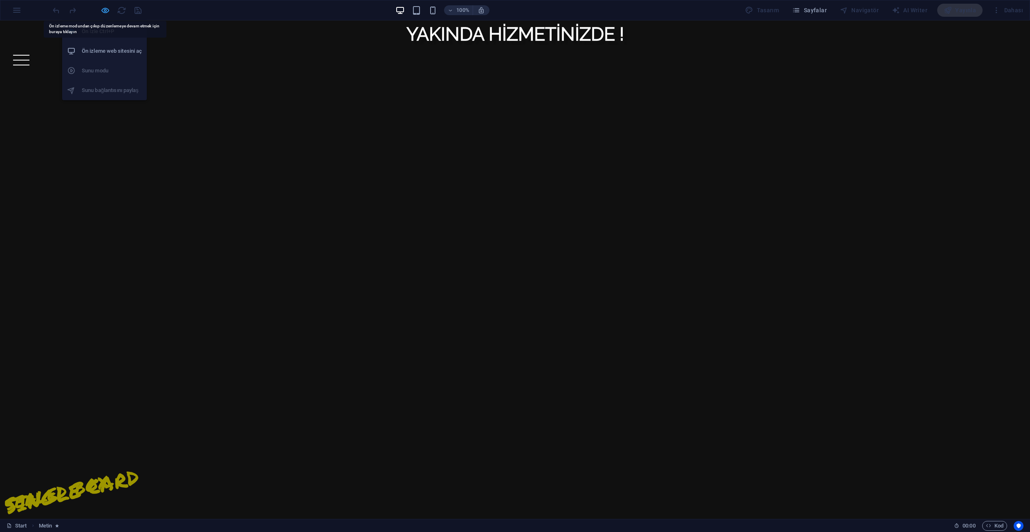
click at [105, 9] on icon "button" at bounding box center [105, 10] width 9 height 9
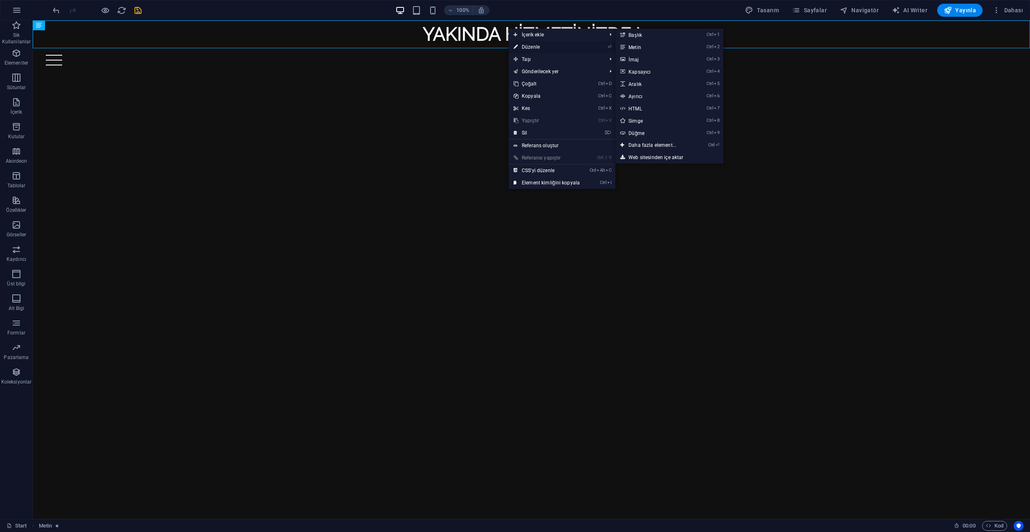
click at [521, 45] on link "⏎ Düzenle" at bounding box center [546, 47] width 76 height 12
select select "px"
select select "flash"
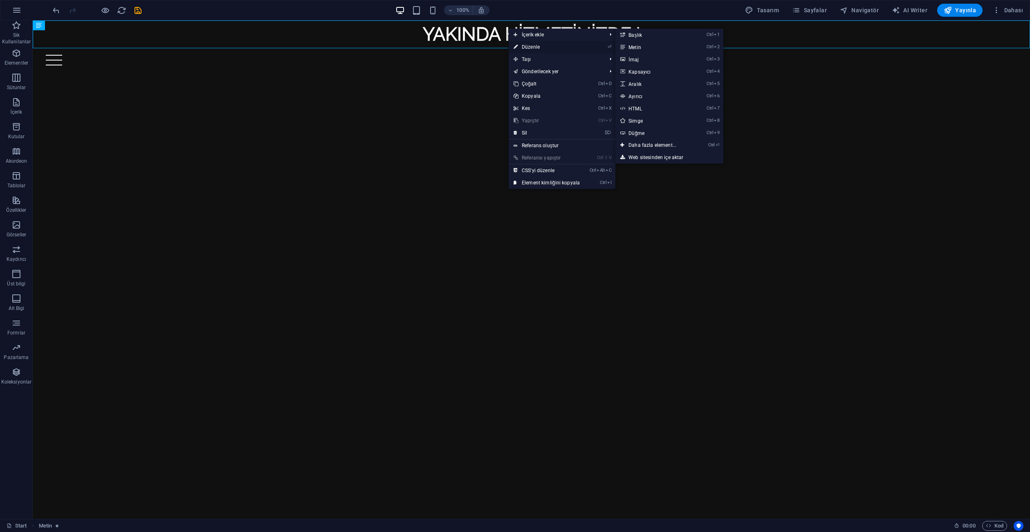
select select "s"
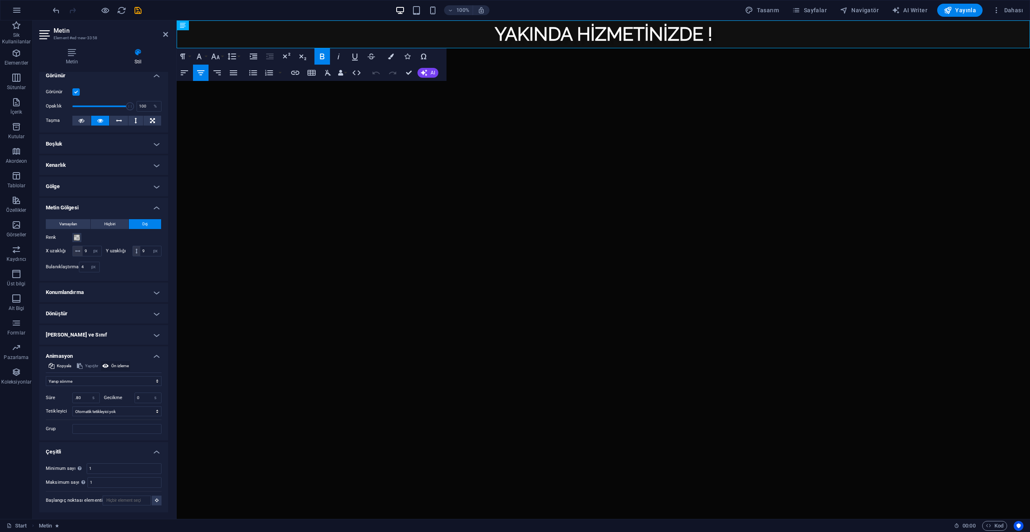
click at [119, 365] on span "Ön izleme" at bounding box center [120, 366] width 18 height 10
click at [110, 412] on select "Otomatik tetikleyici yok Sayfa yüklendiğinde Element görünüme kaydırıldı" at bounding box center [116, 411] width 89 height 10
select select "scroll"
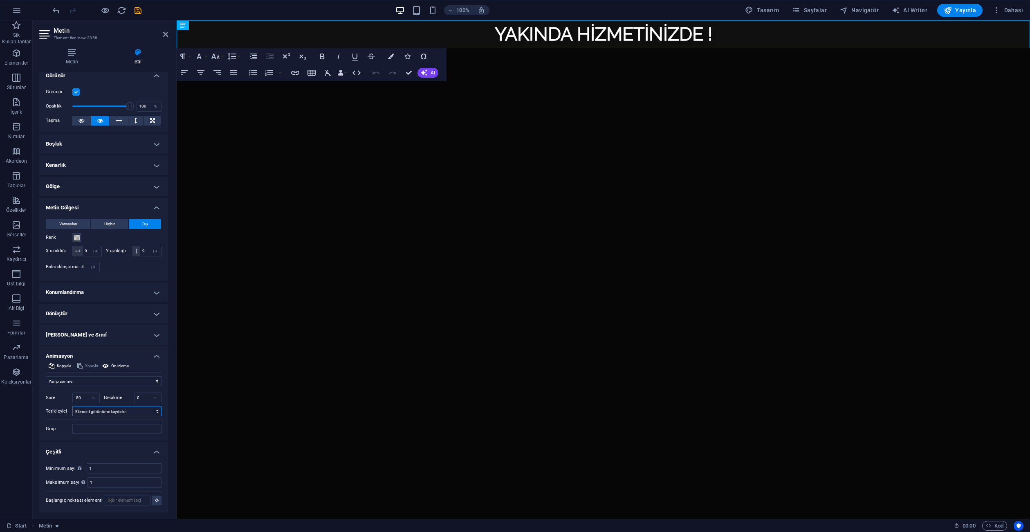
click at [72, 406] on select "Otomatik tetikleyici yok Sayfa yüklendiğinde Element görünüme kaydırıldı" at bounding box center [116, 411] width 89 height 10
click at [95, 431] on input "Grup" at bounding box center [116, 429] width 89 height 10
click at [164, 30] on h2 "Metin" at bounding box center [111, 30] width 114 height 7
click at [165, 34] on icon at bounding box center [165, 34] width 5 height 7
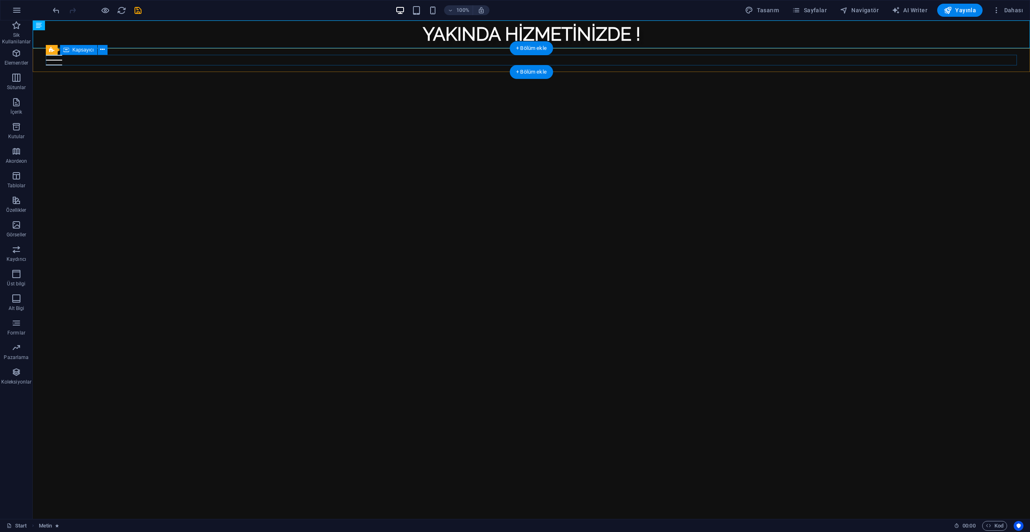
click at [559, 60] on div at bounding box center [531, 60] width 971 height 11
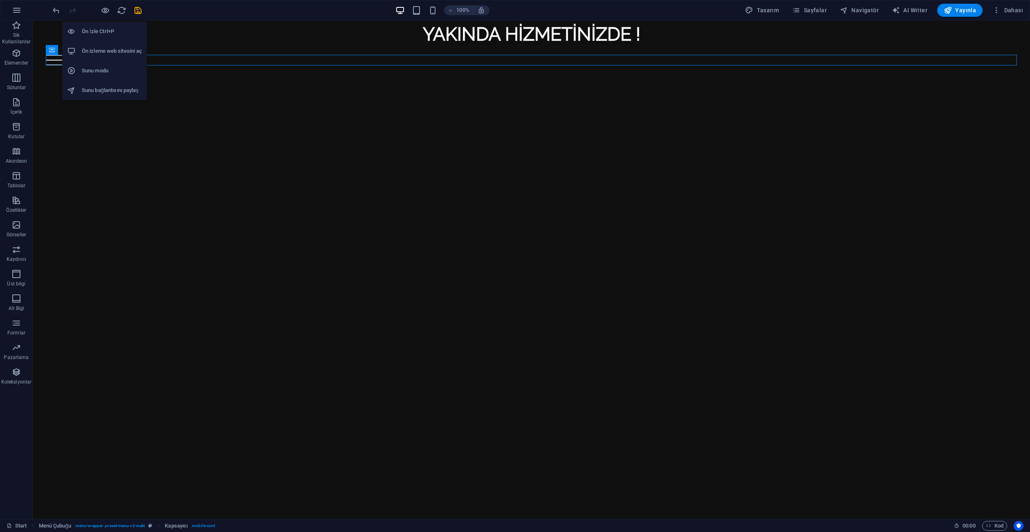
click at [107, 47] on h6 "Ön izleme web sitesini aç" at bounding box center [112, 51] width 60 height 10
click at [106, 11] on icon "button" at bounding box center [105, 10] width 9 height 9
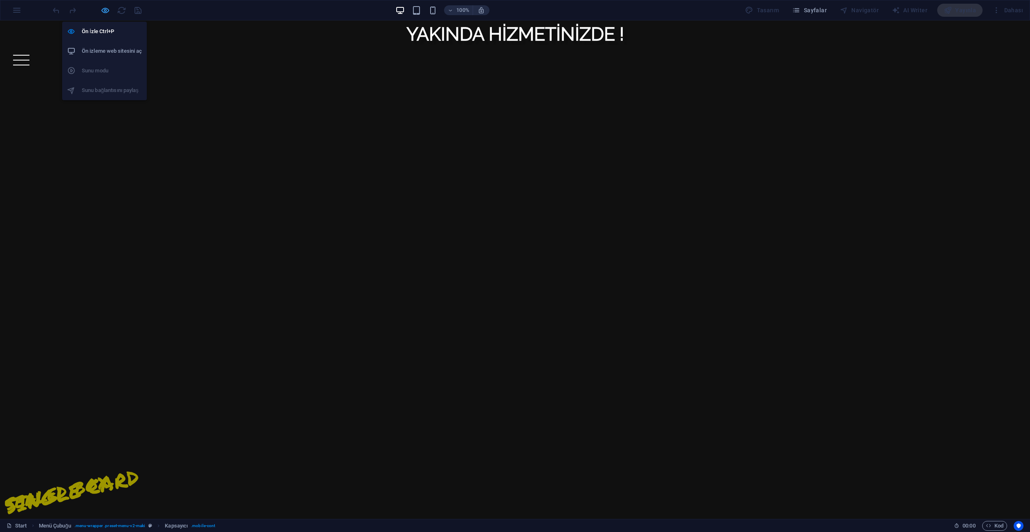
click at [108, 11] on icon "button" at bounding box center [105, 10] width 9 height 9
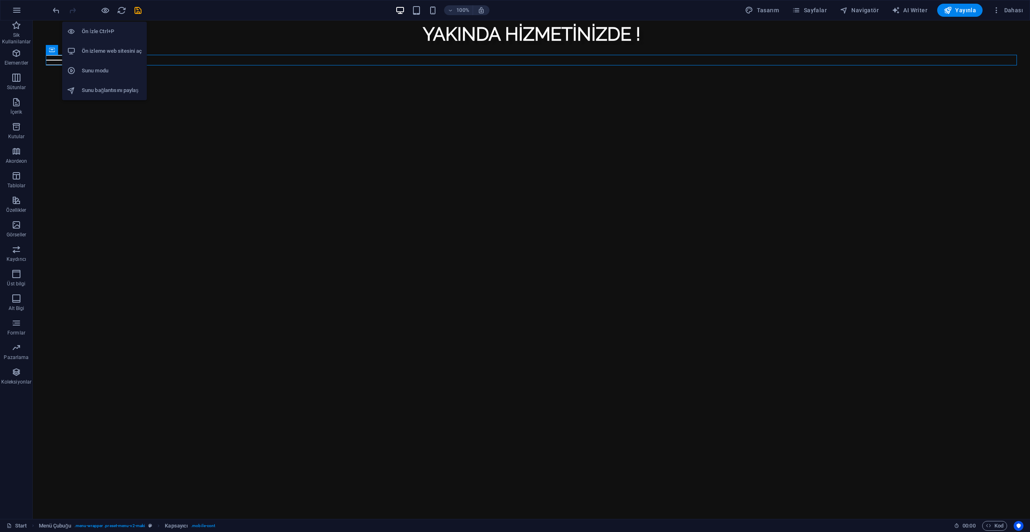
click at [113, 68] on h6 "Sunu modu" at bounding box center [112, 71] width 60 height 10
click at [102, 31] on h6 "Ön İzle Ctrl+P" at bounding box center [112, 32] width 60 height 10
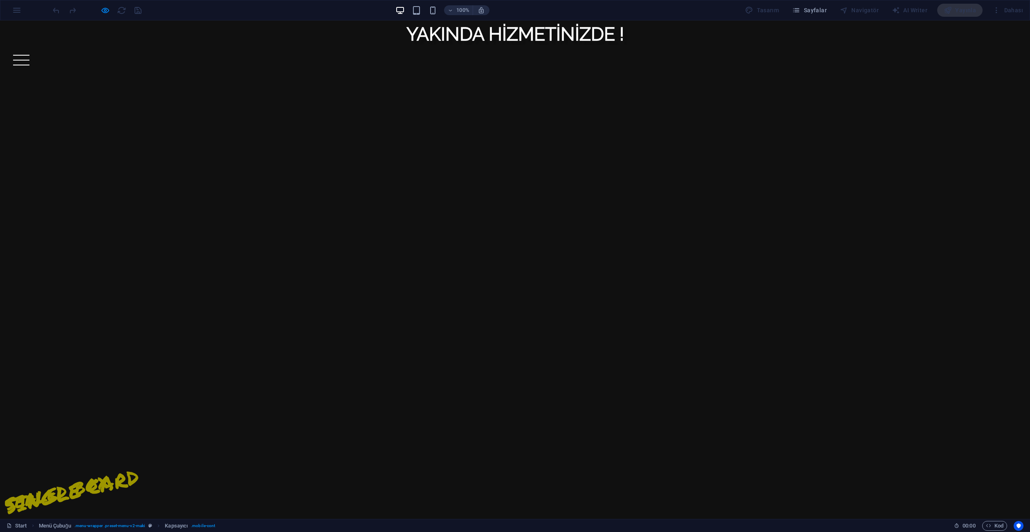
click at [43, 56] on div at bounding box center [514, 60] width 1003 height 11
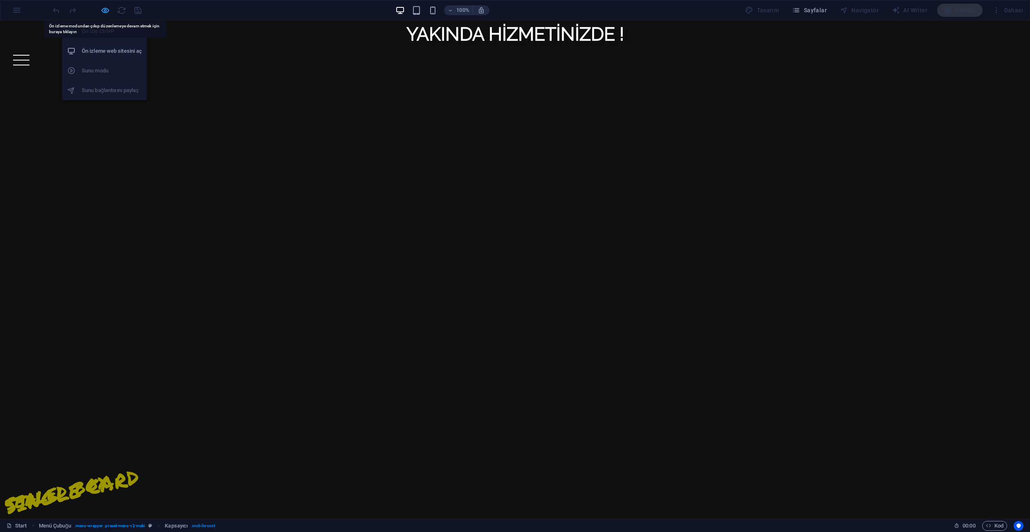
click at [106, 7] on icon "button" at bounding box center [105, 10] width 9 height 9
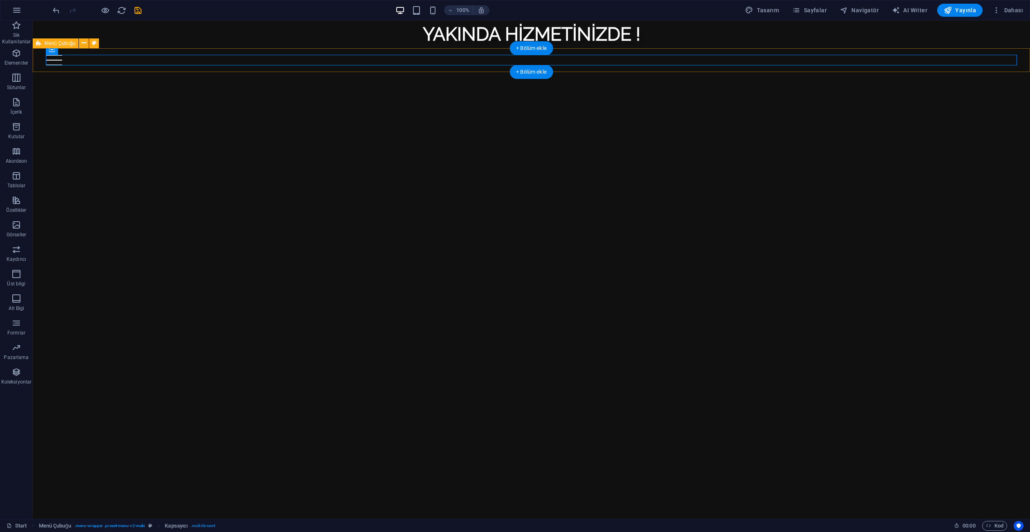
click at [71, 52] on div "Home PACK SİNGLE CARD SEALED BOOSTER BOX Contact" at bounding box center [531, 60] width 997 height 24
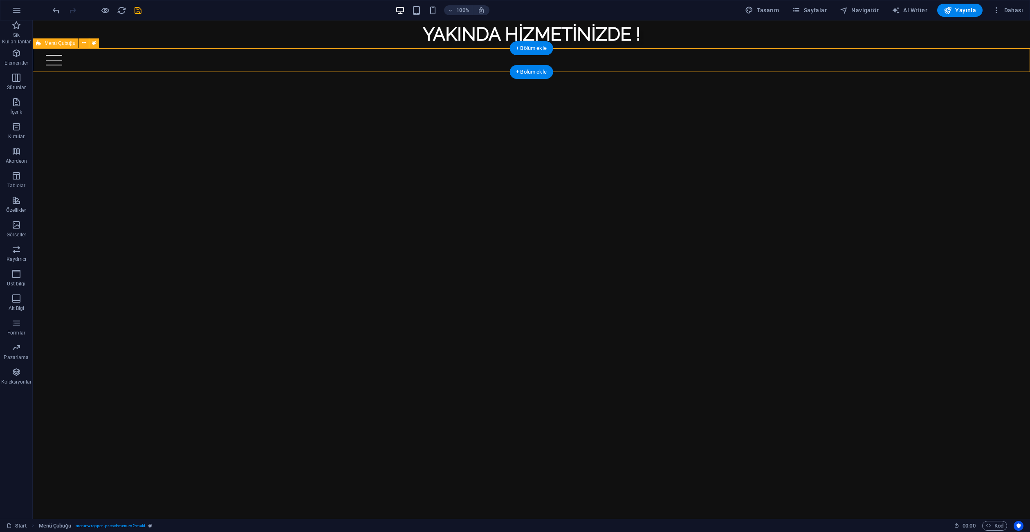
click at [71, 52] on div "Home PACK SİNGLE CARD SEALED BOOSTER BOX Contact" at bounding box center [531, 60] width 997 height 24
select select "header"
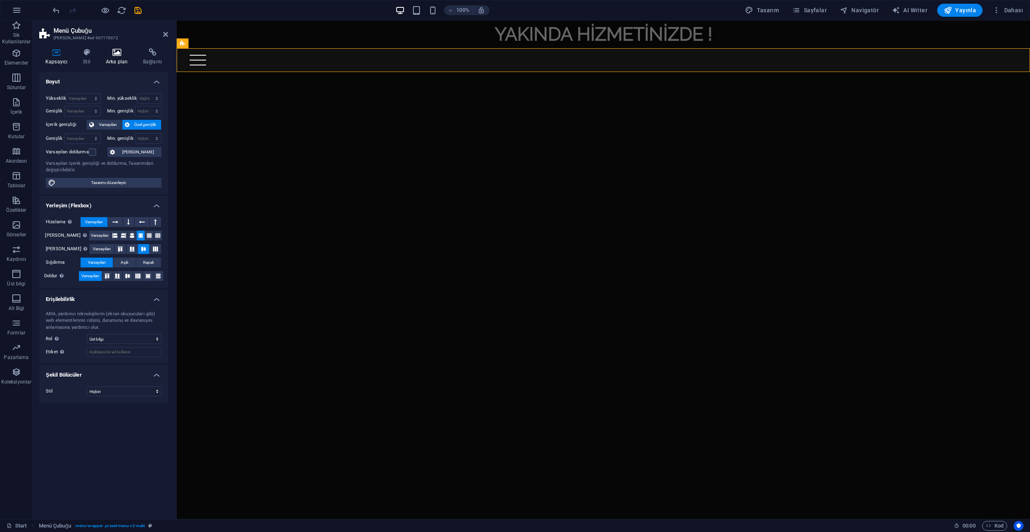
click at [113, 56] on icon at bounding box center [117, 52] width 34 height 8
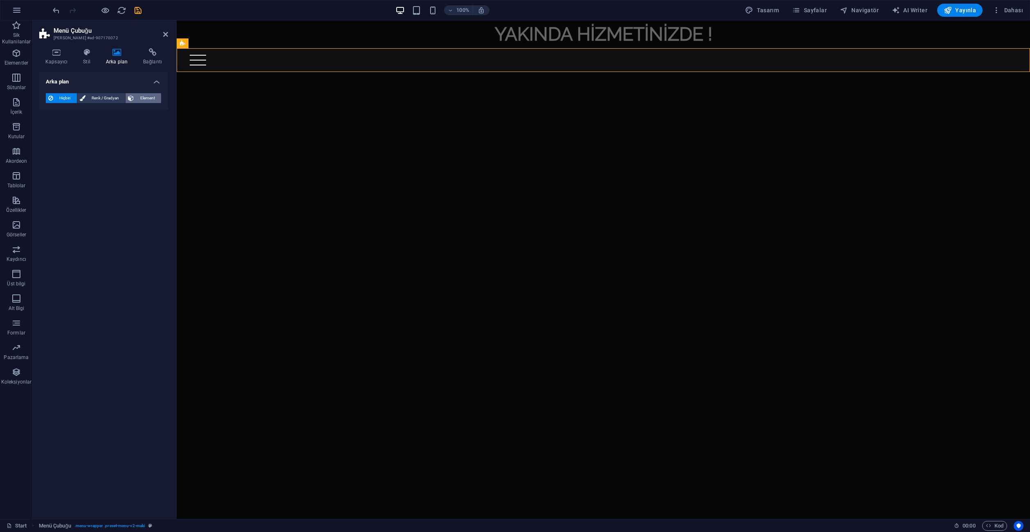
click at [141, 96] on span "Element" at bounding box center [147, 98] width 22 height 10
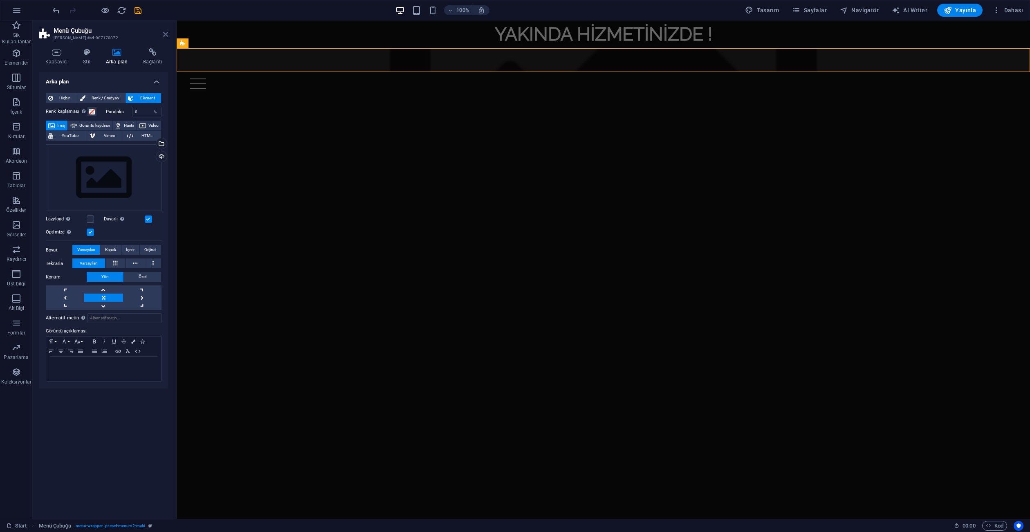
click at [164, 35] on icon at bounding box center [165, 34] width 5 height 7
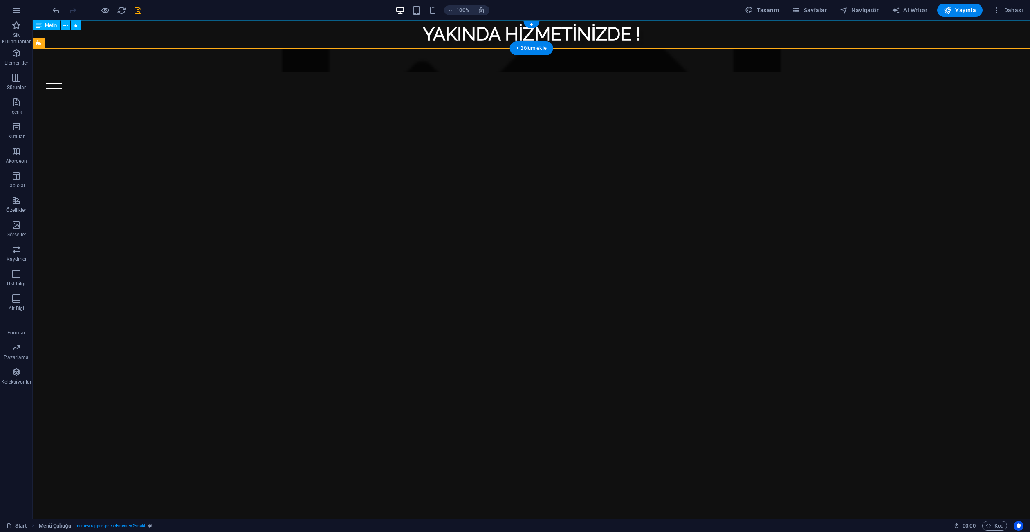
click at [64, 36] on div "YAKINDA HİZMETİNİZDE !" at bounding box center [531, 34] width 997 height 28
select select "px"
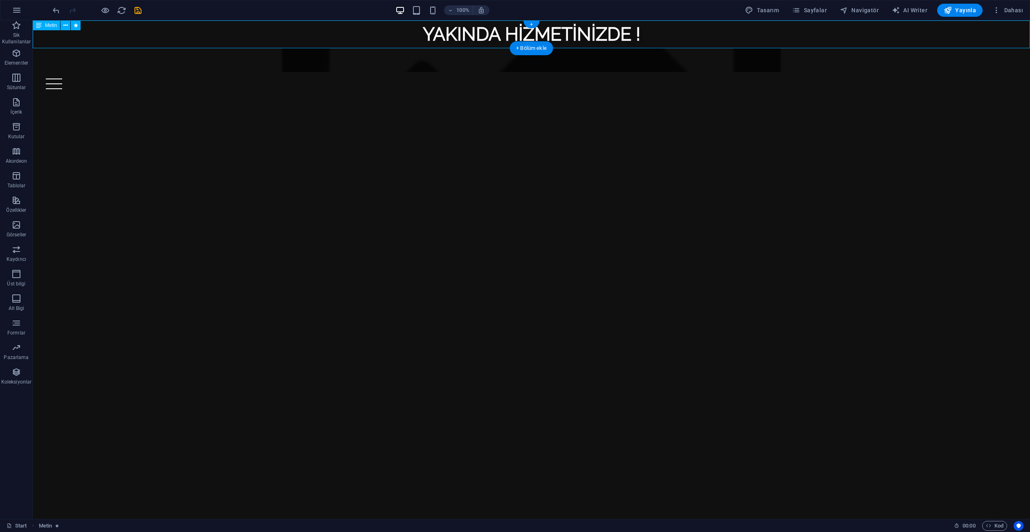
select select "flash"
select select "s"
select select "scroll"
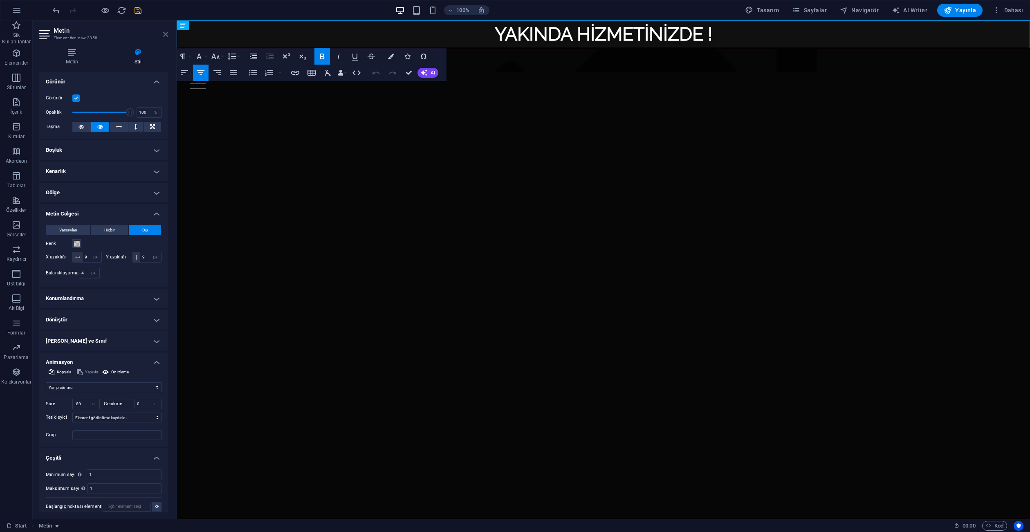
click at [164, 34] on icon at bounding box center [165, 34] width 5 height 7
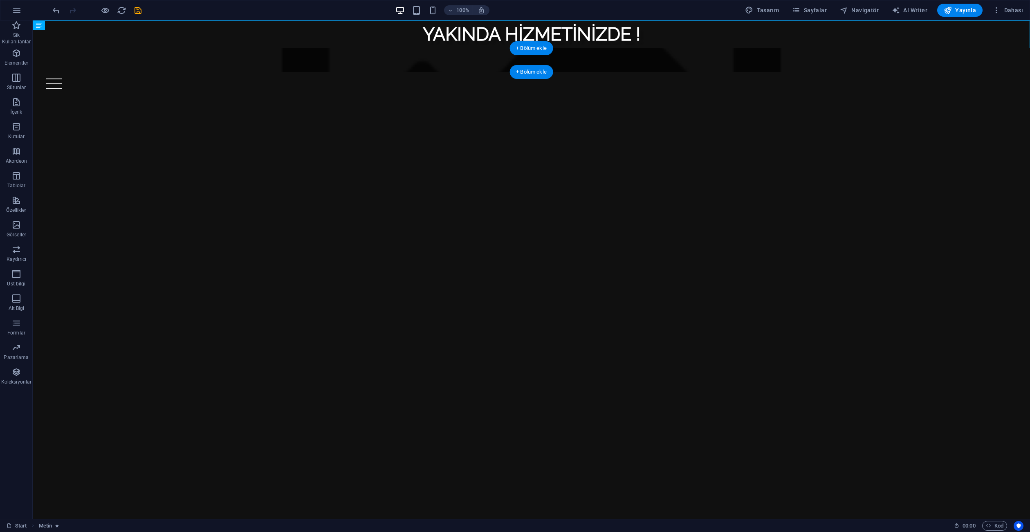
click at [137, 68] on figure at bounding box center [531, 60] width 997 height 24
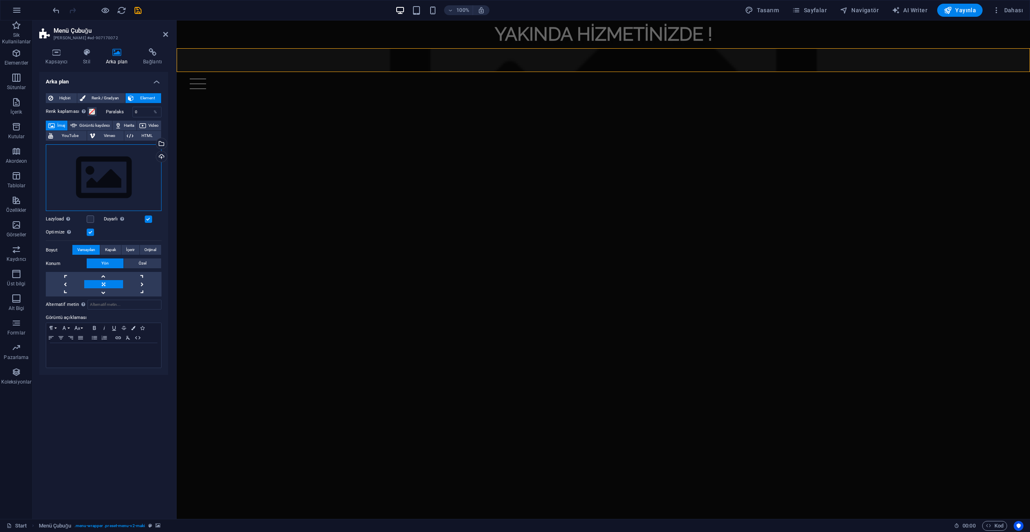
click at [111, 159] on div "Dosyaları buraya sürükleyin, dosyaları seçmek için tıklayın veya Dosyalardan ya…" at bounding box center [104, 177] width 116 height 67
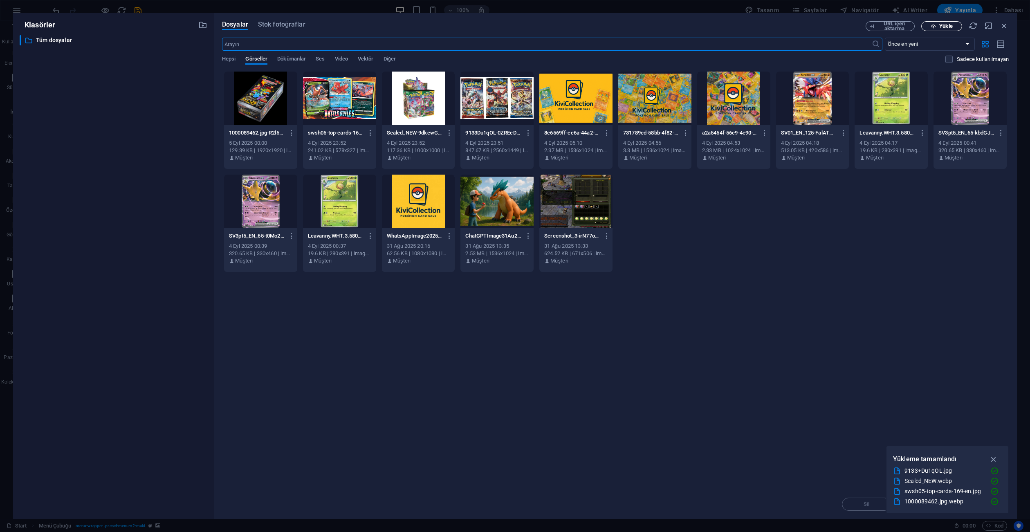
click at [950, 25] on span "Yükle" at bounding box center [945, 26] width 13 height 5
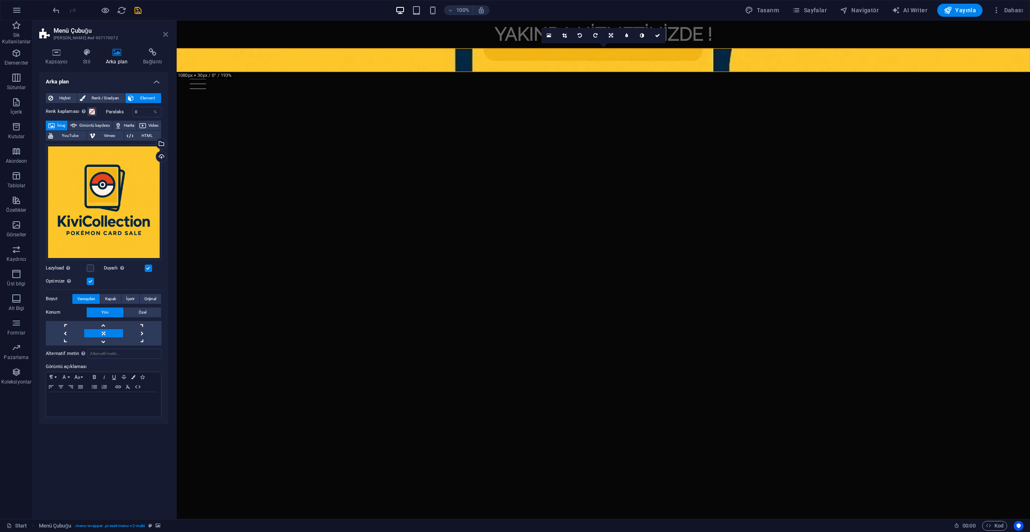
drag, startPoint x: 166, startPoint y: 32, endPoint x: 133, endPoint y: 12, distance: 38.6
click at [166, 32] on icon at bounding box center [165, 34] width 5 height 7
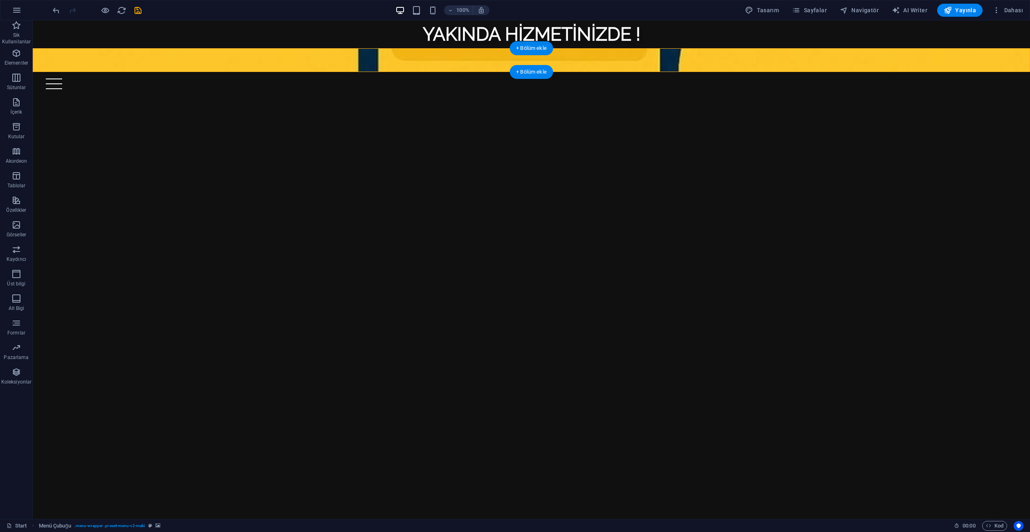
click at [217, 52] on figure at bounding box center [531, 60] width 997 height 24
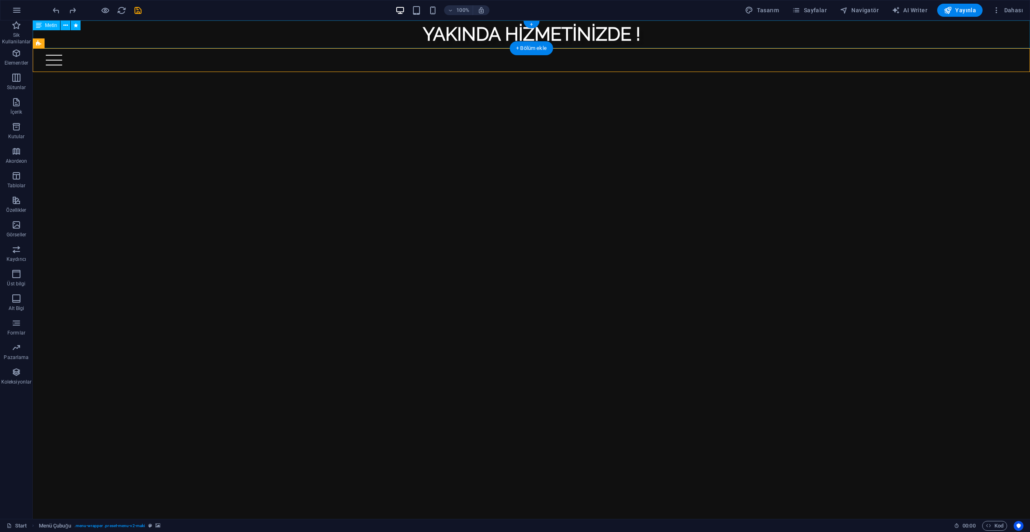
click at [683, 31] on div "YAKINDA HİZMETİNİZDE !" at bounding box center [531, 34] width 997 height 28
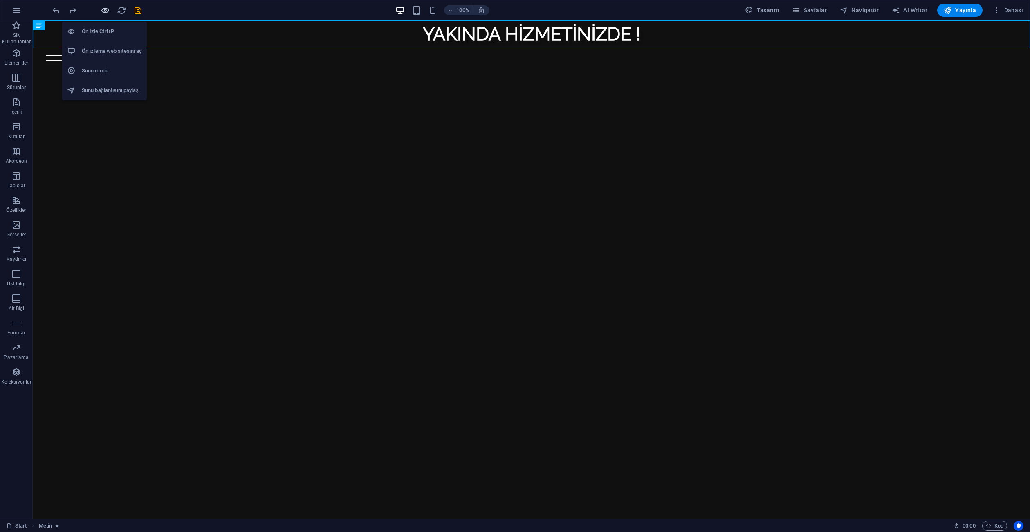
click at [103, 12] on icon "button" at bounding box center [105, 10] width 9 height 9
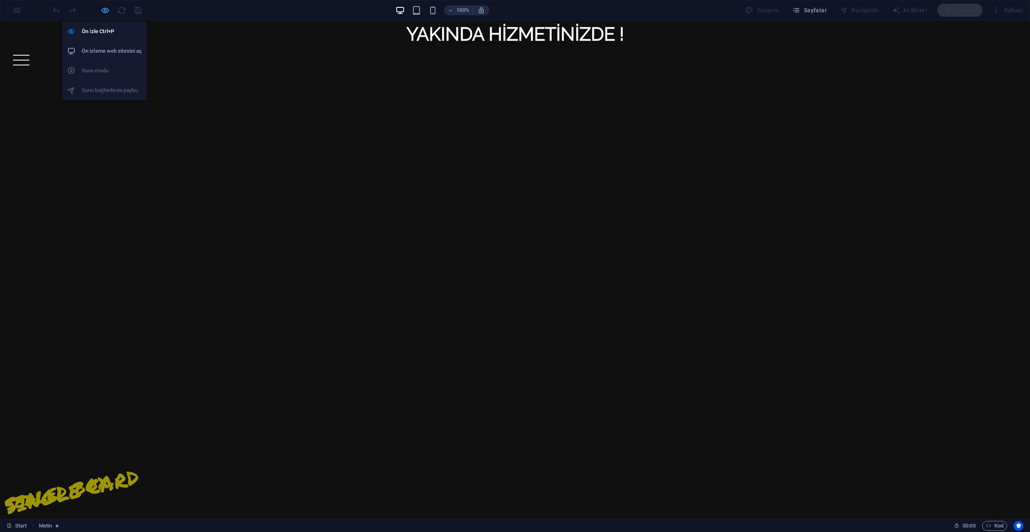
click at [103, 12] on icon "button" at bounding box center [105, 10] width 9 height 9
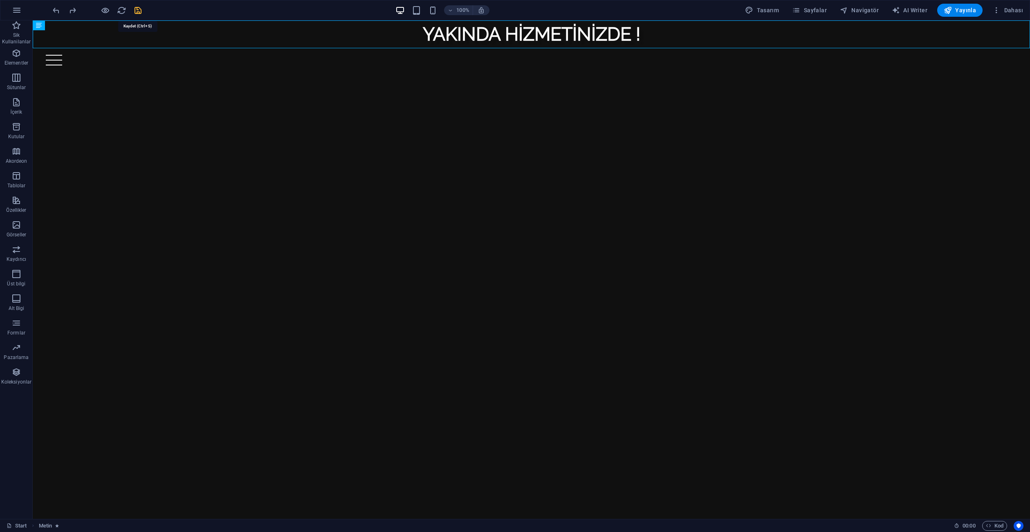
click at [137, 13] on icon "save" at bounding box center [137, 10] width 9 height 9
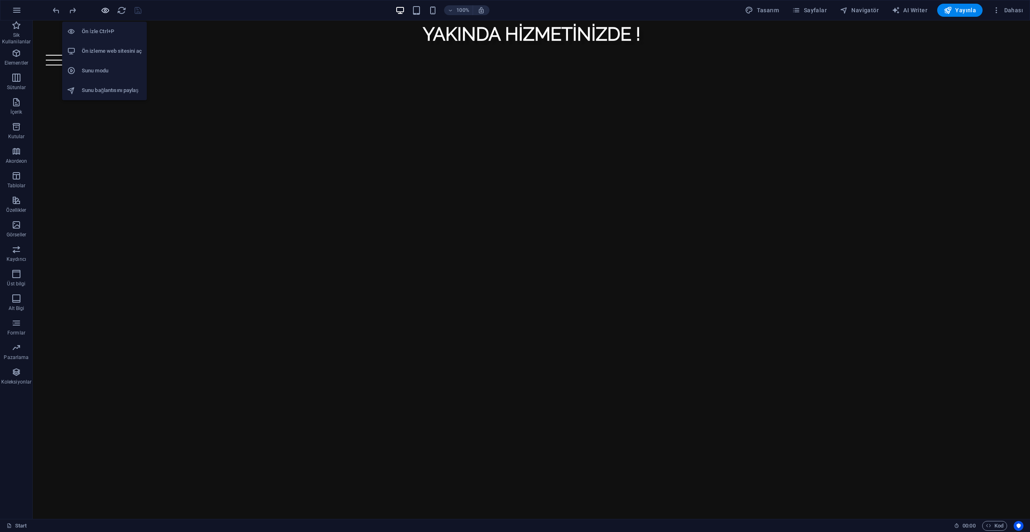
click at [107, 11] on icon "button" at bounding box center [105, 10] width 9 height 9
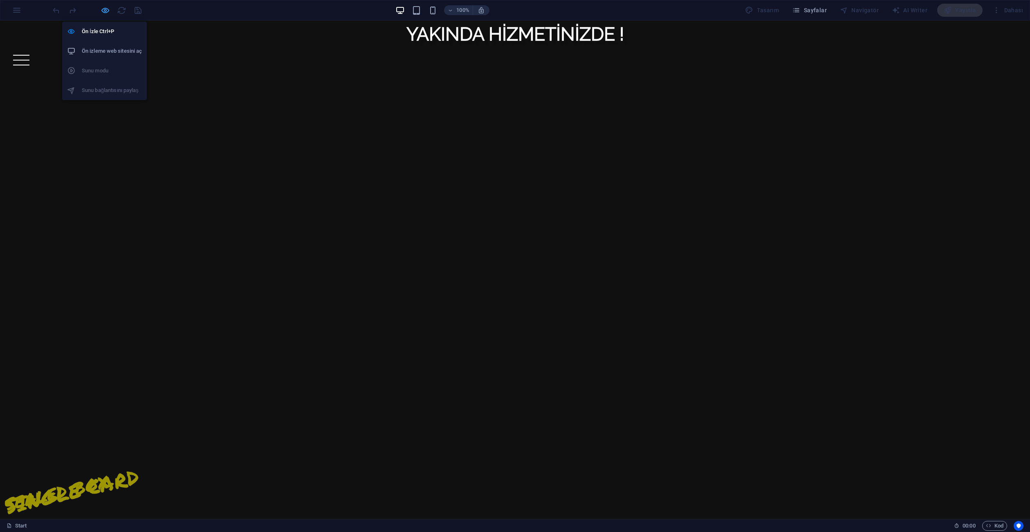
click at [104, 12] on icon "button" at bounding box center [105, 10] width 9 height 9
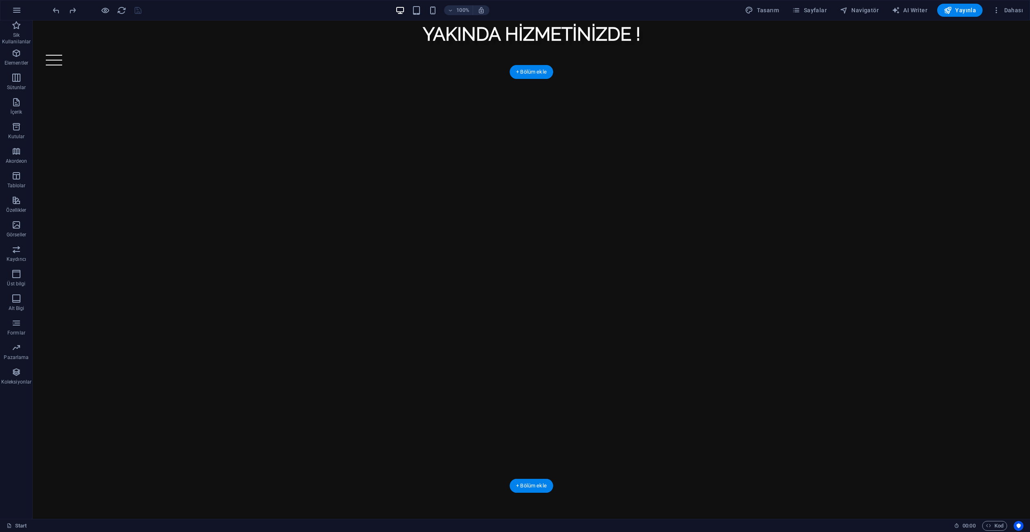
click at [393, 271] on figure at bounding box center [282, 279] width 499 height 414
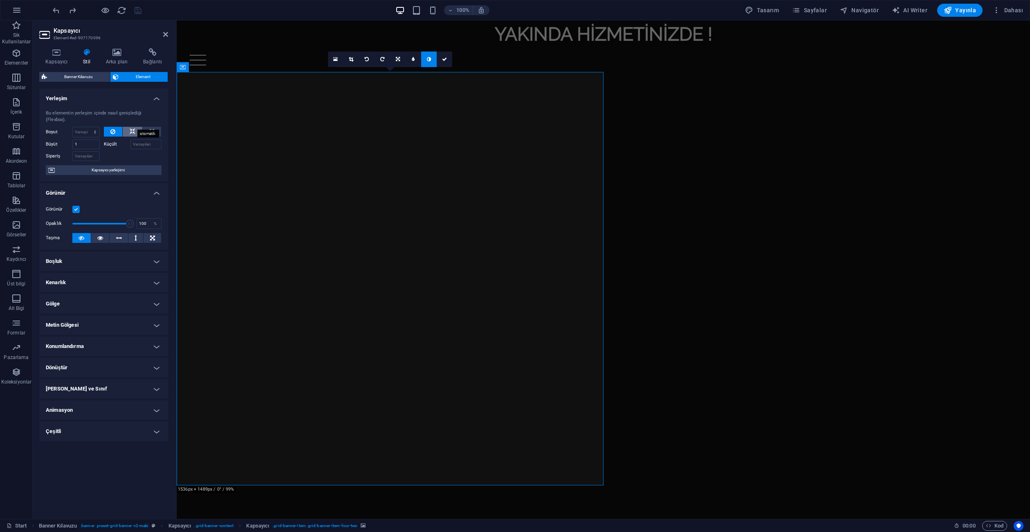
click at [133, 127] on icon at bounding box center [133, 132] width 6 height 10
click at [117, 127] on button at bounding box center [113, 132] width 19 height 10
click at [119, 54] on icon at bounding box center [117, 52] width 34 height 8
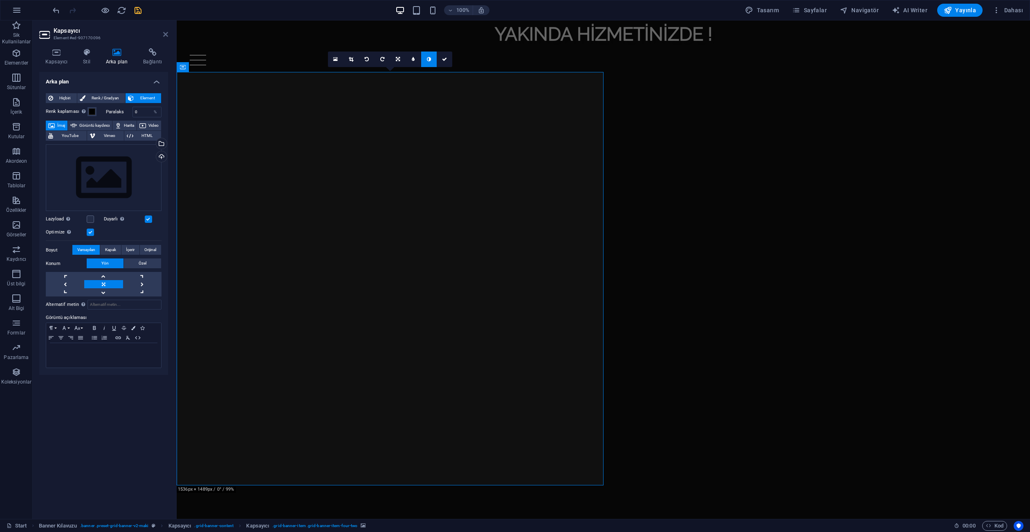
click at [166, 32] on icon at bounding box center [165, 34] width 5 height 7
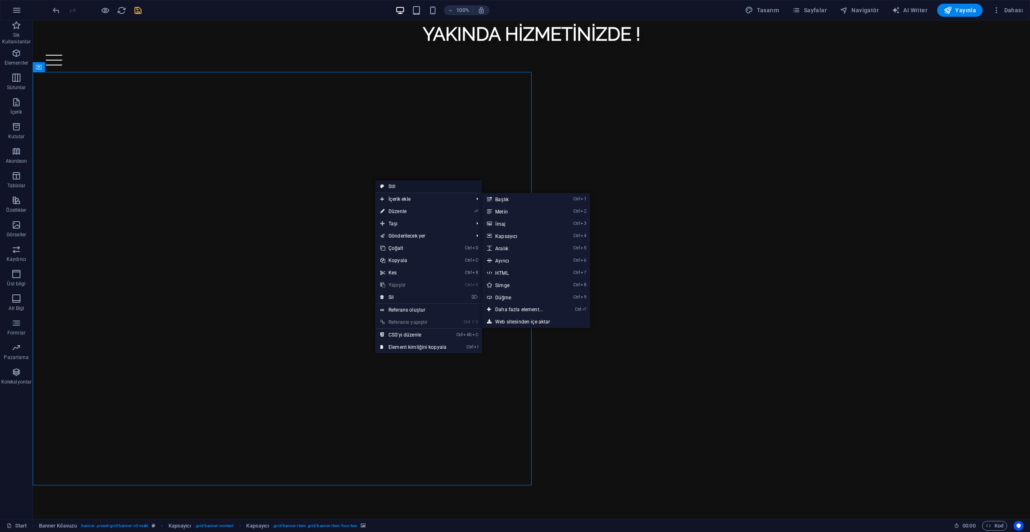
click at [399, 188] on link "Stil" at bounding box center [428, 186] width 107 height 12
select select "vh"
select select "rem"
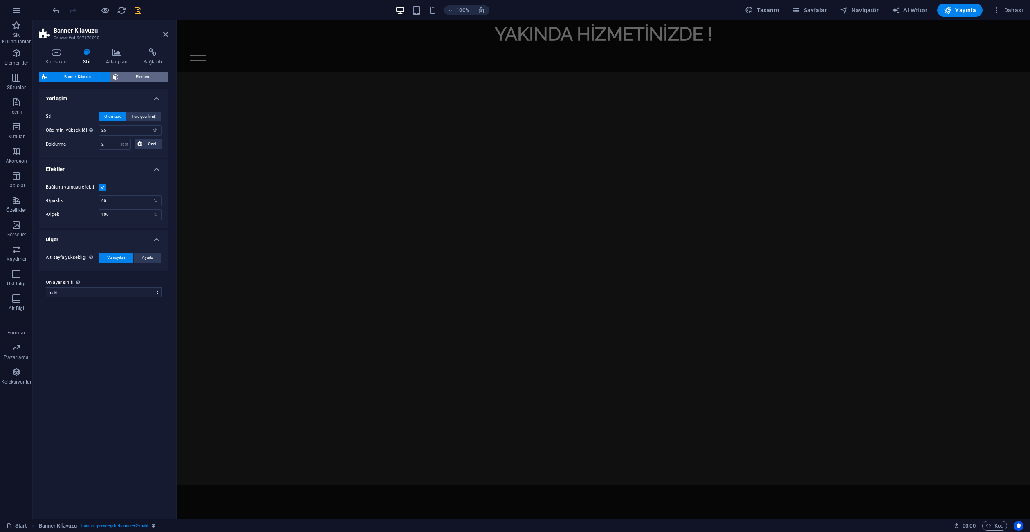
click at [118, 80] on icon at bounding box center [116, 77] width 6 height 10
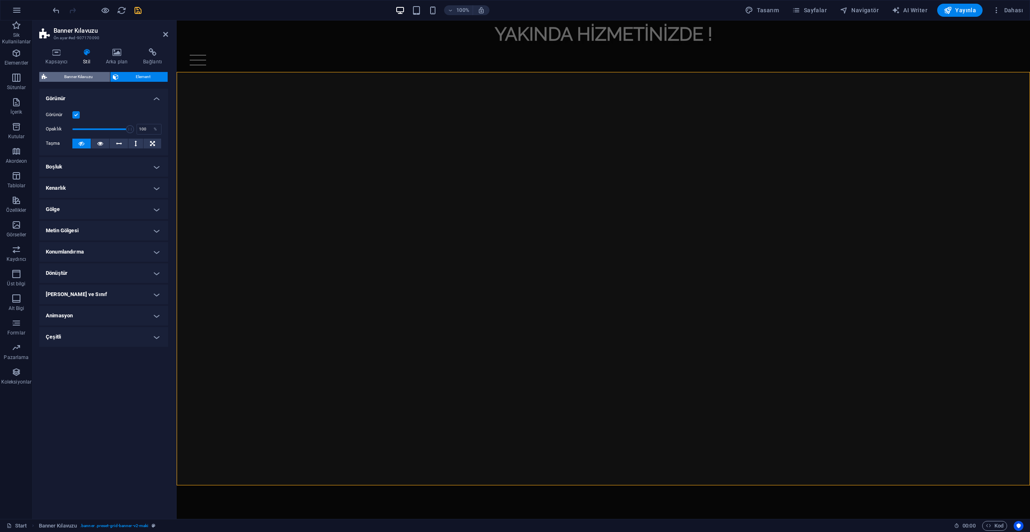
click at [97, 78] on span "Banner Kılavuzu" at bounding box center [78, 77] width 58 height 10
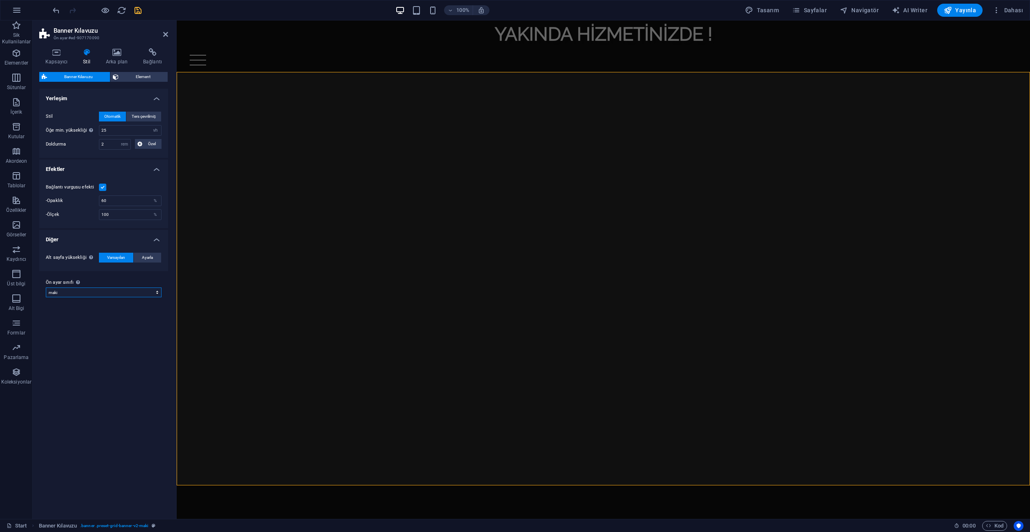
click at [112, 293] on select "maki Ön ayar sınıfı ekle" at bounding box center [104, 292] width 116 height 10
click at [90, 344] on div "Varyantlar Varsayılan Yerleşim Stil Otomatik Ters çevrilmiş Öğe min. yüksekliği…" at bounding box center [103, 300] width 129 height 423
click at [63, 60] on h4 "Kapsayıcı" at bounding box center [58, 56] width 38 height 17
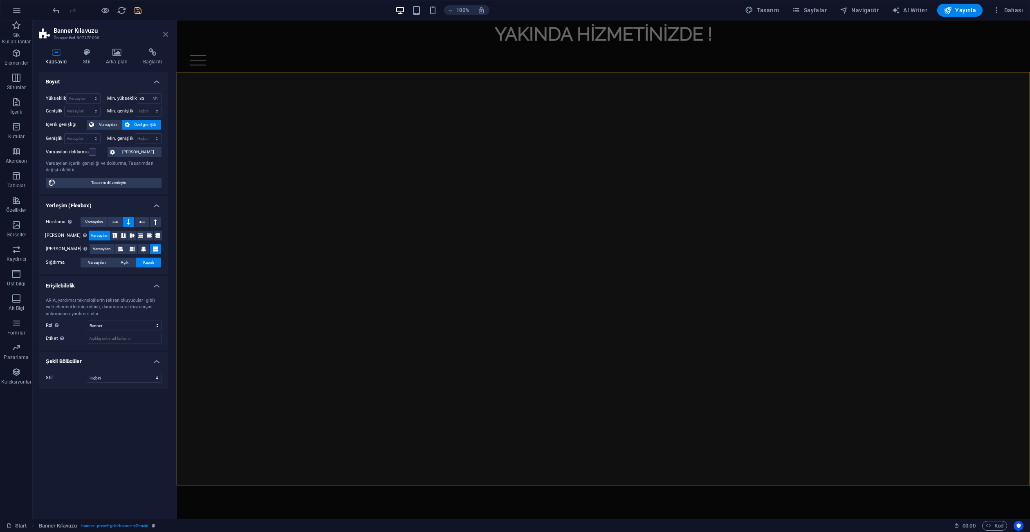
click at [166, 34] on icon at bounding box center [165, 34] width 5 height 7
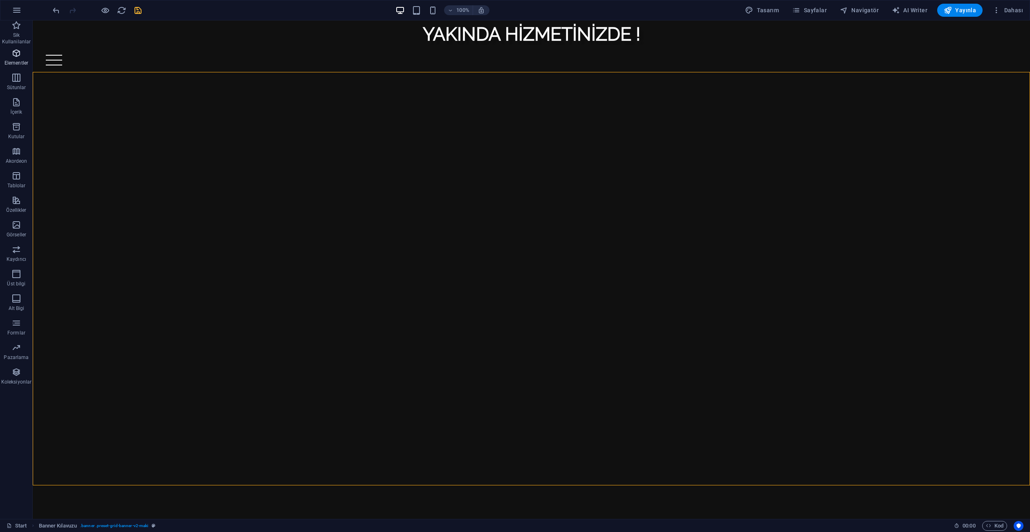
click at [11, 58] on span "Elementler" at bounding box center [16, 58] width 33 height 20
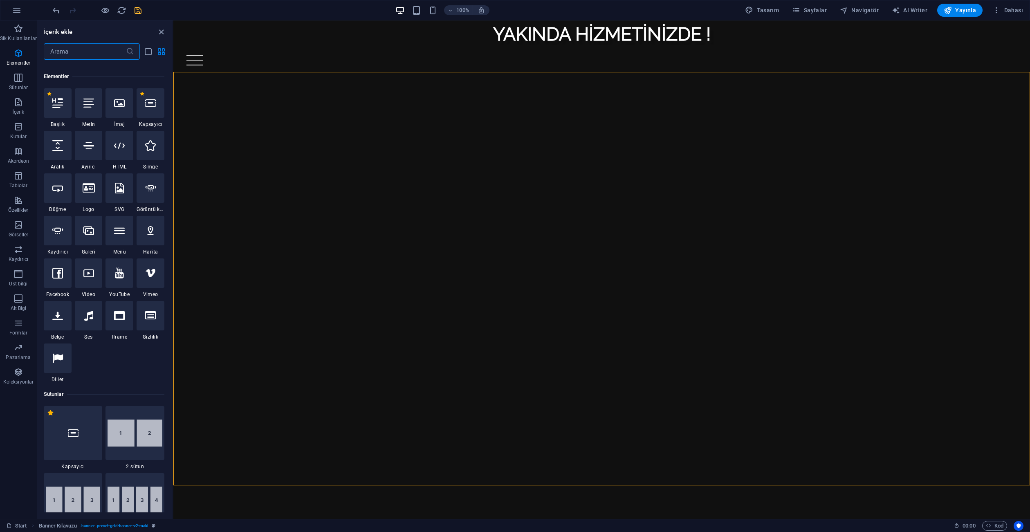
scroll to position [87, 0]
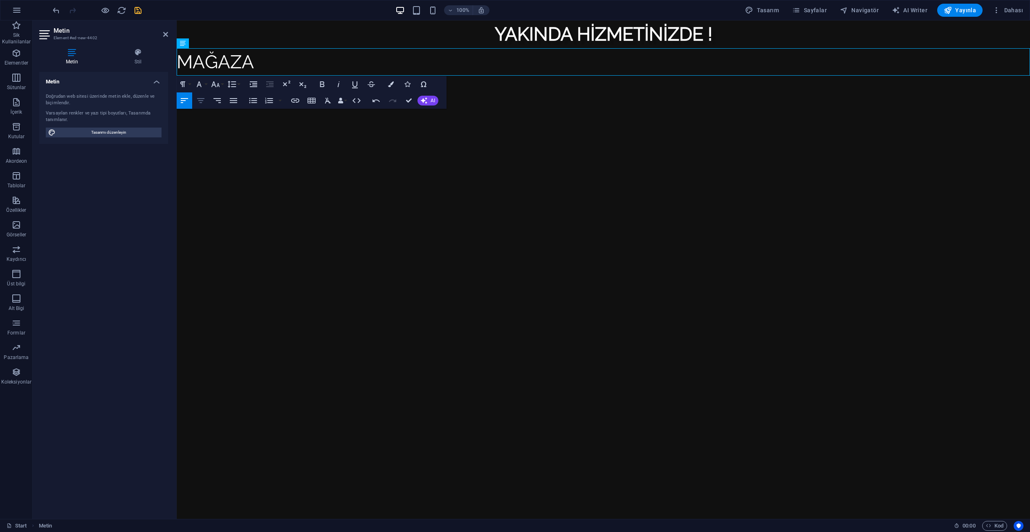
click at [199, 99] on icon "button" at bounding box center [201, 101] width 10 height 10
click at [608, 59] on p "MAĞAZA" at bounding box center [603, 62] width 853 height 28
click at [321, 85] on icon "button" at bounding box center [322, 84] width 10 height 10
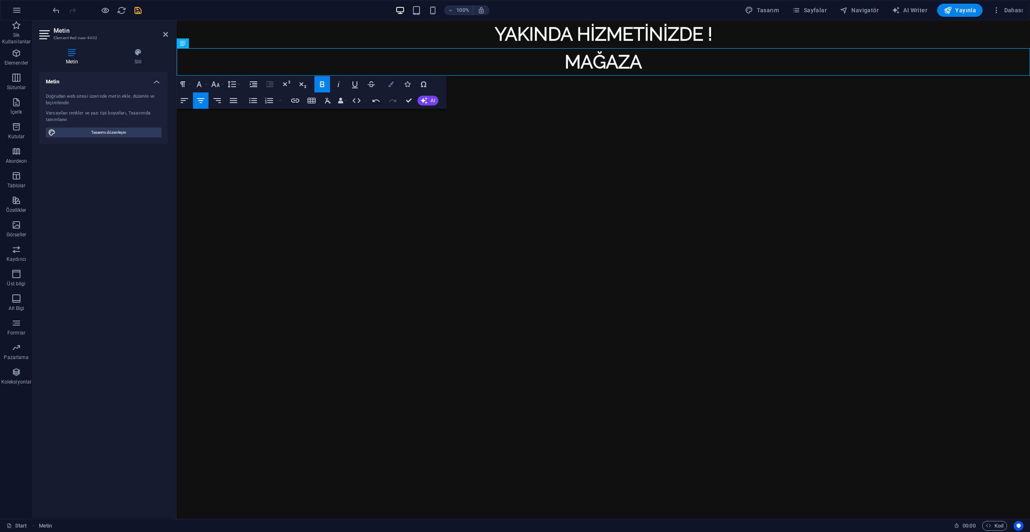
click at [392, 86] on icon "button" at bounding box center [391, 84] width 6 height 6
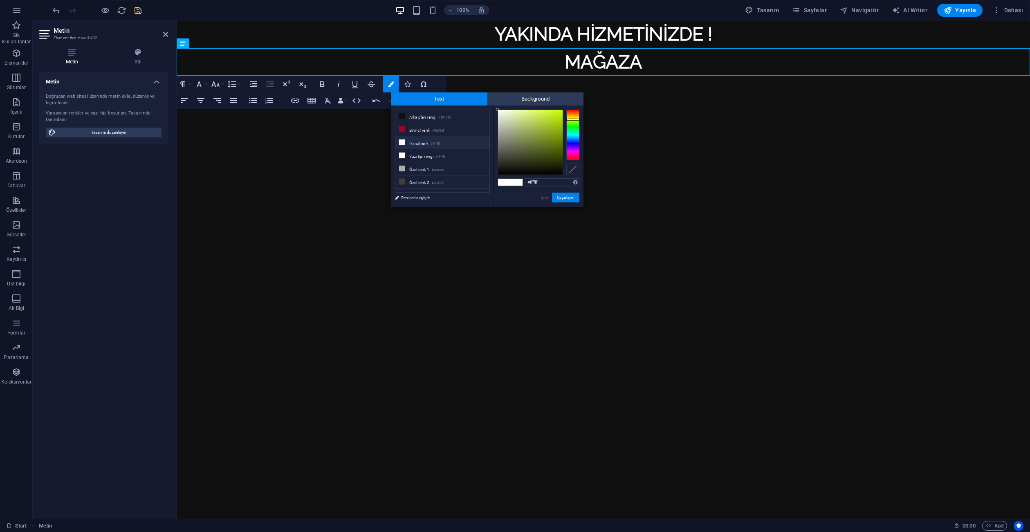
click at [573, 119] on div at bounding box center [572, 135] width 13 height 51
drag, startPoint x: 554, startPoint y: 119, endPoint x: 555, endPoint y: 115, distance: 4.2
click at [555, 115] on div at bounding box center [530, 142] width 65 height 65
click at [553, 125] on div at bounding box center [530, 142] width 65 height 65
click at [580, 121] on div "#9fc11b Desteklenen biçimler #0852ed rgb(8, 82, 237) rgba(8, 82, 237, %90) hsv(…" at bounding box center [538, 215] width 90 height 220
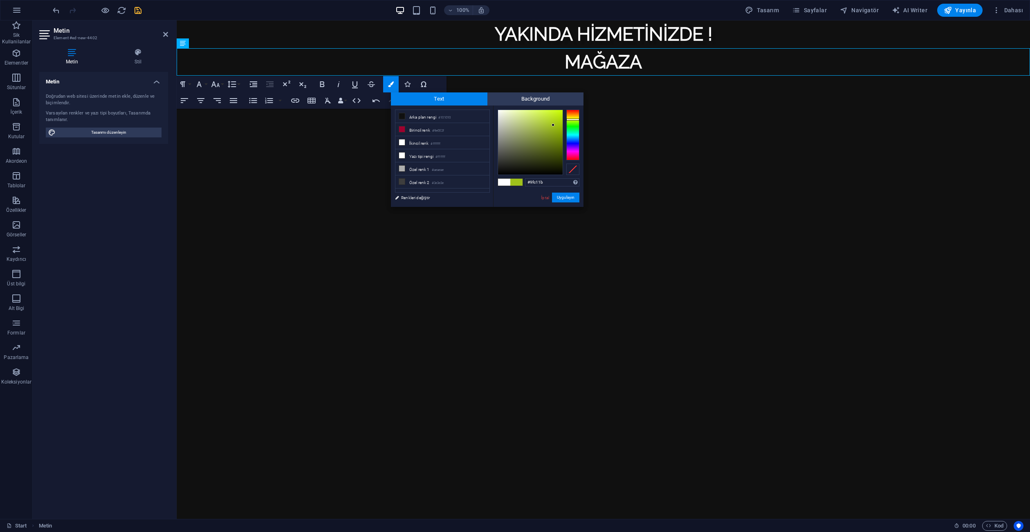
click at [577, 119] on div "#9fc11b Desteklenen biçimler #0852ed rgb(8, 82, 237) rgba(8, 82, 237, %90) hsv(…" at bounding box center [538, 215] width 90 height 220
click at [575, 117] on div at bounding box center [572, 117] width 13 height 2
type input "#d1ca30"
click at [547, 121] on div at bounding box center [530, 142] width 65 height 65
click at [565, 196] on button "Uygulayın" at bounding box center [565, 198] width 27 height 10
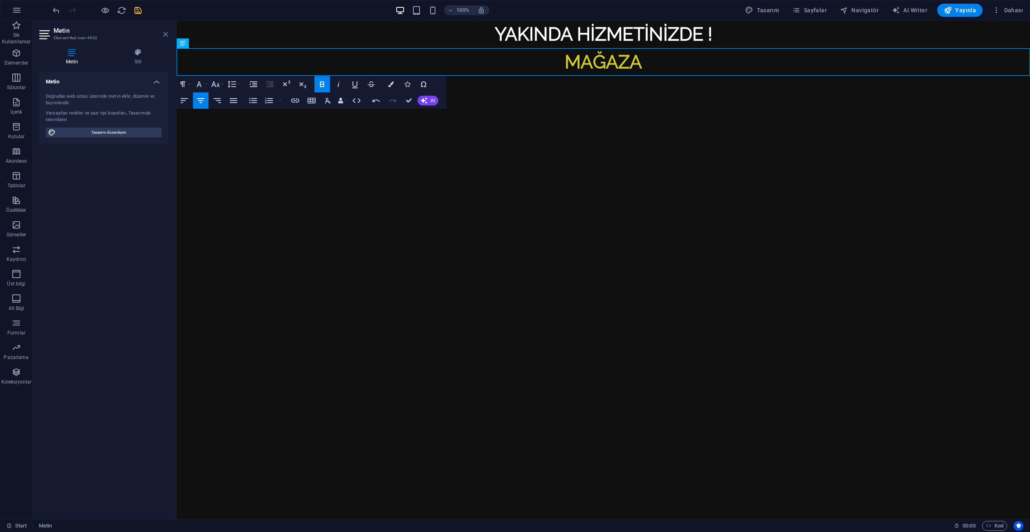
click at [164, 33] on icon at bounding box center [165, 34] width 5 height 7
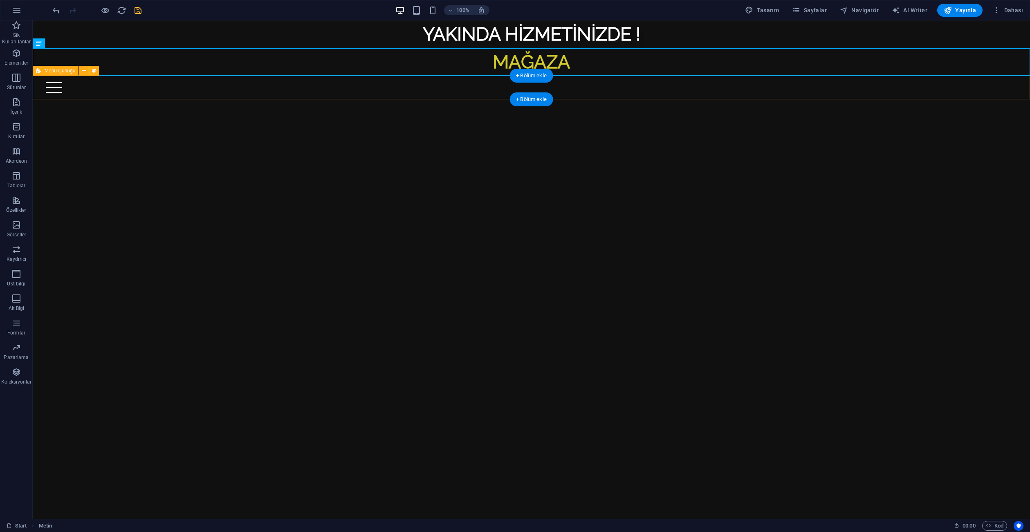
click at [506, 64] on div "MAĞAZA" at bounding box center [531, 62] width 997 height 28
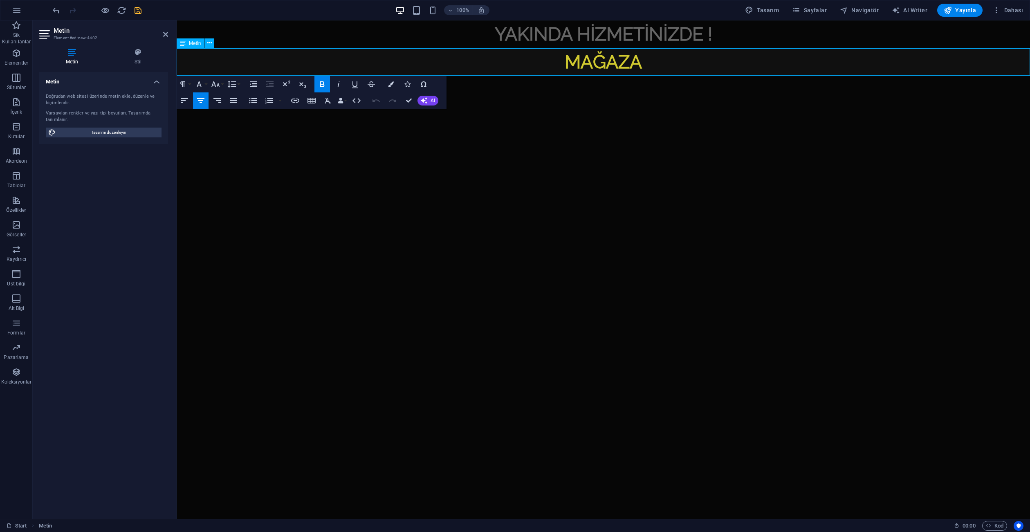
click at [506, 64] on p "MAĞAZA" at bounding box center [603, 62] width 853 height 28
click at [138, 59] on h4 "Stil" at bounding box center [138, 56] width 60 height 17
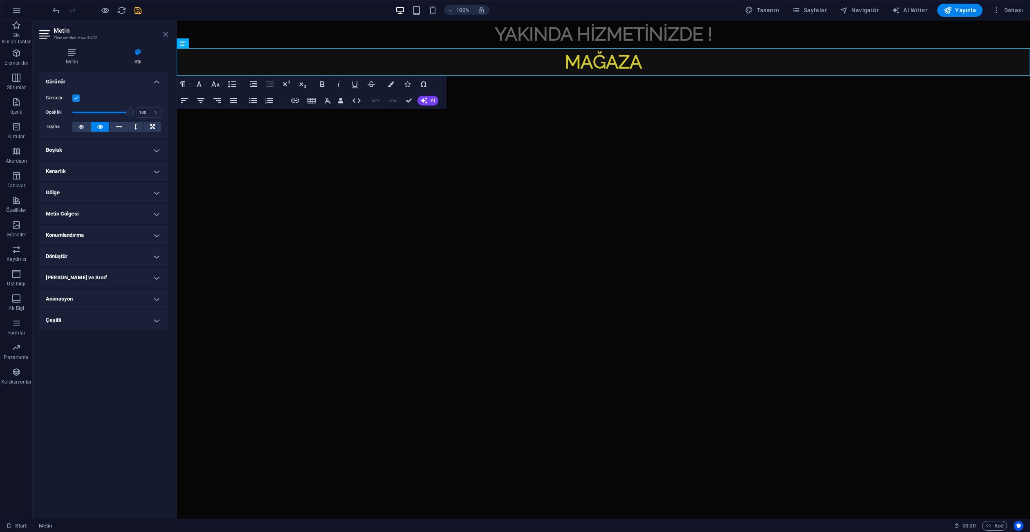
click at [165, 35] on icon at bounding box center [165, 34] width 5 height 7
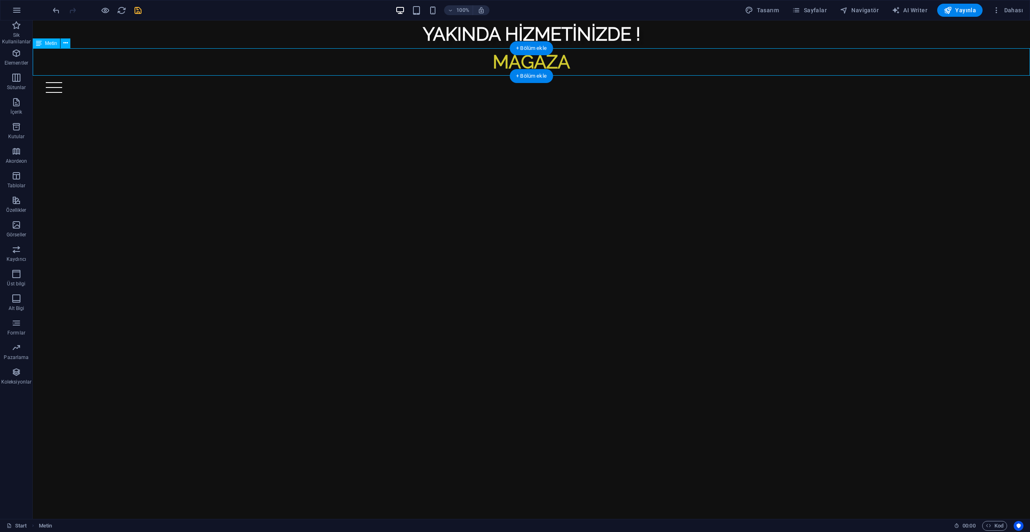
click at [500, 60] on div "MAĞAZA" at bounding box center [531, 62] width 997 height 28
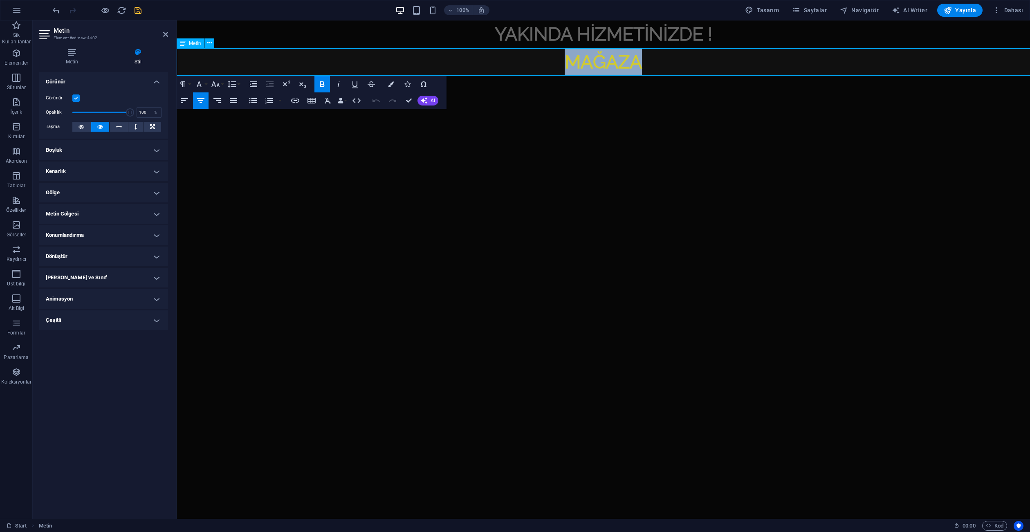
click at [500, 60] on p "MAĞAZA" at bounding box center [603, 62] width 853 height 28
click at [289, 100] on button "Insert Link" at bounding box center [295, 100] width 16 height 16
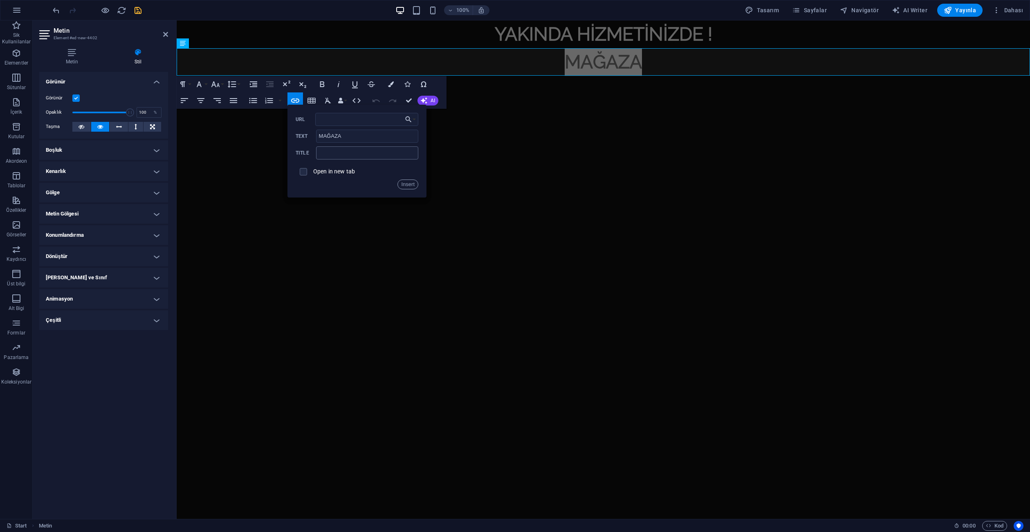
type input "https://dolap.com/profil/kivicollection"
click at [406, 187] on button "Insert" at bounding box center [407, 184] width 21 height 10
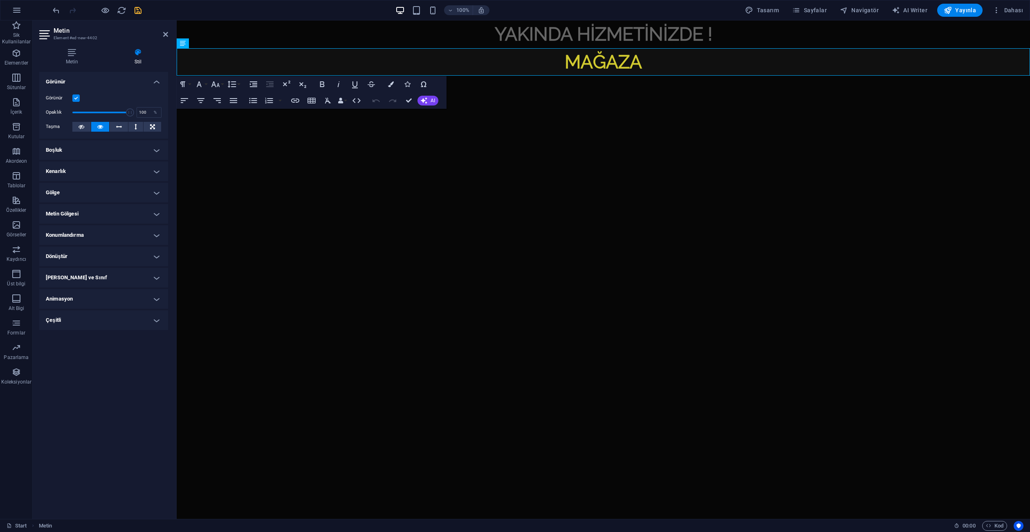
scroll to position [0, 0]
click at [164, 32] on icon at bounding box center [165, 34] width 5 height 7
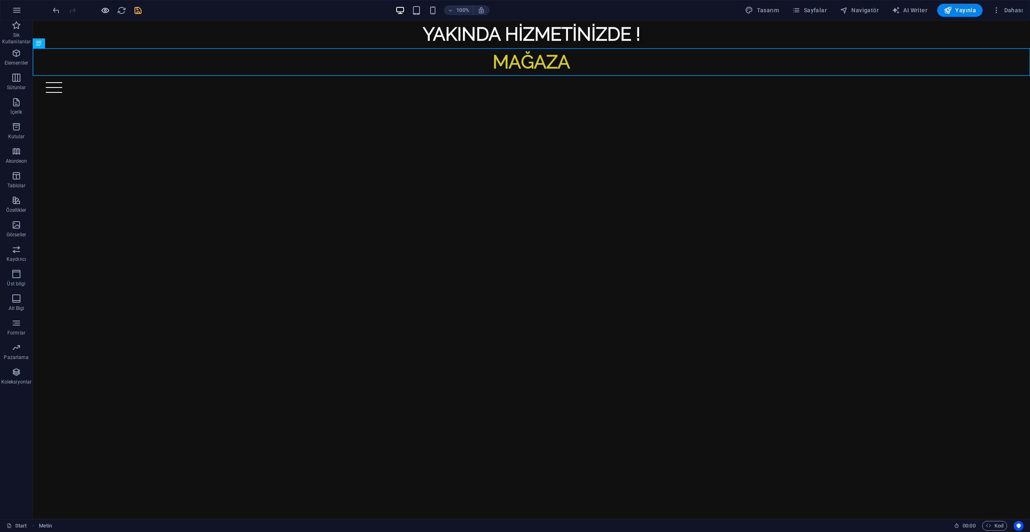
click at [107, 14] on icon "button" at bounding box center [105, 10] width 9 height 9
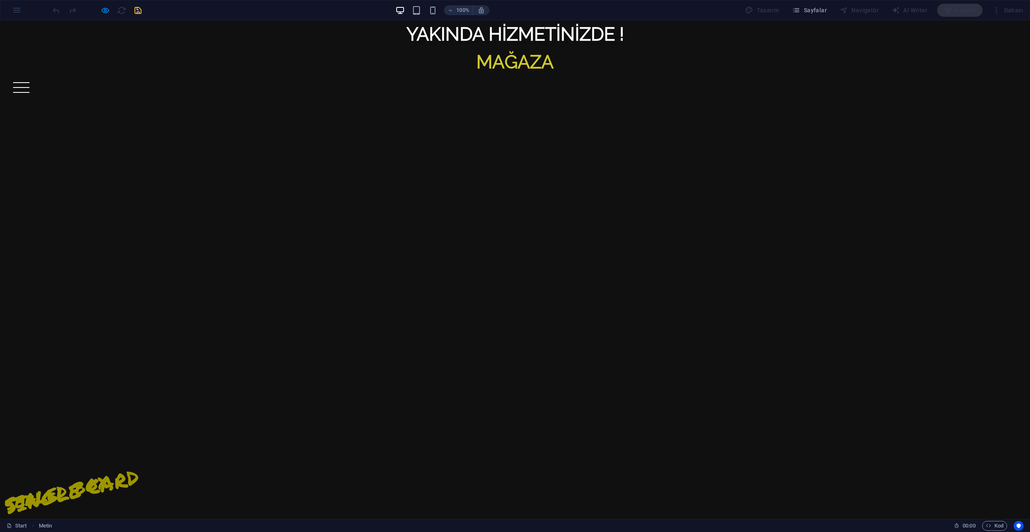
click at [527, 62] on span "MAĞAZA" at bounding box center [514, 62] width 77 height 22
click at [108, 8] on icon "button" at bounding box center [105, 10] width 9 height 9
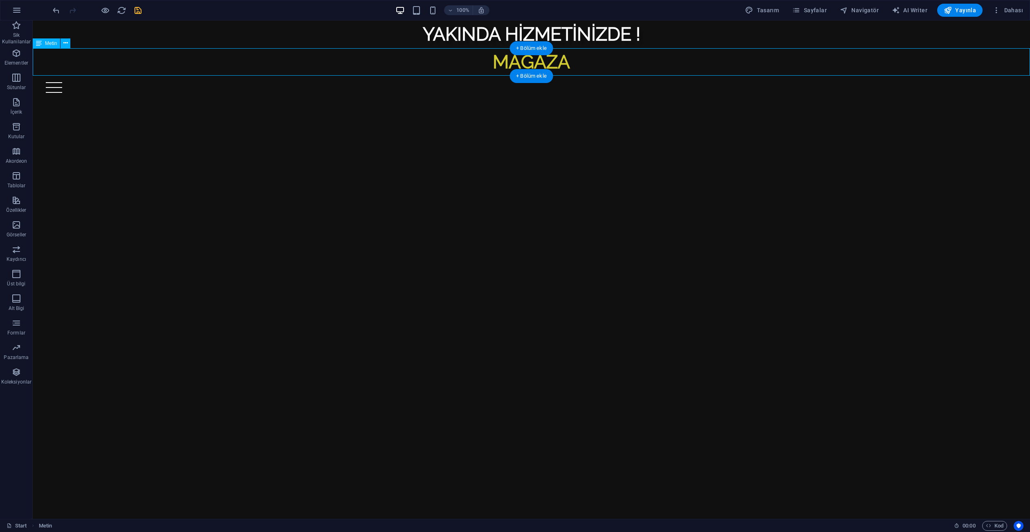
click at [466, 59] on div "MAĞAZA" at bounding box center [531, 62] width 997 height 28
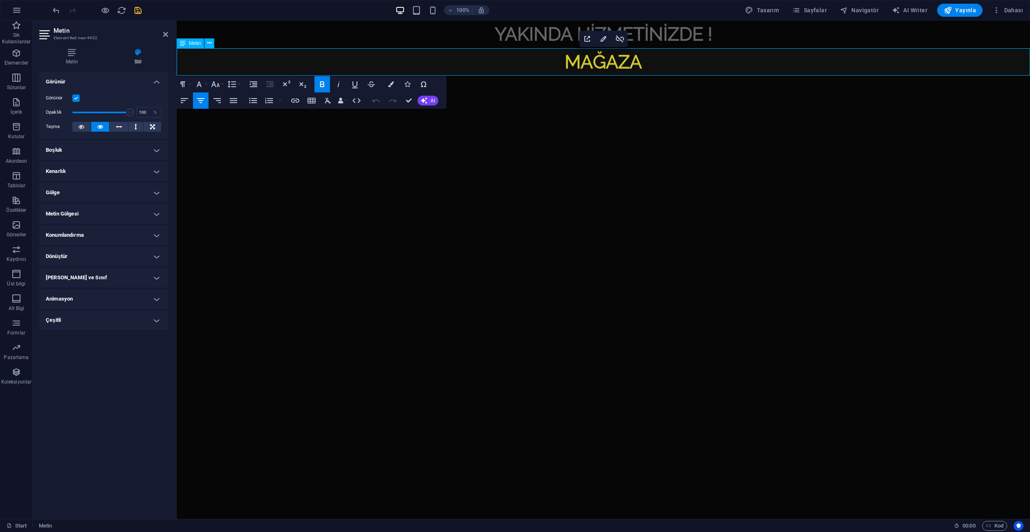
click at [513, 61] on p "MAĞAZA" at bounding box center [603, 62] width 853 height 28
click at [553, 69] on p "MAĞAZA" at bounding box center [603, 62] width 853 height 28
click at [673, 67] on p "🥝 MAĞAZA" at bounding box center [603, 62] width 853 height 28
click at [765, 43] on div "YAKINDA HİZMETİNİZDE !" at bounding box center [603, 34] width 853 height 28
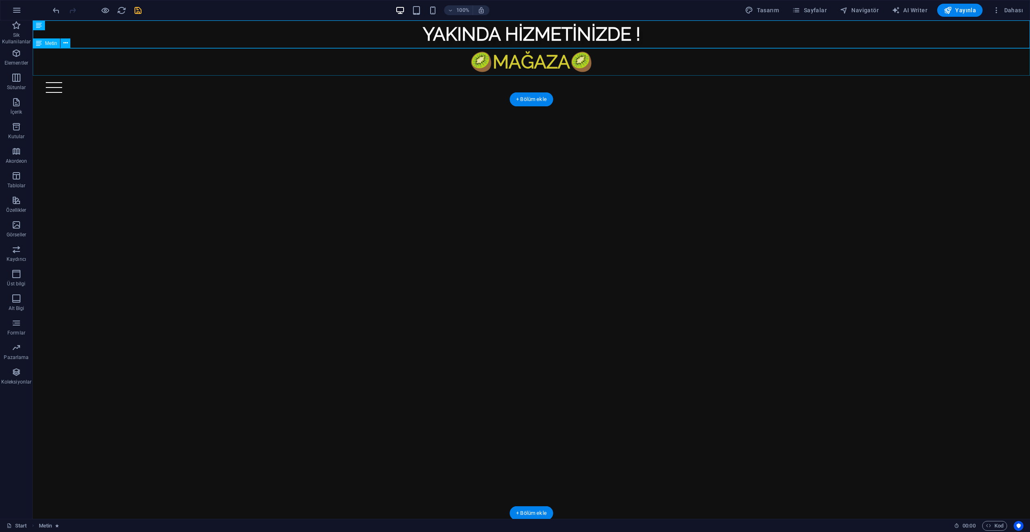
click at [607, 245] on figure at bounding box center [780, 202] width 499 height 207
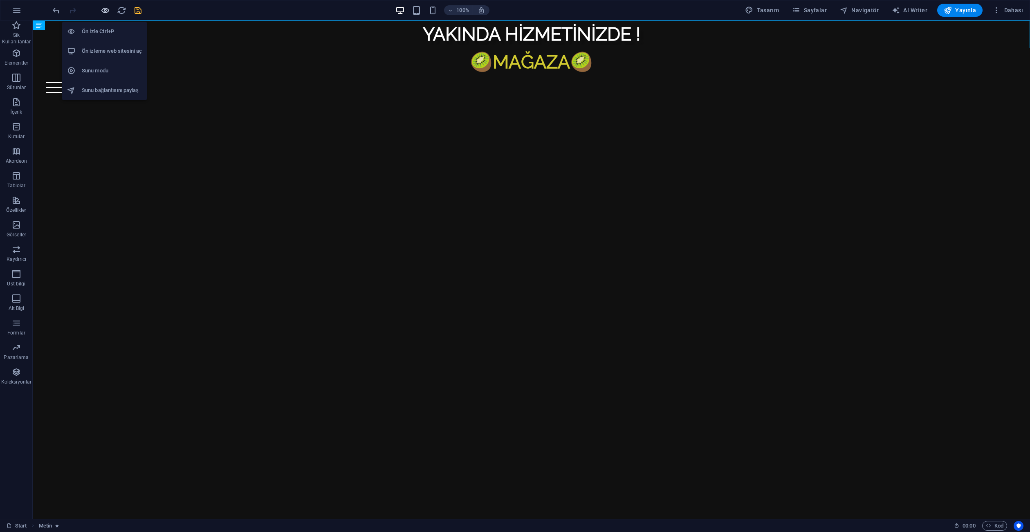
drag, startPoint x: 106, startPoint y: 7, endPoint x: 167, endPoint y: 14, distance: 61.7
click at [106, 7] on icon "button" at bounding box center [105, 10] width 9 height 9
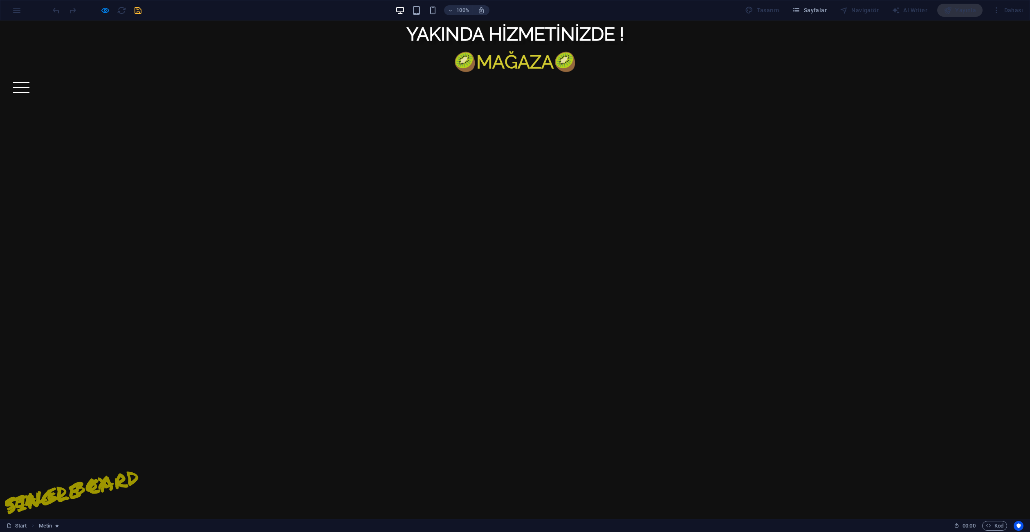
click at [533, 60] on span "MAĞAZA" at bounding box center [514, 62] width 77 height 22
click at [107, 8] on icon "button" at bounding box center [105, 10] width 9 height 9
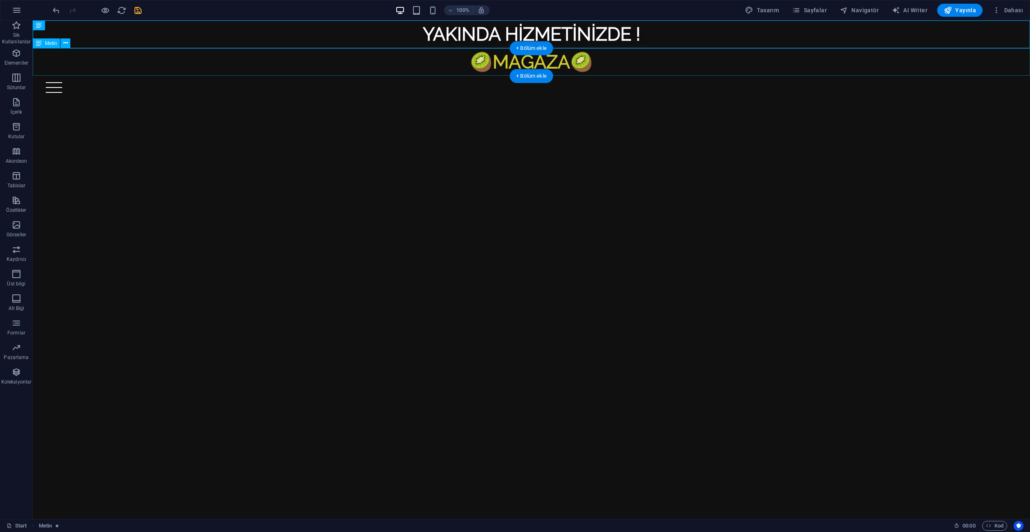
click at [518, 58] on div "🥝 MAĞAZA 🥝" at bounding box center [531, 62] width 997 height 28
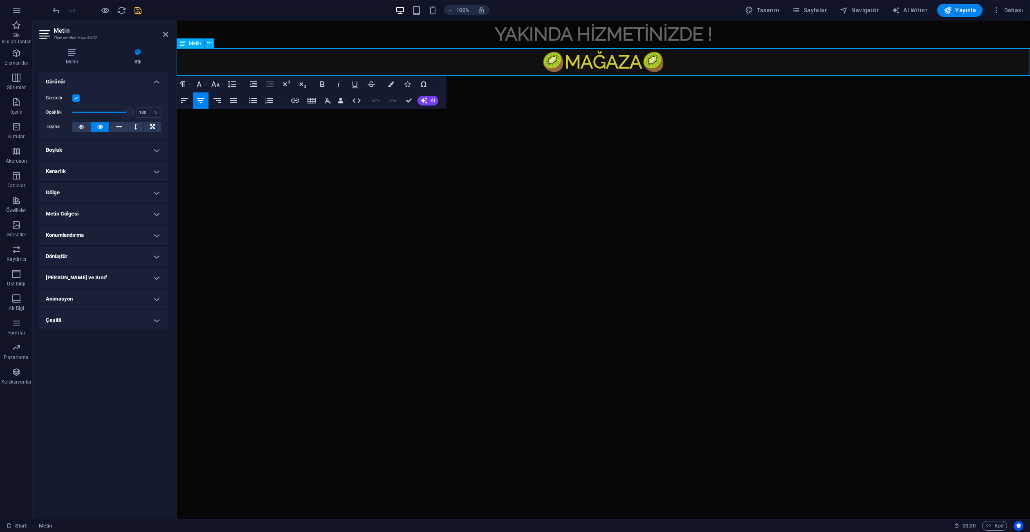
click at [518, 58] on p "🥝 MAĞAZA 🥝" at bounding box center [603, 62] width 853 height 28
click at [594, 66] on span "MAĞAZA" at bounding box center [602, 62] width 77 height 22
click at [345, 102] on button "Data Bindings" at bounding box center [341, 100] width 11 height 16
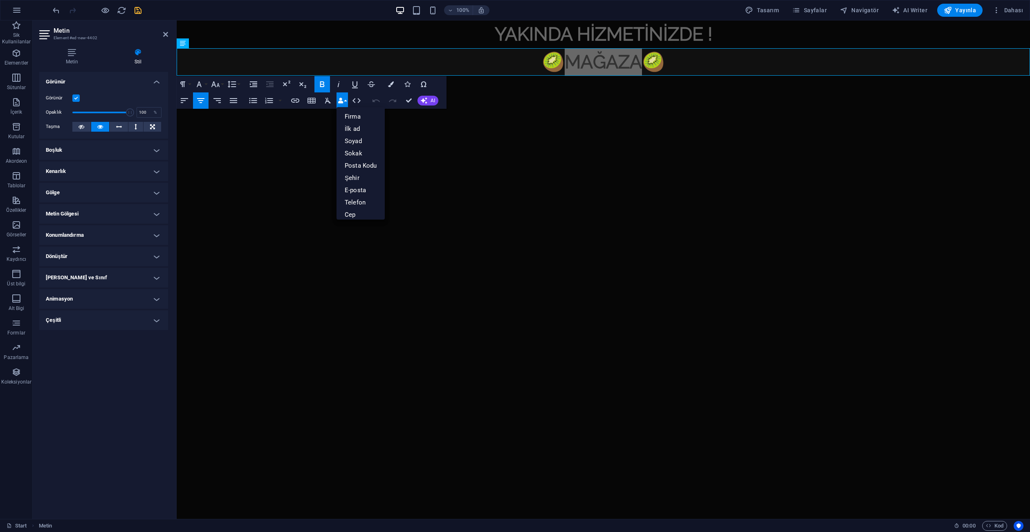
click at [345, 102] on button "Data Bindings" at bounding box center [341, 100] width 11 height 16
click at [69, 66] on div "Metin Stil Metin Doğrudan web sitesi üzerinde metin ekle, düzenle ve biçimlendi…" at bounding box center [103, 280] width 129 height 464
click at [71, 54] on icon at bounding box center [71, 52] width 65 height 8
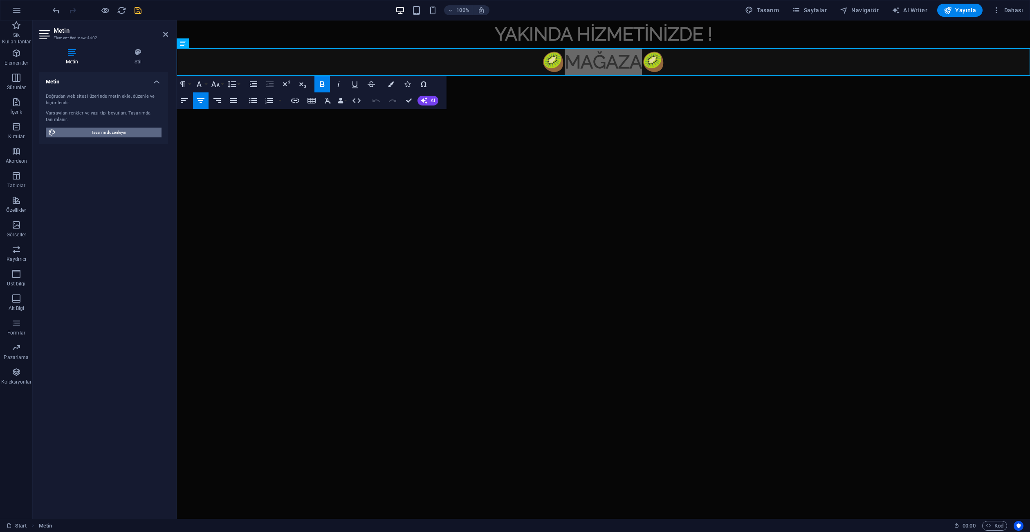
click at [105, 130] on span "Tasarımı düzenleyin" at bounding box center [108, 133] width 101 height 10
select select "px"
select select "300"
select select "px"
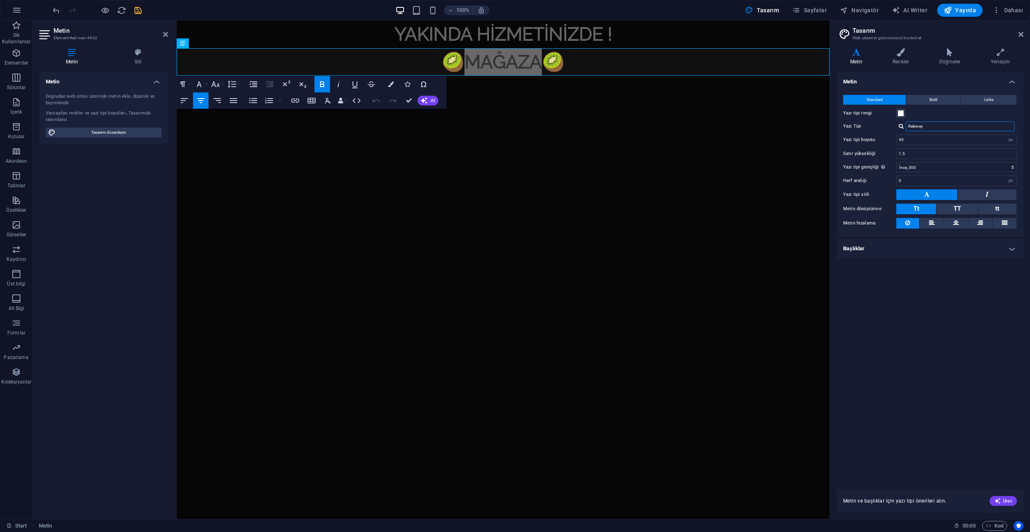
click at [928, 124] on input "Raleway" at bounding box center [959, 126] width 109 height 10
click at [938, 125] on input "Raleway" at bounding box center [959, 126] width 109 height 10
click at [901, 127] on div at bounding box center [900, 125] width 5 height 5
click at [932, 138] on div "Permanent Marker" at bounding box center [961, 137] width 108 height 9
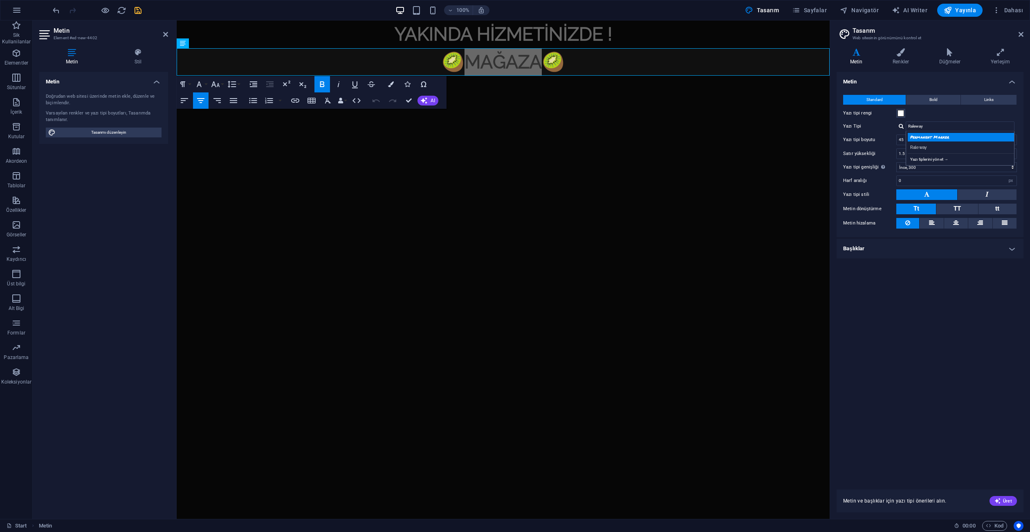
type input "Permanent Marker"
click at [928, 101] on button "Bold" at bounding box center [933, 100] width 54 height 10
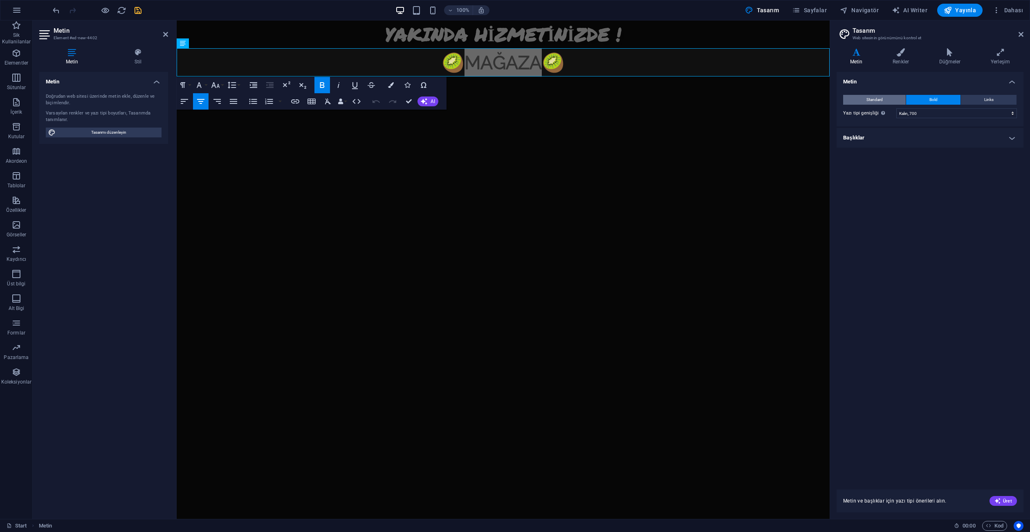
click at [892, 101] on button "Standard" at bounding box center [874, 100] width 63 height 10
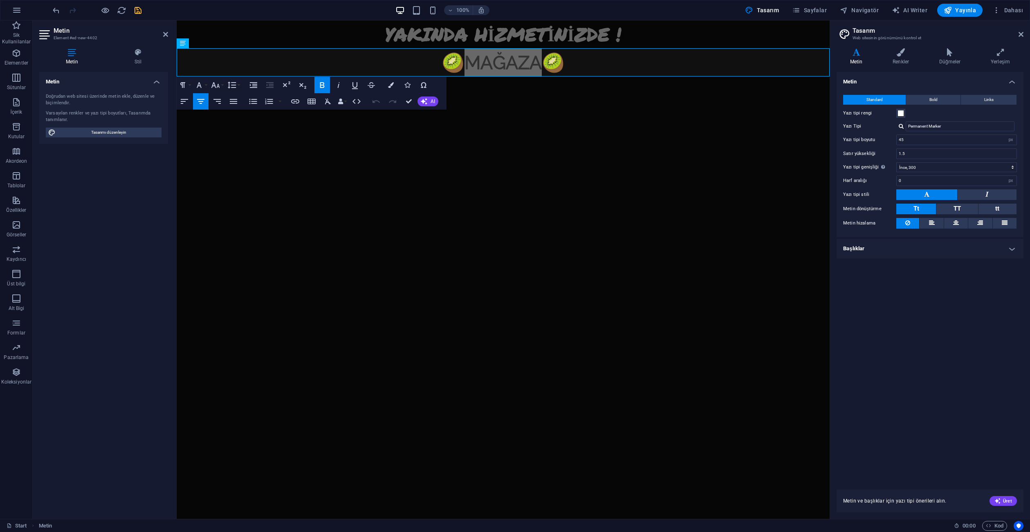
click at [907, 241] on h4 "Başlıklar" at bounding box center [929, 249] width 187 height 20
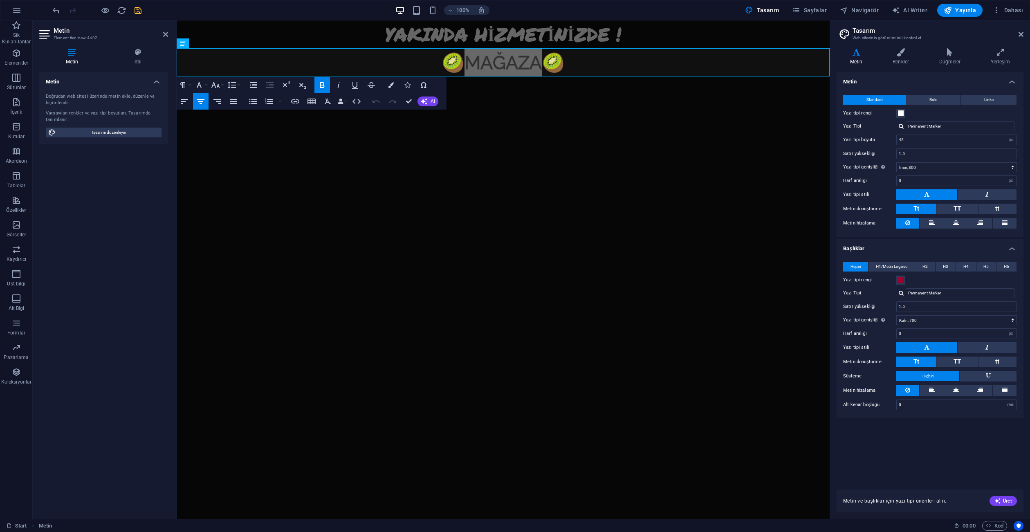
click at [902, 292] on div at bounding box center [900, 292] width 5 height 5
click at [922, 307] on div "Permanent Marker" at bounding box center [961, 304] width 108 height 9
click at [1004, 249] on h4 "Başlıklar" at bounding box center [929, 246] width 187 height 15
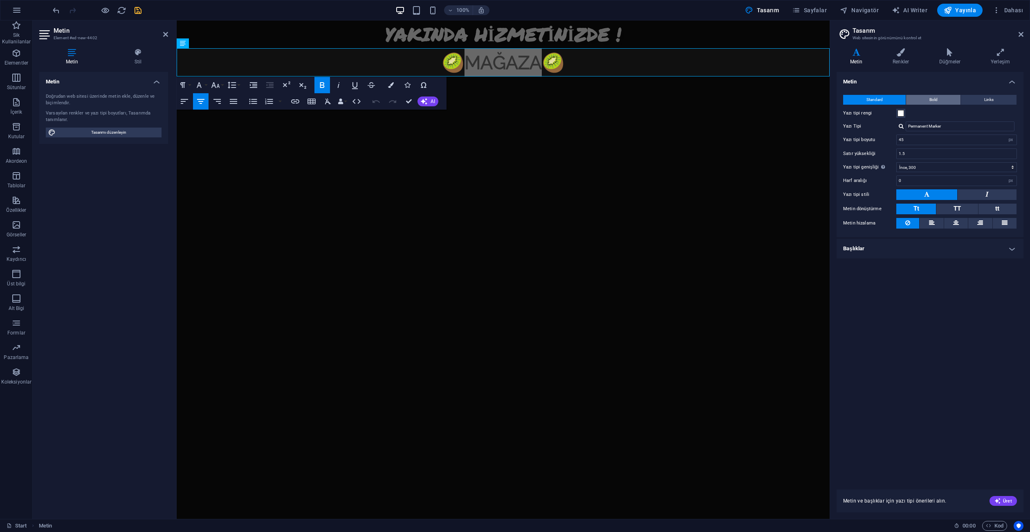
click at [939, 99] on button "Bold" at bounding box center [933, 100] width 54 height 10
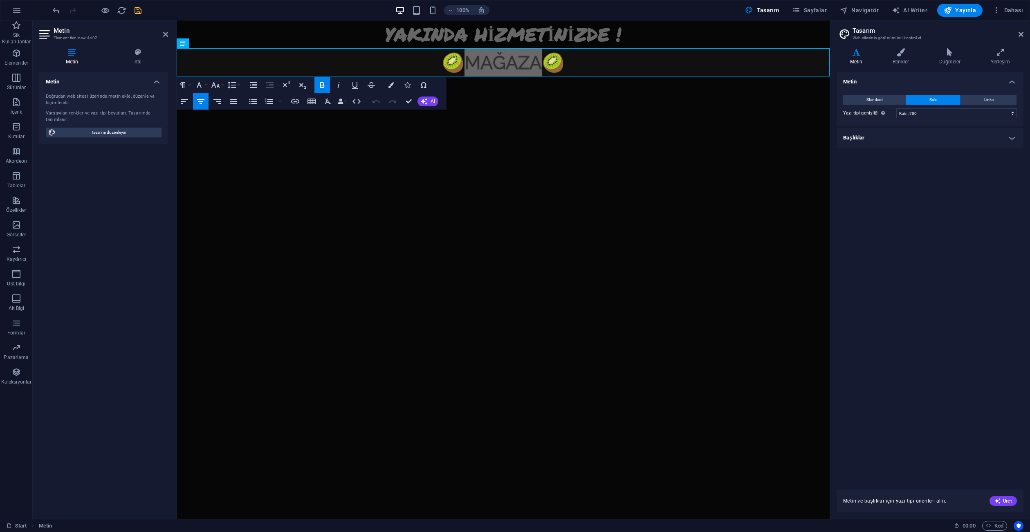
click at [907, 132] on h4 "Başlıklar" at bounding box center [929, 138] width 187 height 20
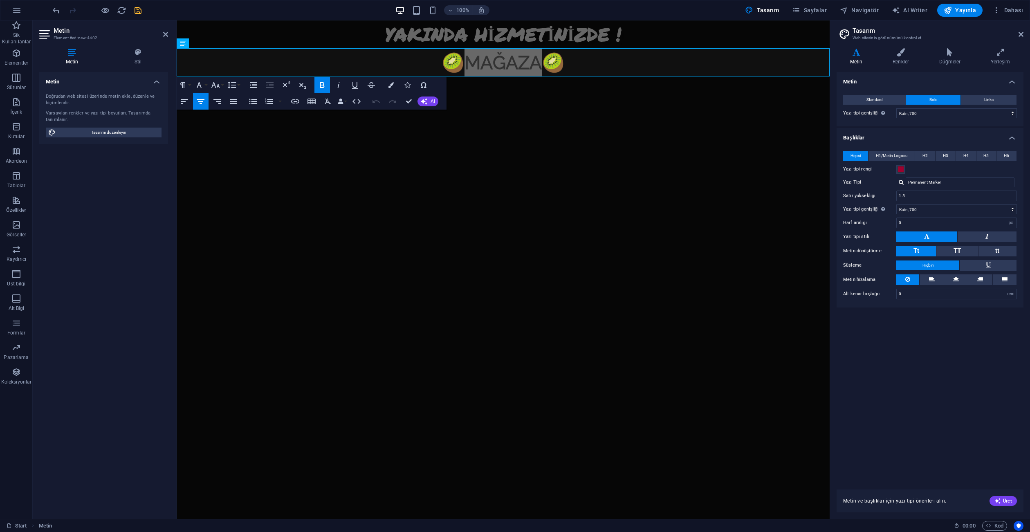
click at [907, 132] on h4 "Başlıklar" at bounding box center [929, 135] width 187 height 15
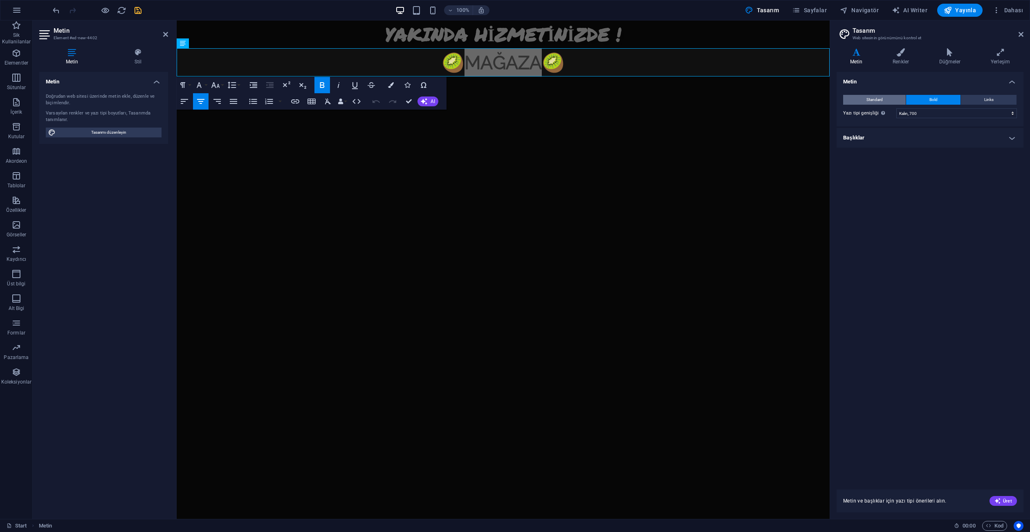
click at [886, 99] on button "Standard" at bounding box center [874, 100] width 63 height 10
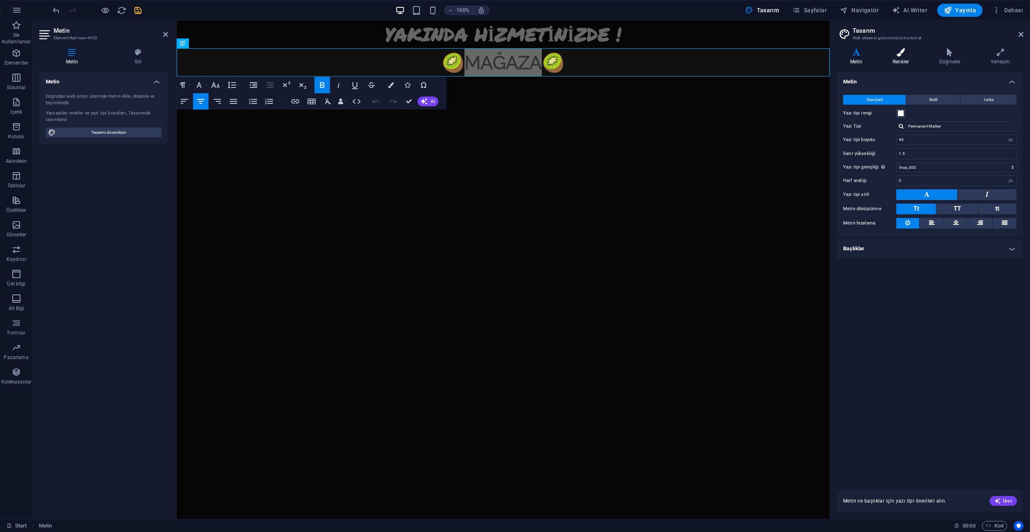
click at [895, 58] on h4 "Renkler" at bounding box center [902, 56] width 47 height 17
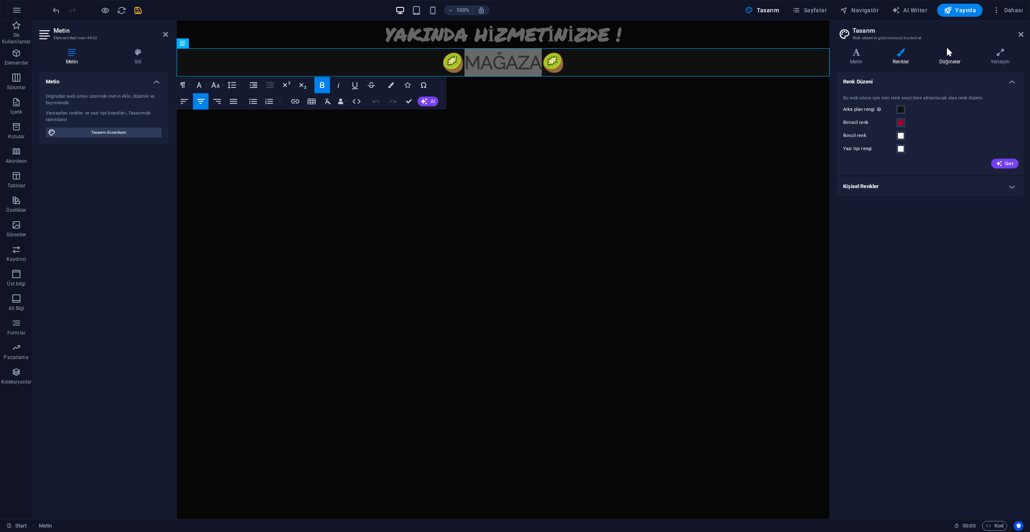
click at [943, 56] on icon at bounding box center [949, 52] width 48 height 8
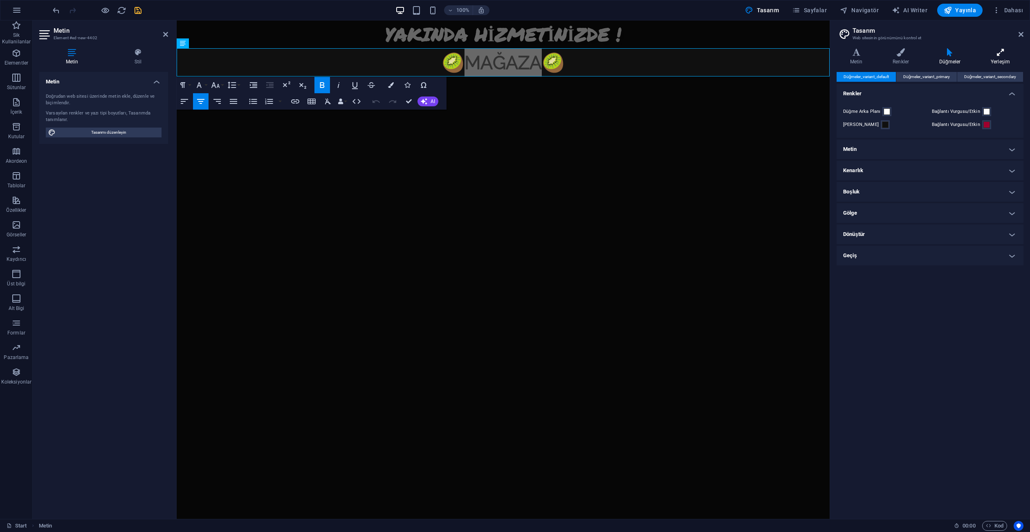
click at [1004, 56] on h4 "Yerleşim" at bounding box center [1000, 56] width 46 height 17
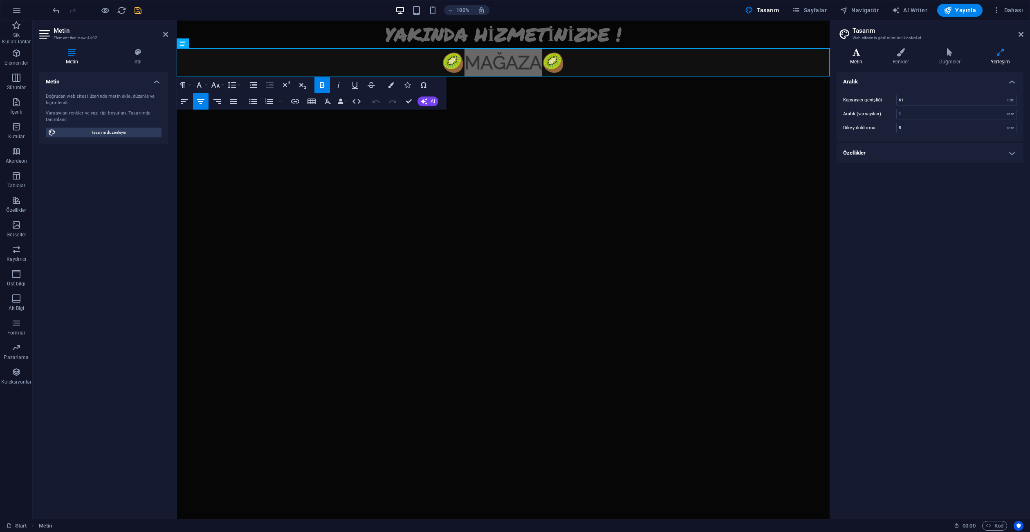
click at [861, 58] on h4 "Metin" at bounding box center [857, 56] width 43 height 17
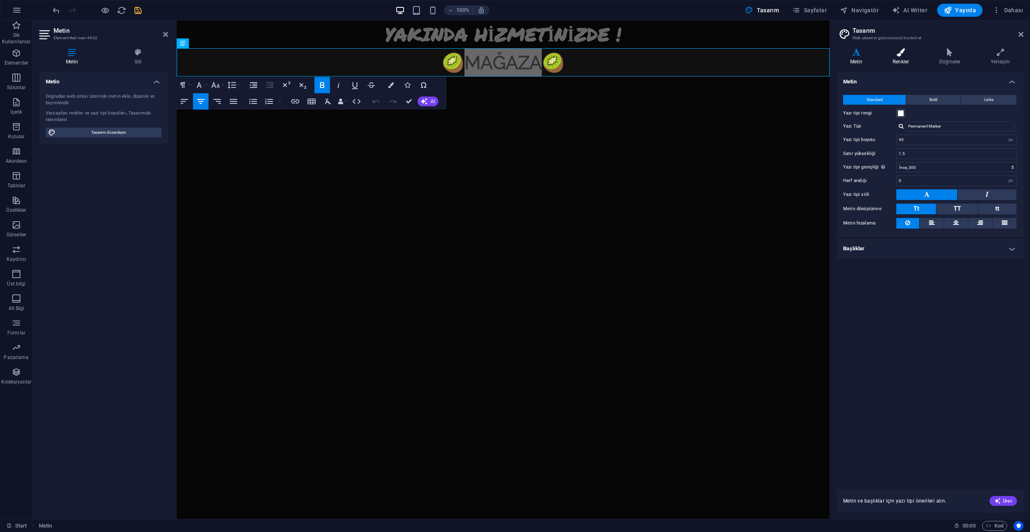
click at [894, 57] on h4 "Renkler" at bounding box center [902, 56] width 47 height 17
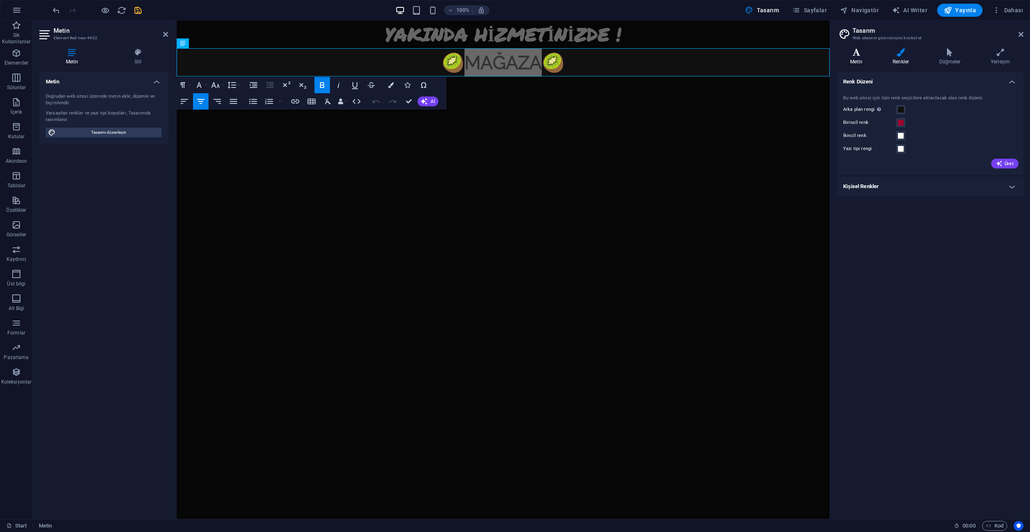
click at [851, 57] on h4 "Metin" at bounding box center [857, 56] width 43 height 17
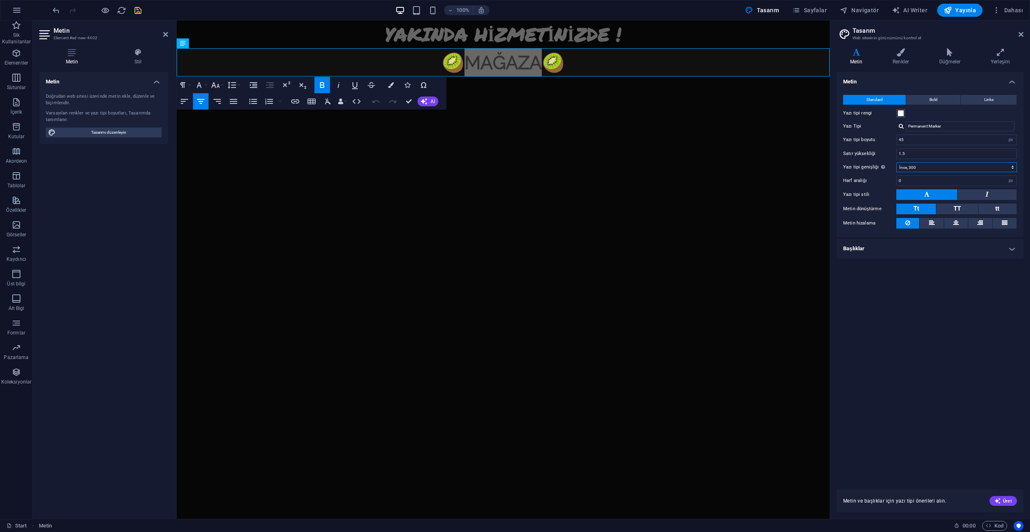
click at [930, 170] on select "İncecik, 100 Çok ince, 200 İnce, 300 Normal, 400 Orta, 500 Yarı kalın, 600 Kalı…" at bounding box center [956, 167] width 121 height 10
click at [896, 162] on select "İncecik, 100 Çok ince, 200 İnce, 300 Normal, 400 Orta, 500 Yarı kalın, 600 Kalı…" at bounding box center [956, 167] width 121 height 10
click at [921, 170] on select "İncecik, 100 Çok ince, 200 İnce, 300 Normal, 400 Orta, 500 Yarı kalın, 600 Kalı…" at bounding box center [956, 167] width 121 height 10
click at [896, 162] on select "İncecik, 100 Çok ince, 200 İnce, 300 Normal, 400 Orta, 500 Yarı kalın, 600 Kalı…" at bounding box center [956, 167] width 121 height 10
drag, startPoint x: 917, startPoint y: 165, endPoint x: 917, endPoint y: 172, distance: 6.9
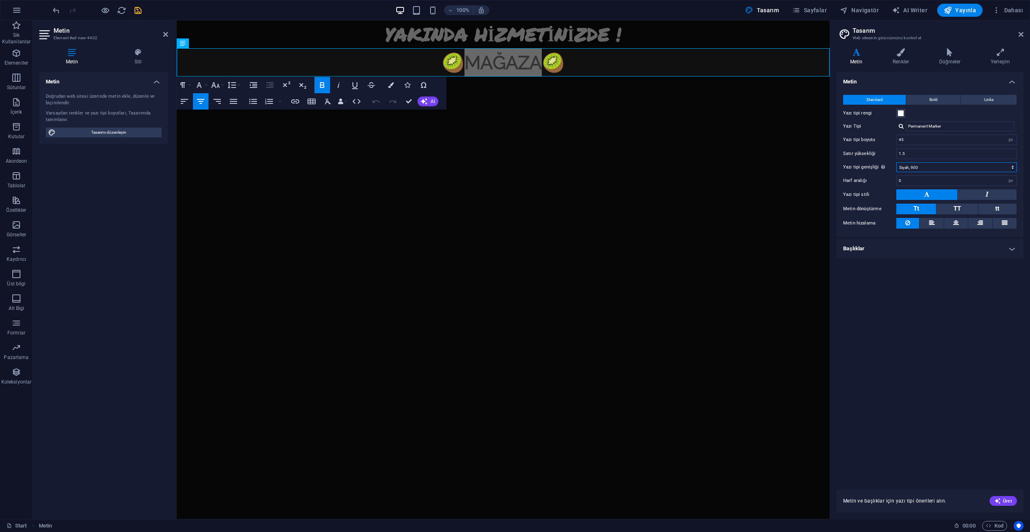
click at [917, 165] on select "İncecik, 100 Çok ince, 200 İnce, 300 Normal, 400 Orta, 500 Yarı kalın, 600 Kalı…" at bounding box center [956, 167] width 121 height 10
select select "700"
click at [896, 162] on select "İncecik, 100 Çok ince, 200 İnce, 300 Normal, 400 Orta, 500 Yarı kalın, 600 Kalı…" at bounding box center [956, 167] width 121 height 10
click at [919, 262] on div "Metin Standard Bold Links Yazı tipi rengi Yazı Tipi Permanent Marker Yazı tiple…" at bounding box center [929, 276] width 187 height 408
click at [1023, 31] on icon at bounding box center [1020, 34] width 5 height 7
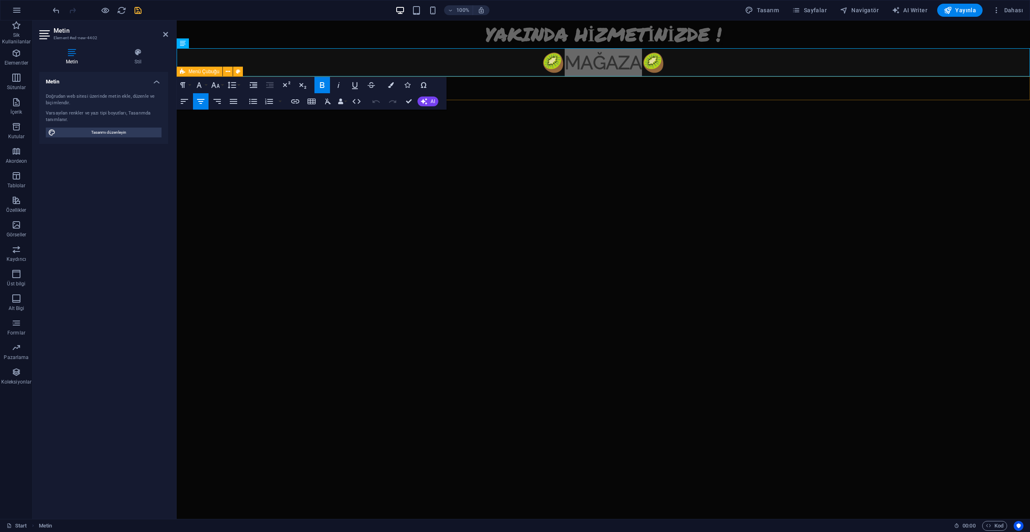
click at [786, 94] on div "Home PACK SİNGLE CARD SEALED BOOSTER BOX Contact" at bounding box center [603, 88] width 853 height 24
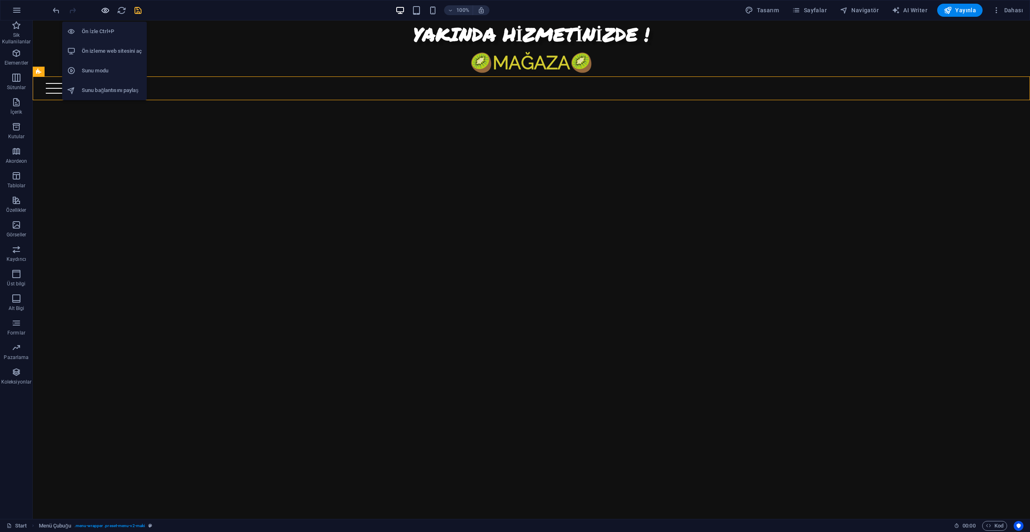
drag, startPoint x: 105, startPoint y: 11, endPoint x: 110, endPoint y: 12, distance: 4.3
click at [106, 11] on icon "button" at bounding box center [105, 10] width 9 height 9
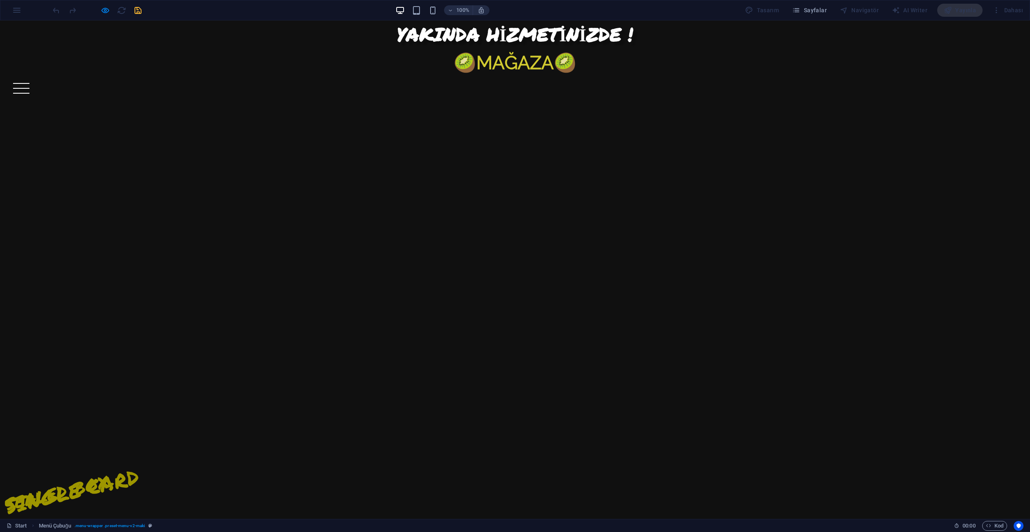
click at [516, 58] on span "MAĞAZA" at bounding box center [514, 63] width 77 height 22
click at [104, 9] on icon "button" at bounding box center [105, 10] width 9 height 9
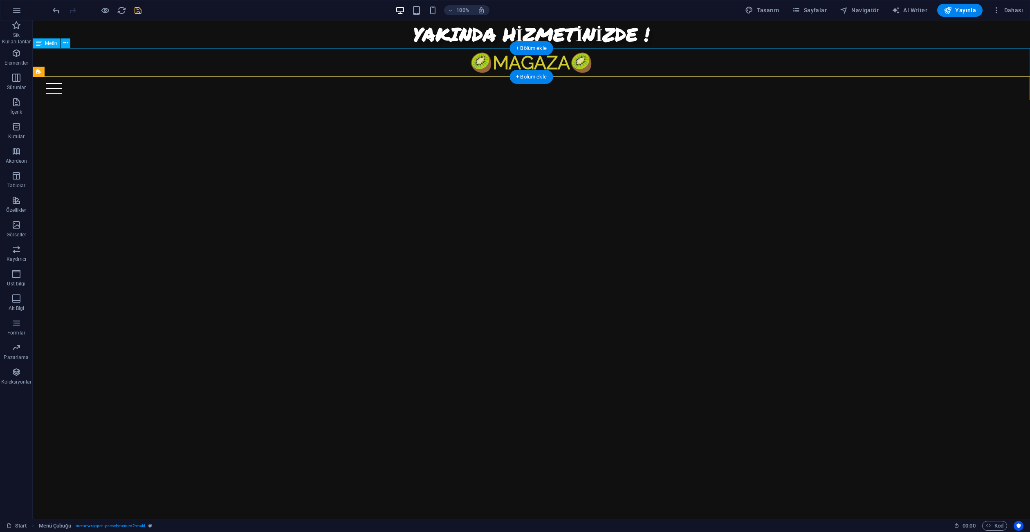
click at [514, 58] on div "🥝 MAĞAZA 🥝" at bounding box center [531, 62] width 997 height 29
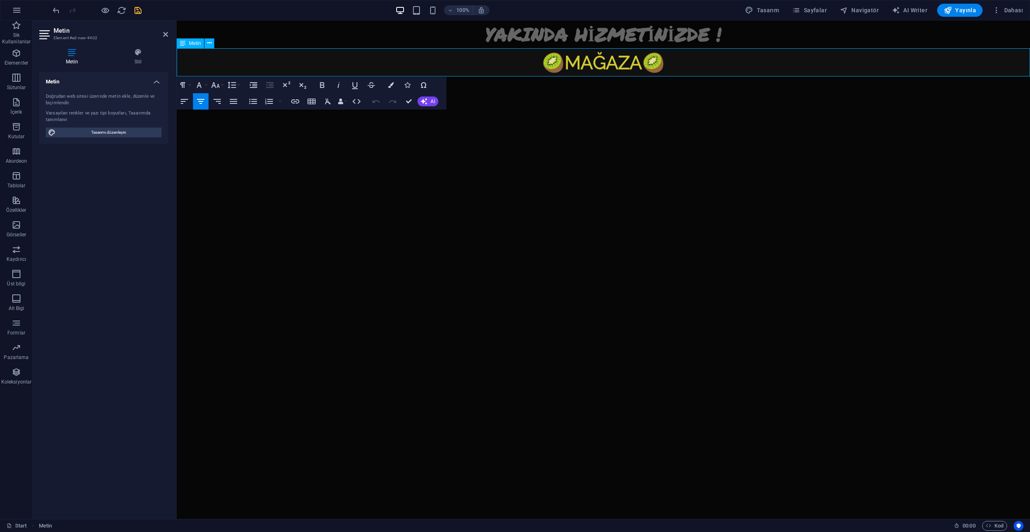
click at [602, 64] on span "MAĞAZA" at bounding box center [602, 63] width 77 height 22
click at [328, 101] on icon "button" at bounding box center [328, 101] width 10 height 10
click at [328, 101] on icon "button" at bounding box center [328, 101] width 6 height 6
click at [356, 26] on div "YAKINDA HİZMETİNİZDE !" at bounding box center [603, 34] width 853 height 28
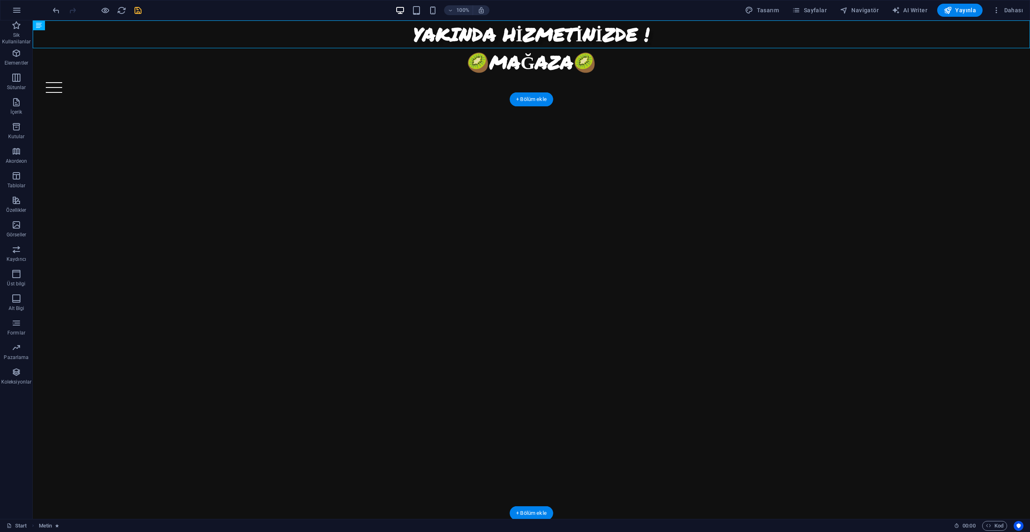
click at [321, 218] on figure at bounding box center [282, 306] width 499 height 414
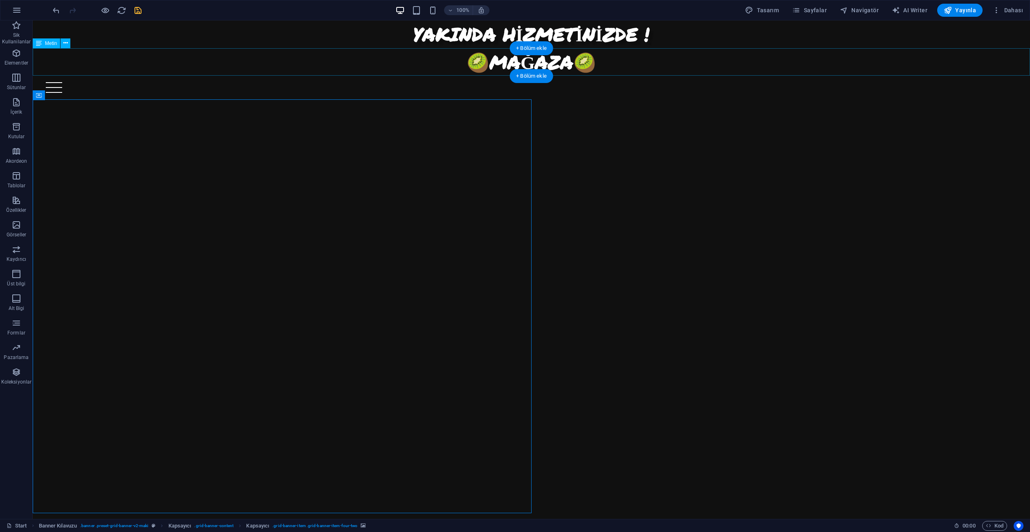
click at [553, 65] on div "🥝 MAĞAZA 🥝" at bounding box center [531, 62] width 997 height 28
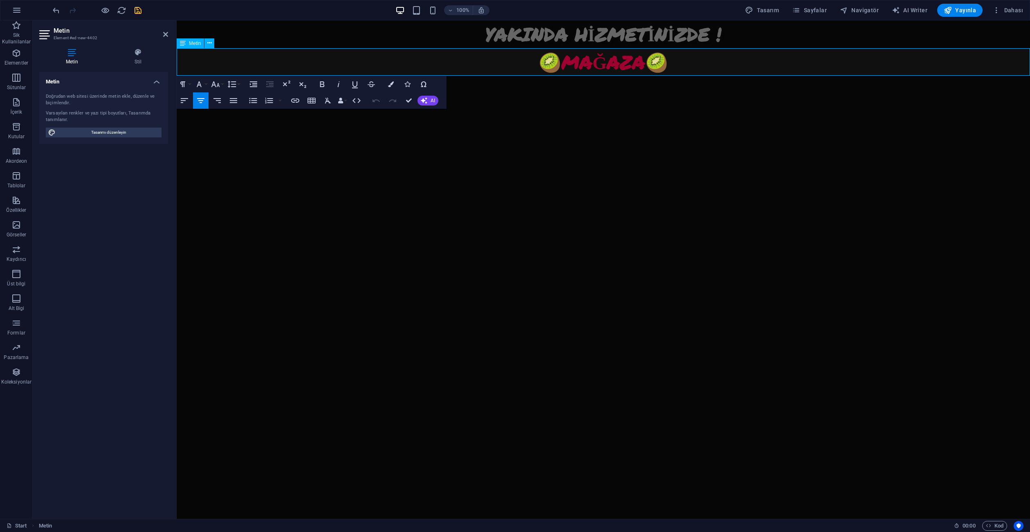
click at [585, 61] on link "MAĞAZA" at bounding box center [603, 62] width 84 height 26
click at [393, 84] on icon "button" at bounding box center [391, 84] width 6 height 6
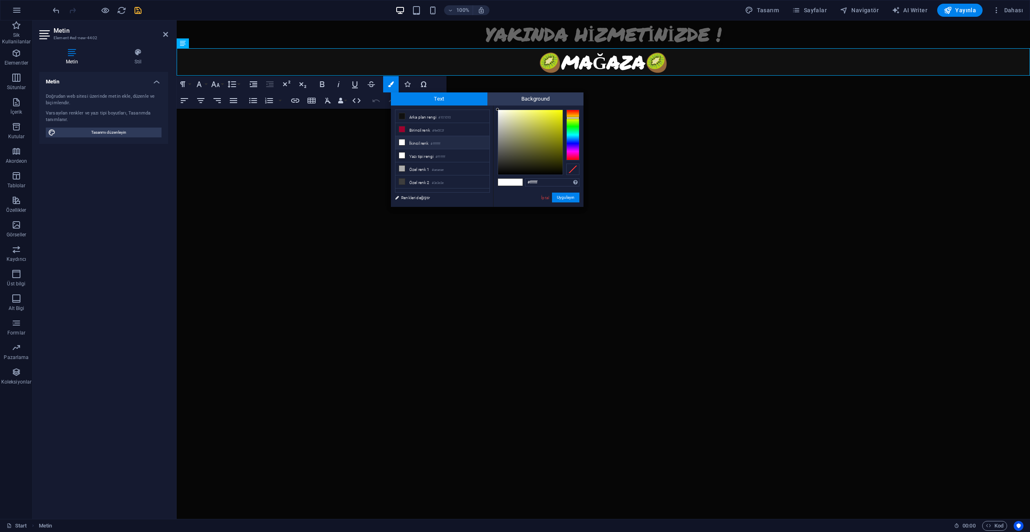
click at [569, 118] on div at bounding box center [572, 135] width 13 height 51
type input "#d9db21"
click
drag, startPoint x: 395, startPoint y: 178, endPoint x: 572, endPoint y: 199, distance: 178.2
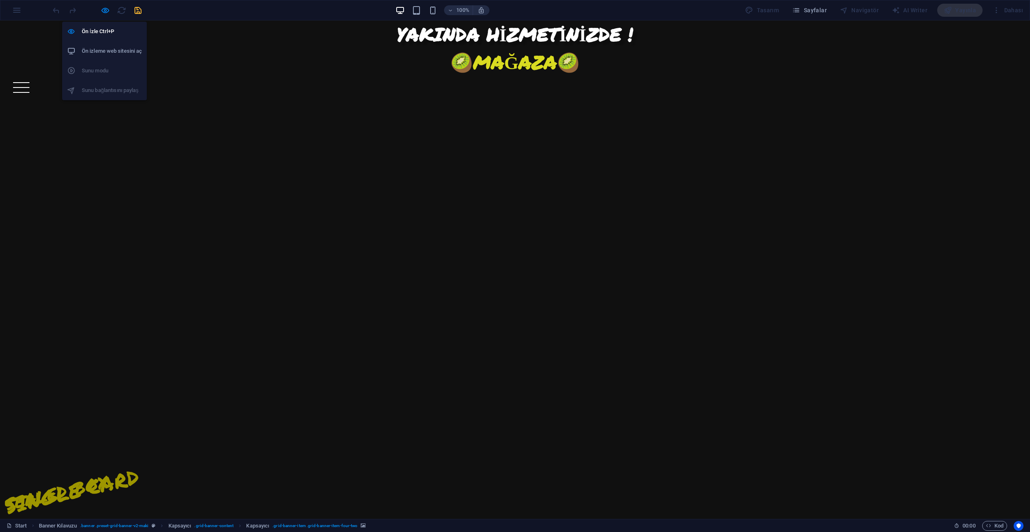
drag, startPoint x: 103, startPoint y: 10, endPoint x: 133, endPoint y: 16, distance: 30.5
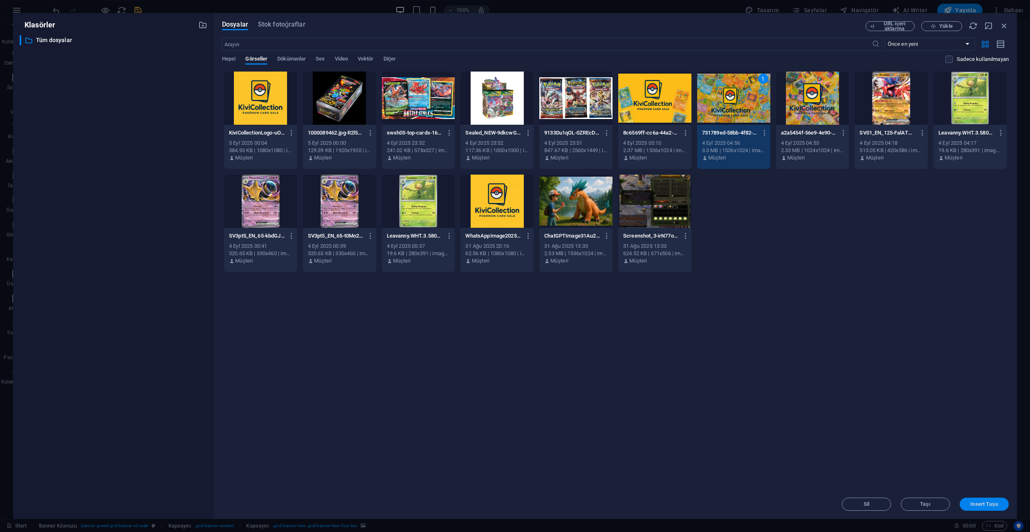
drag, startPoint x: 983, startPoint y: 504, endPoint x: 802, endPoint y: 476, distance: 184.1
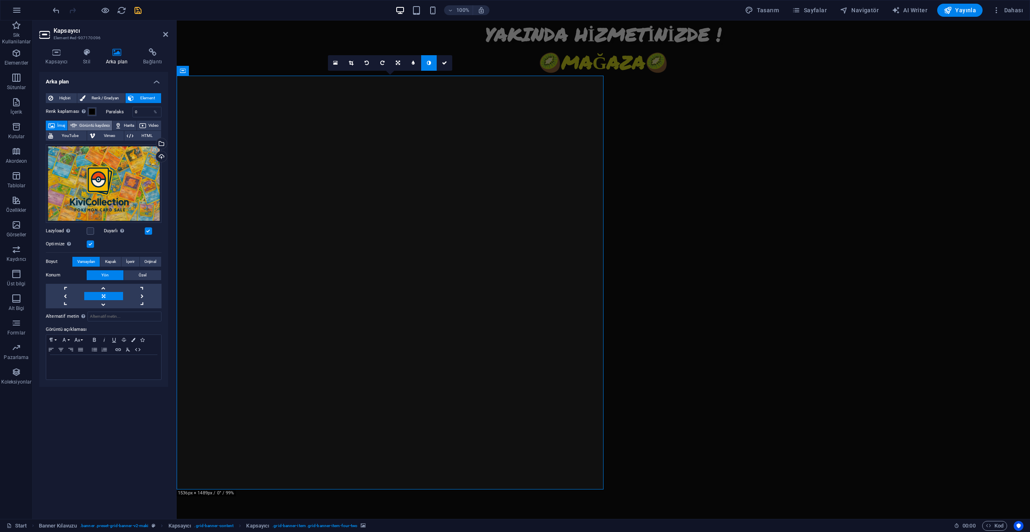
select select "ms"
select select "s"
select select "progressive"
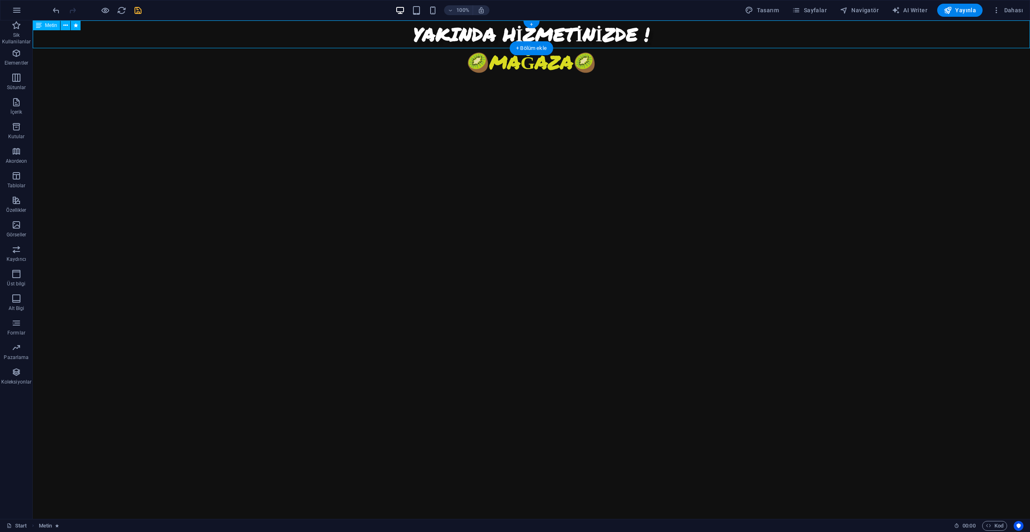
select select "px"
select select "flash"
select select "s"
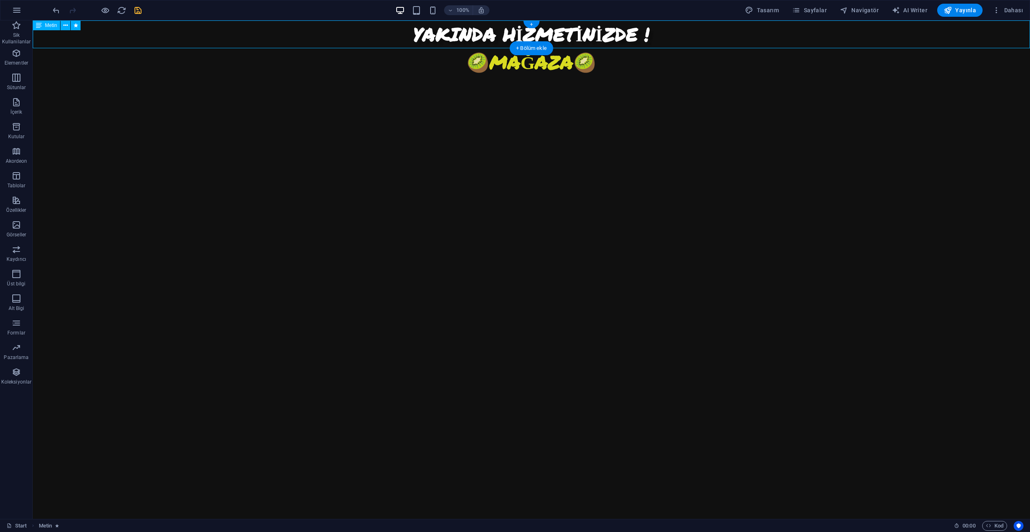
select select "s"
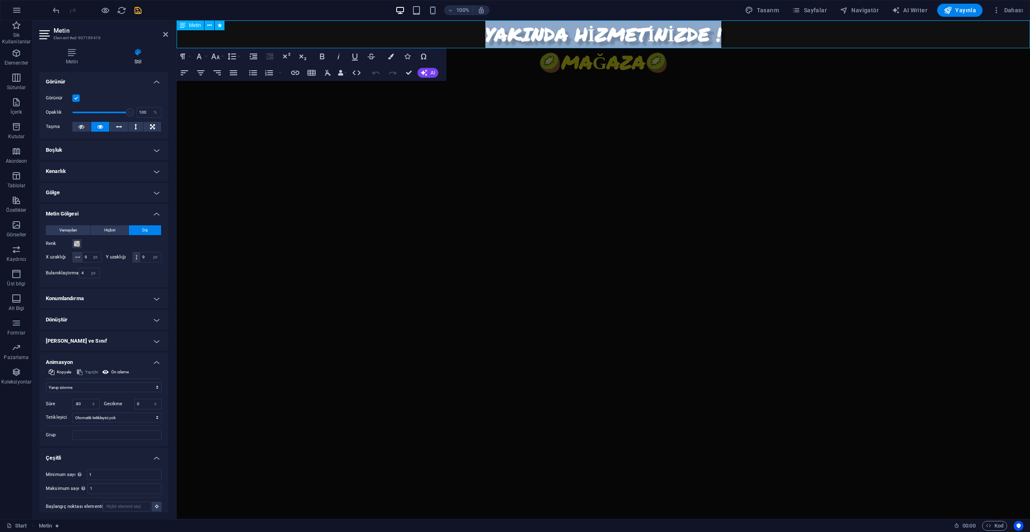
drag, startPoint x: 719, startPoint y: 27, endPoint x: 575, endPoint y: 27, distance: 143.9
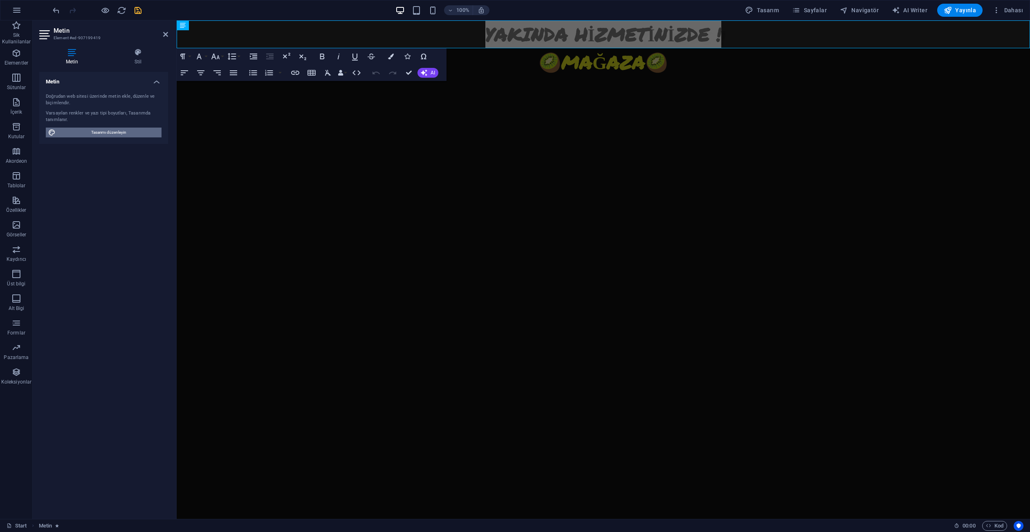
select select "px"
select select "700"
select select "px"
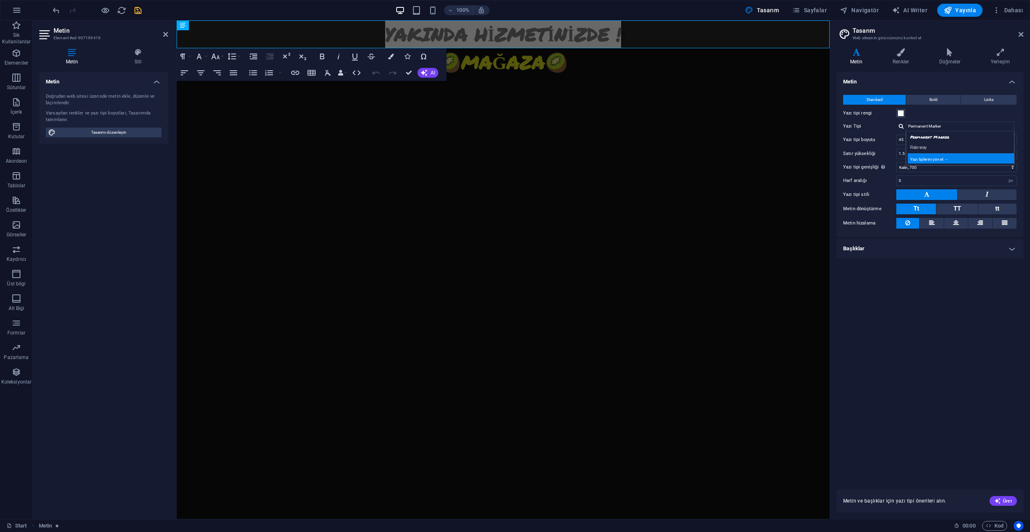
select select "popularity"
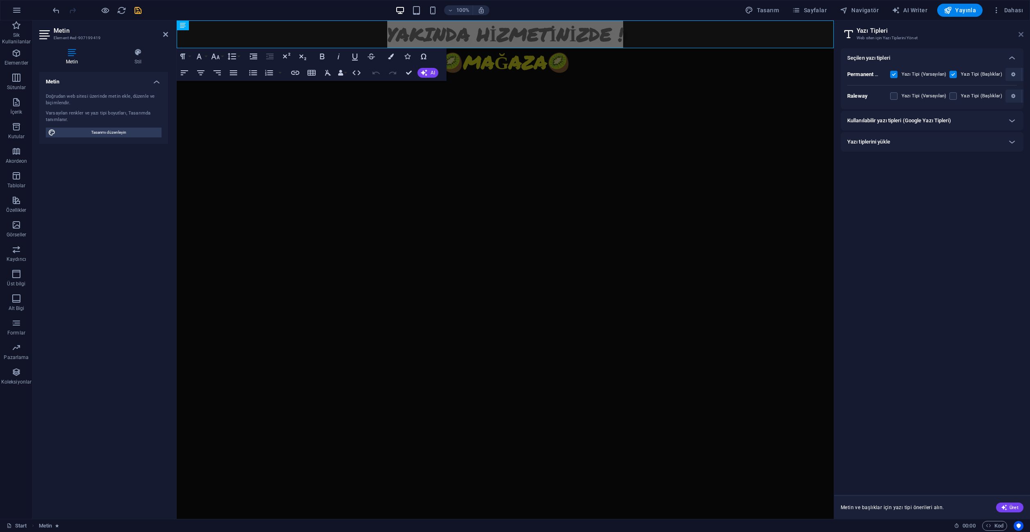
drag, startPoint x: 844, startPoint y: 13, endPoint x: 1021, endPoint y: 34, distance: 177.8
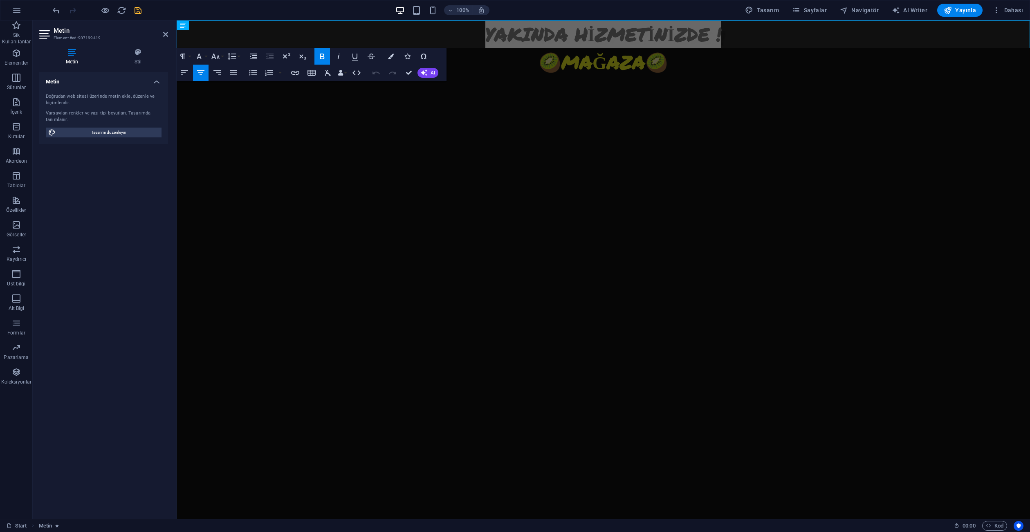
select select "px"
select select "700"
select select "px"
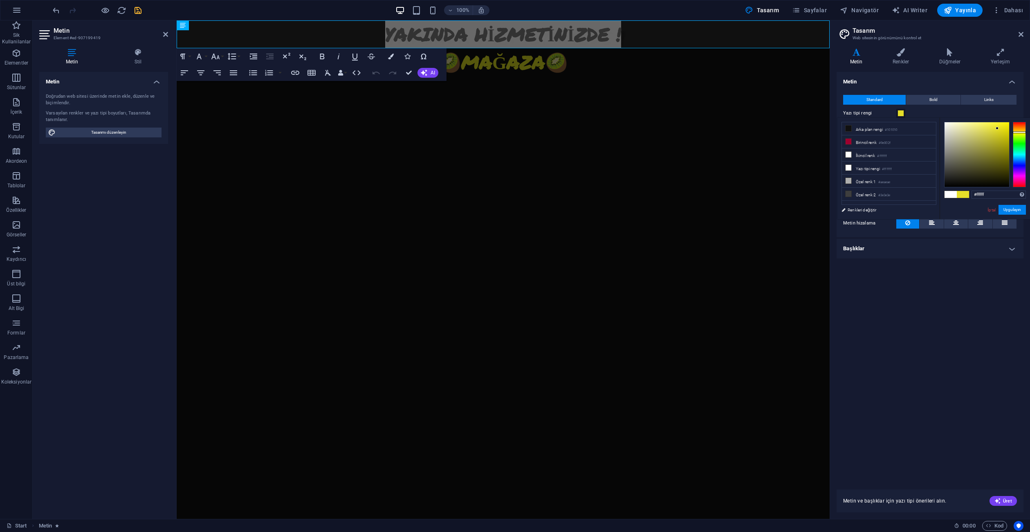
type input "#e5de29"
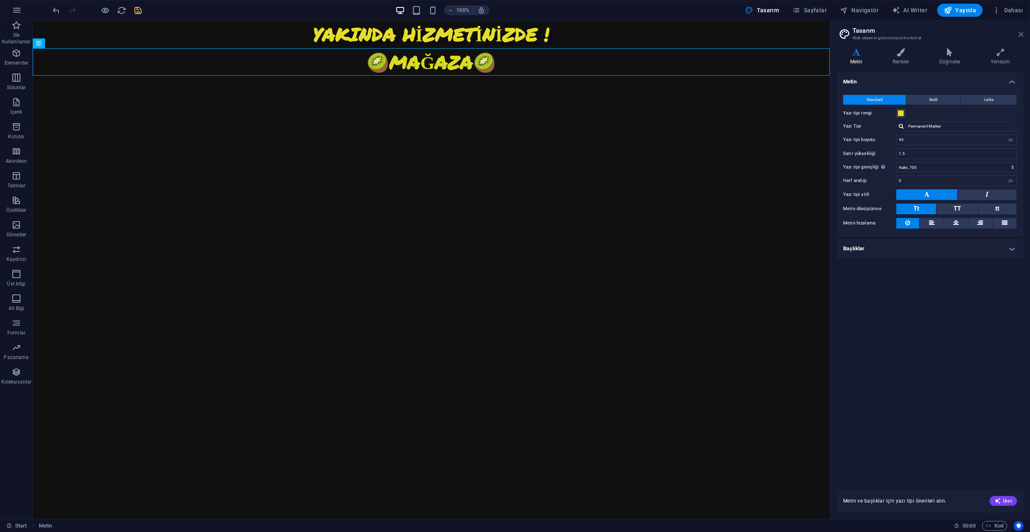
drag, startPoint x: 1018, startPoint y: 31, endPoint x: 945, endPoint y: 42, distance: 74.0
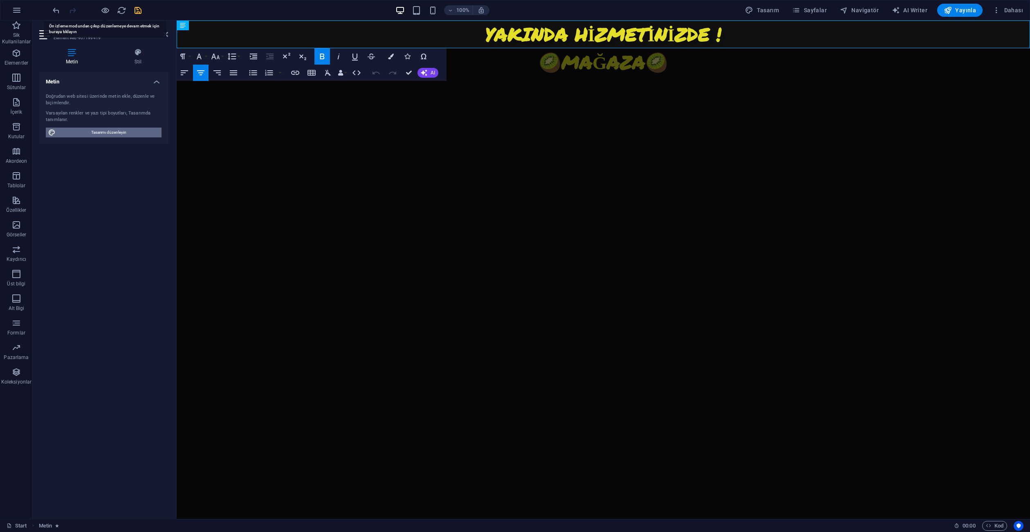
select select "px"
select select "700"
select select "px"
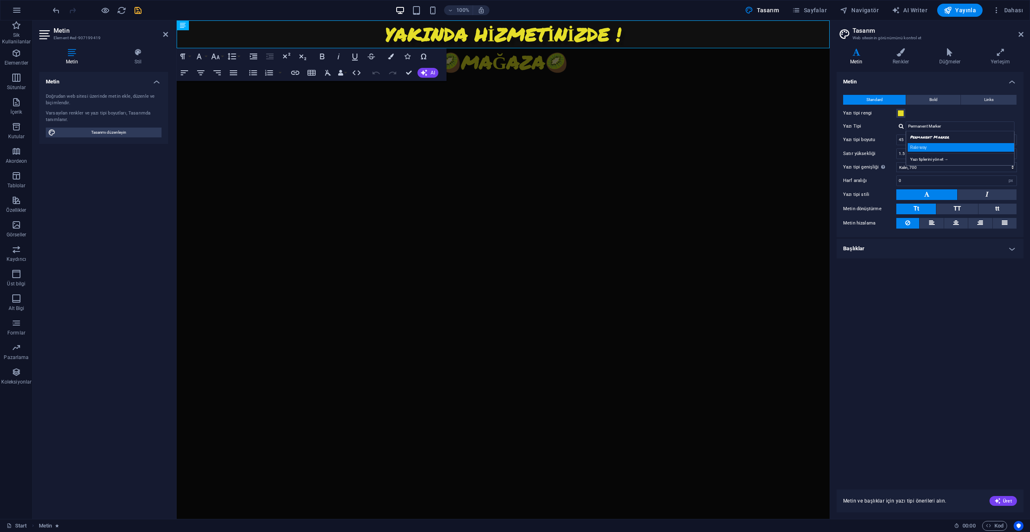
type input "Raleway"
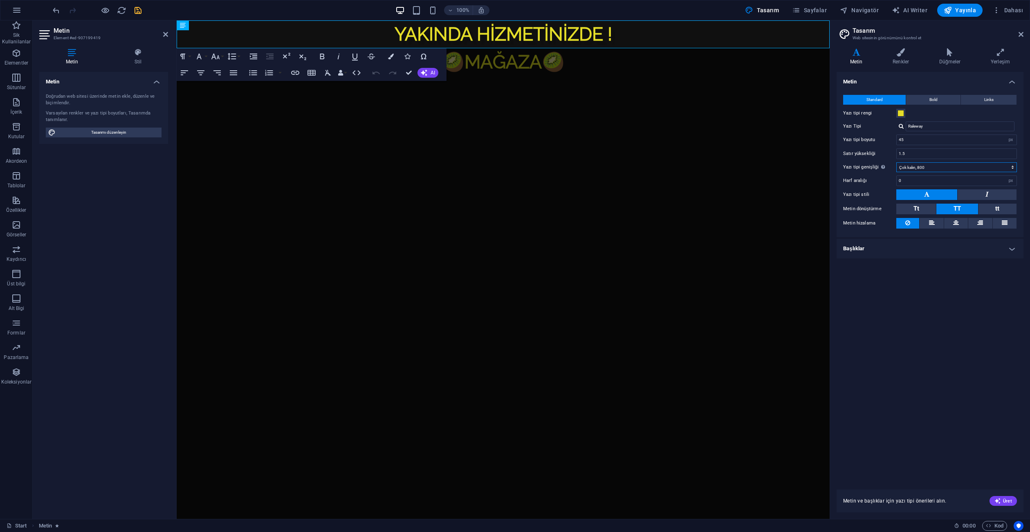
select select "700"
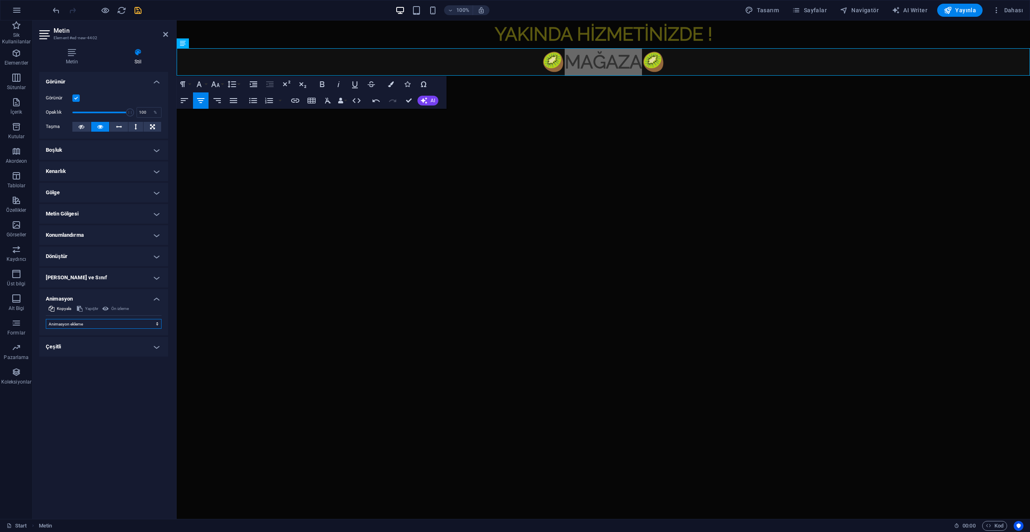
select select "flash"
select select "scroll"
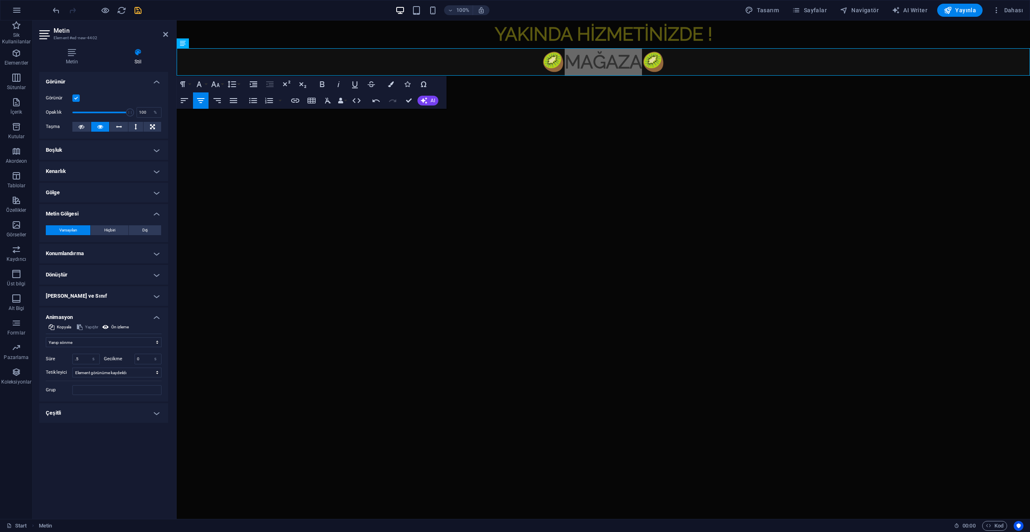
type input "2"
type input "4"
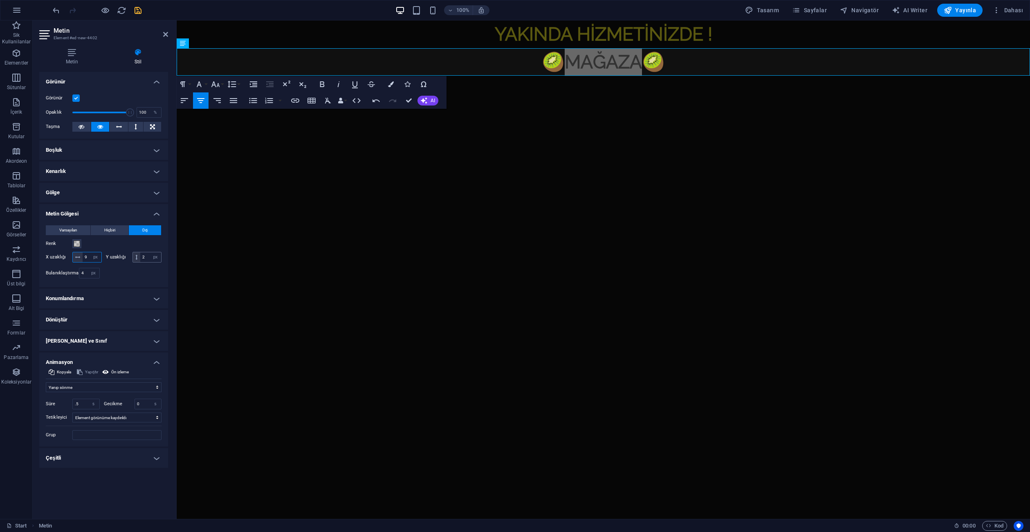
type input "9"
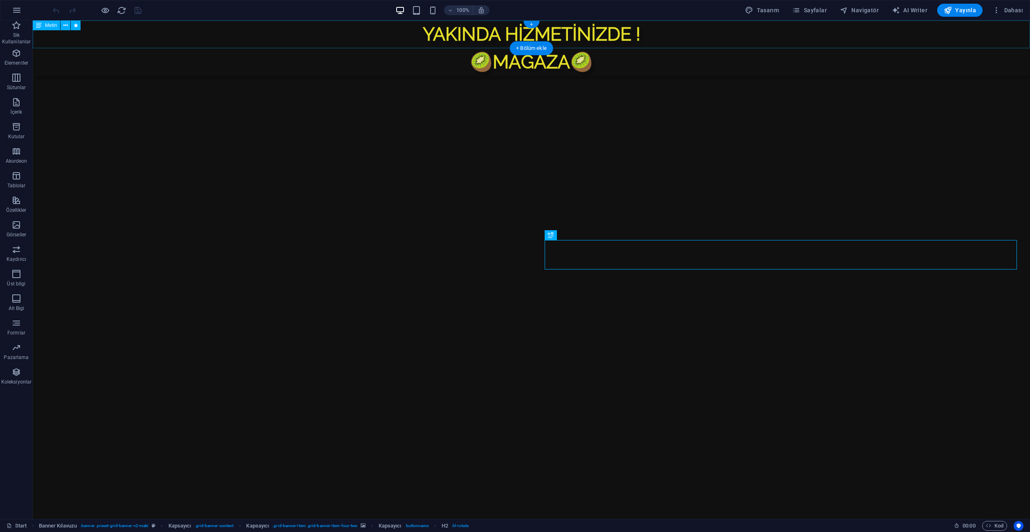
click at [483, 34] on div "YAKINDA HİZMETİNİZDE !" at bounding box center [531, 34] width 997 height 28
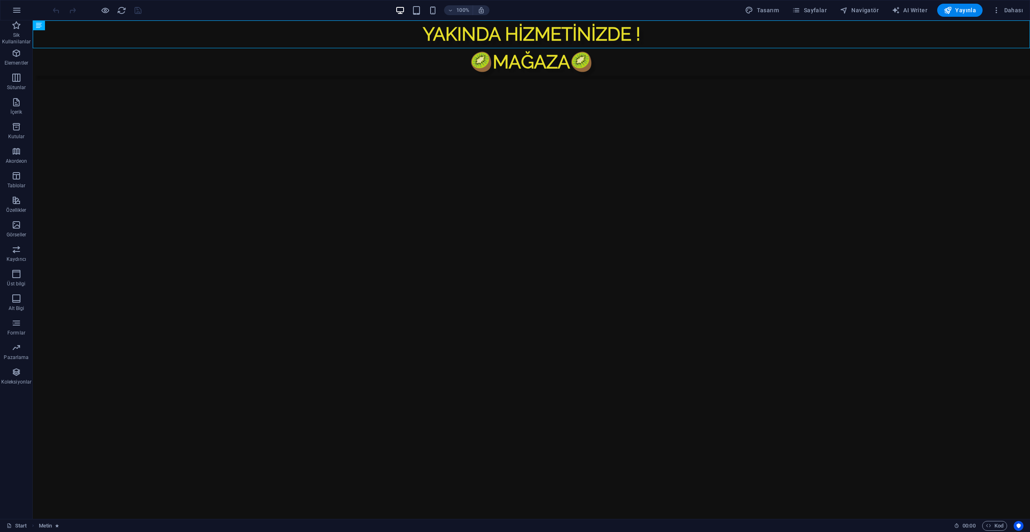
click at [983, 182] on figure at bounding box center [780, 179] width 499 height 207
click at [968, 9] on span "Yayınla" at bounding box center [959, 10] width 32 height 8
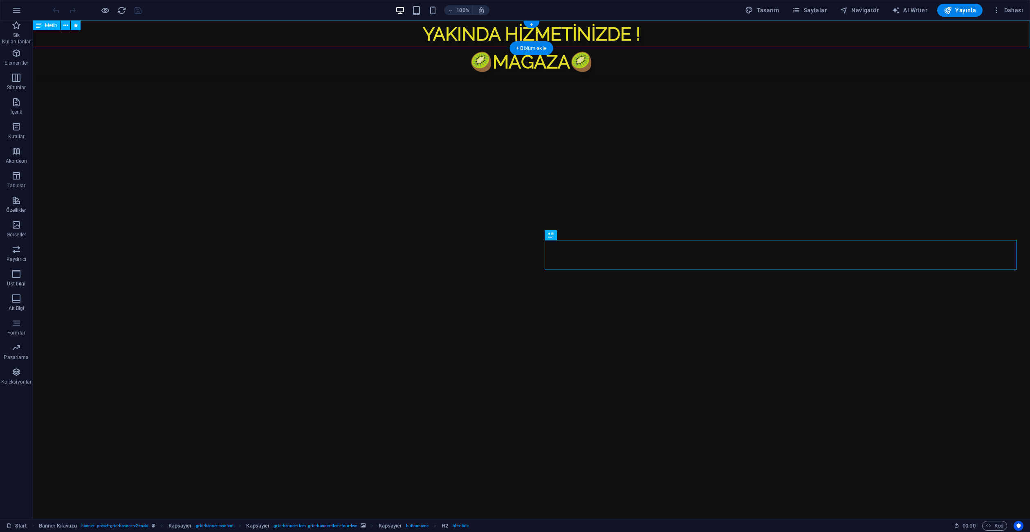
click at [611, 36] on div "YAKINDA HİZMETİNİZDE !" at bounding box center [531, 34] width 997 height 28
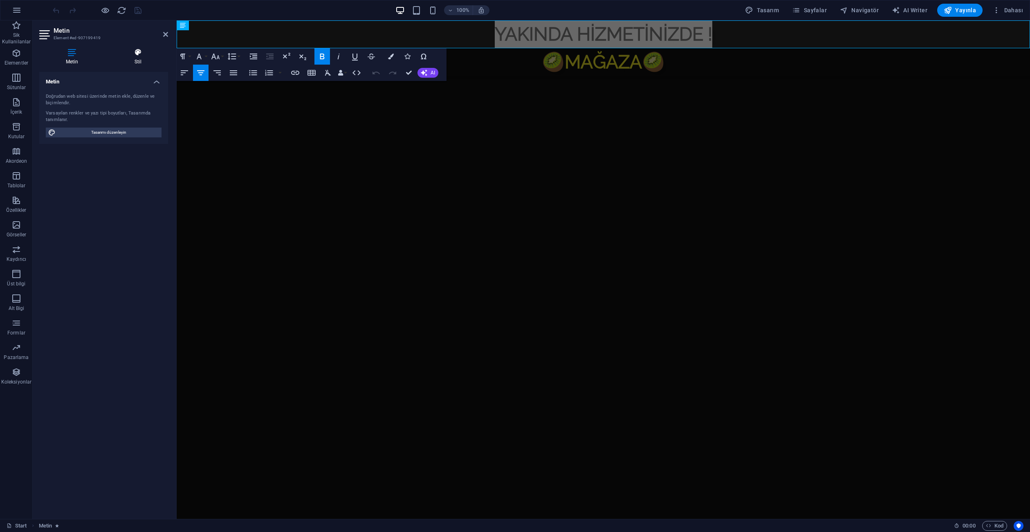
click at [130, 53] on icon at bounding box center [138, 52] width 60 height 8
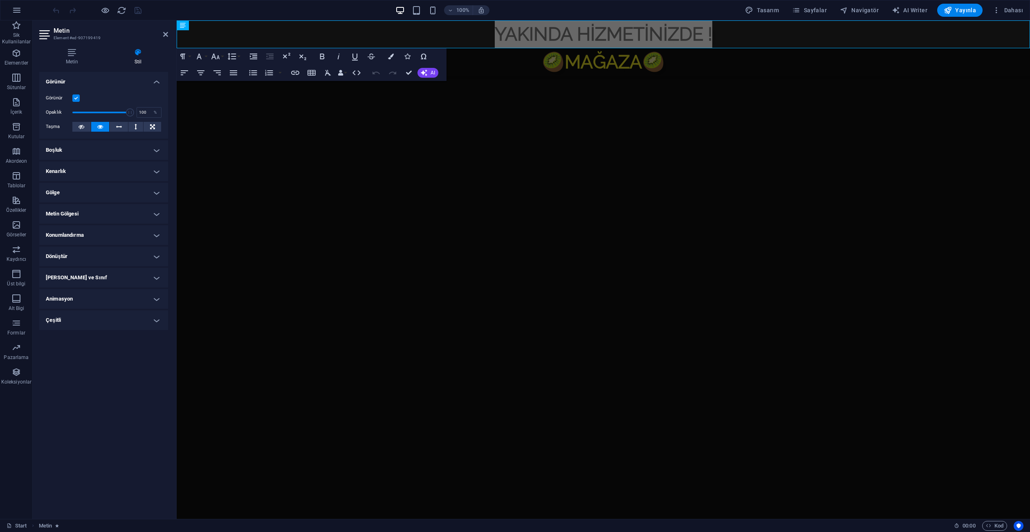
click at [75, 97] on label at bounding box center [75, 97] width 7 height 7
click at [0, 0] on input "Görünür" at bounding box center [0, 0] width 0 height 0
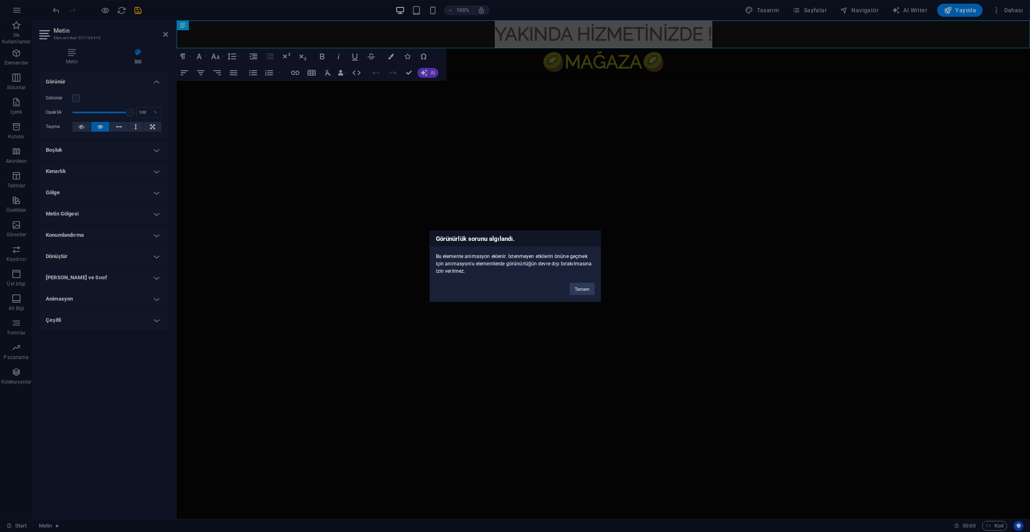
click at [74, 97] on div "Görünürlük sorunu algılandı. Bu elemente animasyon eklenir. İstenmeyen etkileri…" at bounding box center [515, 266] width 1030 height 532
drag, startPoint x: 582, startPoint y: 288, endPoint x: 394, endPoint y: 263, distance: 189.7
click at [582, 288] on button "Tamam" at bounding box center [581, 288] width 25 height 12
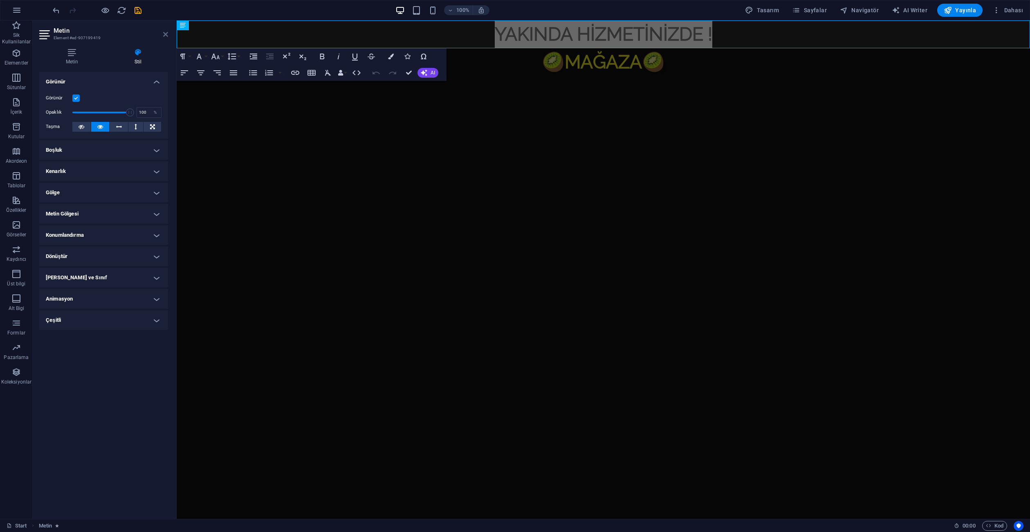
click at [164, 33] on icon at bounding box center [165, 34] width 5 height 7
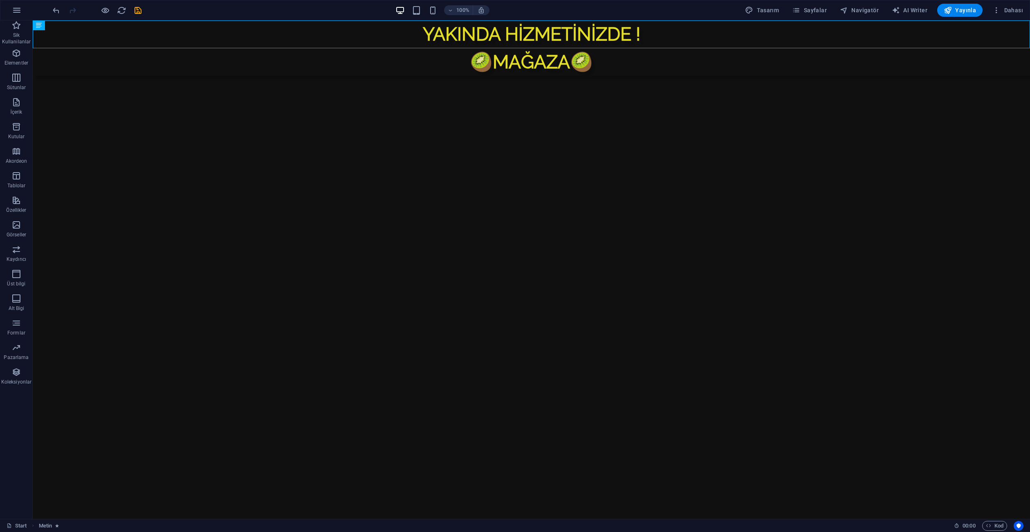
click at [598, 489] on html "Skip to main content YAKINDA HİZMETİNİZDE ! 🥝 MAĞAZA 🥝 İçeriği buraya bırak vey…" at bounding box center [531, 254] width 997 height 469
click at [762, 186] on figure at bounding box center [780, 179] width 499 height 207
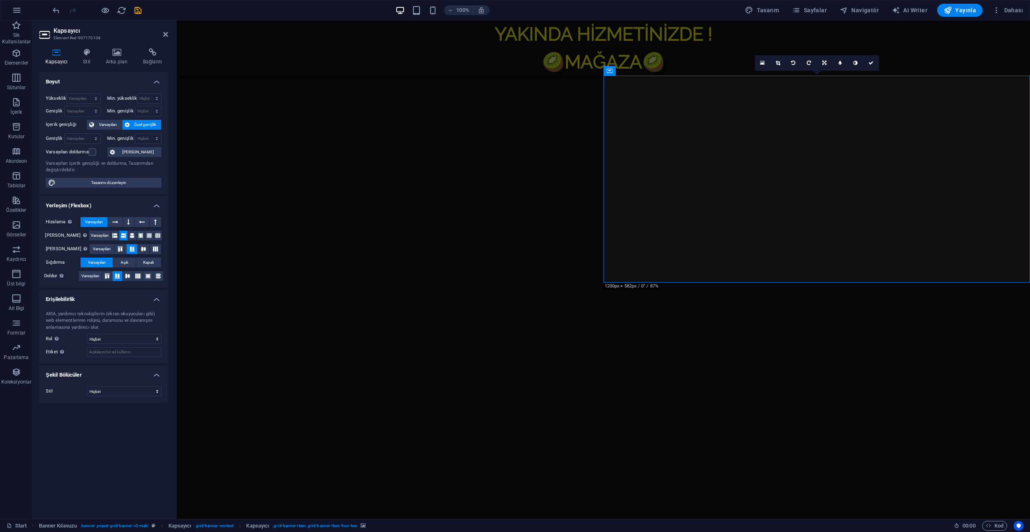
click at [126, 67] on div "Kapsayıcı Stil Arka plan Bağlantı Boyut Yükseklik Varsayılan px rem % vh vw Min…" at bounding box center [103, 280] width 129 height 464
click at [126, 61] on h4 "Arka plan" at bounding box center [118, 56] width 37 height 17
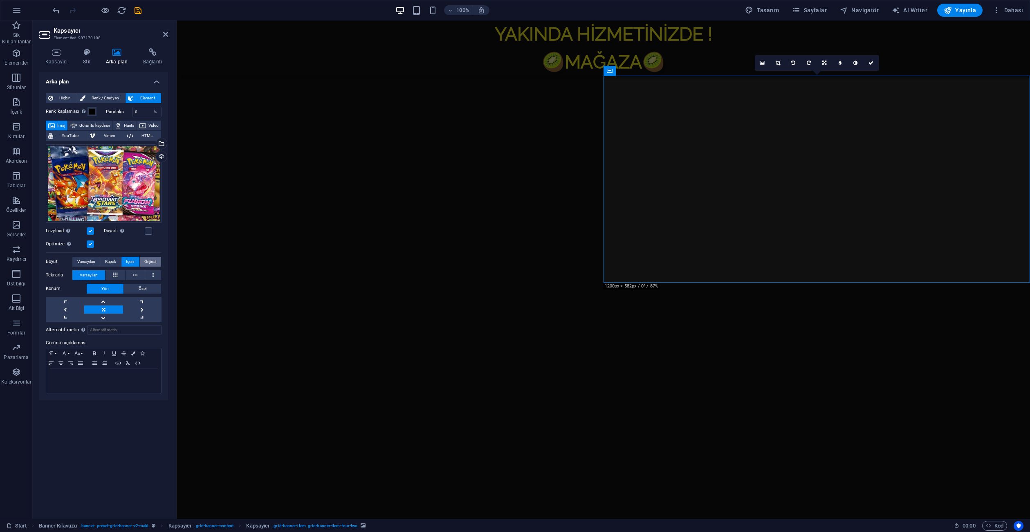
click at [148, 262] on span "Orijinal" at bounding box center [150, 262] width 12 height 10
click at [114, 264] on span "Kapak" at bounding box center [110, 262] width 11 height 10
click at [166, 33] on icon at bounding box center [165, 34] width 5 height 7
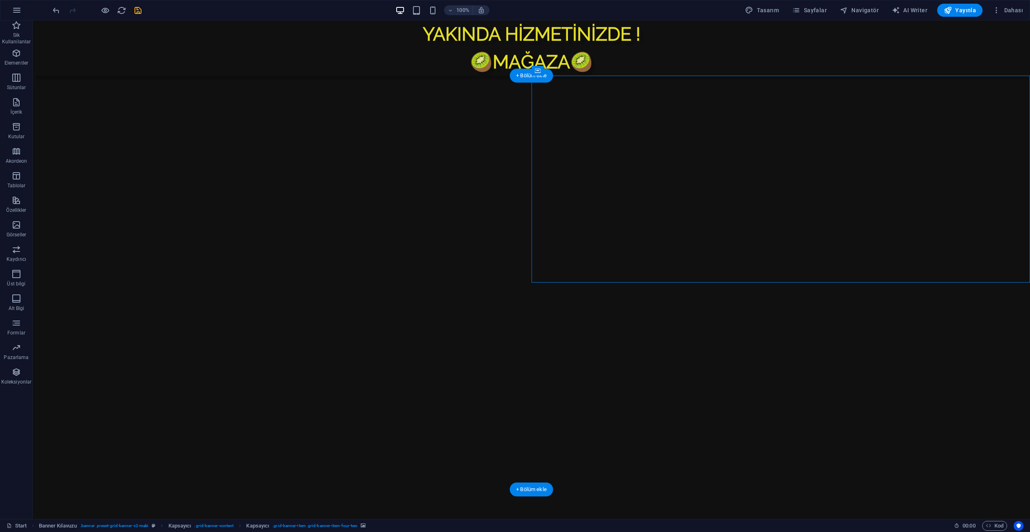
click at [709, 365] on figure at bounding box center [655, 441] width 249 height 207
drag, startPoint x: 709, startPoint y: 365, endPoint x: 527, endPoint y: 363, distance: 182.3
click at [709, 365] on figure at bounding box center [655, 441] width 249 height 207
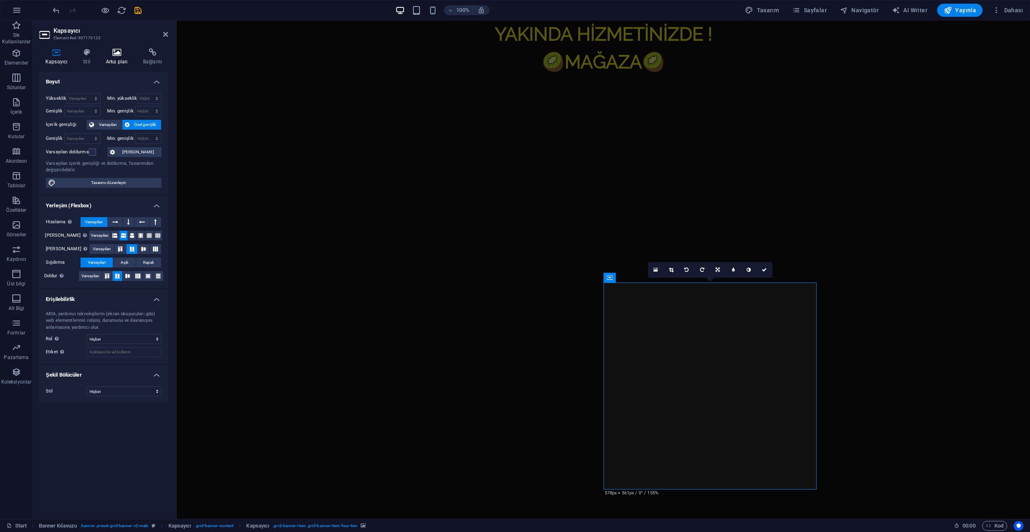
click at [118, 62] on h4 "Arka plan" at bounding box center [118, 56] width 37 height 17
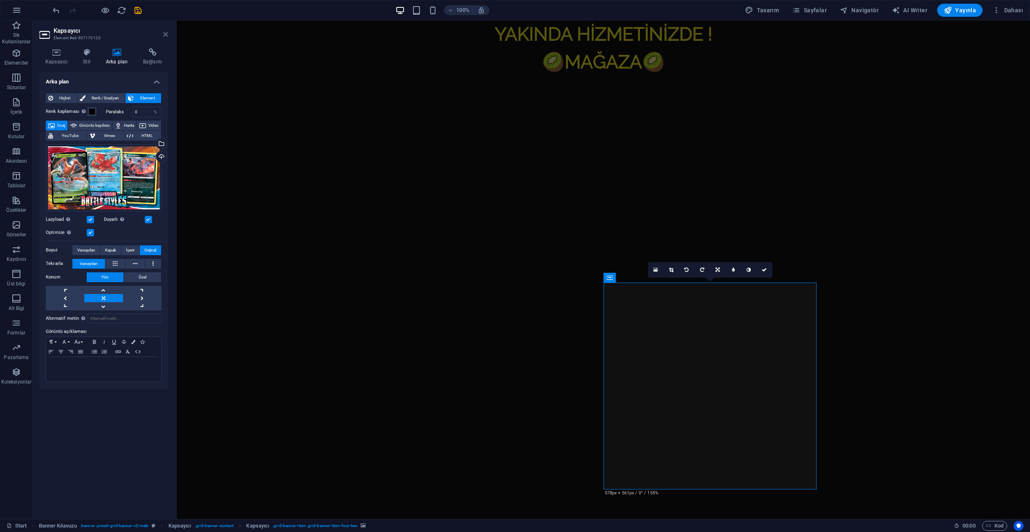
drag, startPoint x: 167, startPoint y: 37, endPoint x: 244, endPoint y: 70, distance: 84.1
click at [167, 37] on icon at bounding box center [165, 34] width 5 height 7
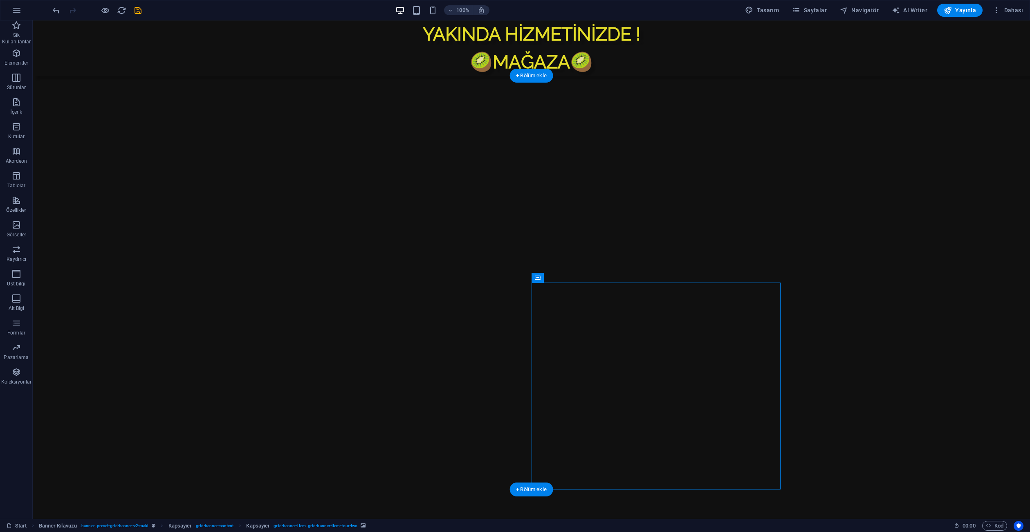
click at [878, 343] on figure at bounding box center [904, 441] width 249 height 207
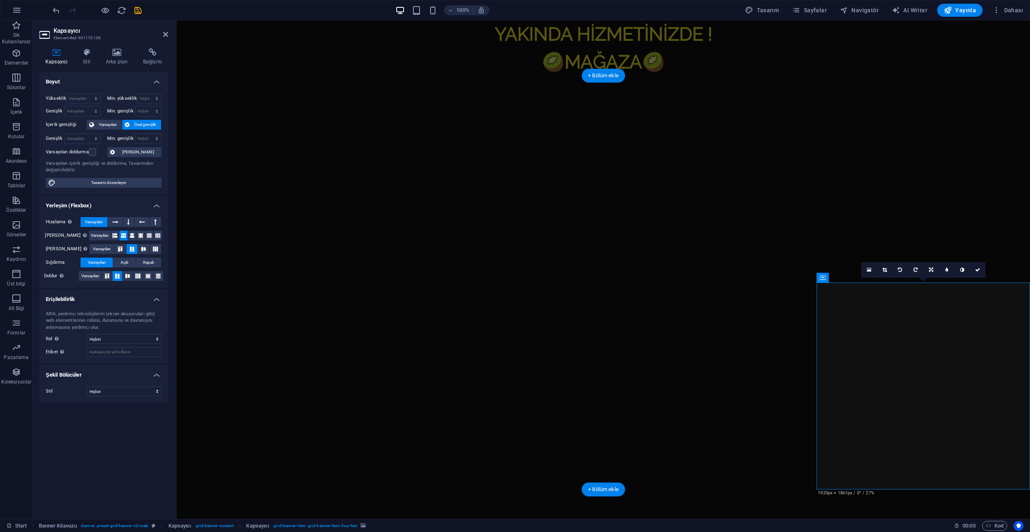
click at [878, 343] on figure at bounding box center [922, 441] width 213 height 207
click at [121, 58] on h4 "Arka plan" at bounding box center [118, 56] width 37 height 17
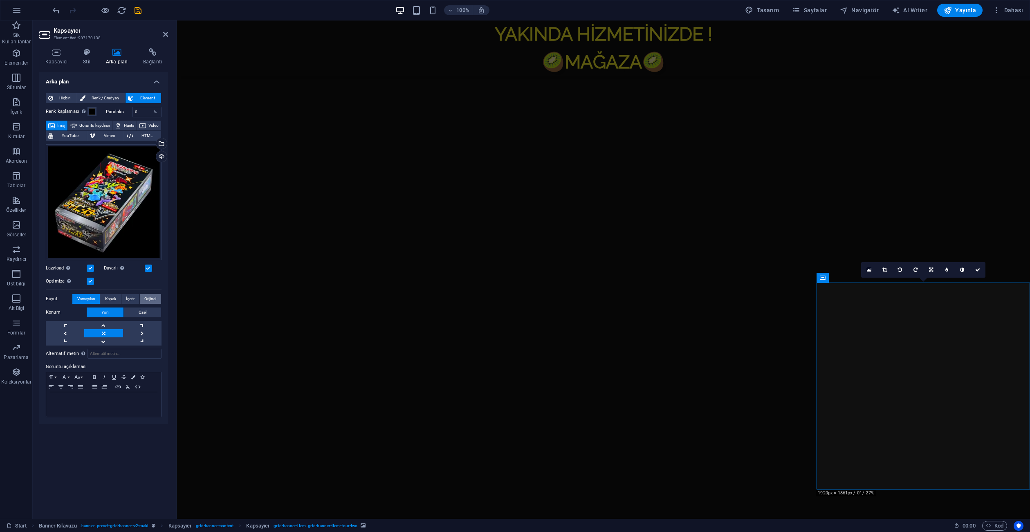
click at [152, 299] on span "Orijinal" at bounding box center [150, 299] width 12 height 10
click at [133, 300] on span "İçerir" at bounding box center [130, 299] width 9 height 10
click at [111, 298] on span "Kapak" at bounding box center [110, 299] width 11 height 10
click at [171, 33] on aside "Kapsayıcı Element #ed-907170138 Kapsayıcı Stil Arka plan Bağlantı Boyut Yüksekl…" at bounding box center [105, 269] width 144 height 498
drag, startPoint x: 164, startPoint y: 34, endPoint x: 132, endPoint y: 15, distance: 37.6
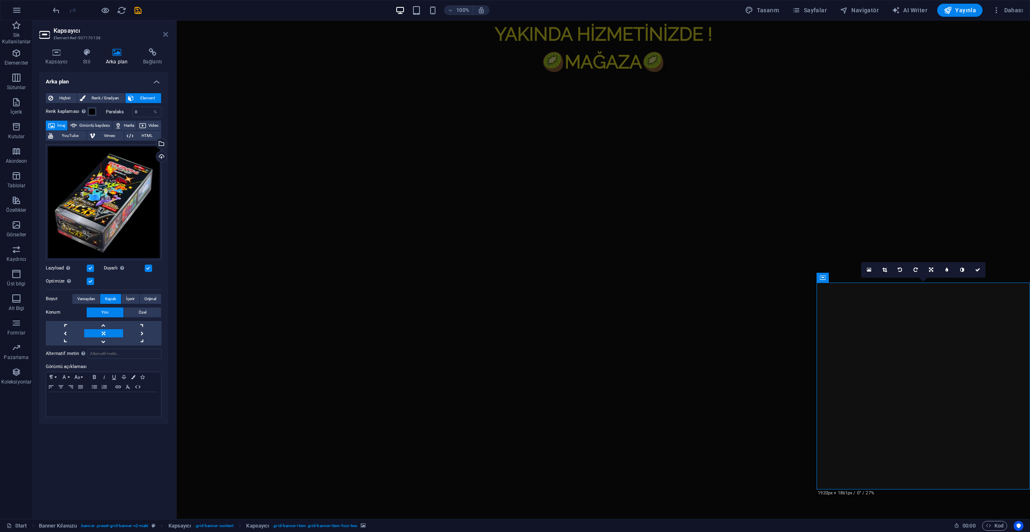
click at [164, 34] on icon at bounding box center [165, 34] width 5 height 7
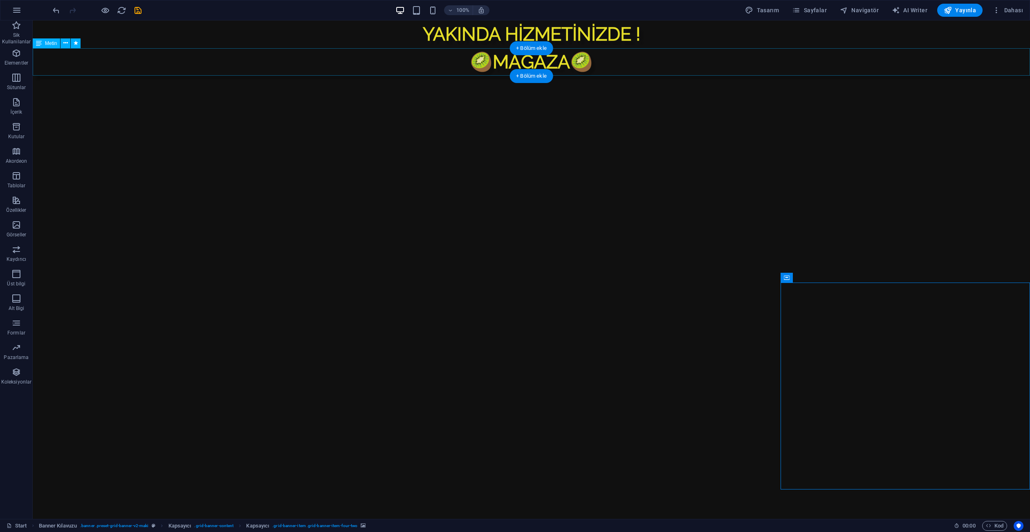
click at [308, 74] on div "🥝 MAĞAZA 🥝" at bounding box center [531, 62] width 997 height 28
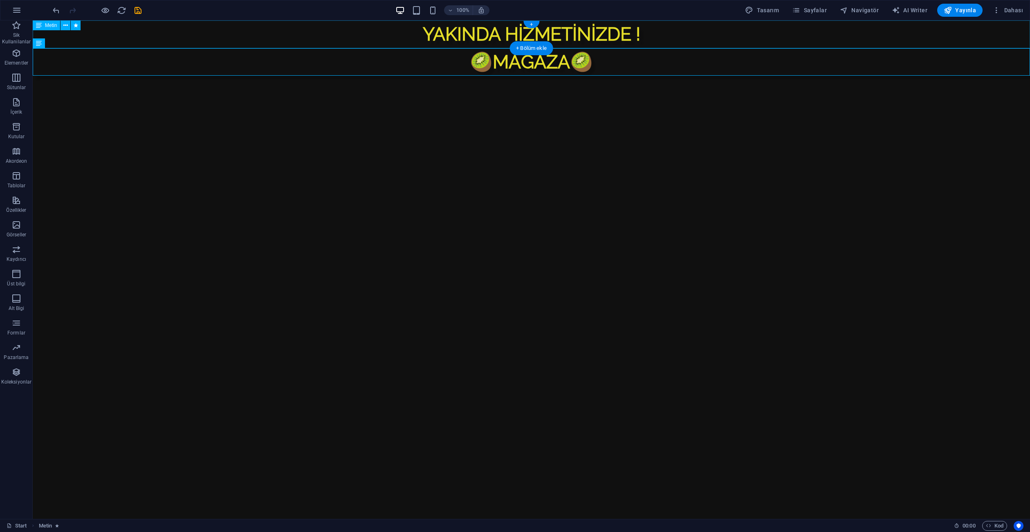
click at [439, 36] on div "YAKINDA HİZMETİNİZDE !" at bounding box center [531, 34] width 997 height 28
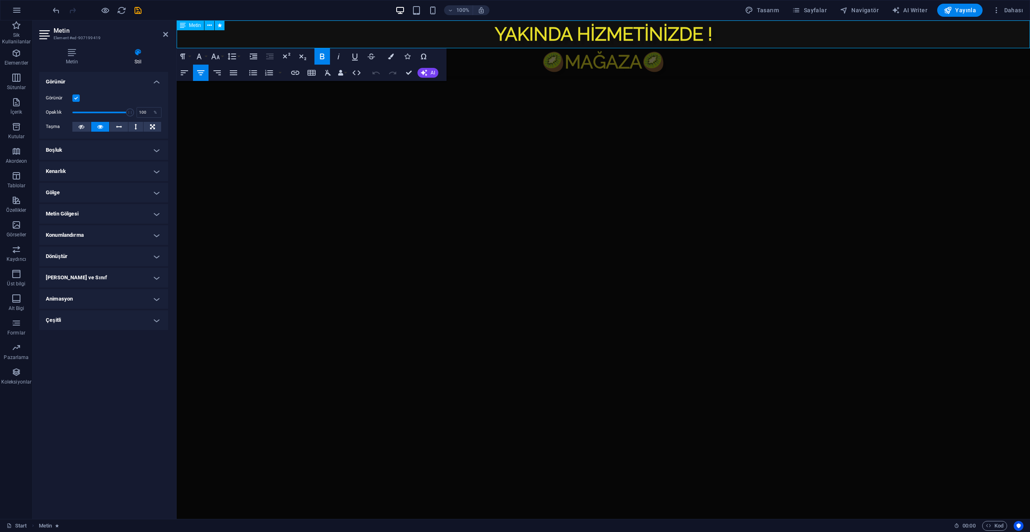
click at [386, 38] on p "YAKINDA HİZMETİNİZDE !" at bounding box center [603, 34] width 853 height 28
click at [536, 186] on figure at bounding box center [390, 283] width 427 height 414
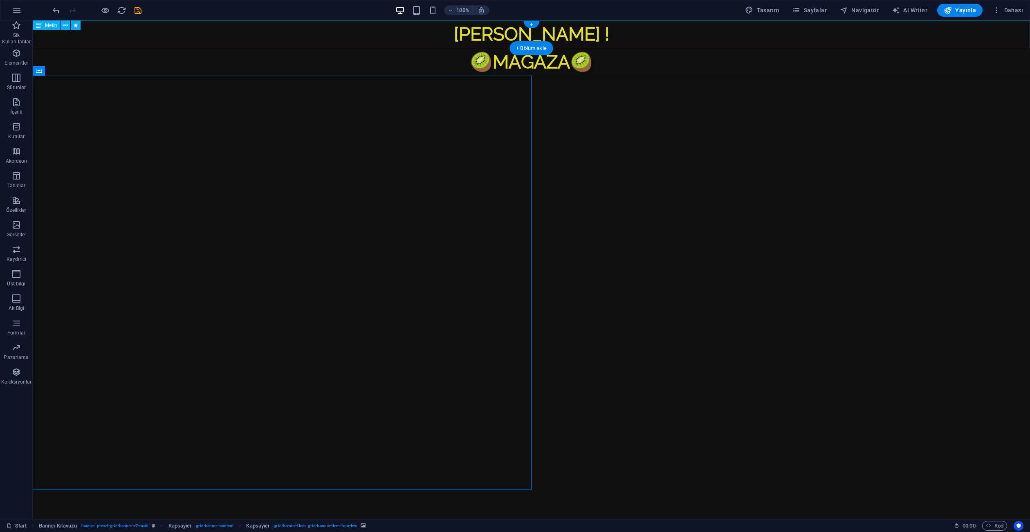
click at [802, 31] on div "AKINDA HİZMETİNİZDE !" at bounding box center [531, 34] width 997 height 28
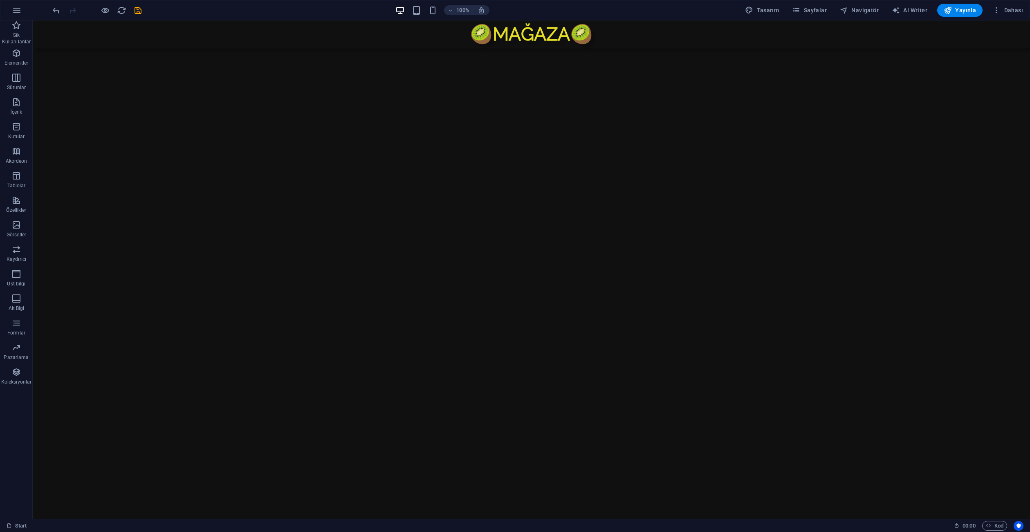
click at [664, 461] on html "Skip to main content 🥝 MAĞAZA 🥝 İçeriği buraya bırak veya Element ekle Panoyu y…" at bounding box center [531, 240] width 997 height 441
click at [103, 10] on icon "button" at bounding box center [105, 10] width 9 height 9
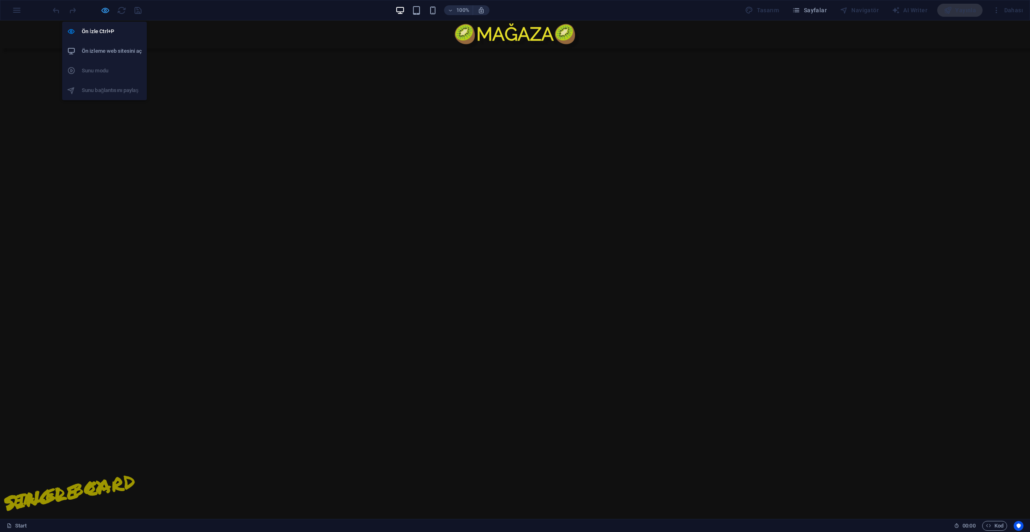
click at [101, 10] on icon "button" at bounding box center [105, 10] width 9 height 9
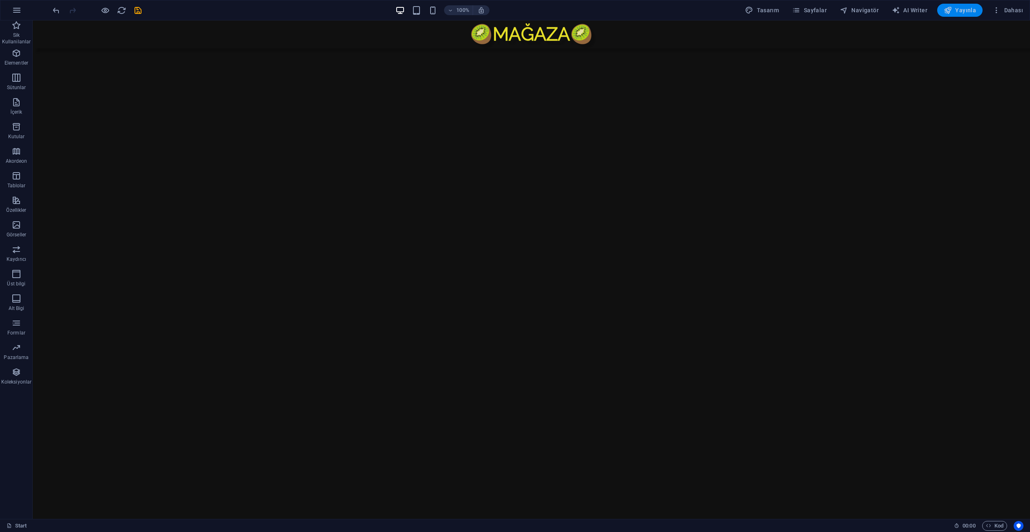
click at [961, 9] on span "Yayınla" at bounding box center [959, 10] width 32 height 8
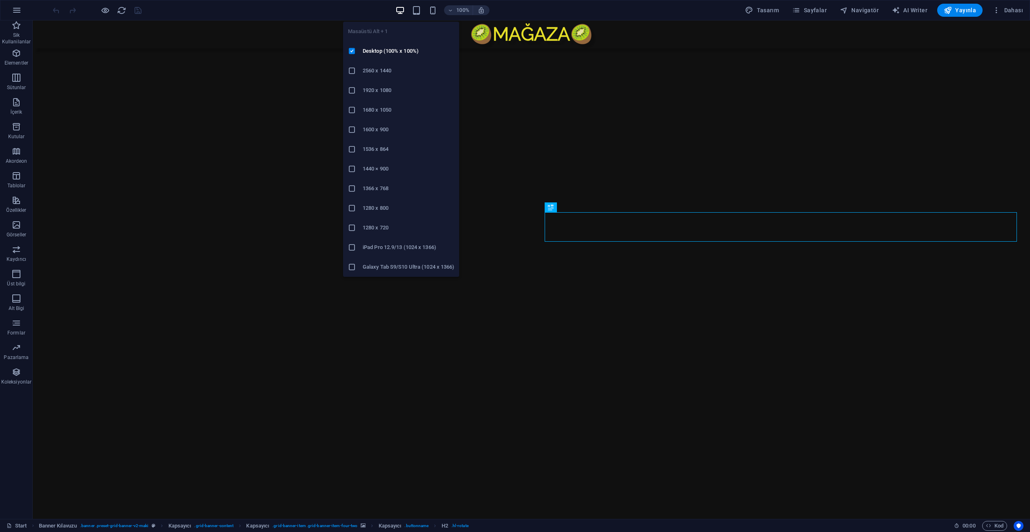
click at [386, 69] on h6 "2560 x 1440" at bounding box center [409, 71] width 92 height 10
click at [384, 96] on li "1920 x 1080" at bounding box center [401, 91] width 116 height 20
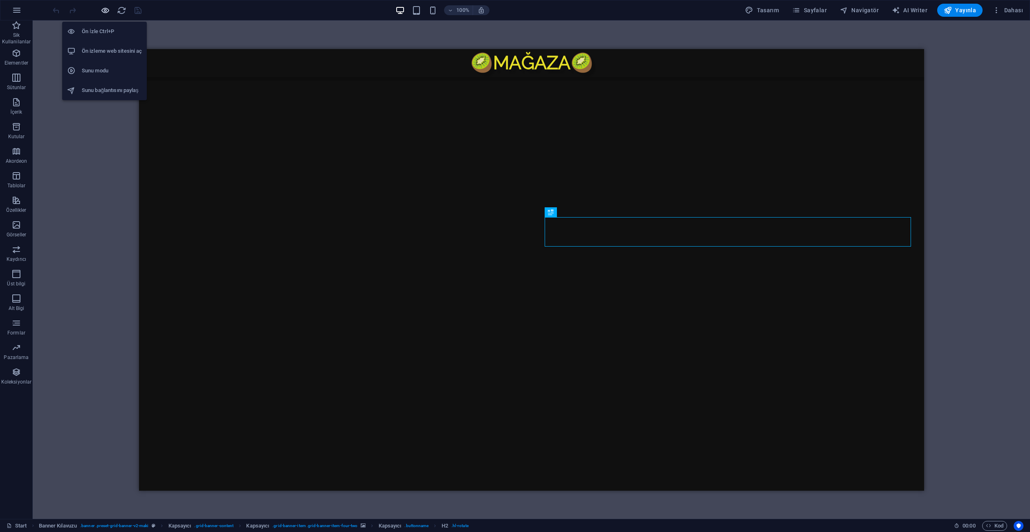
click at [103, 13] on icon "button" at bounding box center [105, 10] width 9 height 9
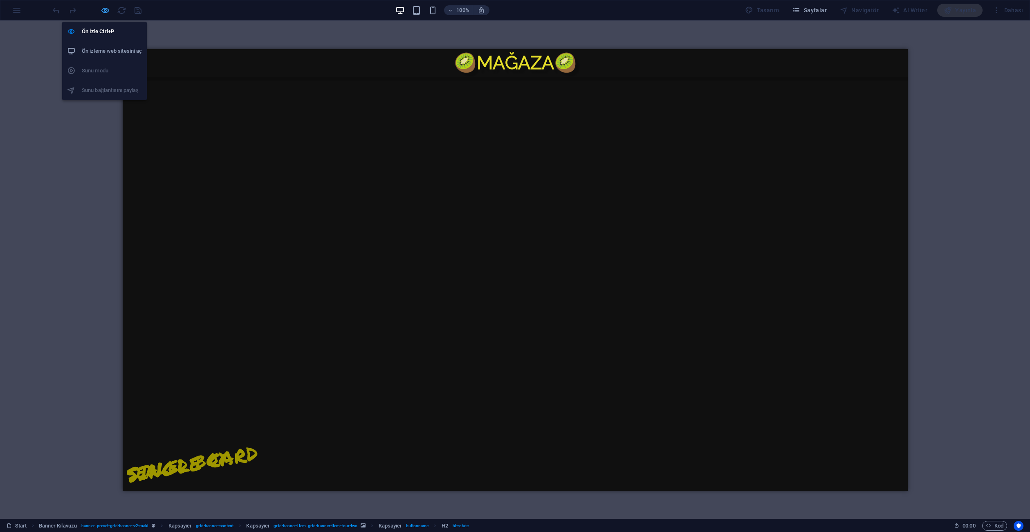
click at [101, 13] on icon "button" at bounding box center [105, 10] width 9 height 9
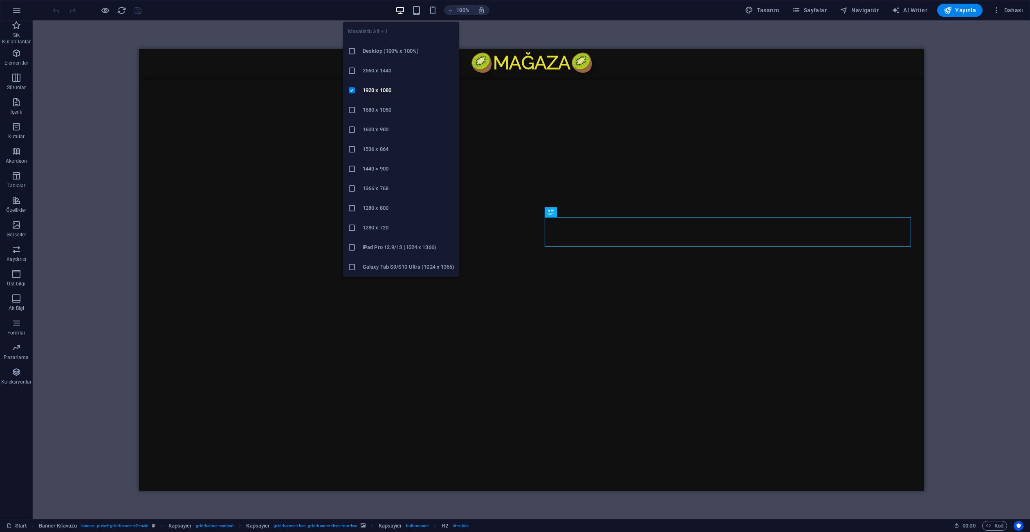
click at [374, 52] on h6 "Desktop (100% x 100%)" at bounding box center [409, 51] width 92 height 10
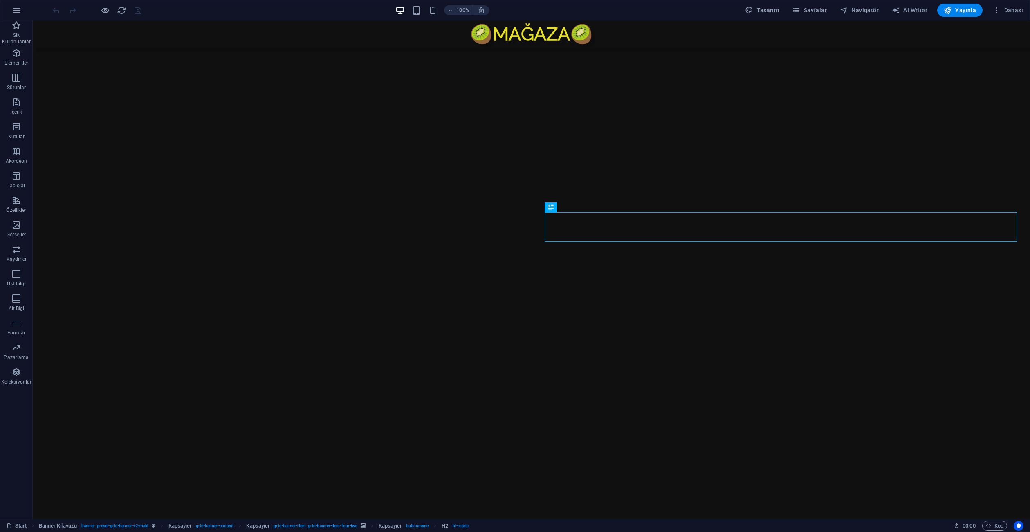
click at [635, 461] on html "Skip to main content 🥝 MAĞAZA 🥝 İçeriği buraya bırak veya Element ekle Panoyu y…" at bounding box center [531, 240] width 997 height 441
click at [691, 142] on figure at bounding box center [780, 151] width 499 height 207
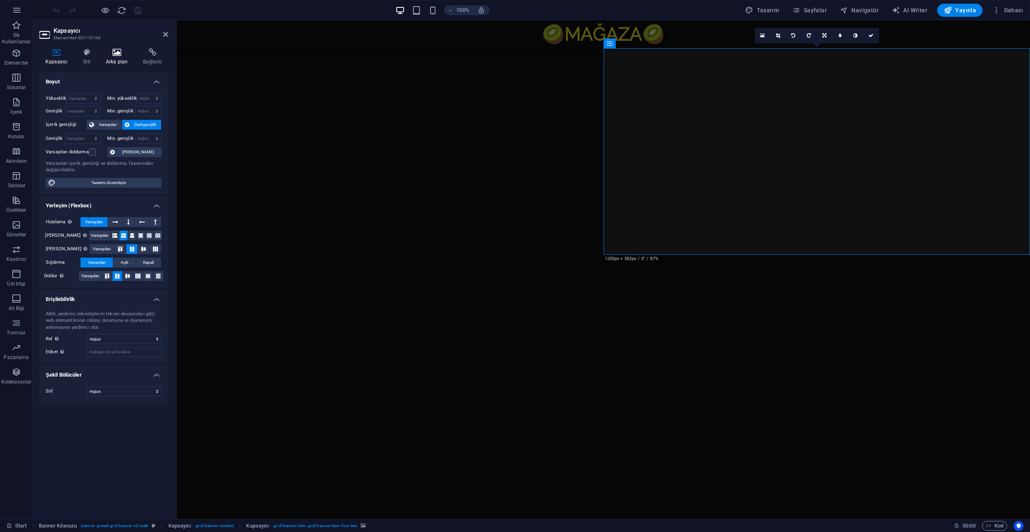
click at [121, 56] on icon at bounding box center [117, 52] width 34 height 8
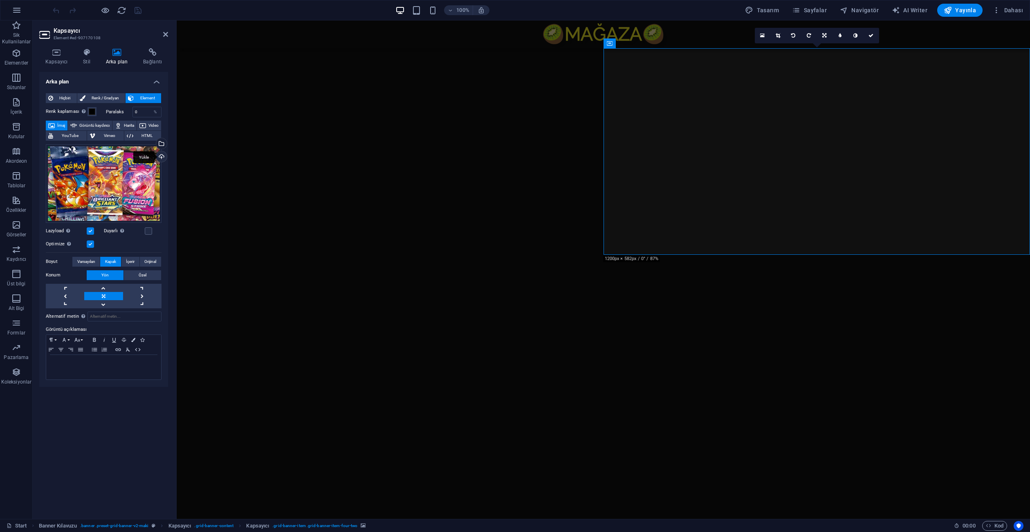
click at [162, 156] on div "Yükle" at bounding box center [161, 157] width 12 height 12
click at [91, 233] on label at bounding box center [90, 230] width 7 height 7
click at [0, 0] on input "Lazyload Sayfa yüklendikten sonra görüntülerin yüklenmesi, sayfa hızını artırır." at bounding box center [0, 0] width 0 height 0
click at [887, 311] on figure at bounding box center [922, 414] width 213 height 207
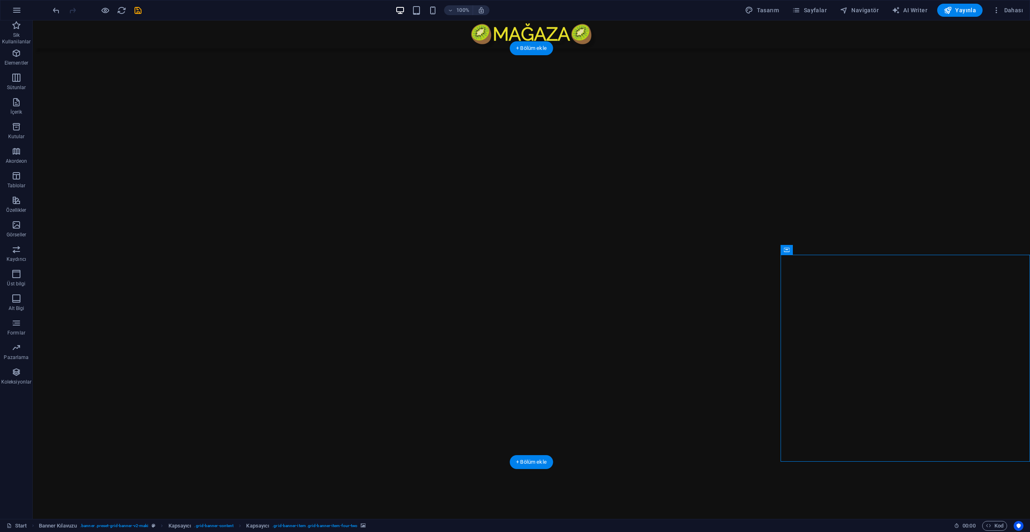
click at [670, 318] on figure at bounding box center [655, 414] width 249 height 207
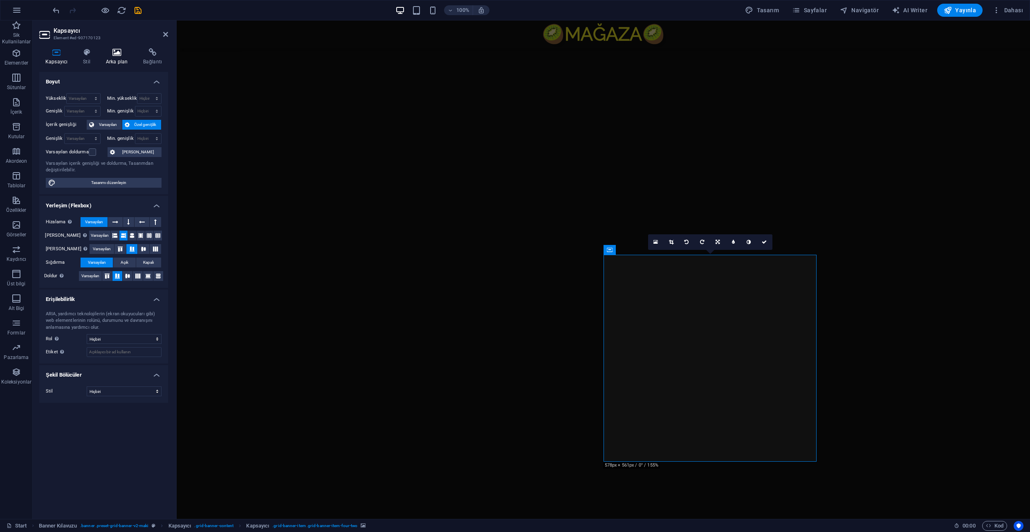
click at [123, 65] on h4 "Arka plan" at bounding box center [118, 56] width 37 height 17
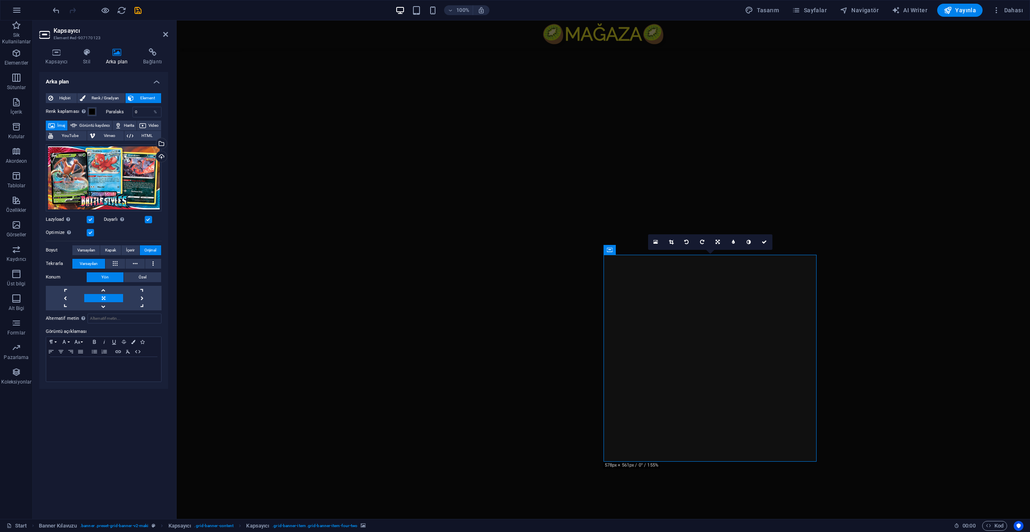
click at [123, 65] on h4 "Arka plan" at bounding box center [118, 56] width 37 height 17
click at [146, 54] on icon at bounding box center [152, 52] width 31 height 8
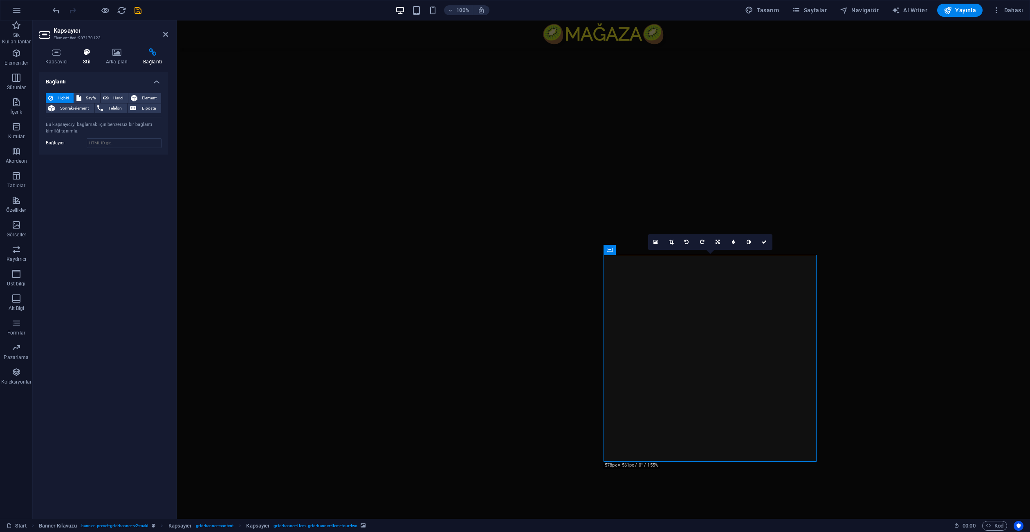
click at [92, 50] on icon at bounding box center [87, 52] width 20 height 8
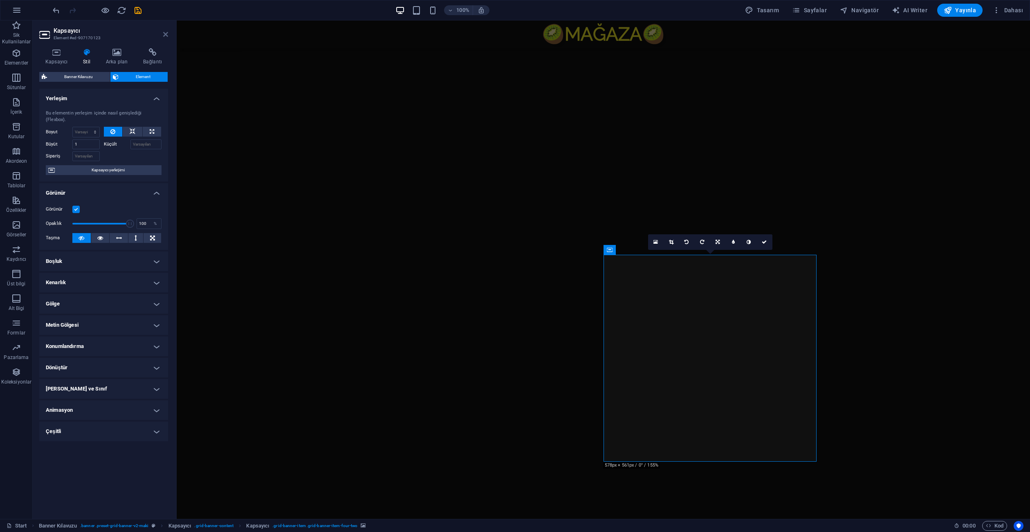
click at [166, 35] on icon at bounding box center [165, 34] width 5 height 7
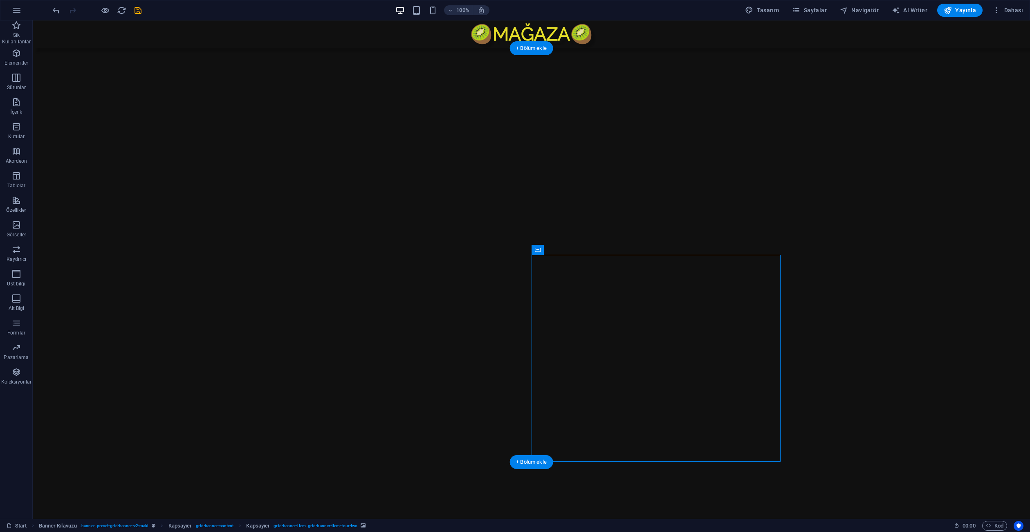
click at [844, 190] on figure at bounding box center [780, 151] width 499 height 207
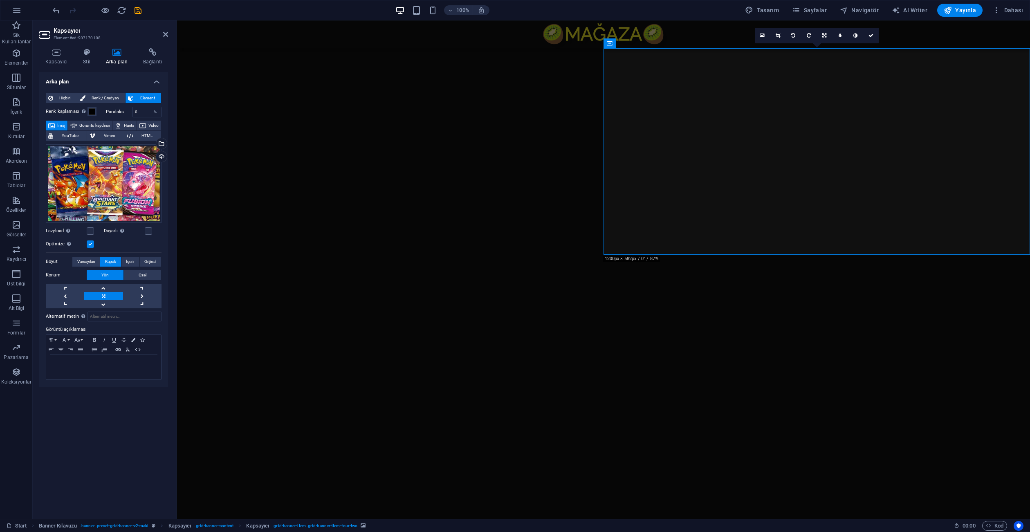
click at [680, 311] on figure at bounding box center [709, 414] width 213 height 207
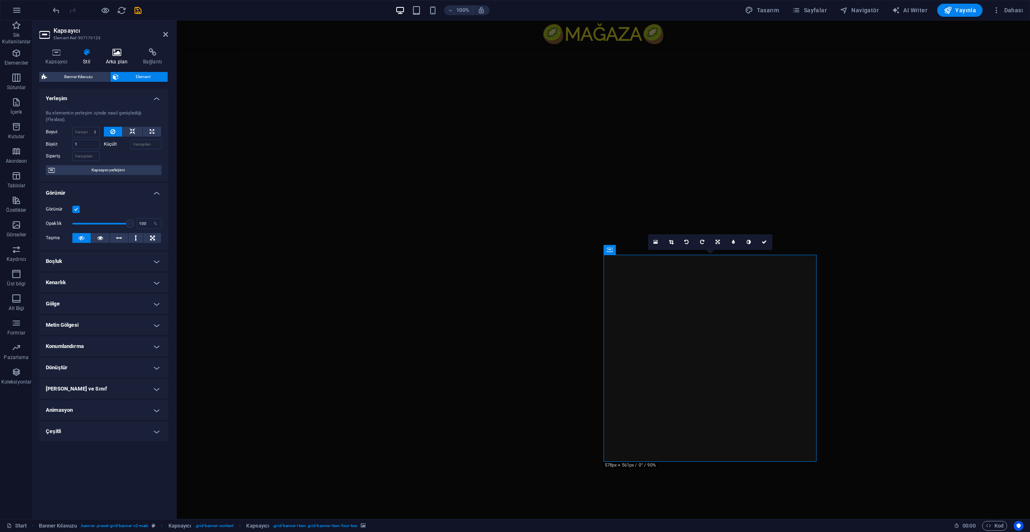
click at [110, 61] on h4 "Arka plan" at bounding box center [118, 56] width 37 height 17
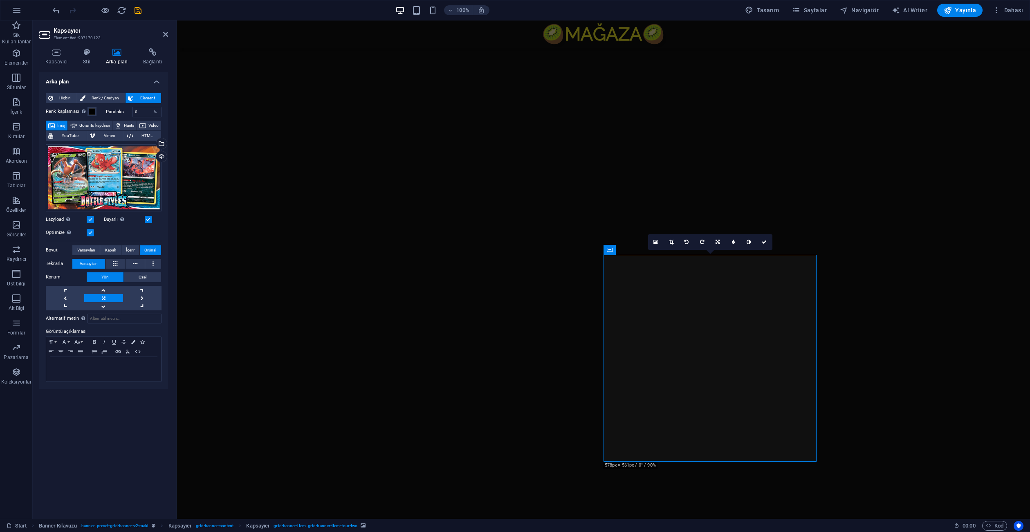
click at [672, 141] on figure at bounding box center [816, 151] width 427 height 207
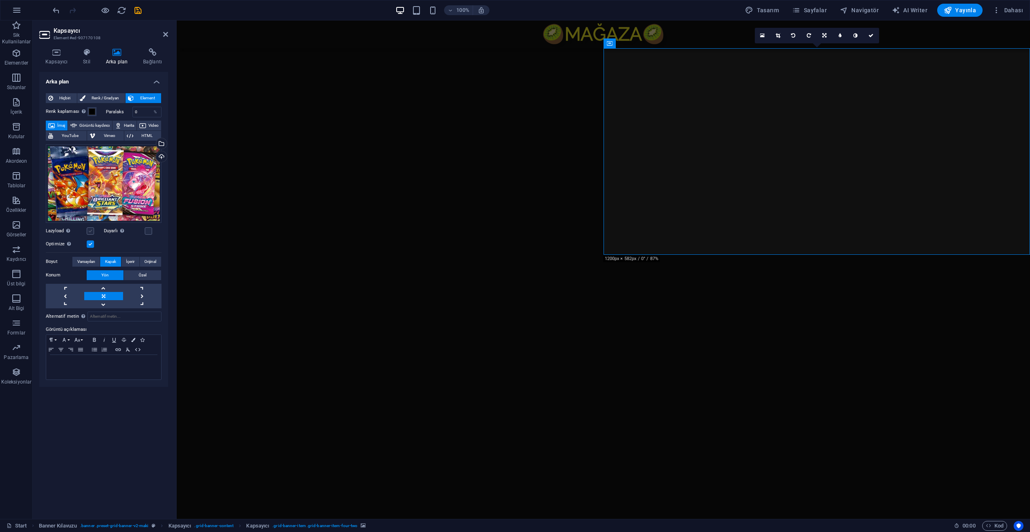
click at [92, 229] on label at bounding box center [90, 230] width 7 height 7
click at [0, 0] on input "Lazyload Sayfa yüklendikten sonra görüntülerin yüklenmesi, sayfa hızını artırır." at bounding box center [0, 0] width 0 height 0
click at [147, 232] on label at bounding box center [148, 230] width 7 height 7
click at [0, 0] on input "Duyarlı Retina görüntüsünü ve akıllı telefon için optimize edilmiş boyutları ot…" at bounding box center [0, 0] width 0 height 0
click at [919, 311] on figure at bounding box center [922, 414] width 213 height 207
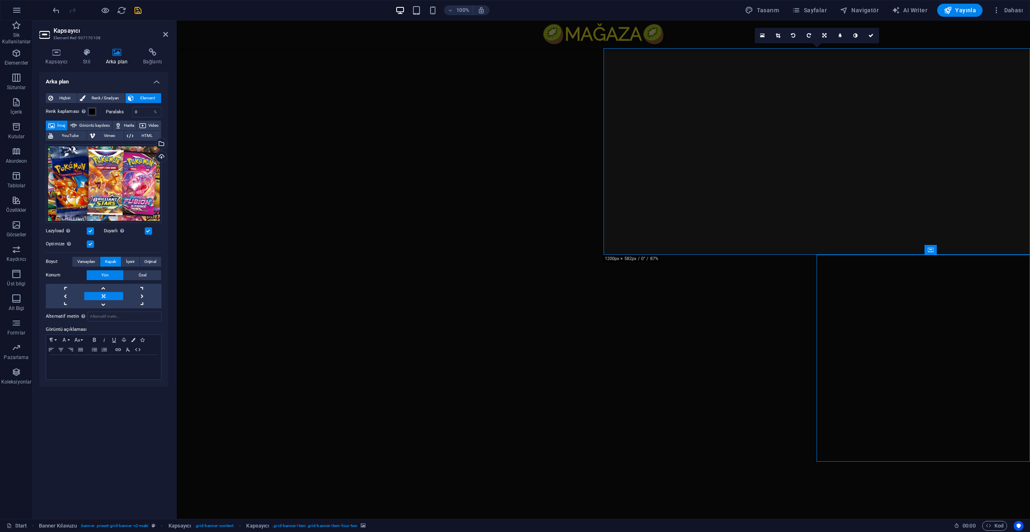
click at [919, 311] on figure at bounding box center [922, 414] width 213 height 207
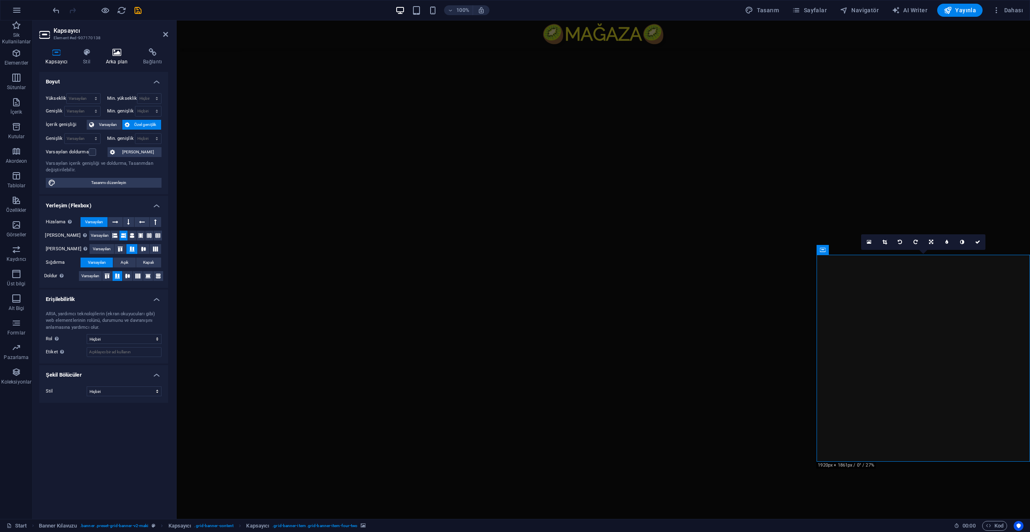
click at [108, 56] on icon at bounding box center [117, 52] width 34 height 8
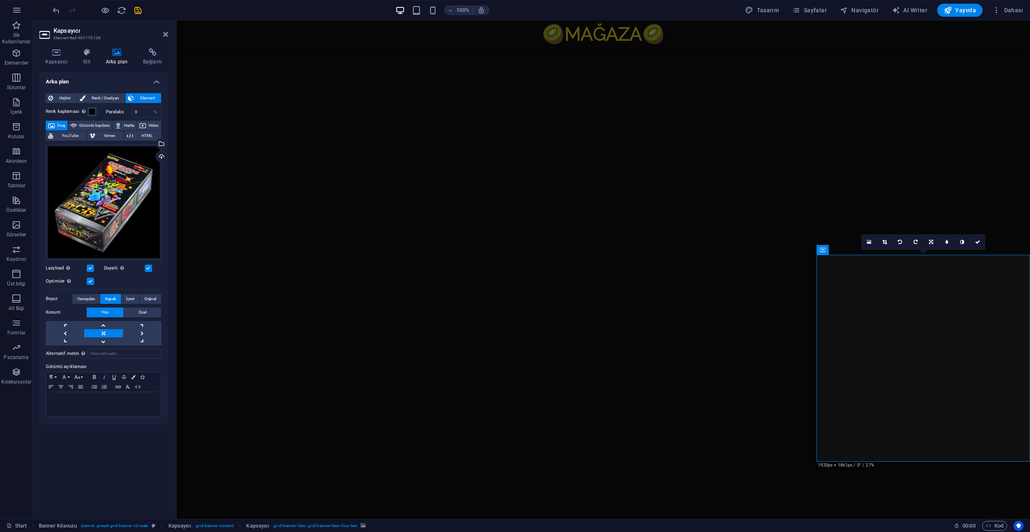
click at [104, 330] on link at bounding box center [103, 333] width 38 height 8
click at [796, 155] on figure at bounding box center [816, 151] width 427 height 207
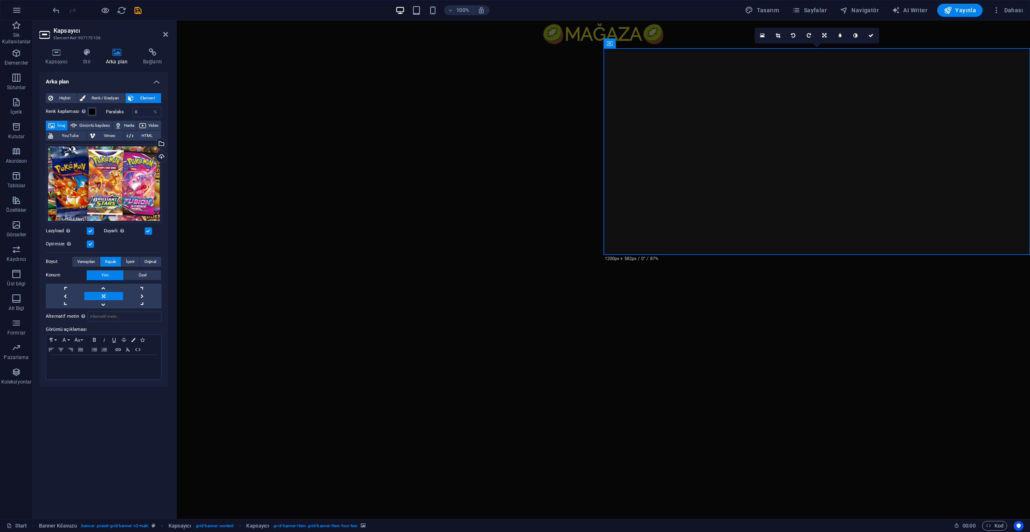
click at [892, 317] on figure at bounding box center [922, 414] width 213 height 207
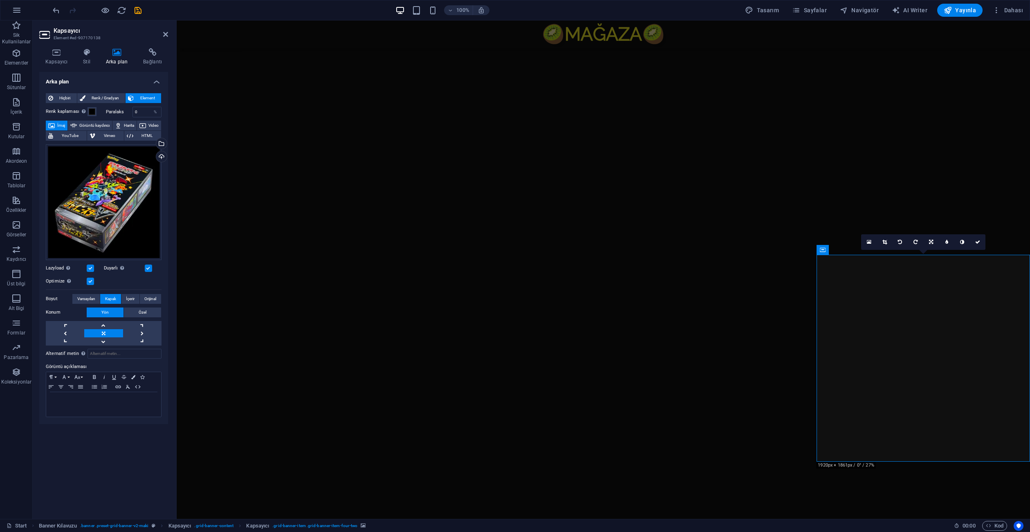
click at [730, 334] on figure at bounding box center [709, 414] width 213 height 207
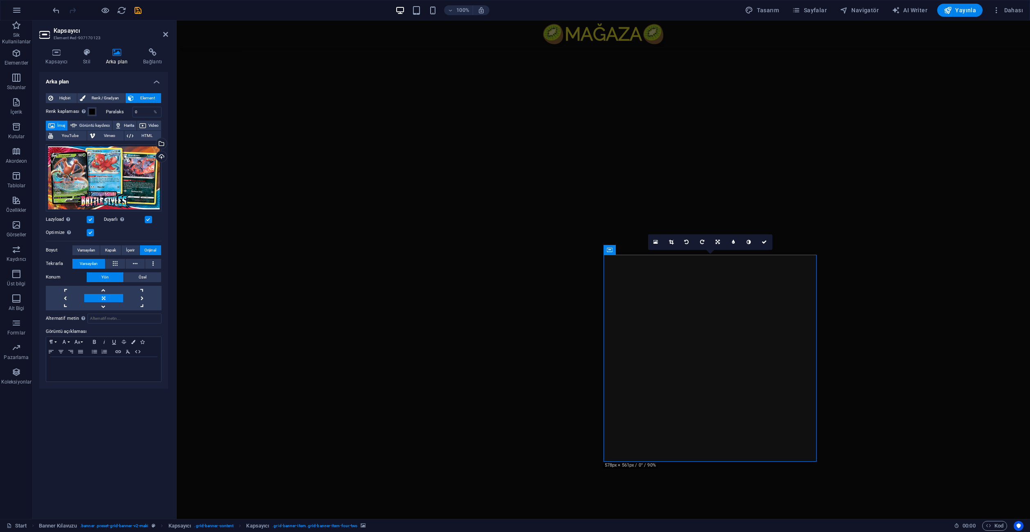
click at [862, 321] on figure at bounding box center [922, 414] width 213 height 207
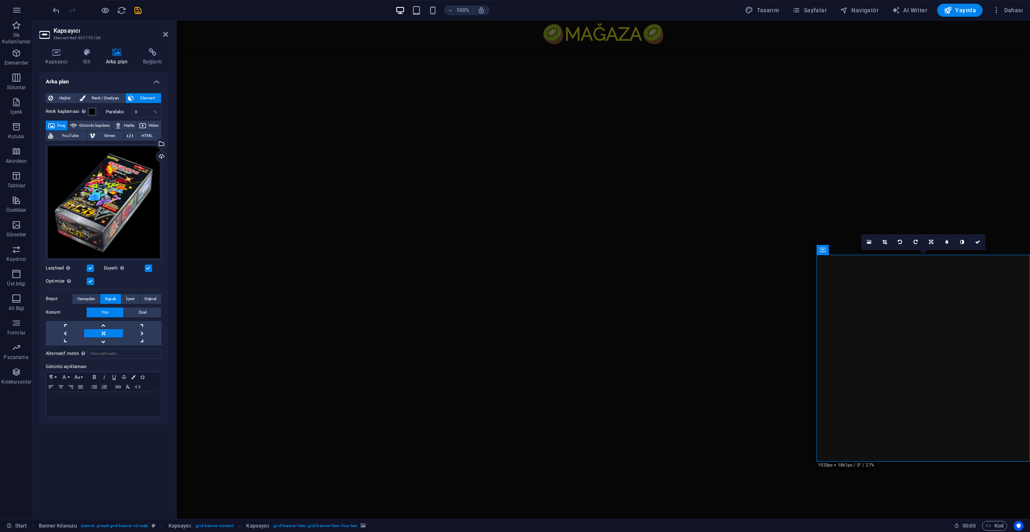
click at [704, 337] on figure at bounding box center [709, 414] width 213 height 207
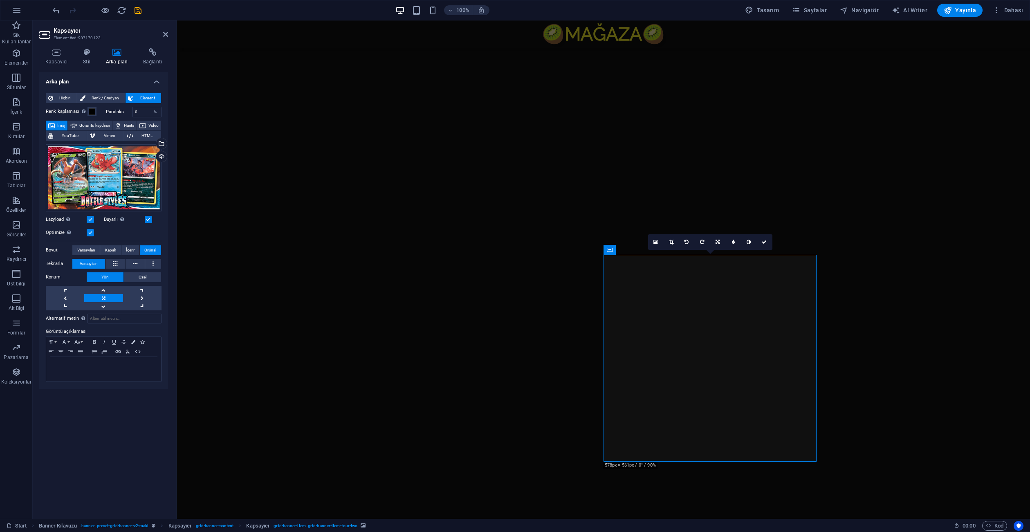
click at [880, 332] on figure at bounding box center [922, 414] width 213 height 207
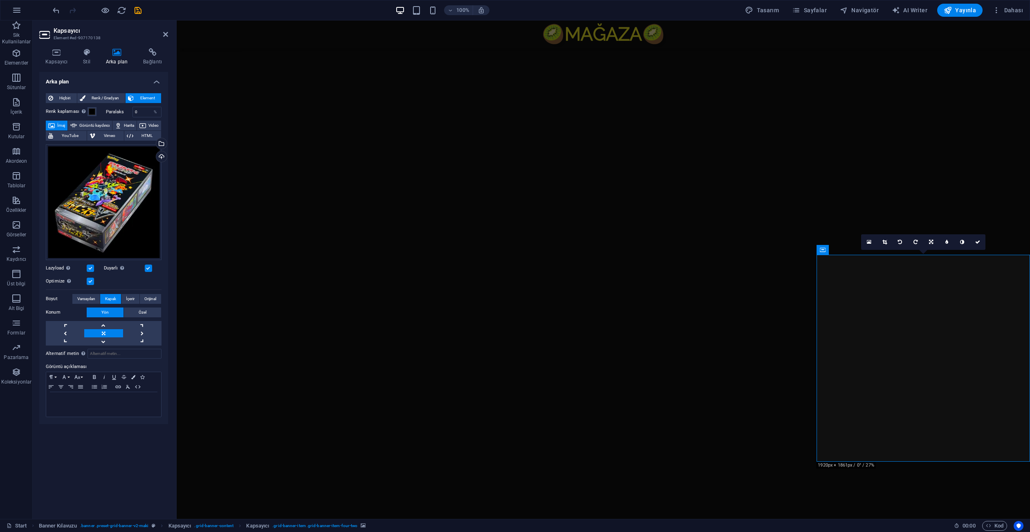
click at [750, 340] on figure at bounding box center [709, 414] width 213 height 207
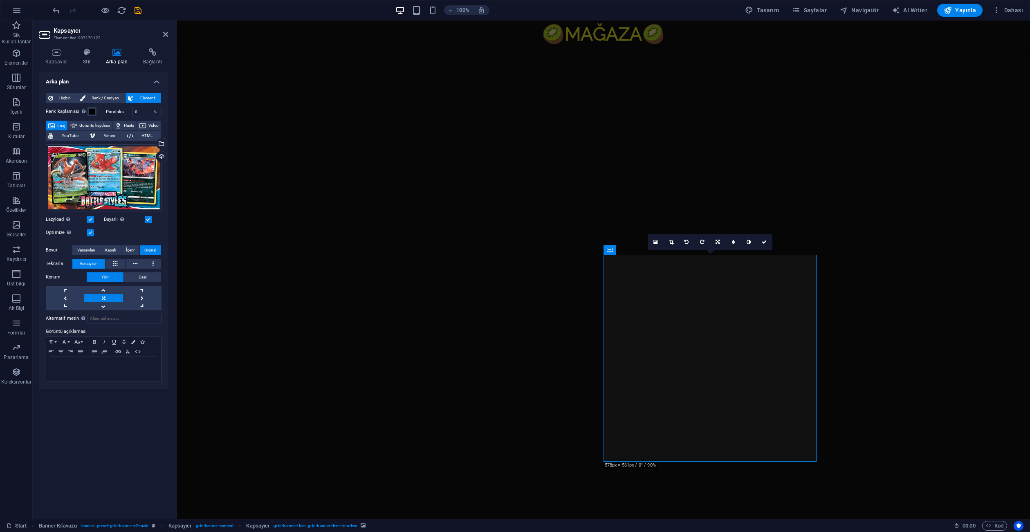
click at [881, 345] on figure at bounding box center [922, 414] width 213 height 207
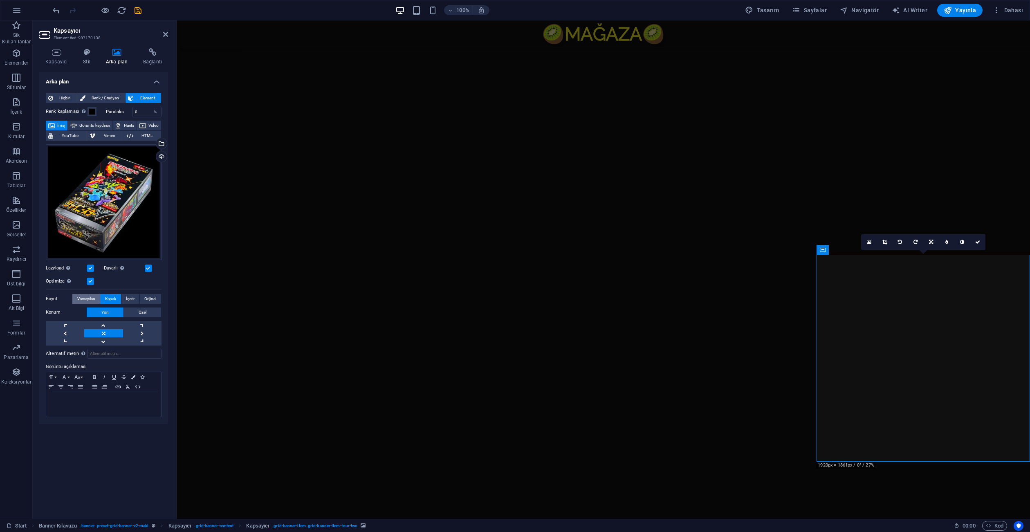
click at [88, 301] on span "Varsayılan" at bounding box center [86, 299] width 18 height 10
click at [755, 186] on figure at bounding box center [816, 151] width 427 height 207
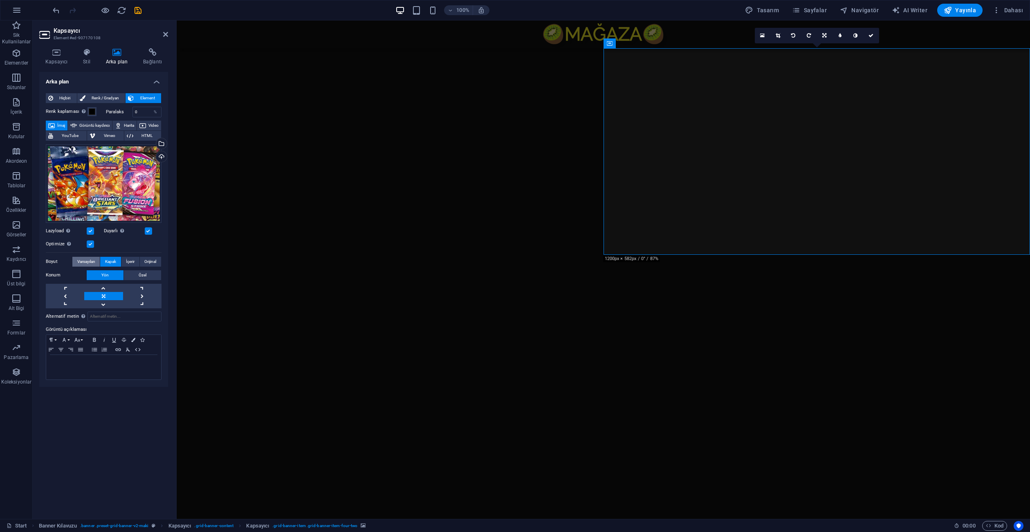
click at [85, 266] on span "Varsayılan" at bounding box center [86, 262] width 18 height 10
click at [672, 367] on figure at bounding box center [709, 414] width 213 height 207
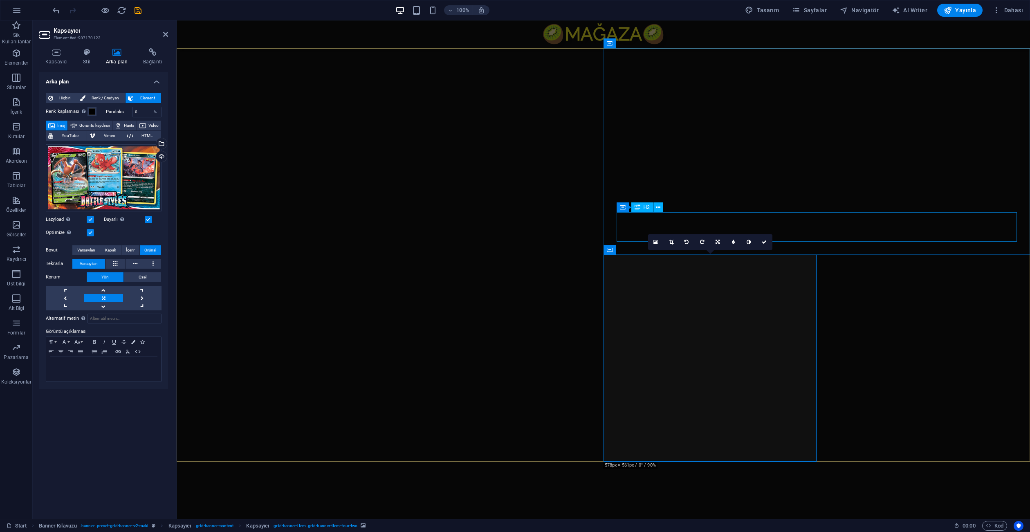
click at [701, 202] on figure at bounding box center [816, 151] width 427 height 207
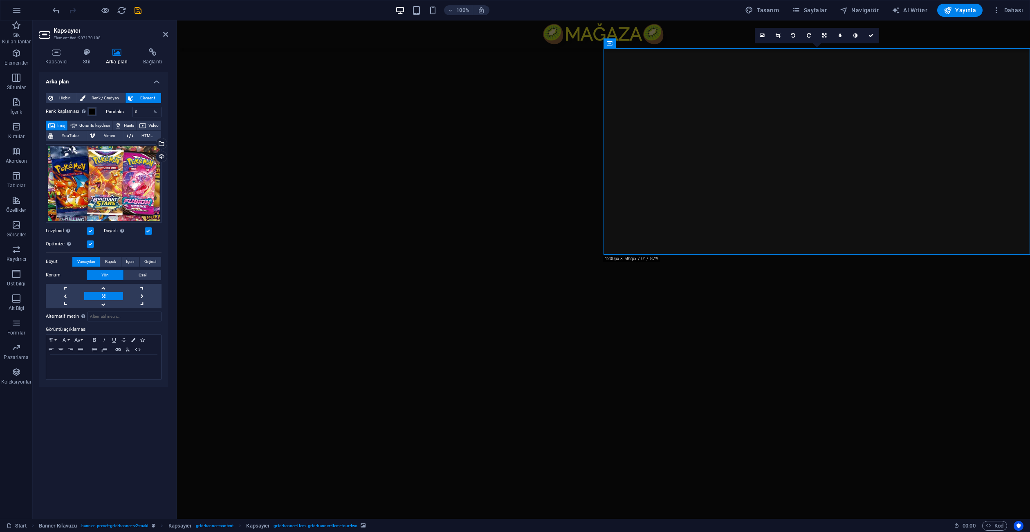
click at [885, 189] on figure at bounding box center [816, 151] width 427 height 207
click at [886, 189] on figure at bounding box center [816, 151] width 427 height 207
click at [864, 356] on figure at bounding box center [922, 414] width 213 height 207
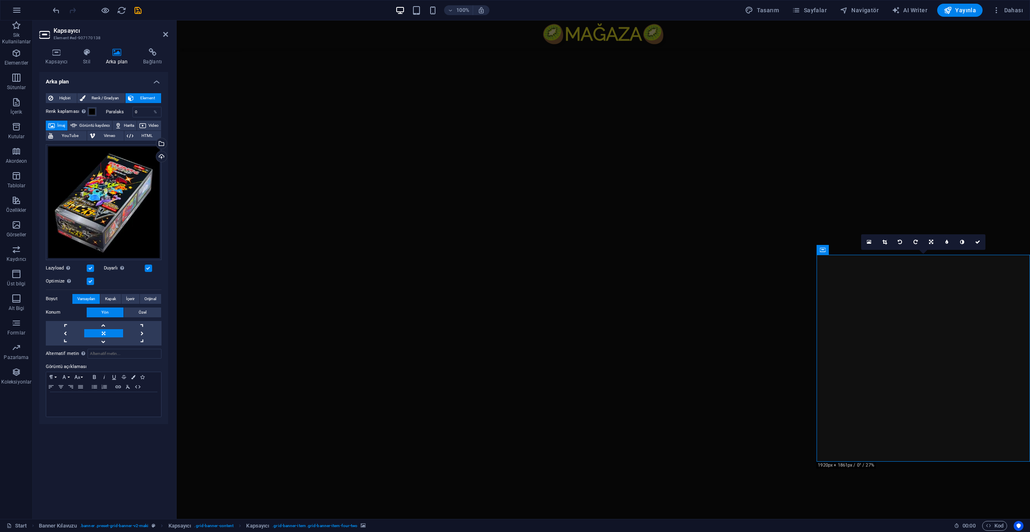
click at [761, 350] on figure at bounding box center [709, 414] width 213 height 207
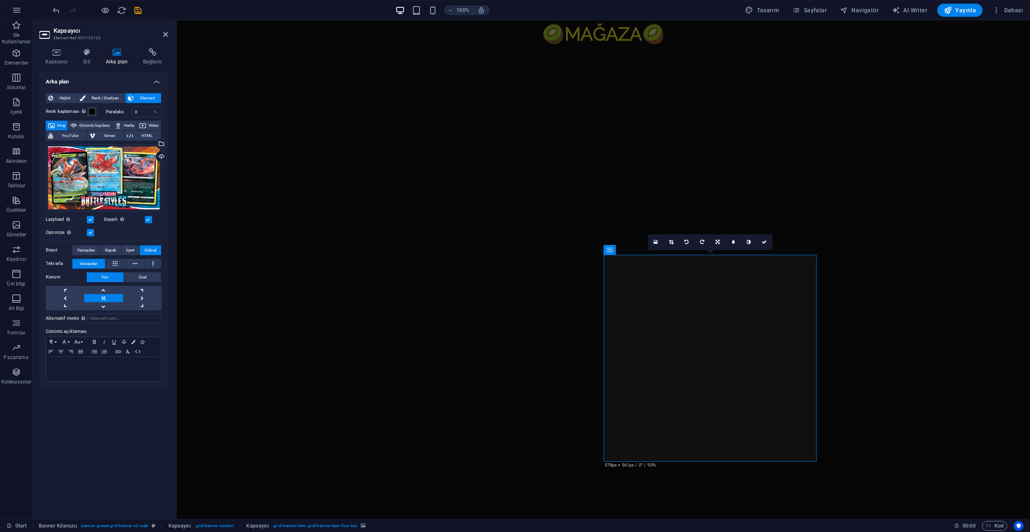
click at [718, 159] on figure at bounding box center [816, 151] width 427 height 207
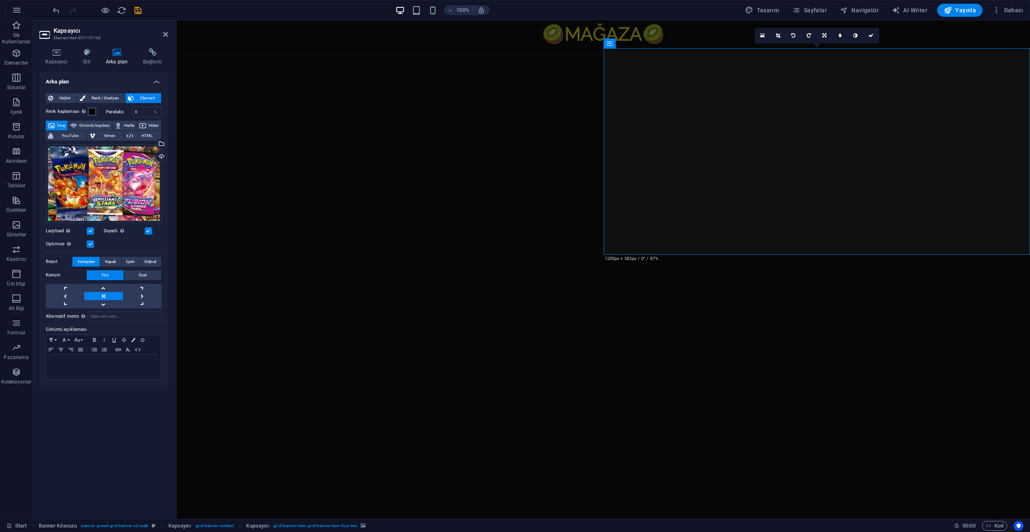
click at [735, 318] on figure at bounding box center [709, 414] width 213 height 207
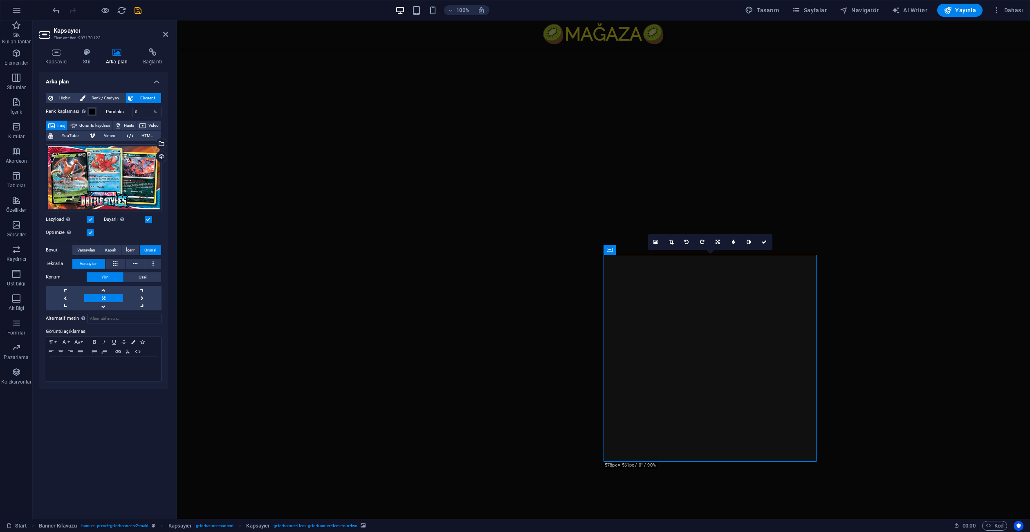
click at [718, 158] on figure at bounding box center [816, 151] width 427 height 207
click at [718, 157] on figure at bounding box center [816, 151] width 427 height 207
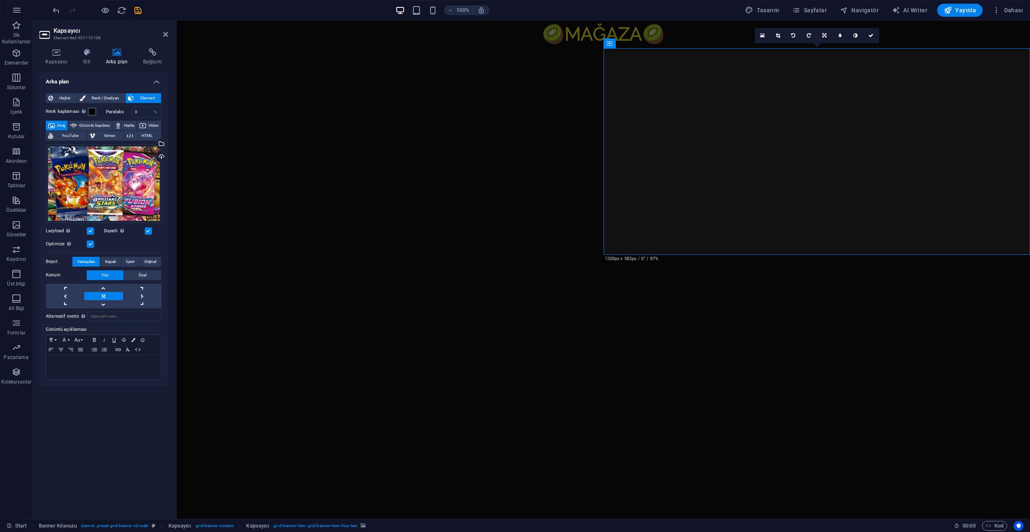
click at [718, 314] on figure at bounding box center [709, 414] width 213 height 207
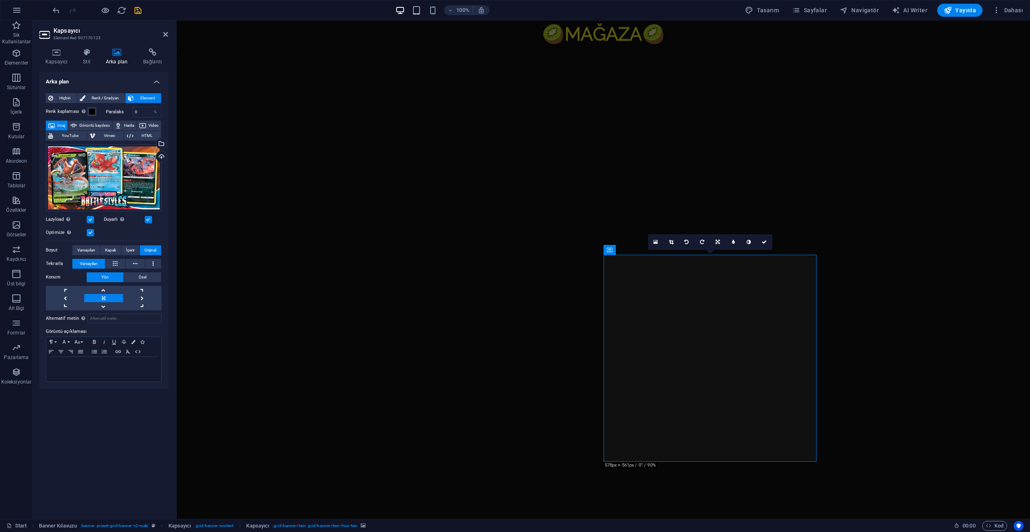
click at [682, 172] on figure at bounding box center [816, 151] width 427 height 207
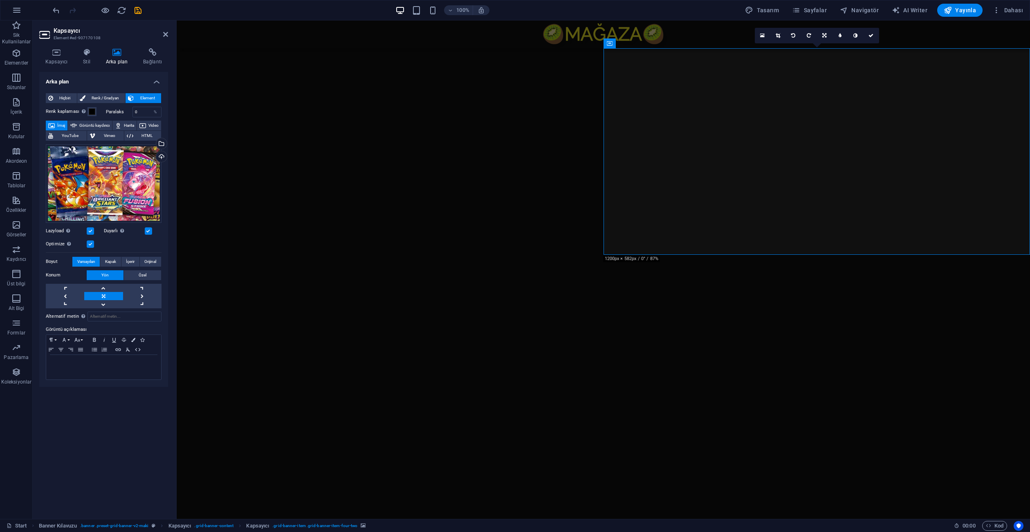
click at [699, 354] on figure at bounding box center [709, 414] width 213 height 207
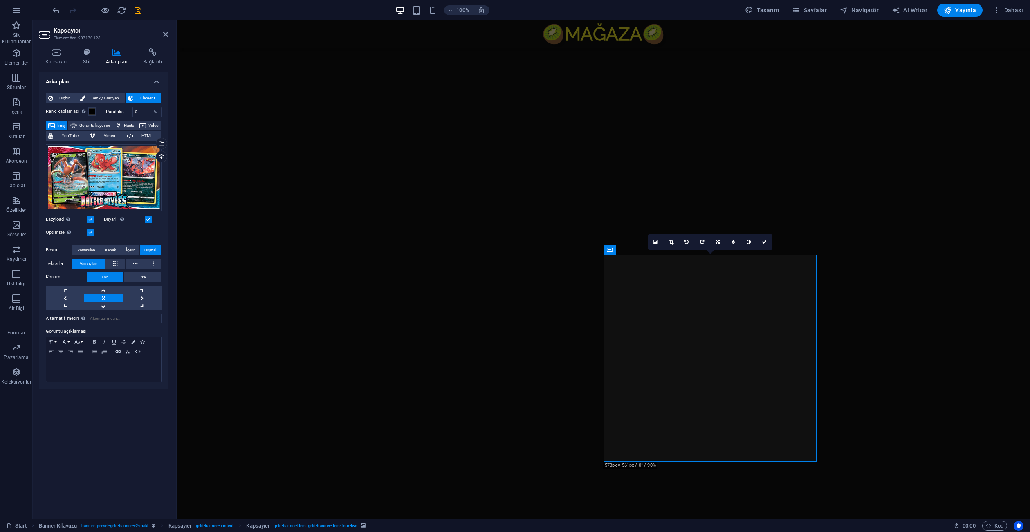
click at [631, 186] on figure at bounding box center [816, 151] width 427 height 207
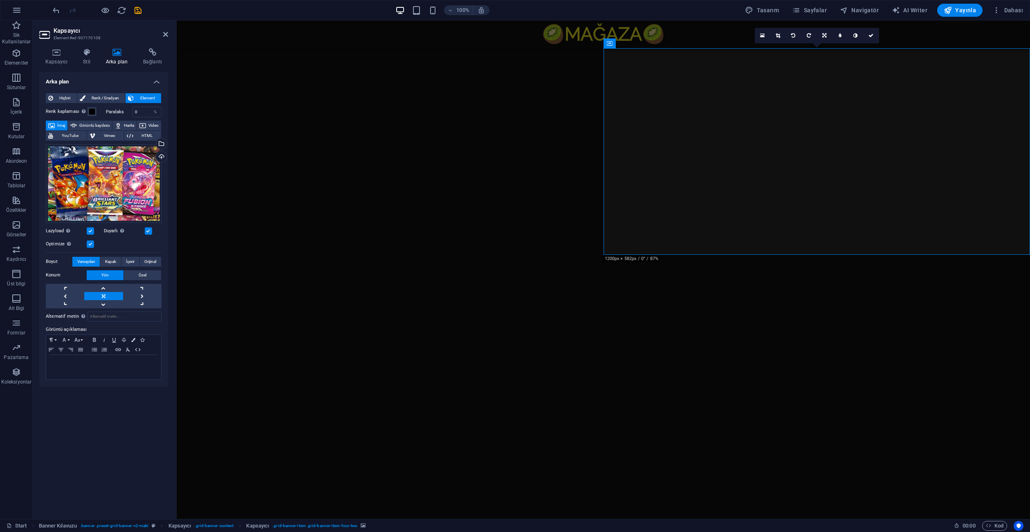
click at [863, 332] on figure at bounding box center [922, 414] width 213 height 207
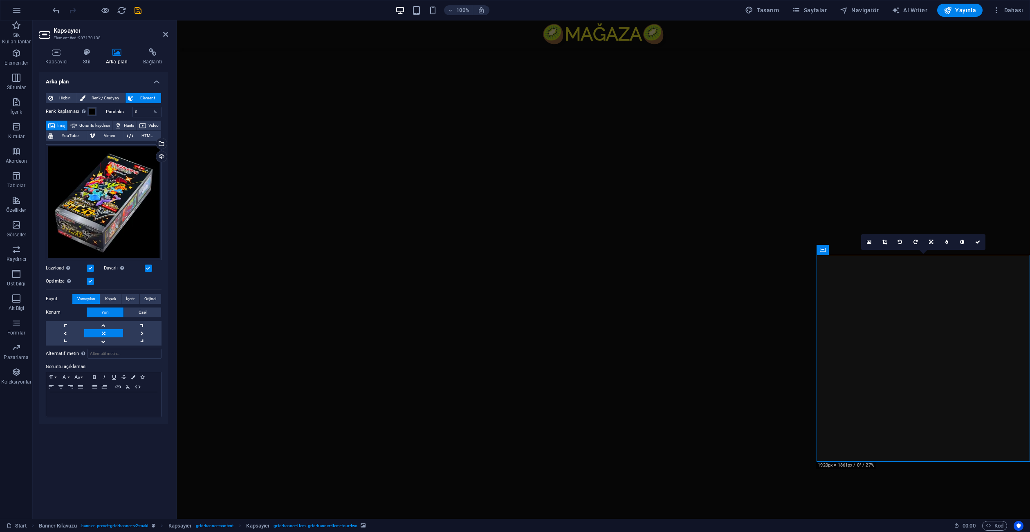
click at [771, 343] on figure at bounding box center [709, 414] width 213 height 207
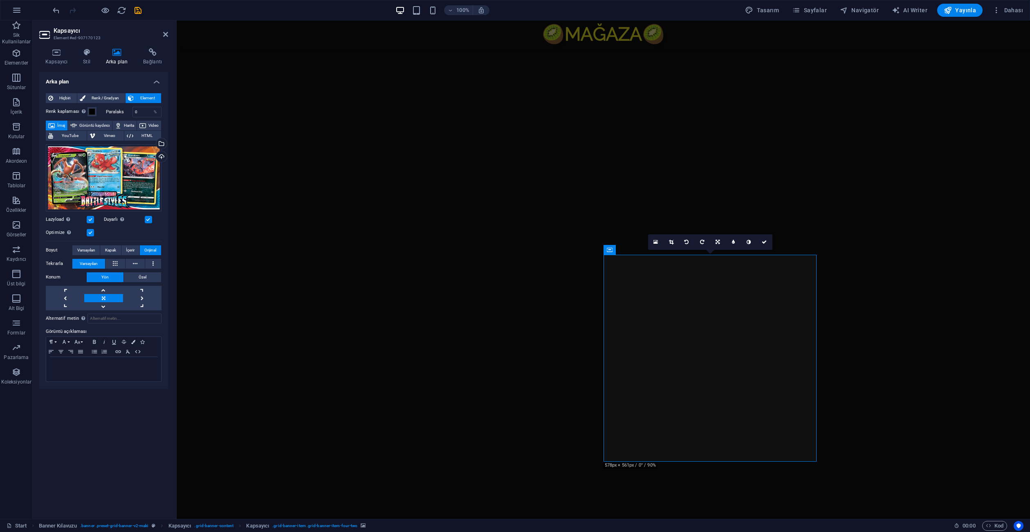
click at [918, 341] on figure at bounding box center [922, 414] width 213 height 207
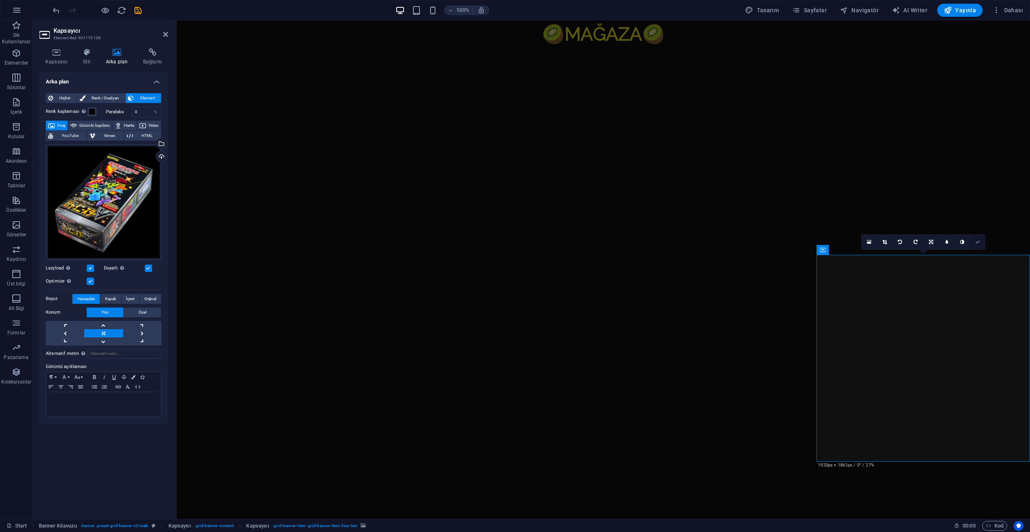
click at [975, 242] on icon at bounding box center [977, 242] width 5 height 5
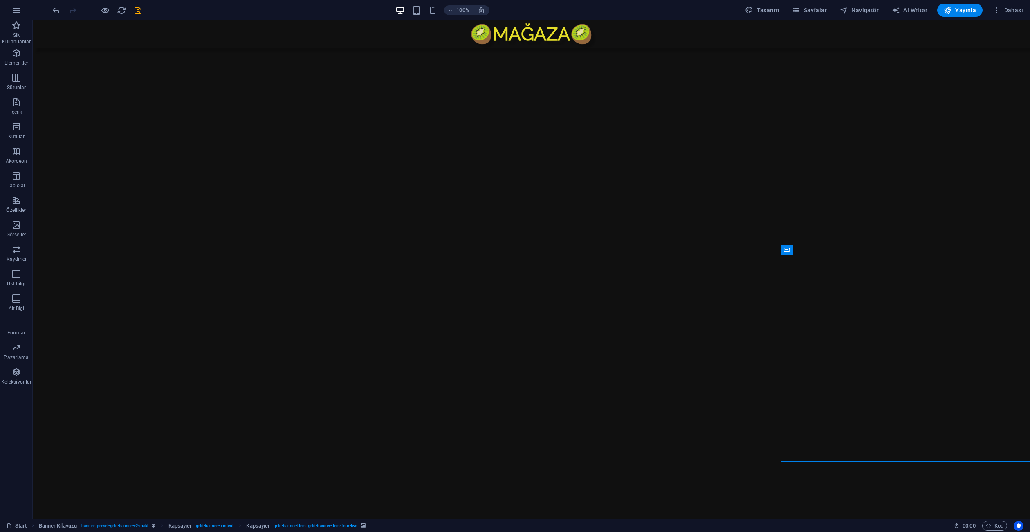
click at [636, 461] on html "Skip to main content 🥝 MAĞAZA 🥝 İçeriği buraya bırak veya Element ekle Panoyu y…" at bounding box center [531, 240] width 997 height 441
click at [968, 13] on span "Yayınla" at bounding box center [959, 10] width 32 height 8
click at [646, 161] on figure at bounding box center [780, 151] width 499 height 207
click at [625, 311] on figure at bounding box center [655, 414] width 249 height 207
click at [856, 311] on figure at bounding box center [904, 414] width 249 height 207
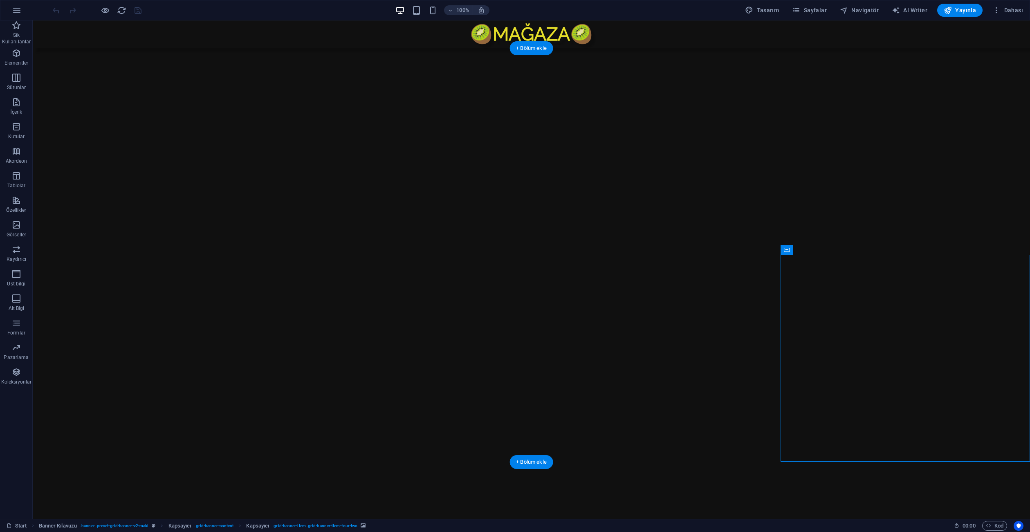
click at [739, 180] on figure at bounding box center [780, 151] width 499 height 207
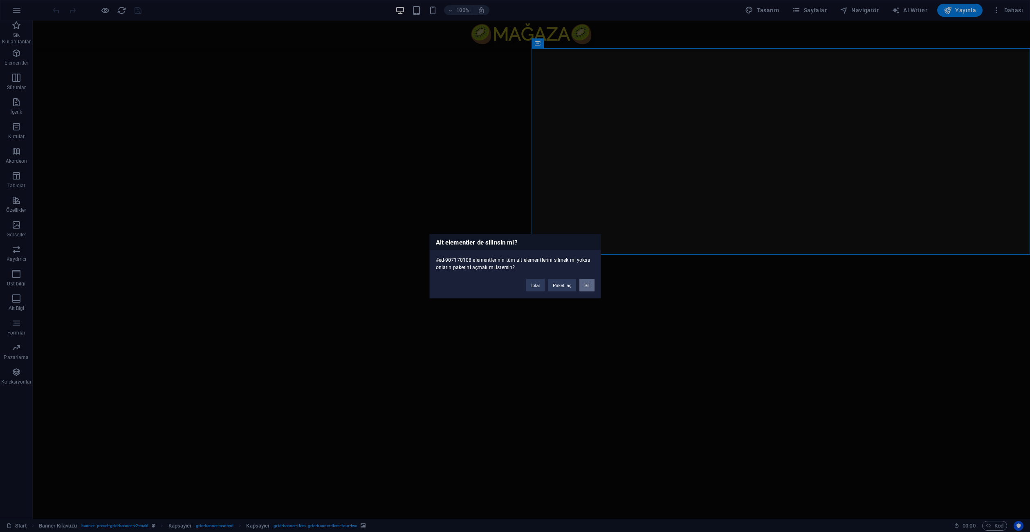
click at [583, 289] on button "Sil" at bounding box center [586, 285] width 15 height 12
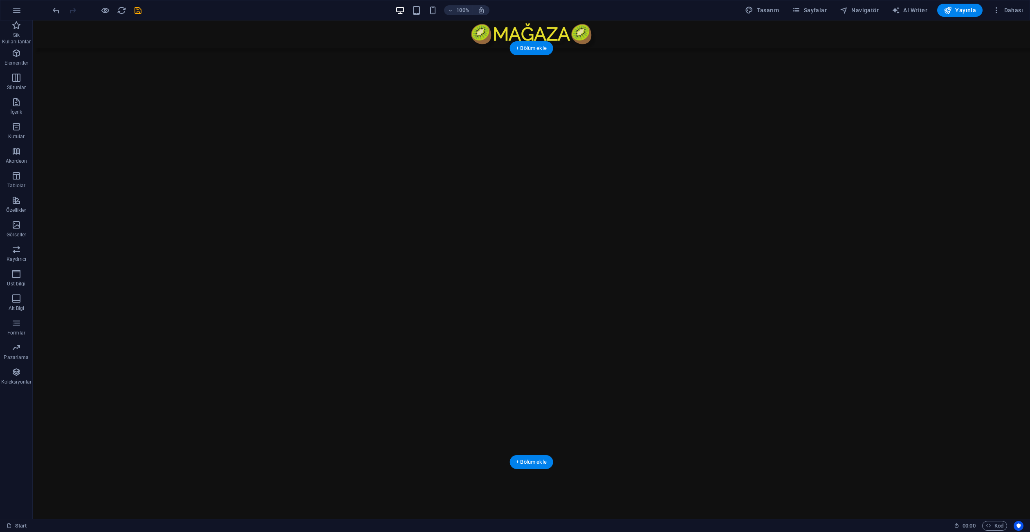
click at [692, 311] on figure at bounding box center [780, 414] width 499 height 207
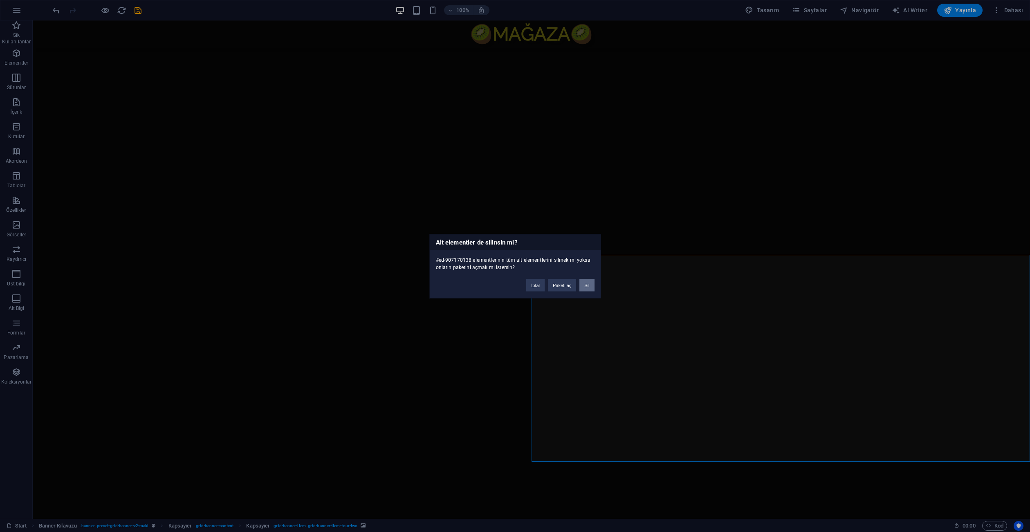
click at [589, 285] on button "Sil" at bounding box center [586, 285] width 15 height 12
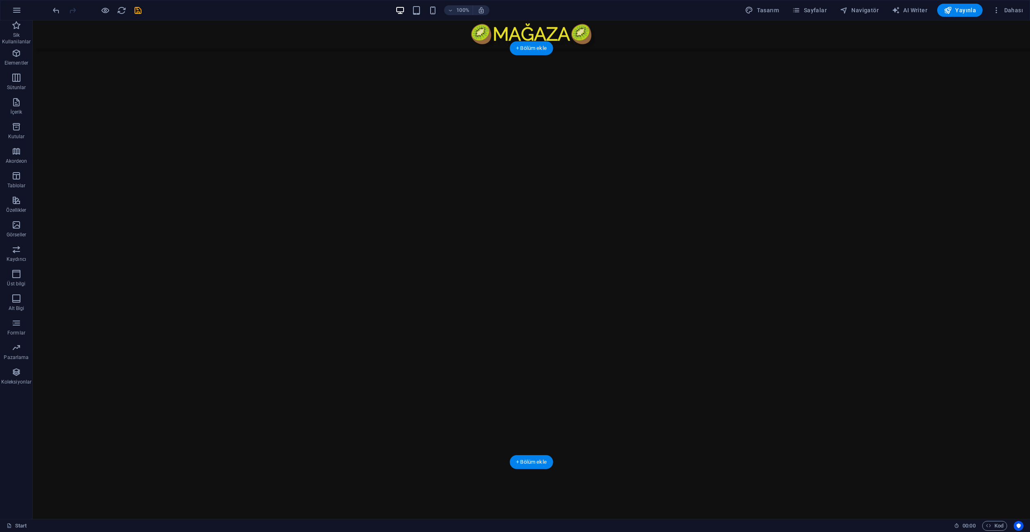
click at [662, 176] on figure at bounding box center [780, 255] width 499 height 414
click at [782, 372] on figure at bounding box center [780, 255] width 499 height 414
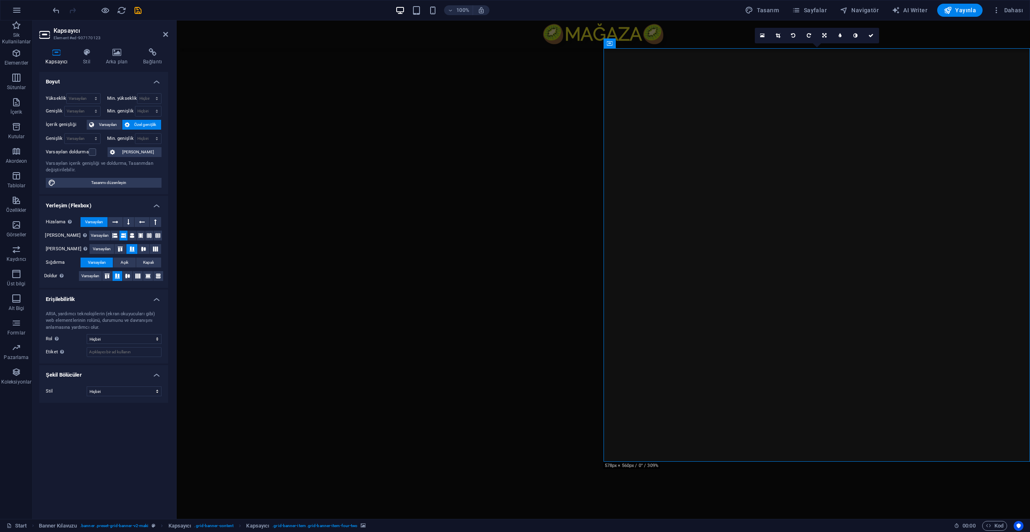
click at [720, 132] on figure at bounding box center [816, 255] width 427 height 414
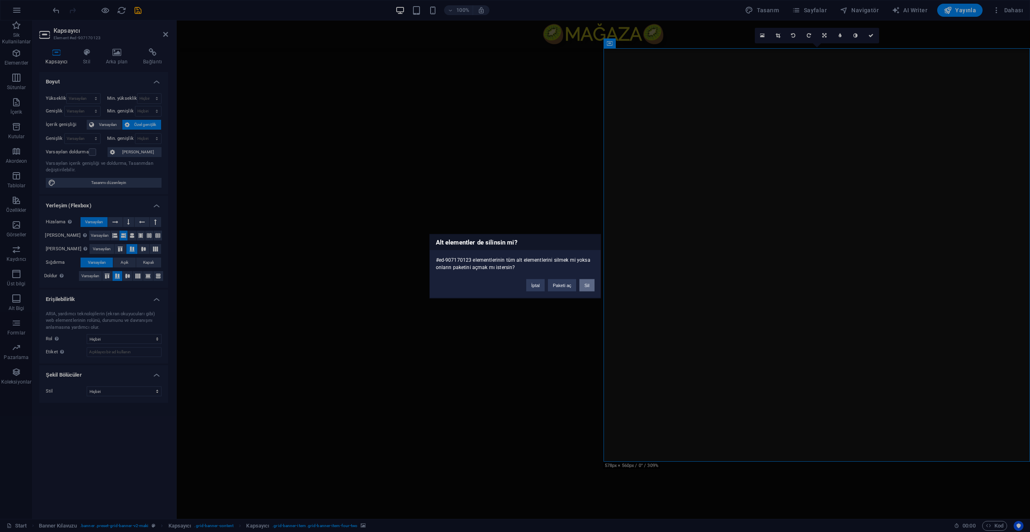
click at [591, 283] on button "Sil" at bounding box center [586, 285] width 15 height 12
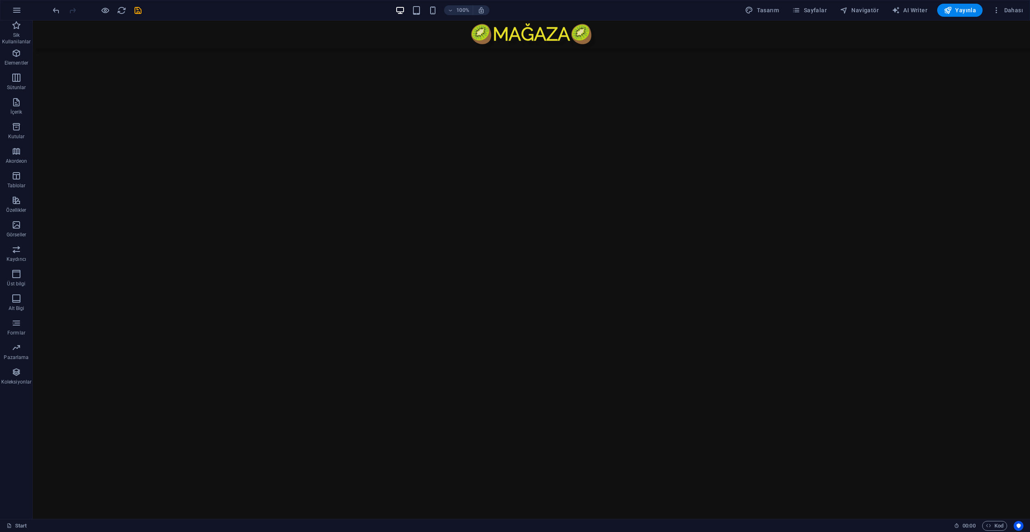
click at [607, 461] on html "Skip to main content 🥝 MAĞAZA 🥝 İçeriği buraya bırak veya Element ekle Panoyu y…" at bounding box center [531, 240] width 997 height 441
click at [689, 20] on div "🥝 MAĞAZA 🥝" at bounding box center [531, 34] width 997 height 28
click at [656, 305] on figure at bounding box center [531, 255] width 997 height 414
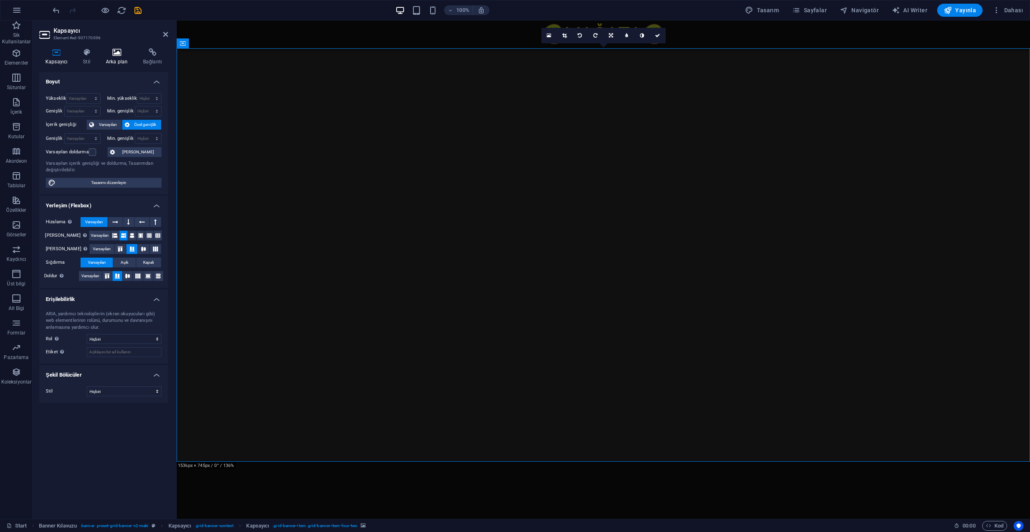
click at [111, 55] on icon at bounding box center [117, 52] width 34 height 8
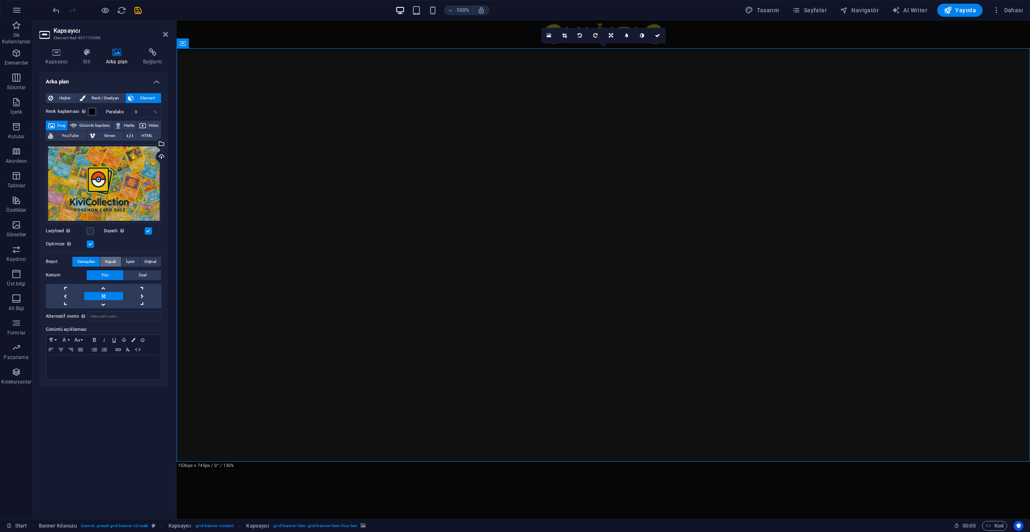
click at [116, 260] on span "Kapak" at bounding box center [110, 262] width 11 height 10
click at [131, 261] on span "İçerir" at bounding box center [130, 262] width 9 height 10
click at [148, 261] on span "Orijinal" at bounding box center [150, 262] width 12 height 10
click at [92, 230] on label at bounding box center [90, 230] width 7 height 7
click at [0, 0] on input "Lazyload Sayfa yüklendikten sonra görüntülerin yüklenmesi, sayfa hızını artırır." at bounding box center [0, 0] width 0 height 0
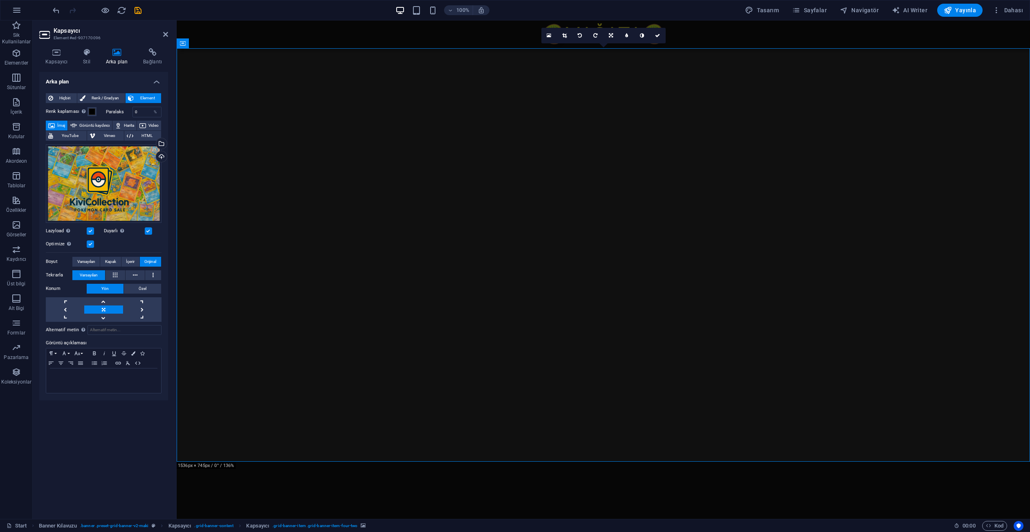
click at [107, 310] on link at bounding box center [103, 309] width 38 height 8
click at [114, 277] on icon at bounding box center [115, 275] width 4 height 10
click at [133, 276] on icon at bounding box center [135, 275] width 4 height 10
click at [150, 275] on button at bounding box center [153, 275] width 16 height 10
click at [117, 275] on icon at bounding box center [115, 275] width 4 height 10
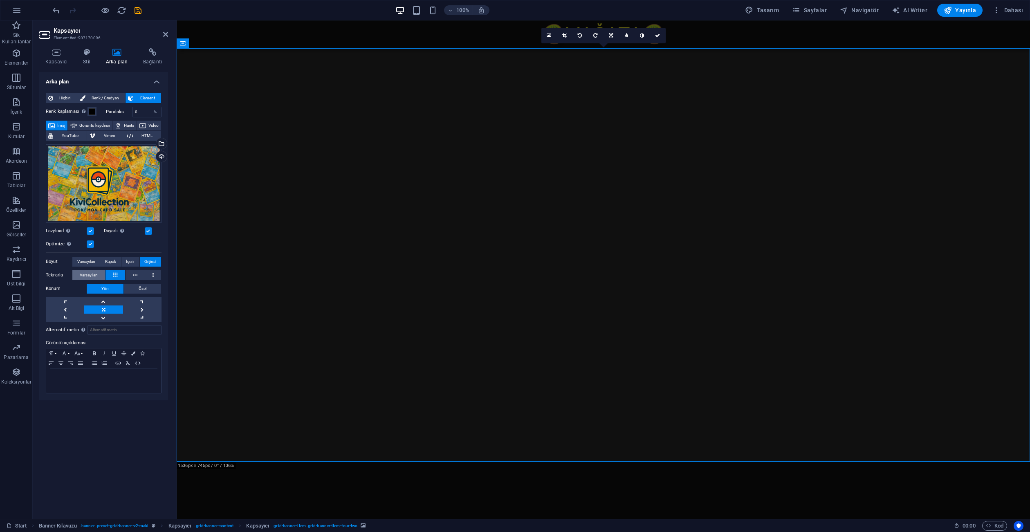
click at [90, 277] on span "Varsayılan" at bounding box center [89, 275] width 18 height 10
click at [113, 275] on icon at bounding box center [115, 275] width 4 height 10
click at [162, 36] on header "Kapsayıcı Element #ed-907170096" at bounding box center [103, 30] width 129 height 21
click at [166, 35] on icon at bounding box center [165, 34] width 5 height 7
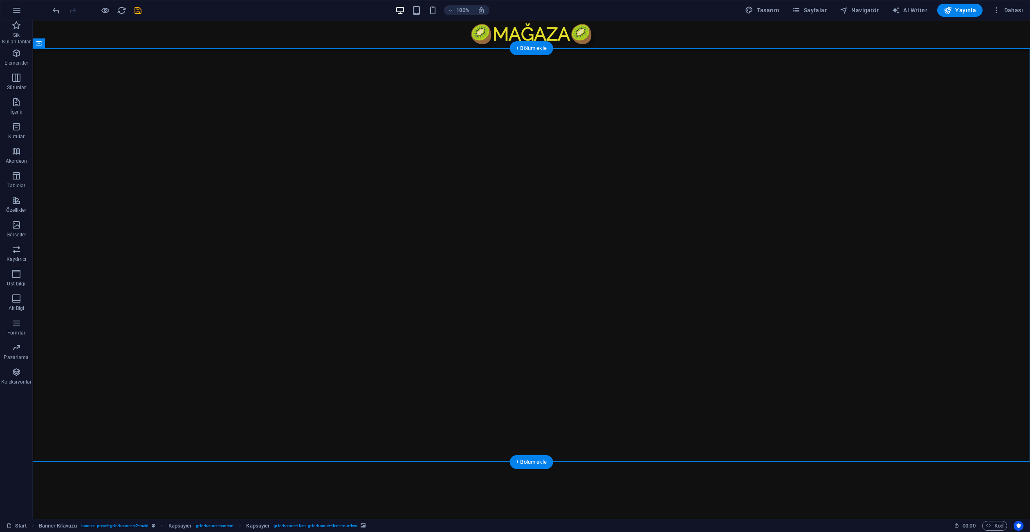
click at [503, 461] on html "Skip to main content 🥝 MAĞAZA 🥝 İçeriği buraya bırak veya Element ekle Panoyu y…" at bounding box center [531, 240] width 997 height 441
click at [497, 461] on html "Skip to main content 🥝 MAĞAZA 🥝 İçeriği buraya bırak veya Element ekle Panoyu y…" at bounding box center [531, 240] width 997 height 441
click at [950, 11] on icon "button" at bounding box center [947, 10] width 8 height 8
